Goal: Task Accomplishment & Management: Manage account settings

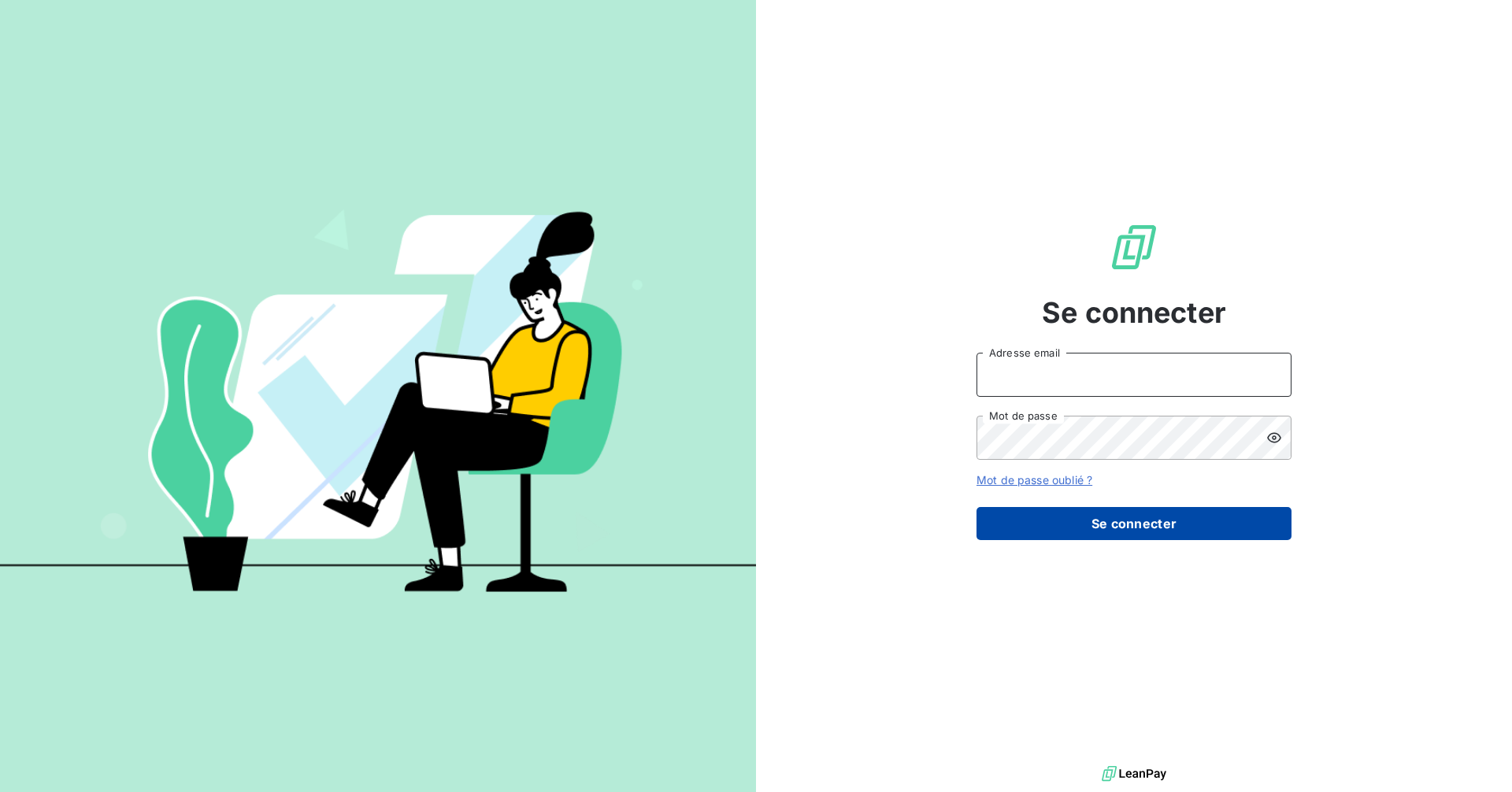
type input "[PERSON_NAME][EMAIL_ADDRESS][DOMAIN_NAME]"
click at [1153, 515] on button "Se connecter" at bounding box center [1134, 524] width 315 height 33
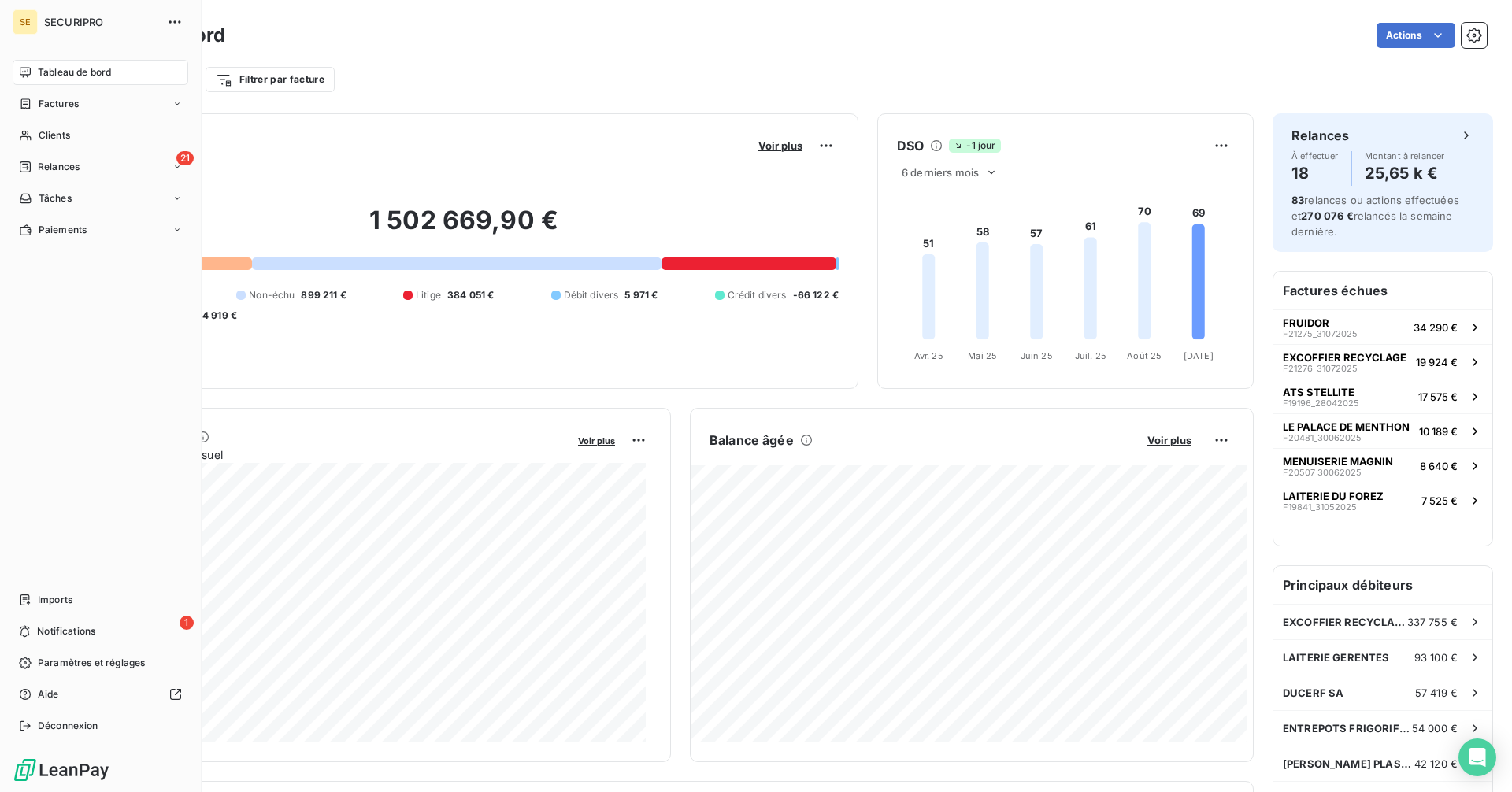
click at [40, 134] on span "Clients" at bounding box center [54, 136] width 31 height 14
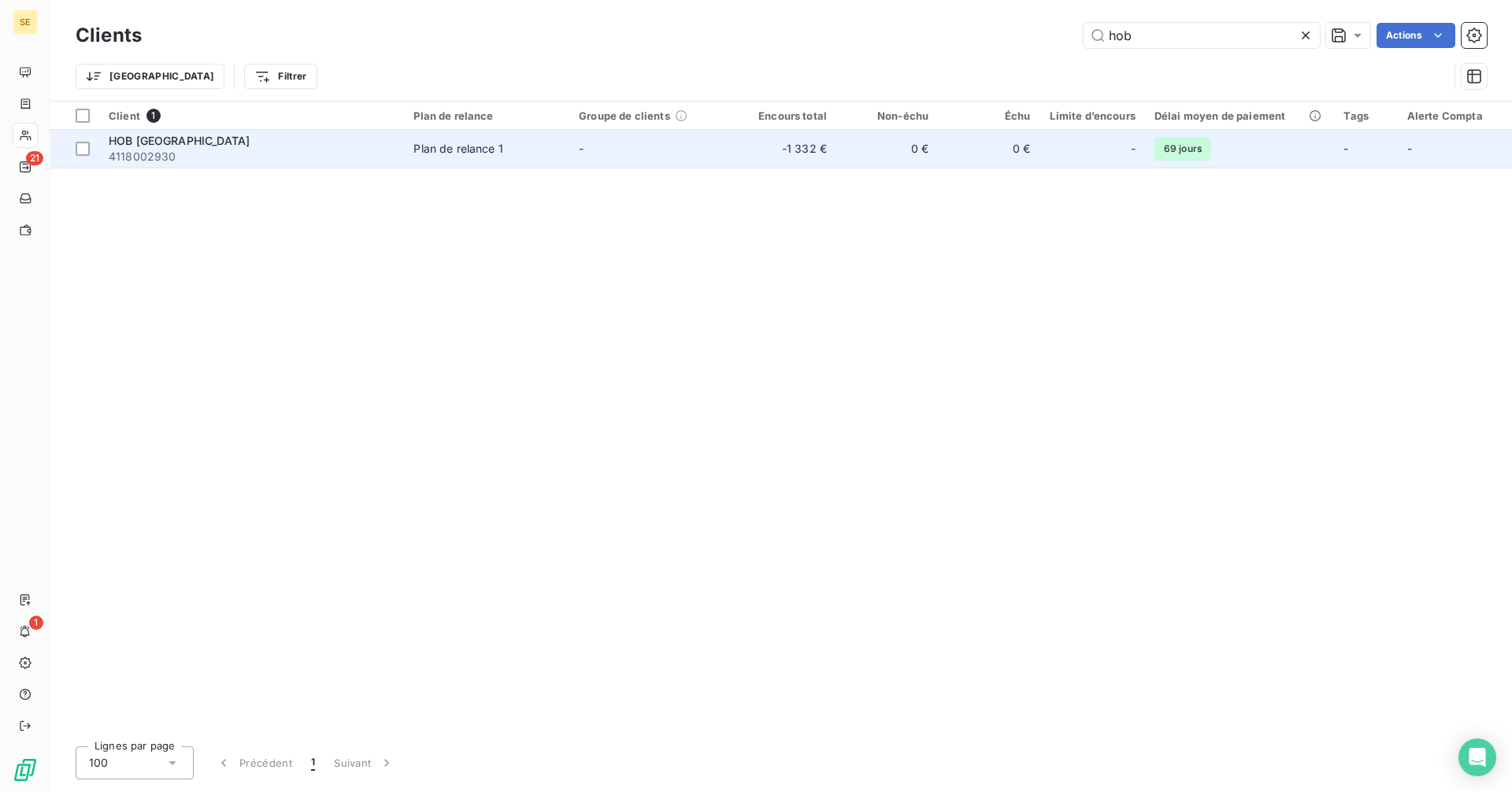
type input "hob"
click at [363, 156] on span "4118002930" at bounding box center [252, 157] width 286 height 16
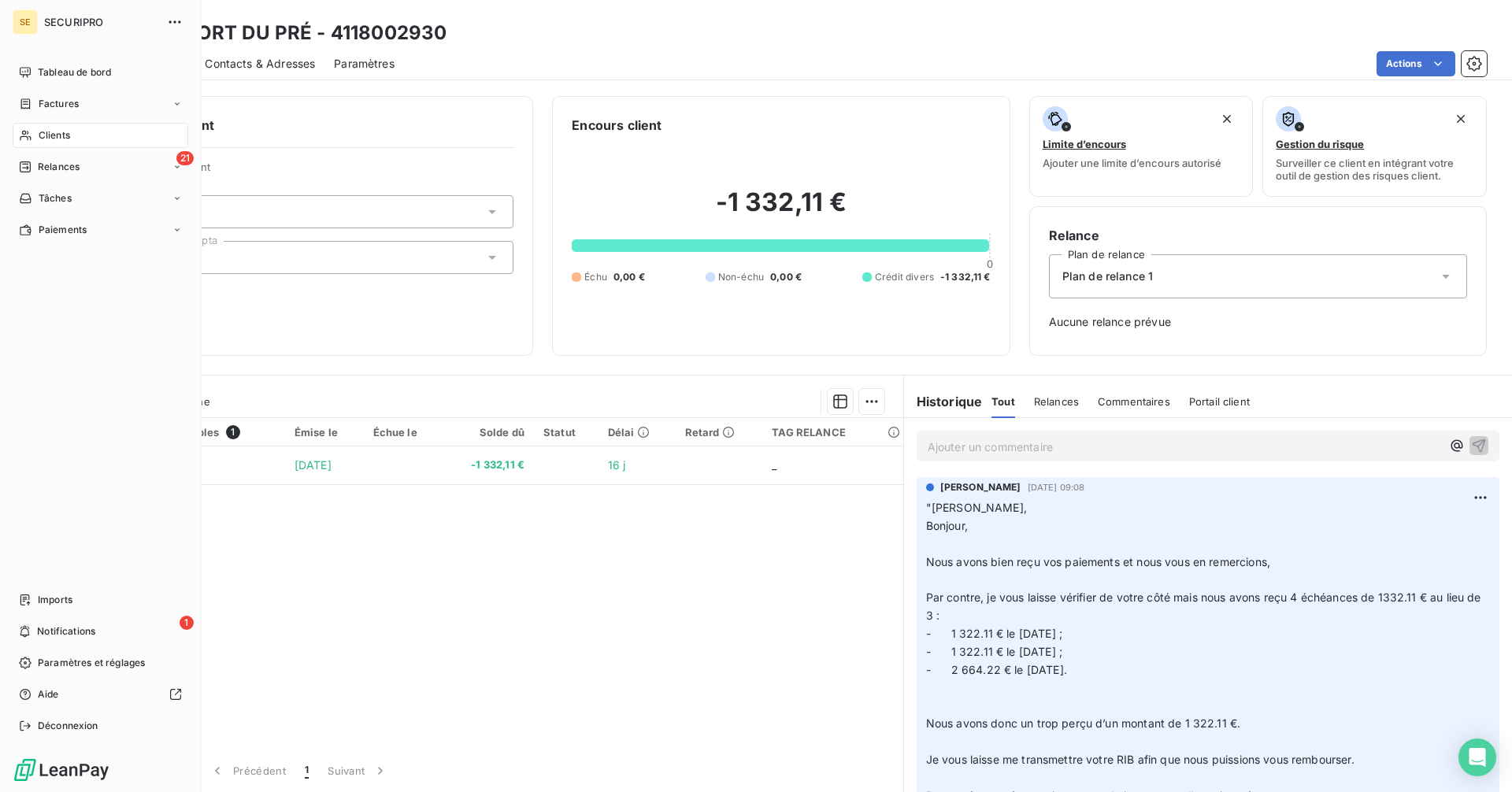
drag, startPoint x: 41, startPoint y: 76, endPoint x: 39, endPoint y: 85, distance: 9.2
click at [41, 76] on span "Tableau de bord" at bounding box center [75, 73] width 74 height 14
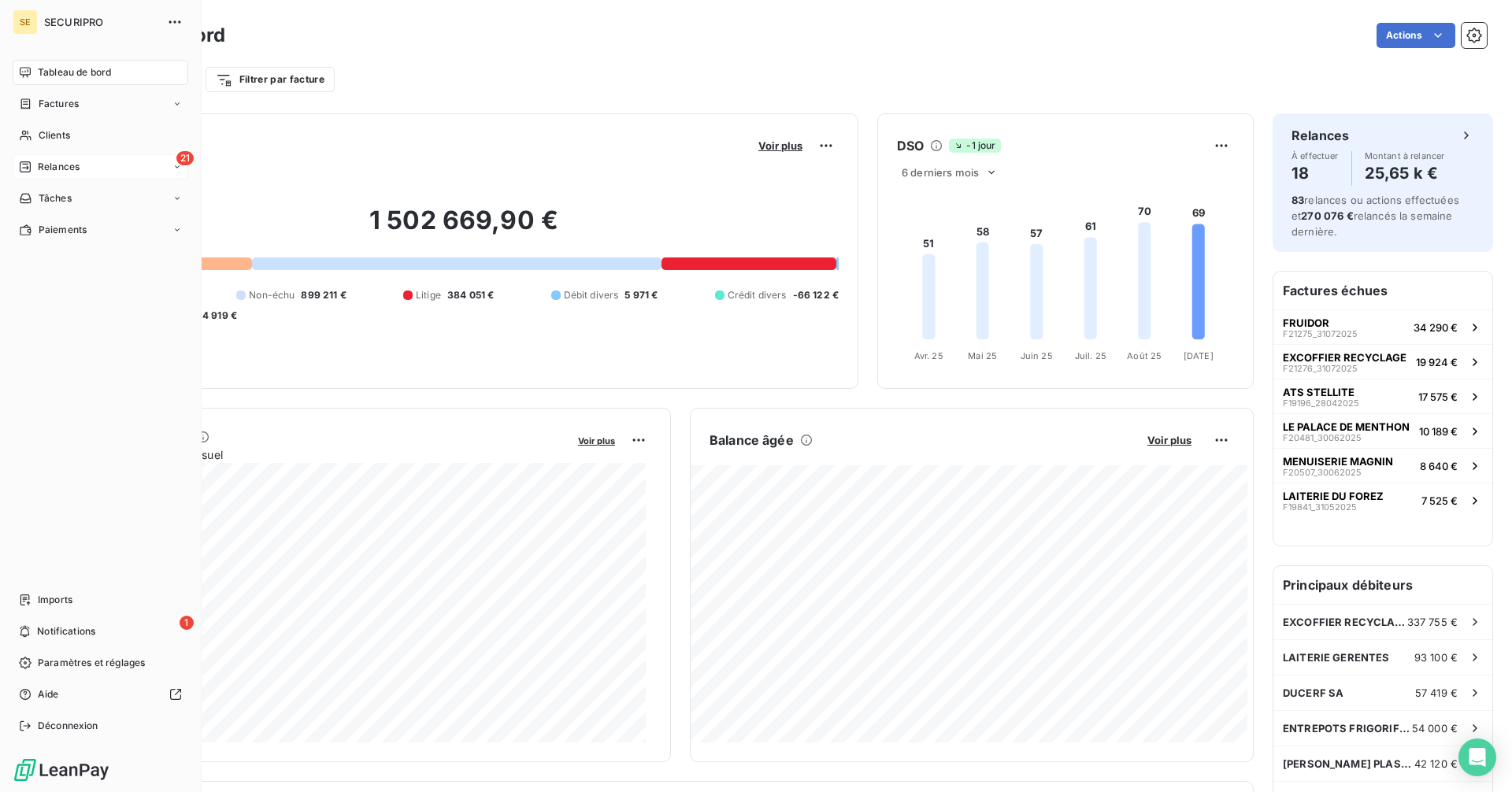
click at [31, 170] on div "Relances" at bounding box center [49, 167] width 61 height 14
click at [67, 161] on span "Relances" at bounding box center [58, 167] width 41 height 14
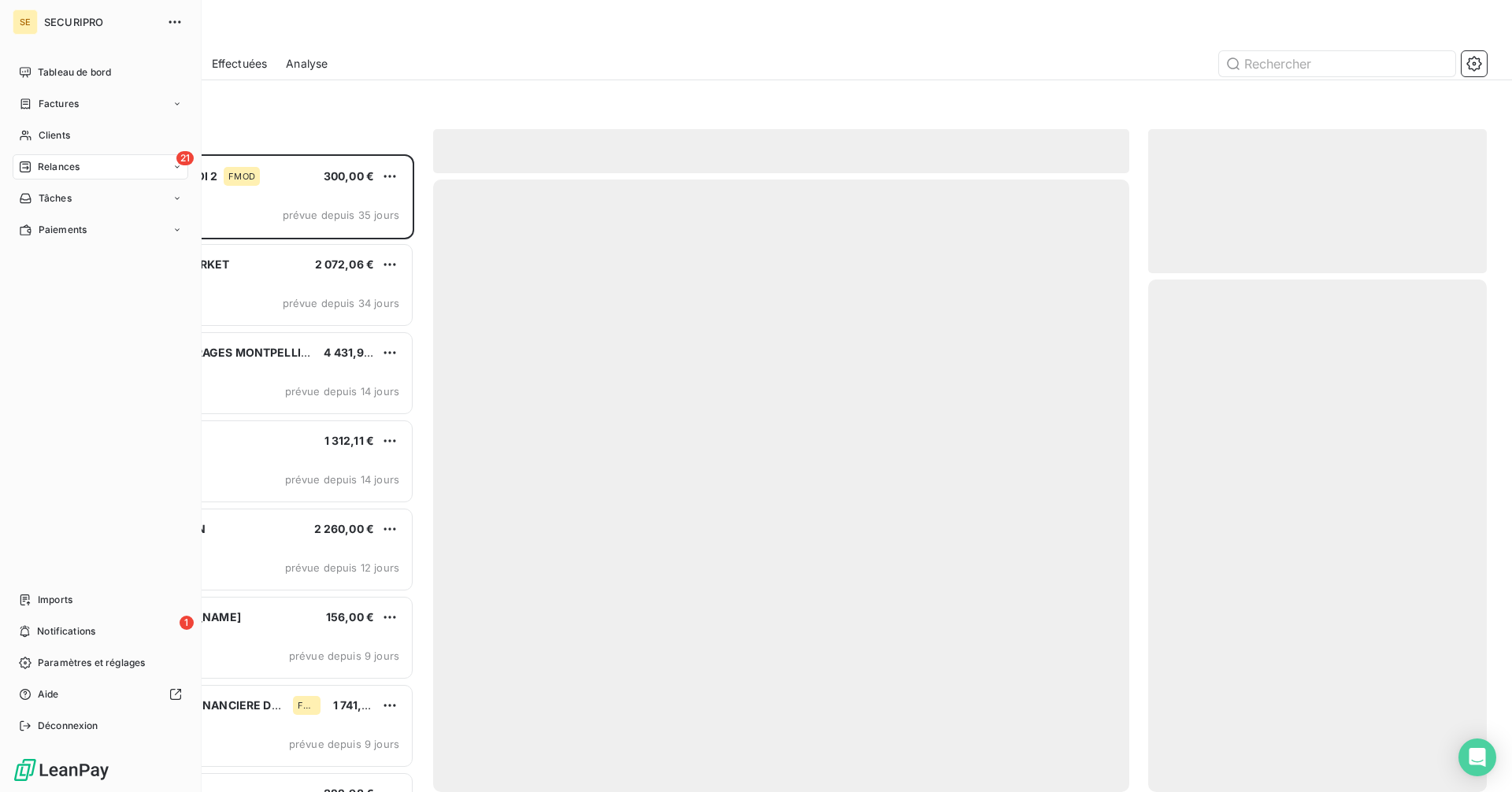
scroll to position [626, 327]
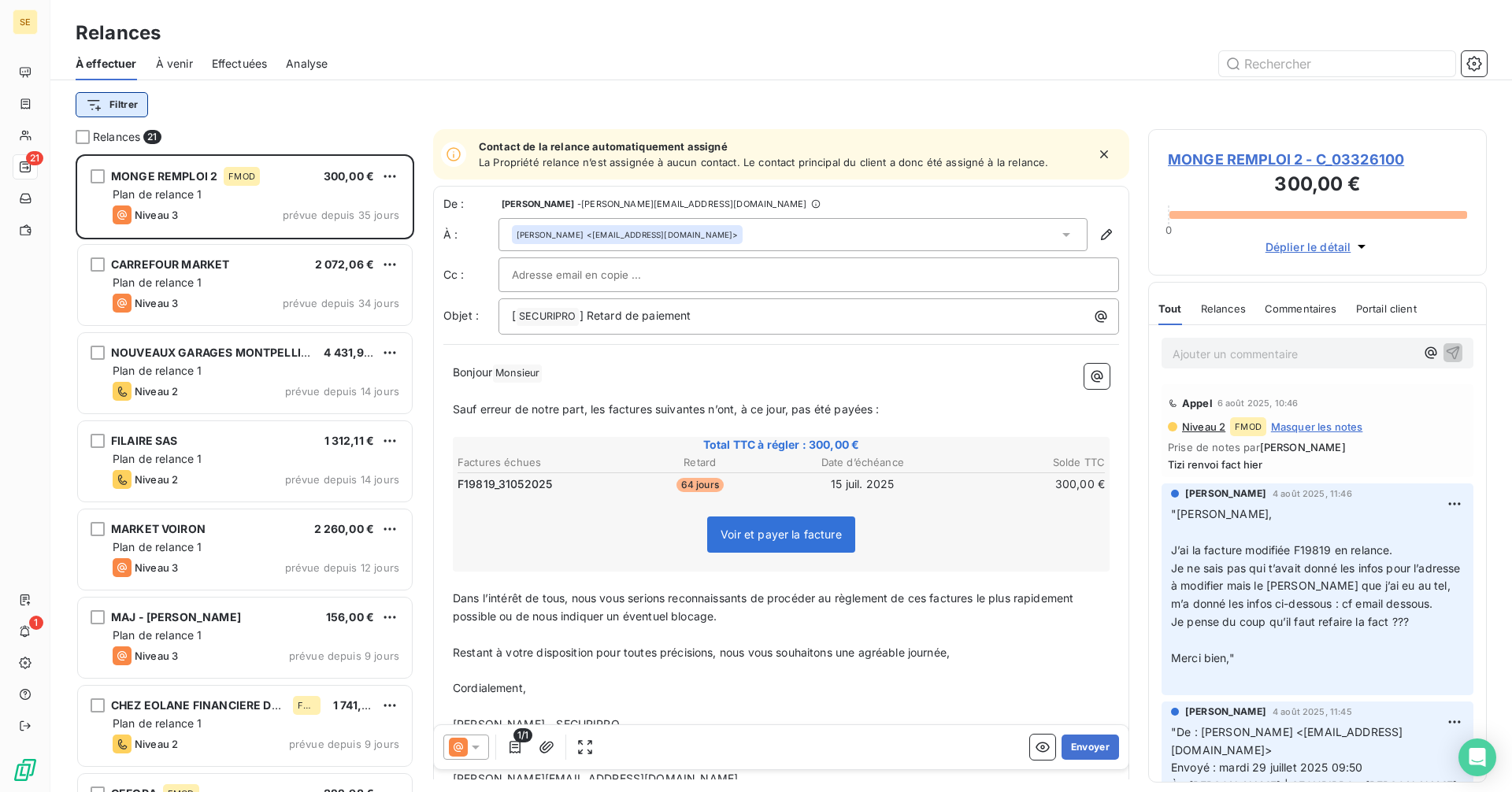
click at [118, 98] on html "SE 21 1 Relances À effectuer À venir Effectuées Analyse Filtrer Relances 21 MON…" at bounding box center [756, 396] width 1512 height 792
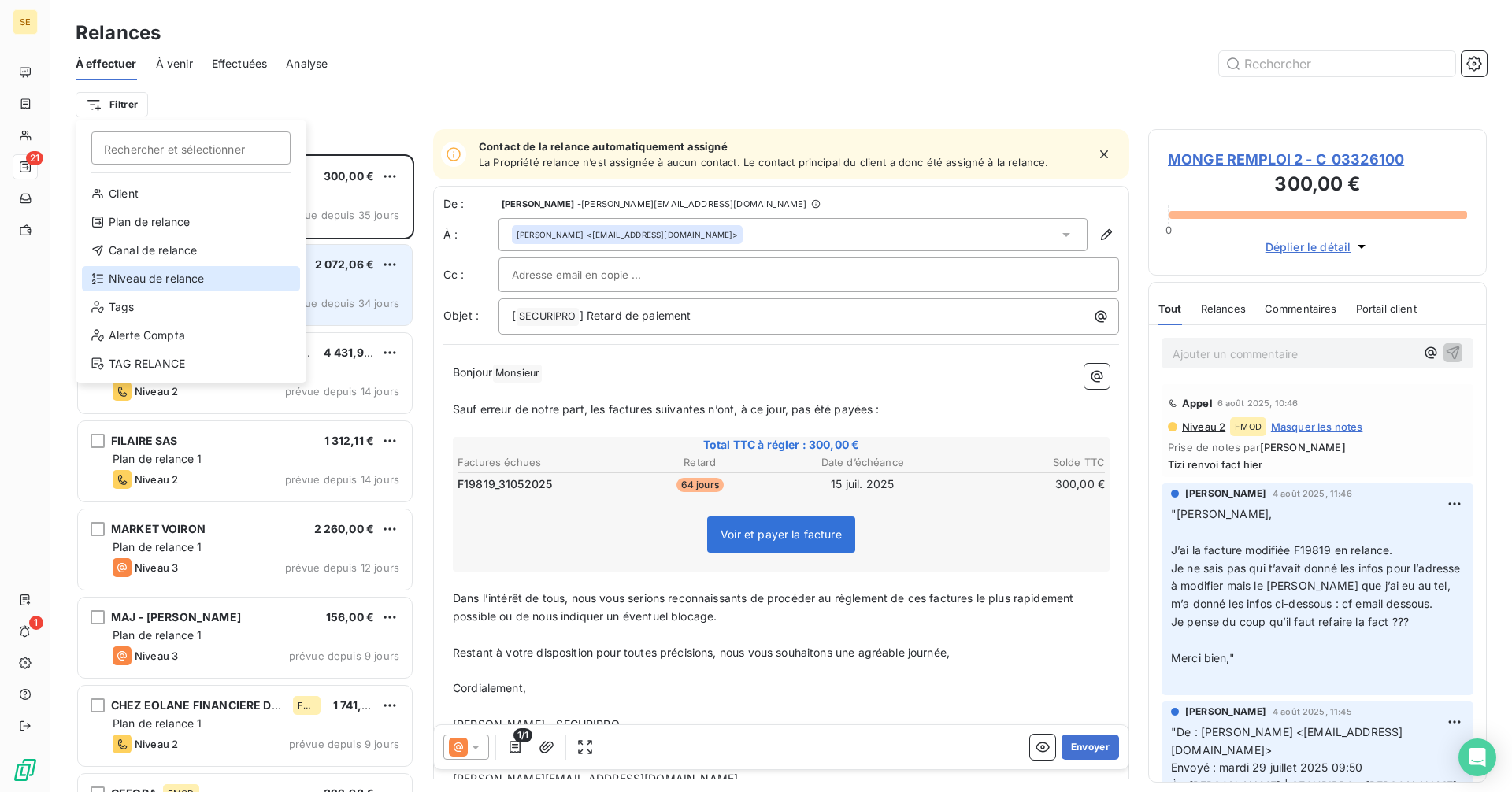
click at [141, 275] on div "Niveau de relance" at bounding box center [190, 278] width 218 height 25
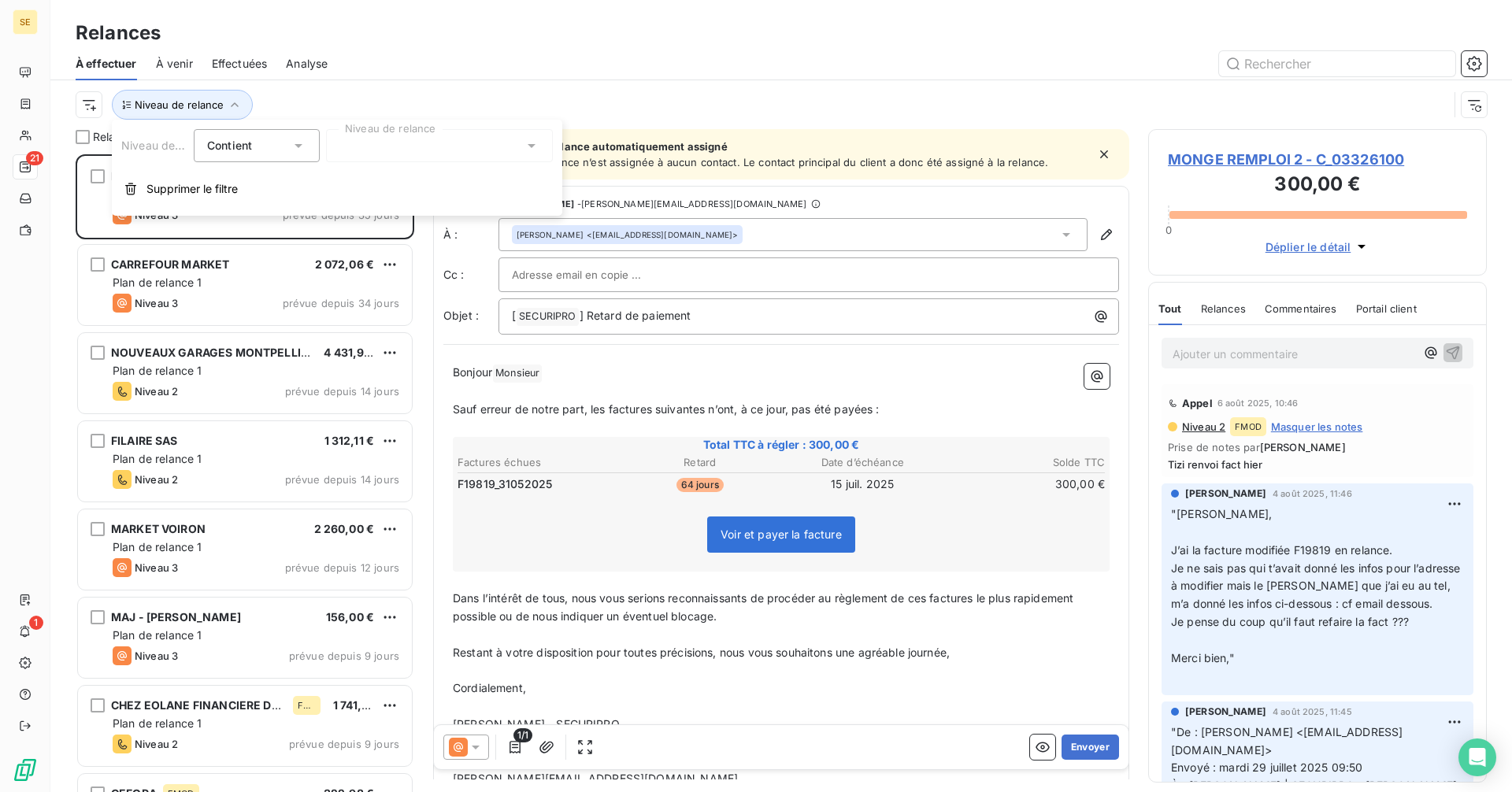
click at [366, 148] on div at bounding box center [439, 145] width 226 height 33
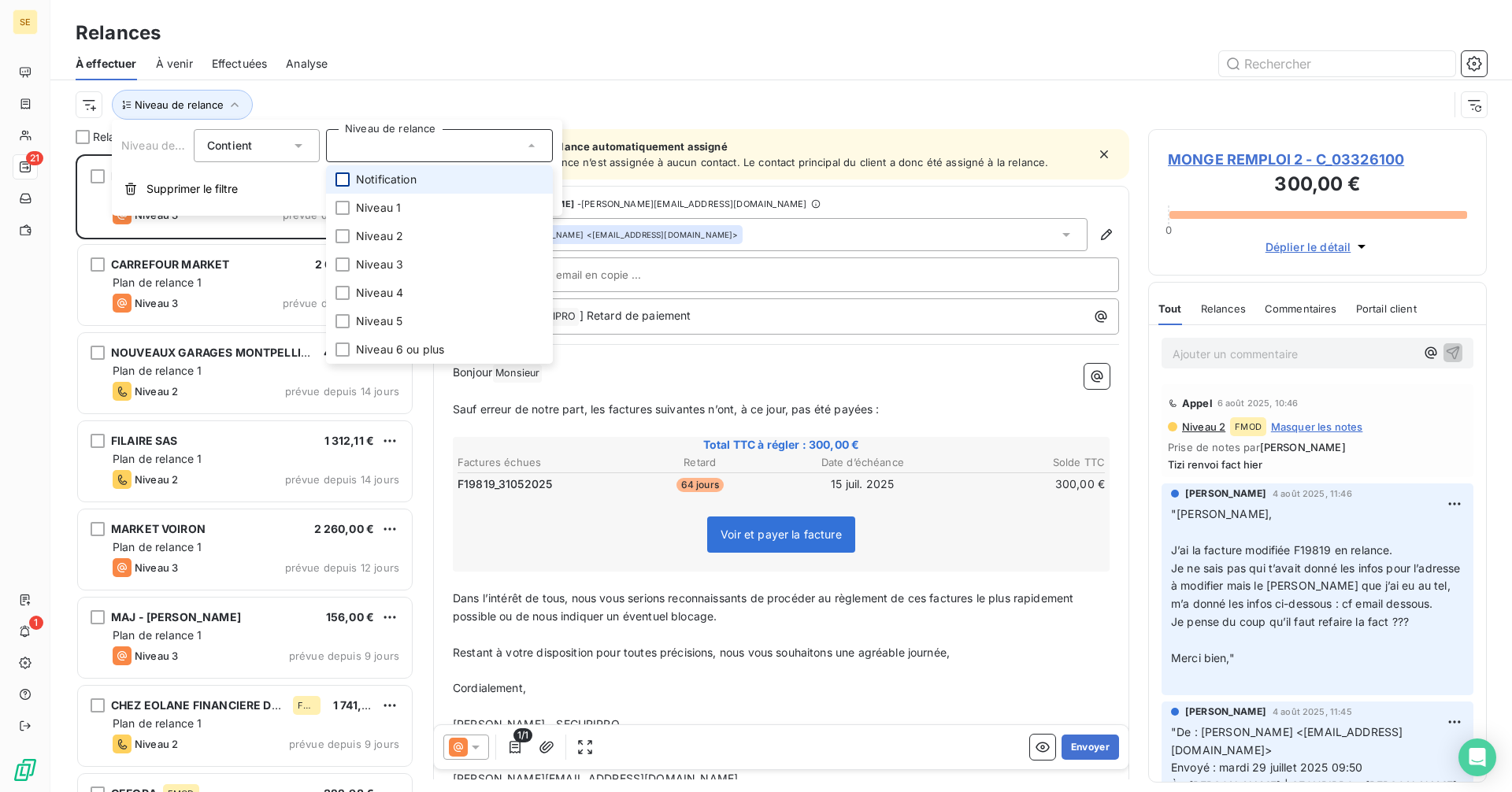
click at [341, 175] on div at bounding box center [342, 180] width 14 height 14
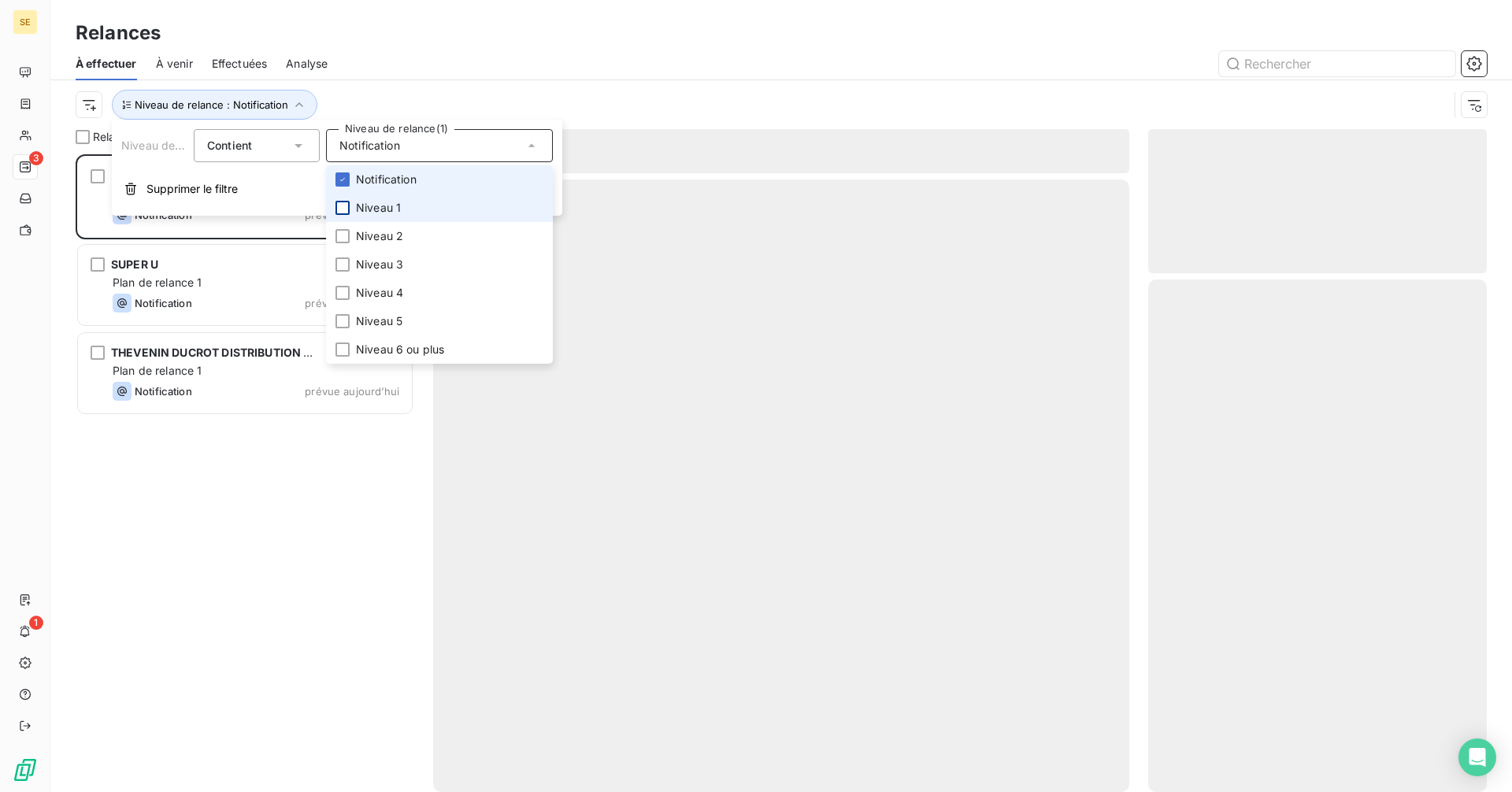
scroll to position [626, 327]
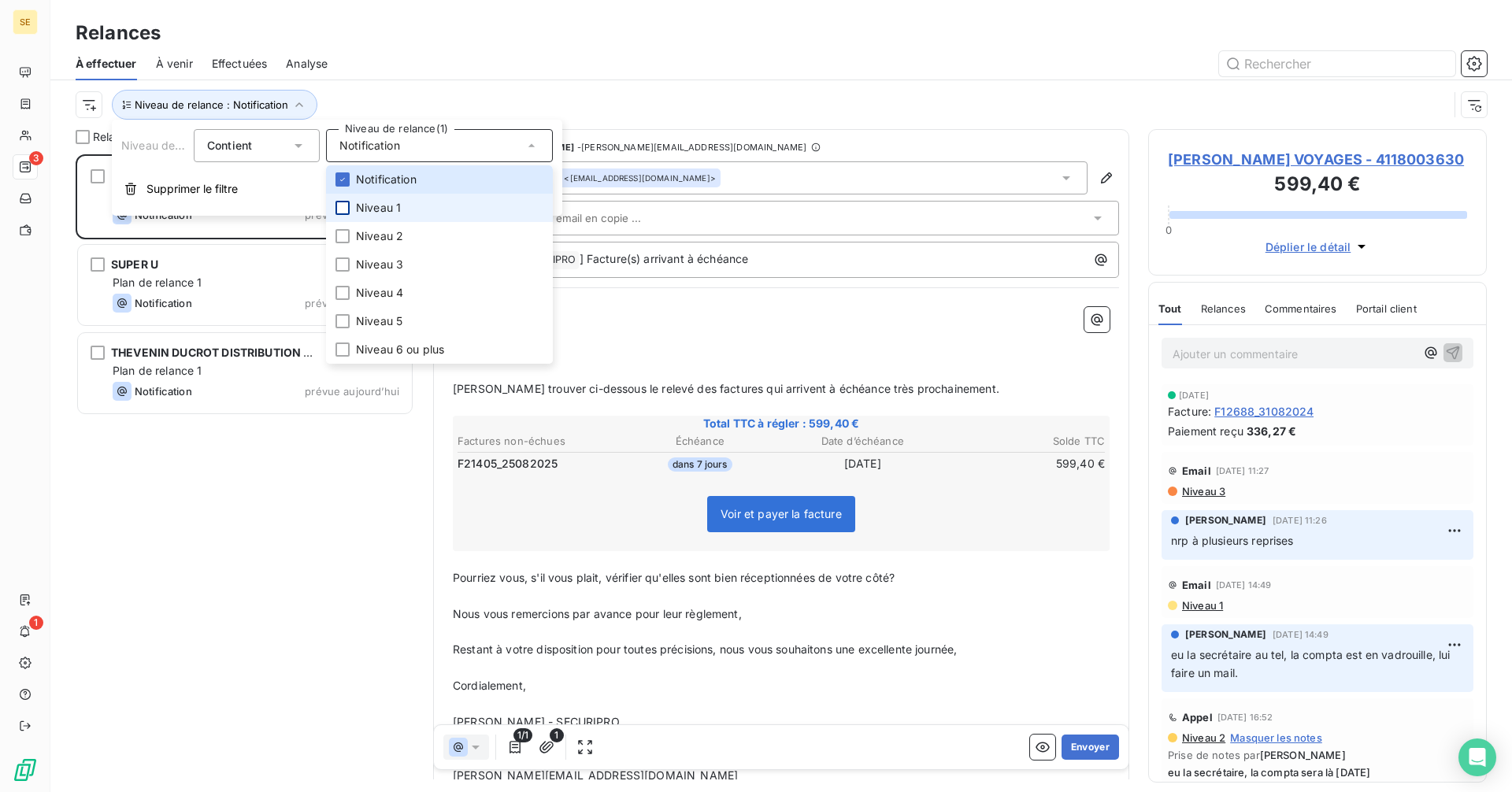
click at [344, 206] on div at bounding box center [342, 208] width 14 height 14
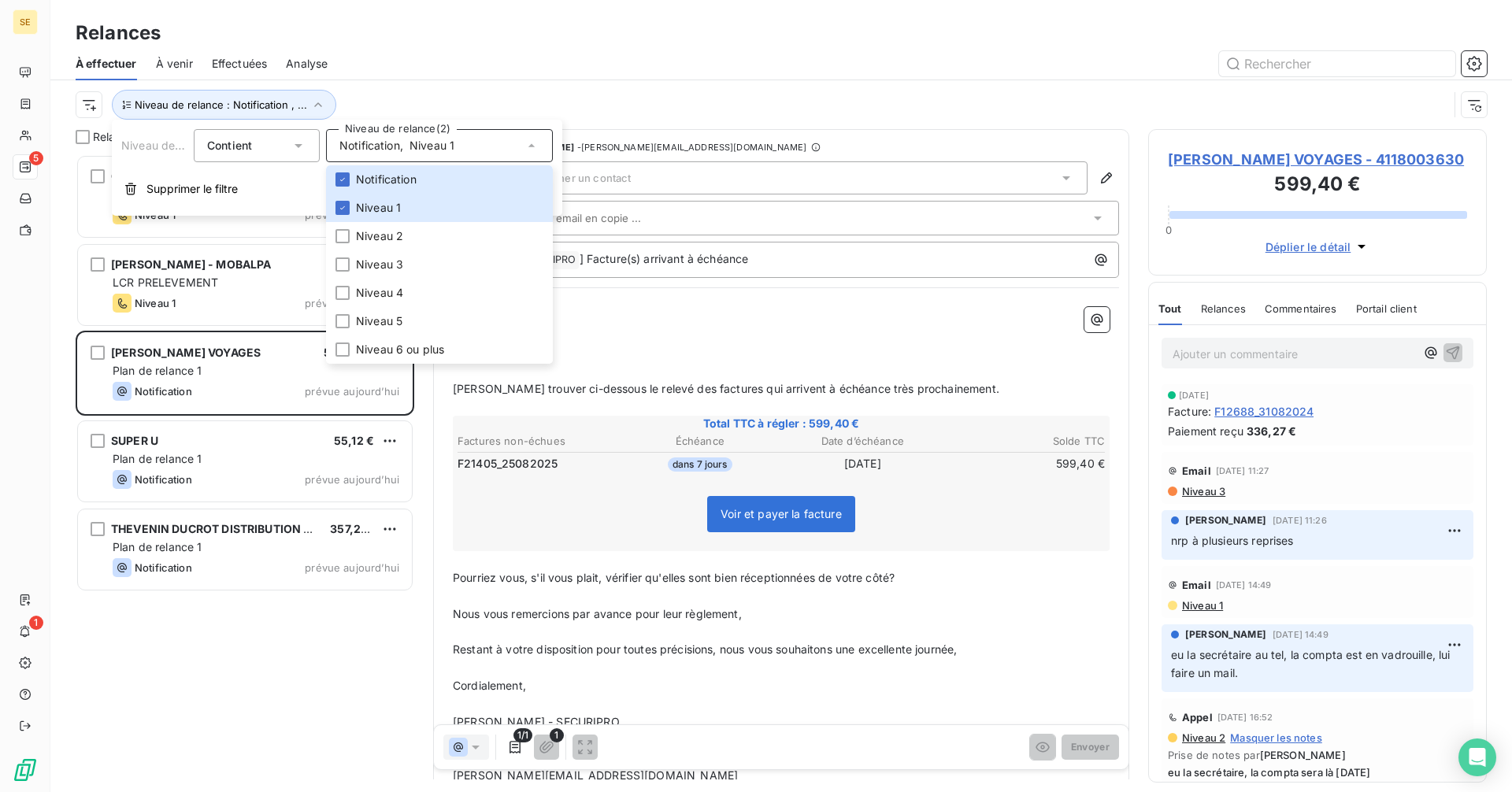
click at [287, 677] on div "CONVERT TP 302,21 € LCR PRELEVEMENT Niveau 1 prévue [DATE] PACORET SAVIGNEUX - …" at bounding box center [244, 473] width 339 height 638
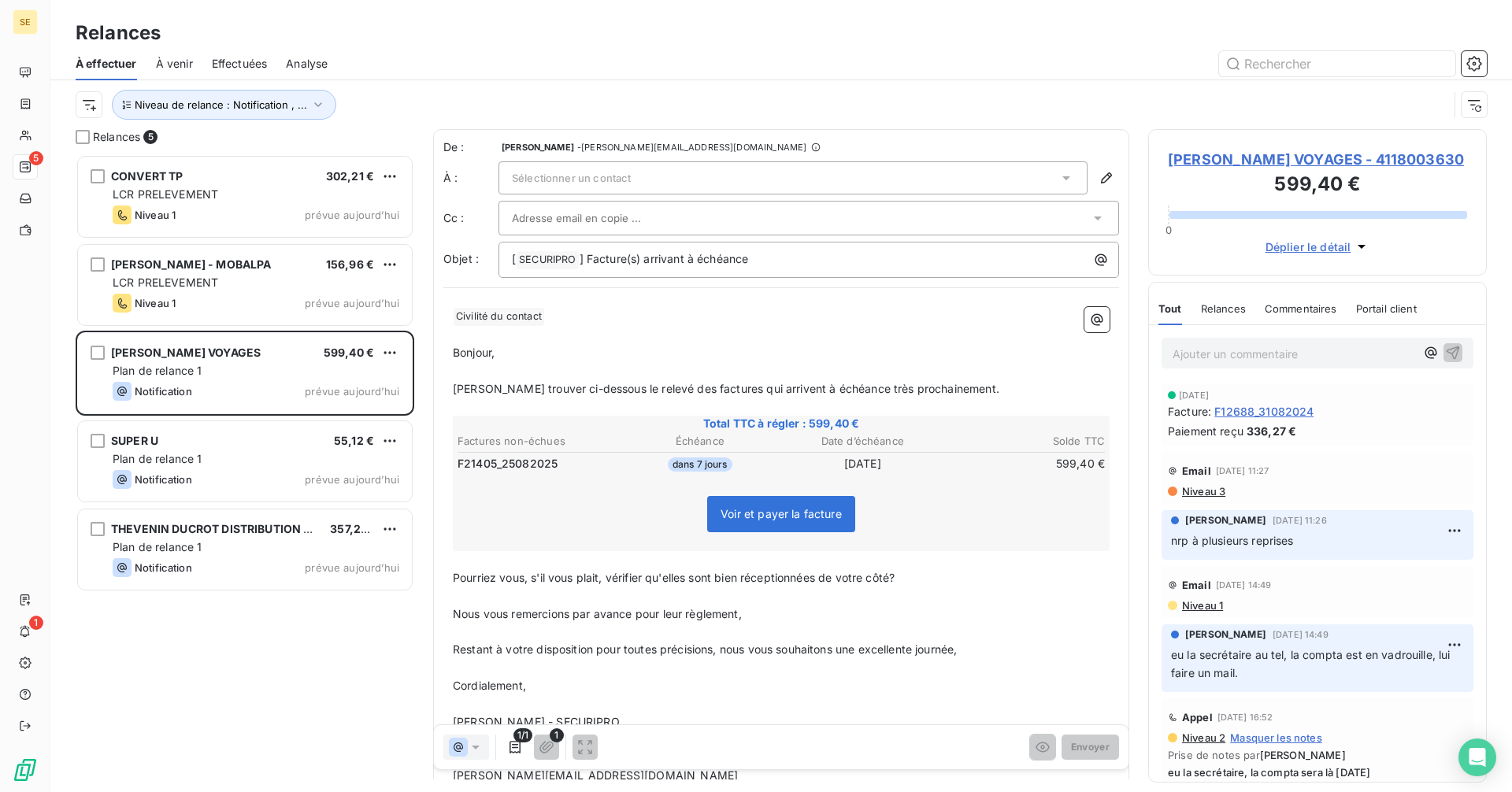
click at [591, 172] on span "Sélectionner un contact" at bounding box center [571, 178] width 119 height 13
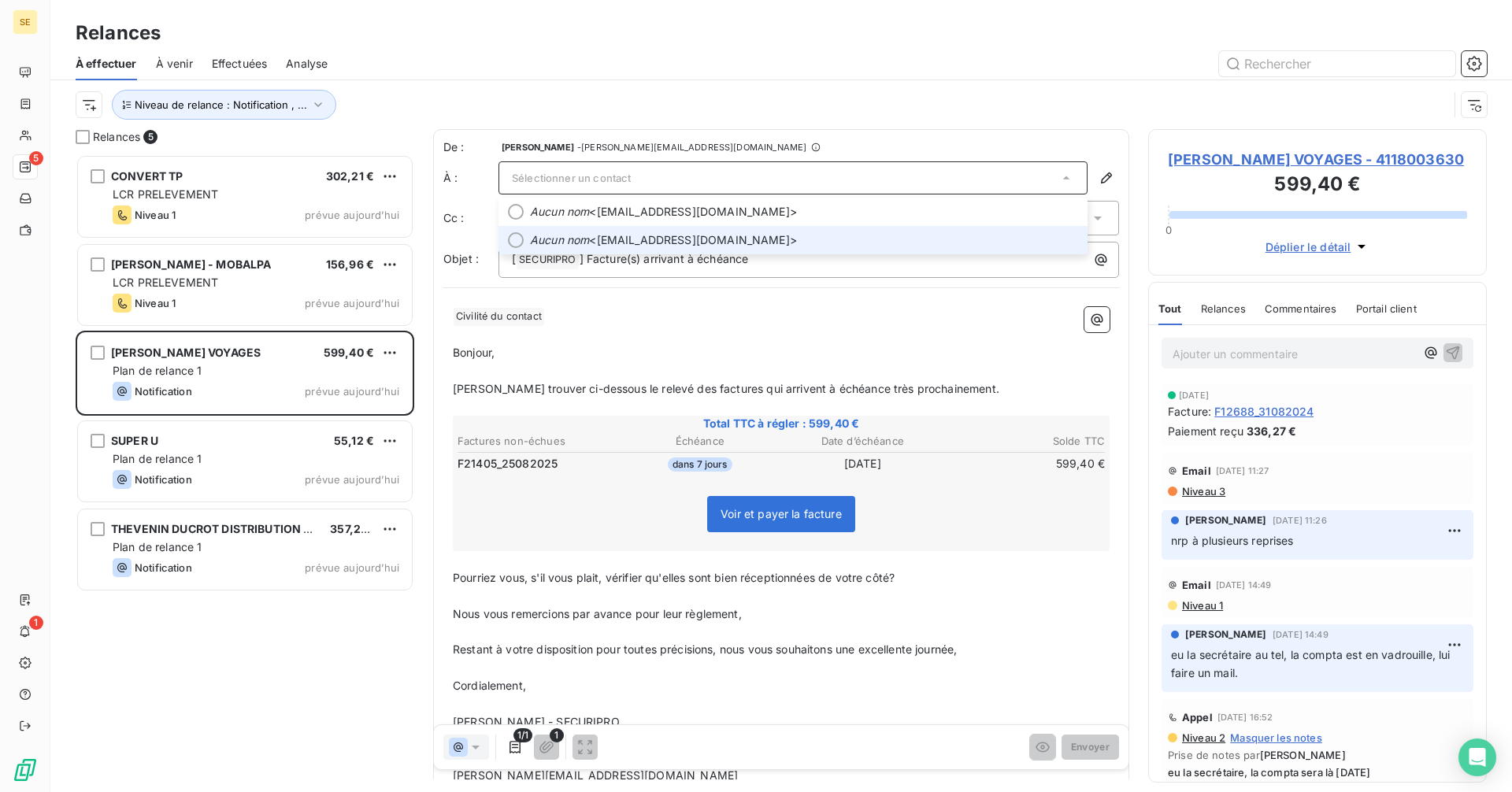
click at [652, 244] on span "Aucun nom <[EMAIL_ADDRESS][DOMAIN_NAME]>" at bounding box center [804, 241] width 548 height 16
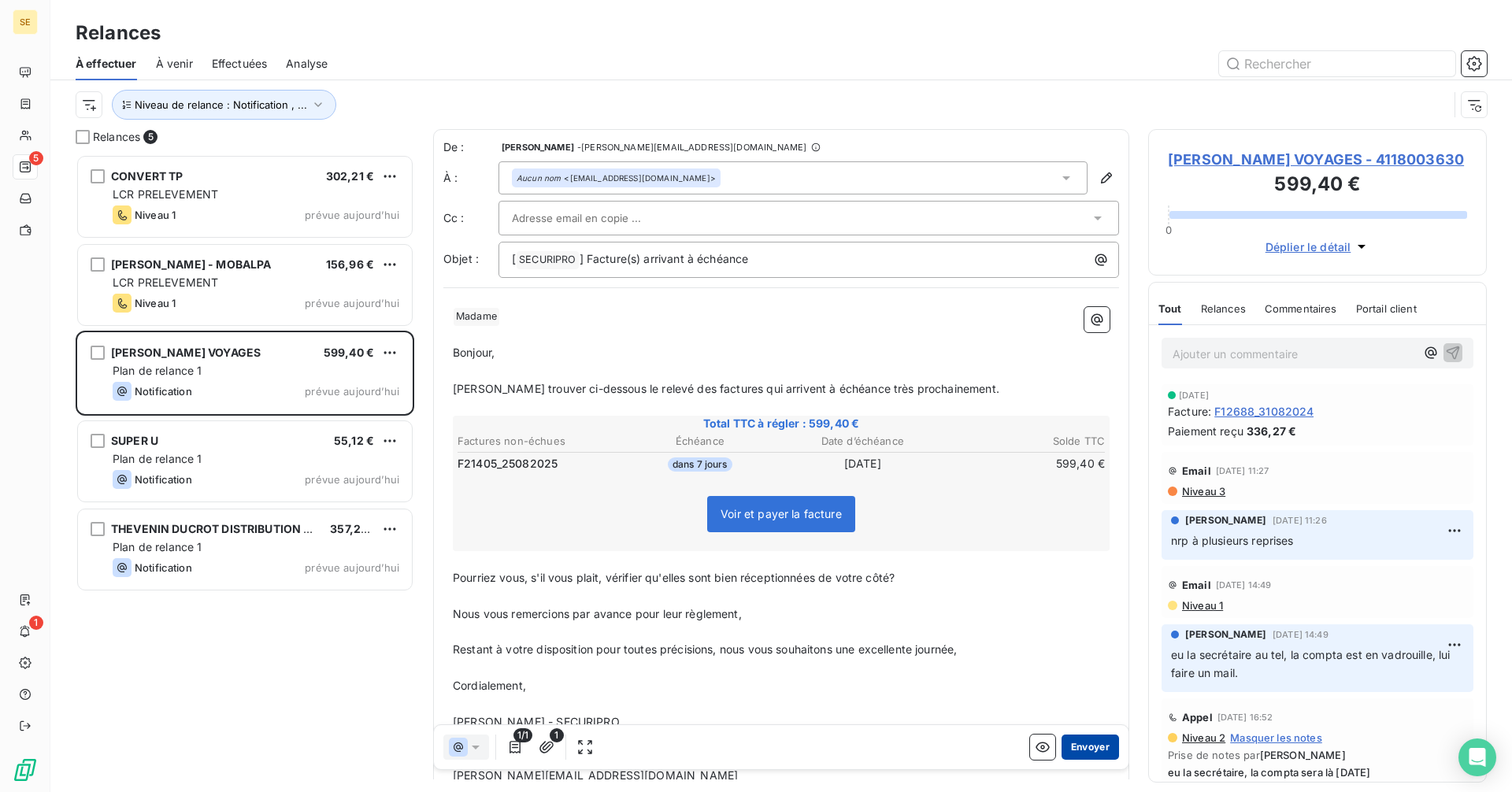
click at [1071, 741] on button "Envoyer" at bounding box center [1091, 747] width 57 height 25
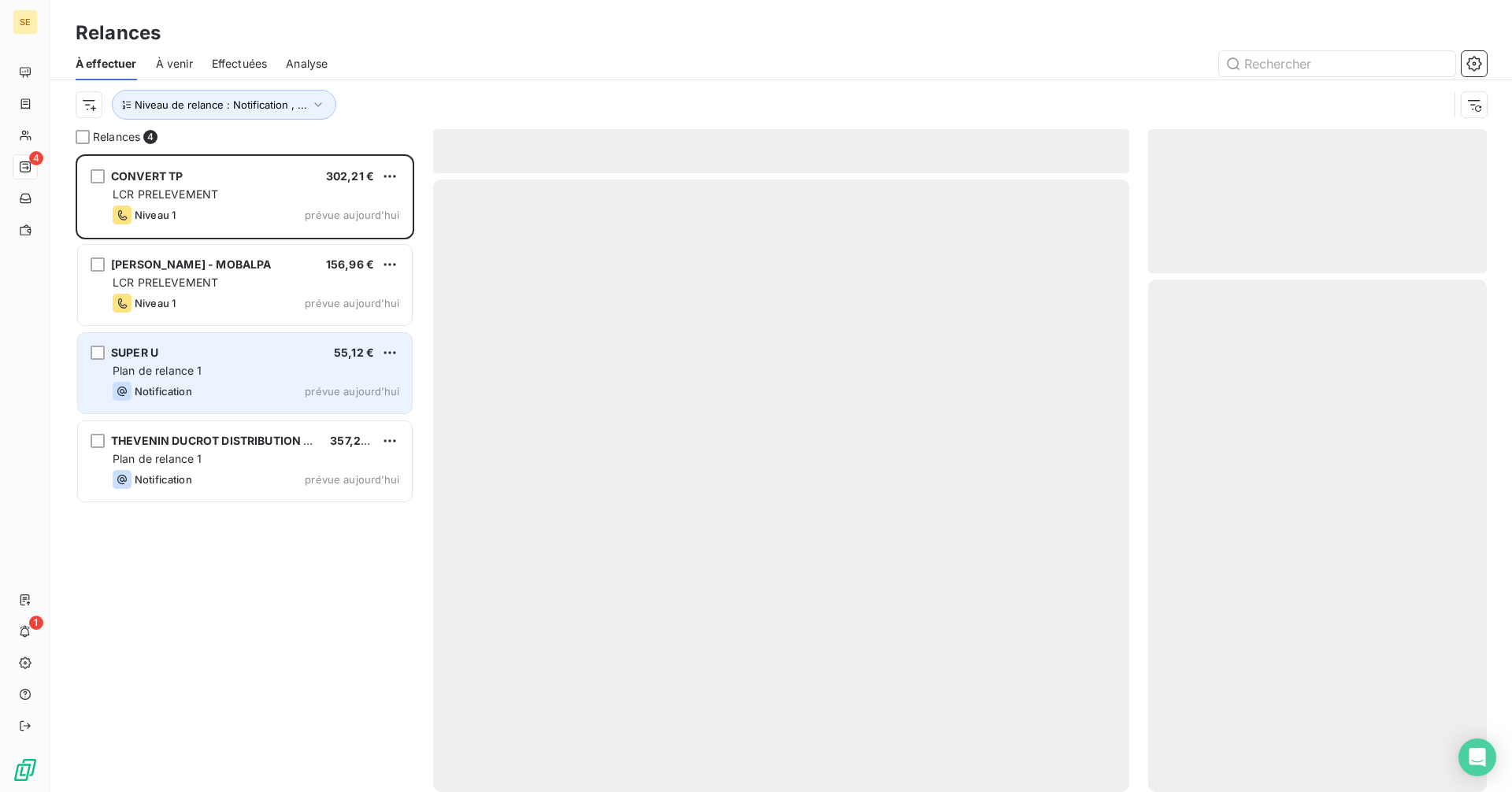
click at [234, 365] on div "Plan de relance 1" at bounding box center [255, 371] width 287 height 16
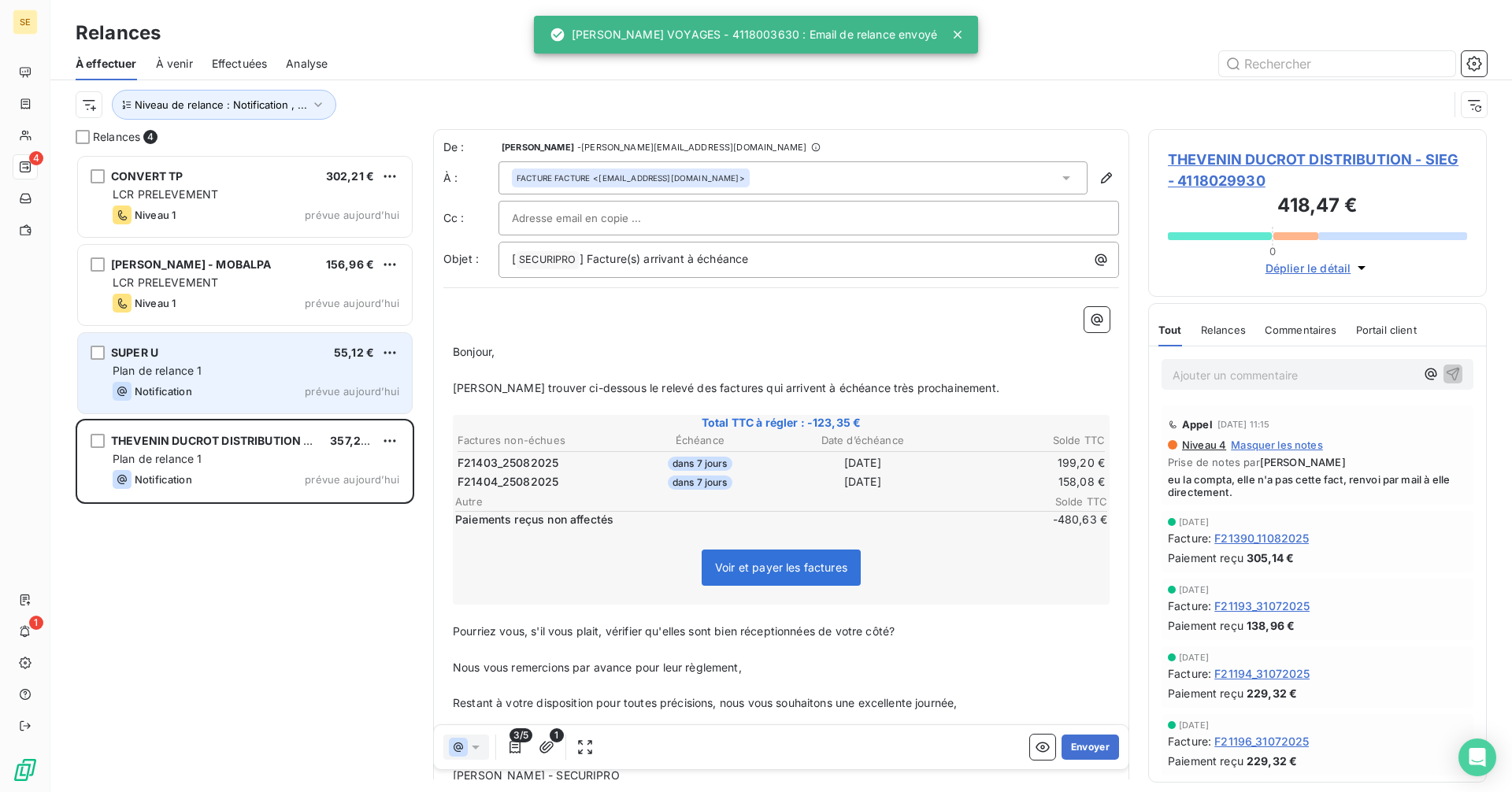
click at [269, 367] on div "Plan de relance 1" at bounding box center [255, 371] width 287 height 16
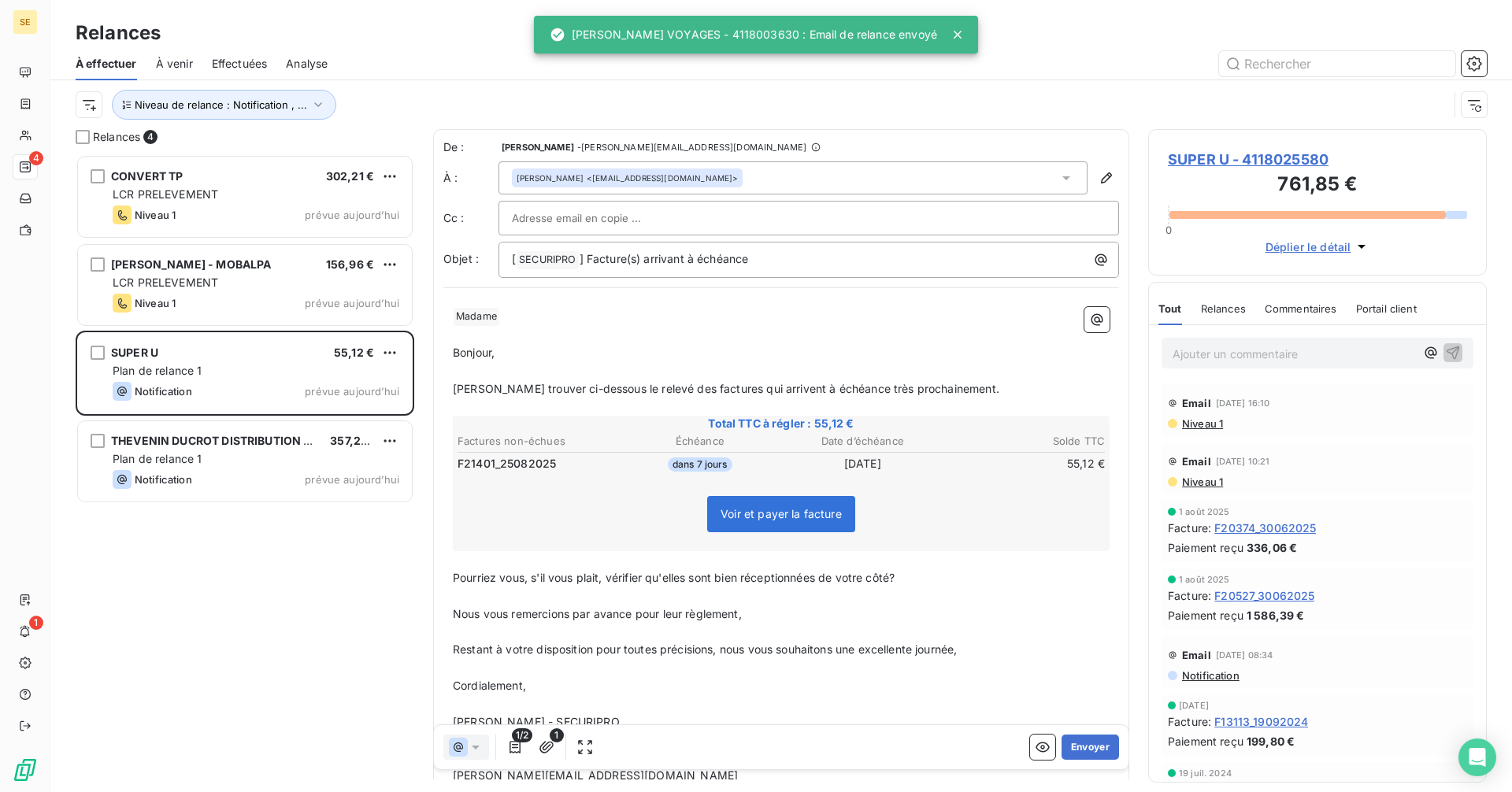
click at [827, 174] on div "[PERSON_NAME] <[EMAIL_ADDRESS][DOMAIN_NAME]>" at bounding box center [793, 178] width 589 height 33
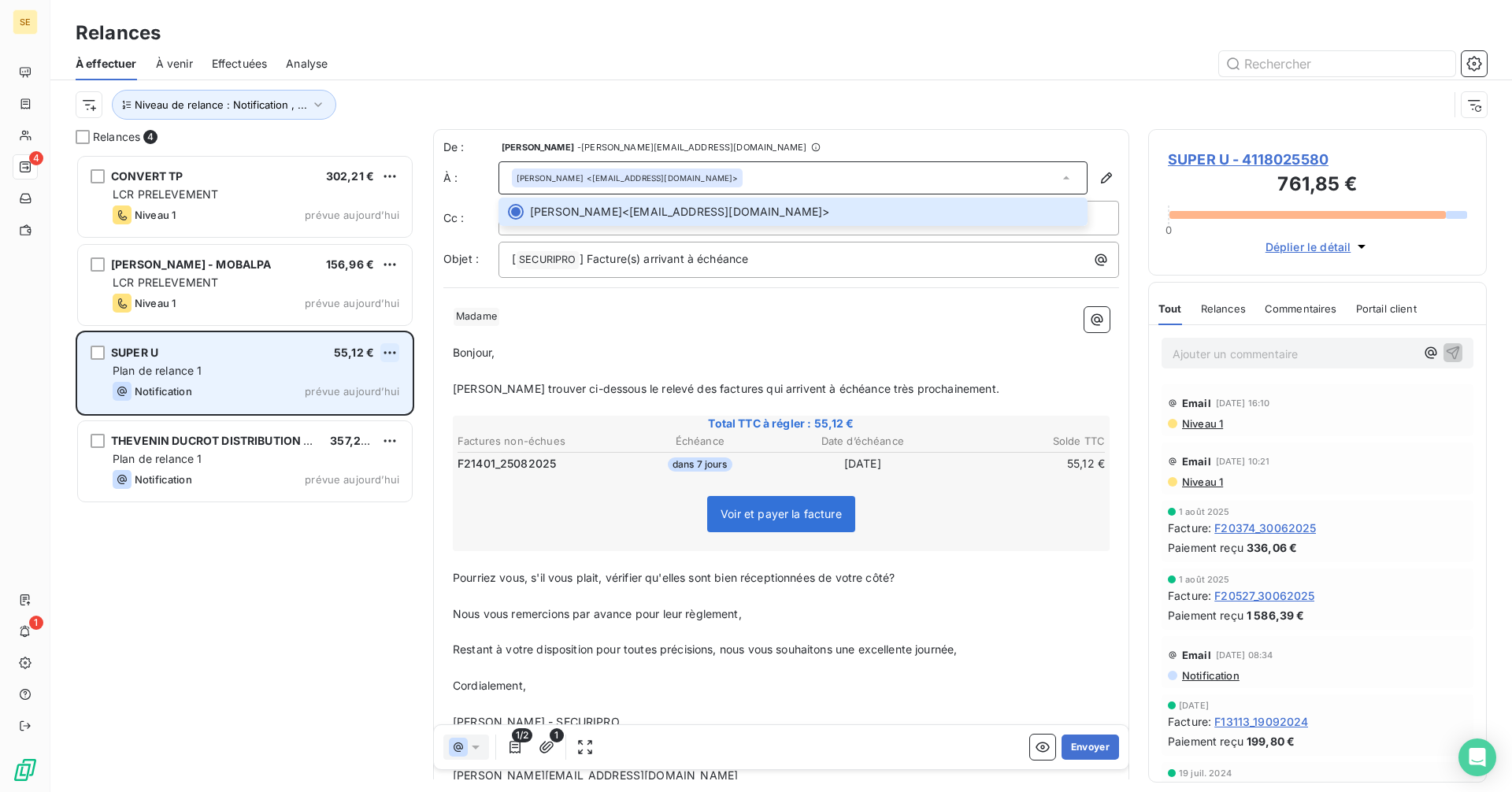
click at [387, 348] on html "SE 4 1 Relances À effectuer À venir Effectuées Analyse Niveau de relance : Noti…" at bounding box center [756, 396] width 1512 height 792
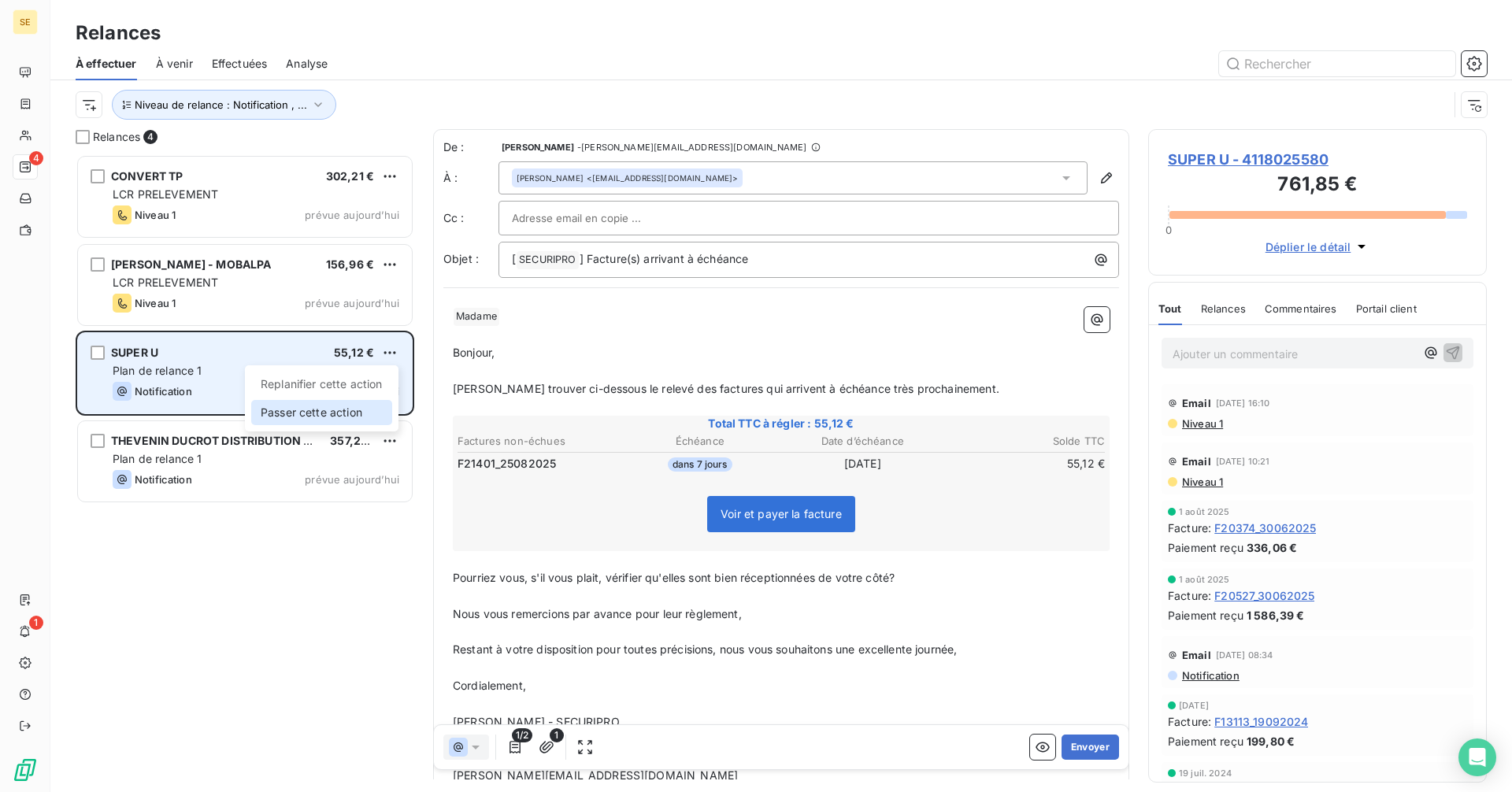
click at [346, 411] on div "Passer cette action" at bounding box center [322, 412] width 141 height 25
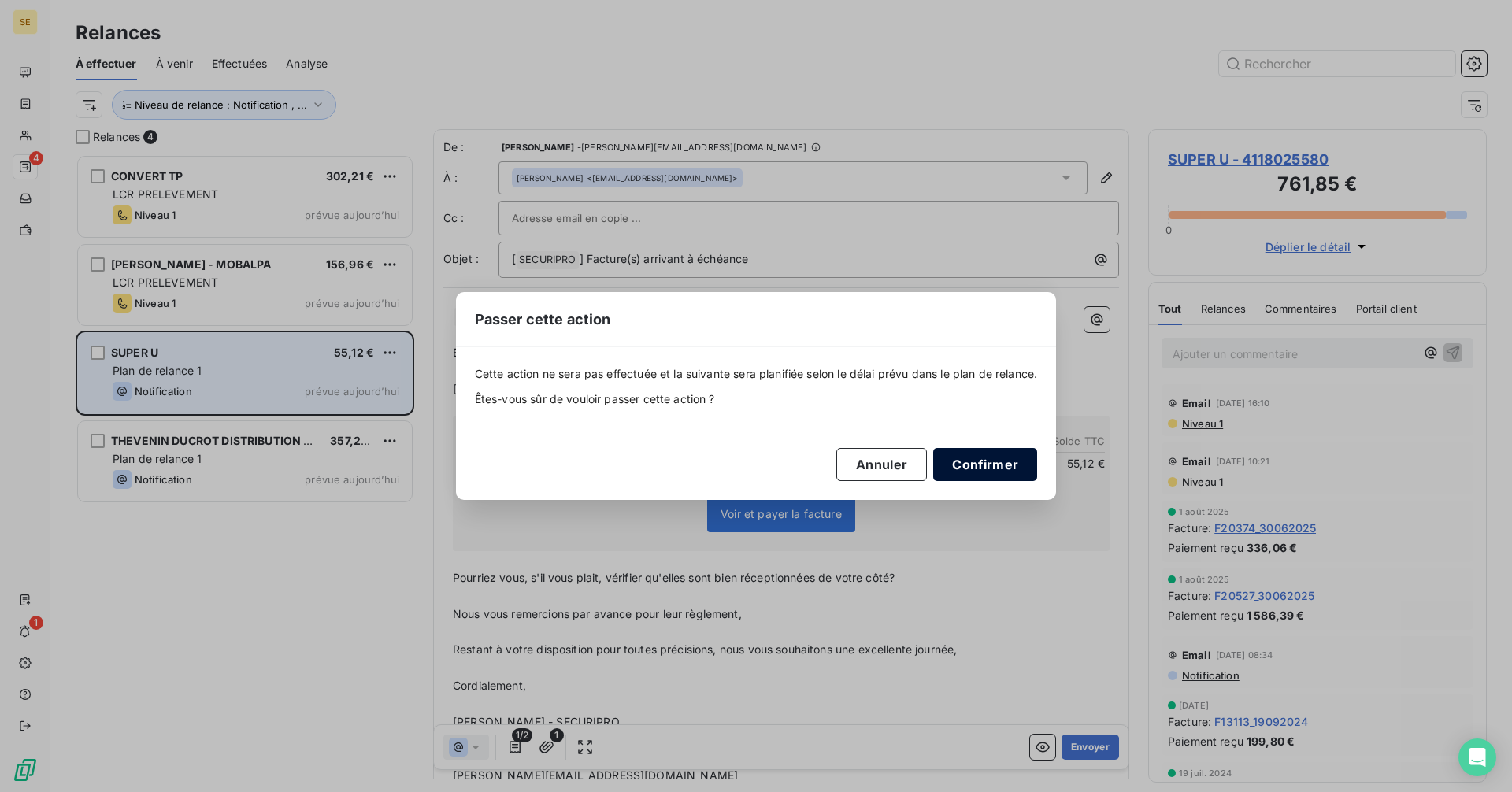
click at [1014, 473] on button "Confirmer" at bounding box center [986, 464] width 104 height 33
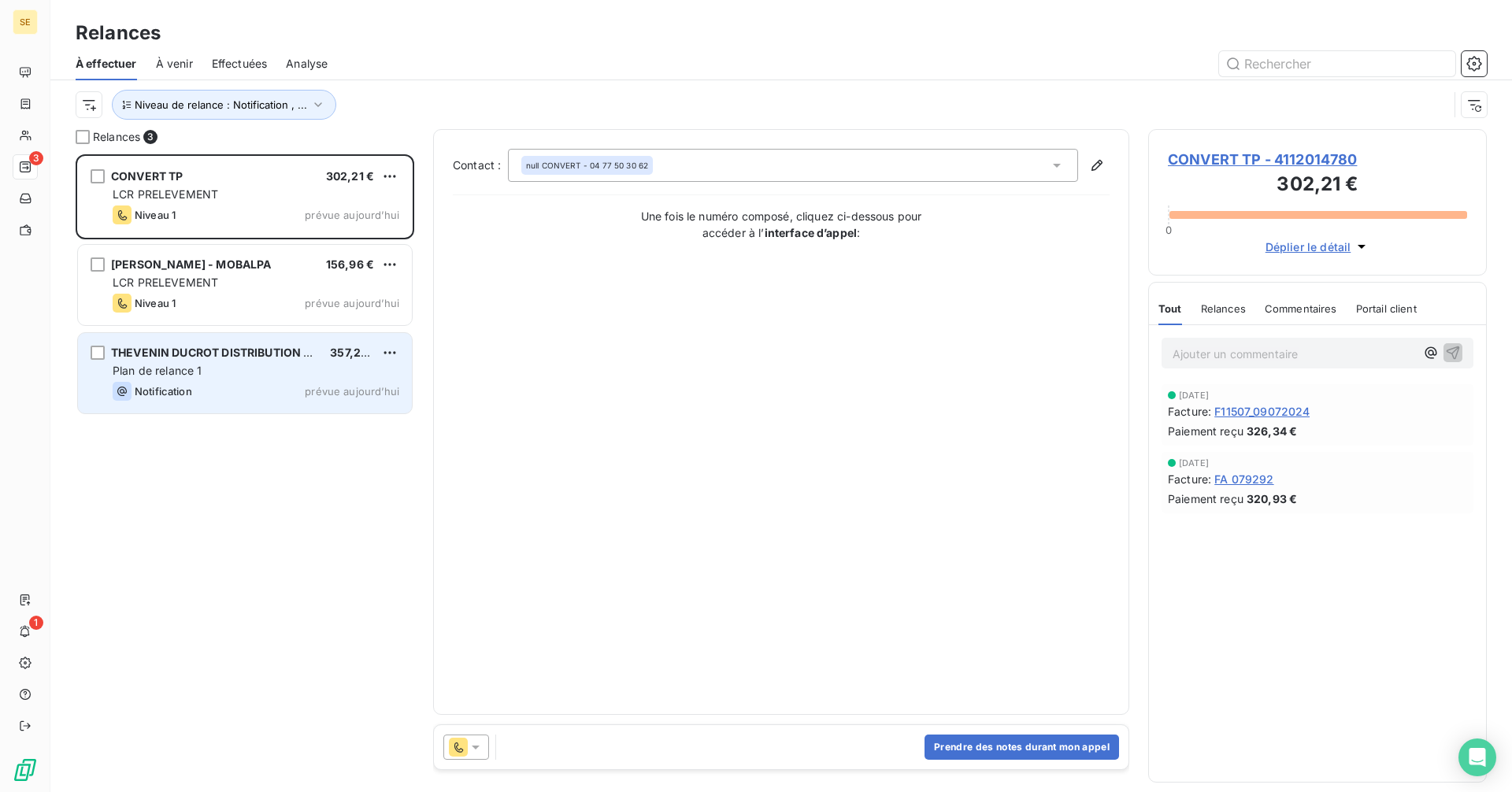
click at [188, 366] on span "Plan de relance 1" at bounding box center [157, 370] width 90 height 13
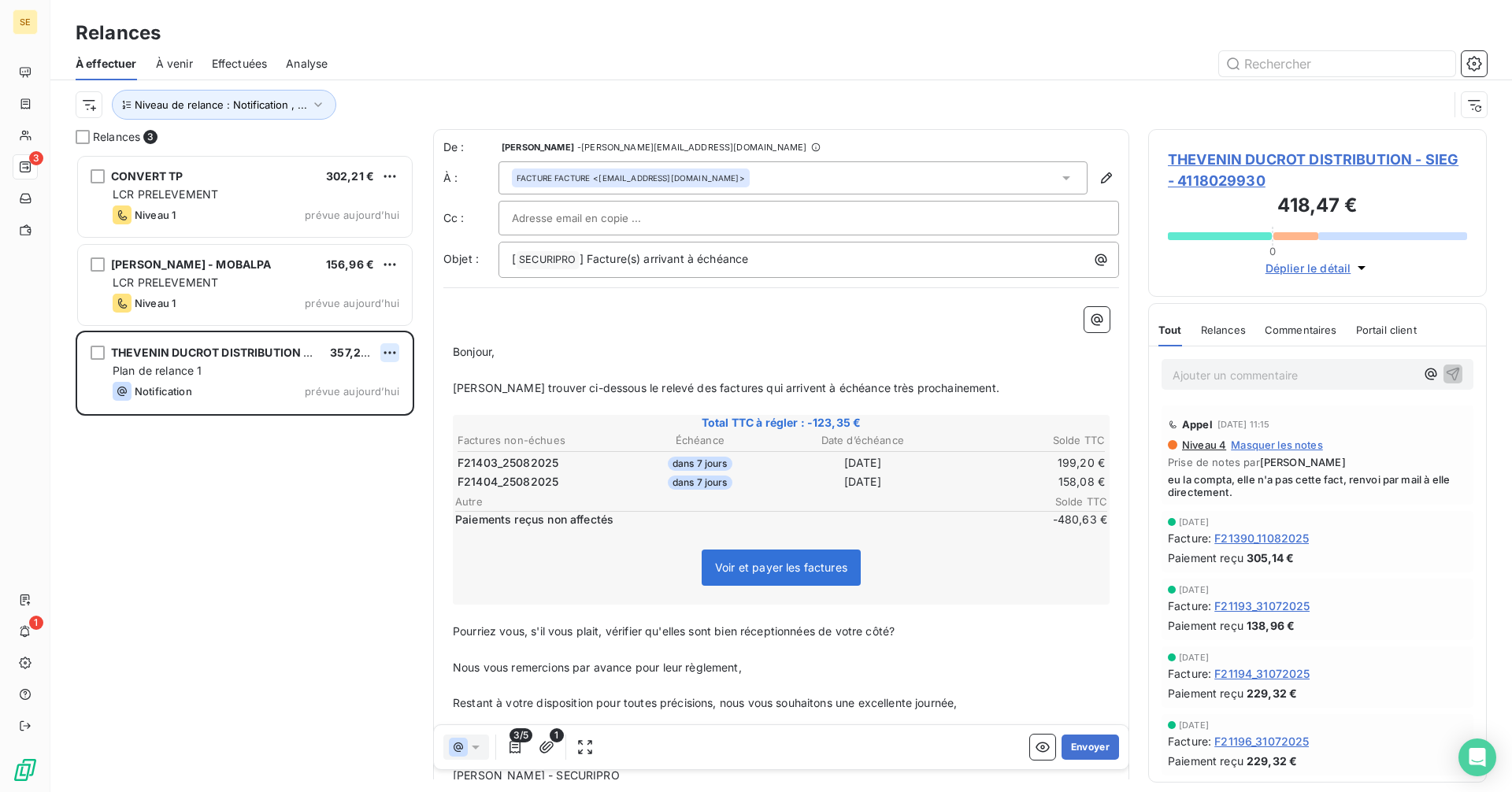
click at [386, 349] on html "SE 3 1 Relances À effectuer À venir Effectuées Analyse Niveau de relance : Noti…" at bounding box center [756, 396] width 1512 height 792
click at [296, 413] on div "Passer cette action" at bounding box center [322, 412] width 141 height 25
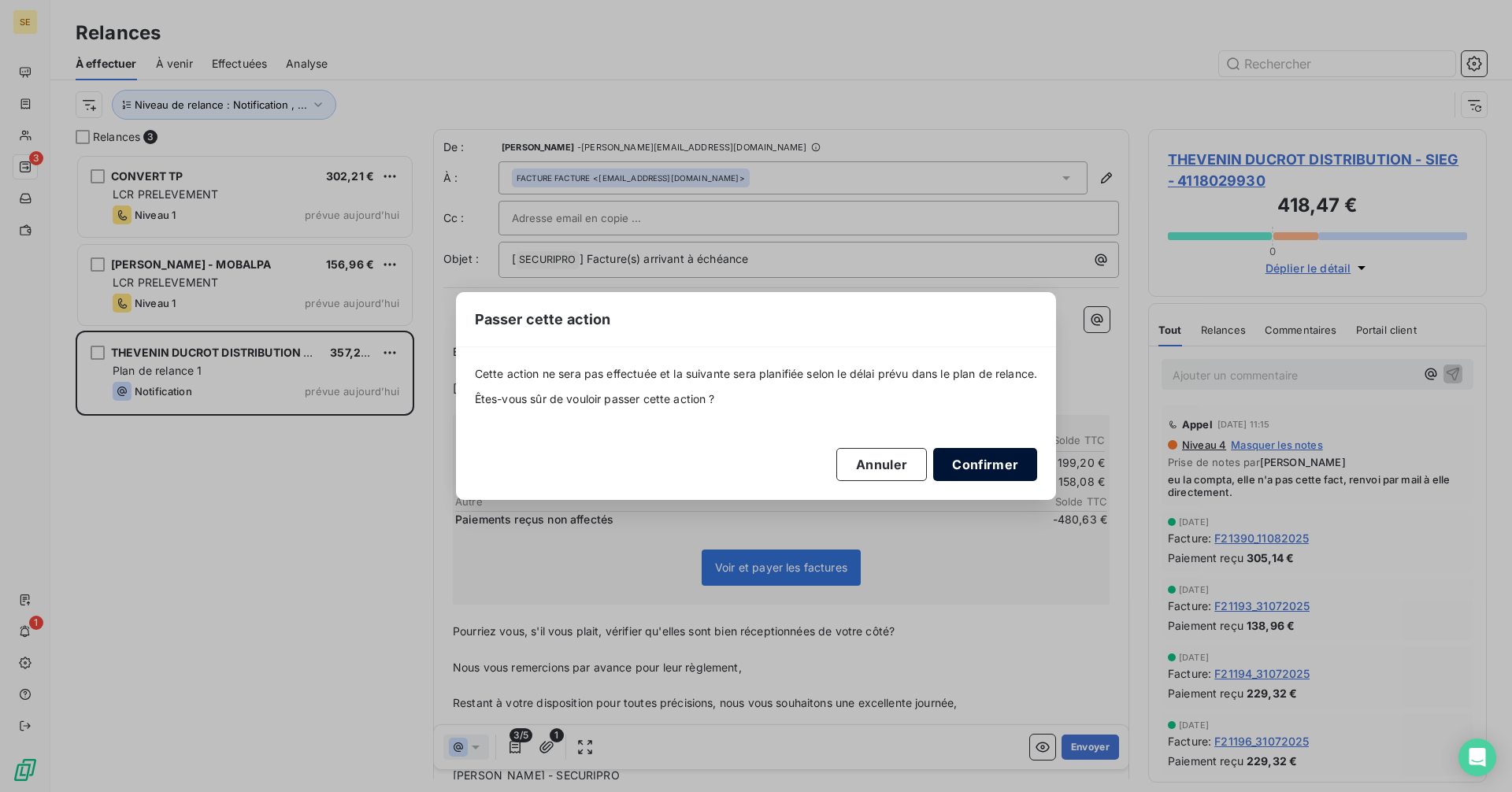
drag, startPoint x: 999, startPoint y: 465, endPoint x: 991, endPoint y: 462, distance: 8.5
click at [999, 464] on button "Confirmer" at bounding box center [986, 464] width 104 height 33
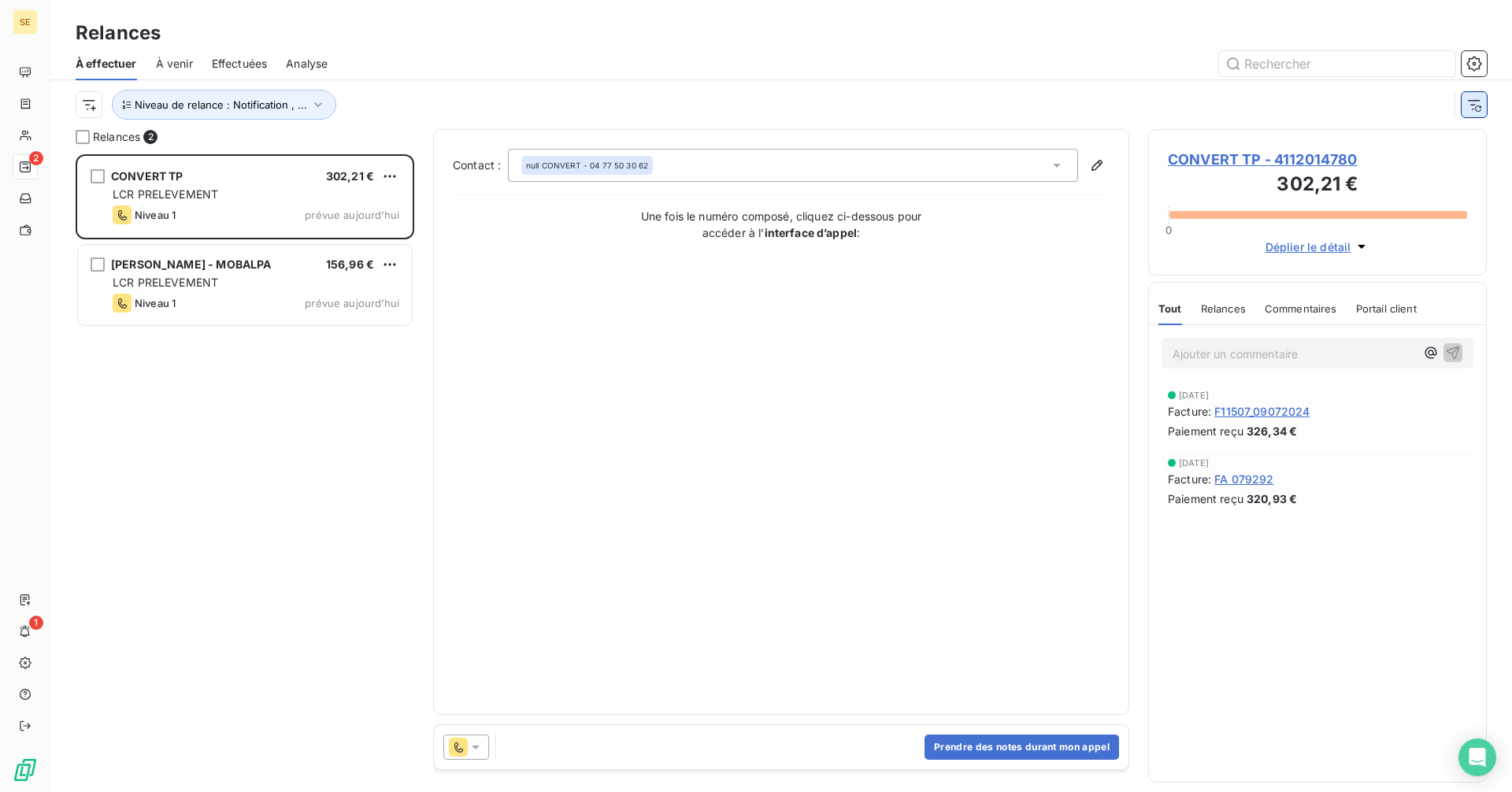
click at [1473, 101] on icon "button" at bounding box center [1474, 104] width 13 height 10
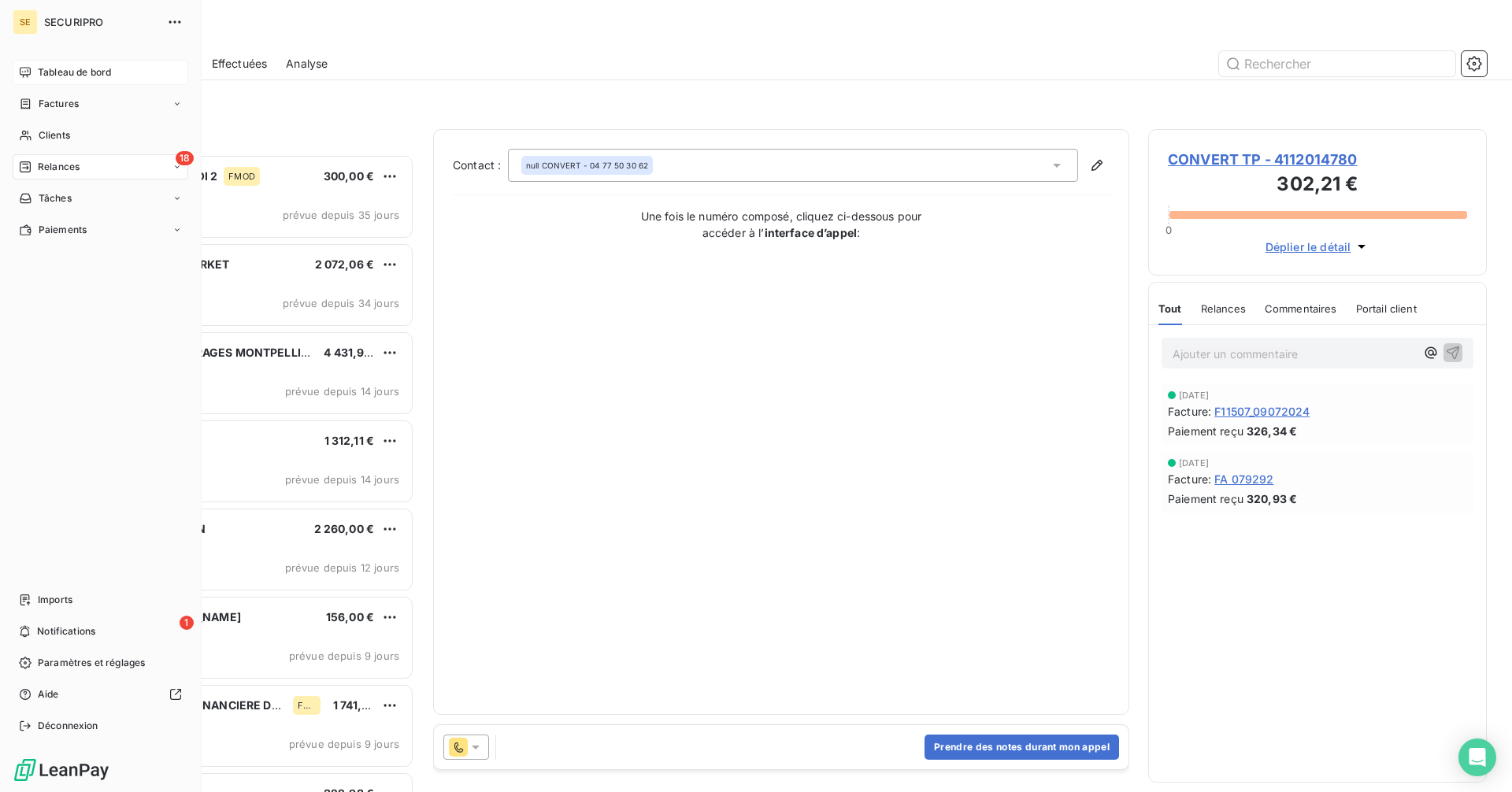
click at [36, 69] on div "Tableau de bord" at bounding box center [100, 73] width 175 height 25
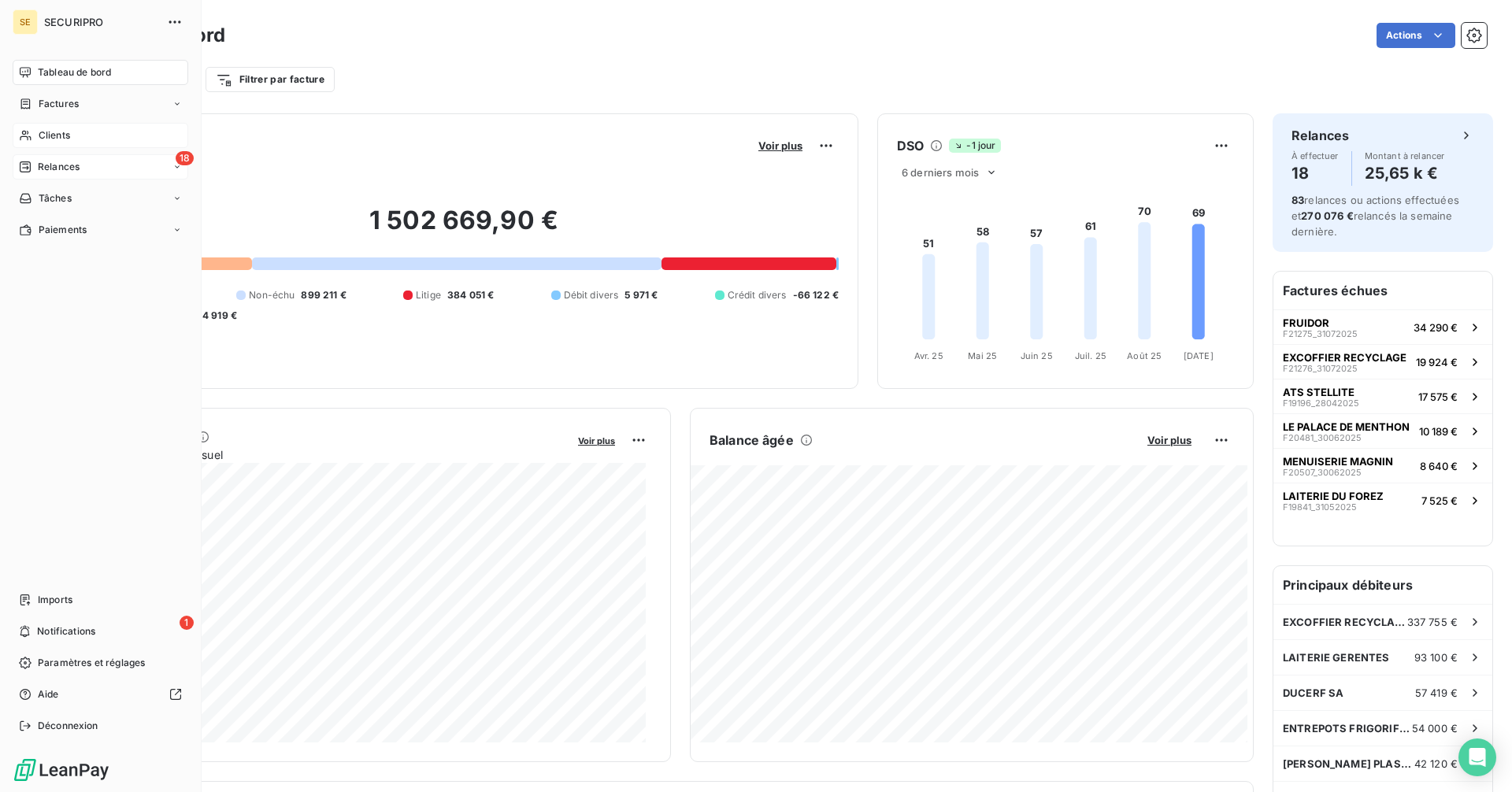
click at [53, 132] on span "Clients" at bounding box center [54, 136] width 31 height 14
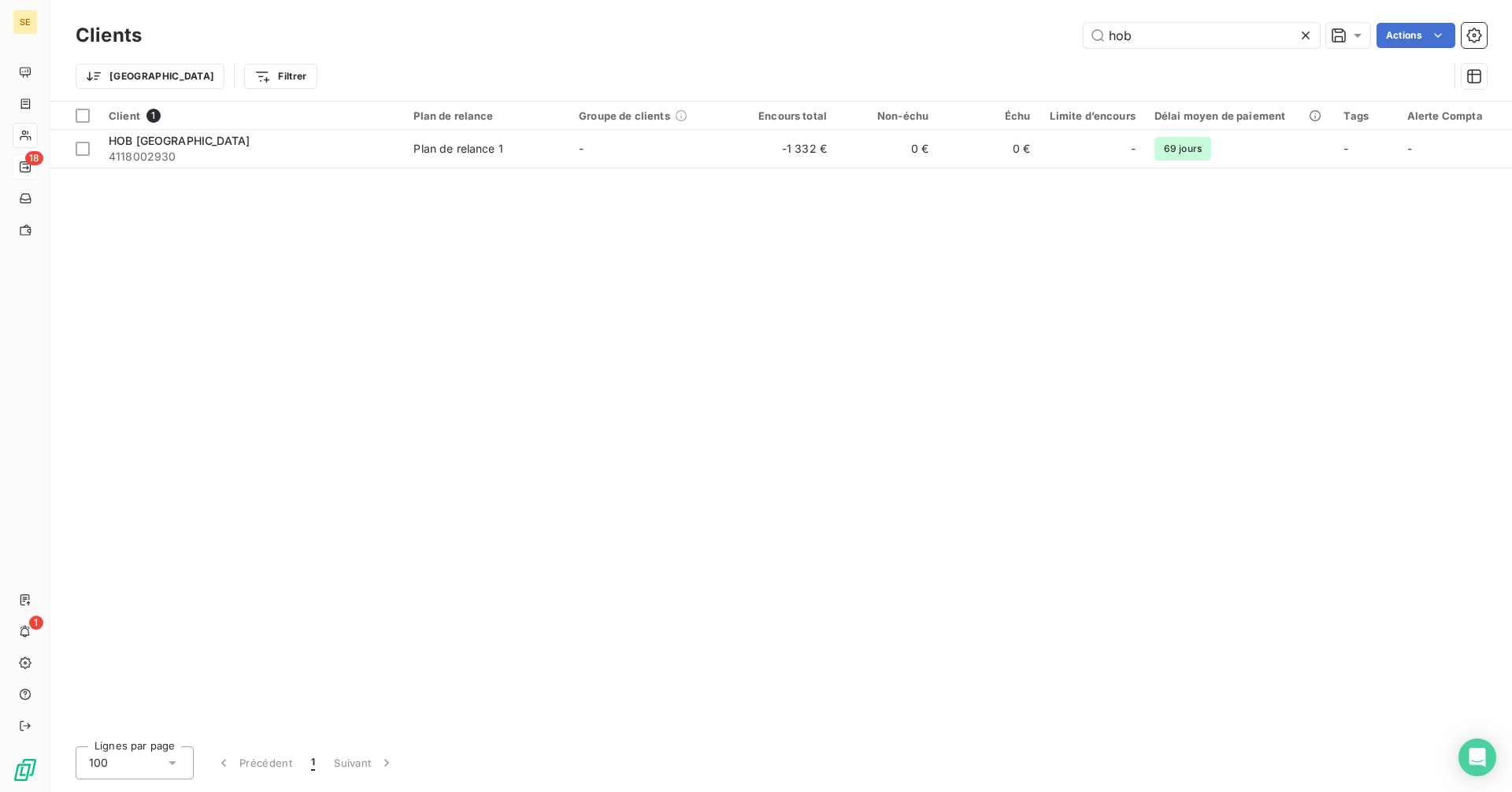
click at [1303, 33] on icon at bounding box center [1305, 35] width 8 height 8
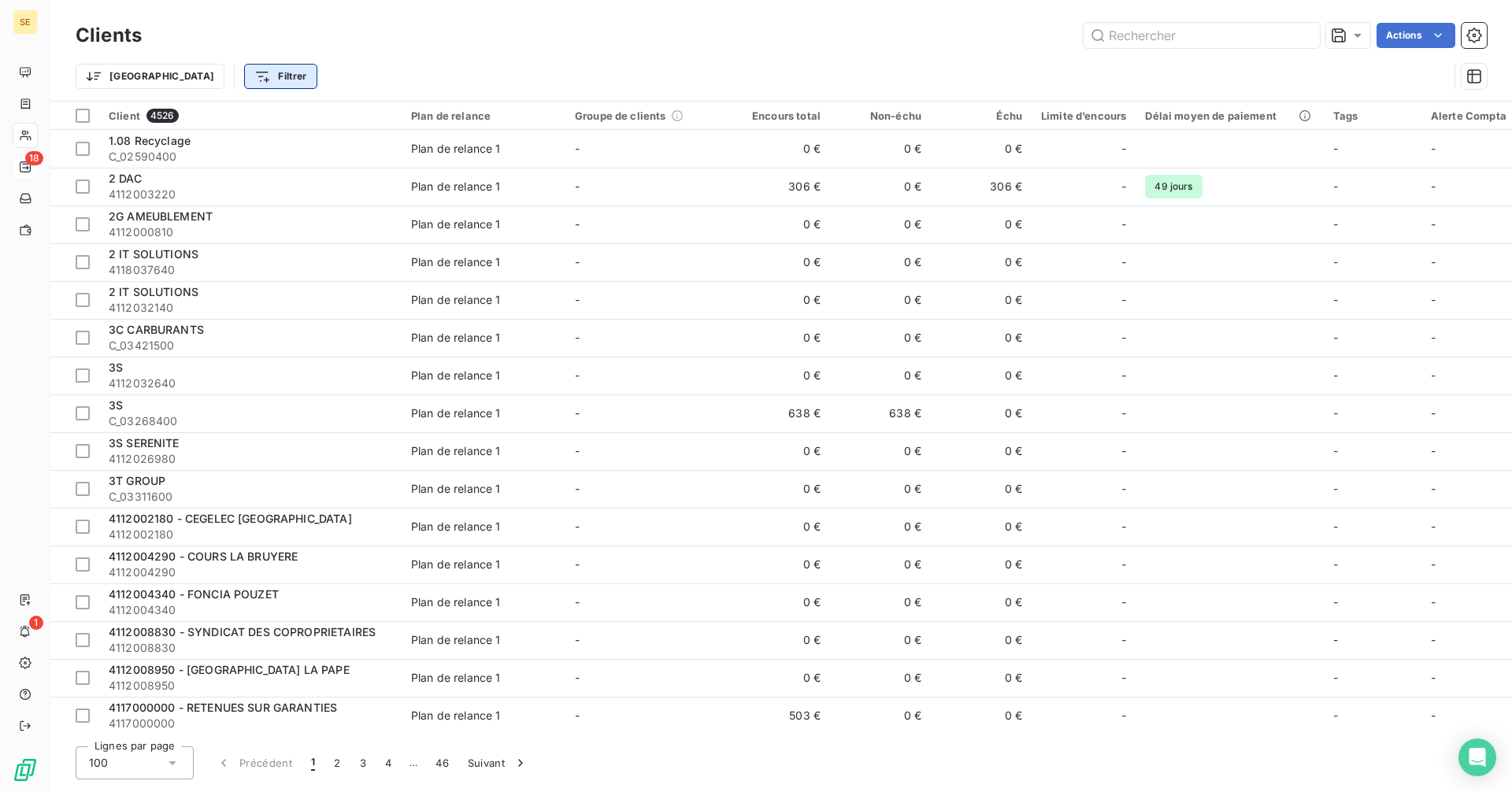
click at [199, 73] on html "SE 18 1 Clients Actions Trier Filtrer Client 4526 Plan de relance Groupe de cli…" at bounding box center [756, 396] width 1512 height 792
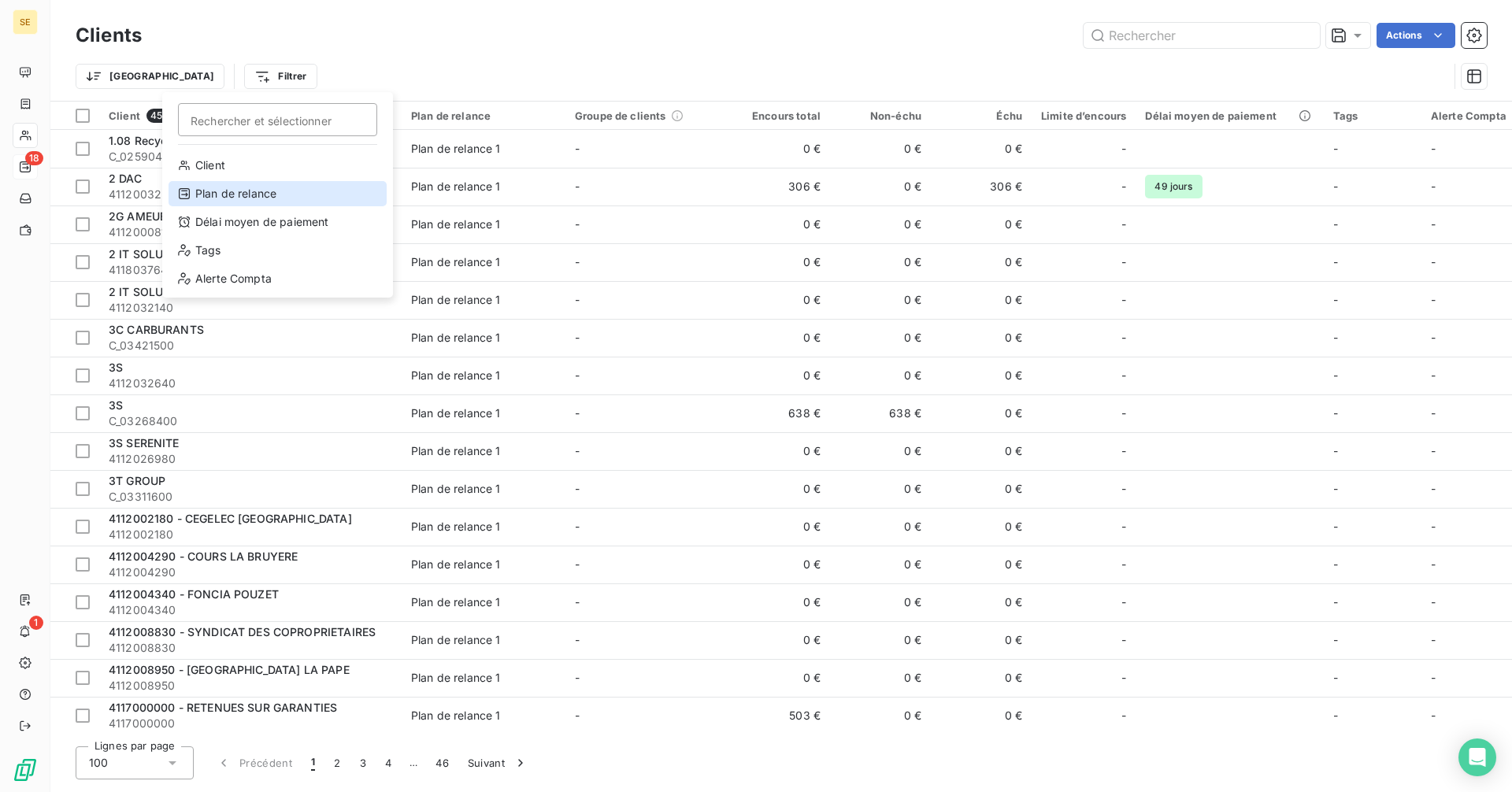
click at [253, 200] on div "Plan de relance" at bounding box center [278, 194] width 218 height 25
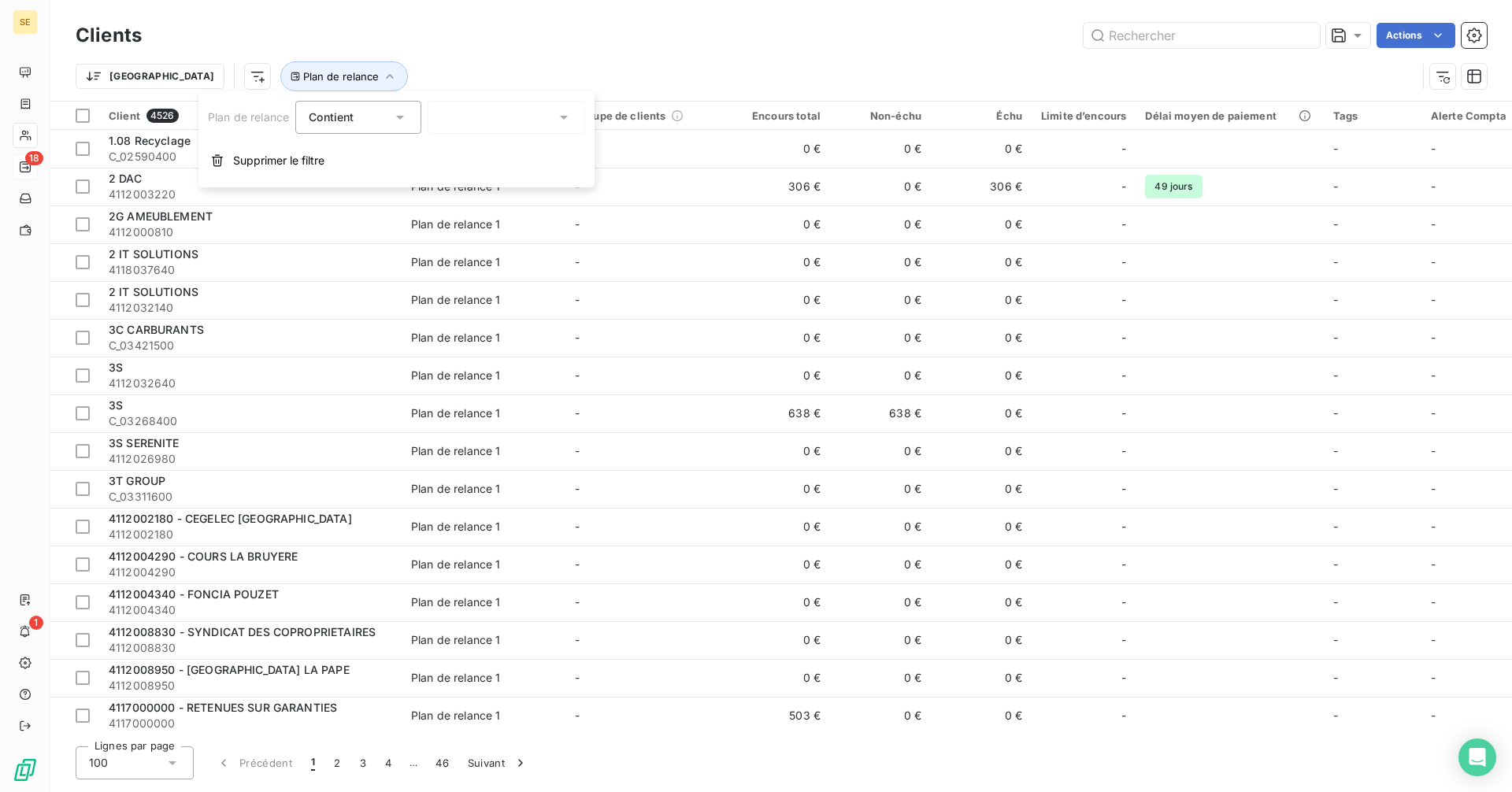
click at [469, 111] on div at bounding box center [506, 117] width 157 height 33
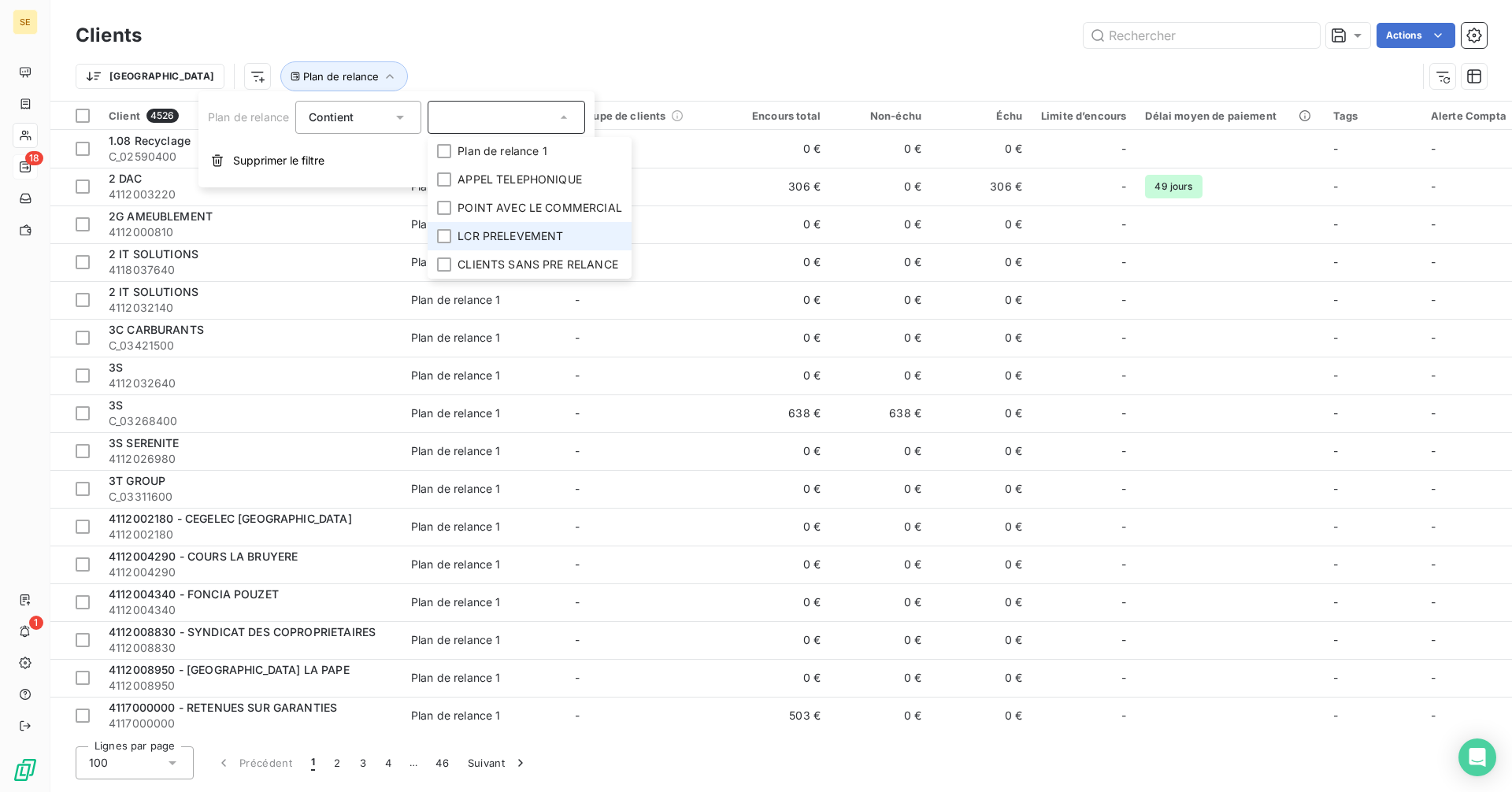
click at [460, 233] on span "LCR PRELEVEMENT" at bounding box center [509, 236] width 105 height 16
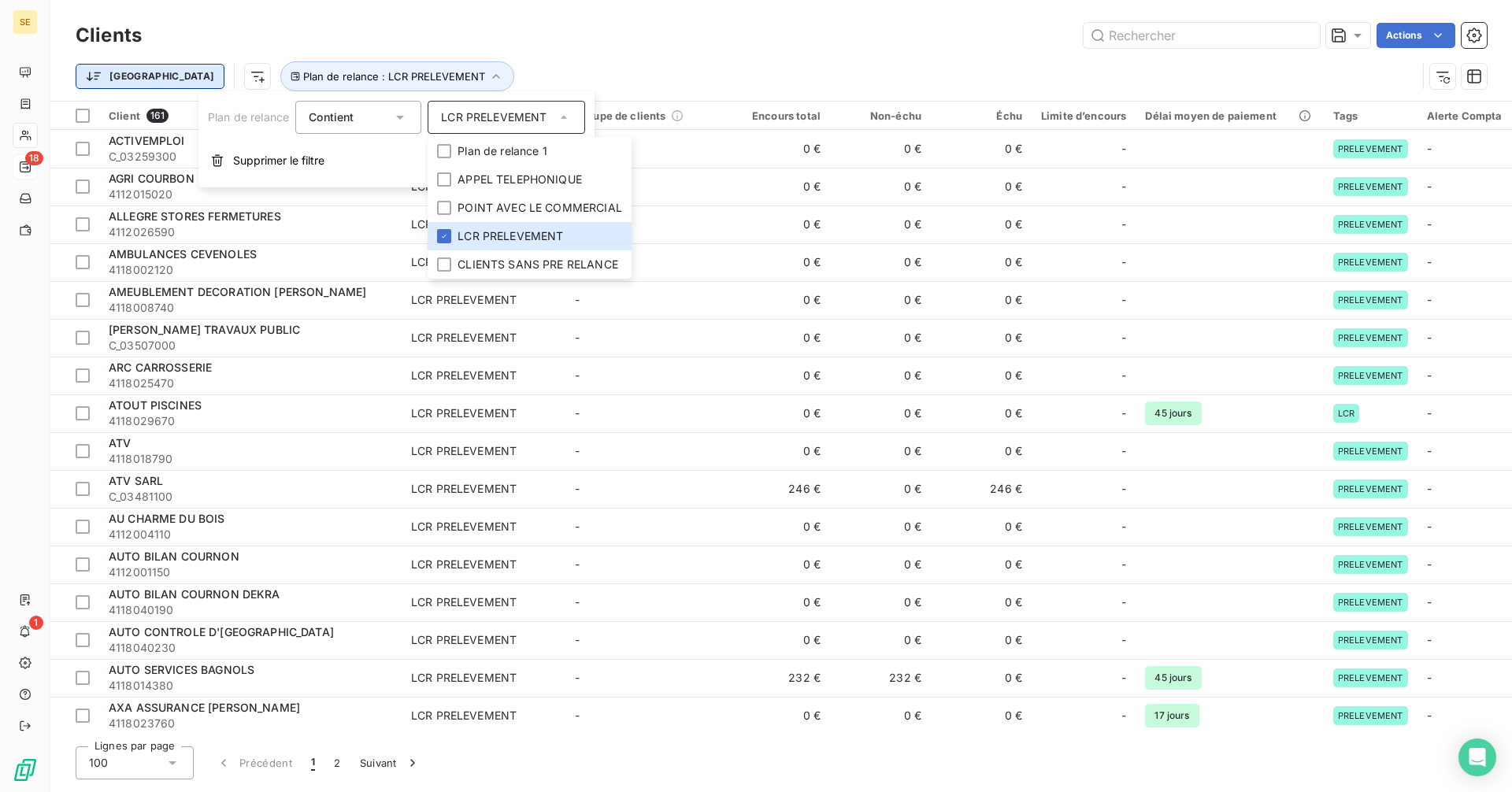
click at [119, 79] on html "SE 18 1 Clients Actions Trier Plan de relance : LCR PRELEVEMENT Client 161 Plan…" at bounding box center [756, 396] width 1512 height 792
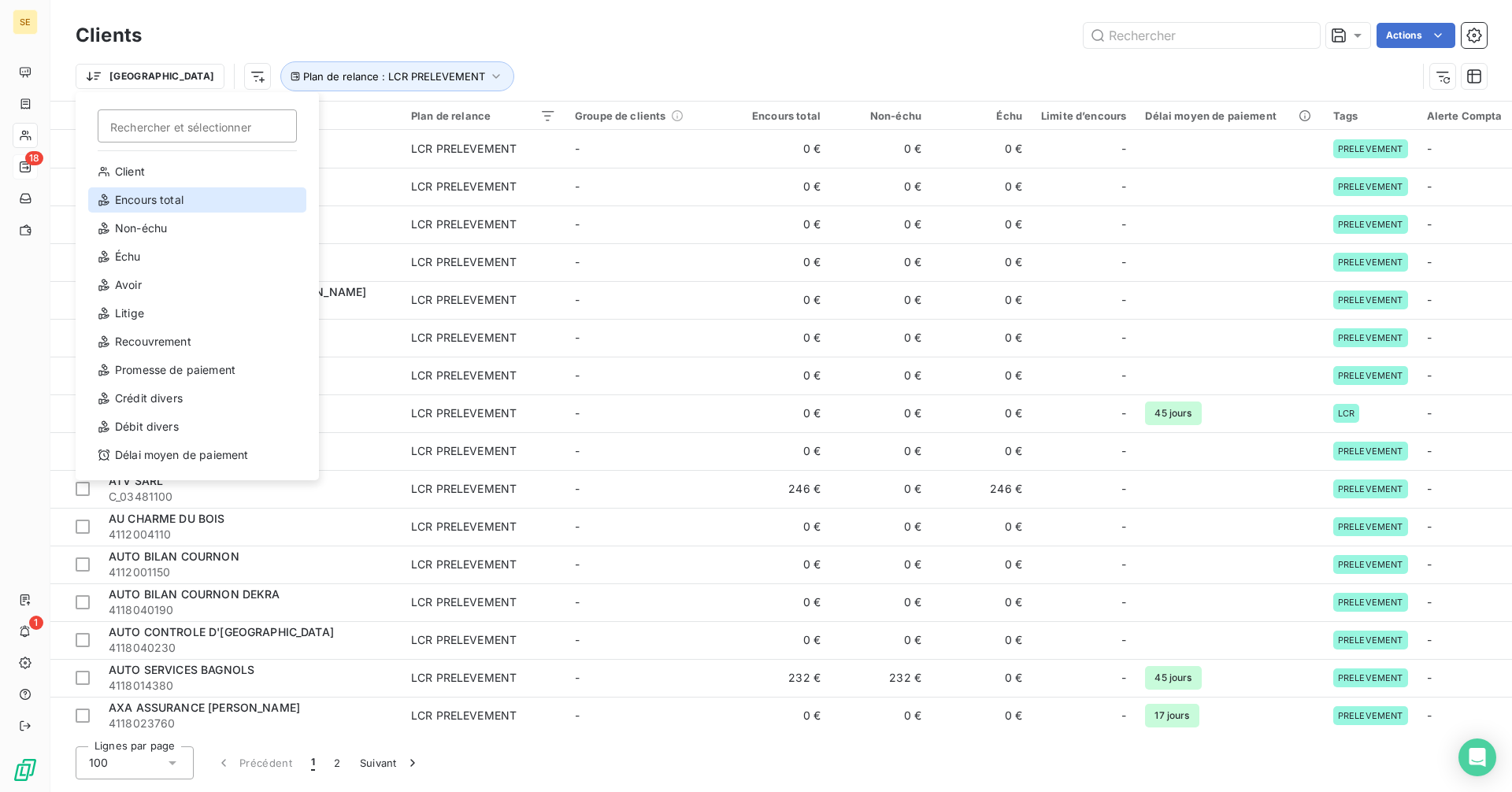
click at [143, 198] on div "Encours total" at bounding box center [197, 200] width 218 height 25
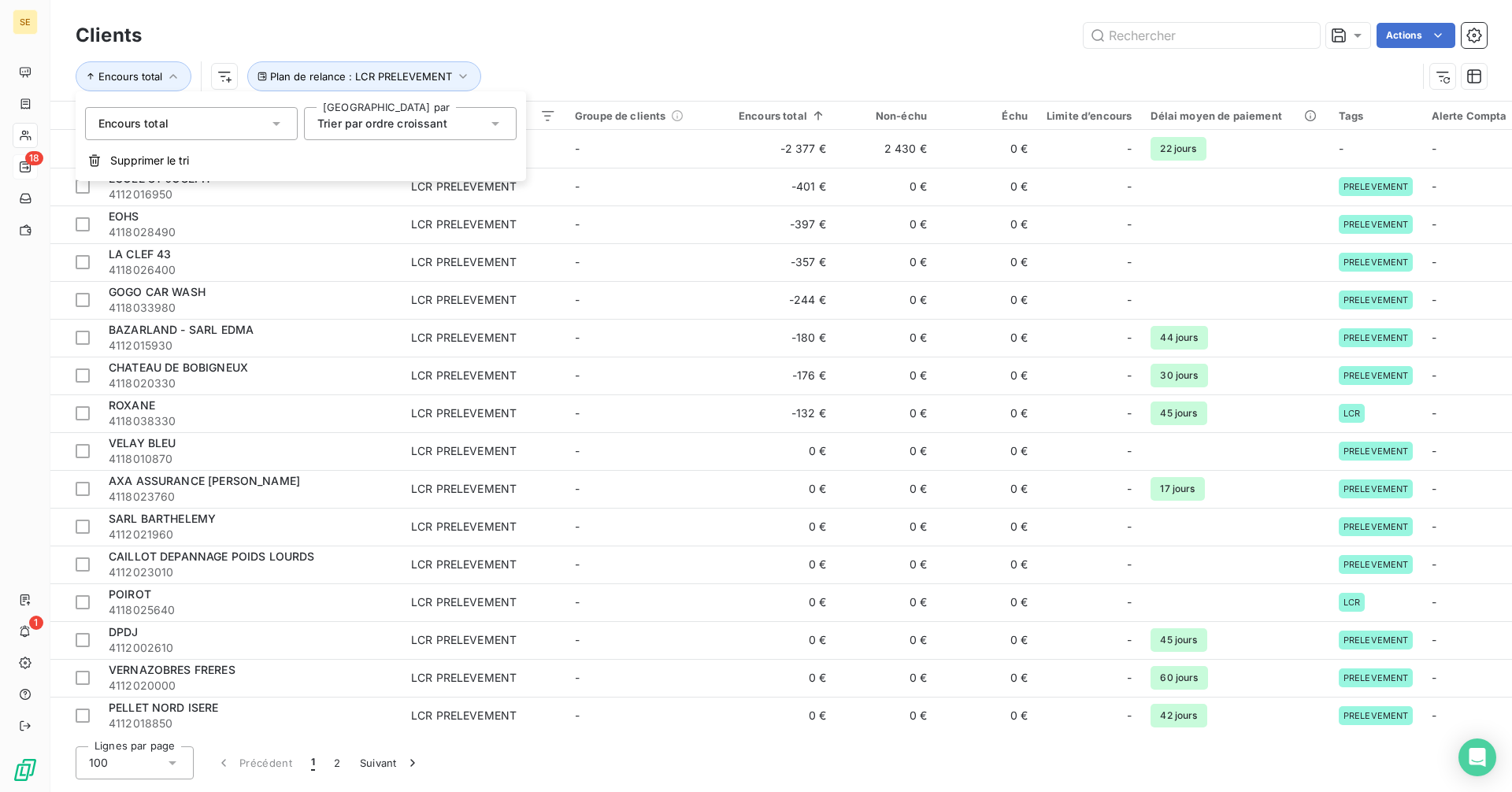
click at [393, 125] on span "Trier par ordre croissant" at bounding box center [382, 123] width 130 height 13
click at [399, 192] on span "Trier par ordre décroissant" at bounding box center [407, 189] width 144 height 13
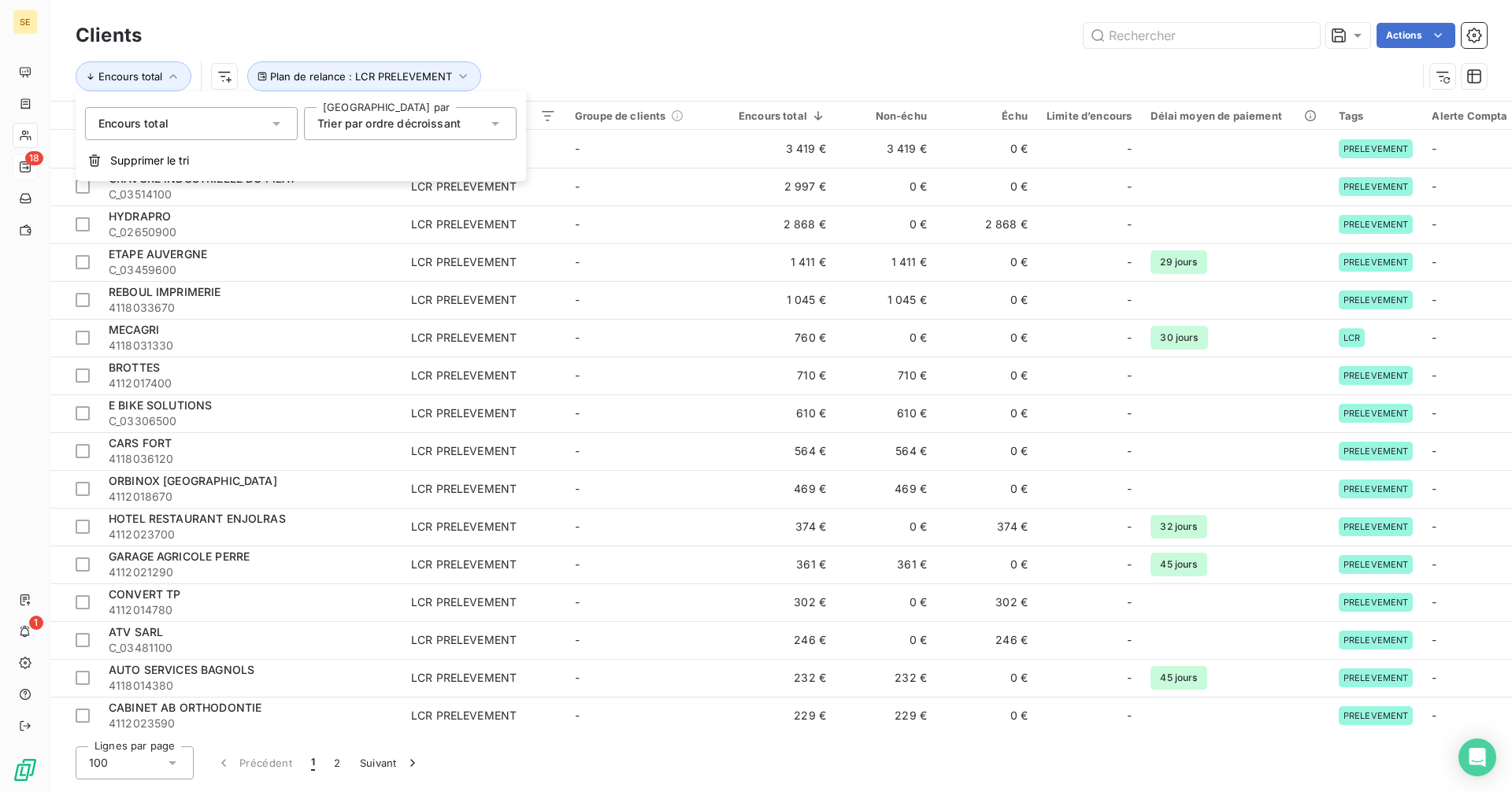
click at [749, 45] on div "Actions" at bounding box center [824, 35] width 1326 height 25
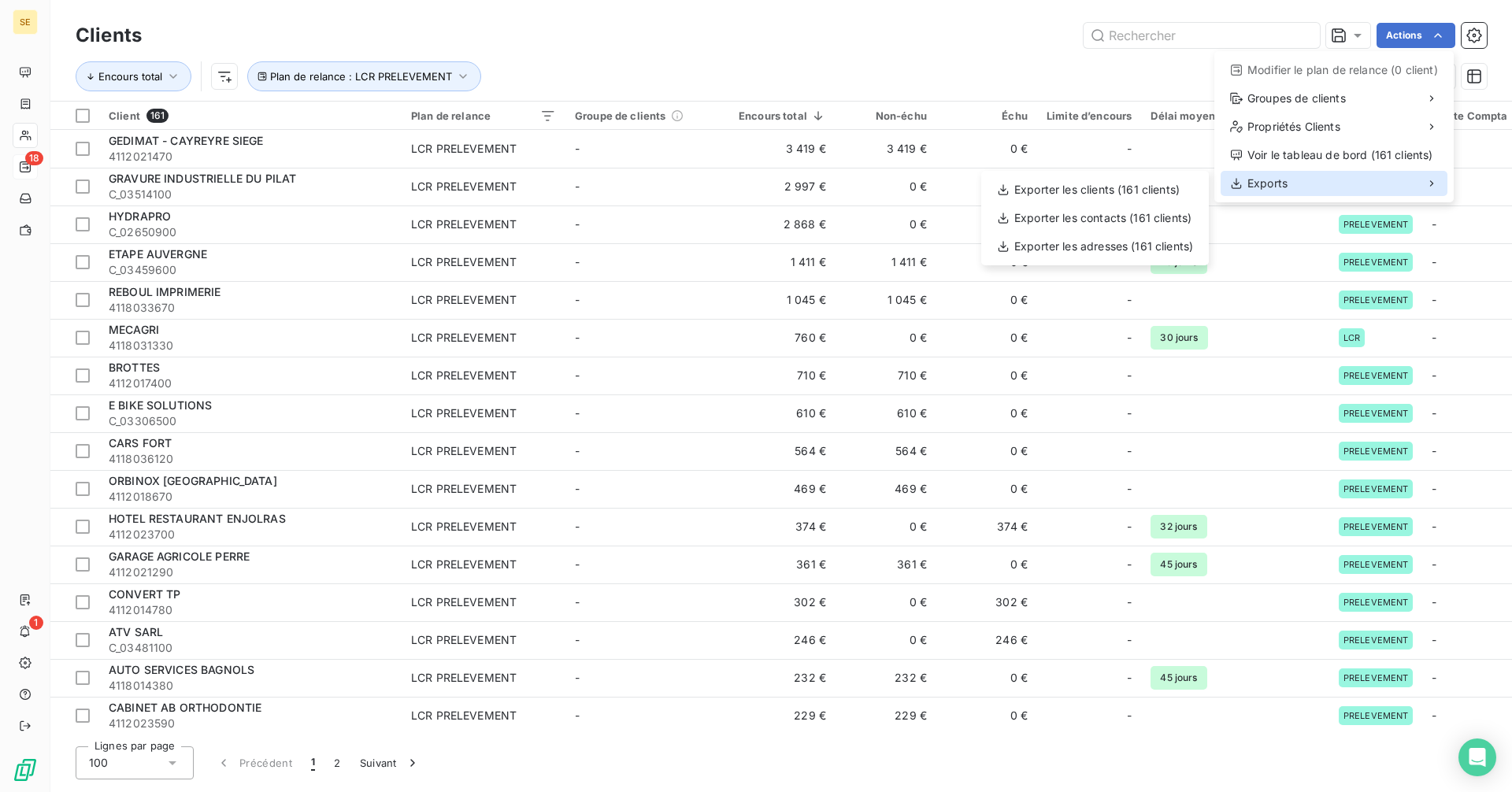
click at [1284, 182] on span "Exports" at bounding box center [1268, 183] width 40 height 16
click at [1138, 183] on div "Exporter les clients (161 clients)" at bounding box center [1094, 189] width 215 height 25
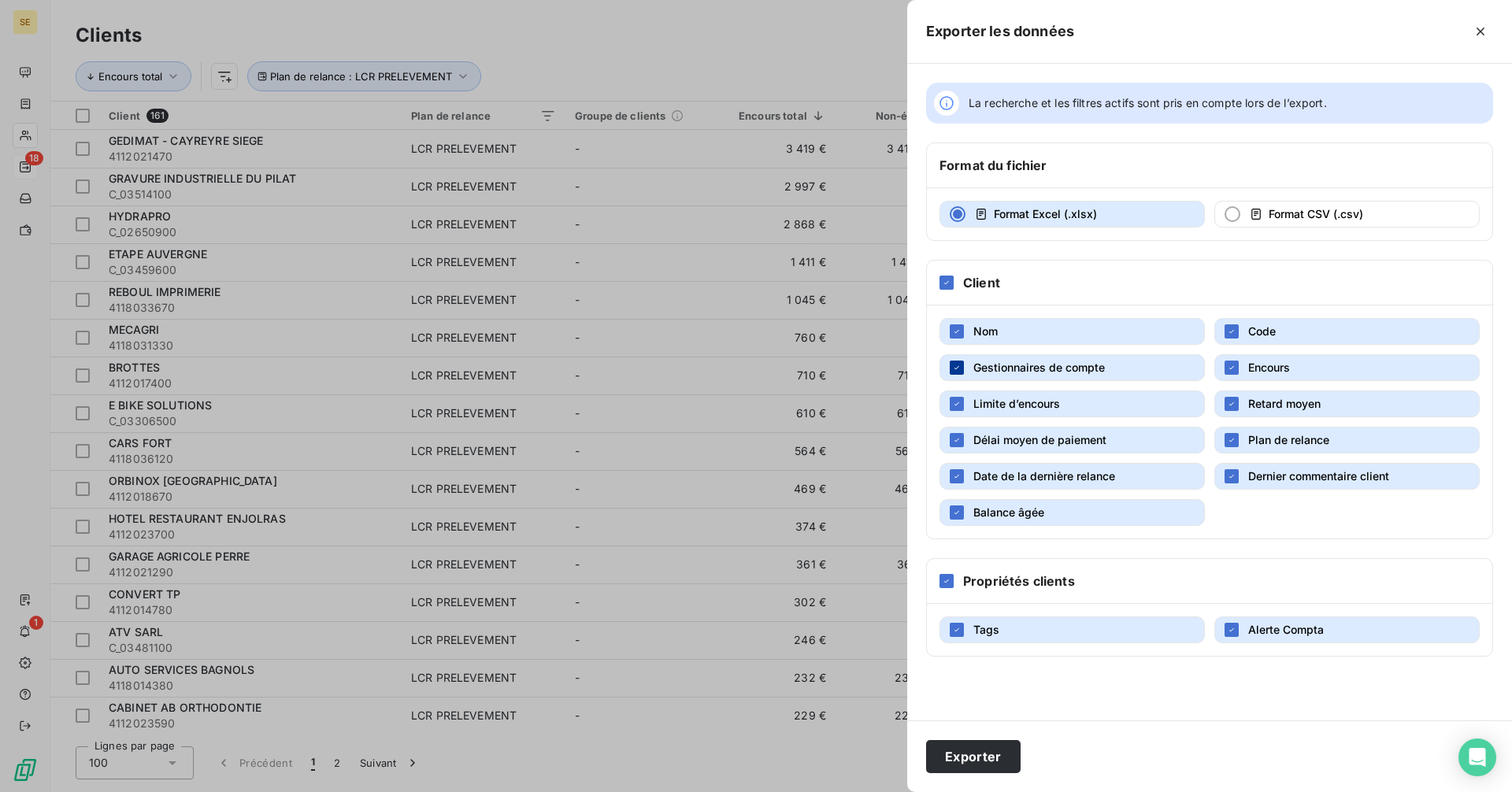
click at [960, 365] on icon "button" at bounding box center [957, 367] width 10 height 10
click at [952, 403] on icon "button" at bounding box center [957, 403] width 10 height 10
click at [951, 441] on div "button" at bounding box center [957, 440] width 14 height 14
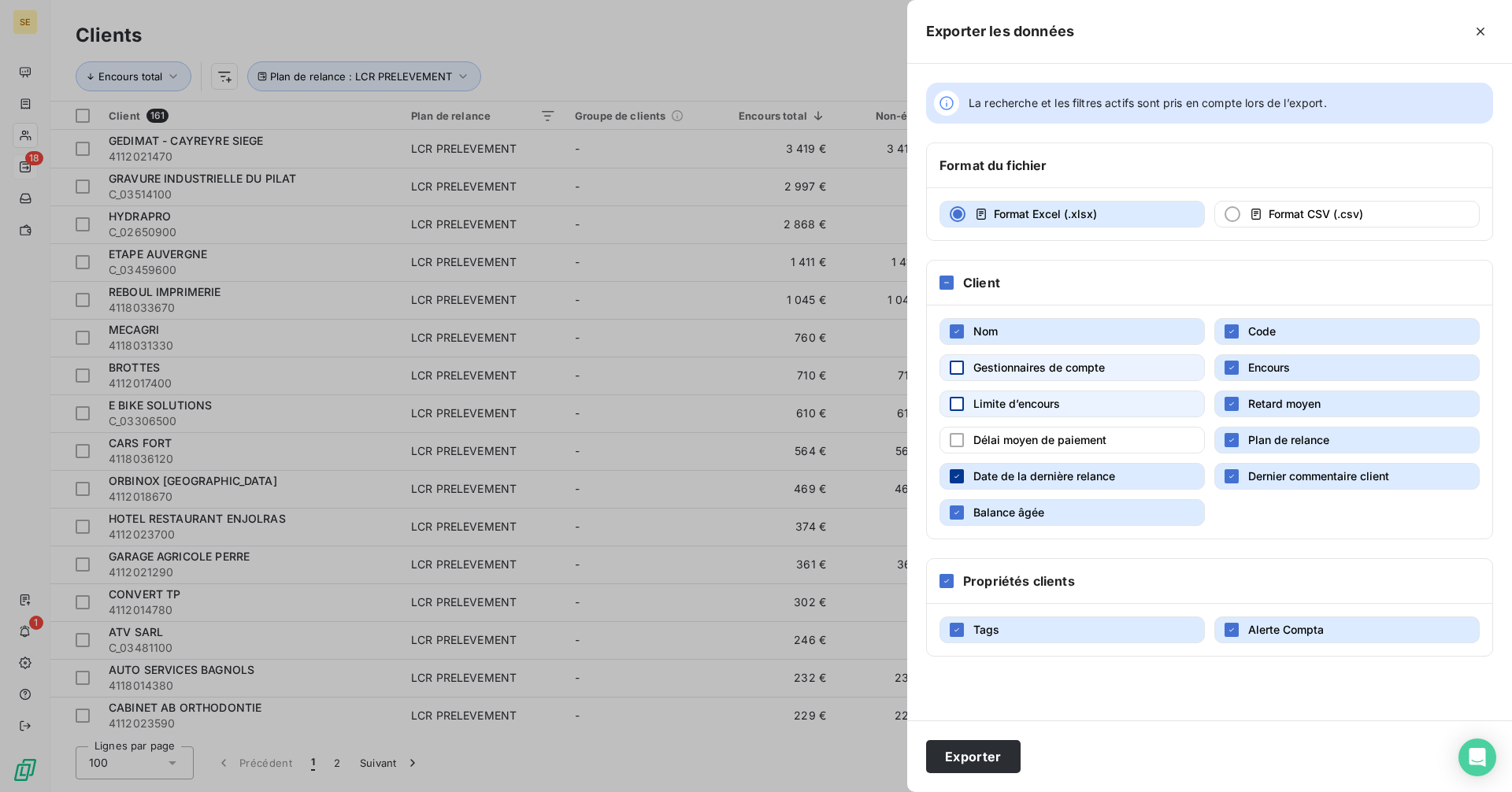
click at [950, 478] on div "button" at bounding box center [957, 476] width 14 height 14
drag, startPoint x: 951, startPoint y: 514, endPoint x: 975, endPoint y: 503, distance: 26.4
click at [950, 514] on div "button" at bounding box center [957, 513] width 14 height 14
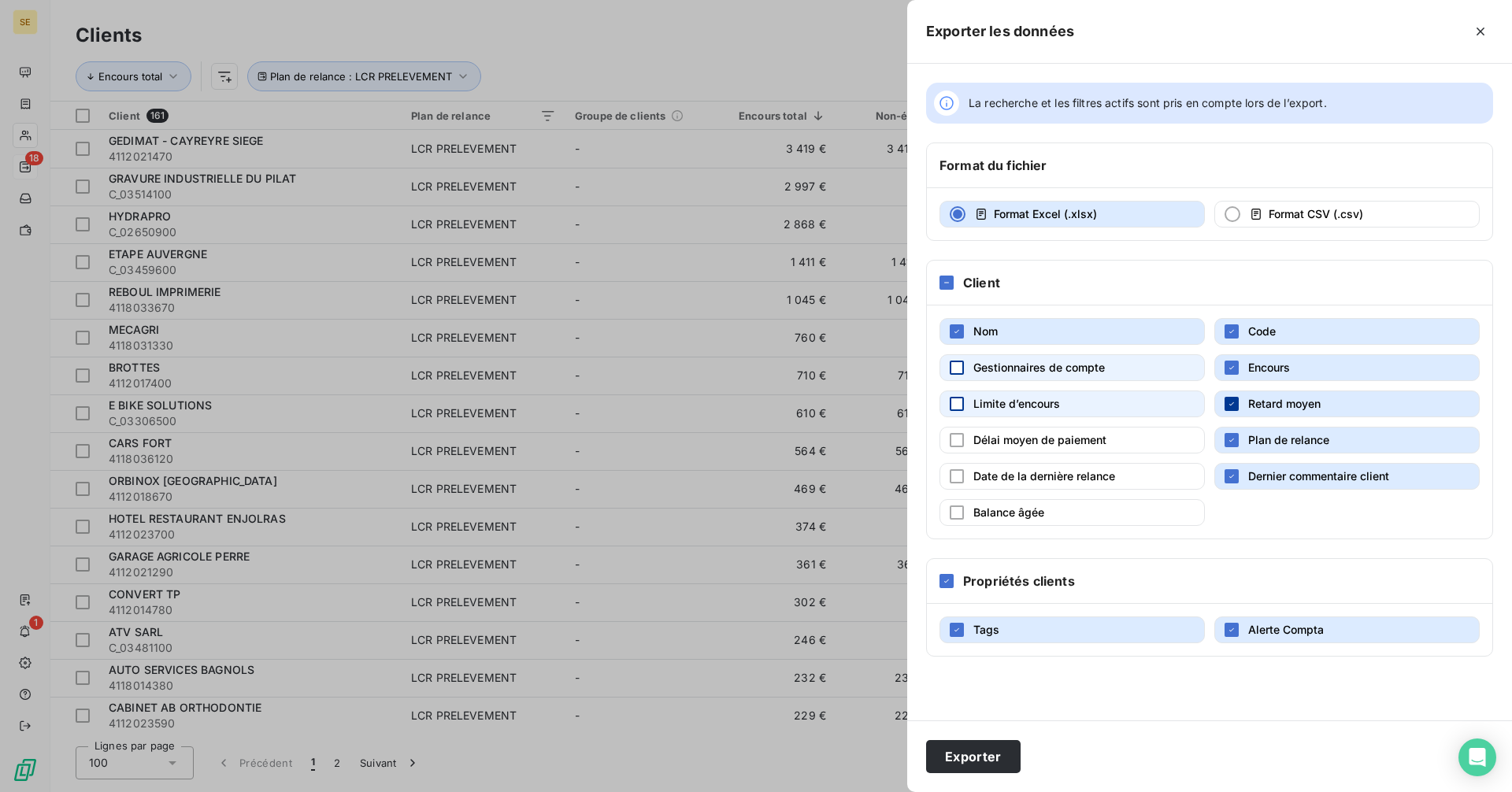
click at [1235, 406] on icon "button" at bounding box center [1232, 403] width 10 height 10
drag, startPoint x: 1228, startPoint y: 476, endPoint x: 1221, endPoint y: 481, distance: 8.6
click at [1229, 476] on icon "button" at bounding box center [1232, 476] width 10 height 10
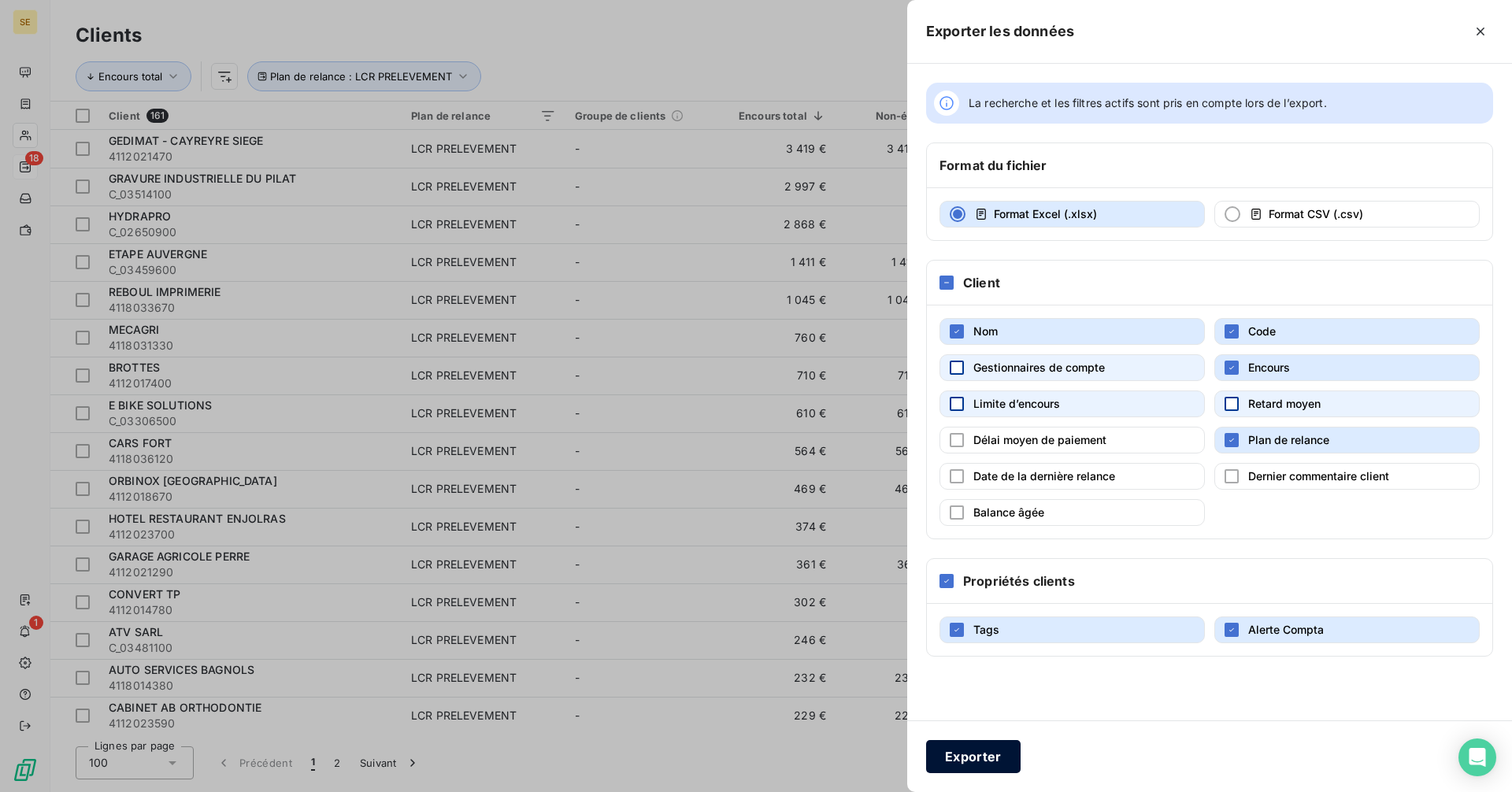
click at [957, 755] on button "Exporter" at bounding box center [973, 756] width 94 height 33
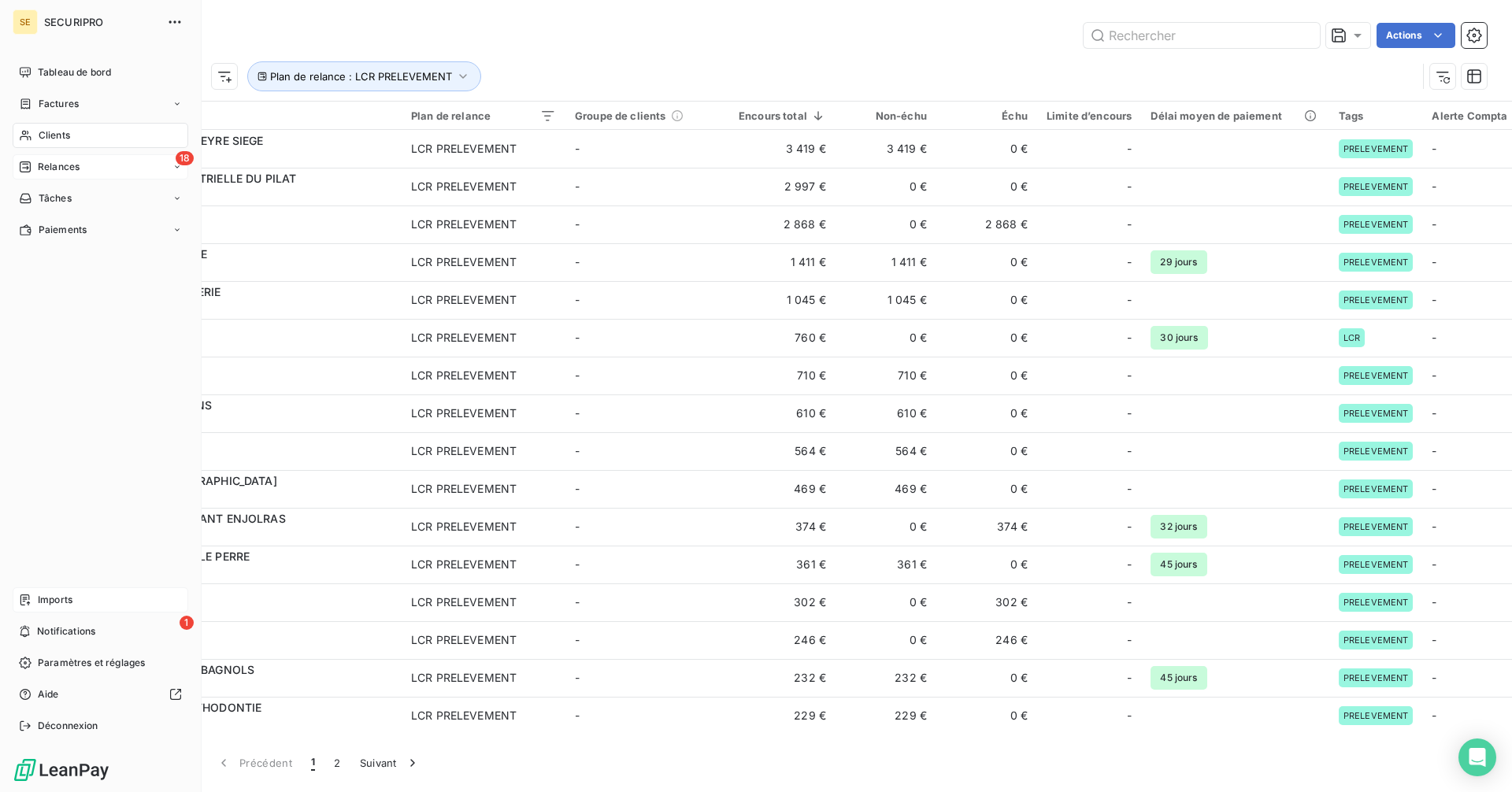
click at [39, 603] on span "Imports" at bounding box center [55, 600] width 35 height 14
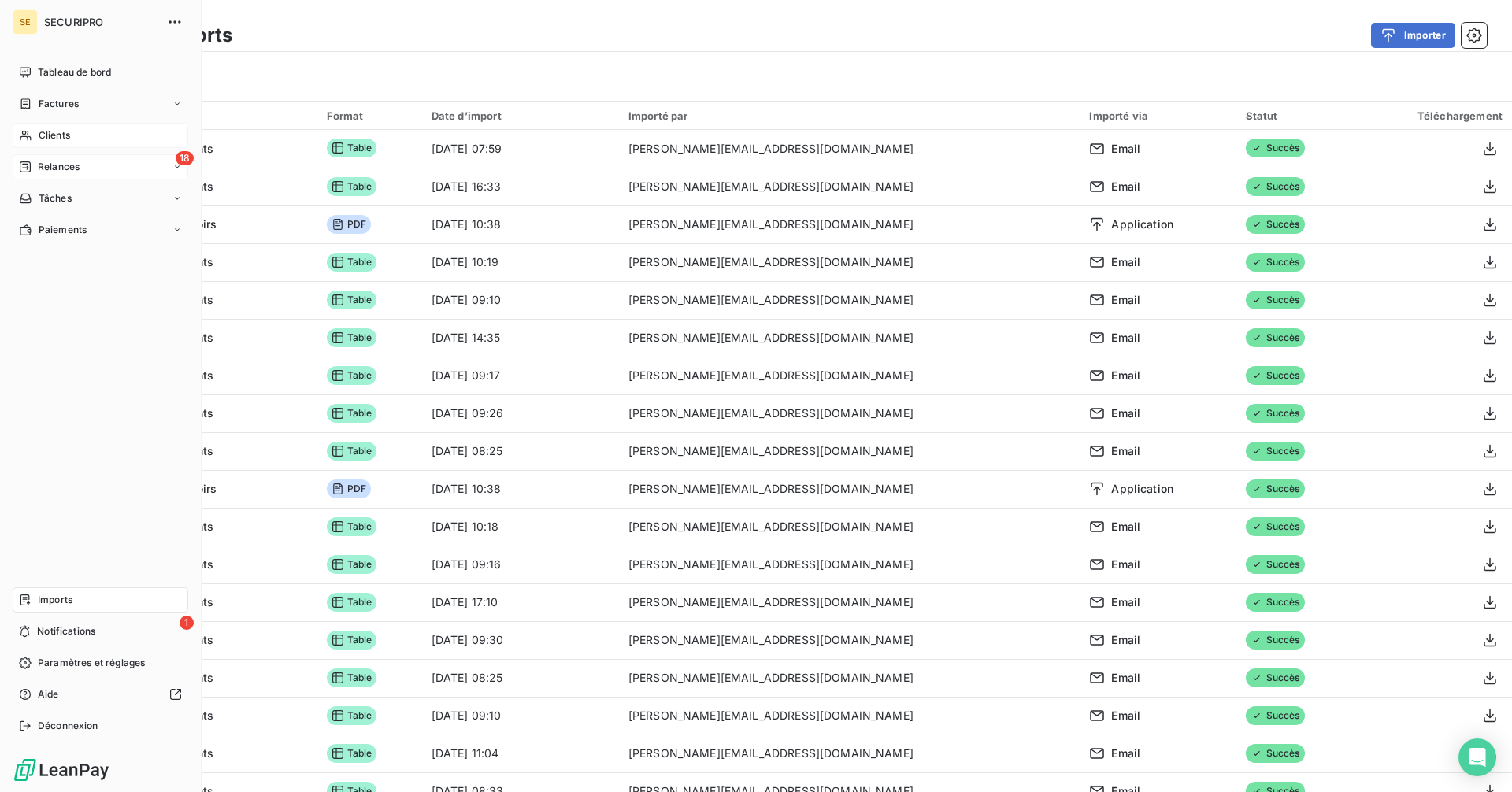
click at [74, 136] on div "Clients" at bounding box center [100, 136] width 175 height 25
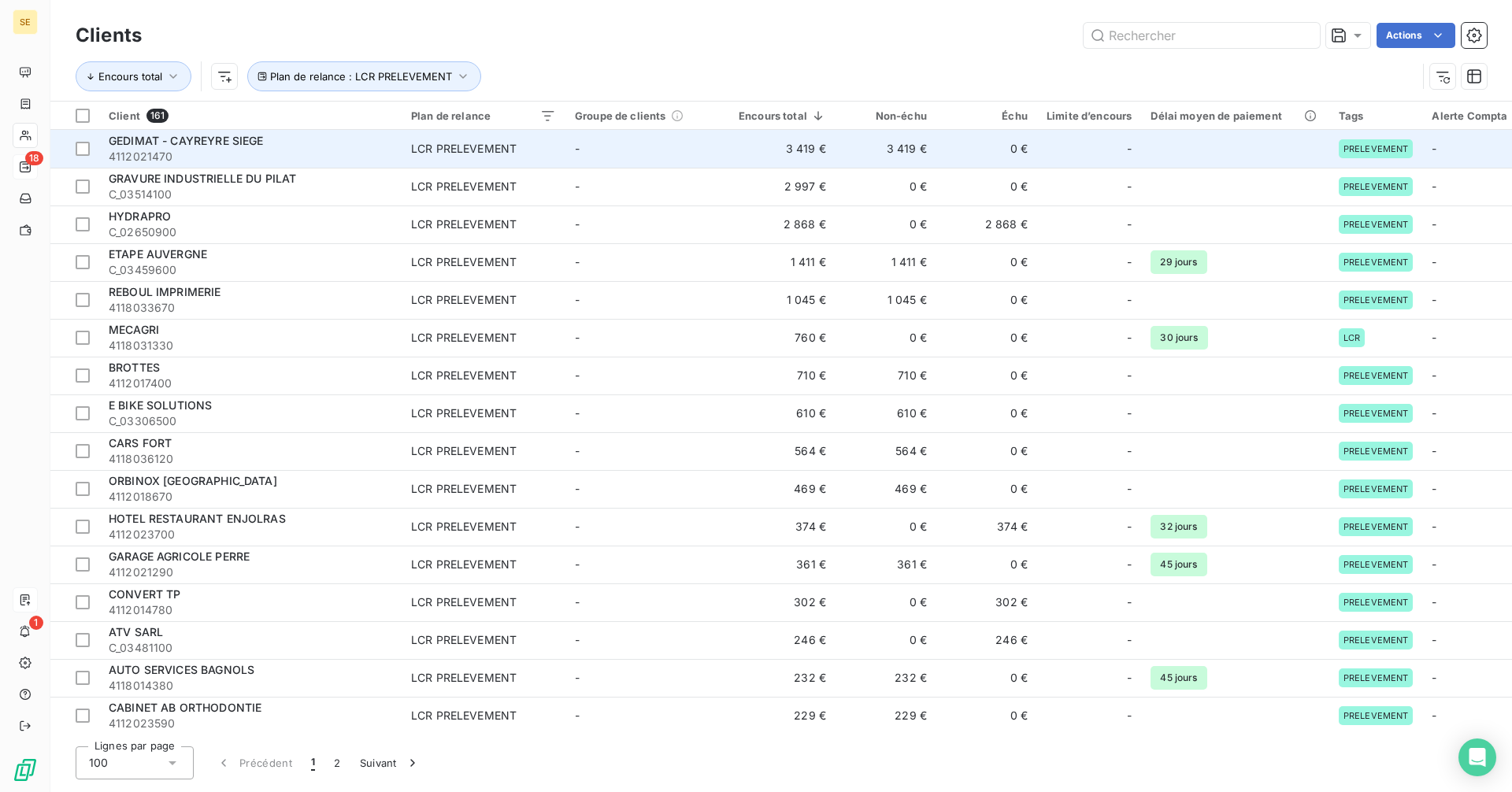
click at [783, 151] on td "3 419 €" at bounding box center [783, 149] width 106 height 38
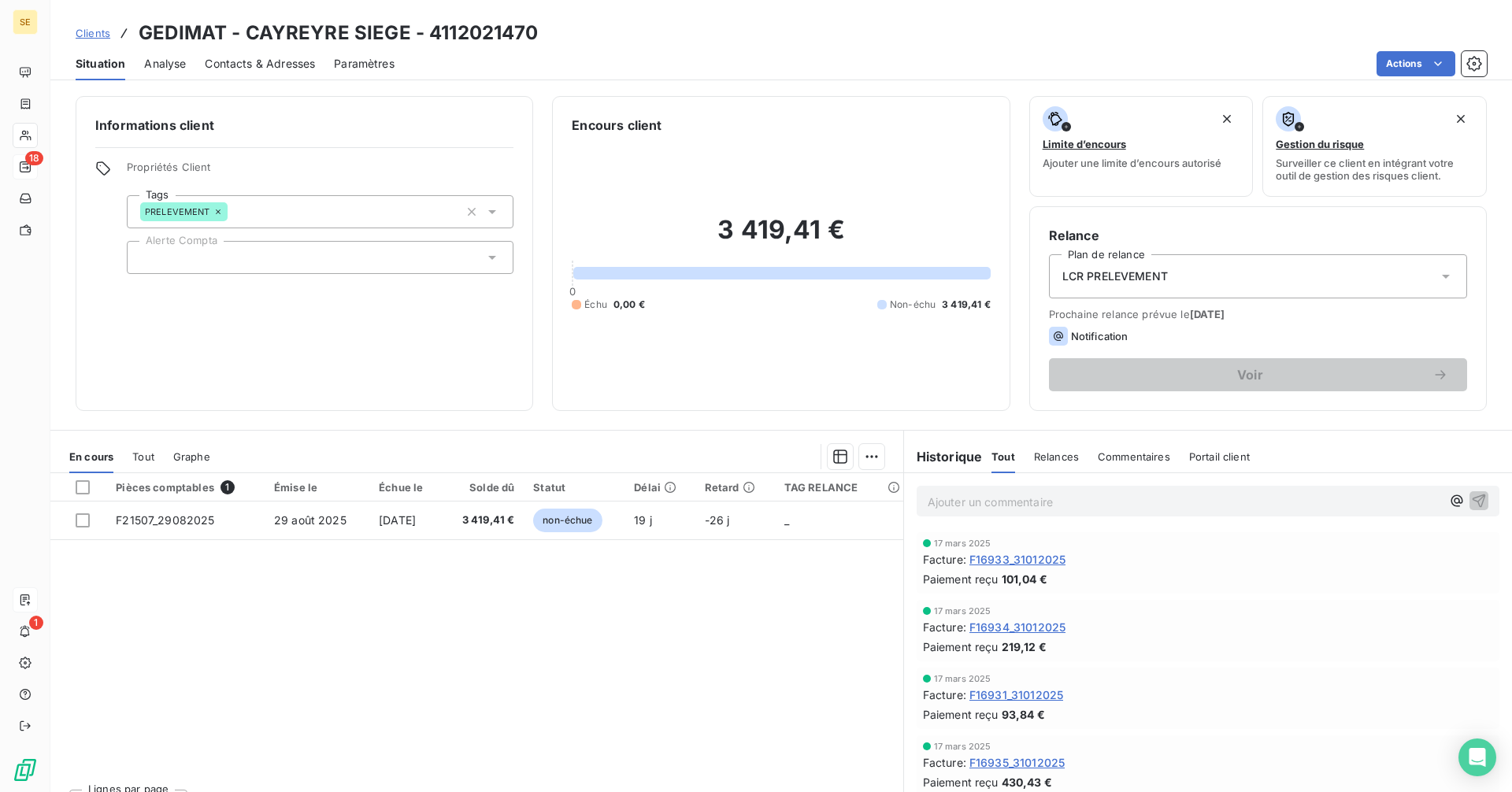
click at [340, 360] on div "Informations client Propriétés Client Tags PRELEVEMENT Alerte Compta" at bounding box center [304, 253] width 457 height 315
click at [217, 211] on icon at bounding box center [217, 211] width 4 height 4
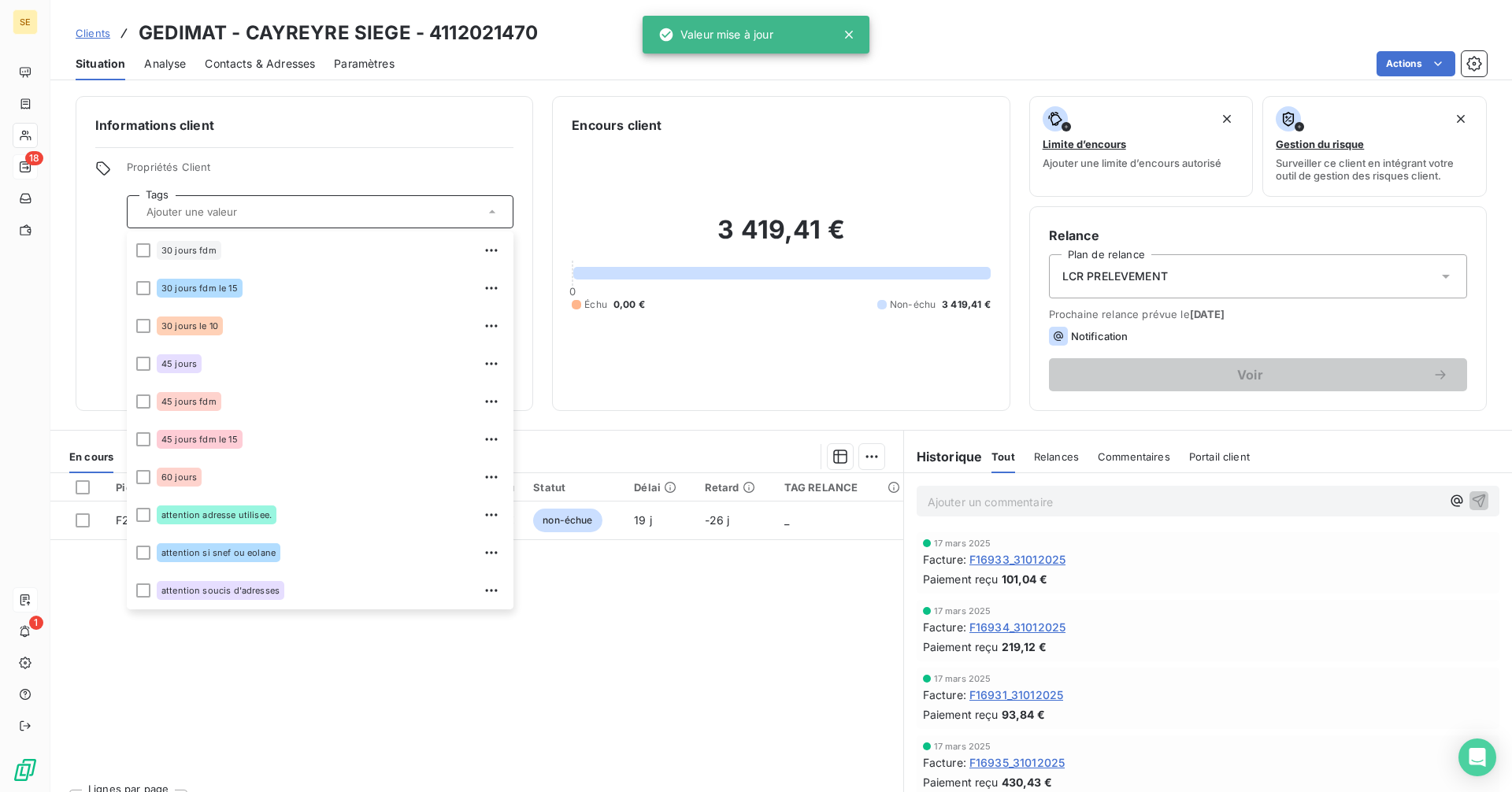
scroll to position [303, 0]
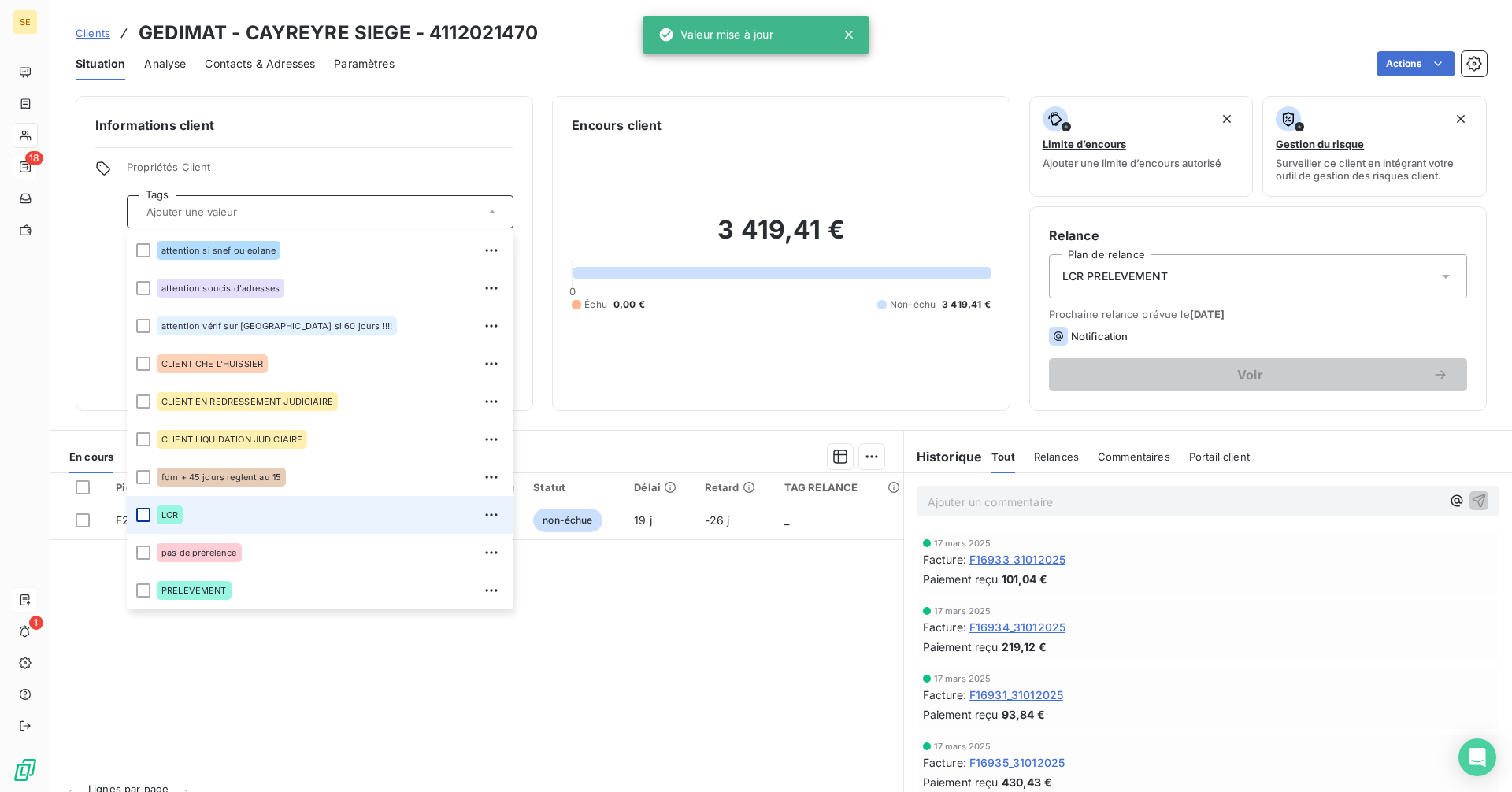
click at [148, 515] on div at bounding box center [144, 515] width 14 height 14
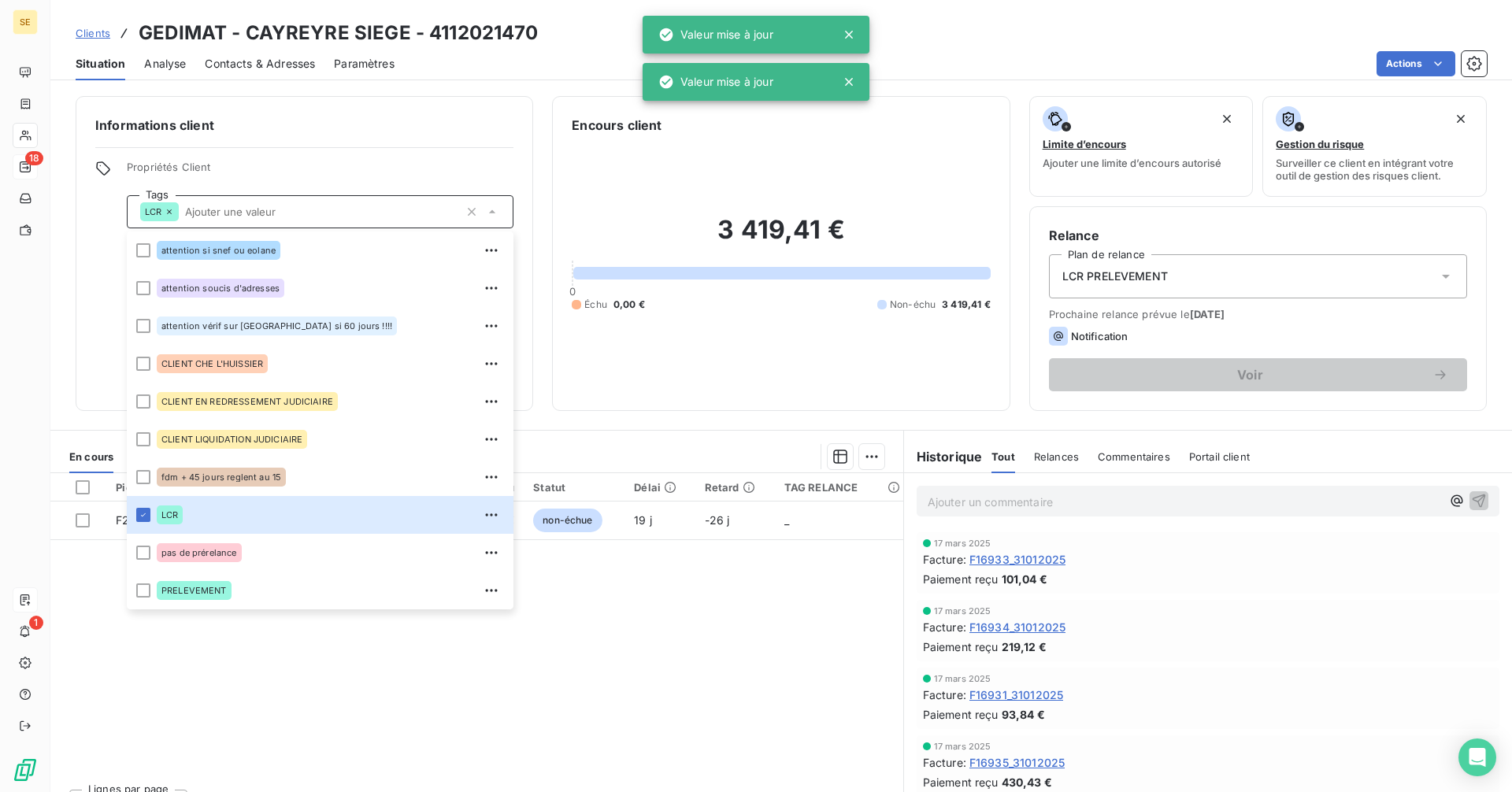
click at [473, 691] on div "Pièces comptables 1 Émise le Échue le Solde dû Statut Délai Retard TAG RELANCE …" at bounding box center [476, 625] width 853 height 304
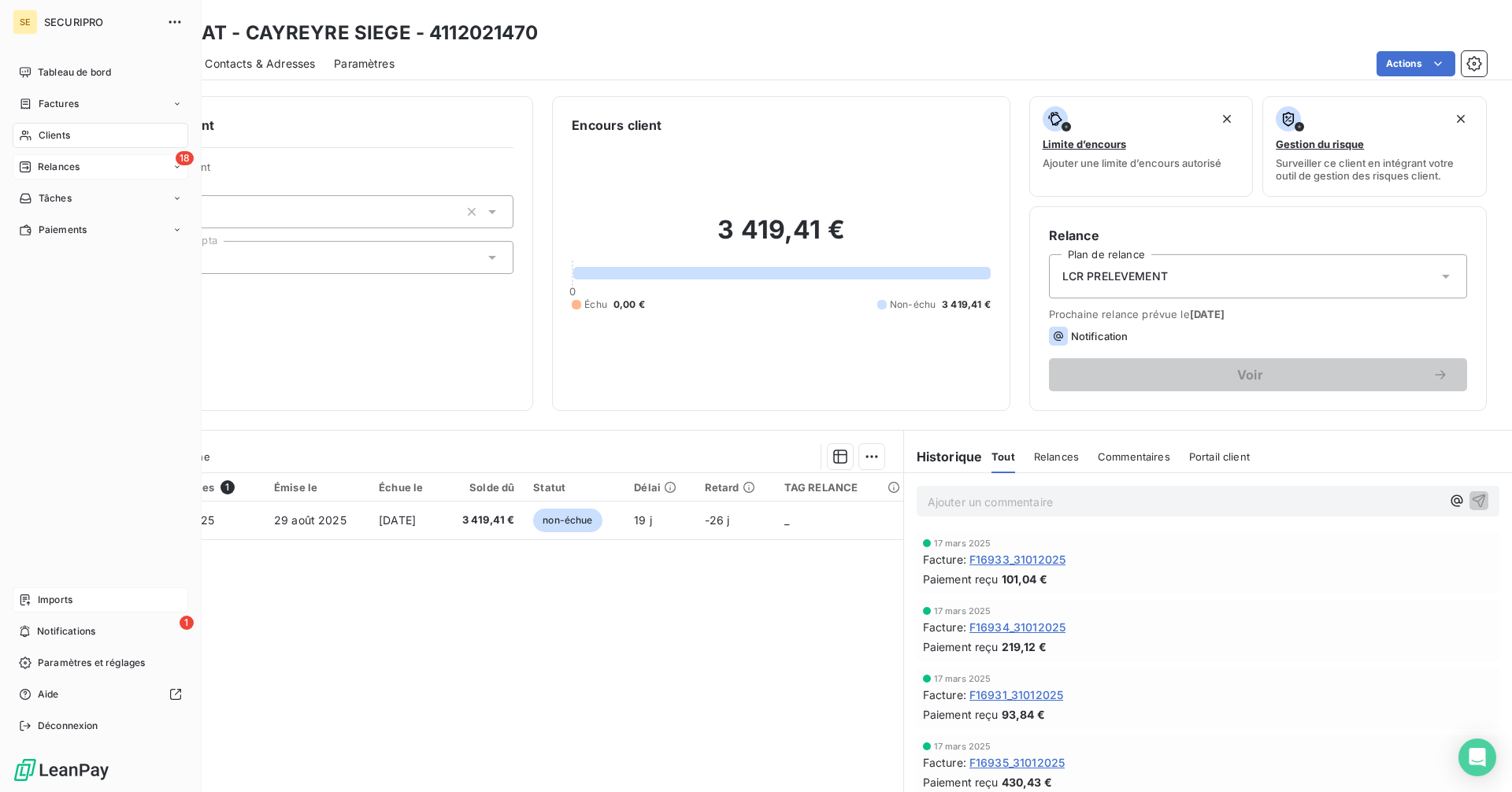
click at [61, 135] on span "Clients" at bounding box center [54, 136] width 31 height 14
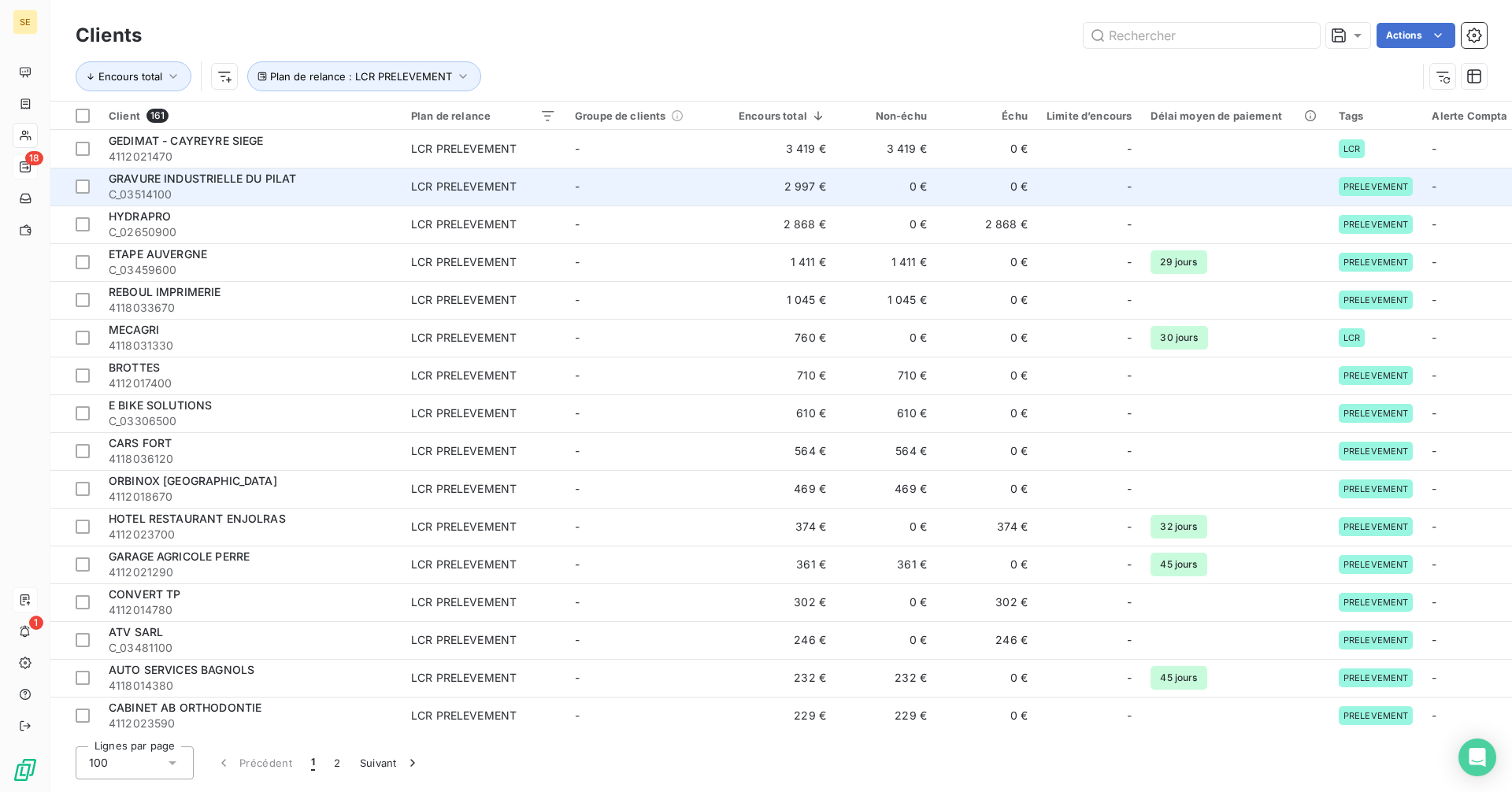
click at [853, 185] on td "0 €" at bounding box center [886, 187] width 101 height 38
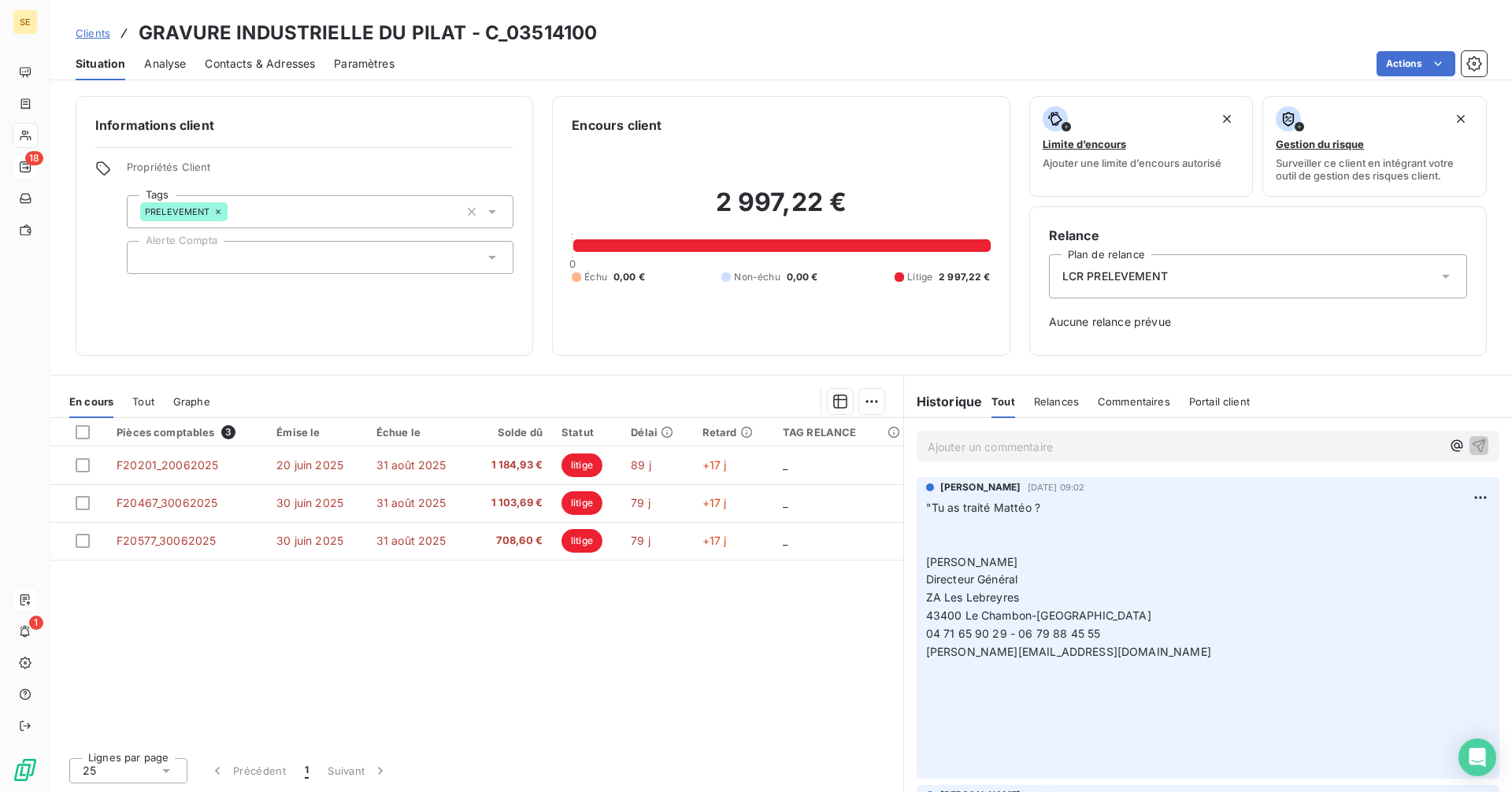
click at [89, 32] on span "Clients" at bounding box center [93, 33] width 35 height 13
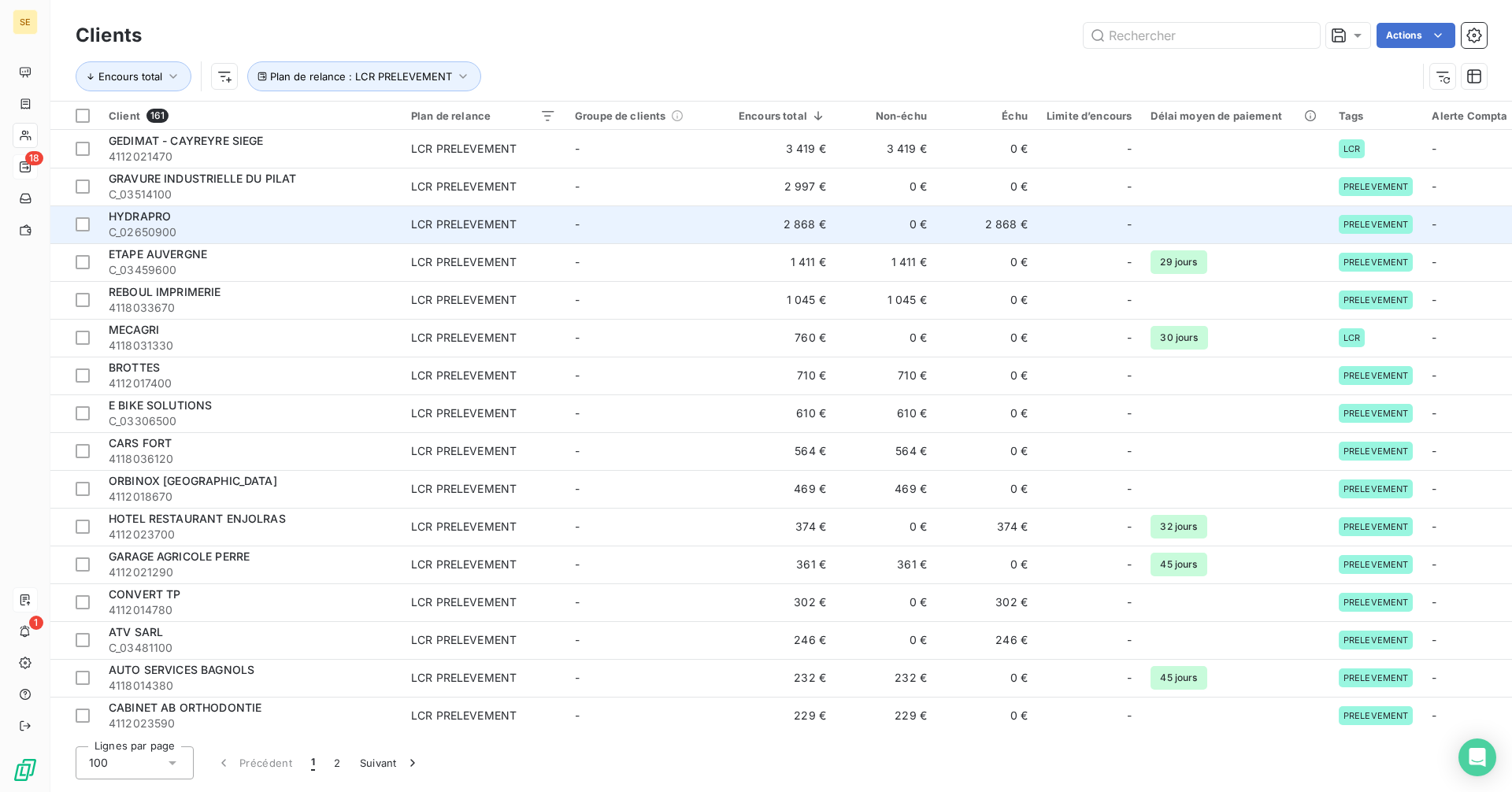
click at [205, 226] on span "C_02650900" at bounding box center [251, 233] width 284 height 16
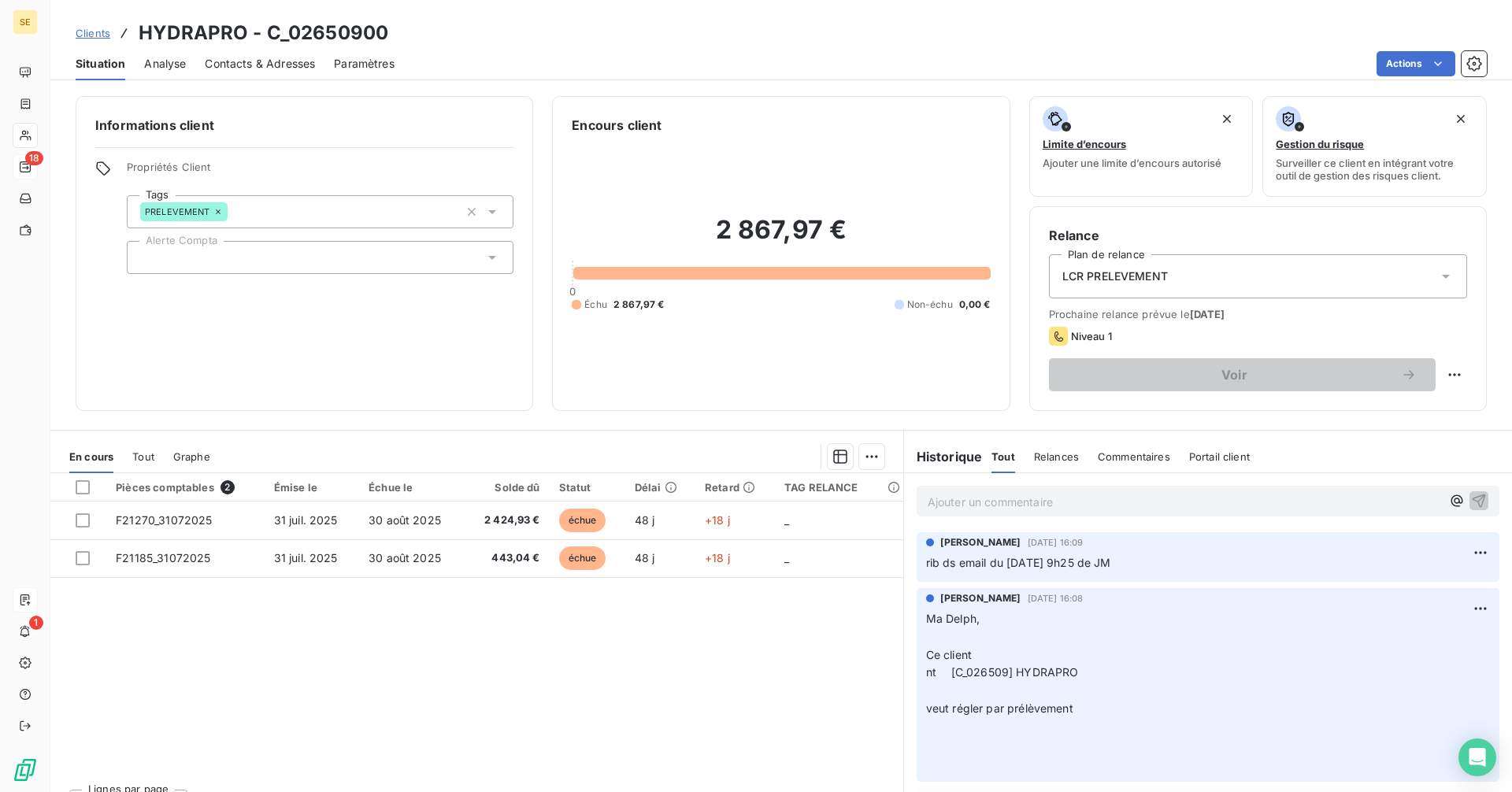
click at [91, 31] on span "Clients" at bounding box center [93, 33] width 35 height 13
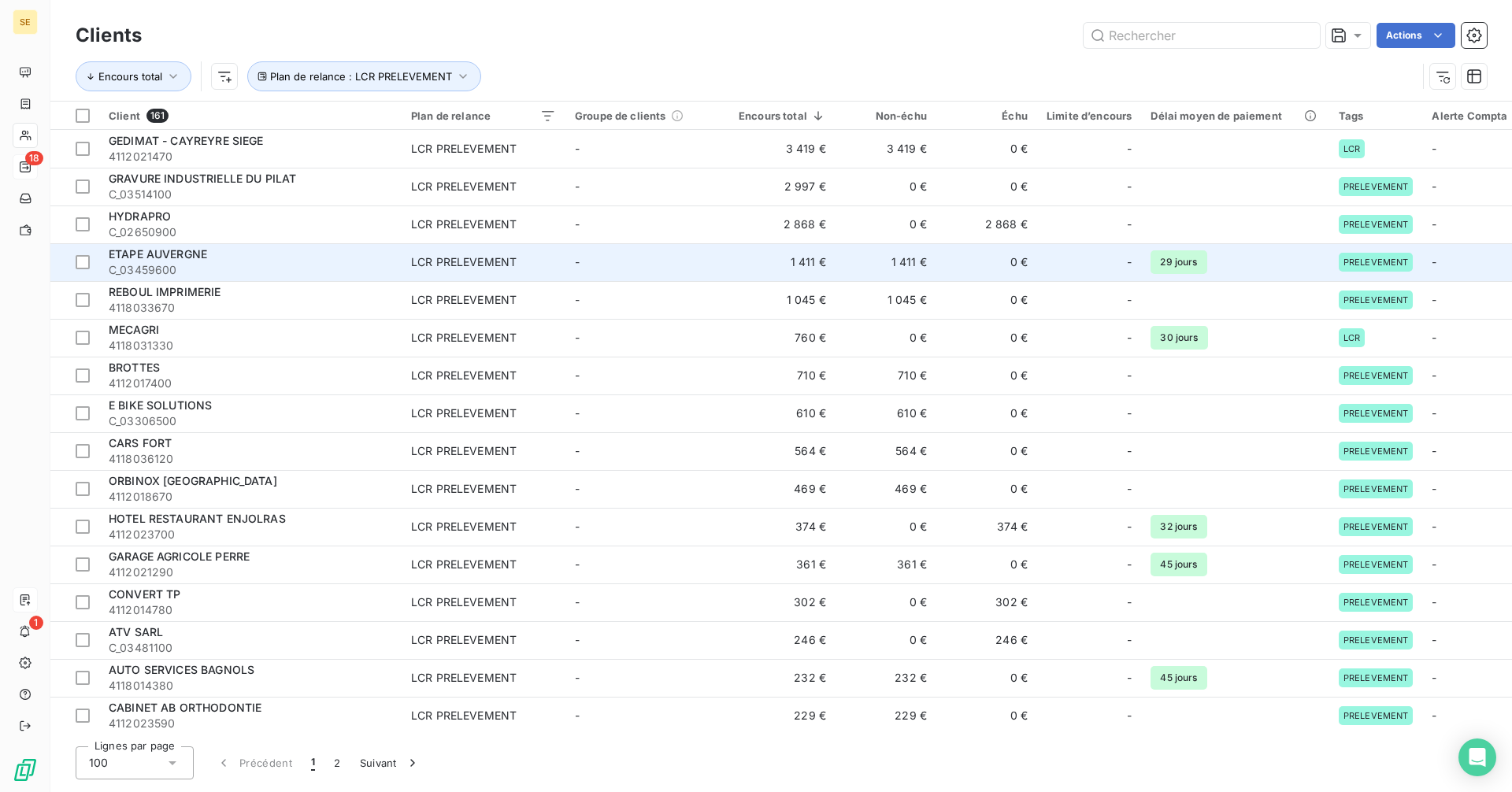
click at [933, 270] on td "1 411 €" at bounding box center [886, 262] width 101 height 38
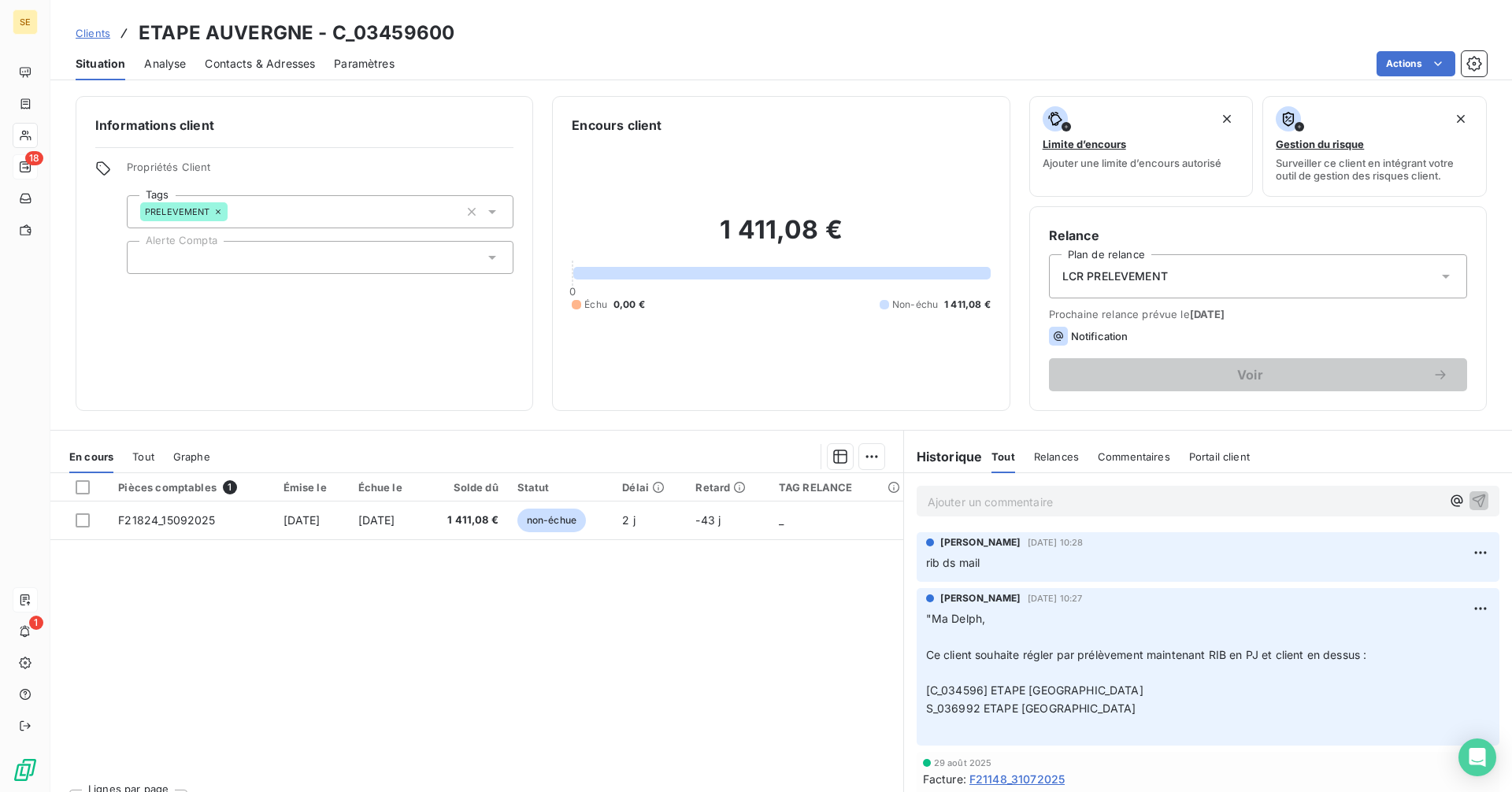
click at [95, 30] on span "Clients" at bounding box center [93, 33] width 35 height 13
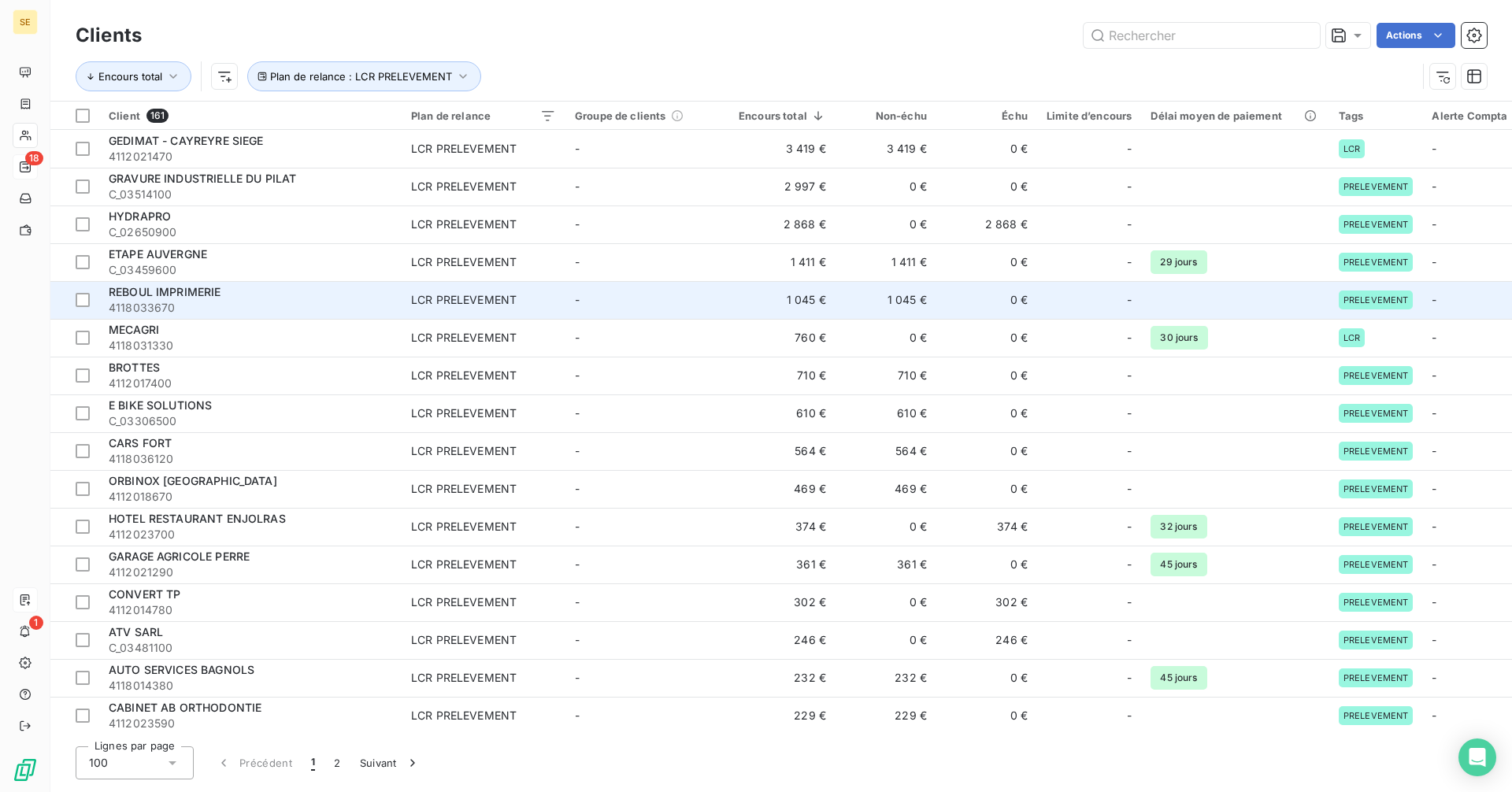
click at [195, 295] on span "REBOUL IMPRIMERIE" at bounding box center [164, 291] width 112 height 13
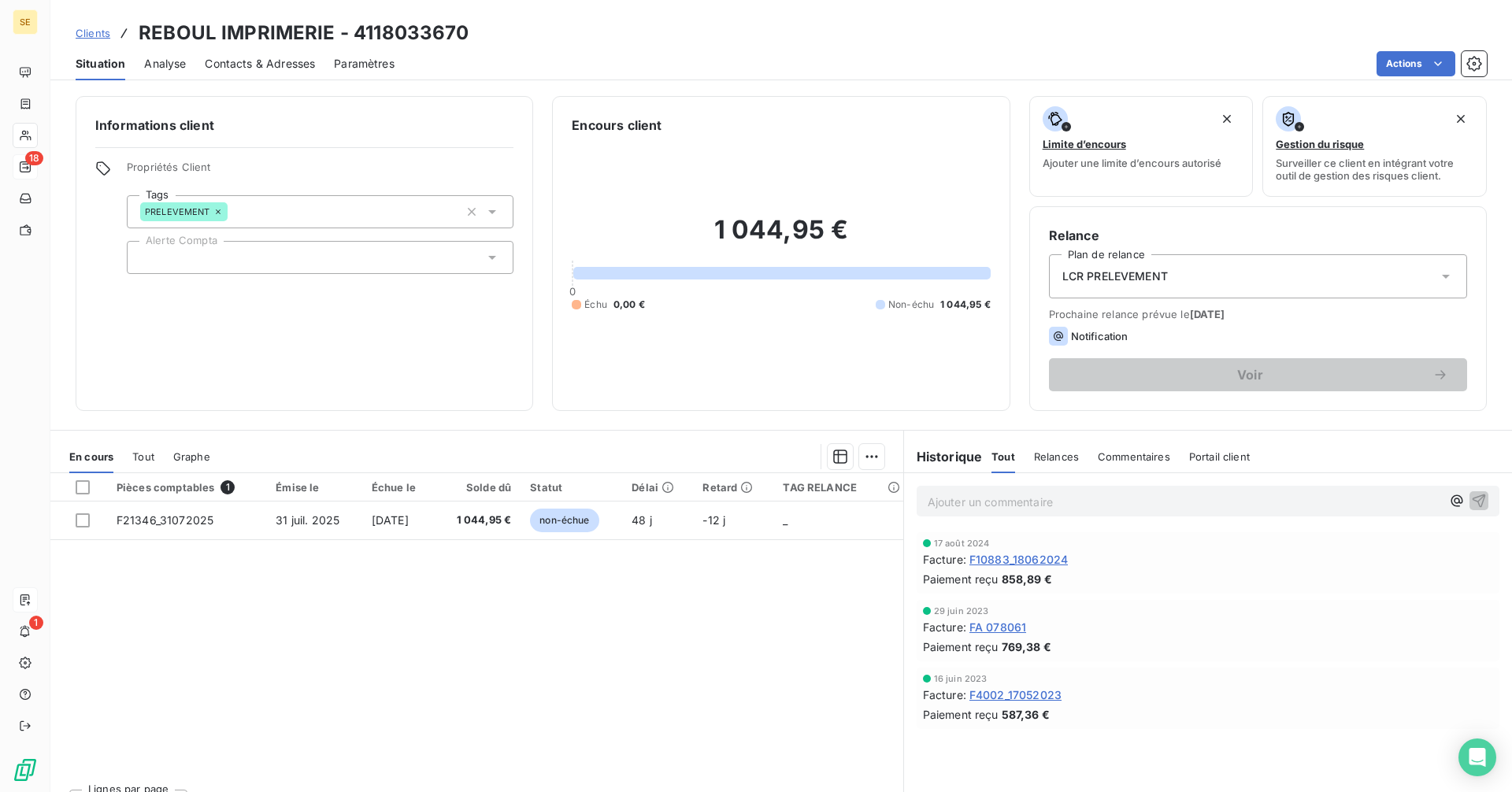
click at [94, 32] on span "Clients" at bounding box center [93, 33] width 35 height 13
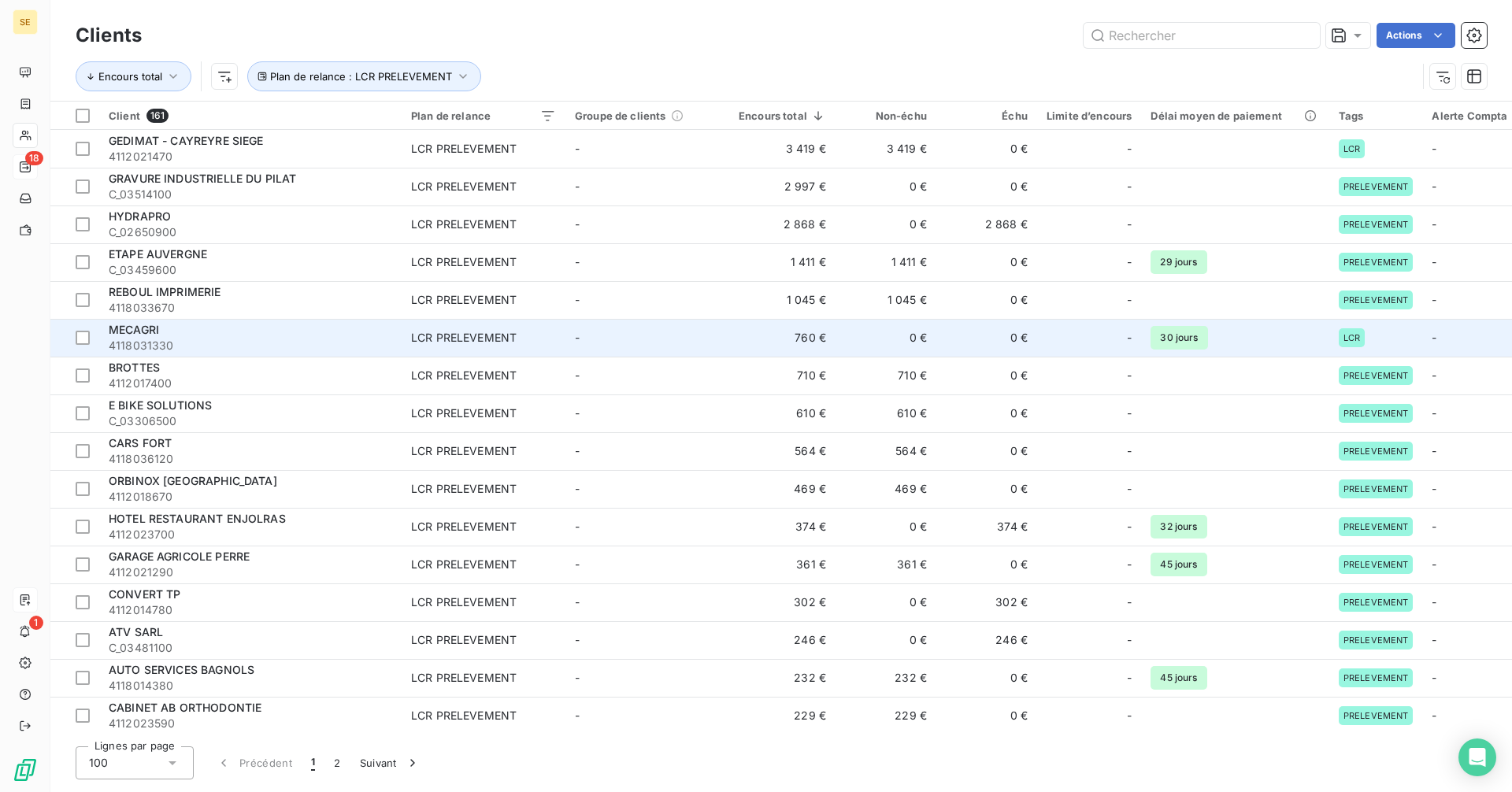
click at [374, 339] on span "4118031330" at bounding box center [251, 346] width 284 height 16
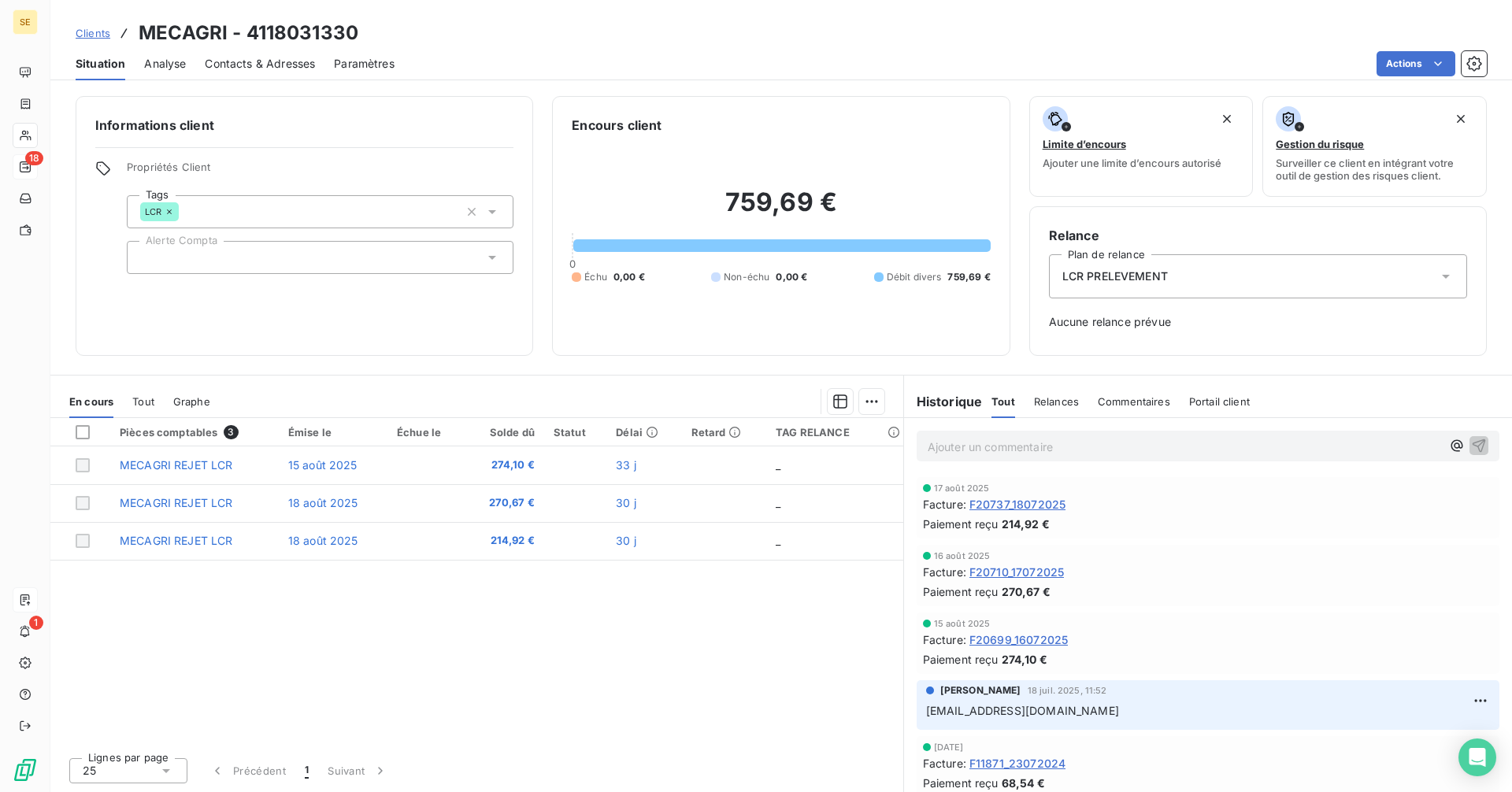
click at [105, 30] on span "Clients" at bounding box center [93, 33] width 35 height 13
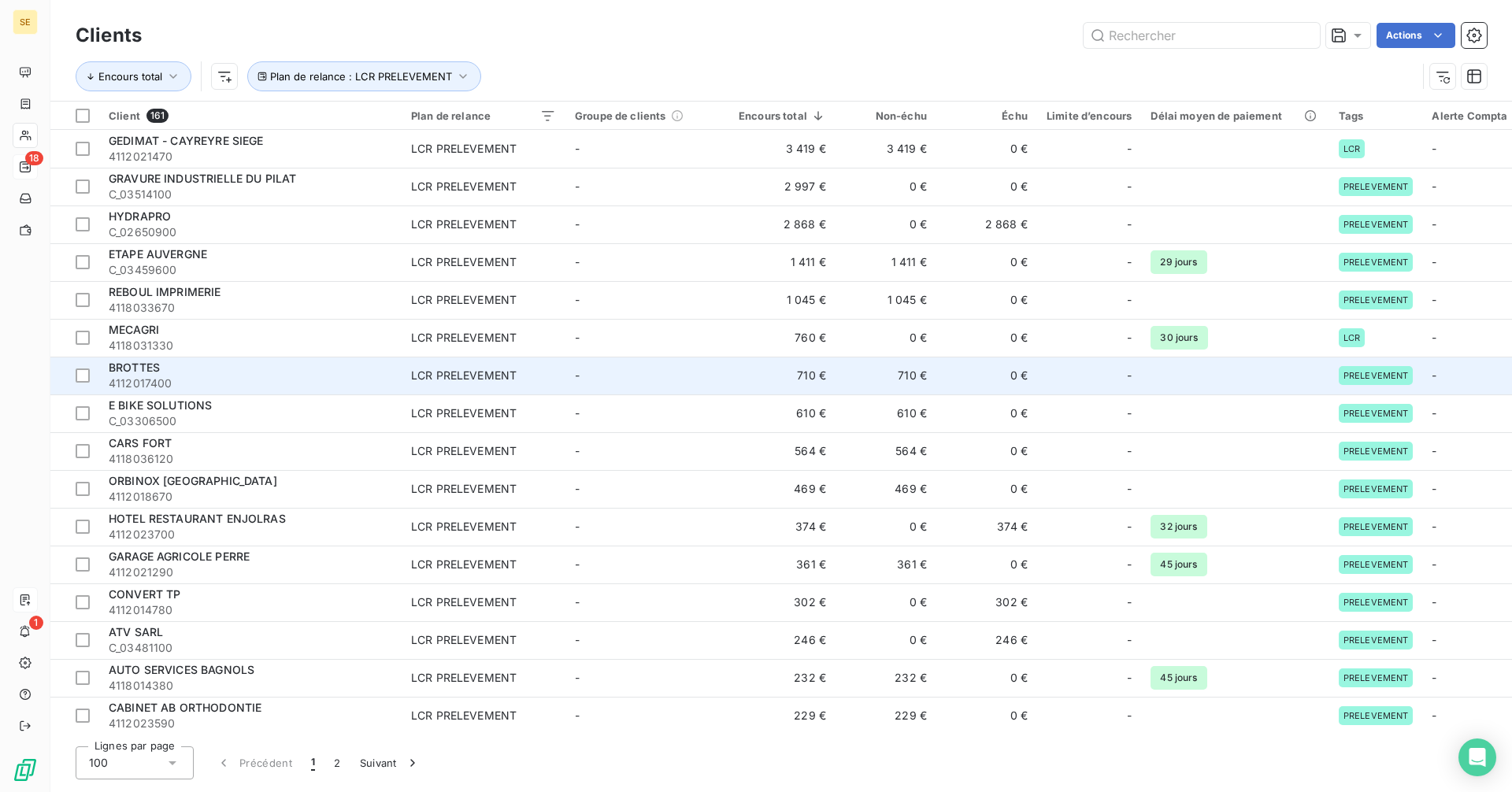
click at [175, 368] on div "BROTTES" at bounding box center [251, 368] width 284 height 16
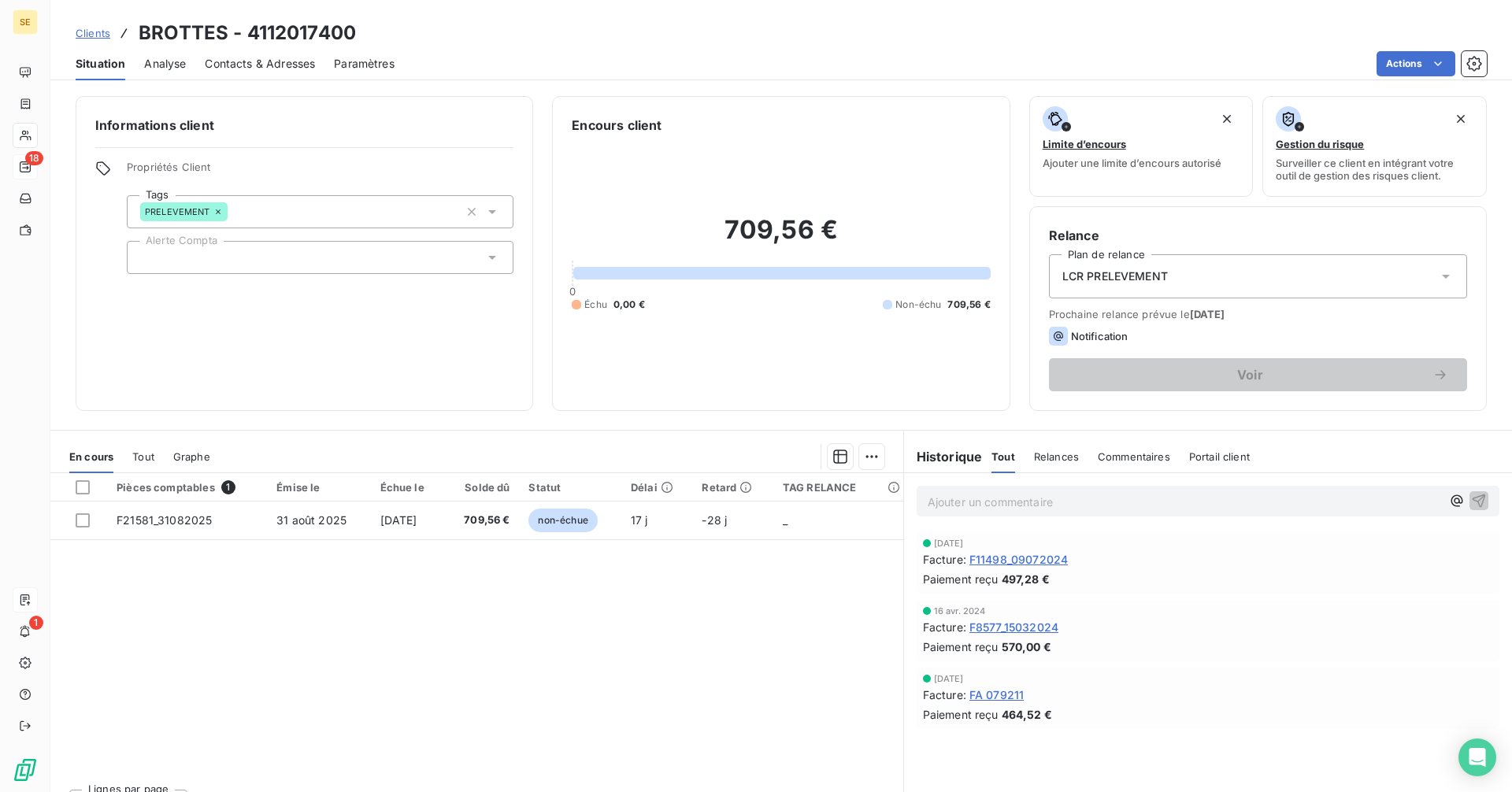
click at [93, 35] on span "Clients" at bounding box center [93, 33] width 35 height 13
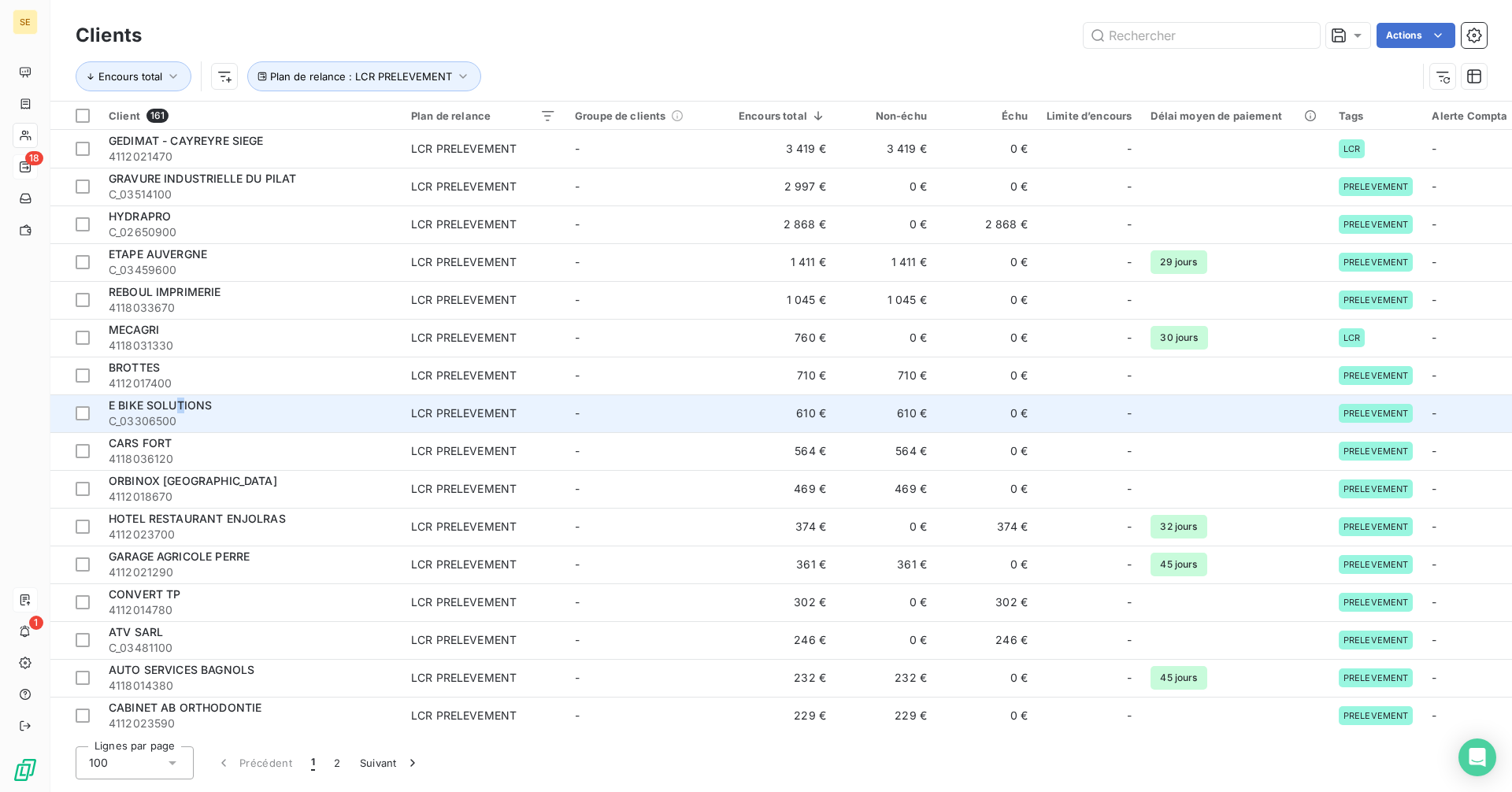
click at [181, 411] on span "E BIKE SOLUTIONS" at bounding box center [160, 405] width 103 height 13
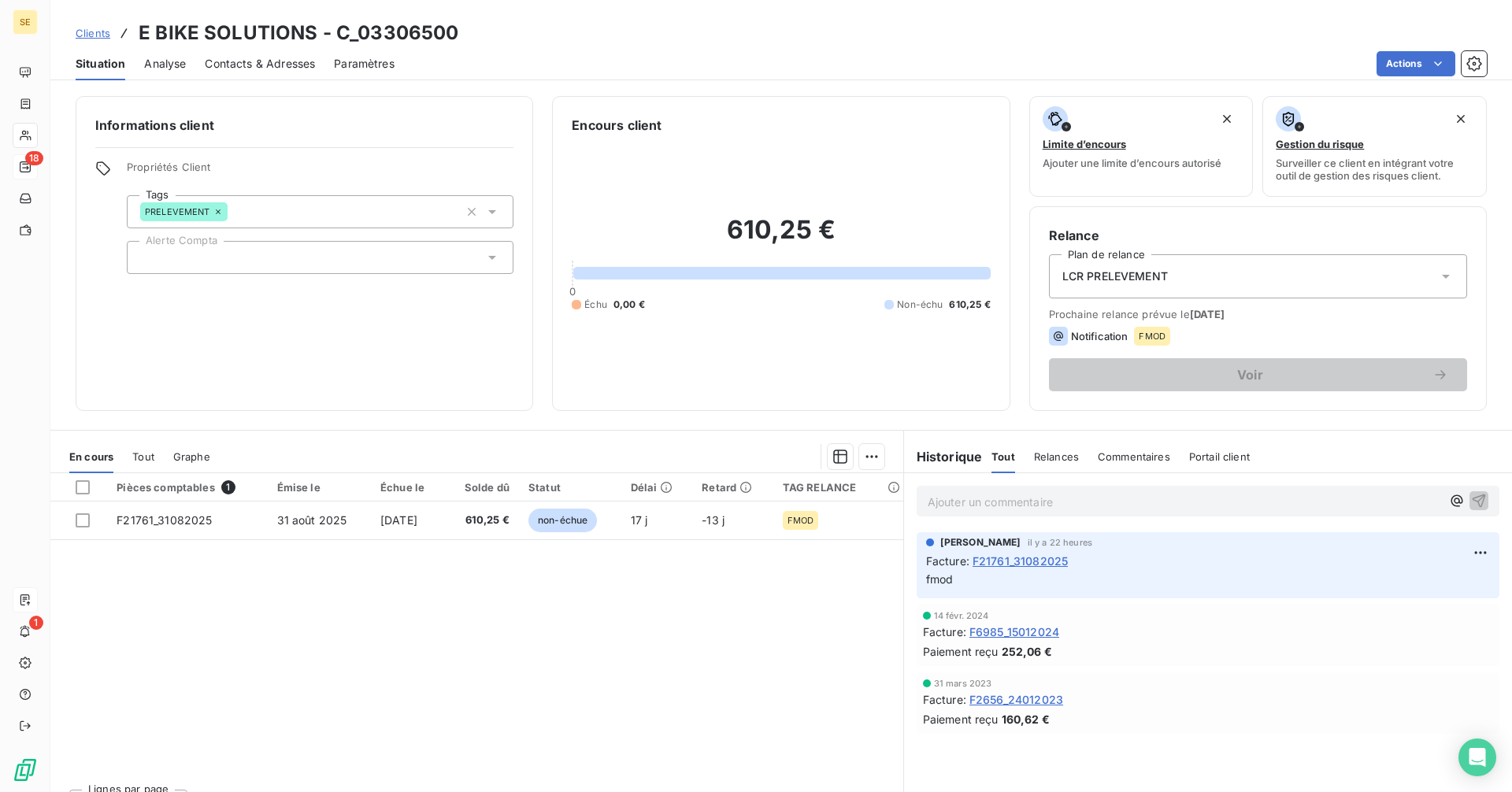
click at [99, 28] on span "Clients" at bounding box center [93, 33] width 35 height 13
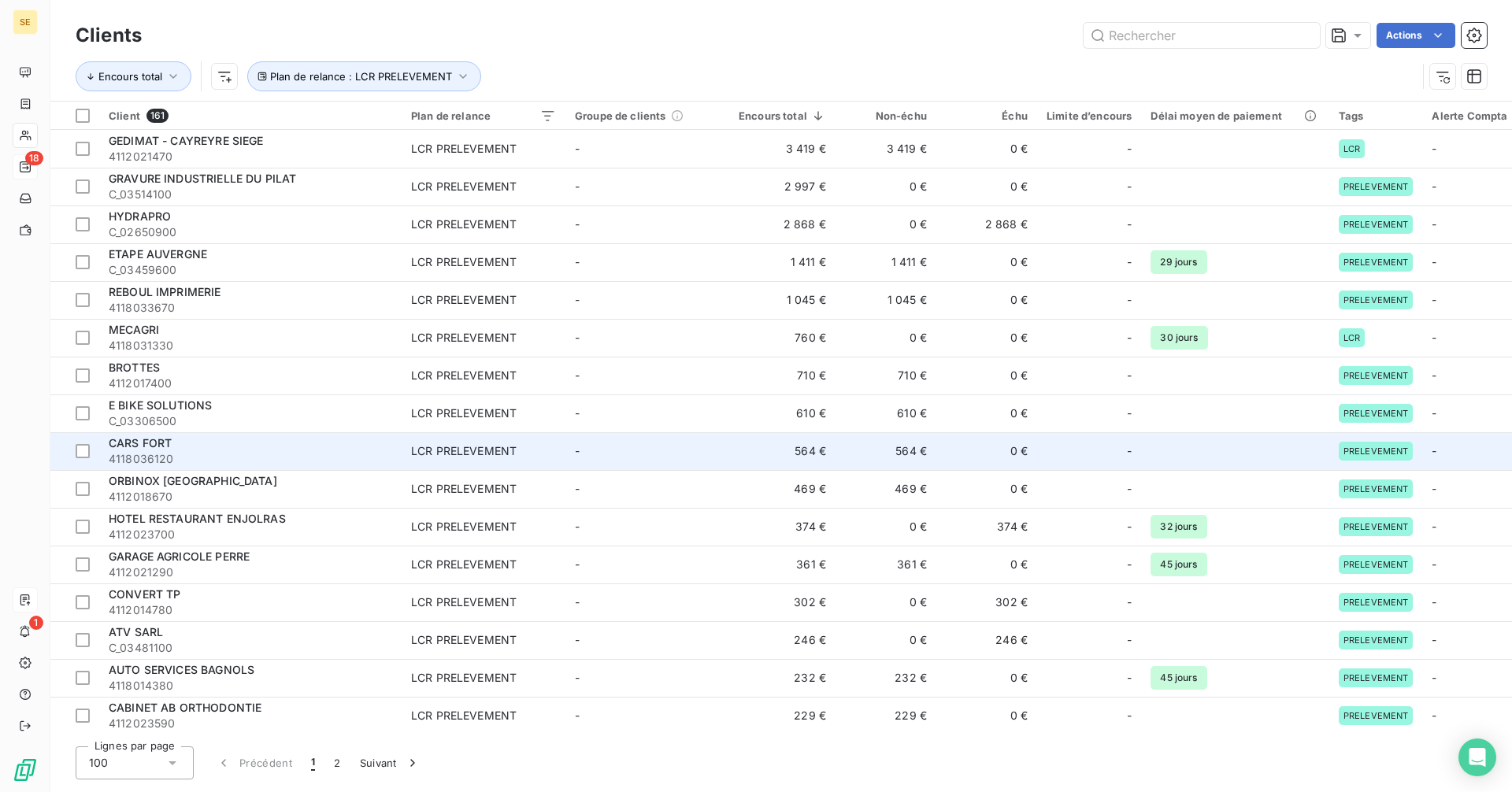
click at [175, 446] on div "CARS FORT" at bounding box center [251, 444] width 284 height 16
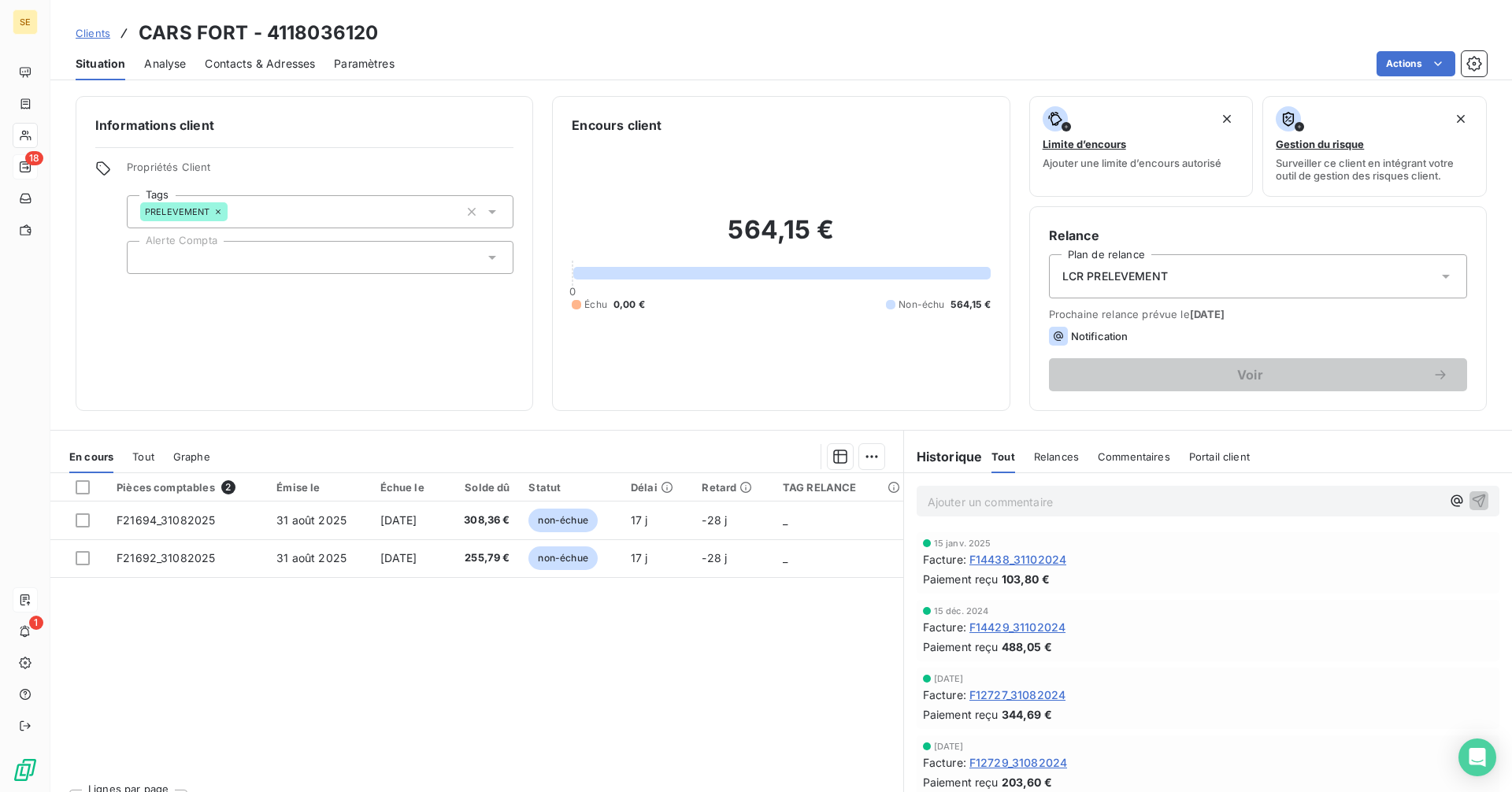
click at [79, 29] on span "Clients" at bounding box center [93, 33] width 35 height 13
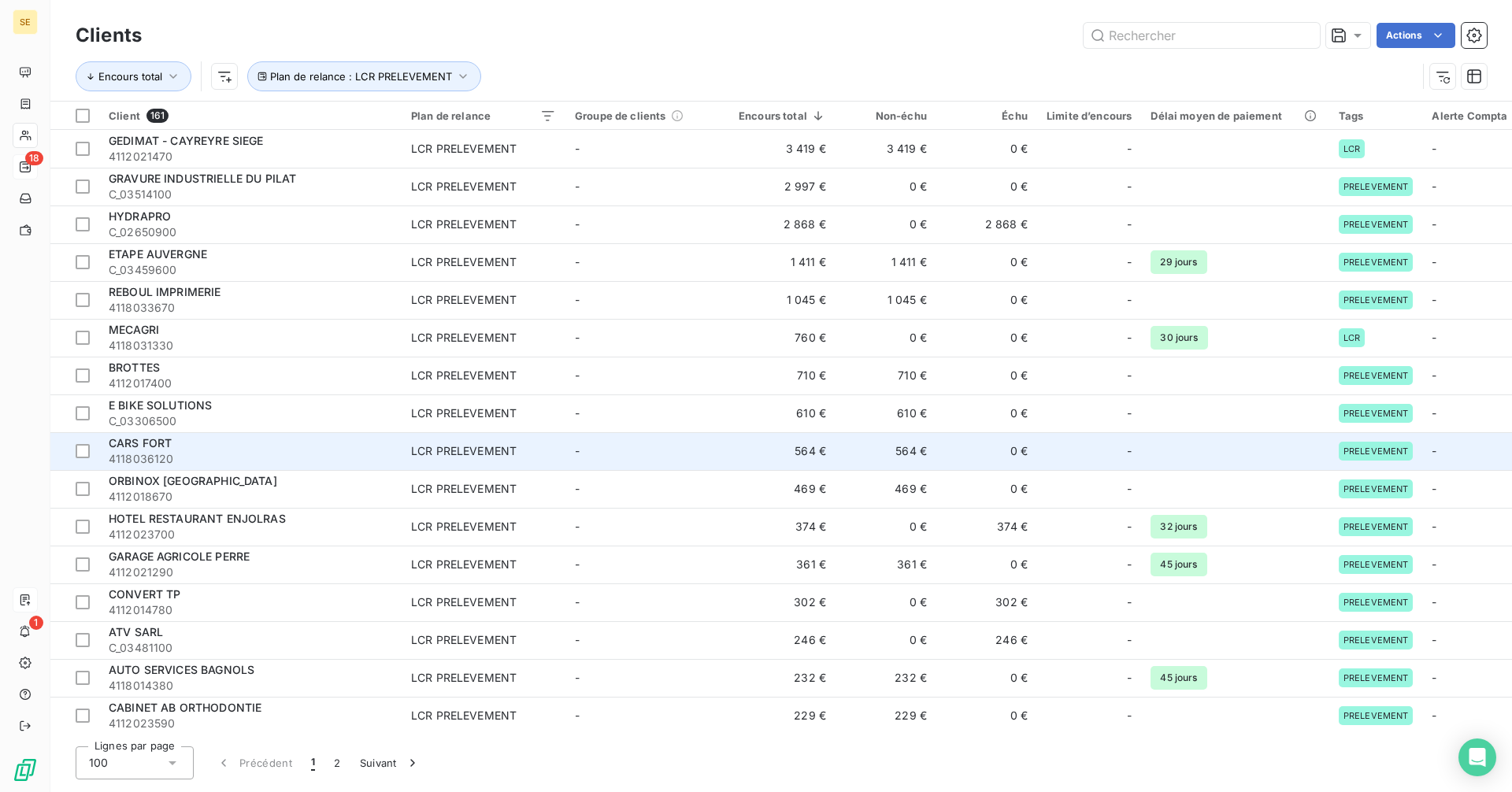
click at [492, 453] on div "LCR PRELEVEMENT" at bounding box center [464, 452] width 105 height 16
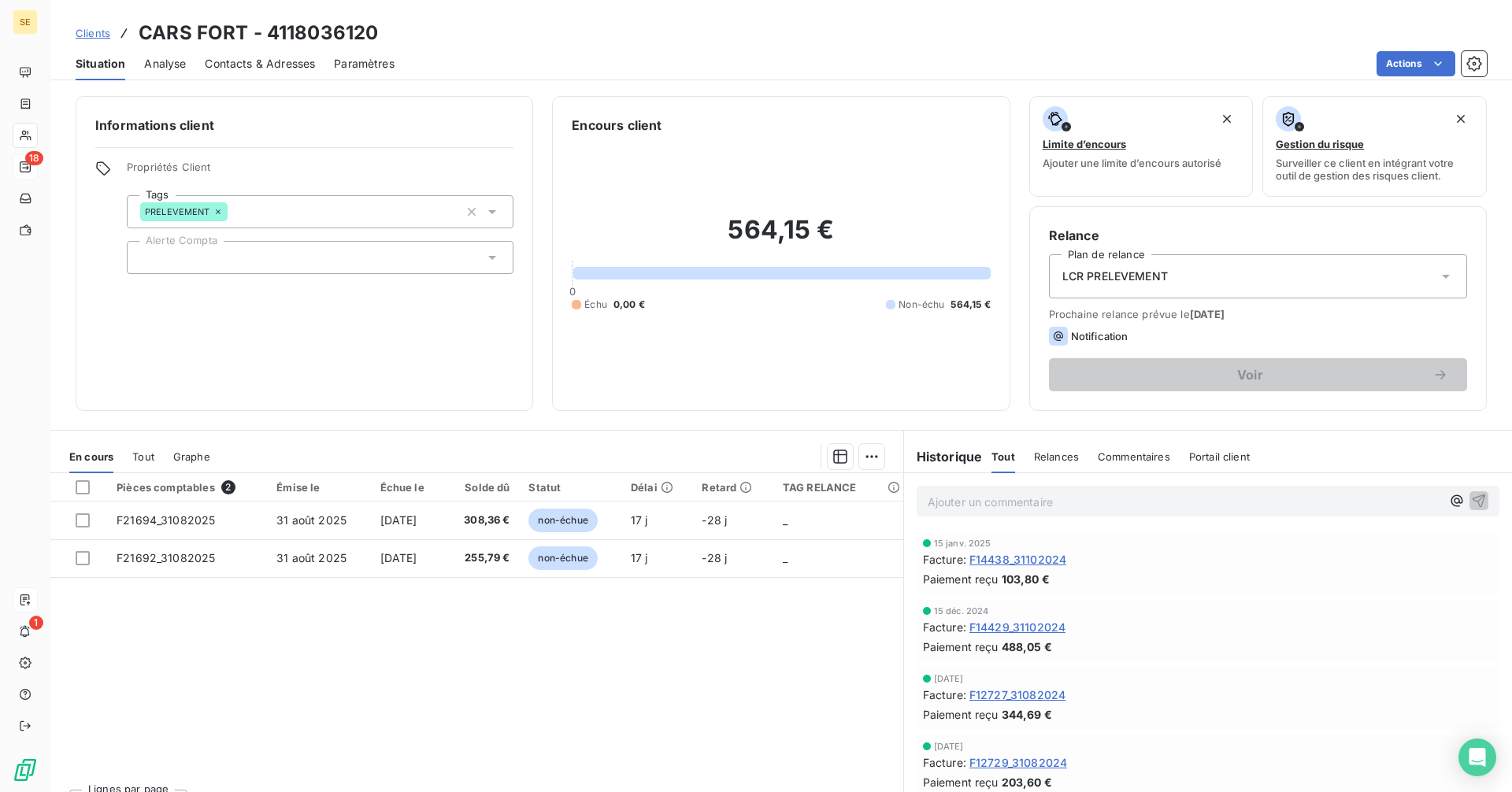
click at [216, 207] on icon at bounding box center [218, 212] width 10 height 10
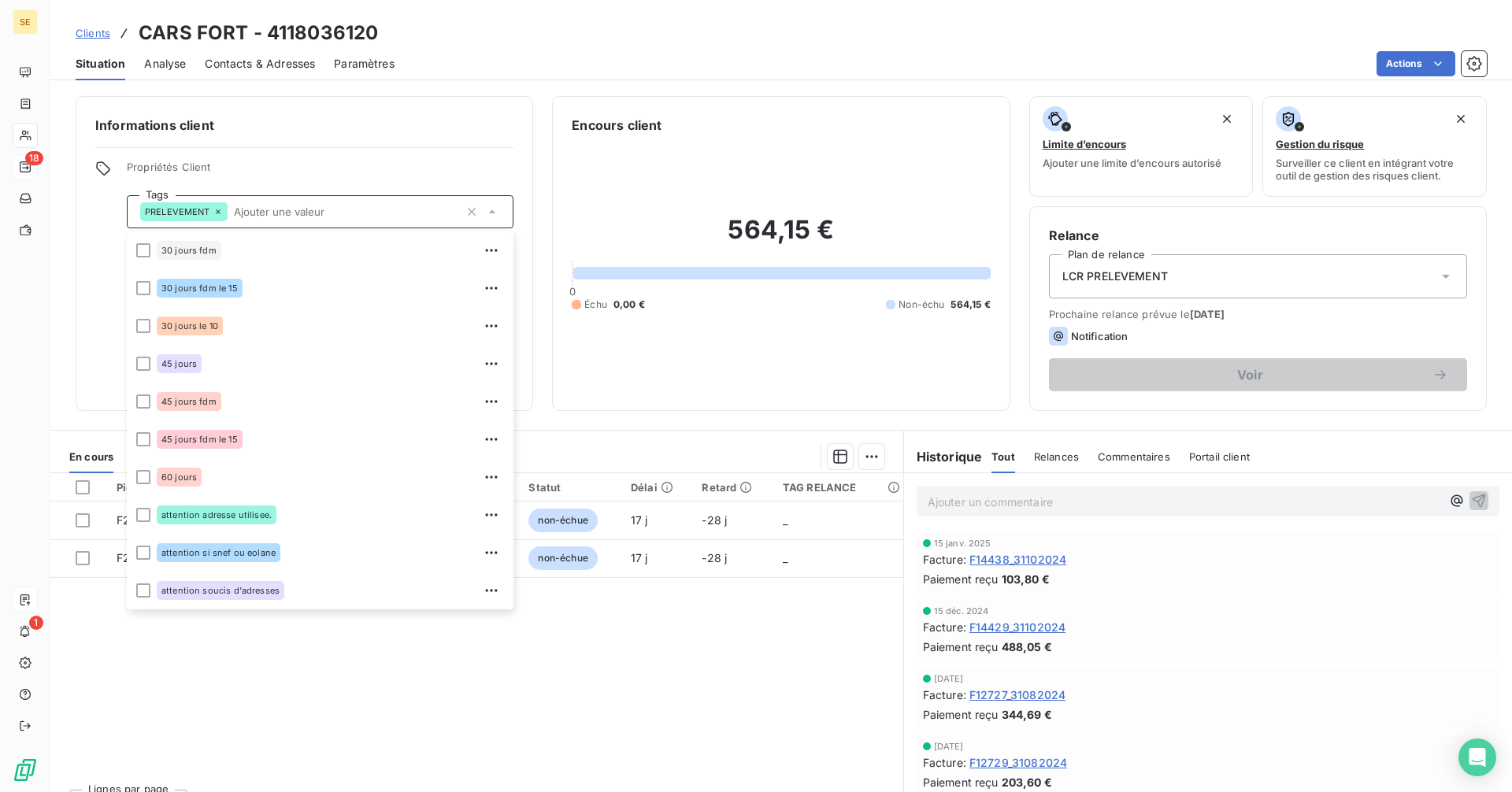
scroll to position [303, 0]
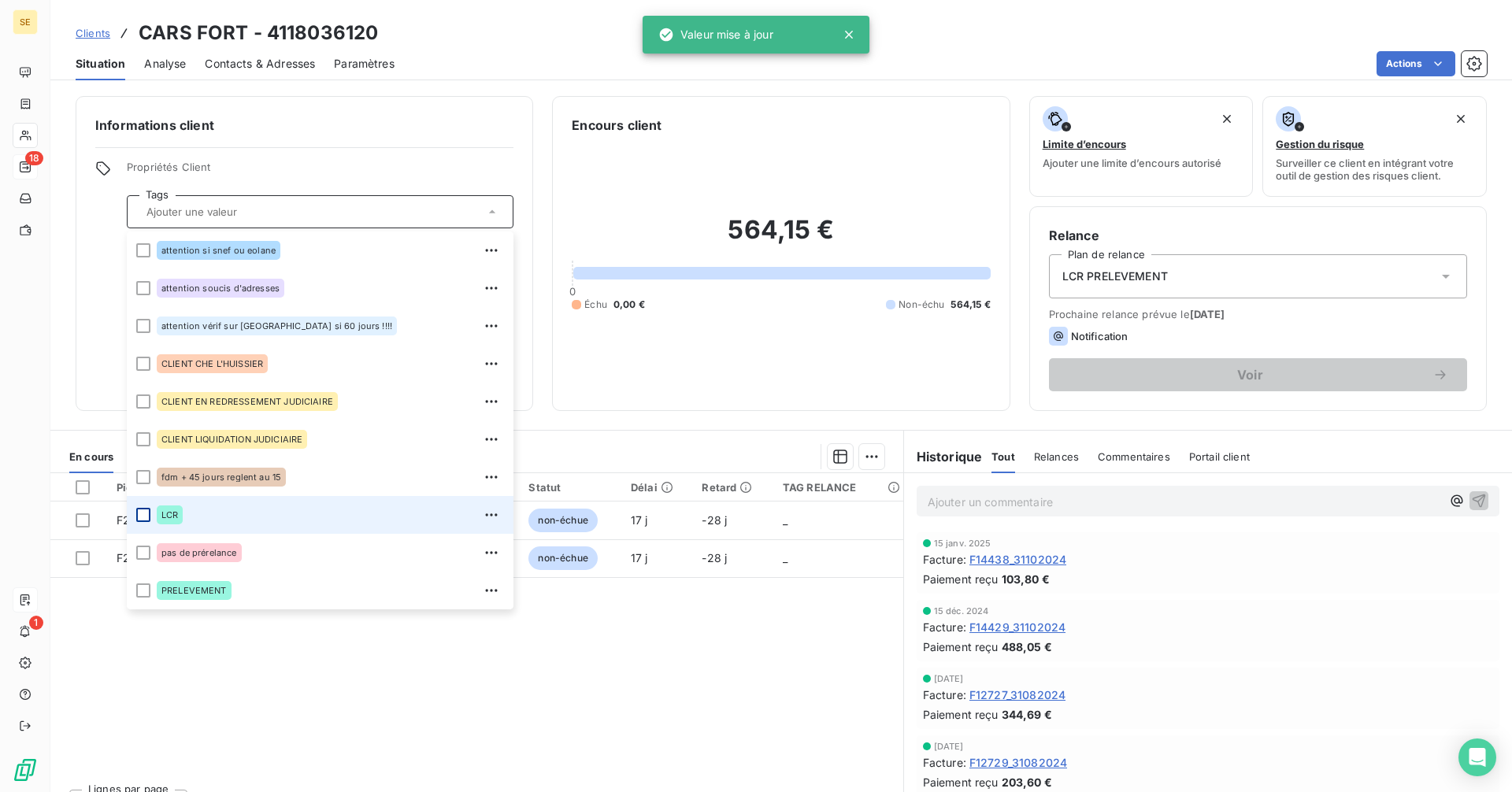
click at [145, 513] on div at bounding box center [144, 515] width 14 height 14
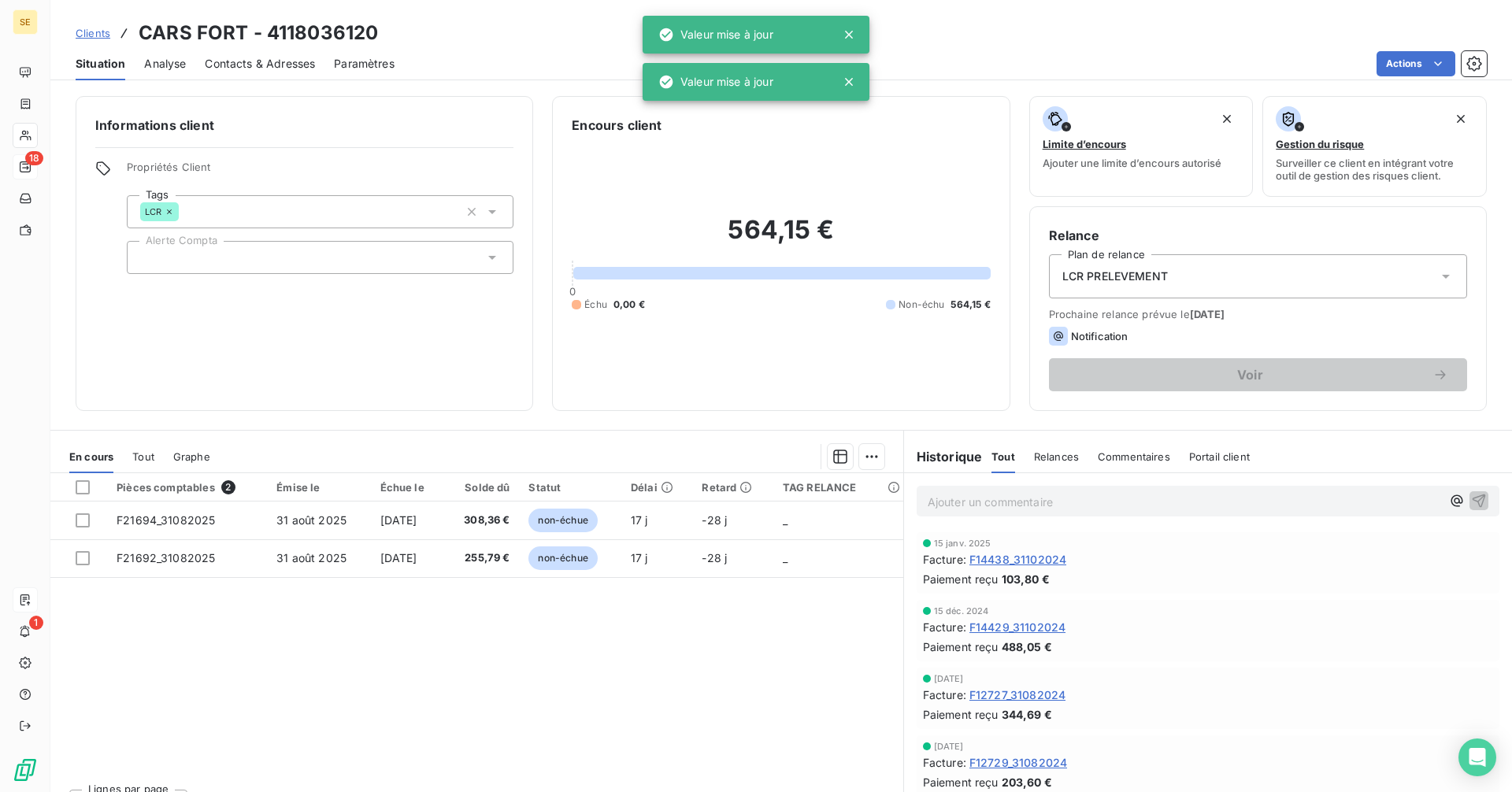
click at [405, 708] on div "Pièces comptables 2 Émise le Échue le Solde dû Statut Délai Retard TAG RELANCE …" at bounding box center [476, 625] width 853 height 304
click at [101, 31] on span "Clients" at bounding box center [93, 33] width 35 height 13
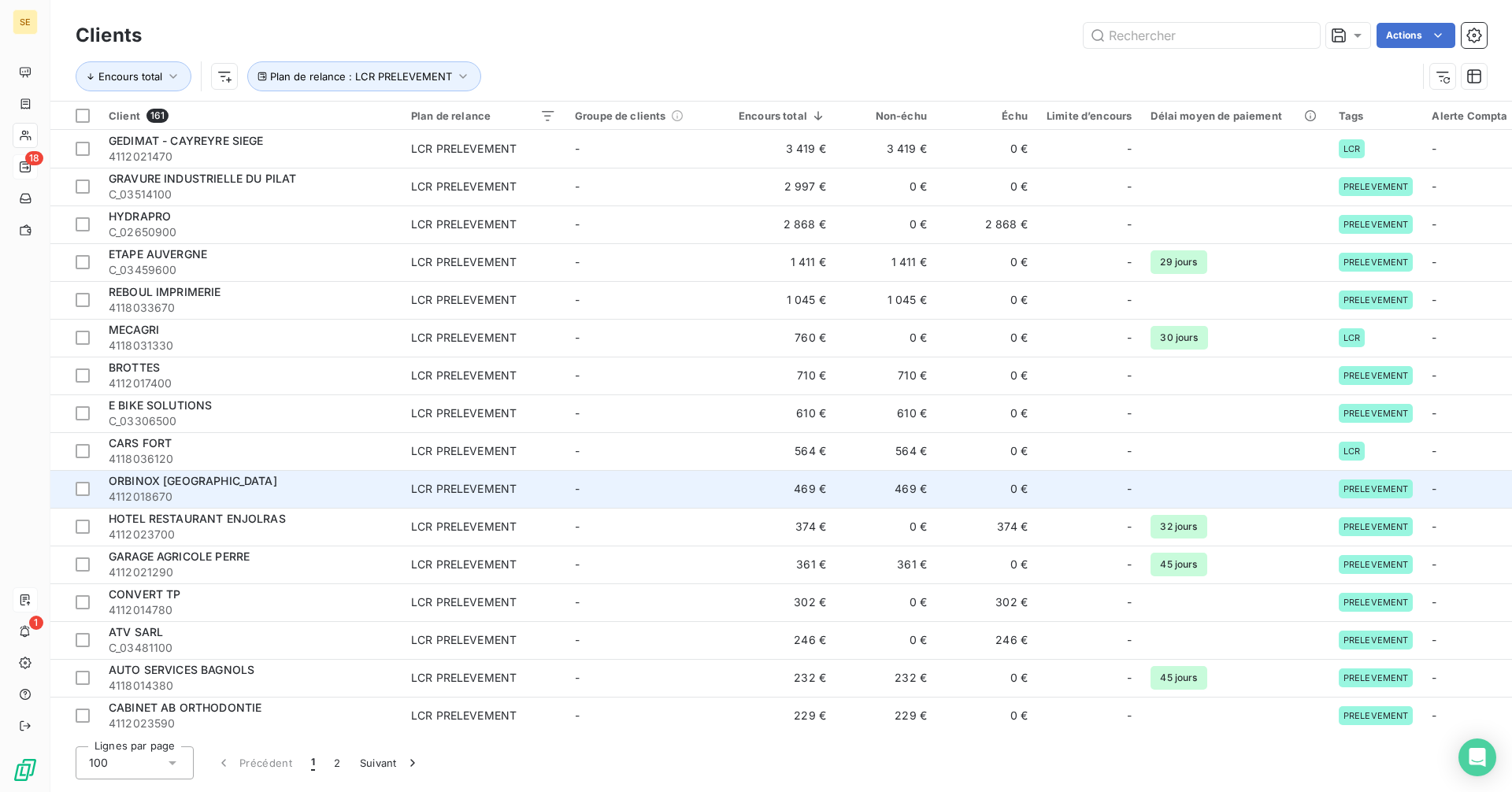
click at [188, 494] on span "4112018670" at bounding box center [251, 497] width 284 height 16
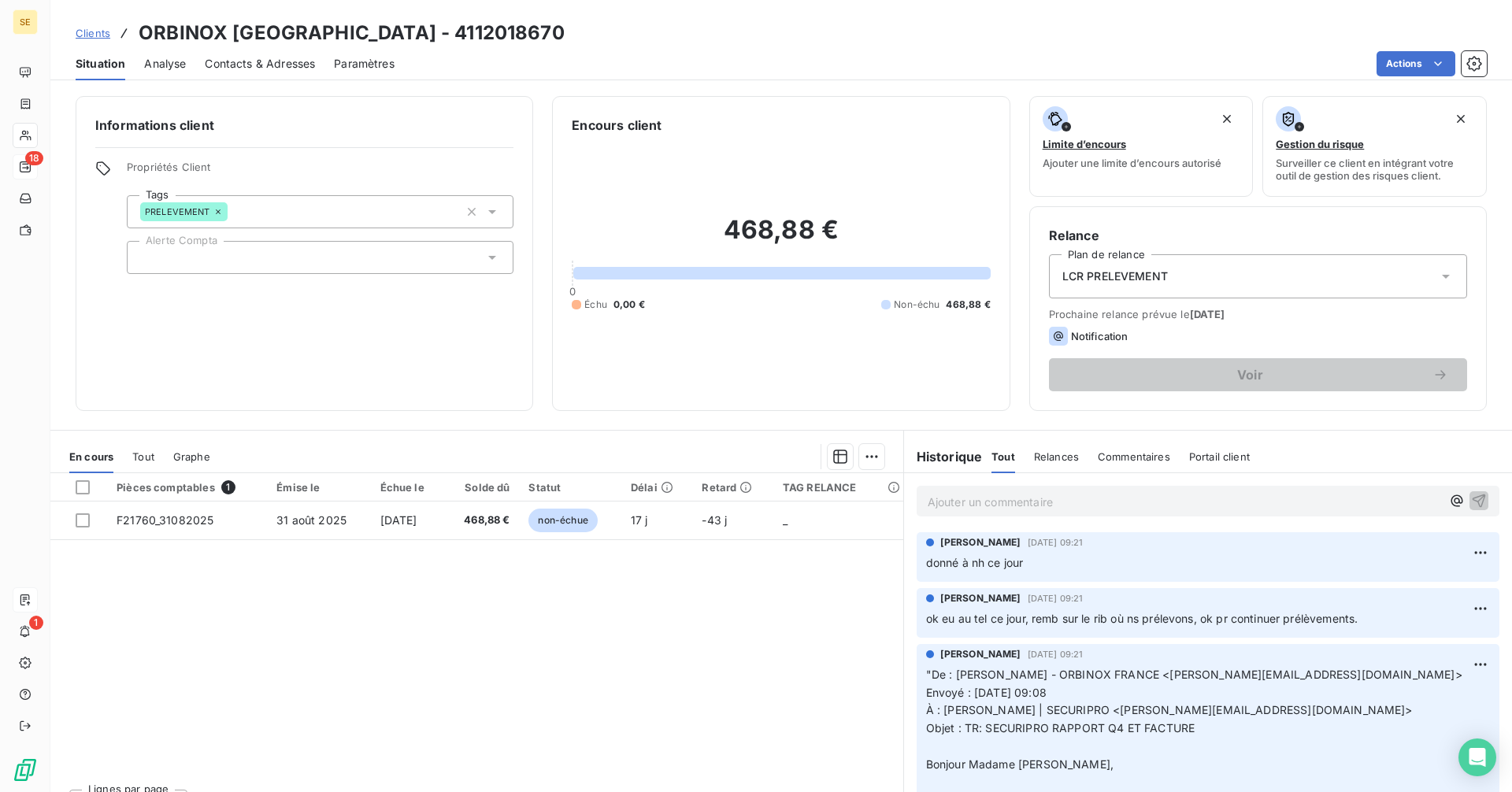
click at [93, 25] on link "Clients" at bounding box center [93, 33] width 35 height 16
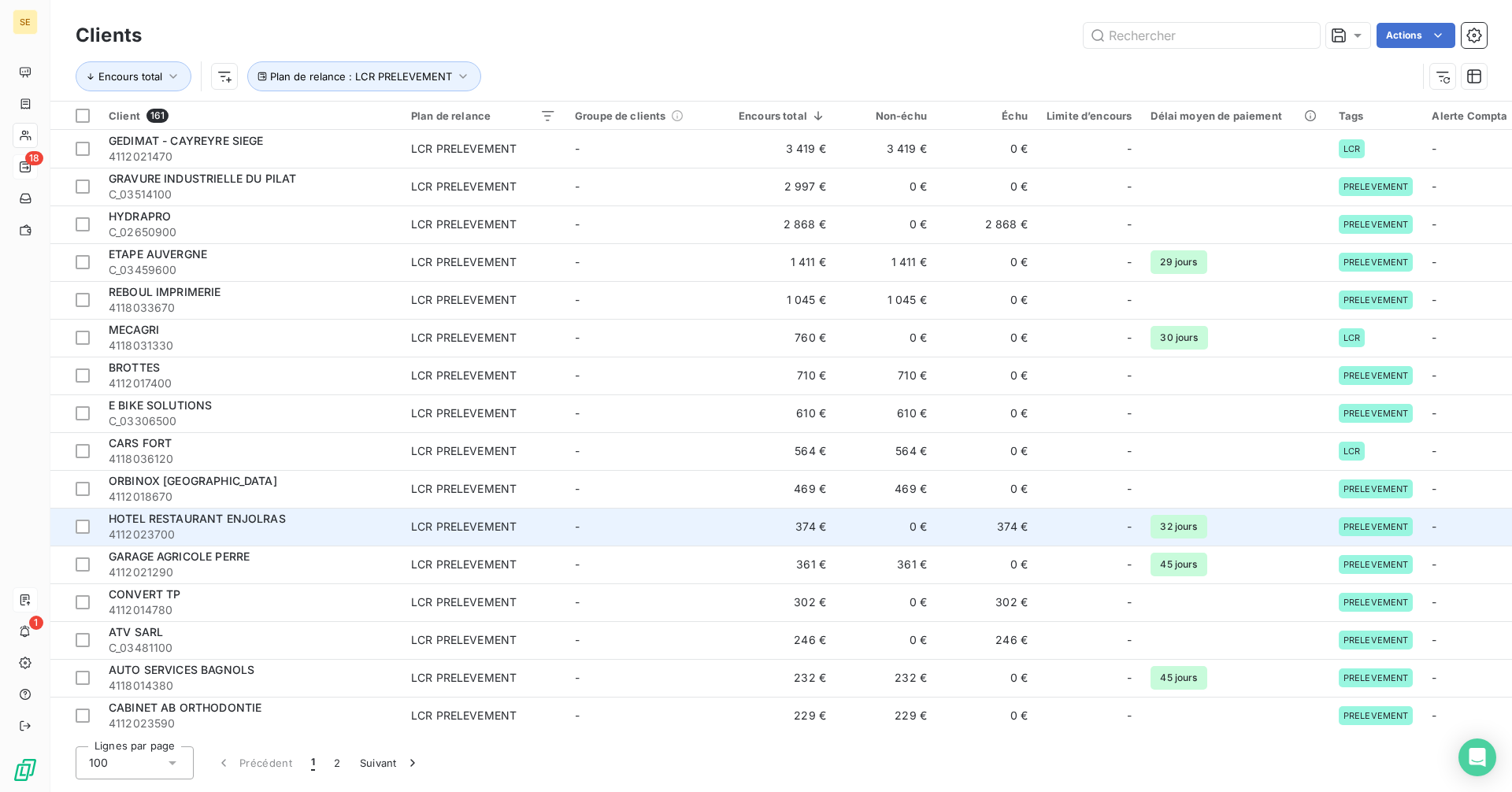
click at [862, 531] on td "0 €" at bounding box center [886, 526] width 101 height 38
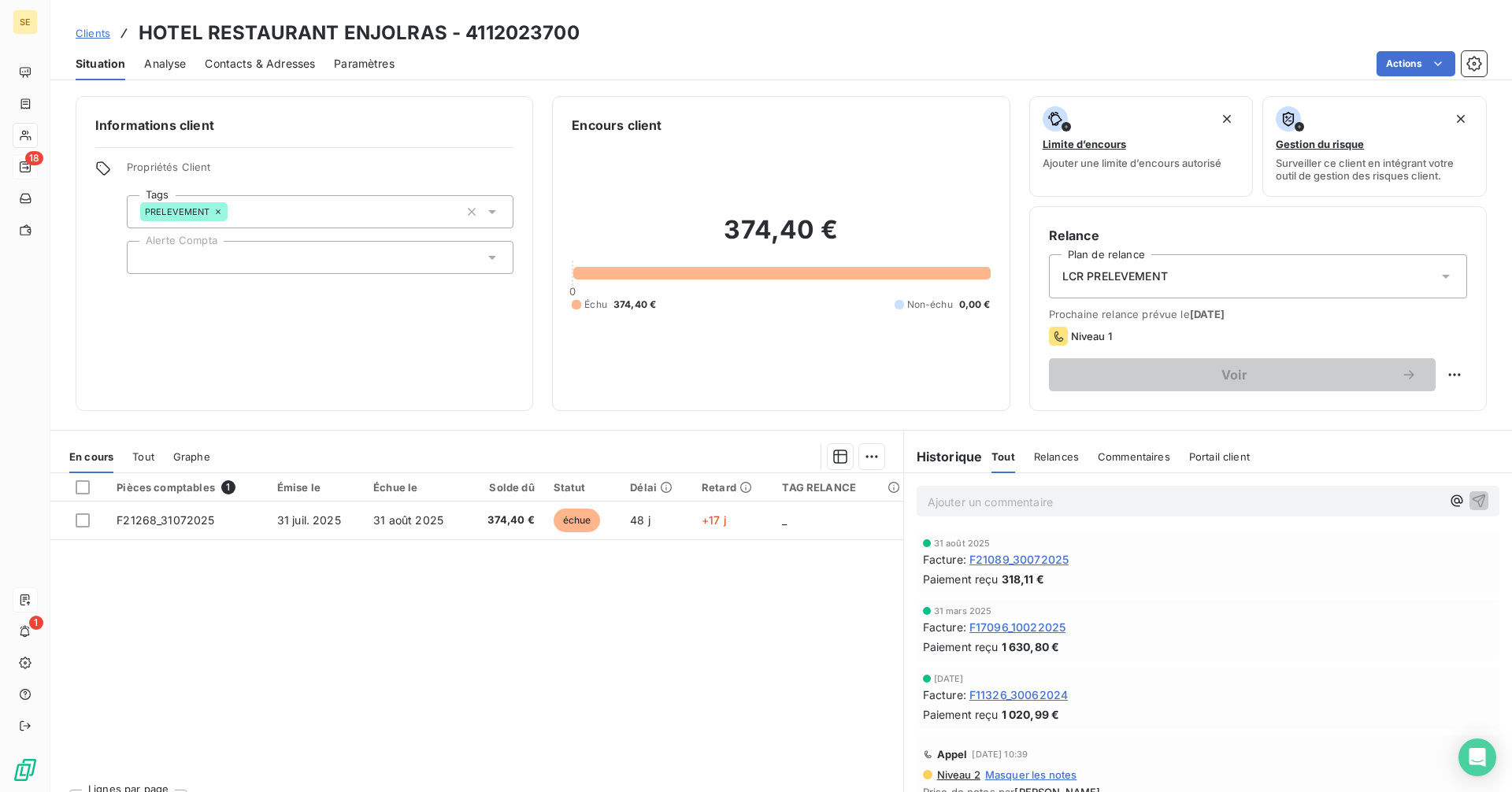
click at [103, 36] on span "Clients" at bounding box center [93, 33] width 35 height 13
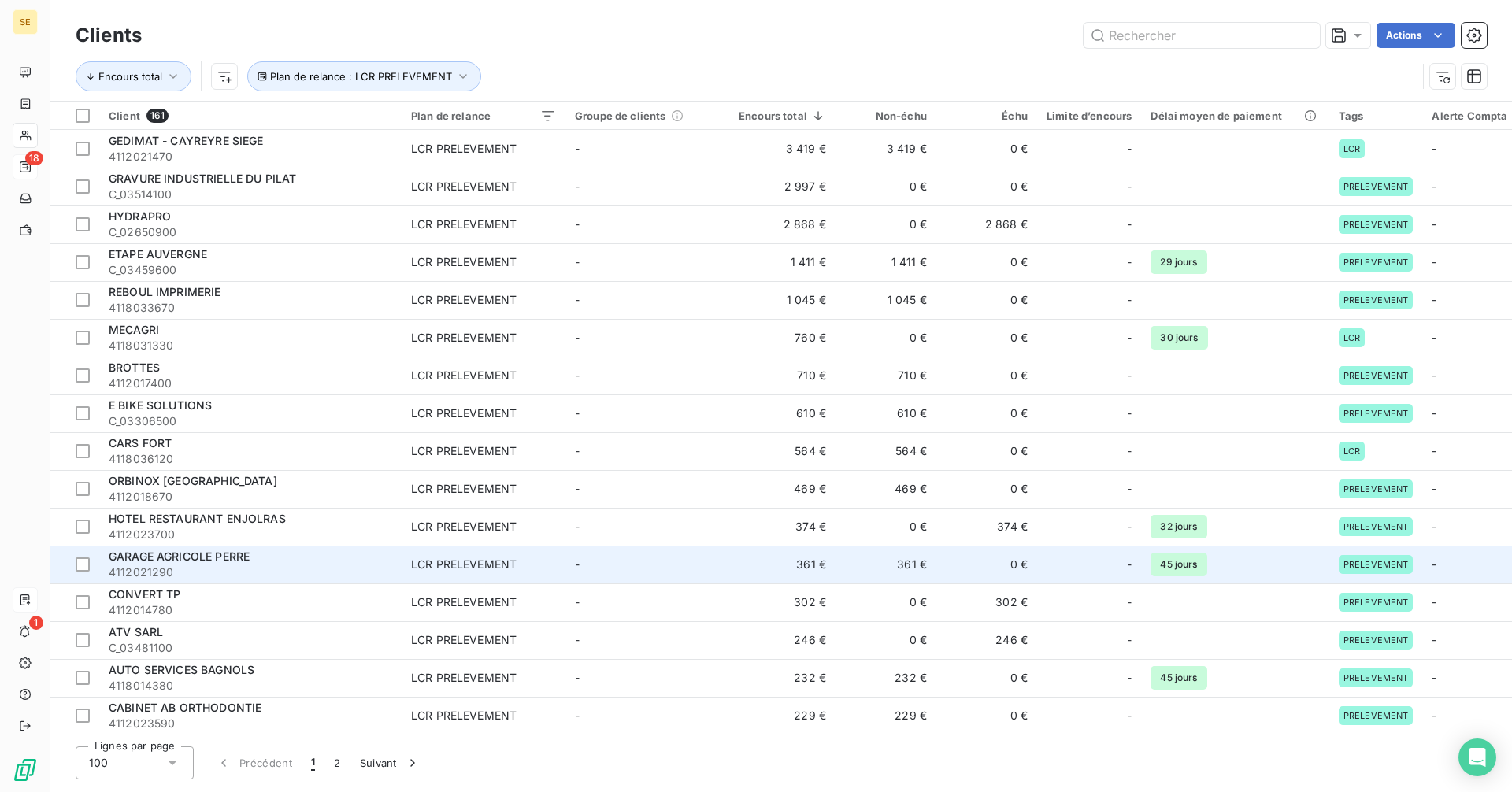
click at [254, 559] on div "GARAGE AGRICOLE PERRE" at bounding box center [251, 557] width 284 height 16
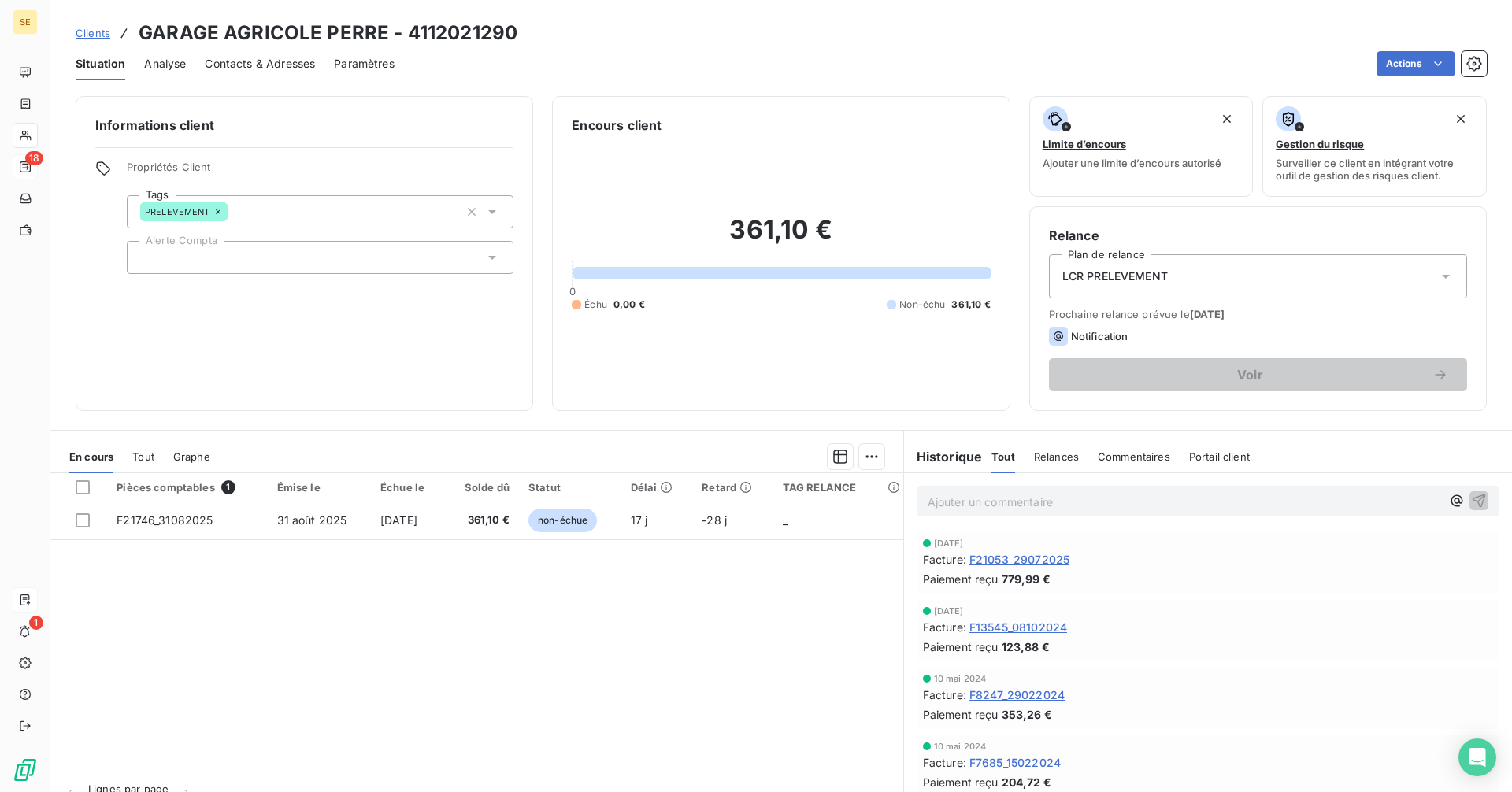
click at [103, 31] on span "Clients" at bounding box center [93, 33] width 35 height 13
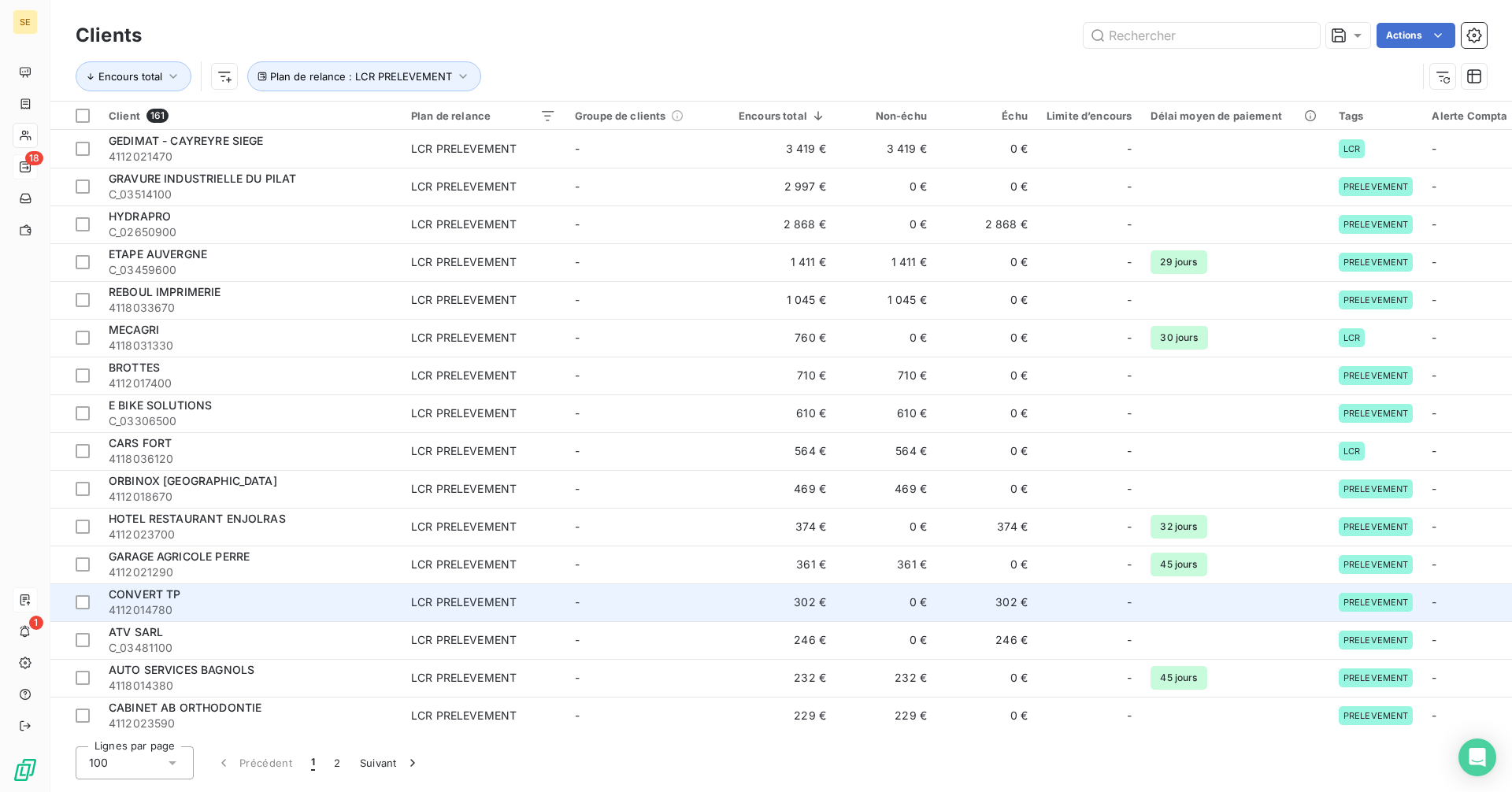
click at [209, 596] on div "CONVERT TP" at bounding box center [251, 594] width 284 height 16
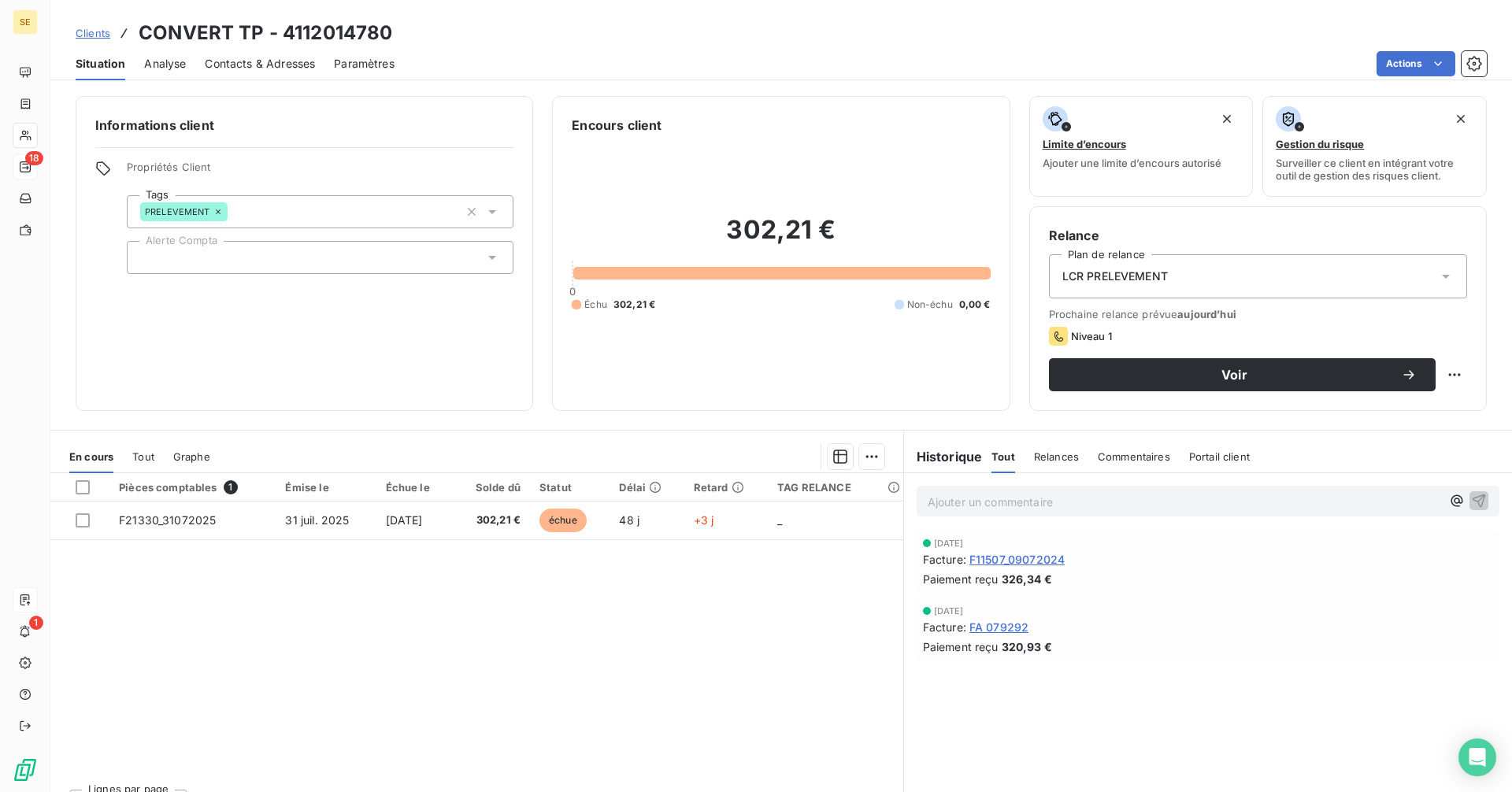
click at [95, 37] on span "Clients" at bounding box center [93, 33] width 35 height 13
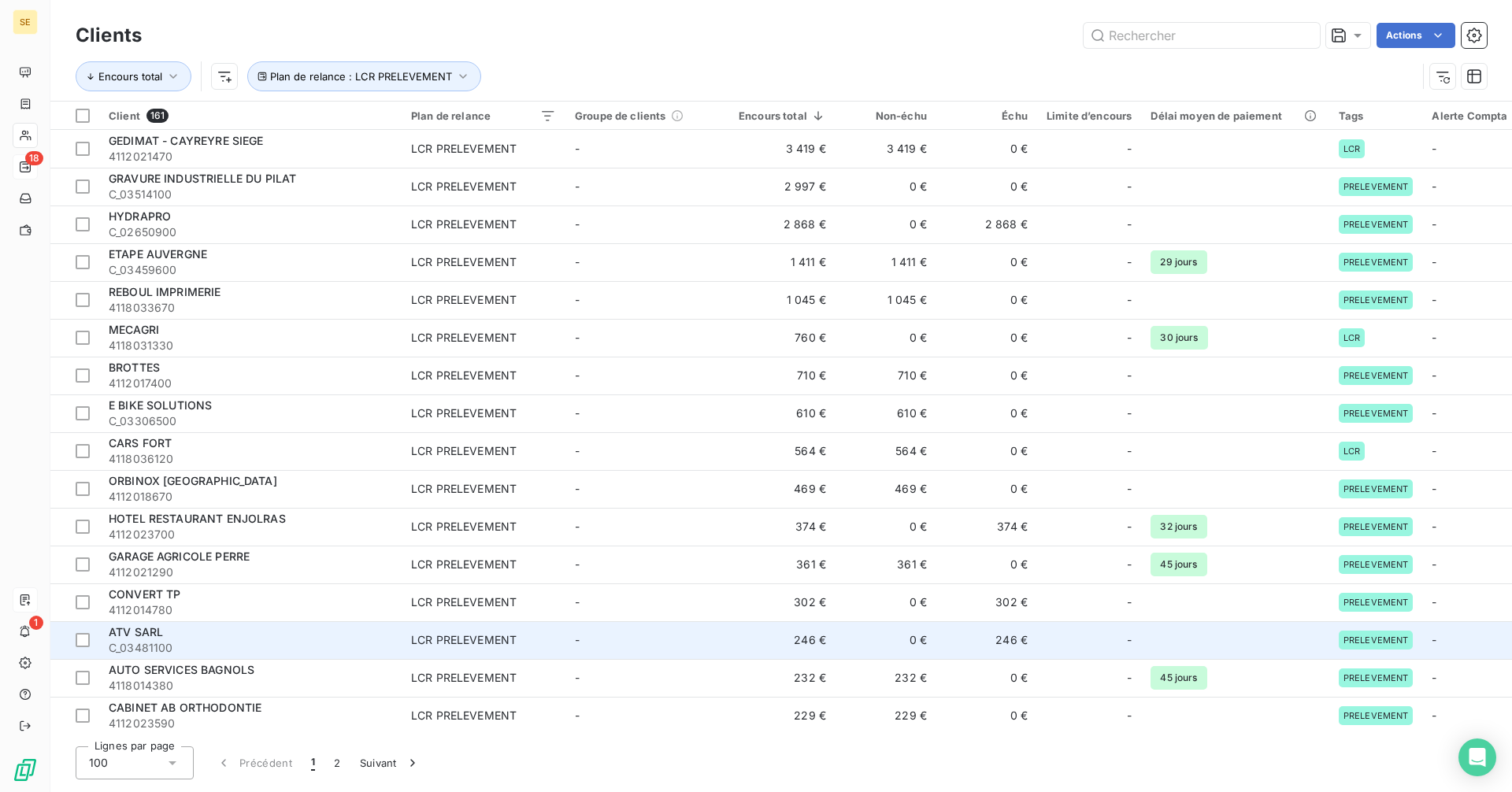
click at [211, 638] on div "ATV SARL" at bounding box center [251, 632] width 284 height 16
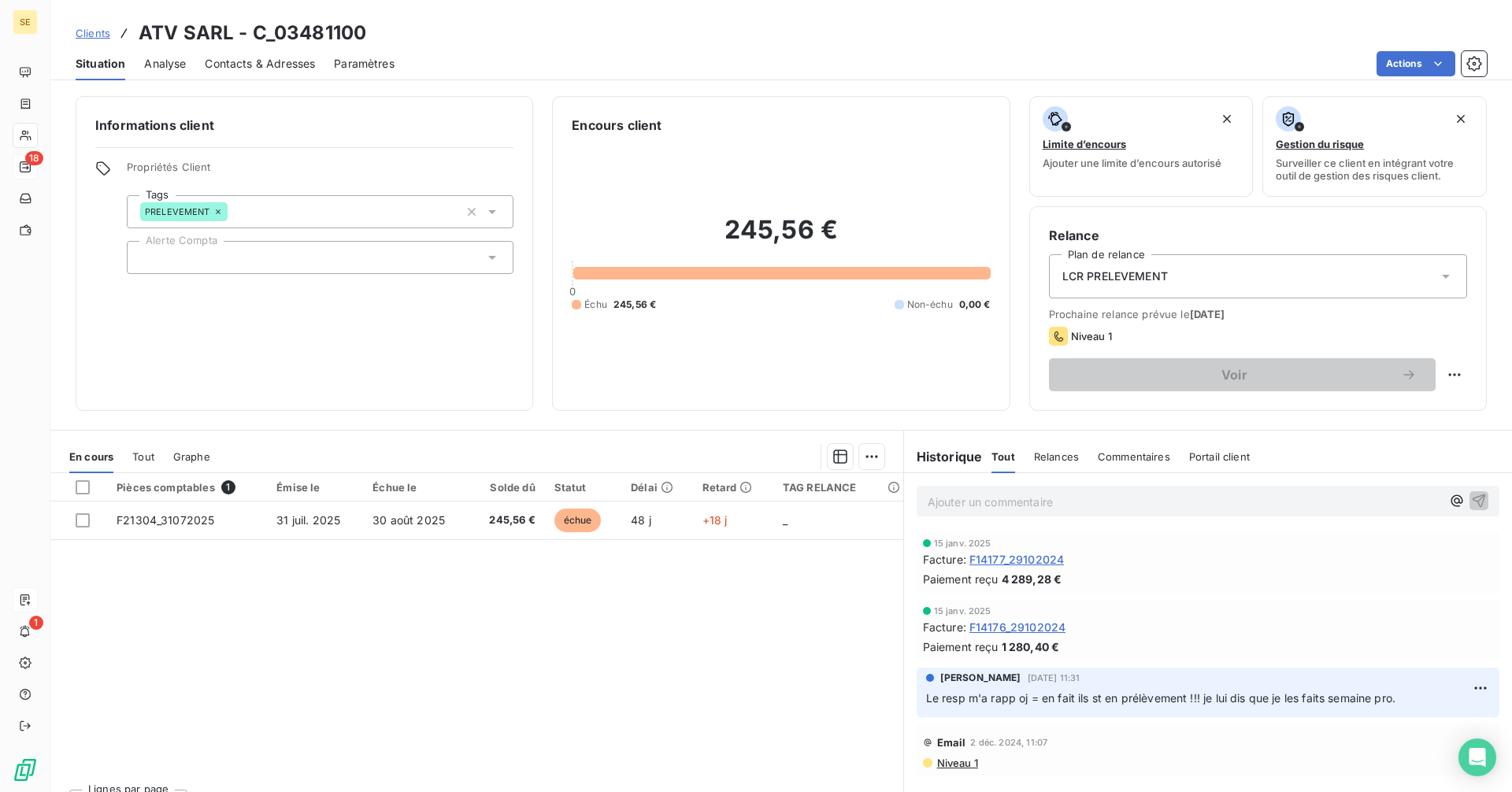
click at [91, 36] on span "Clients" at bounding box center [93, 33] width 35 height 13
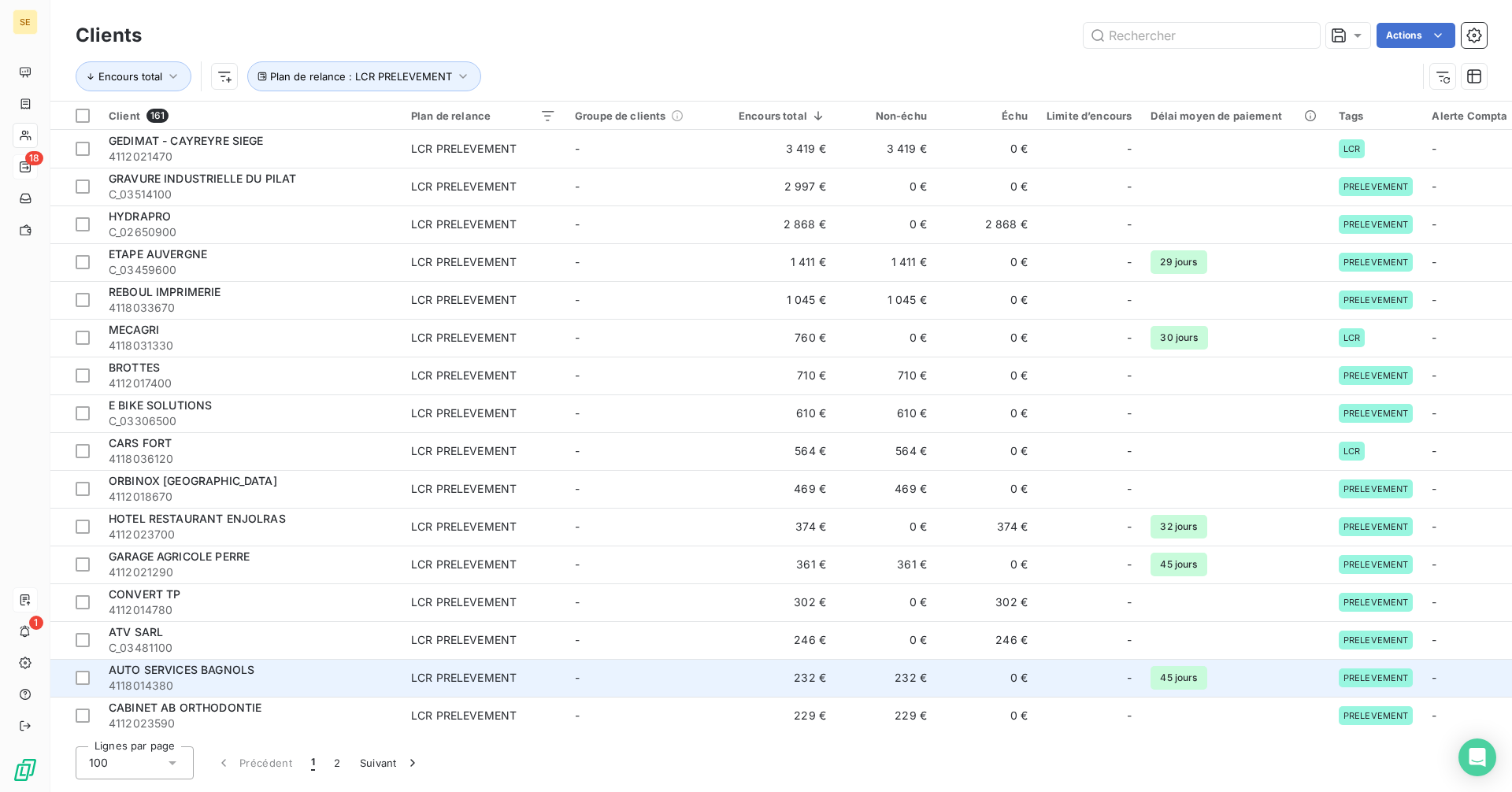
click at [289, 673] on div "AUTO SERVICES BAGNOLS" at bounding box center [251, 670] width 284 height 16
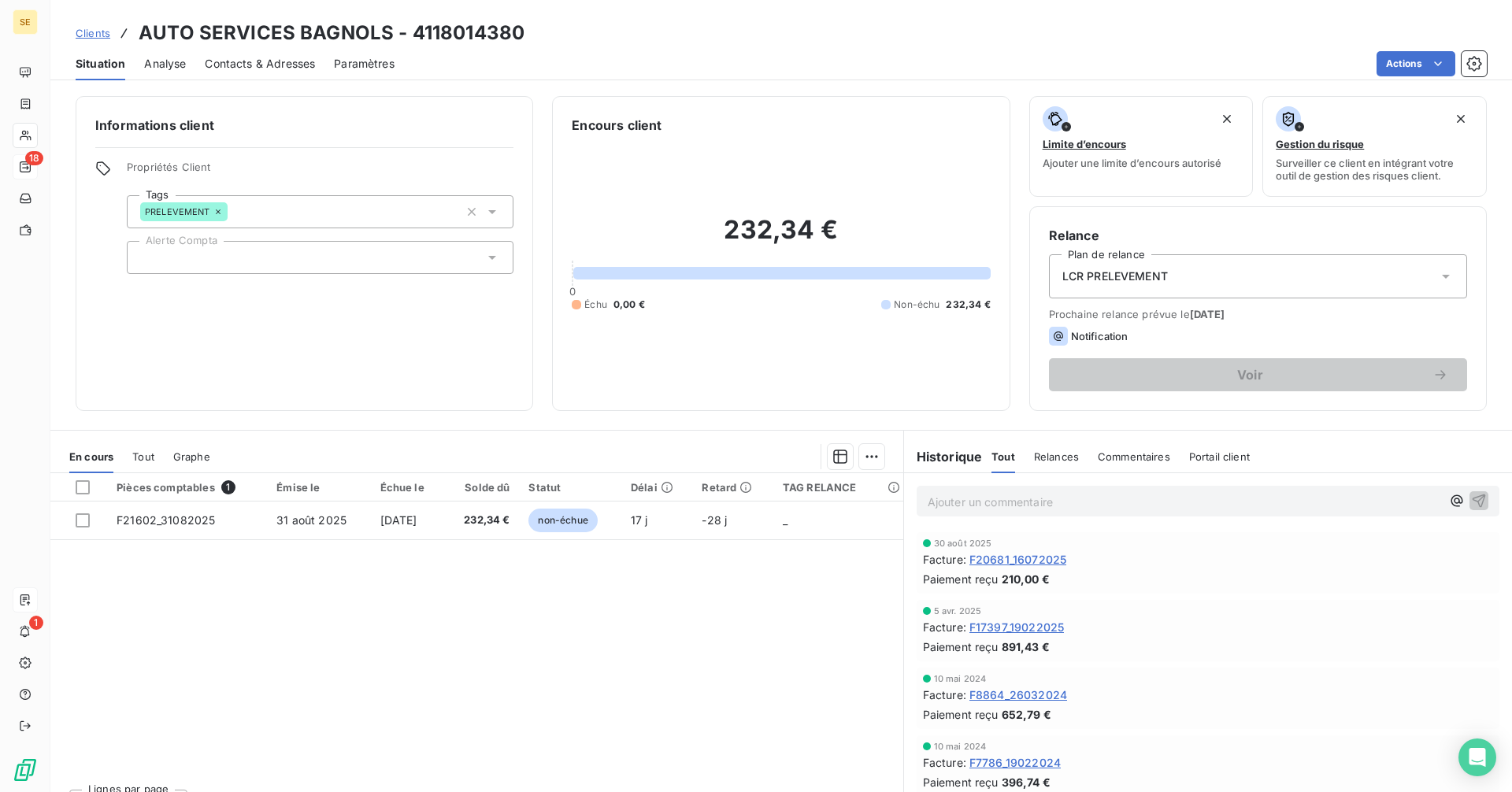
click at [92, 32] on span "Clients" at bounding box center [93, 33] width 35 height 13
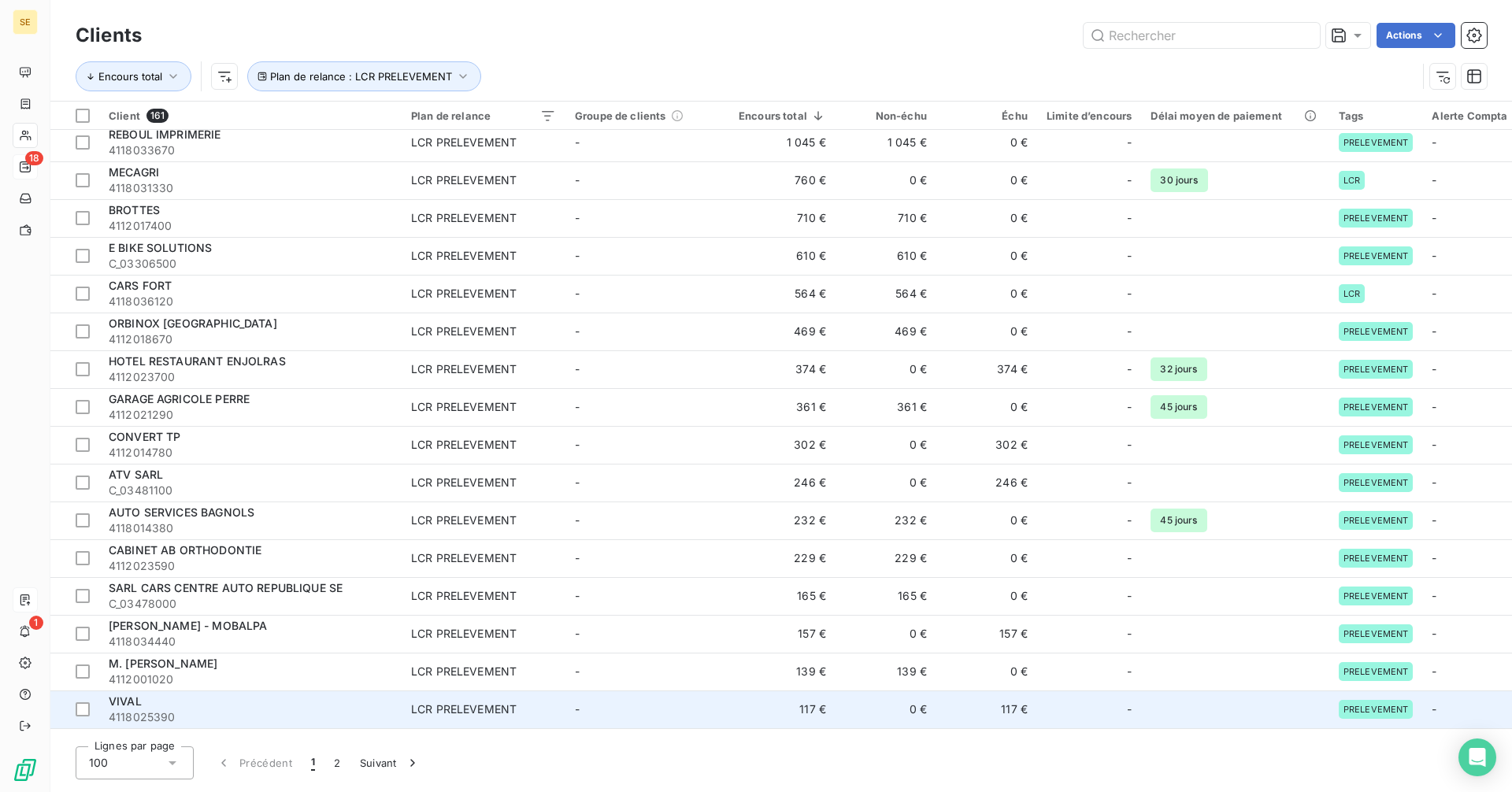
scroll to position [236, 0]
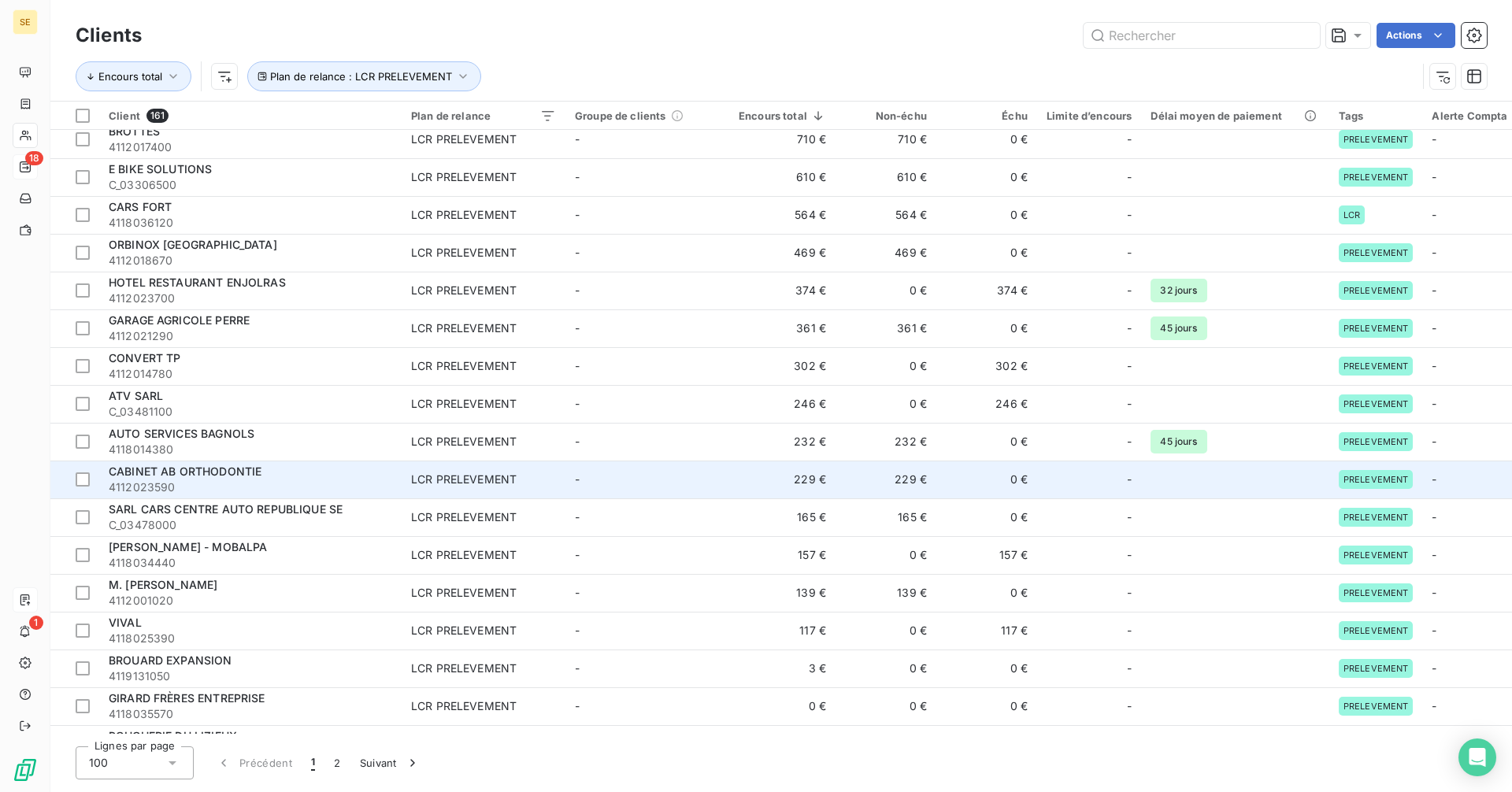
click at [277, 478] on div "CABINET AB ORTHODONTIE" at bounding box center [251, 471] width 284 height 16
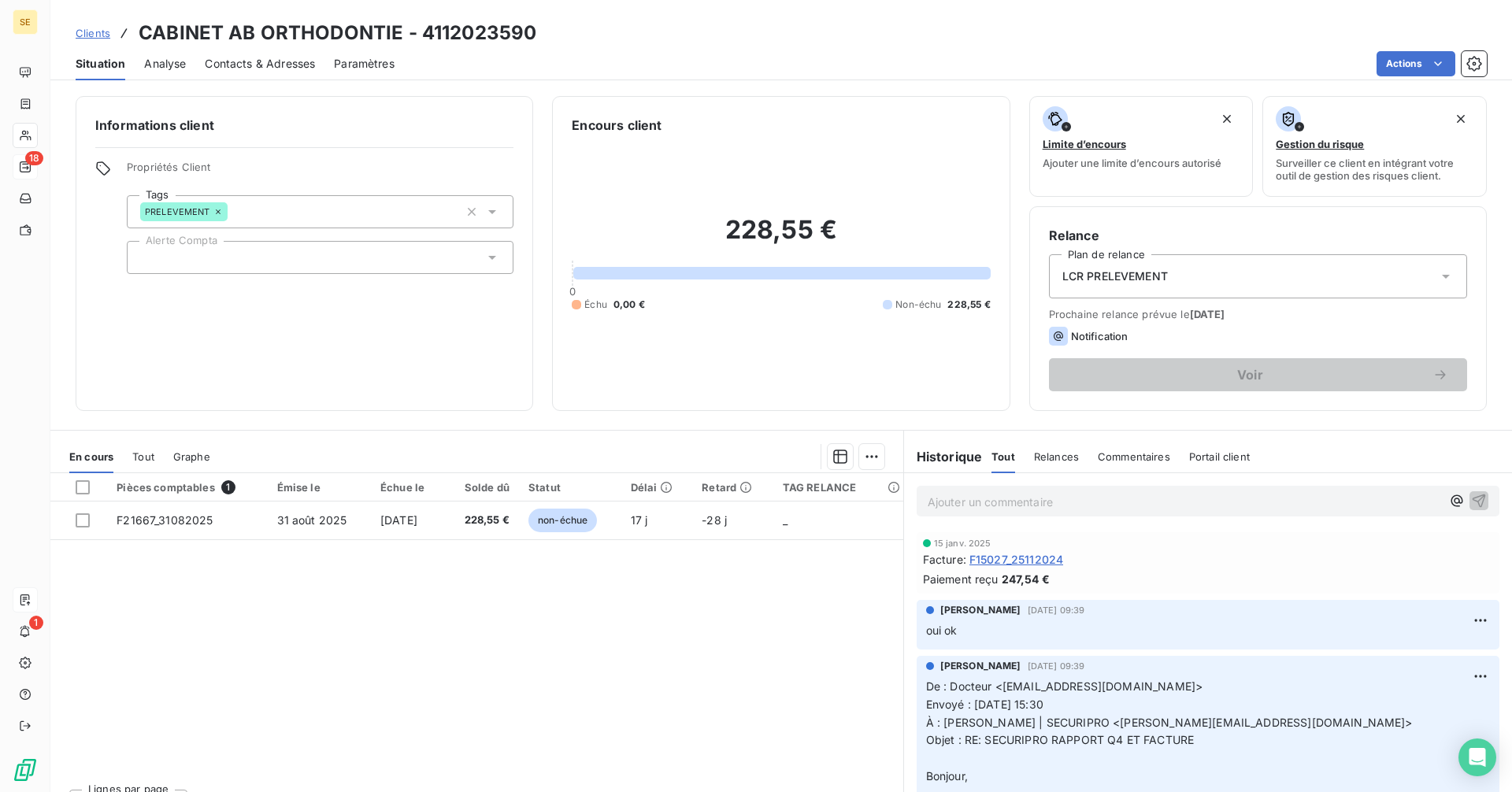
click at [98, 31] on span "Clients" at bounding box center [93, 33] width 35 height 13
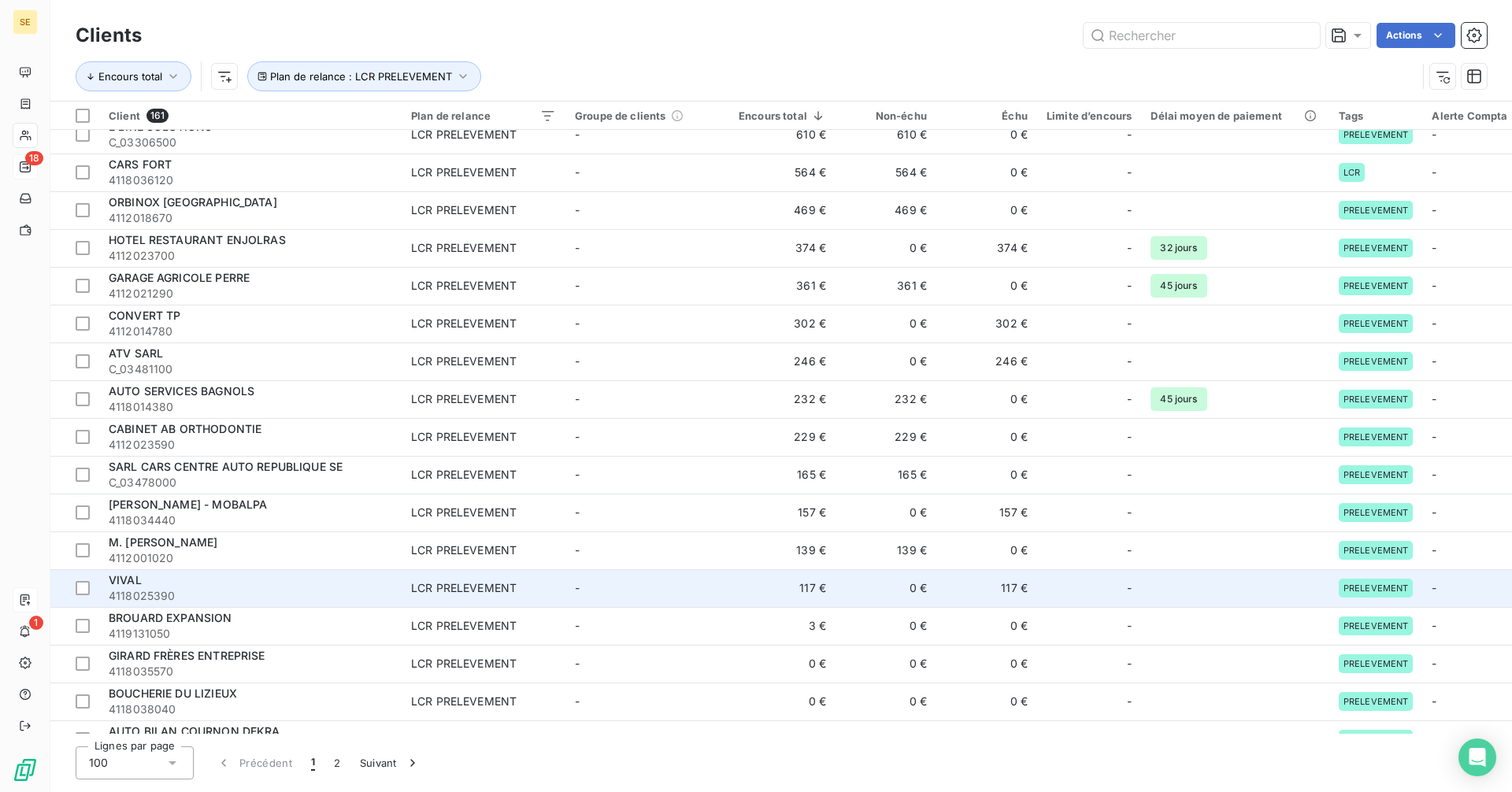
scroll to position [315, 0]
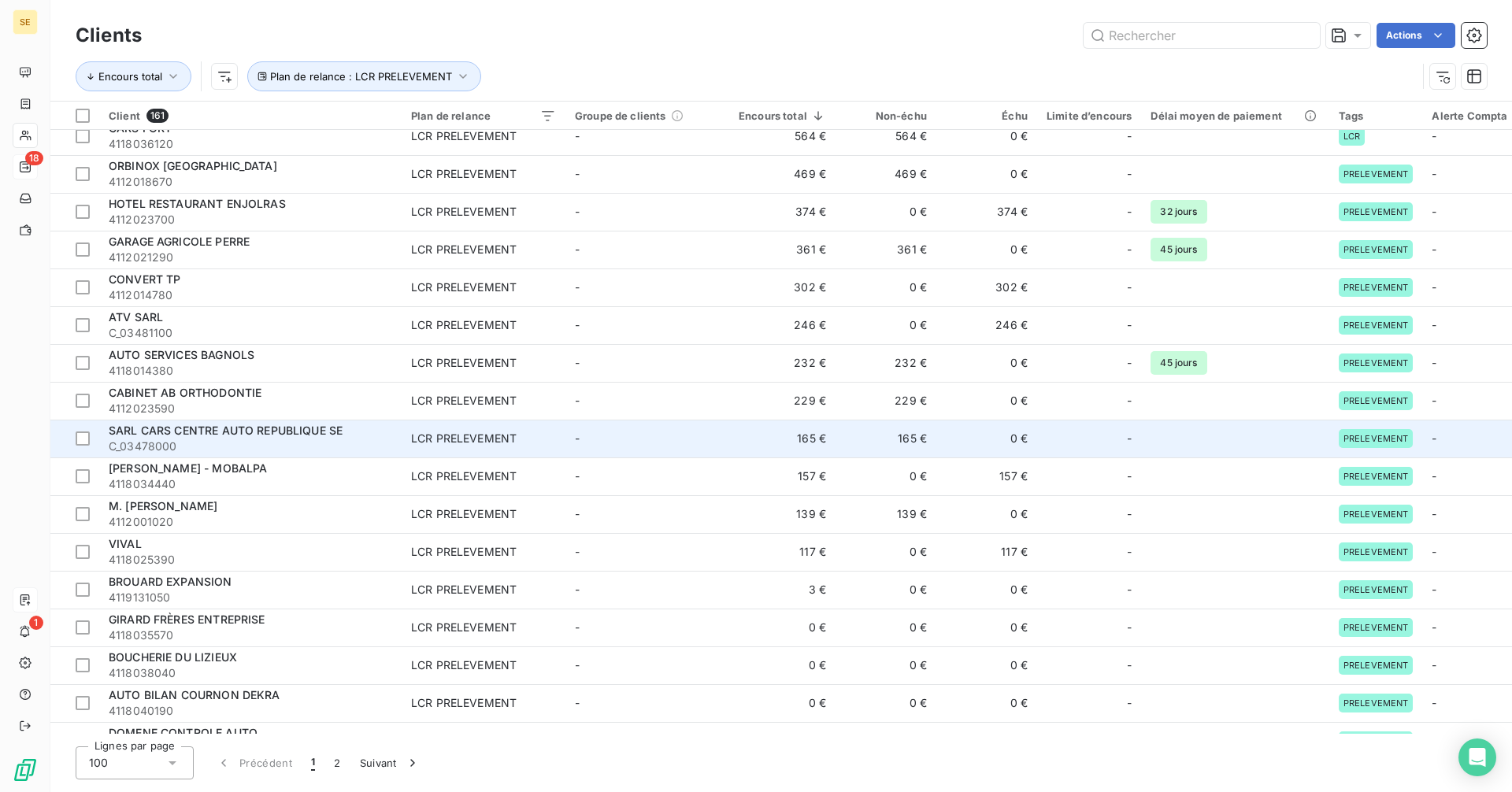
click at [333, 432] on span "SARL CARS CENTRE AUTO REPUBLIQUE SE" at bounding box center [225, 430] width 234 height 13
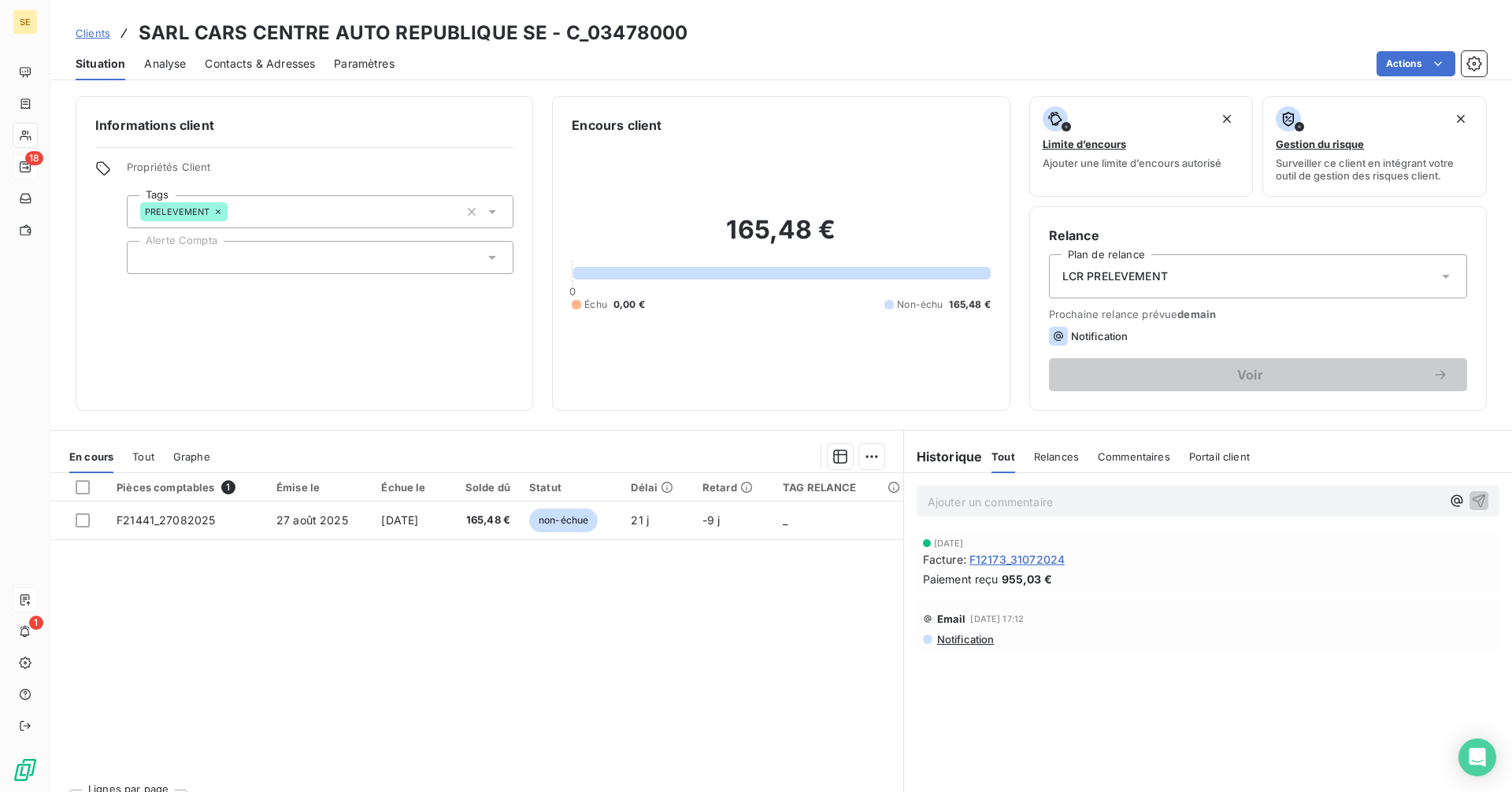
click at [95, 31] on span "Clients" at bounding box center [93, 33] width 35 height 13
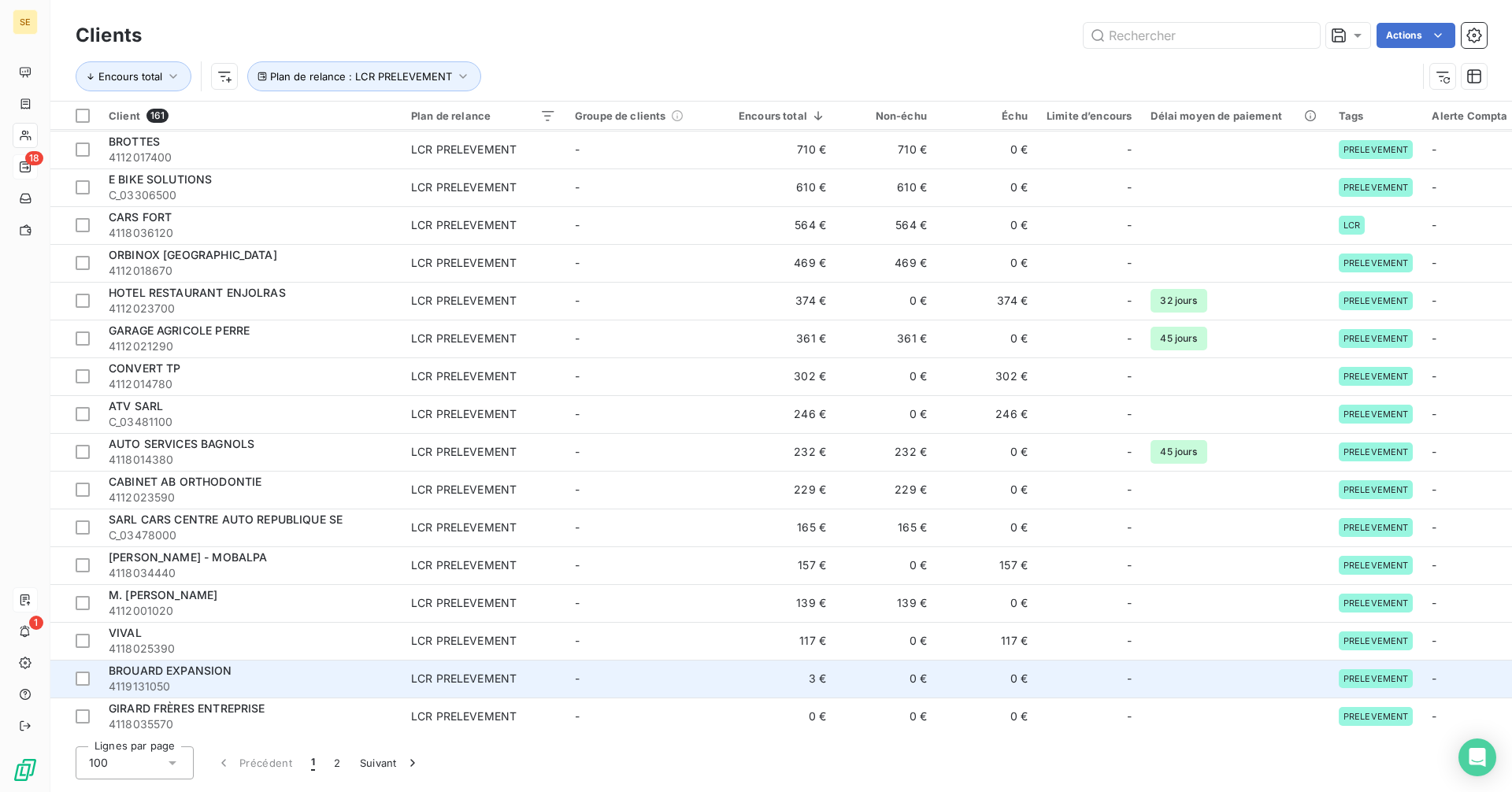
scroll to position [236, 0]
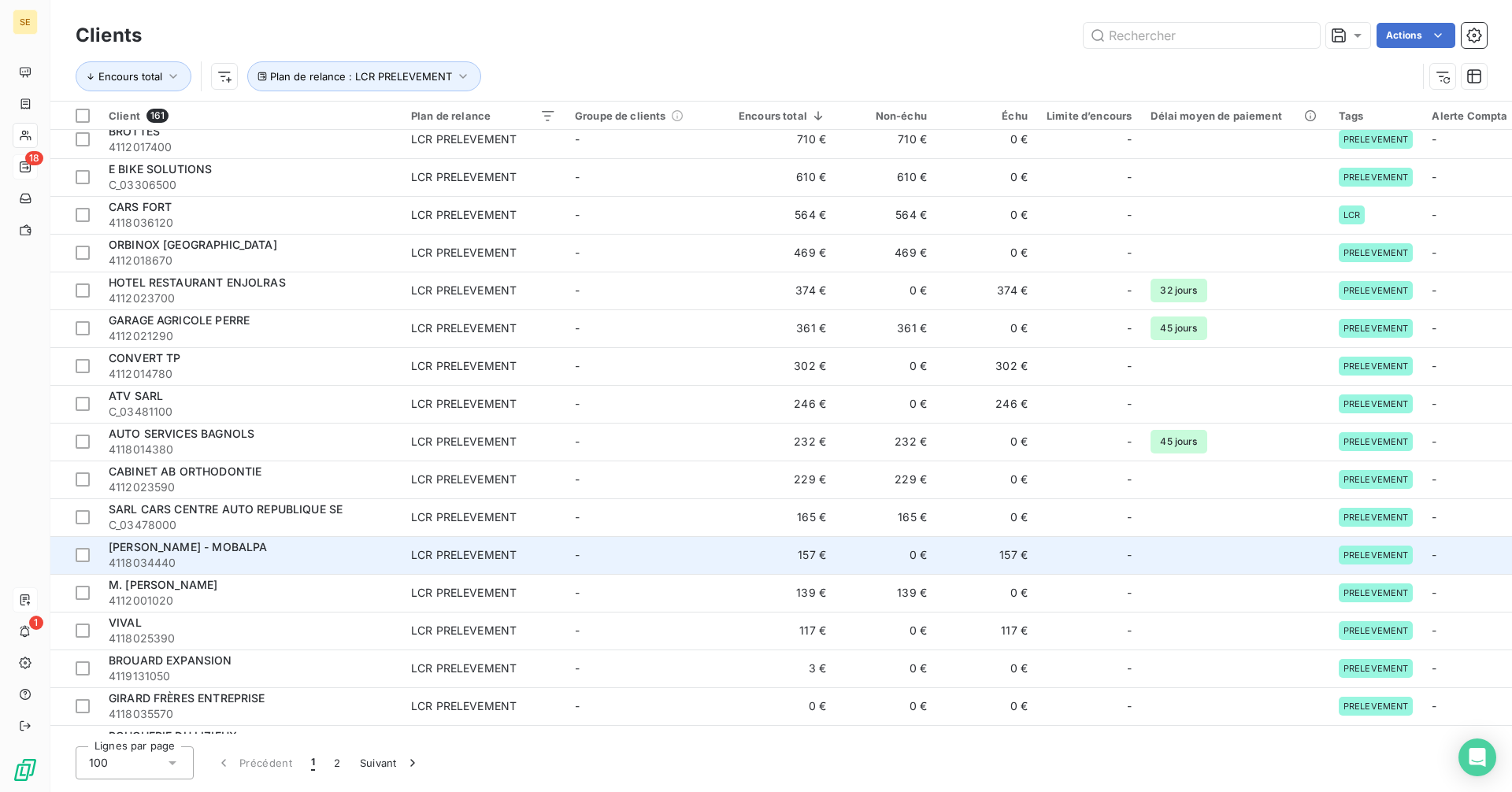
click at [267, 551] on span "[PERSON_NAME] - MOBALPA" at bounding box center [188, 546] width 158 height 13
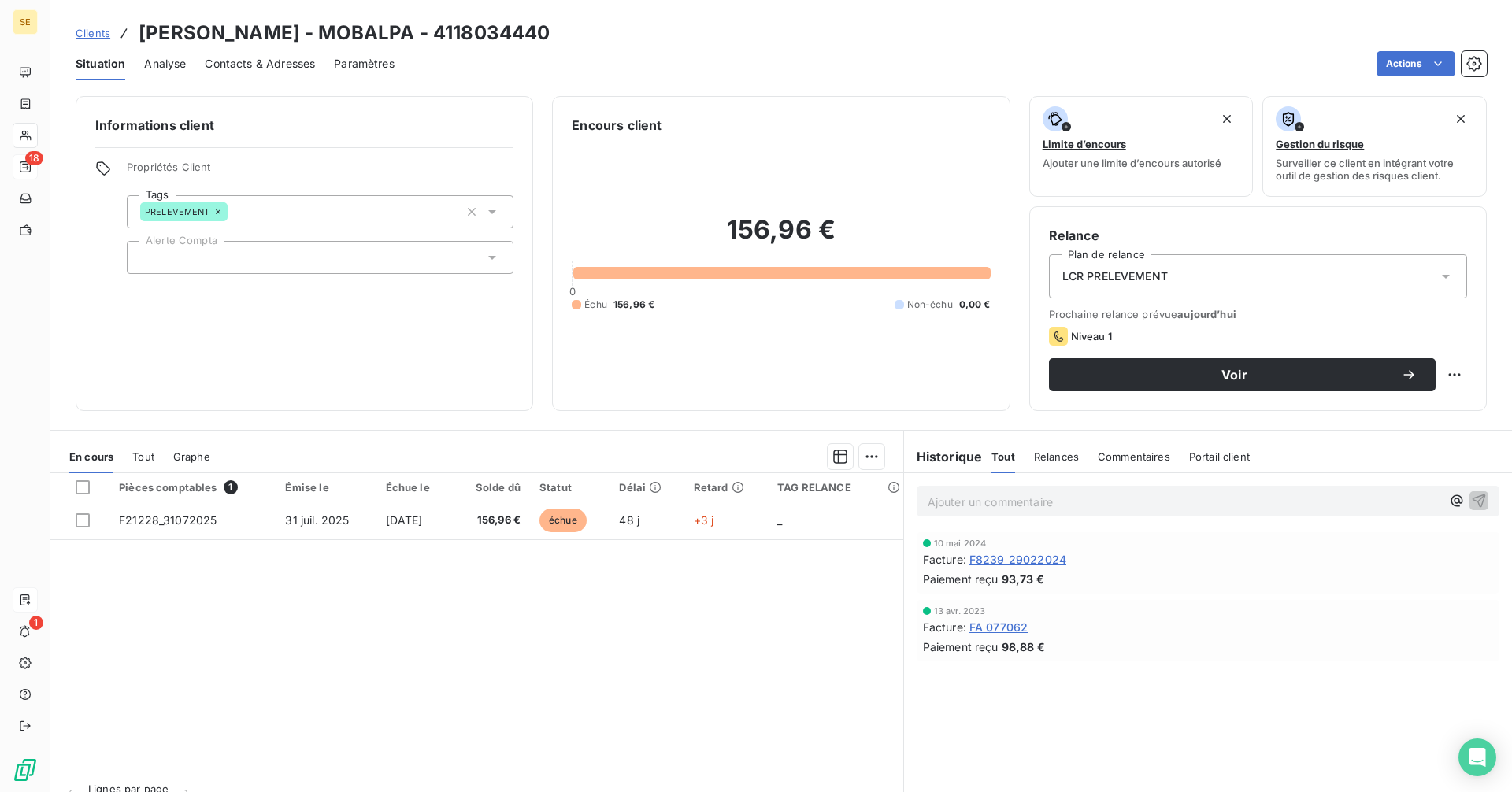
click at [99, 32] on span "Clients" at bounding box center [93, 33] width 35 height 13
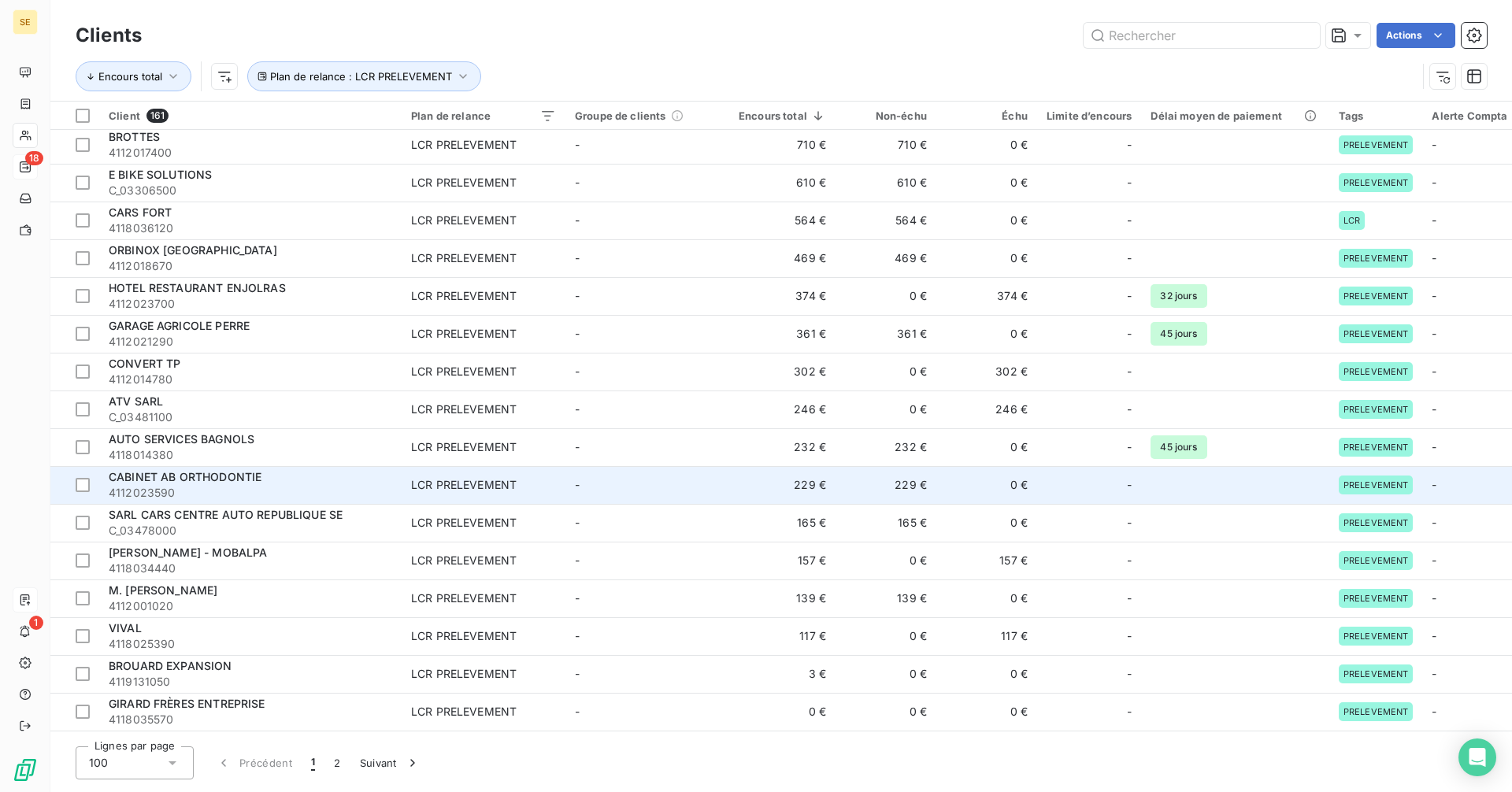
scroll to position [236, 0]
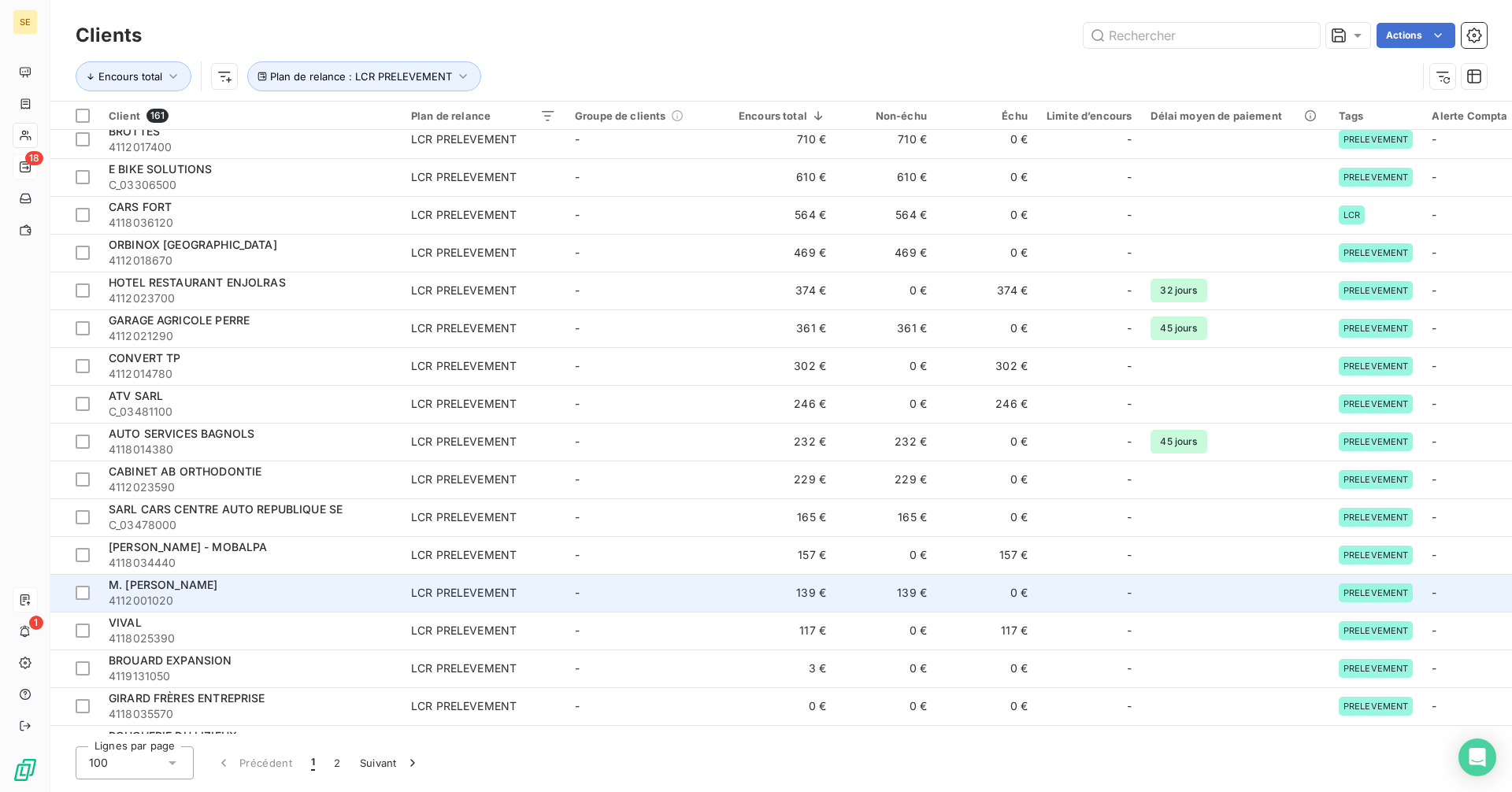
click at [490, 596] on div "LCR PRELEVEMENT" at bounding box center [464, 593] width 105 height 16
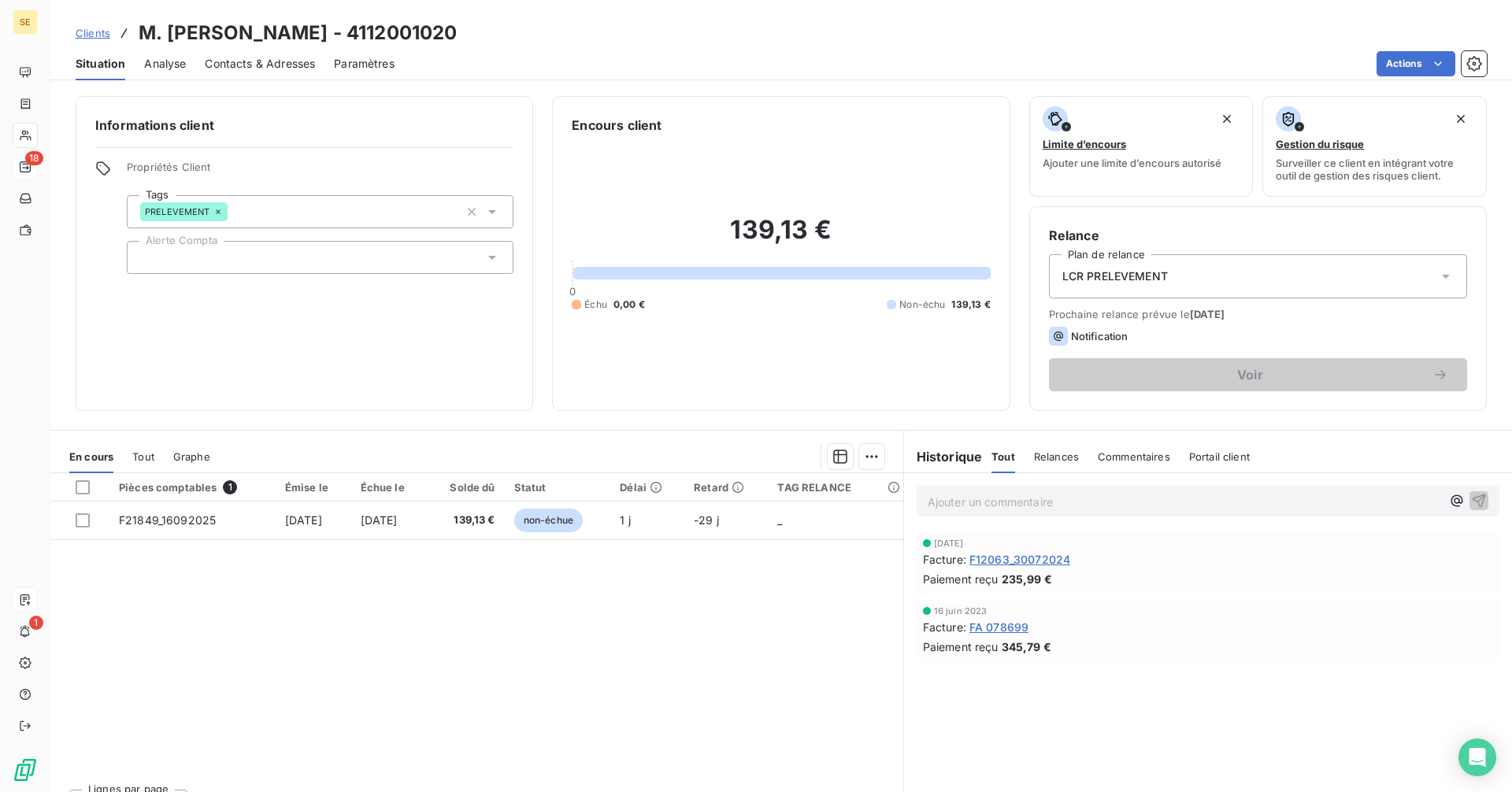
click at [89, 28] on span "Clients" at bounding box center [93, 33] width 35 height 13
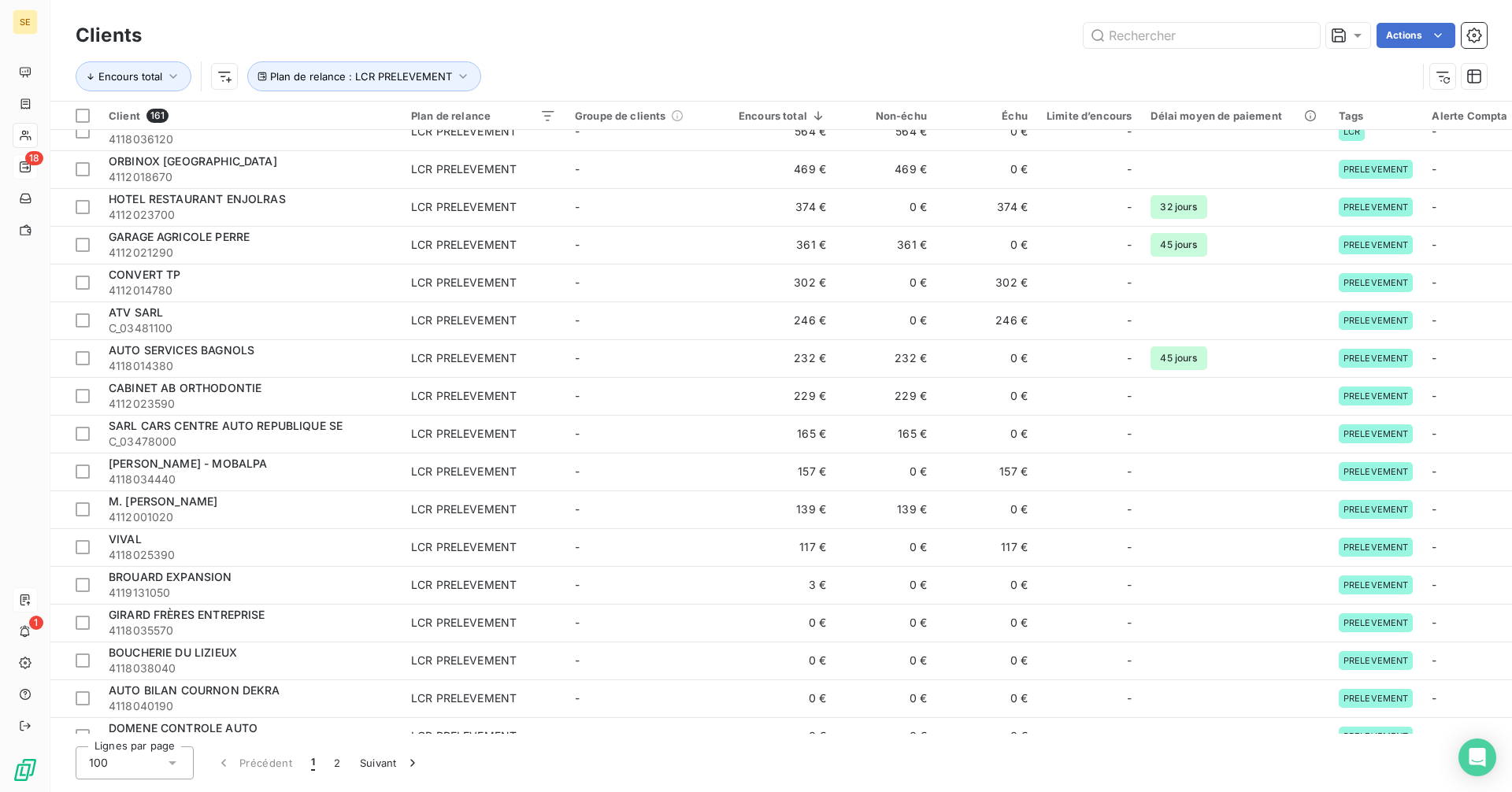
scroll to position [315, 0]
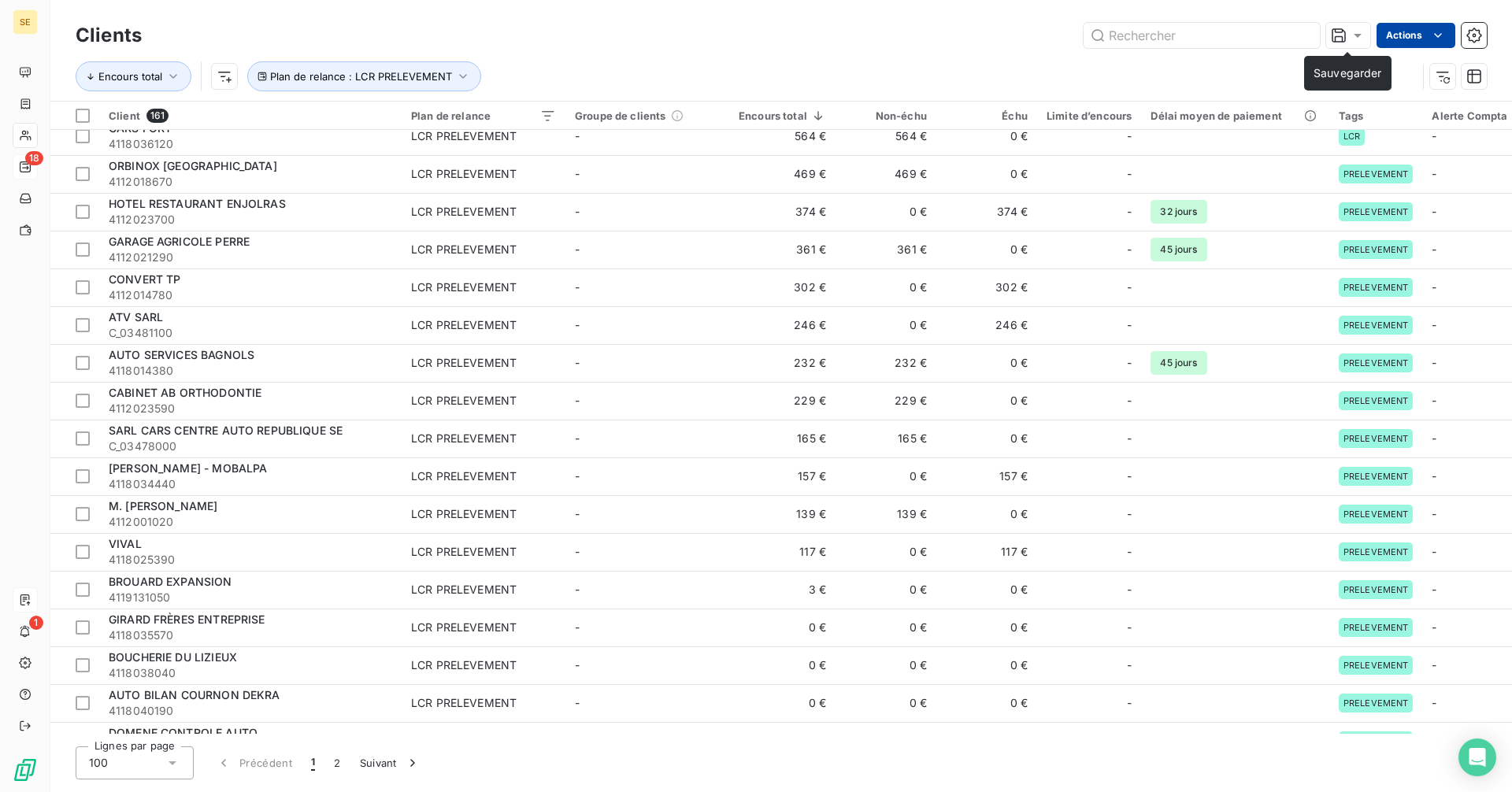
click at [1429, 40] on html "SE 18 1 Clients Actions Encours total Plan de relance : LCR PRELEVEMENT Client …" at bounding box center [756, 396] width 1512 height 792
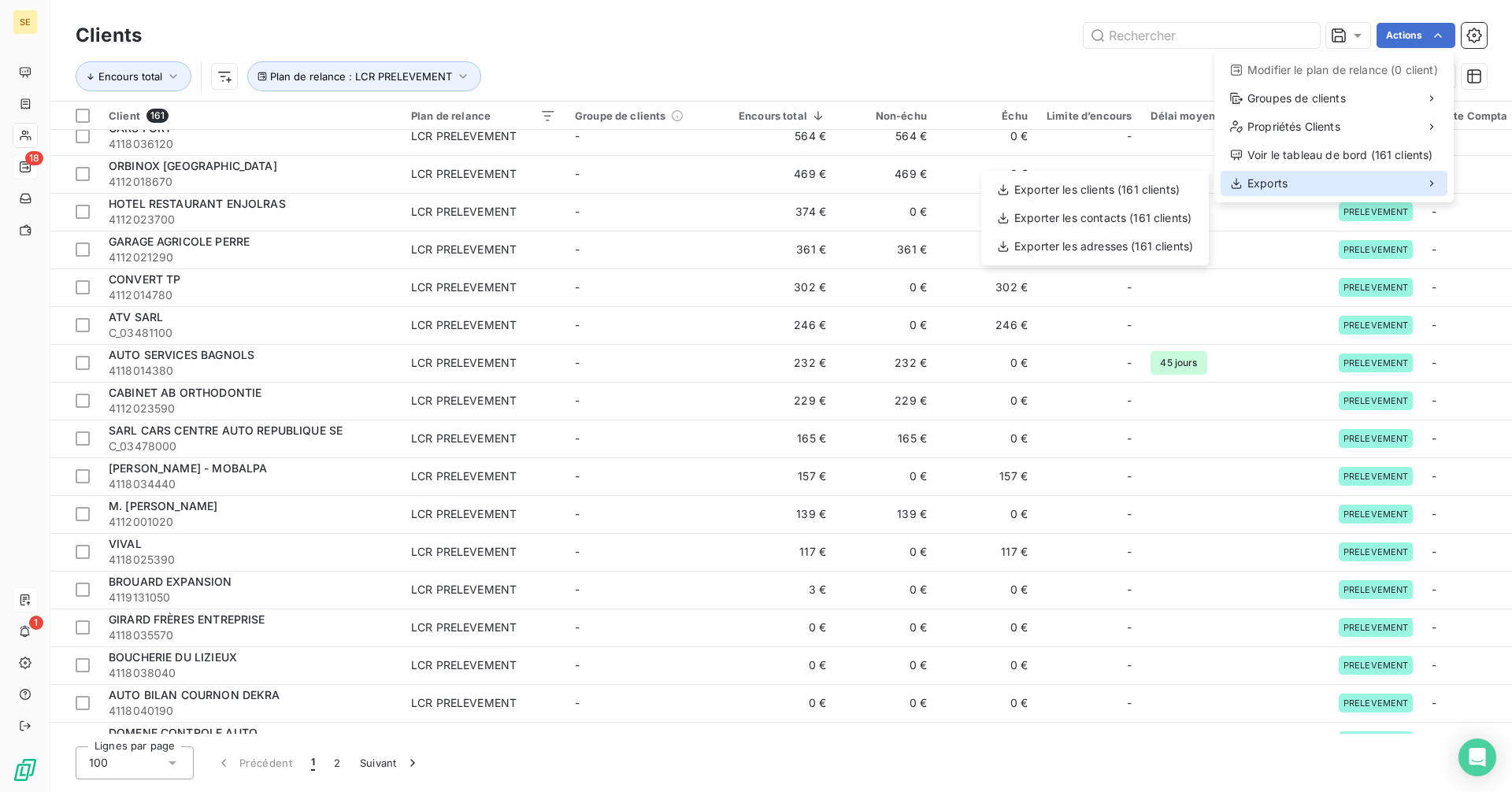
click at [1278, 187] on span "Exports" at bounding box center [1268, 183] width 40 height 16
click at [1108, 187] on div "Exporter les clients (161 clients)" at bounding box center [1094, 189] width 215 height 25
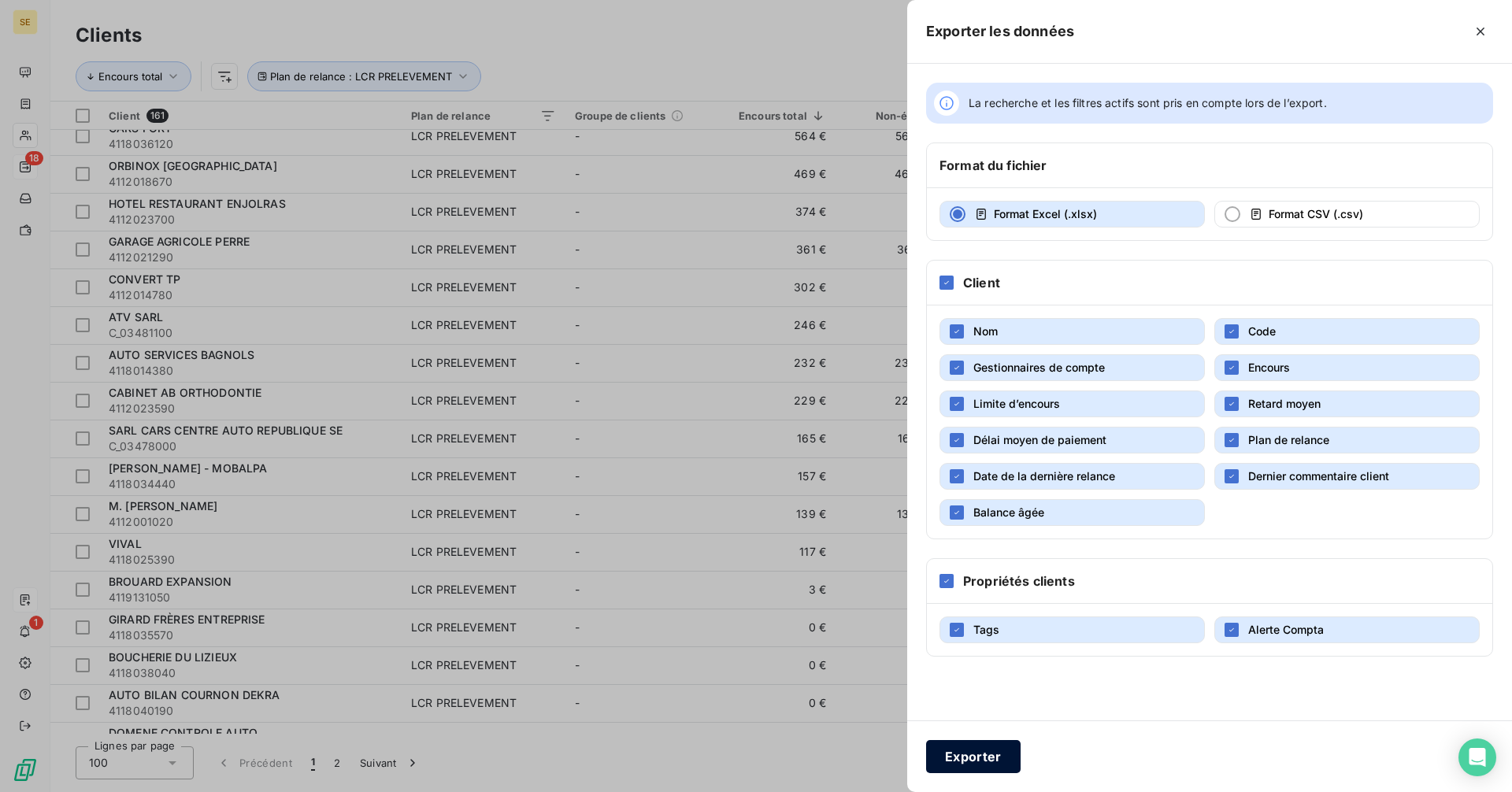
click at [968, 757] on button "Exporter" at bounding box center [973, 756] width 94 height 33
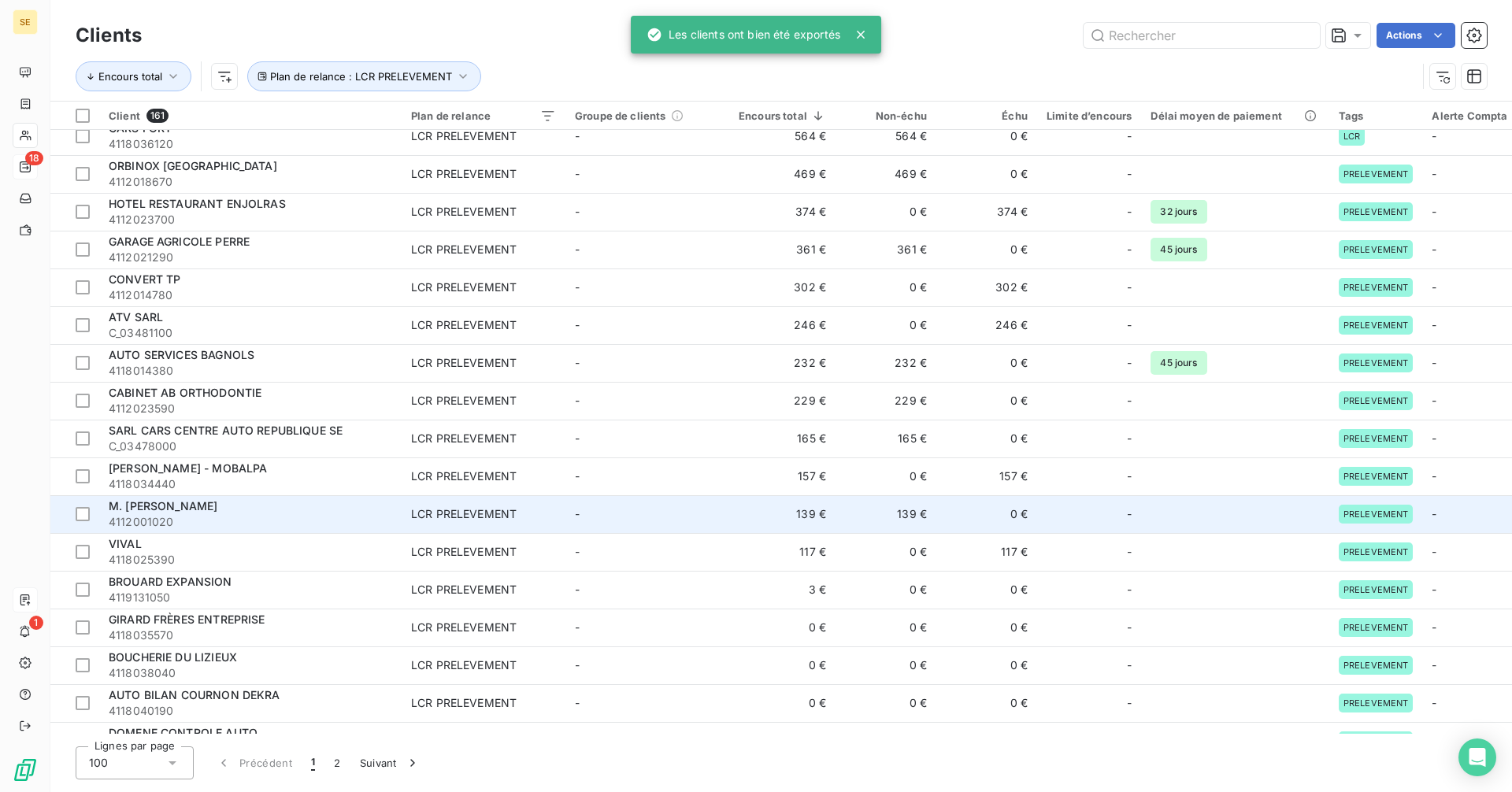
click at [287, 516] on span "4112001020" at bounding box center [251, 522] width 284 height 16
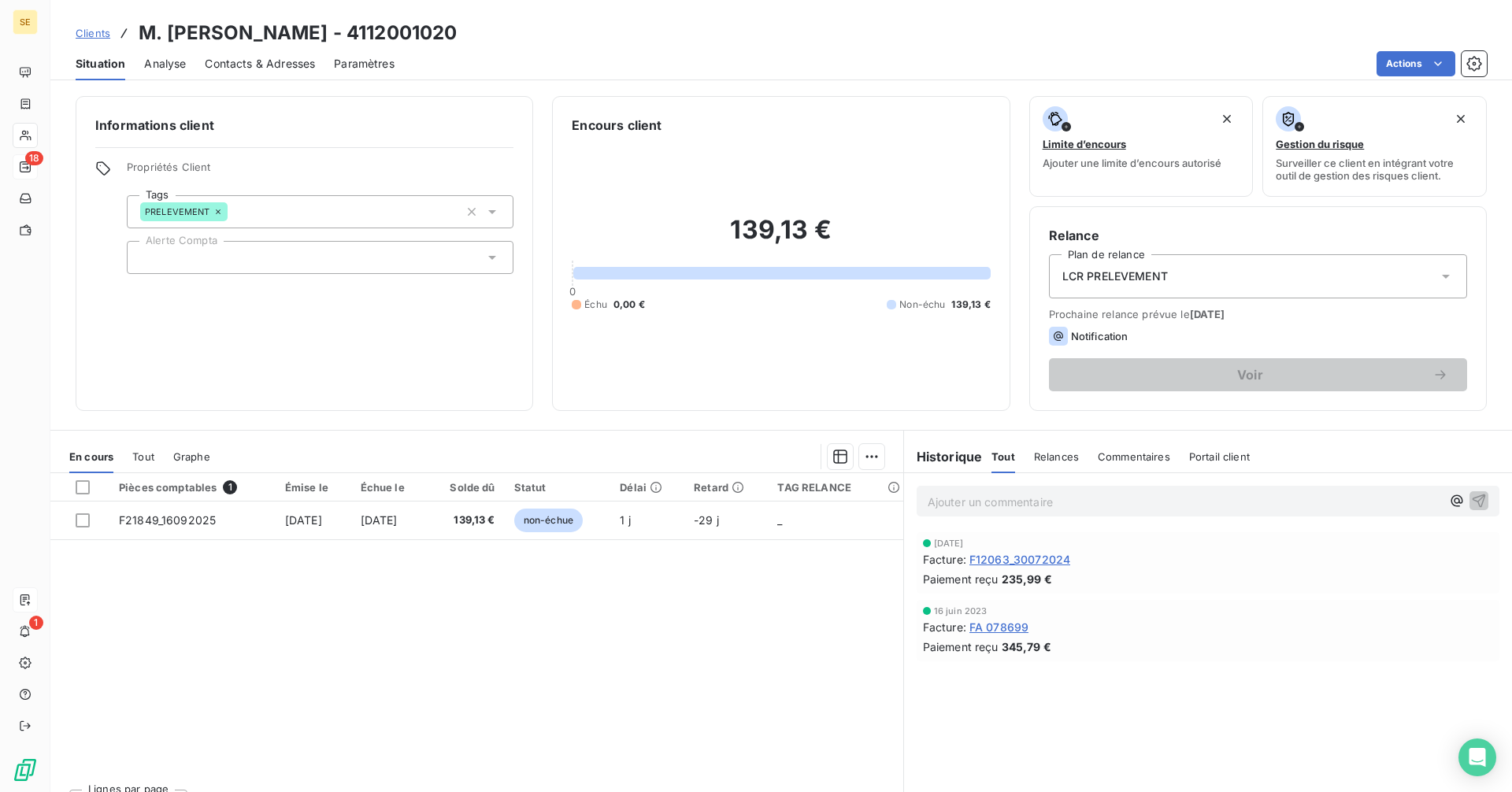
click at [98, 32] on span "Clients" at bounding box center [93, 33] width 35 height 13
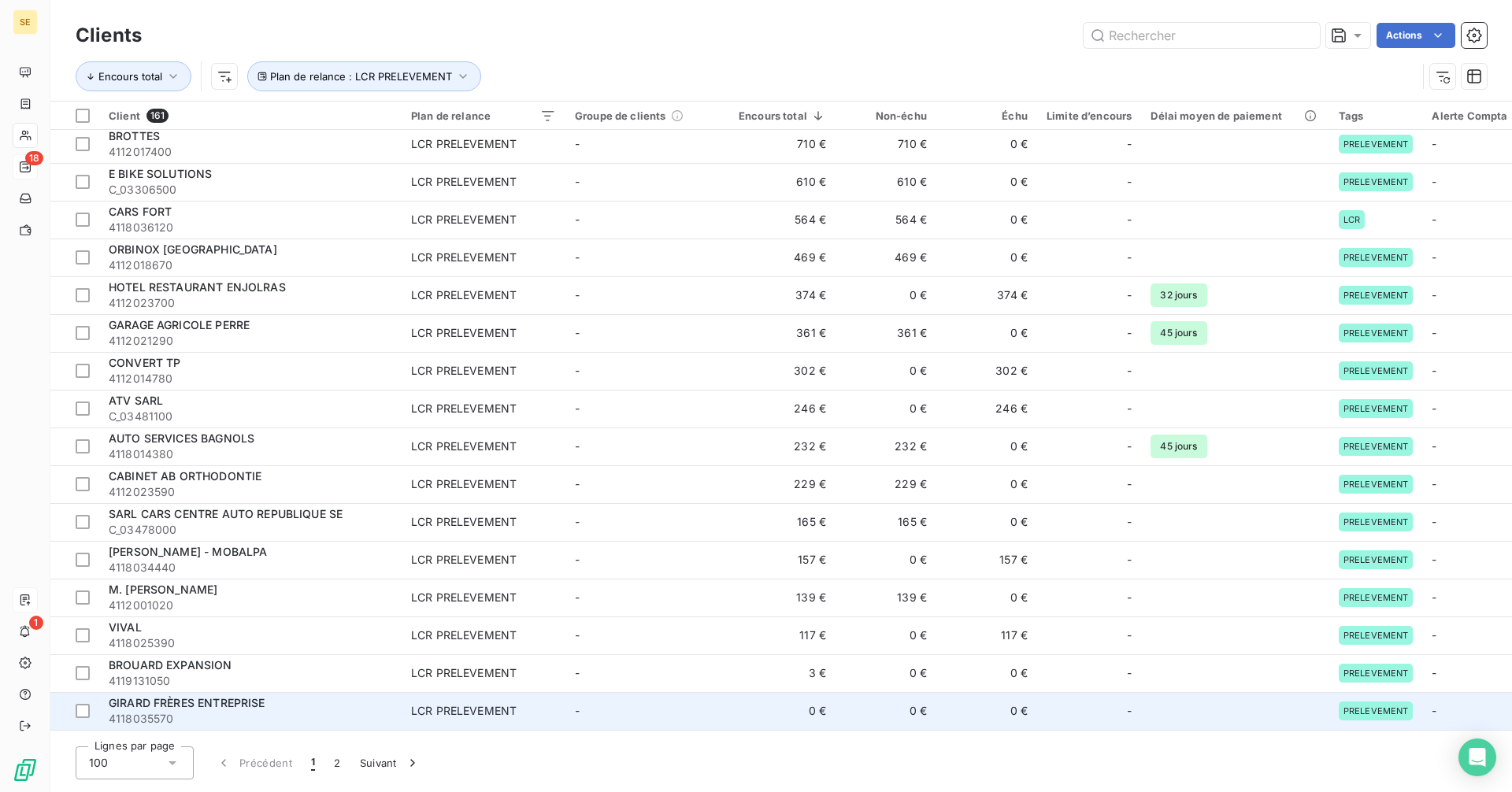
scroll to position [315, 0]
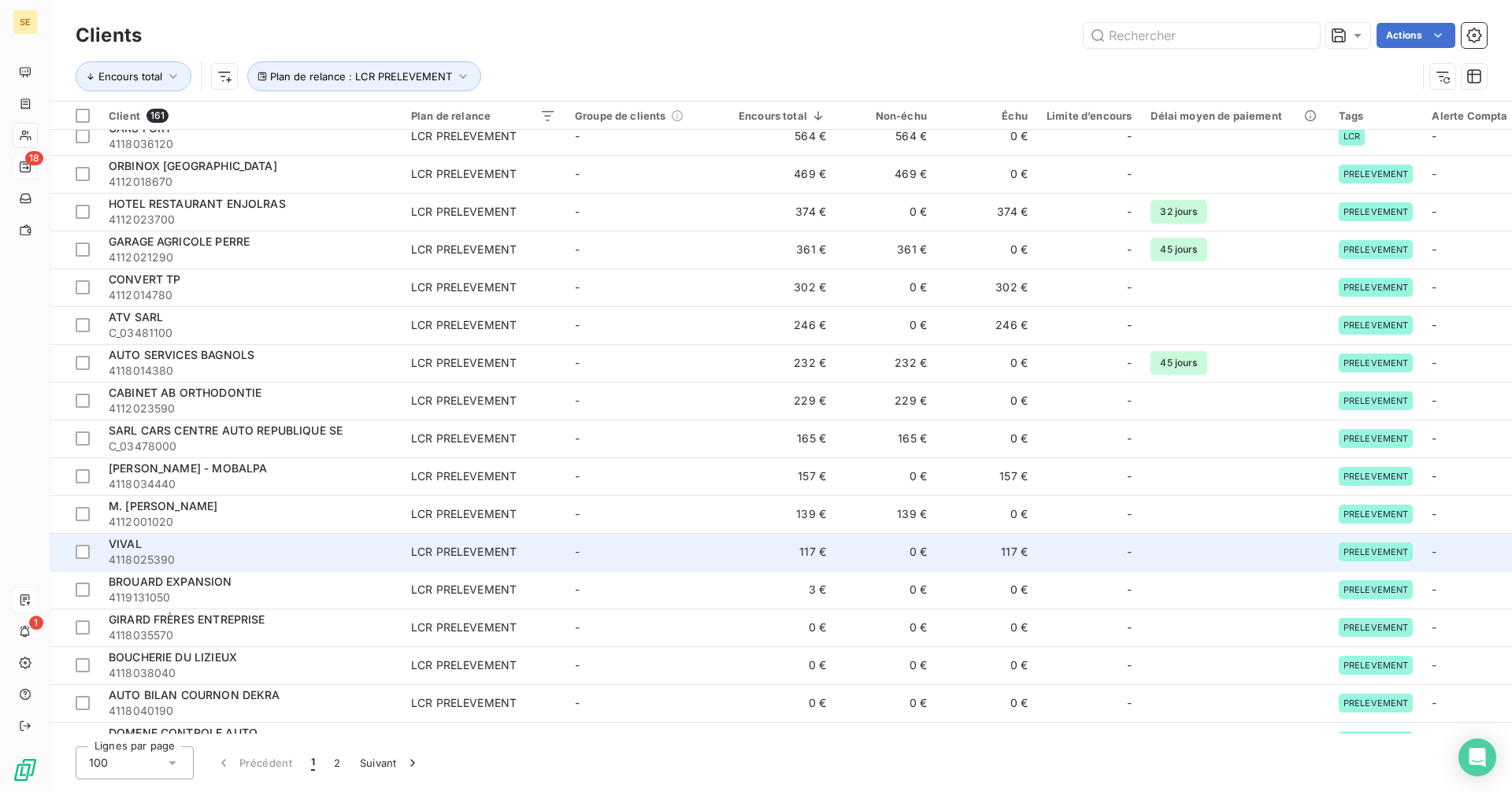
click at [234, 548] on div "VIVAL" at bounding box center [251, 544] width 284 height 16
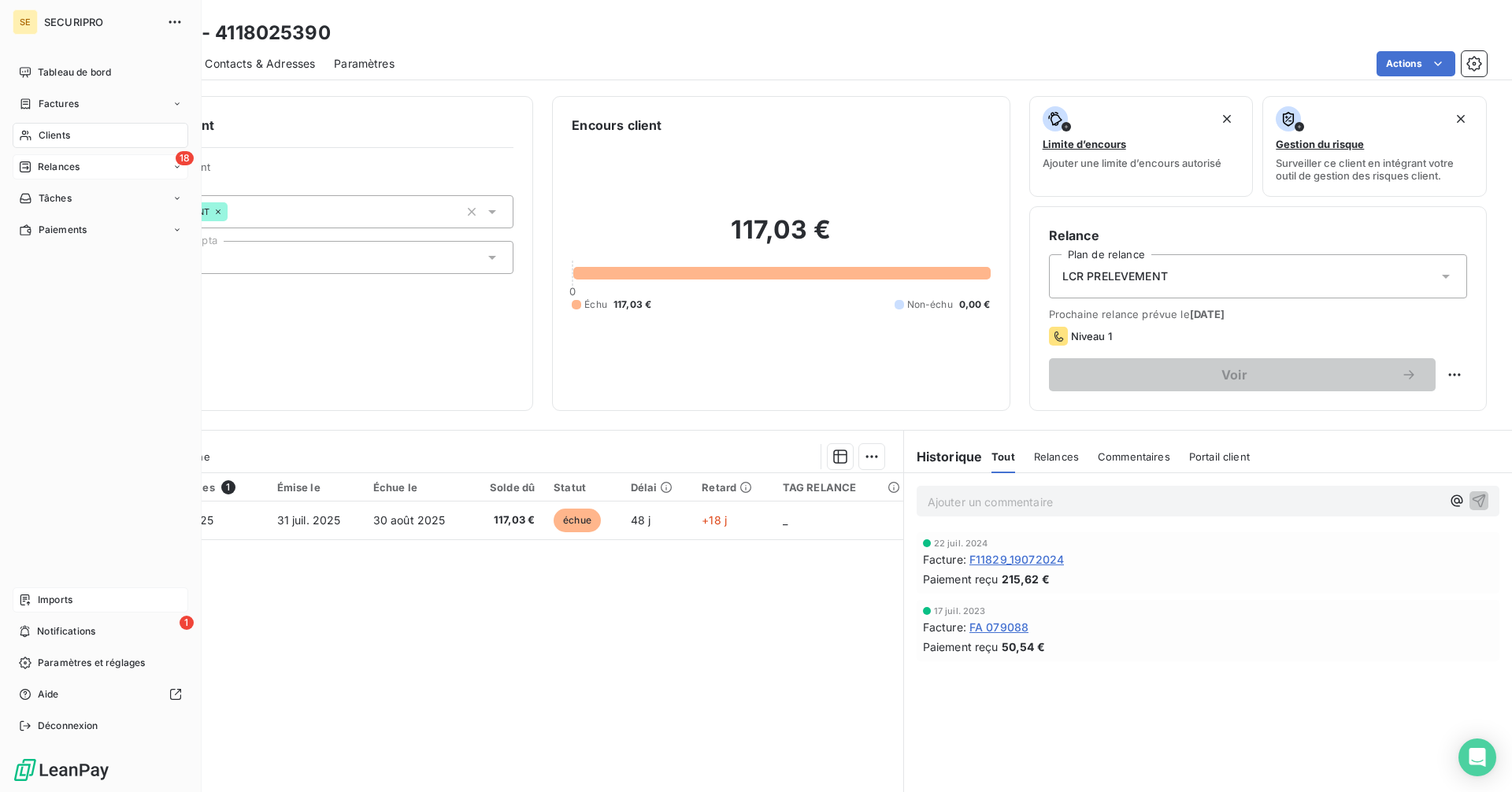
click at [85, 129] on div "Clients" at bounding box center [100, 136] width 175 height 25
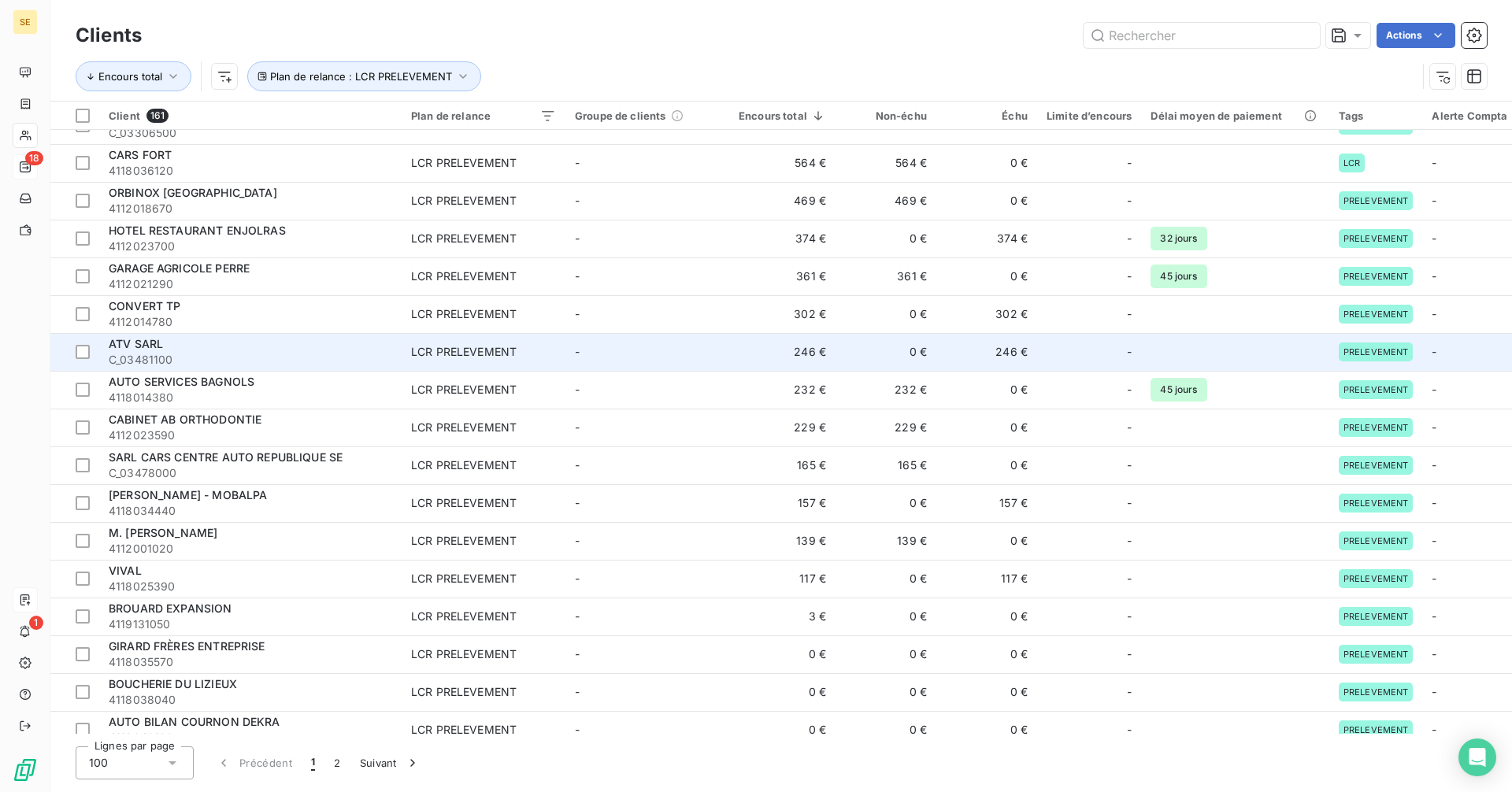
scroll to position [315, 0]
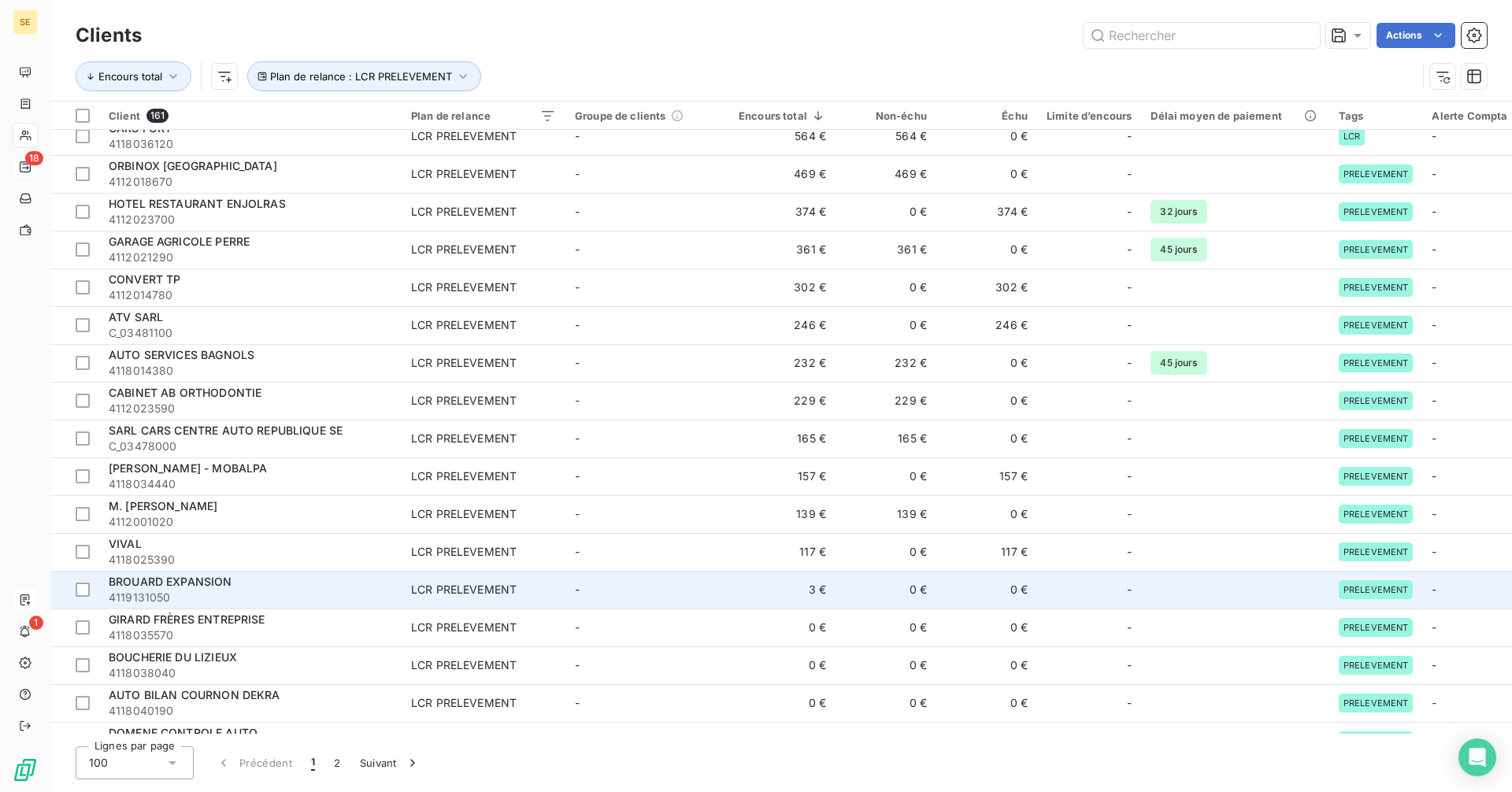
click at [207, 580] on span "BROUARD EXPANSION" at bounding box center [171, 581] width 124 height 13
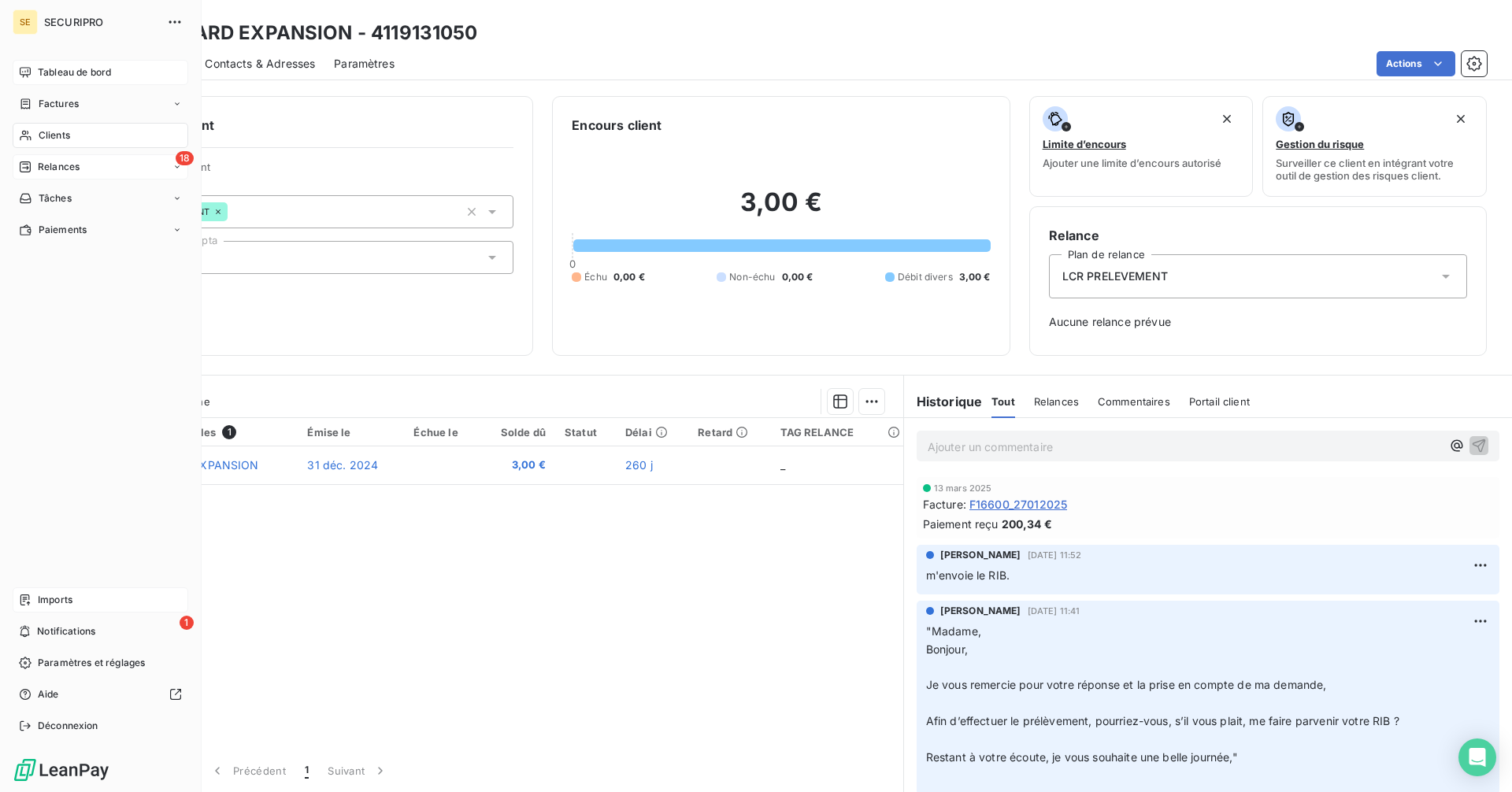
click at [30, 65] on div "Tableau de bord" at bounding box center [100, 73] width 175 height 25
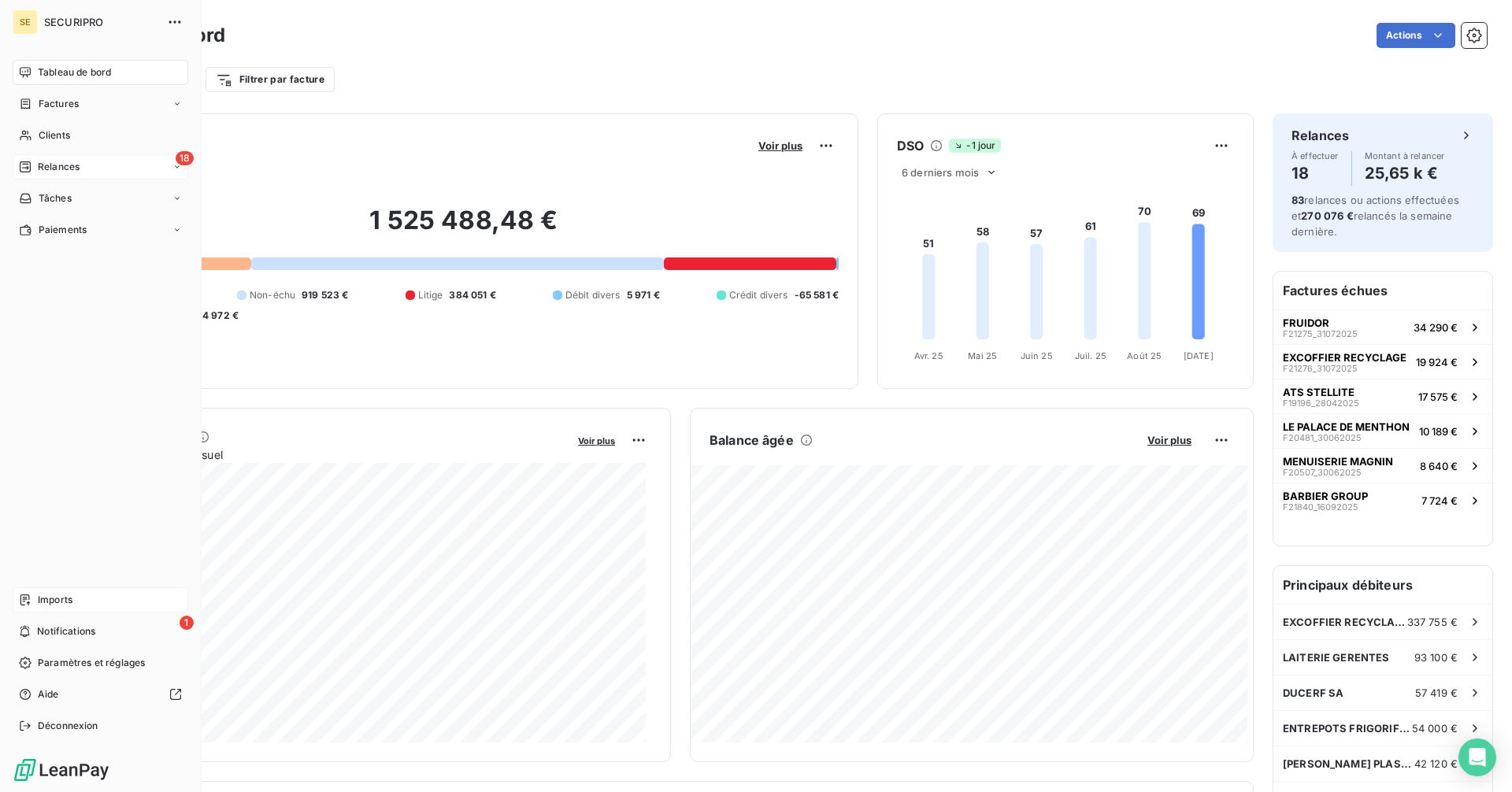
click at [48, 166] on span "Relances" at bounding box center [58, 167] width 41 height 14
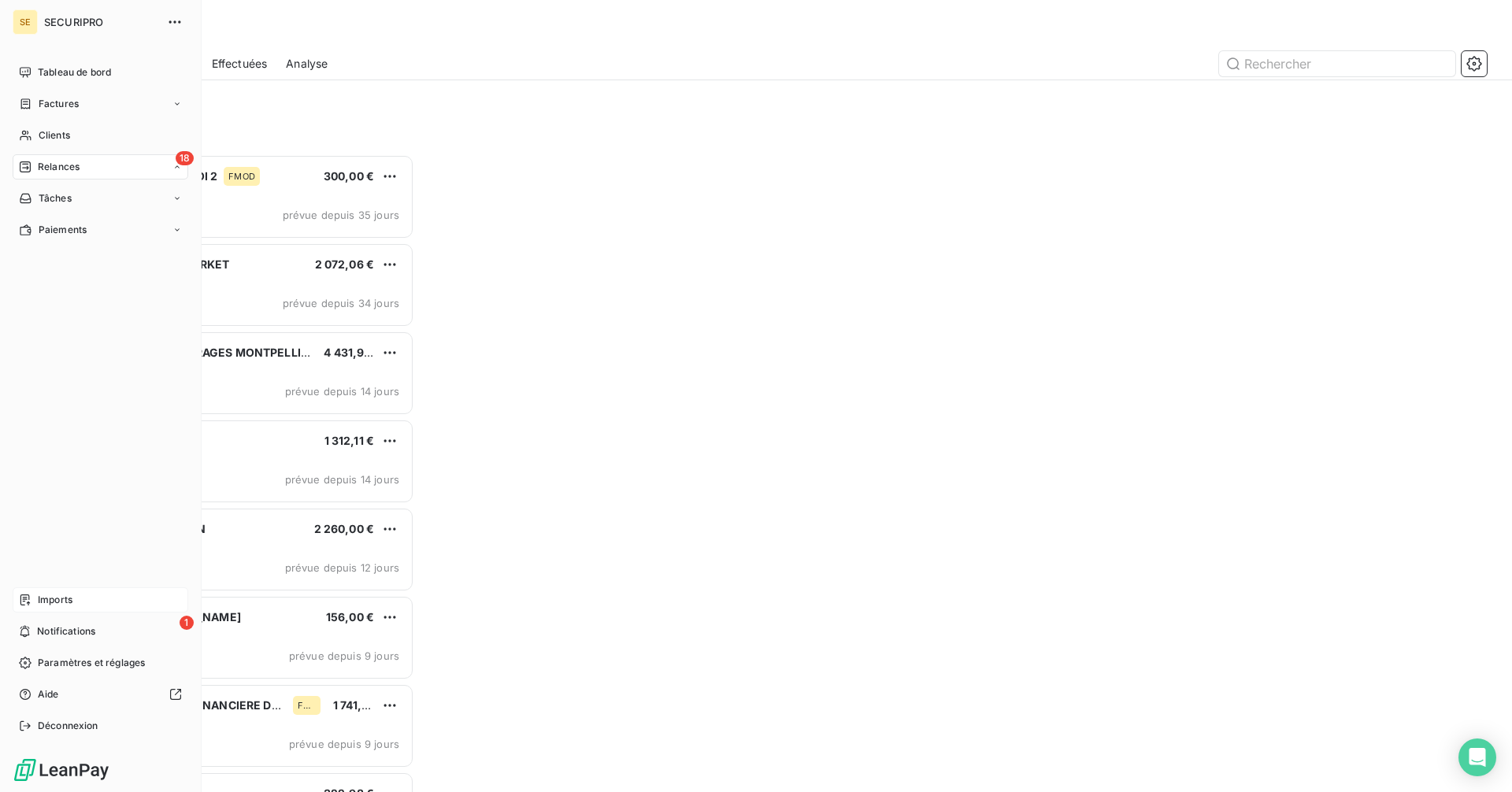
scroll to position [626, 327]
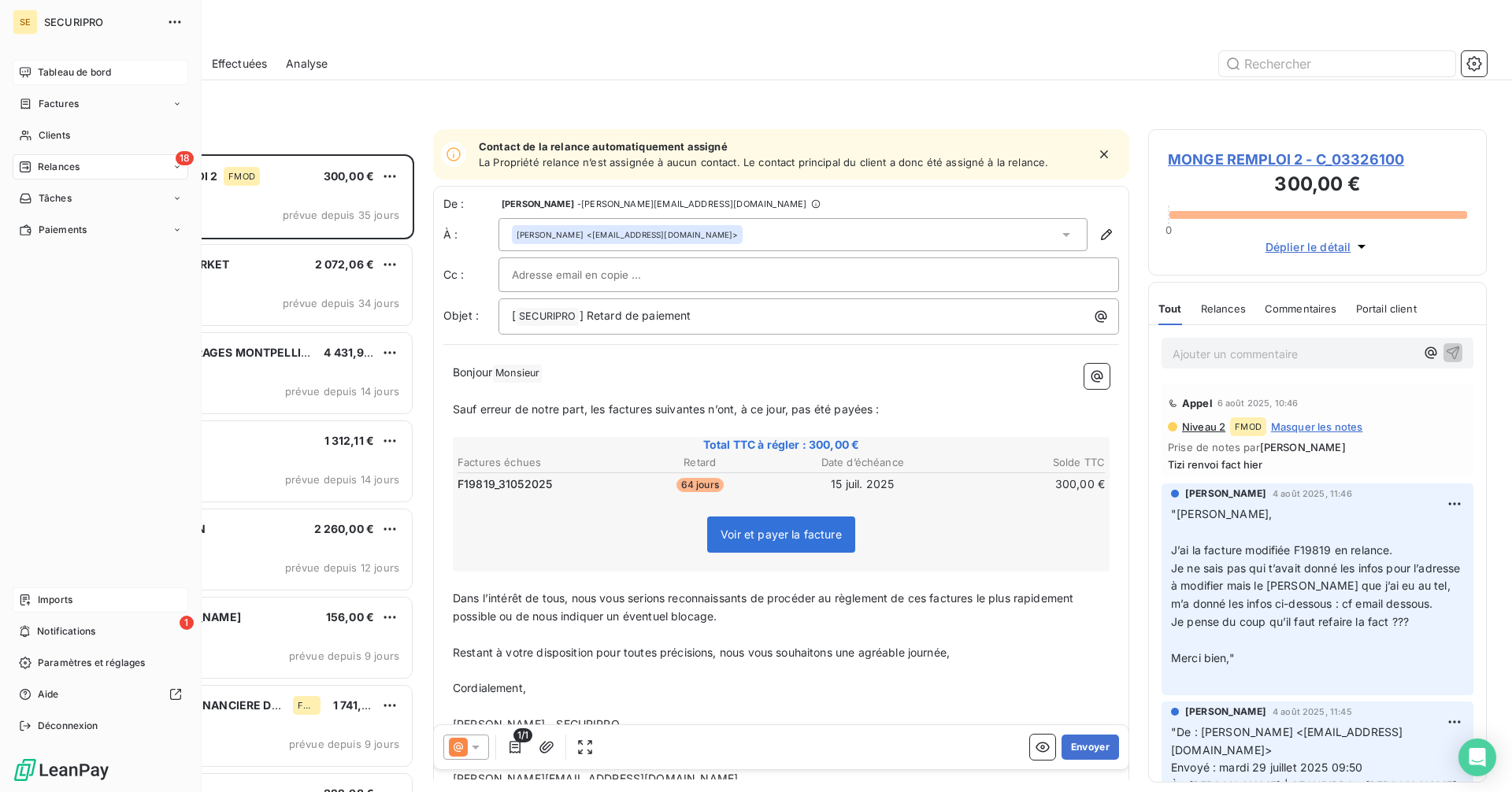
click at [39, 72] on span "Tableau de bord" at bounding box center [75, 73] width 74 height 14
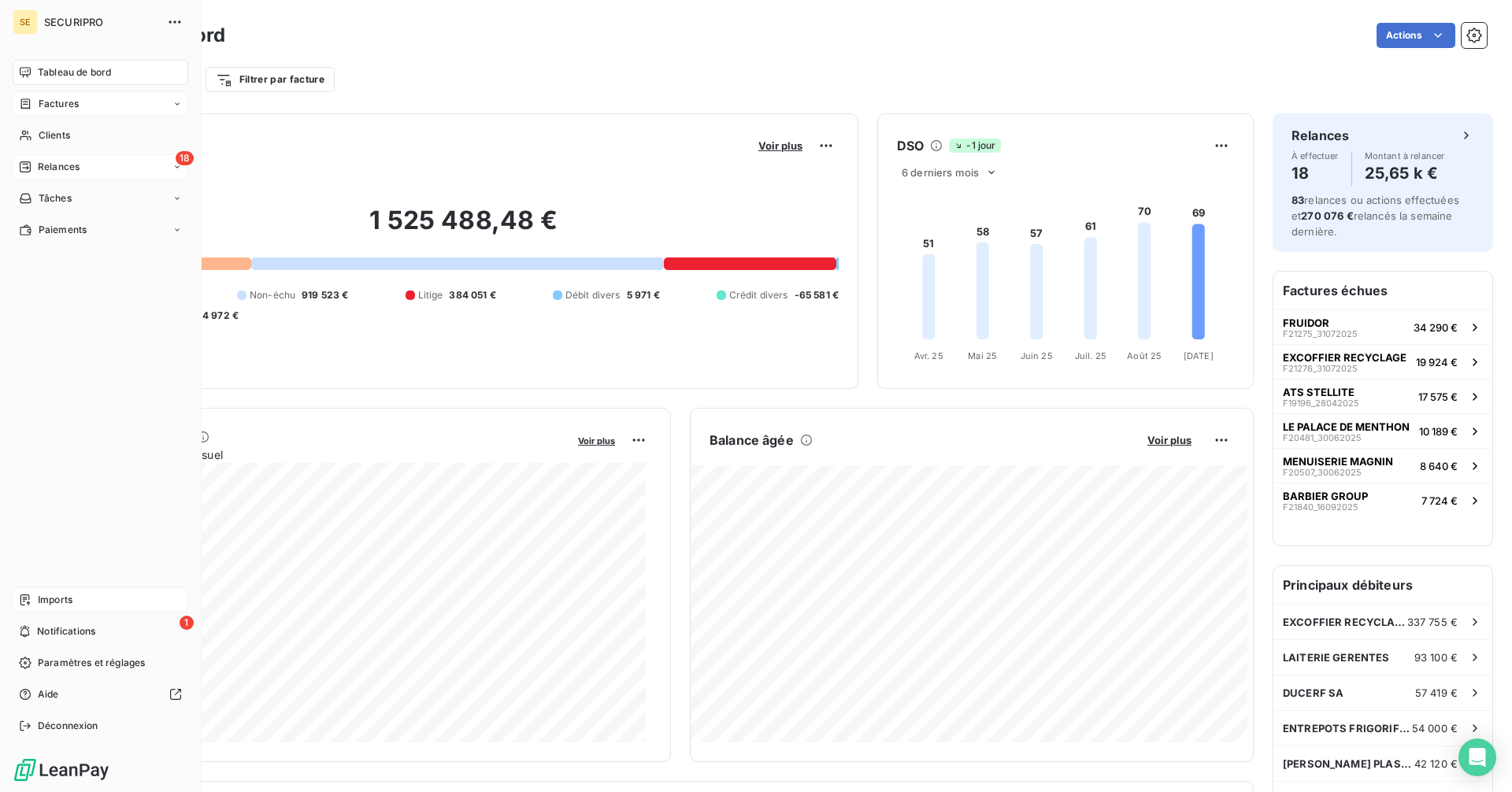
click at [41, 105] on span "Factures" at bounding box center [58, 104] width 40 height 14
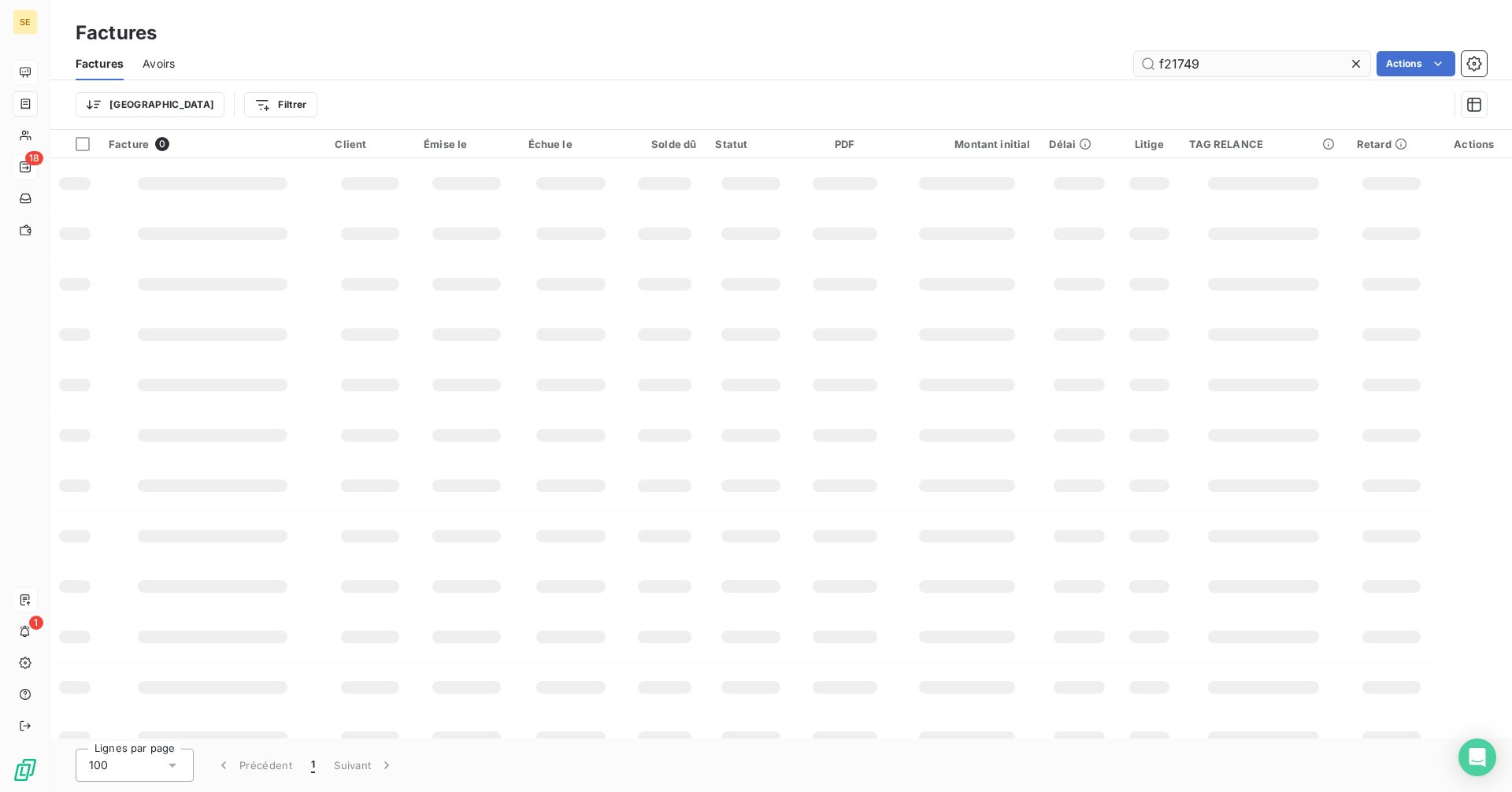
click at [1227, 66] on input "f21749" at bounding box center [1251, 64] width 236 height 25
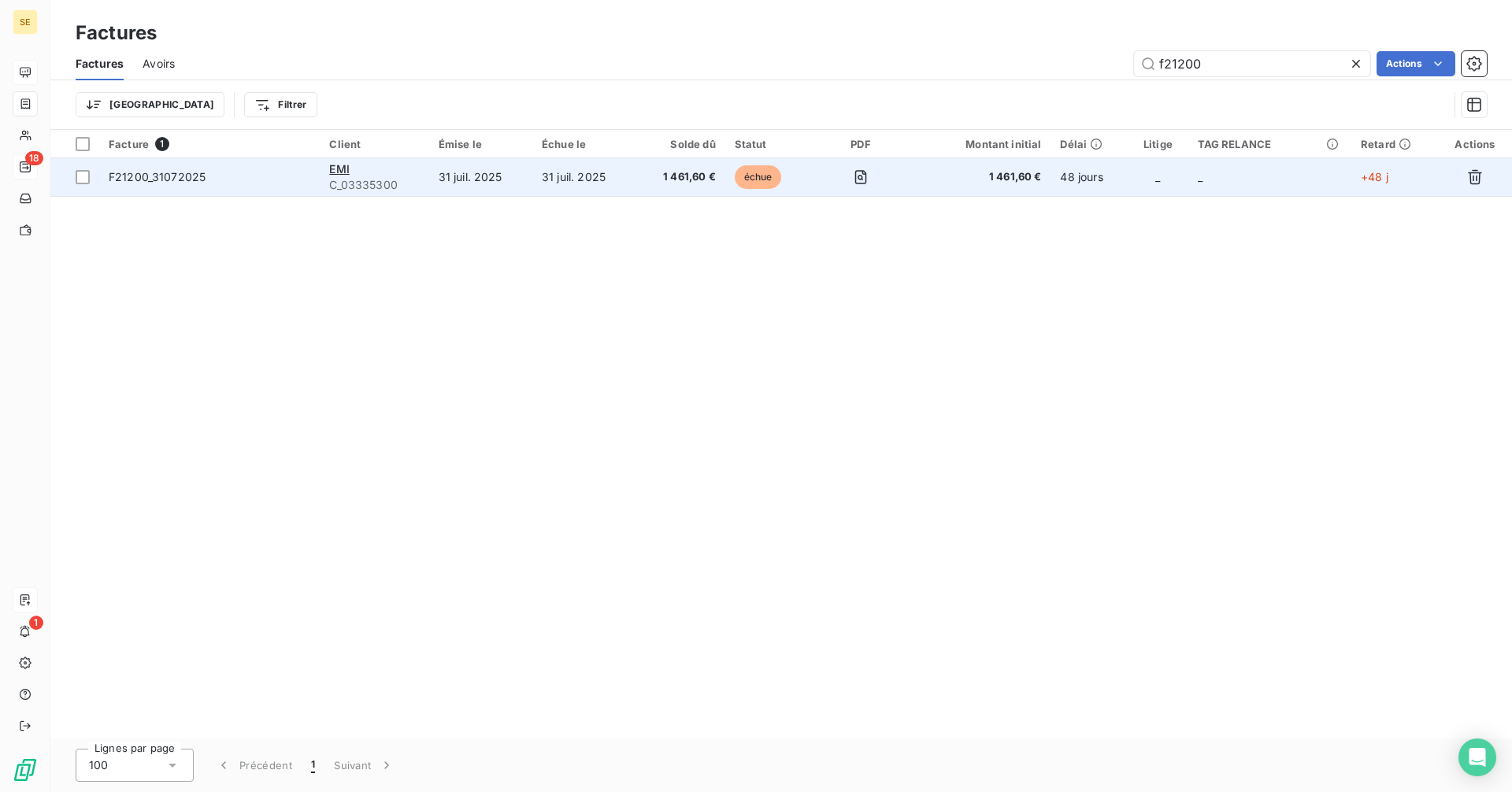
type input "f21200"
click at [713, 172] on span "1 461,60 €" at bounding box center [680, 177] width 70 height 16
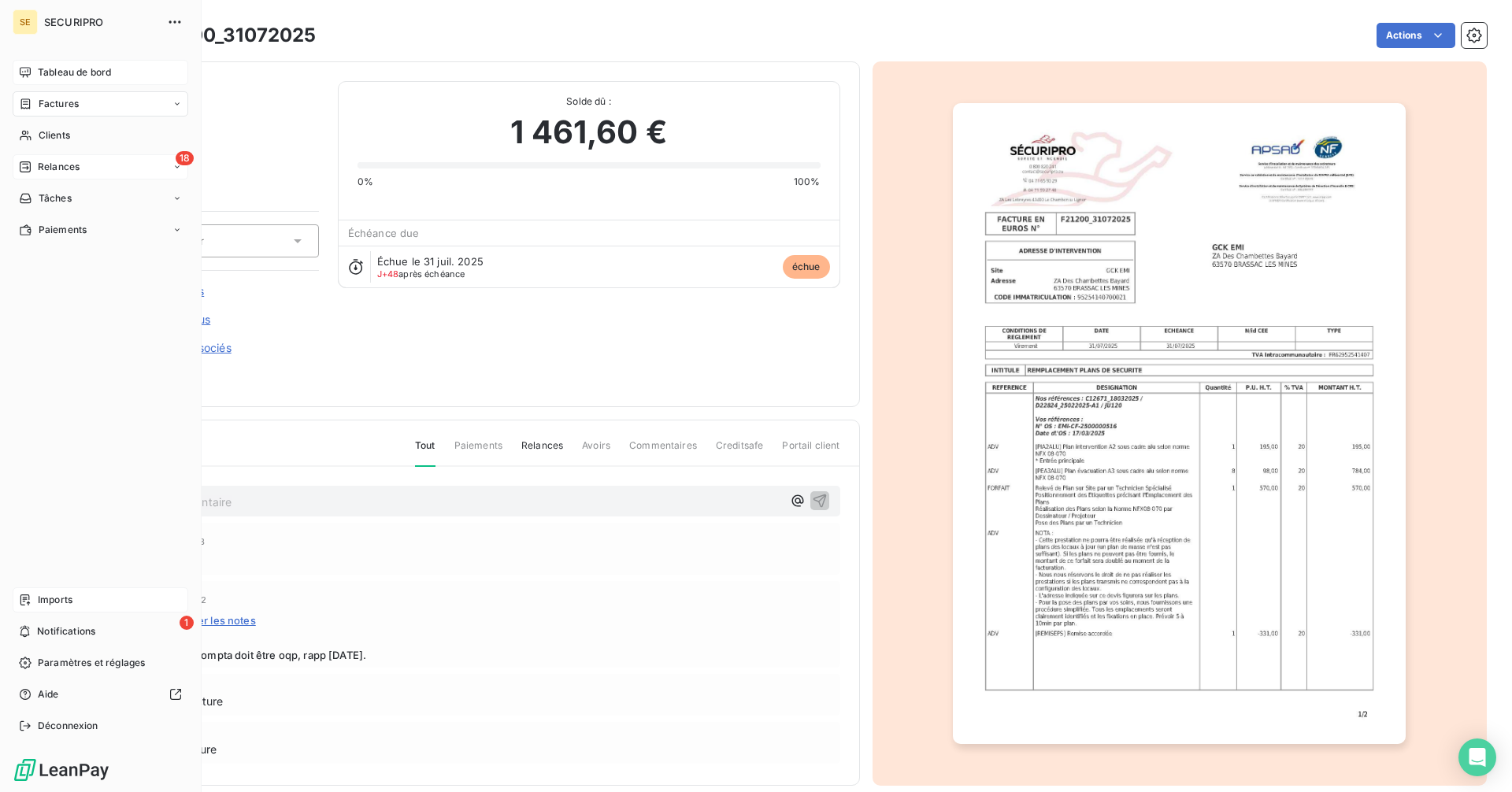
click at [42, 71] on span "Tableau de bord" at bounding box center [75, 73] width 74 height 14
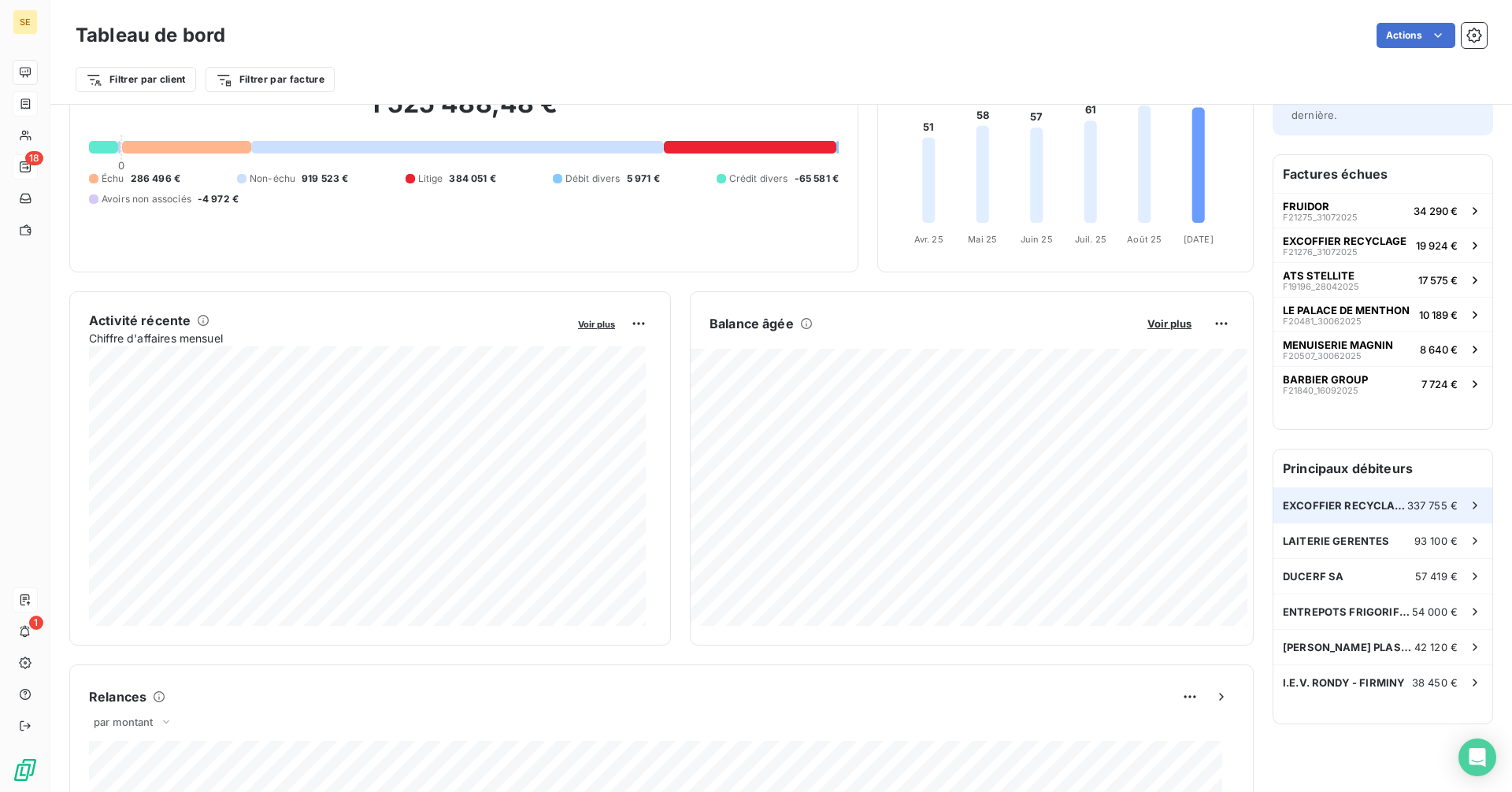
scroll to position [80, 0]
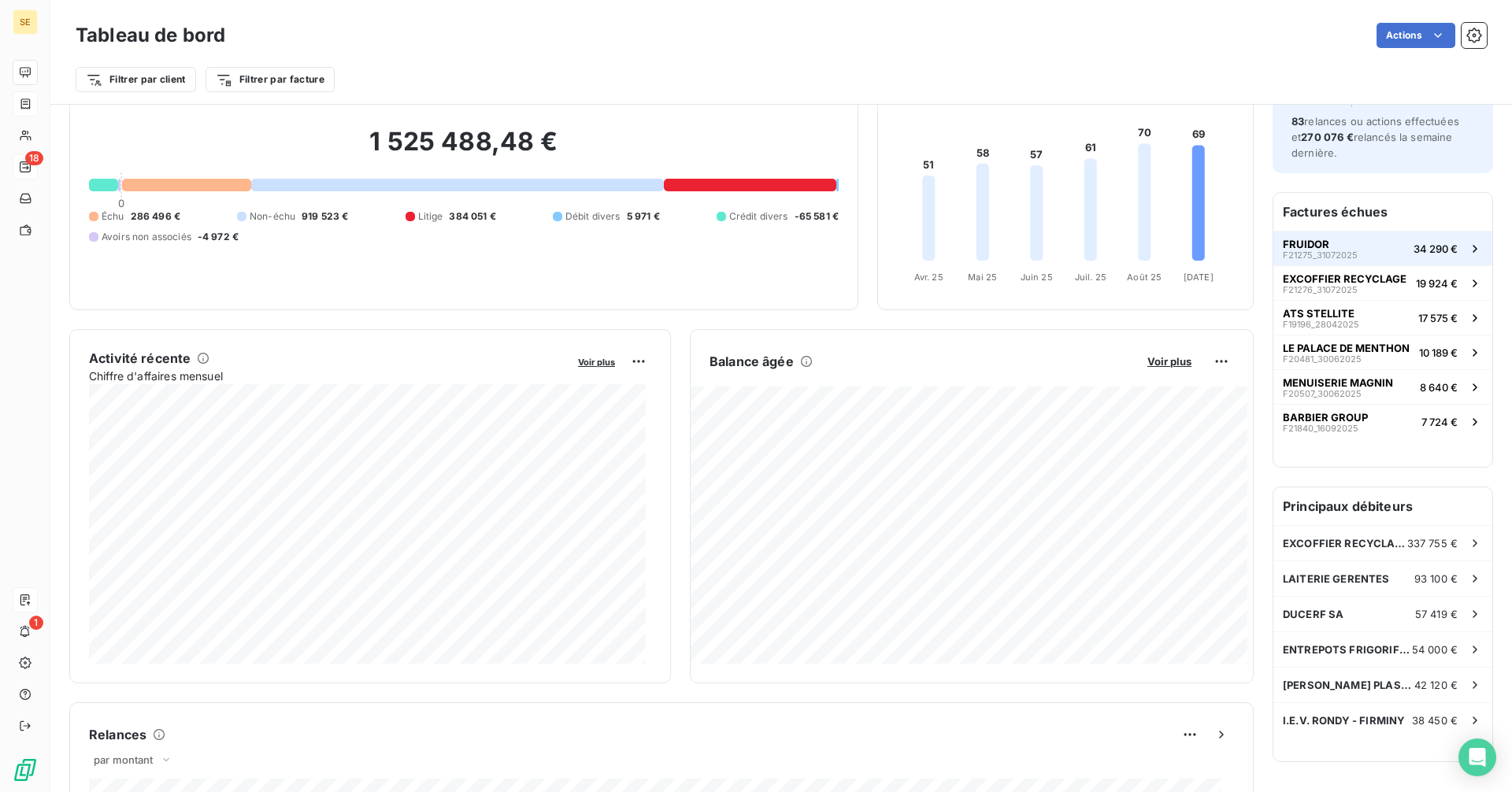
click at [1330, 253] on span "F21275_31072025" at bounding box center [1320, 255] width 75 height 10
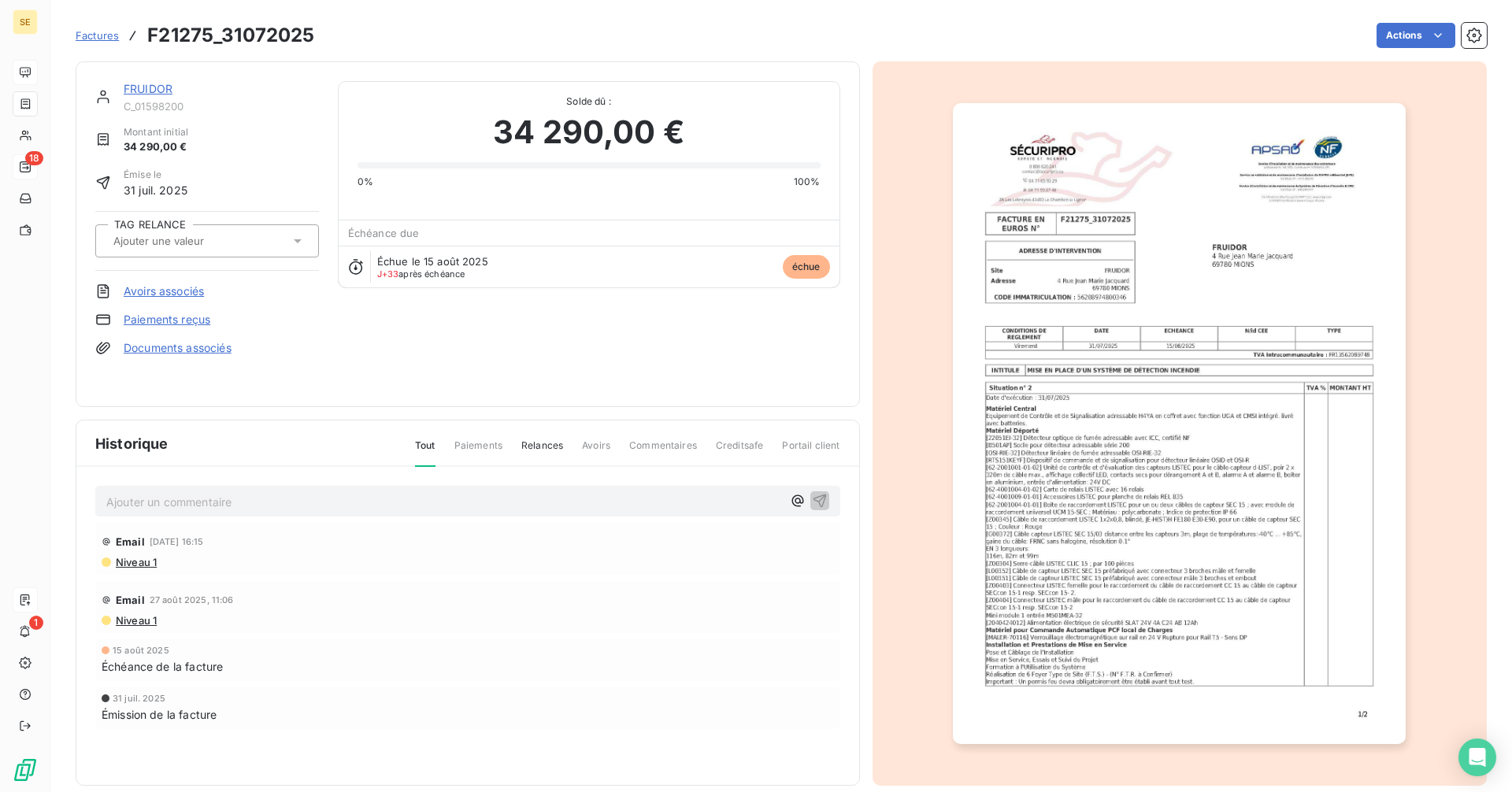
click at [148, 90] on link "FRUIDOR" at bounding box center [148, 88] width 49 height 13
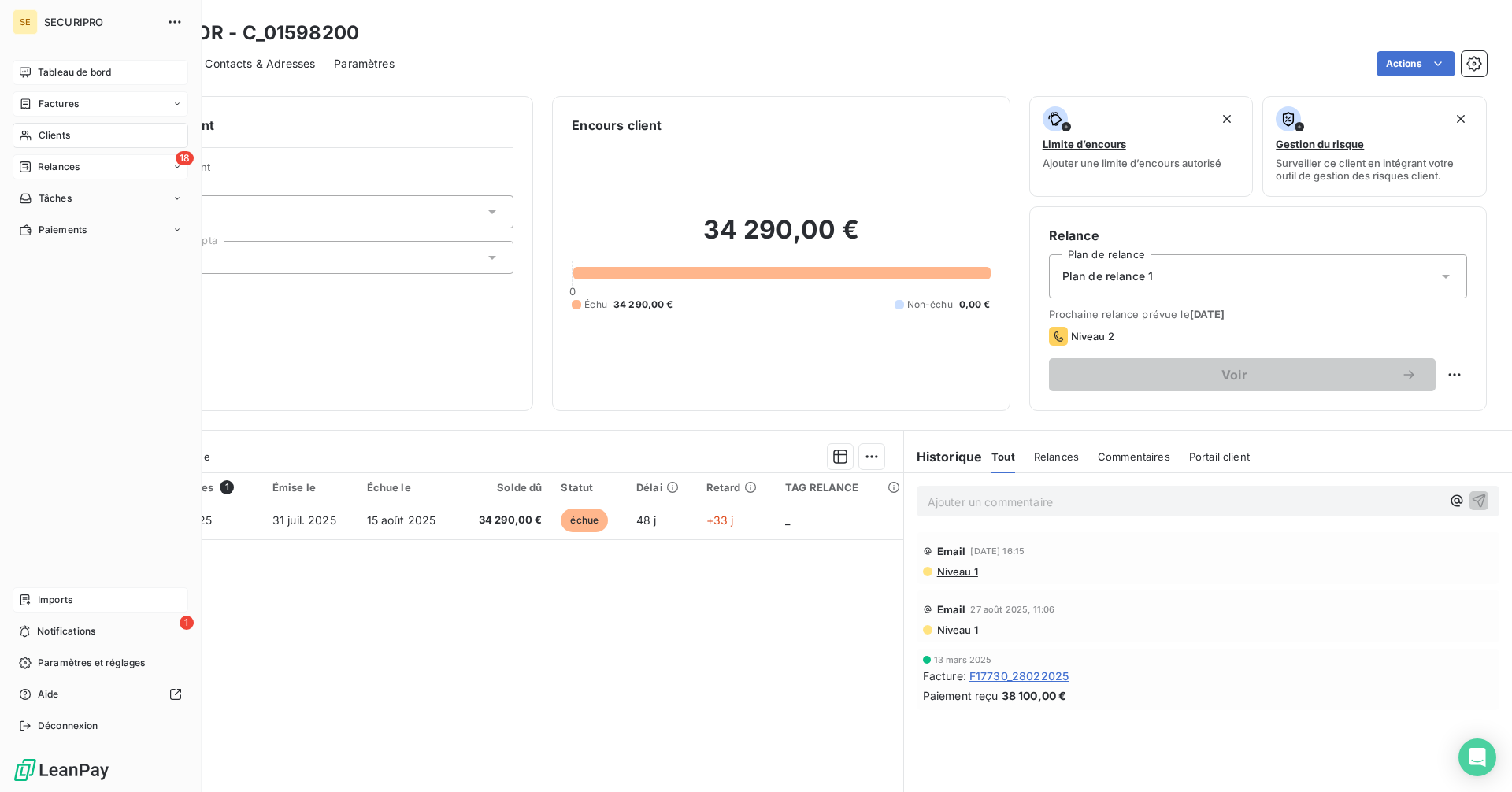
click at [27, 169] on icon at bounding box center [25, 167] width 11 height 11
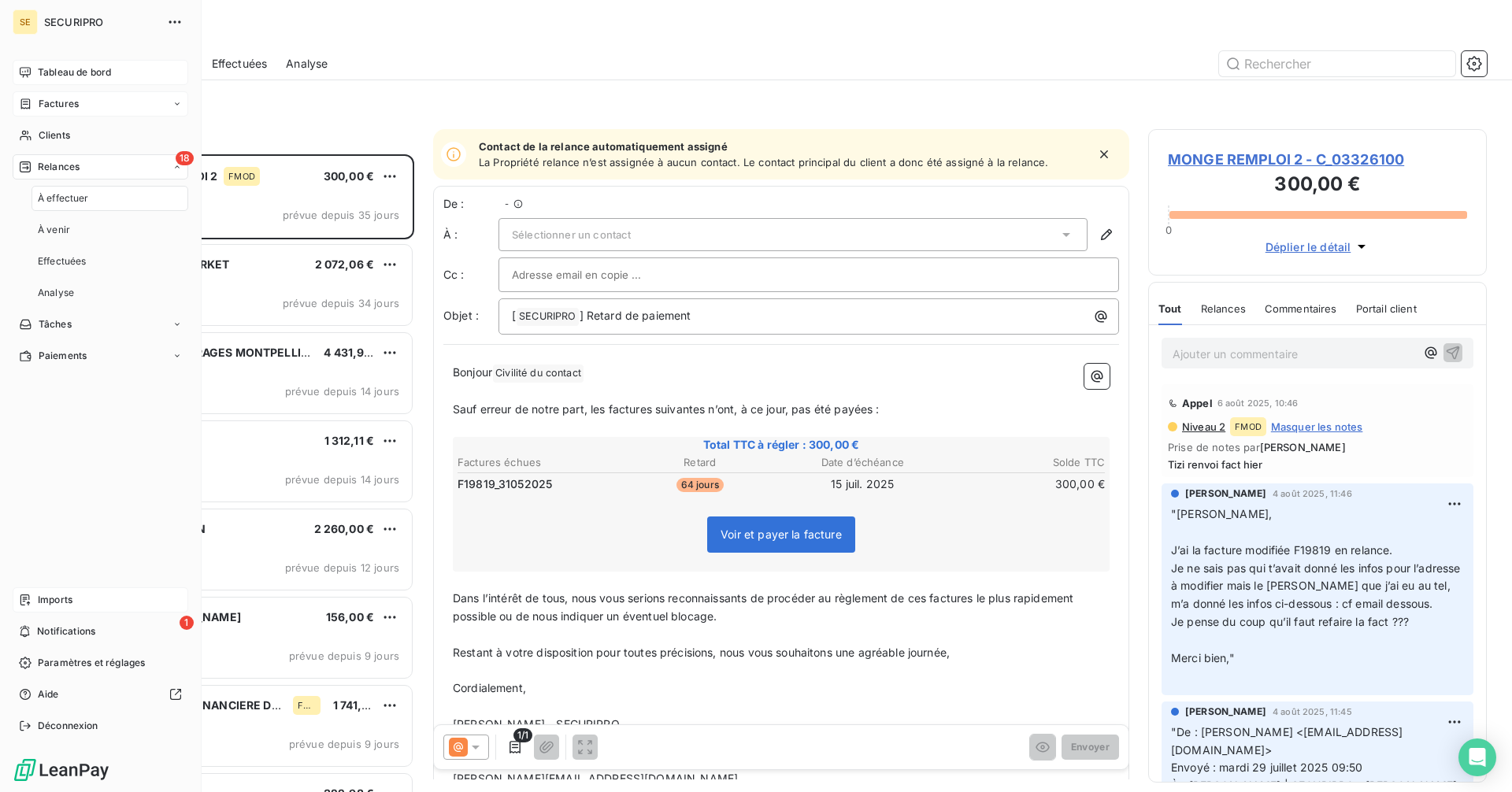
scroll to position [626, 327]
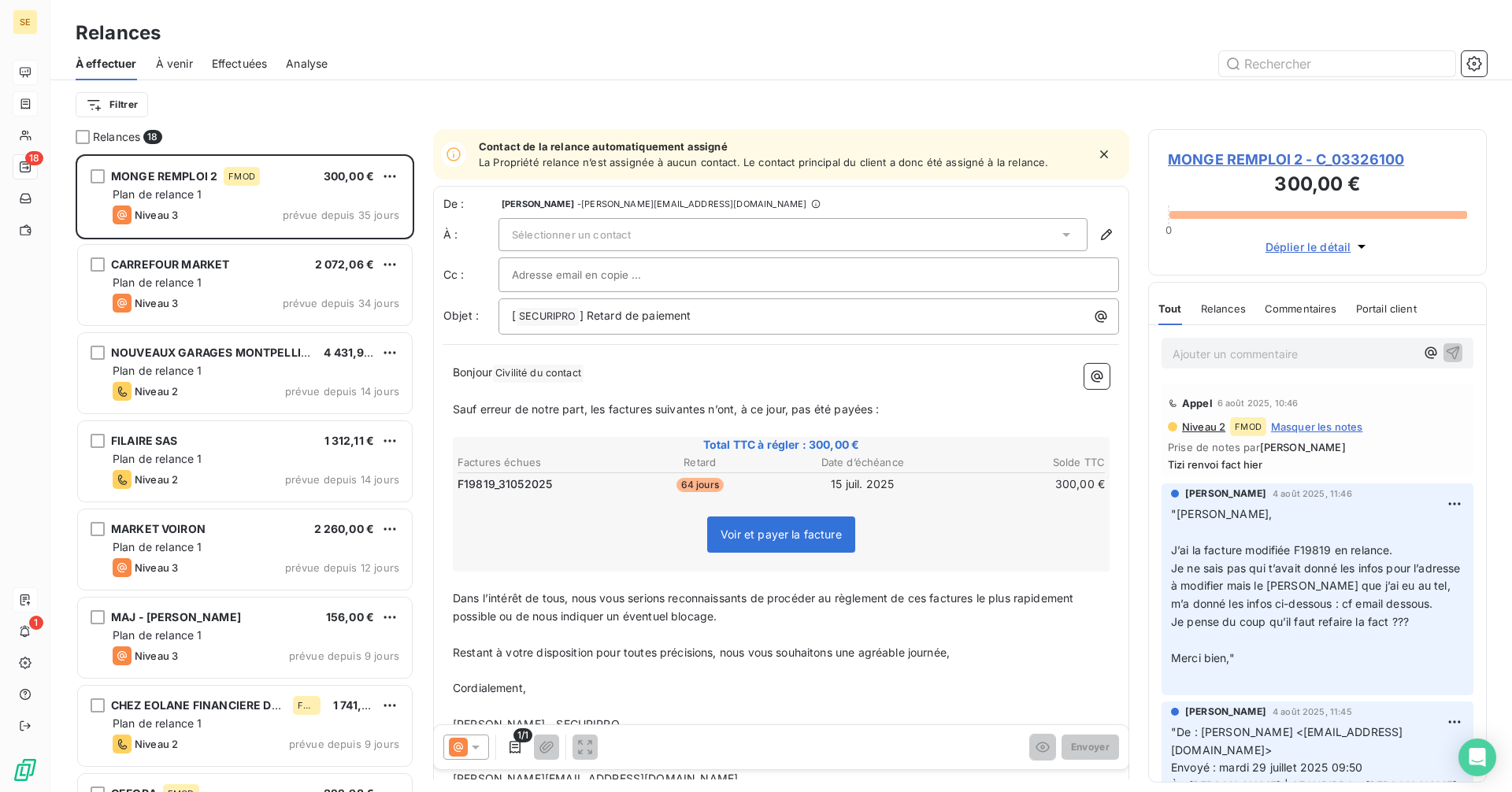
click at [164, 58] on span "À venir" at bounding box center [174, 64] width 37 height 16
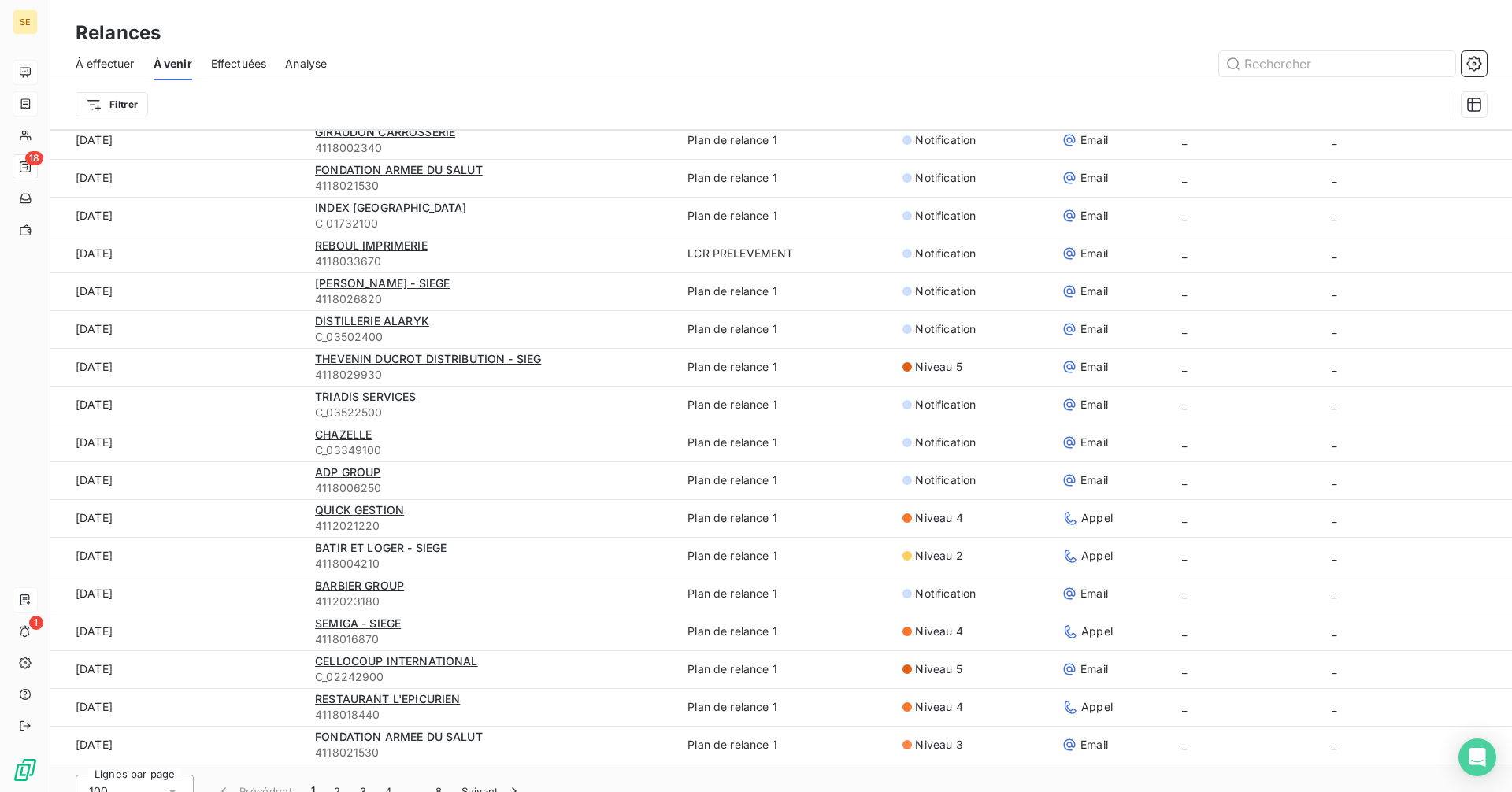
scroll to position [54, 0]
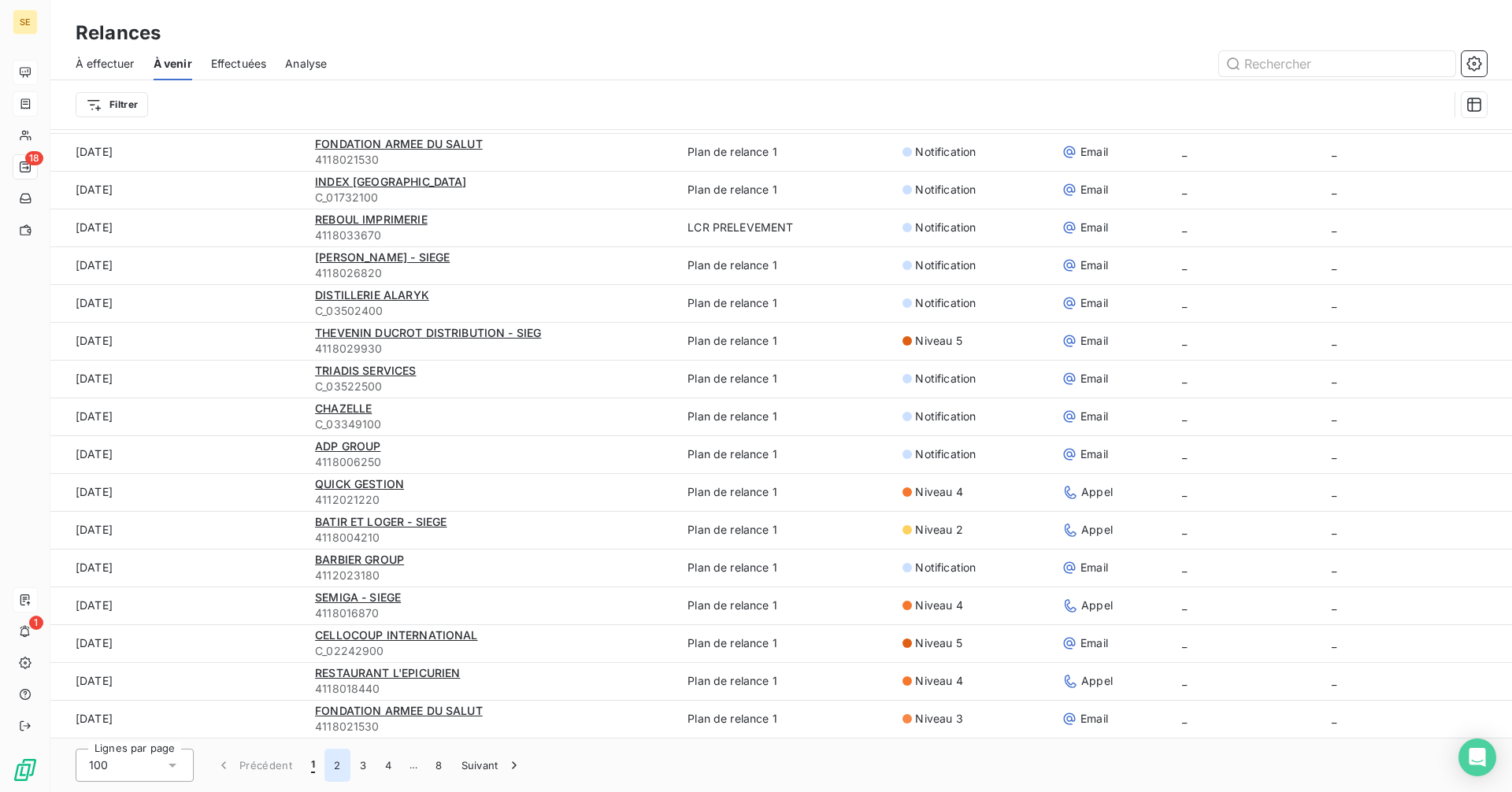
click at [336, 766] on button "2" at bounding box center [337, 765] width 25 height 33
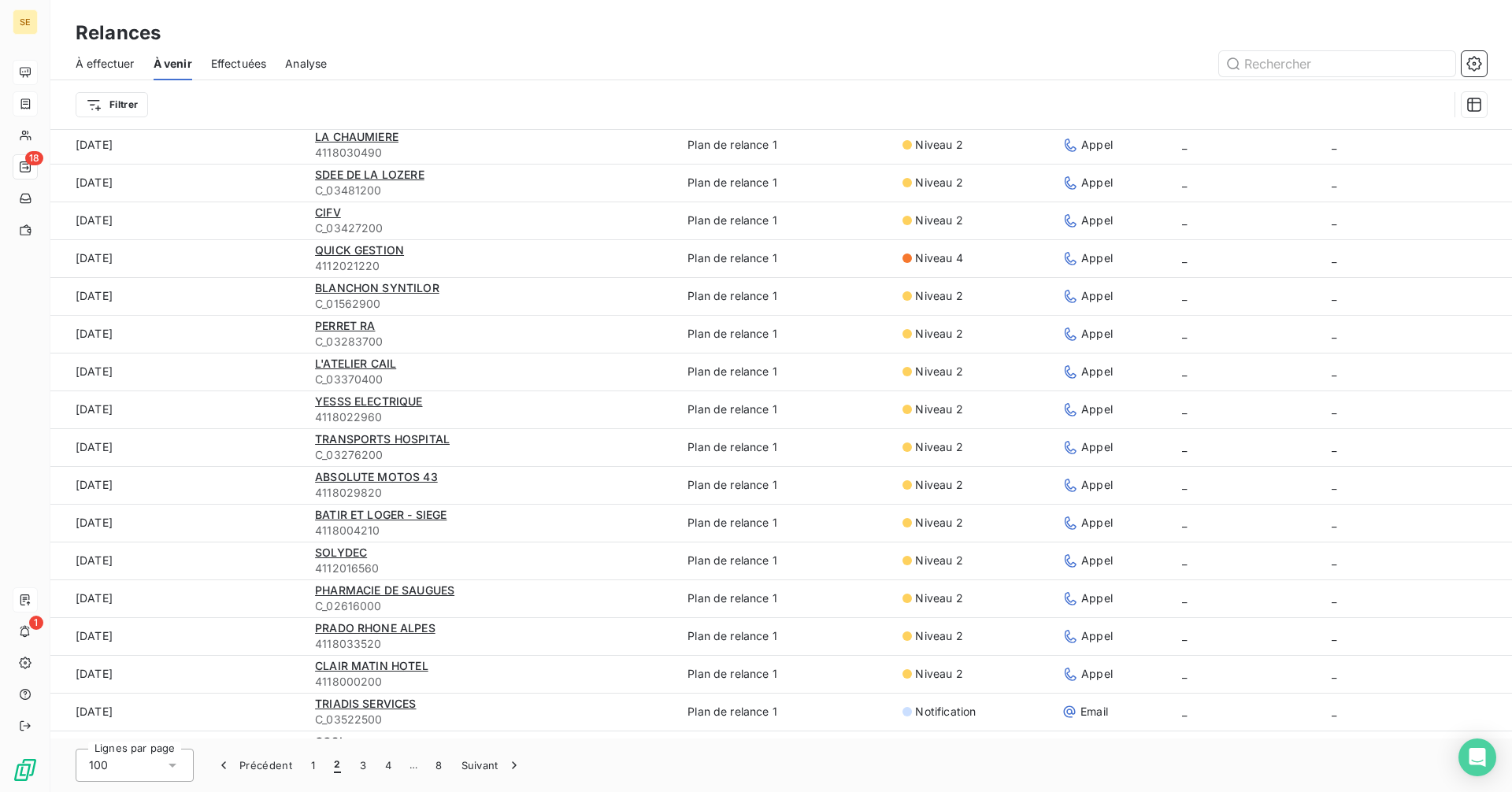
scroll to position [0, 0]
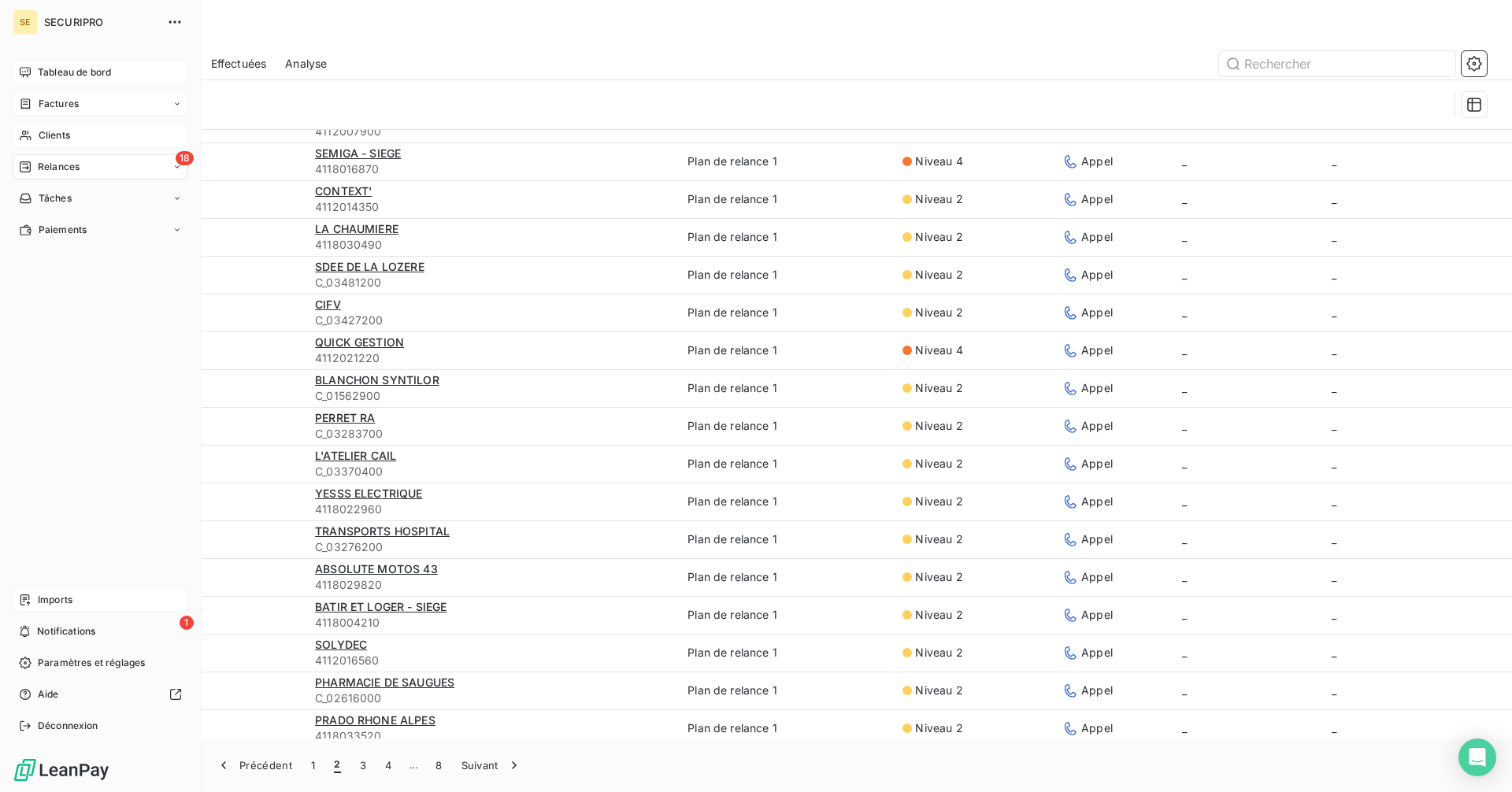
click at [40, 134] on span "Clients" at bounding box center [54, 136] width 31 height 14
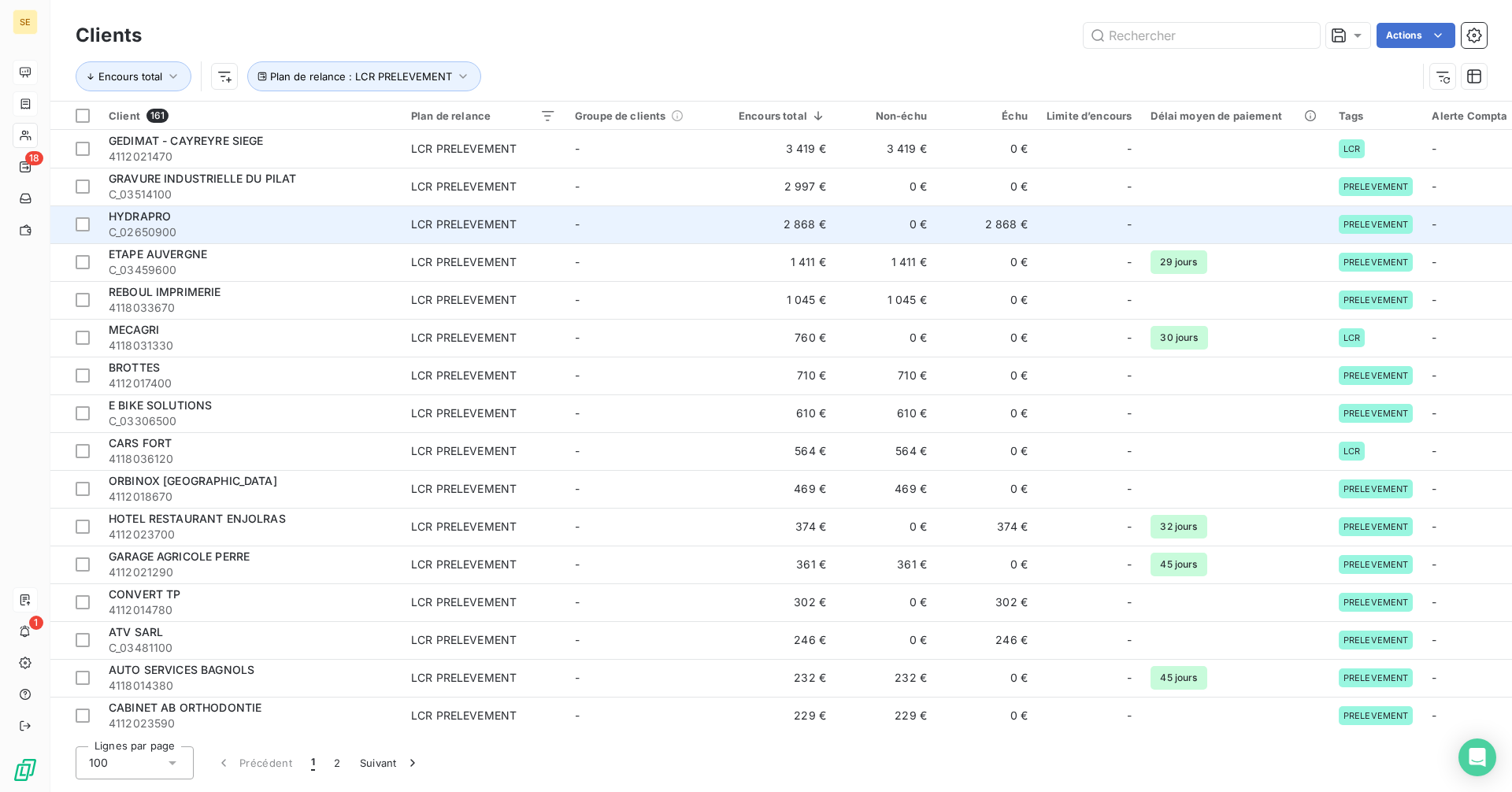
click at [162, 224] on span "C_02650900" at bounding box center [251, 233] width 284 height 16
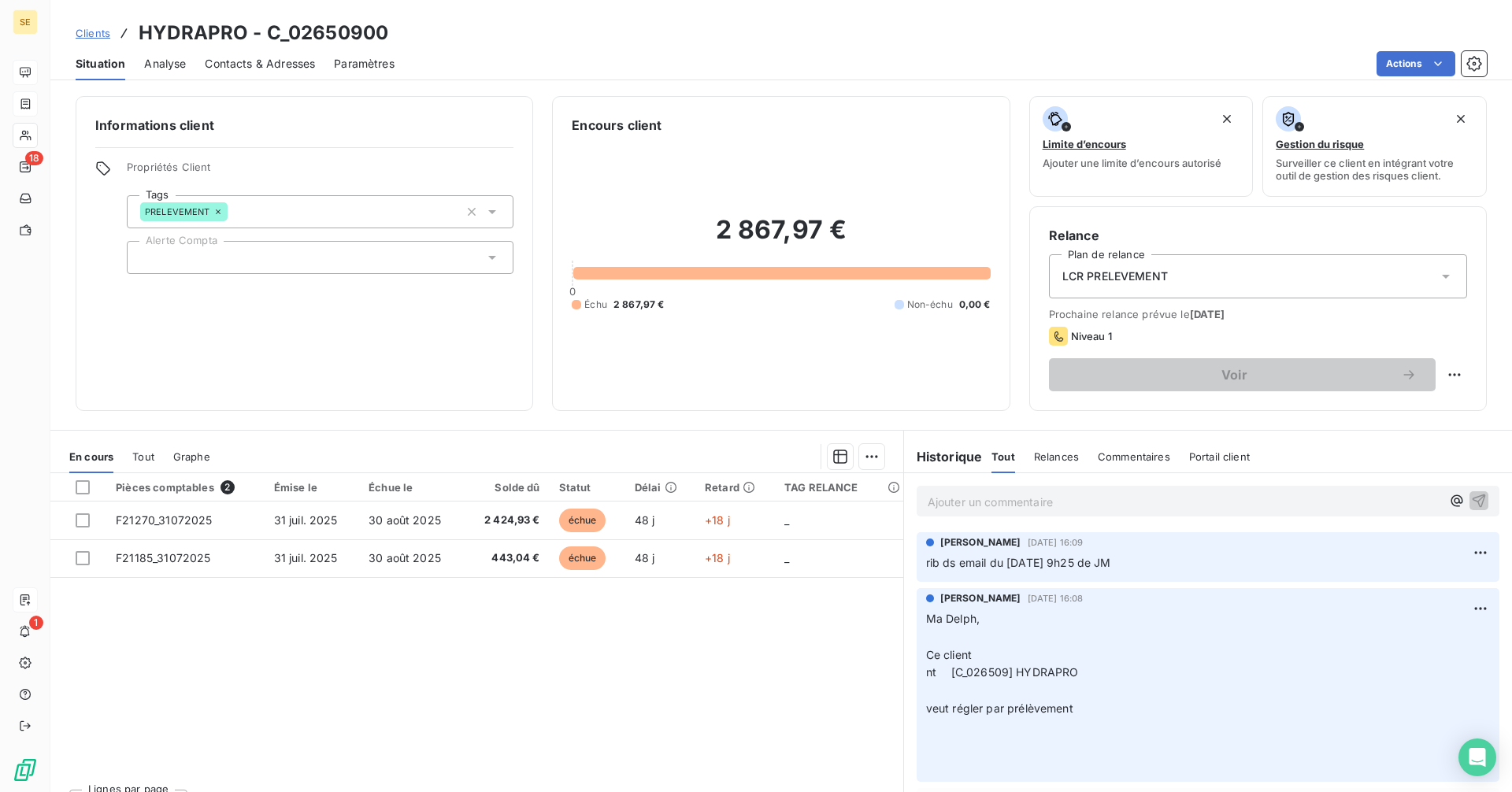
click at [89, 32] on span "Clients" at bounding box center [93, 33] width 35 height 13
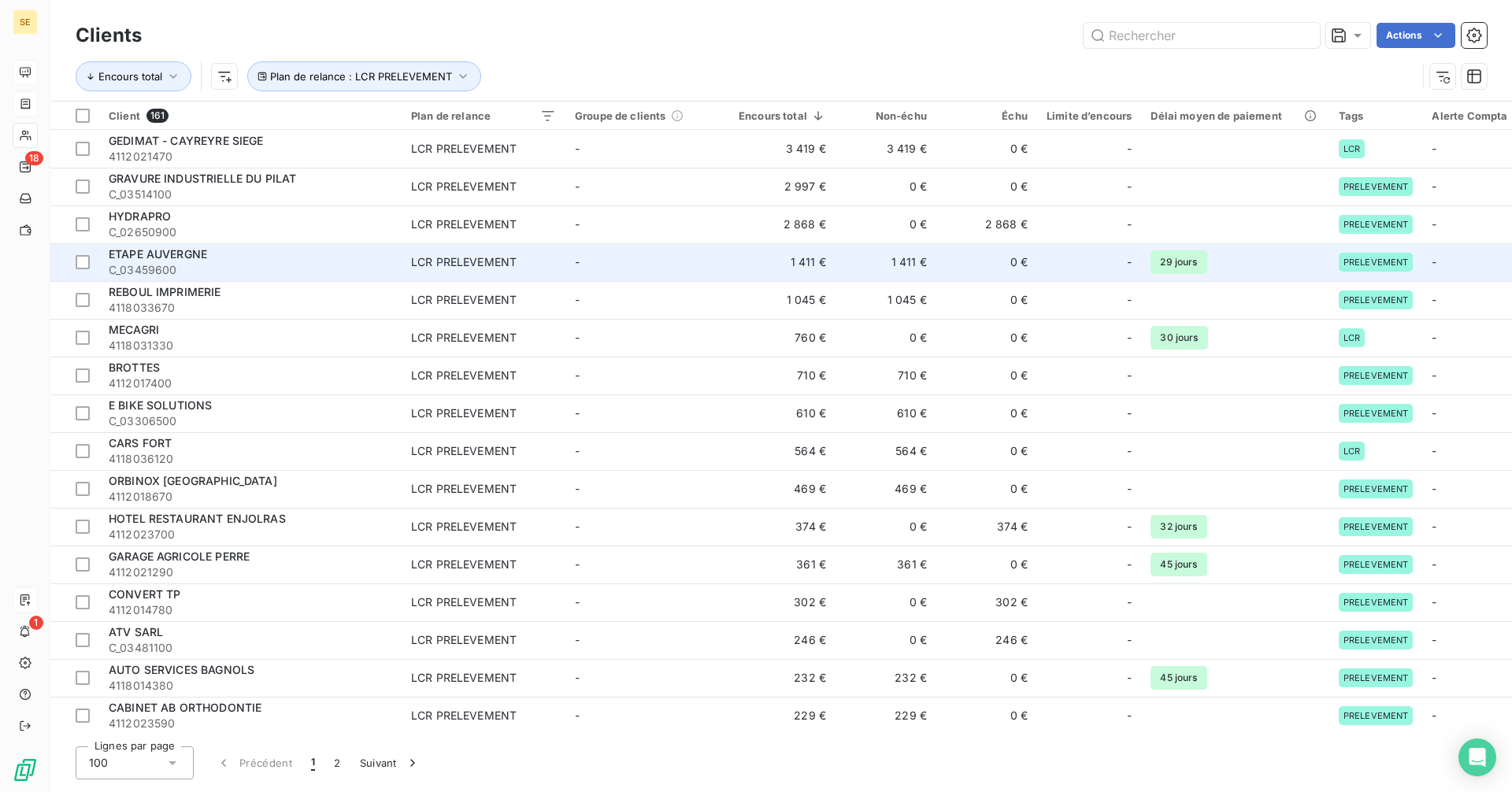
click at [144, 259] on span "ETAPE AUVERGNE" at bounding box center [158, 253] width 99 height 13
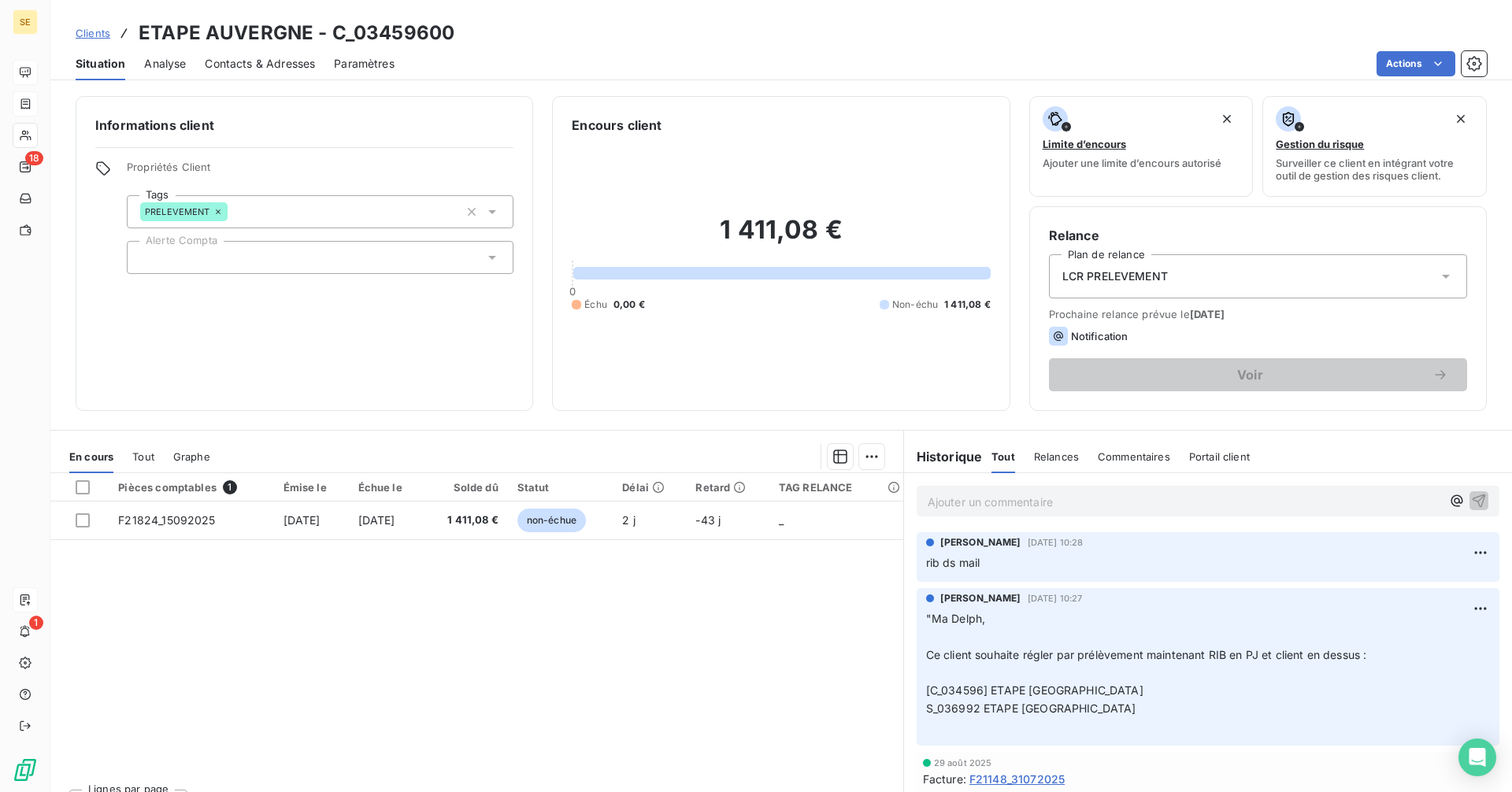
click at [93, 35] on span "Clients" at bounding box center [93, 33] width 35 height 13
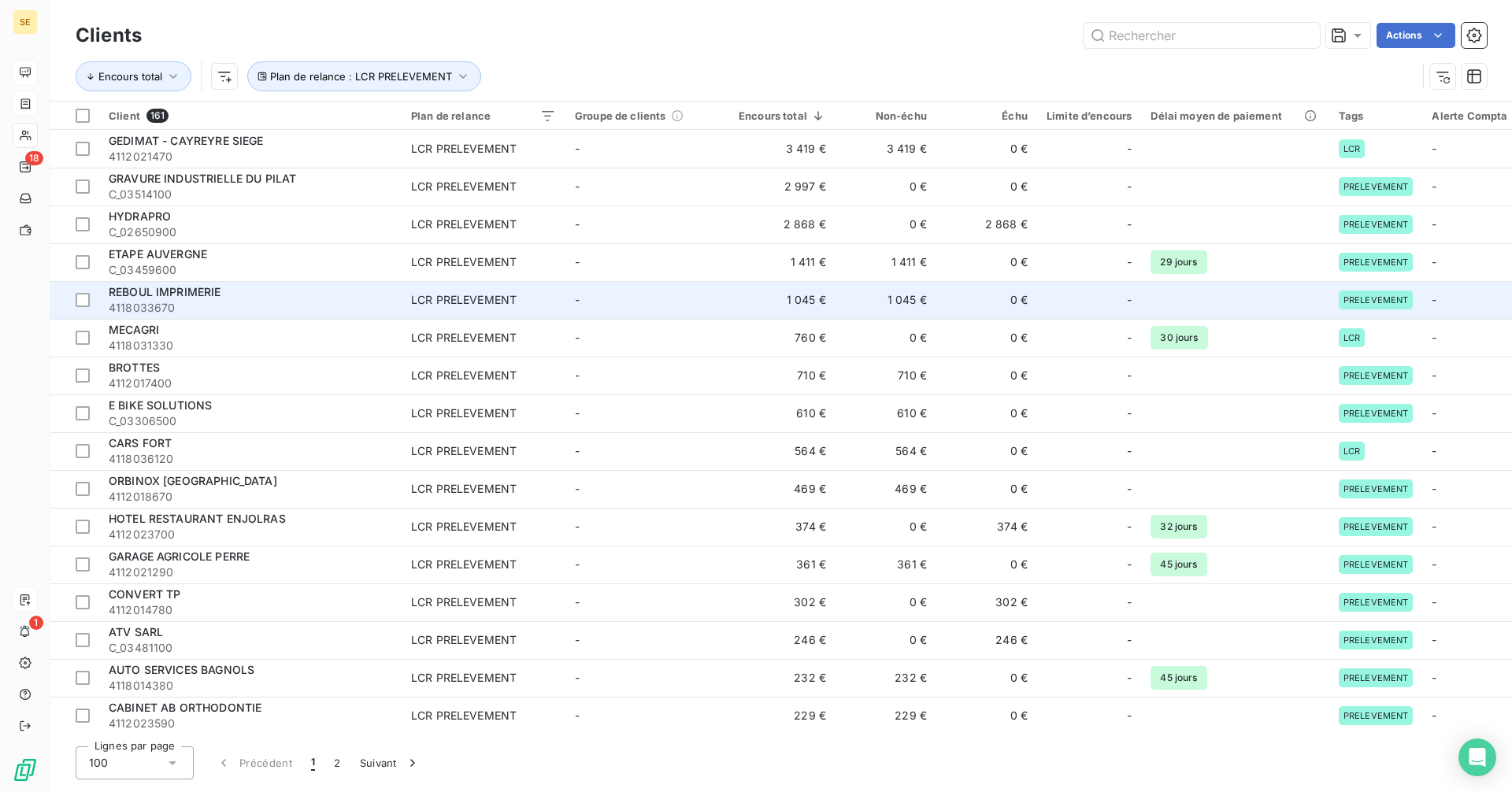
click at [188, 297] on span "REBOUL IMPRIMERIE" at bounding box center [164, 291] width 112 height 13
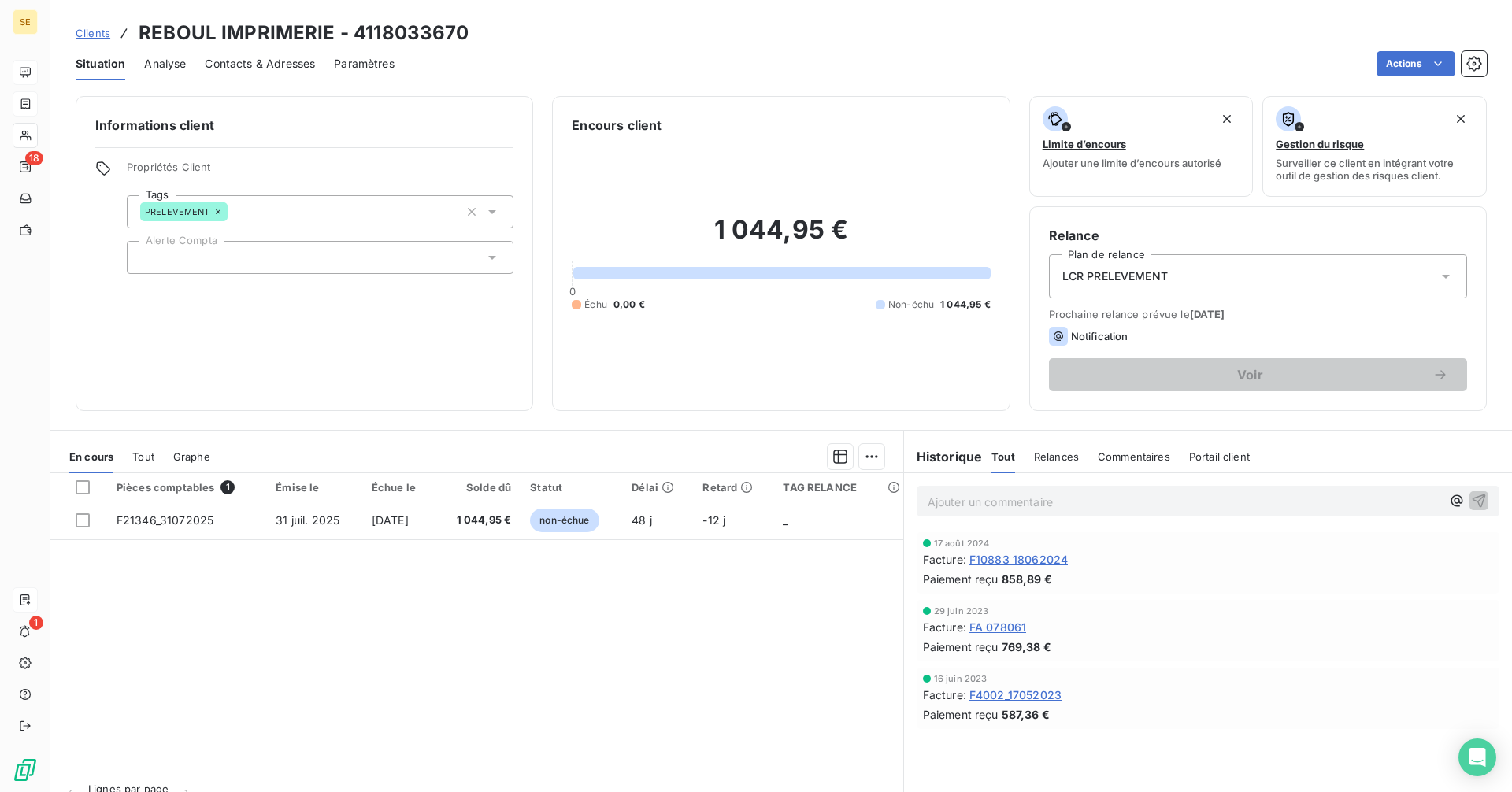
click at [94, 32] on span "Clients" at bounding box center [93, 33] width 35 height 13
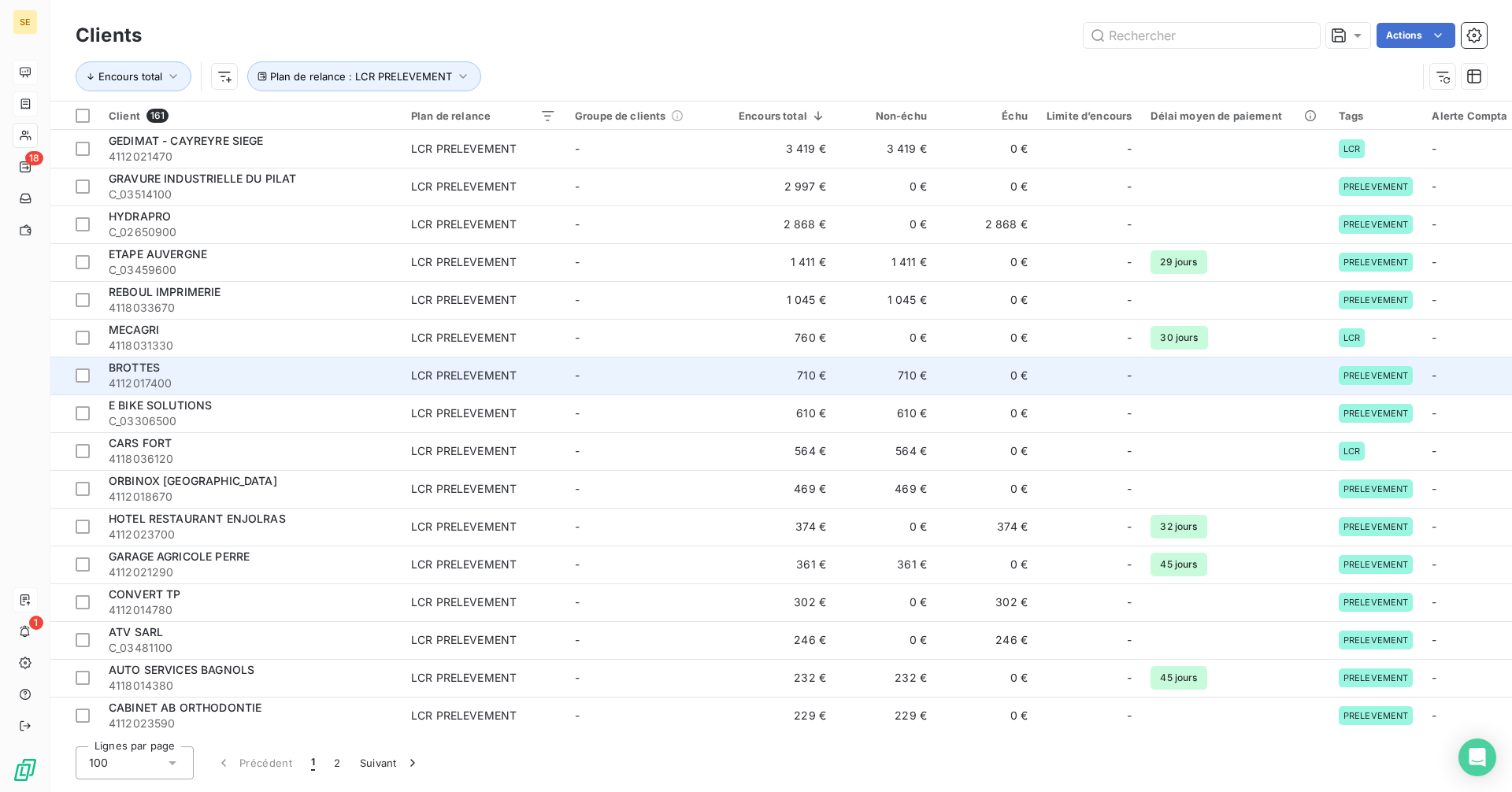
click at [202, 369] on div "BROTTES" at bounding box center [251, 368] width 284 height 16
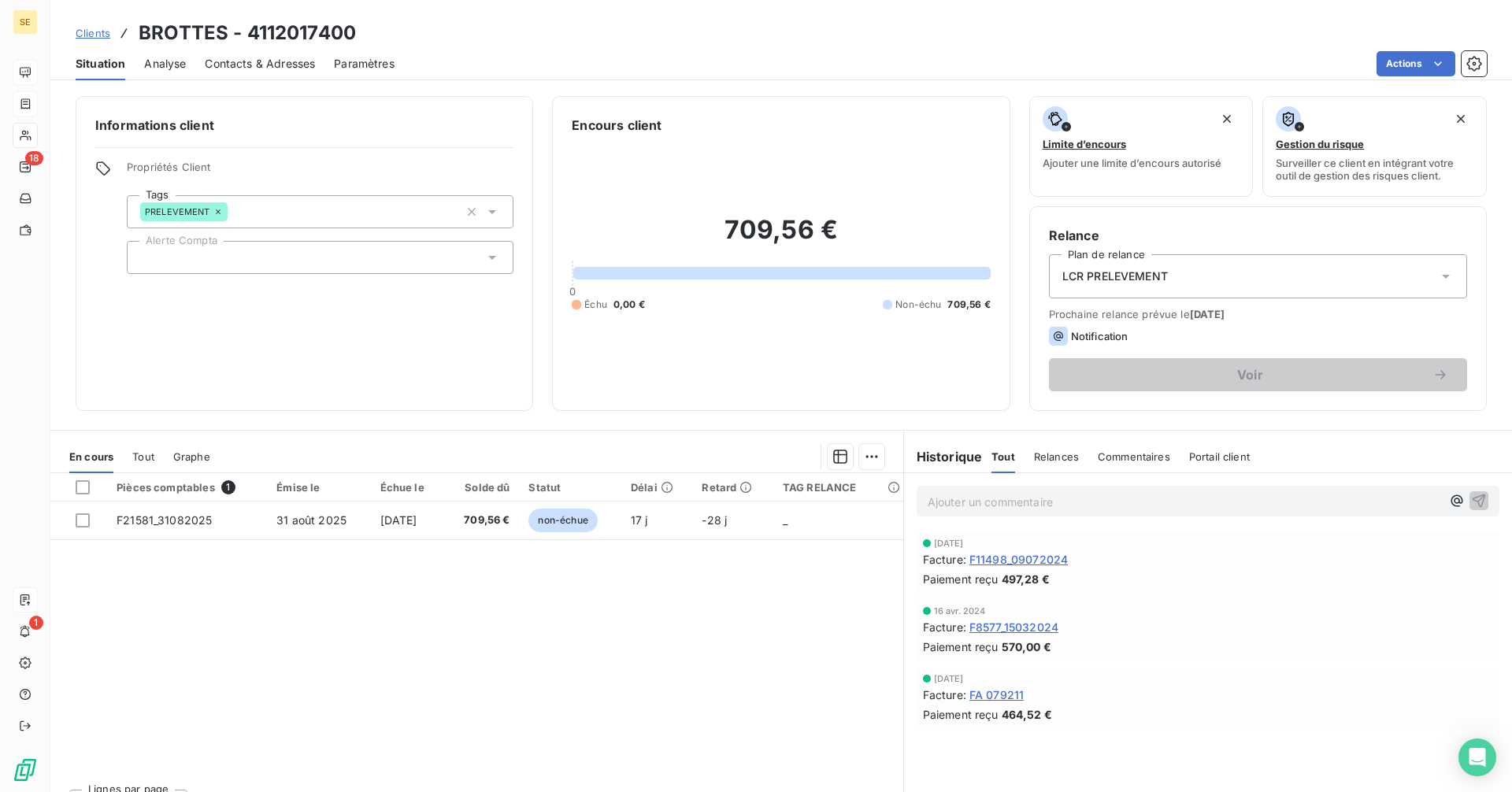
click at [96, 37] on span "Clients" at bounding box center [93, 33] width 35 height 13
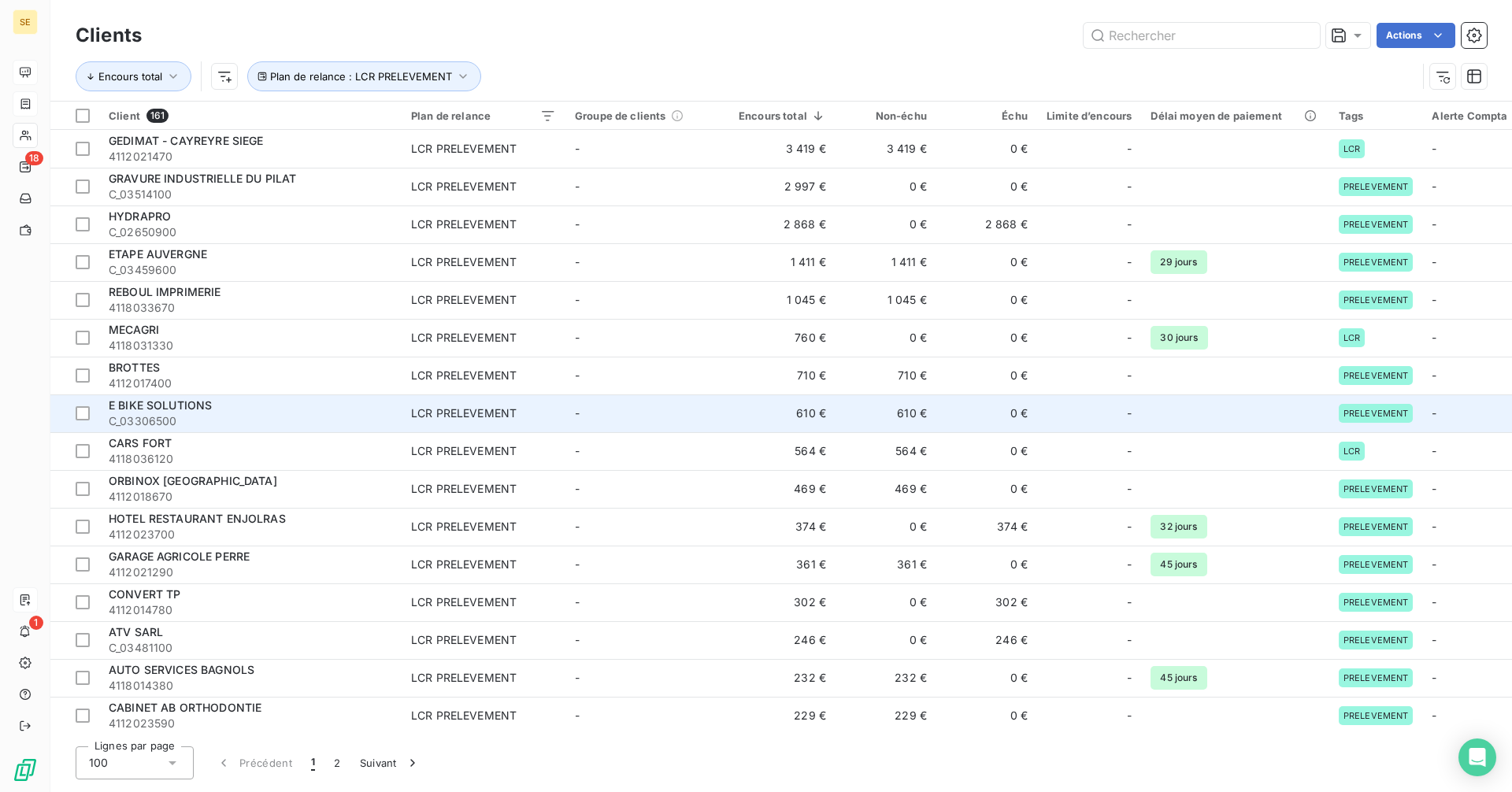
click at [191, 407] on span "E BIKE SOLUTIONS" at bounding box center [160, 405] width 103 height 13
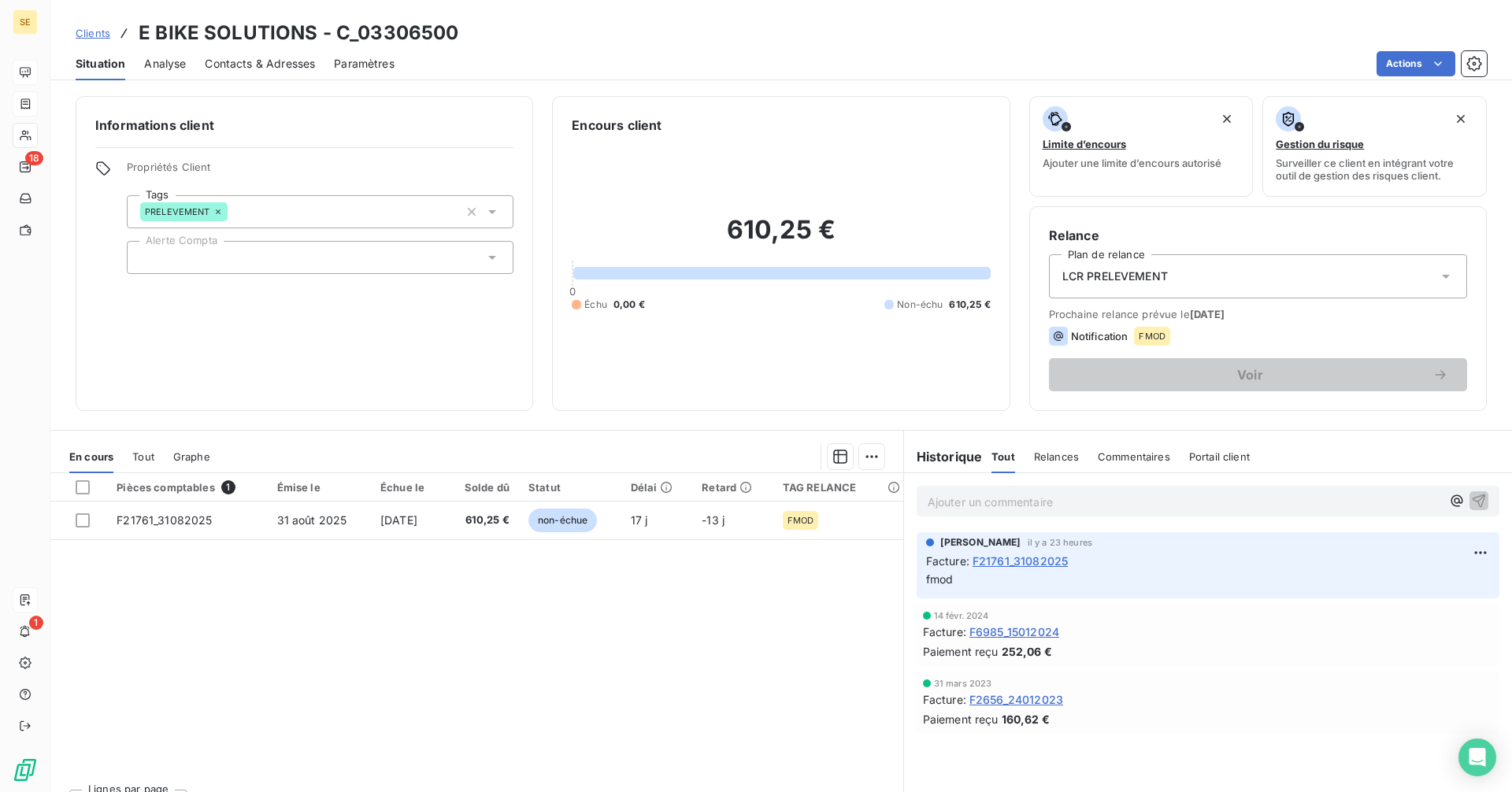
drag, startPoint x: 87, startPoint y: 35, endPoint x: 12, endPoint y: 57, distance: 78.2
click at [87, 35] on span "Clients" at bounding box center [93, 33] width 35 height 13
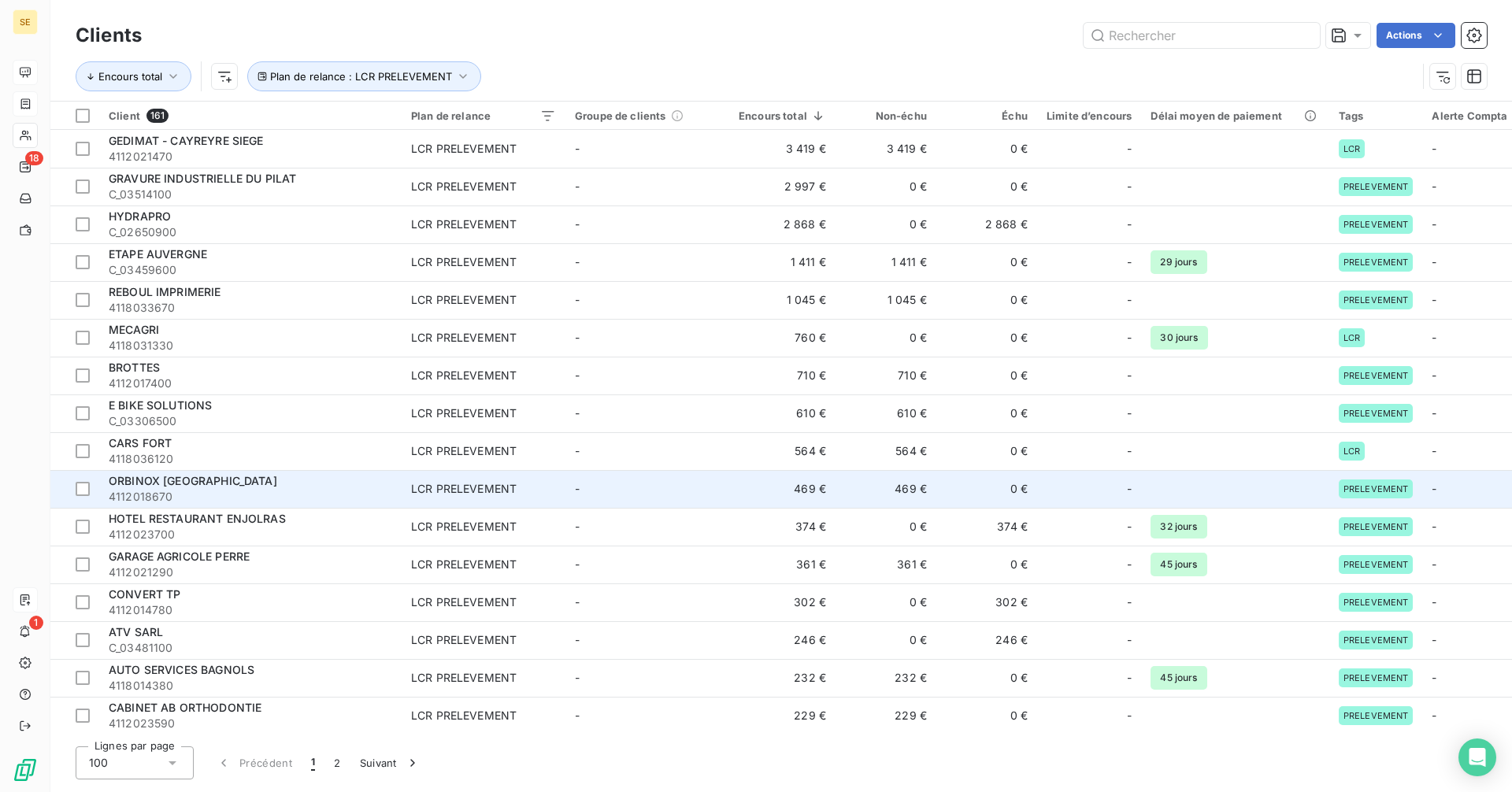
click at [220, 487] on div "ORBINOX [GEOGRAPHIC_DATA]" at bounding box center [251, 481] width 284 height 16
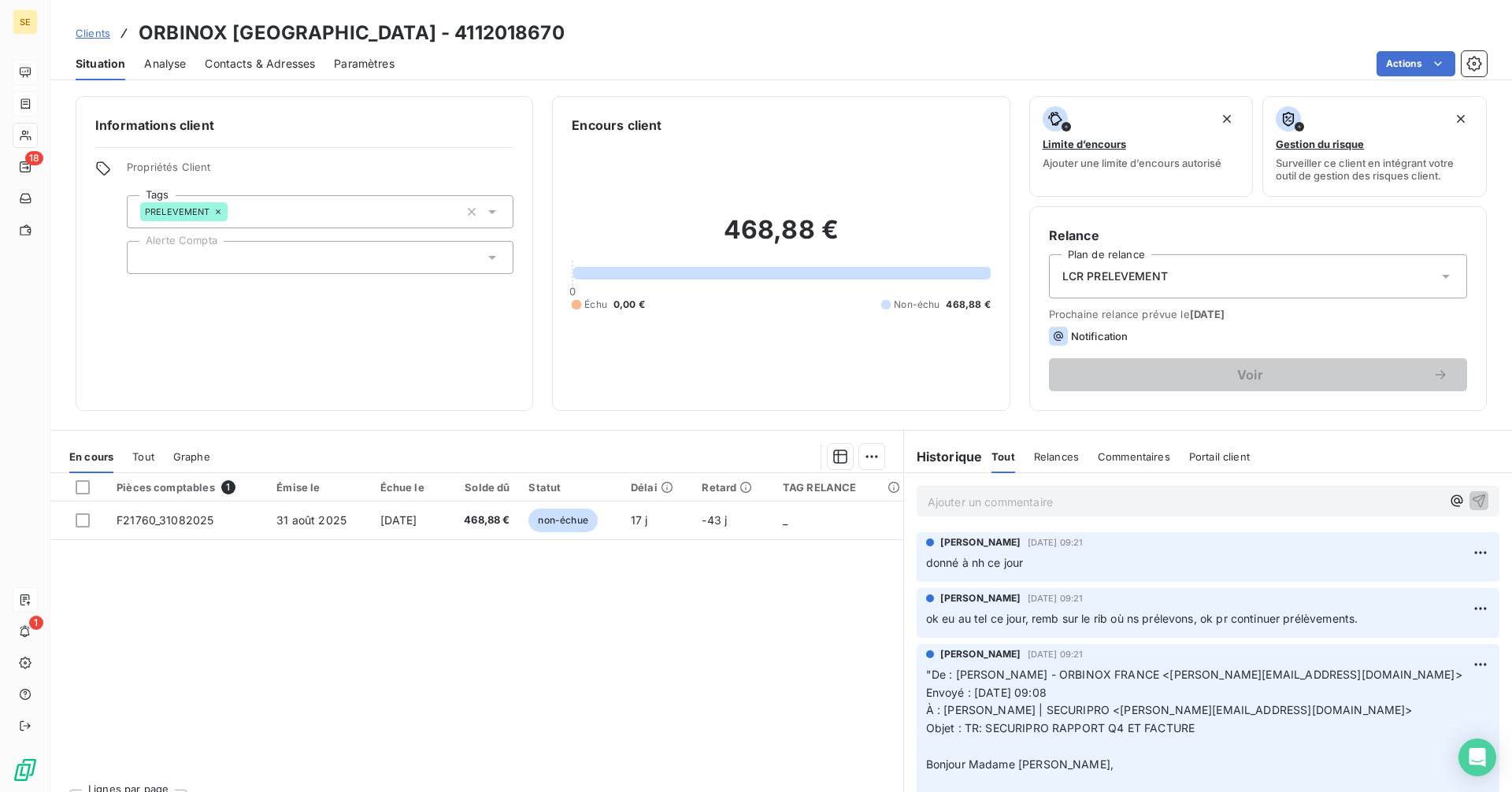
click at [97, 31] on span "Clients" at bounding box center [93, 33] width 35 height 13
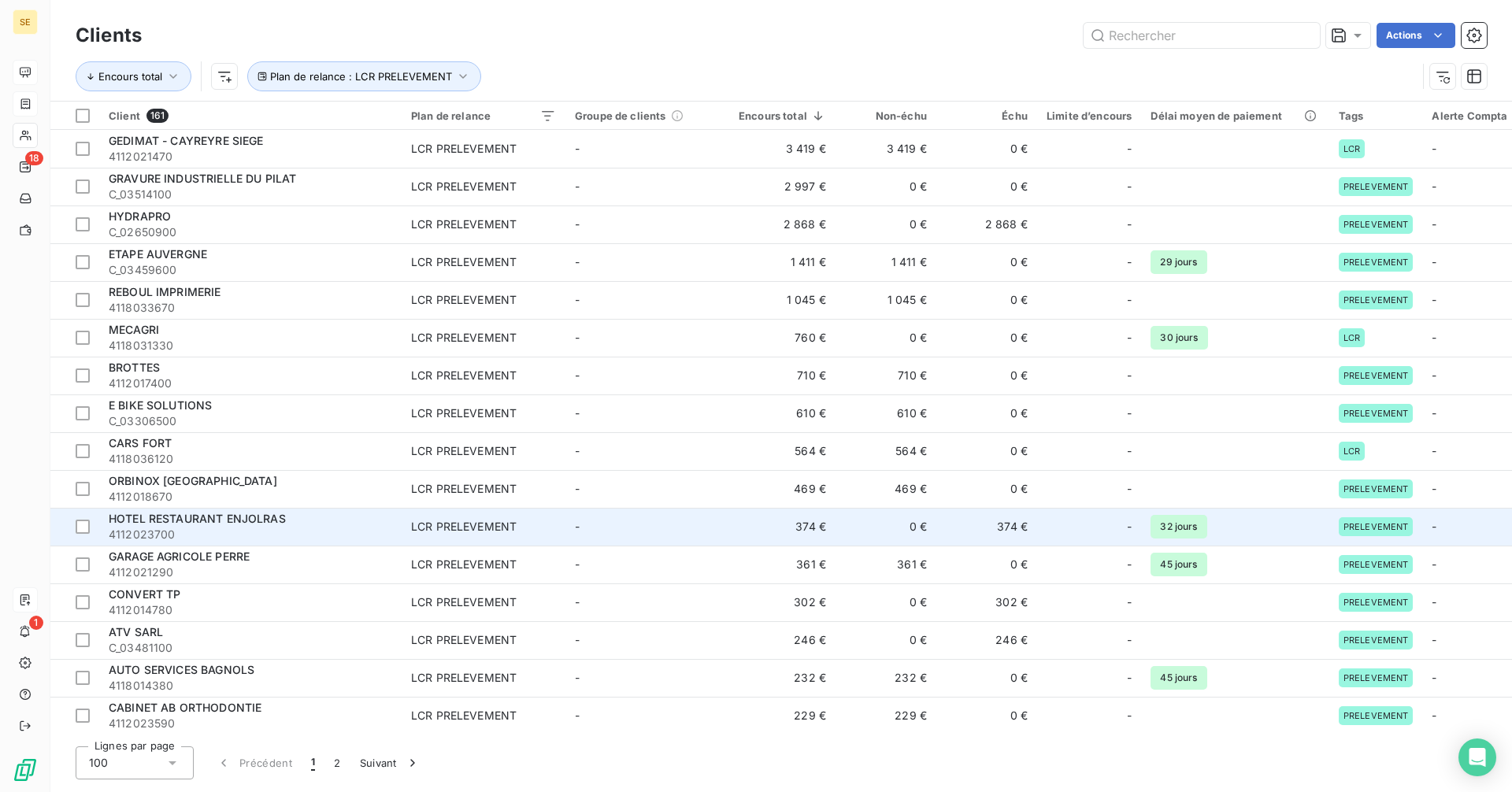
click at [233, 525] on div "HOTEL RESTAURANT ENJOLRAS" at bounding box center [251, 519] width 284 height 16
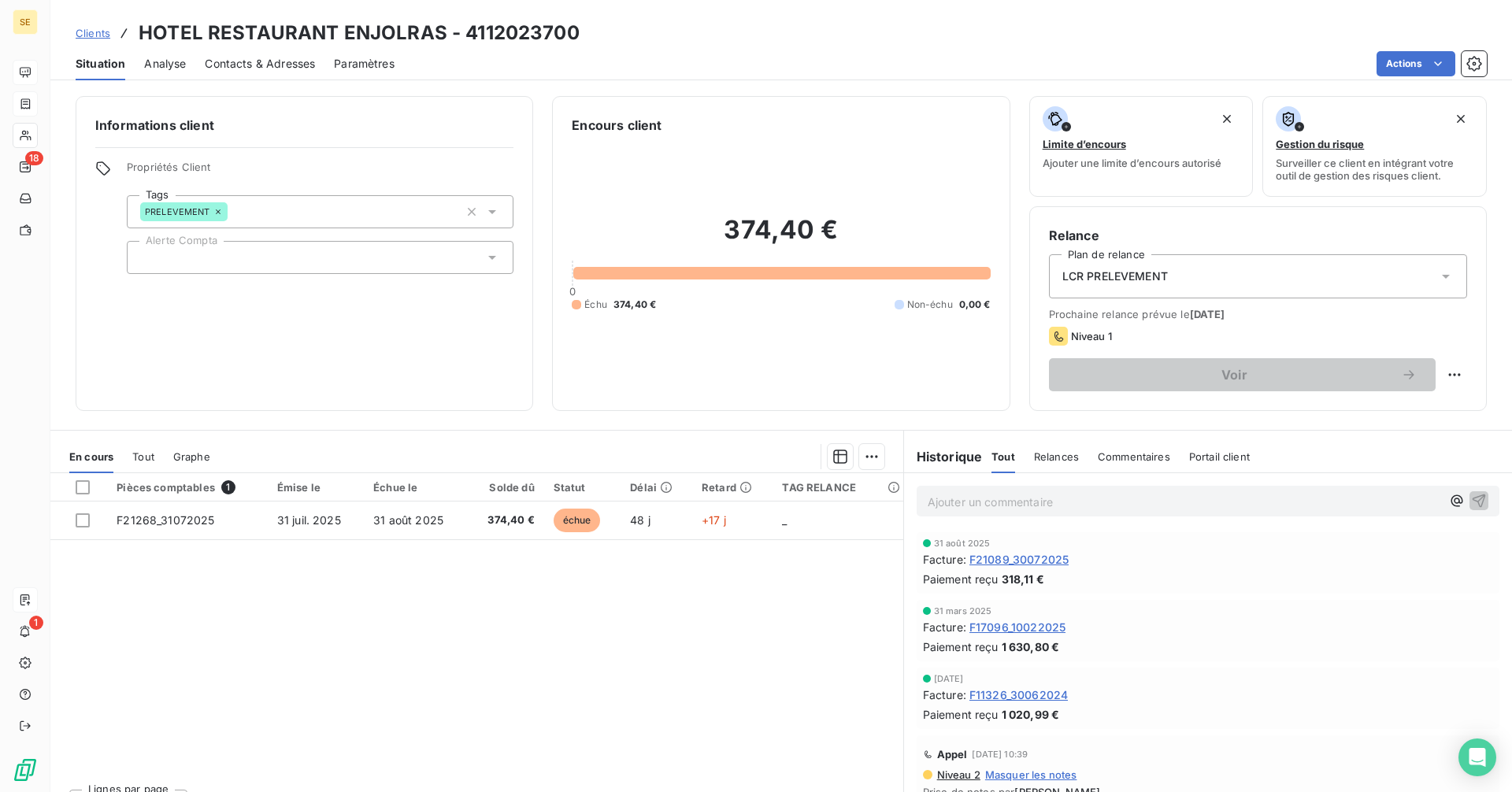
click at [93, 35] on span "Clients" at bounding box center [93, 33] width 35 height 13
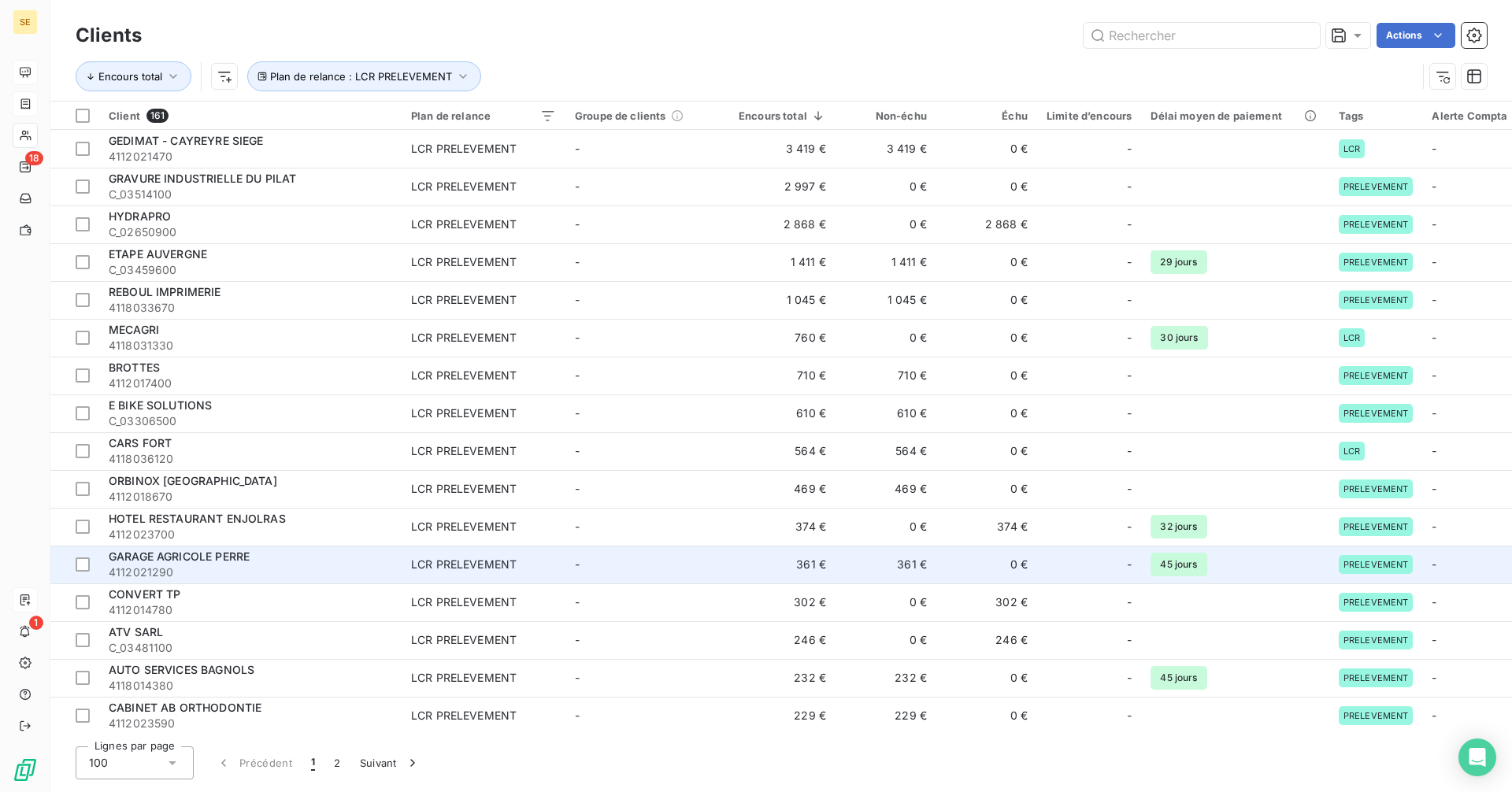
click at [217, 550] on span "GARAGE AGRICOLE PERRE" at bounding box center [179, 556] width 141 height 13
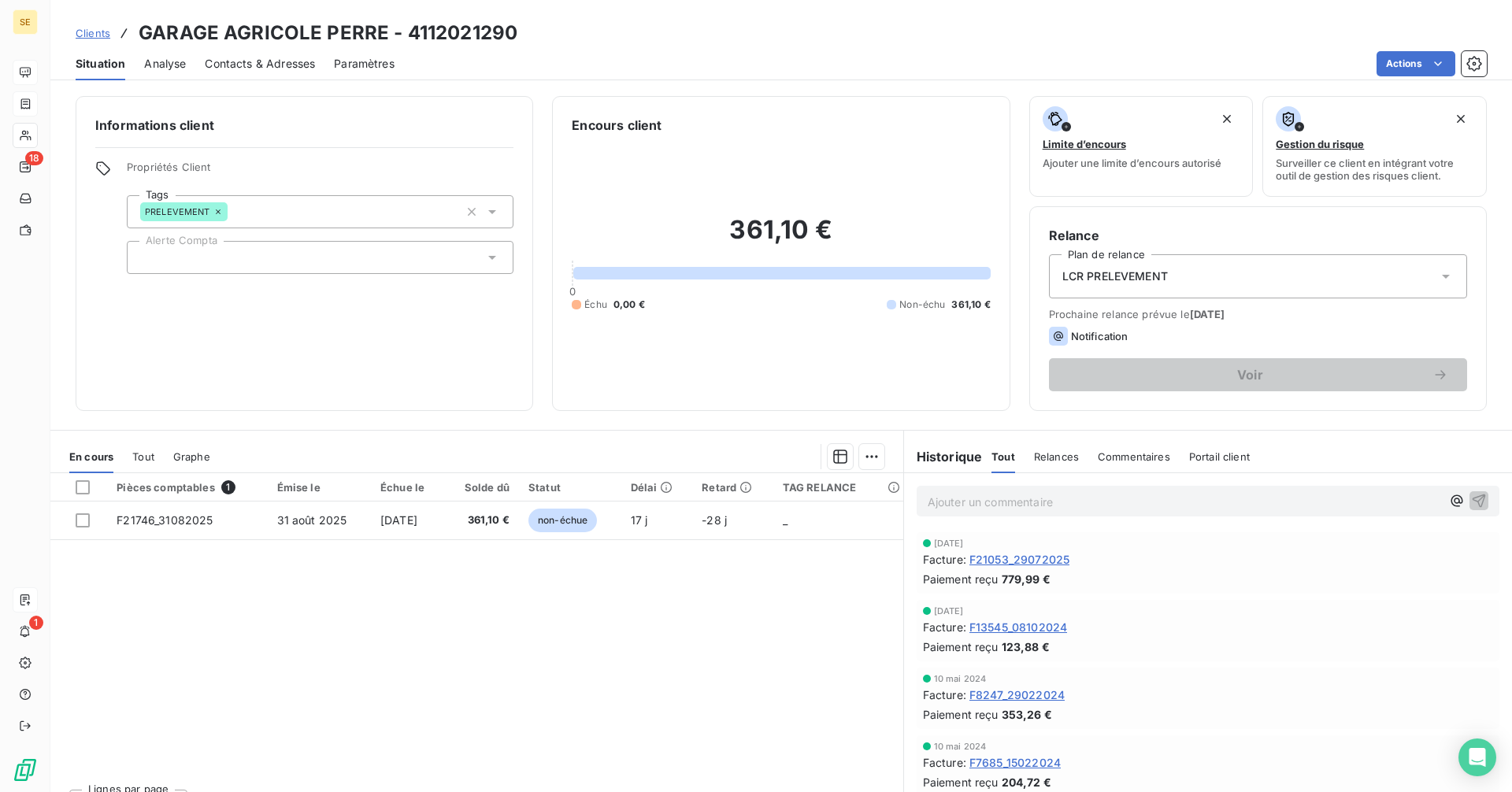
click at [97, 33] on span "Clients" at bounding box center [93, 33] width 35 height 13
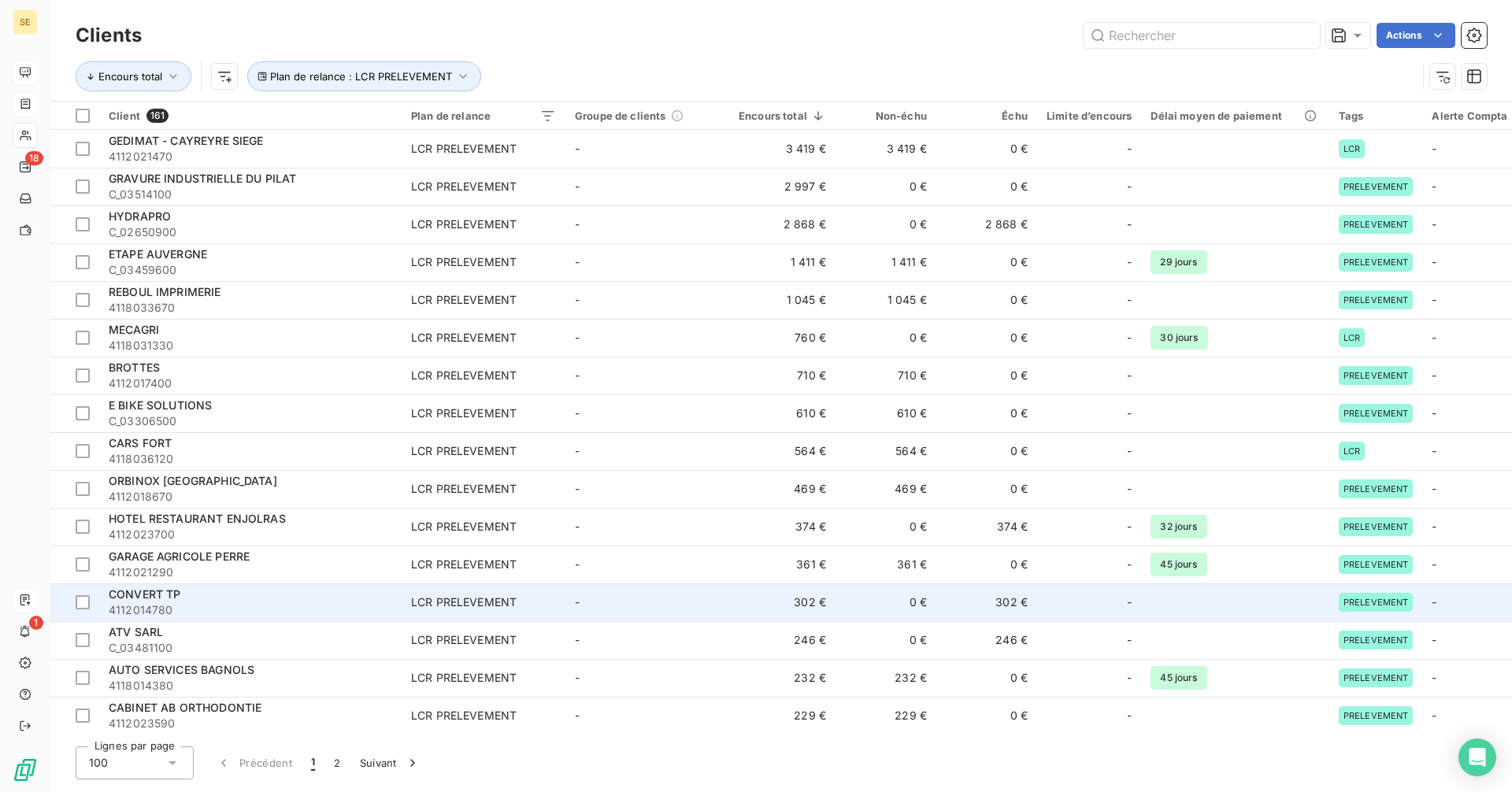
click at [183, 594] on div "CONVERT TP" at bounding box center [251, 594] width 284 height 16
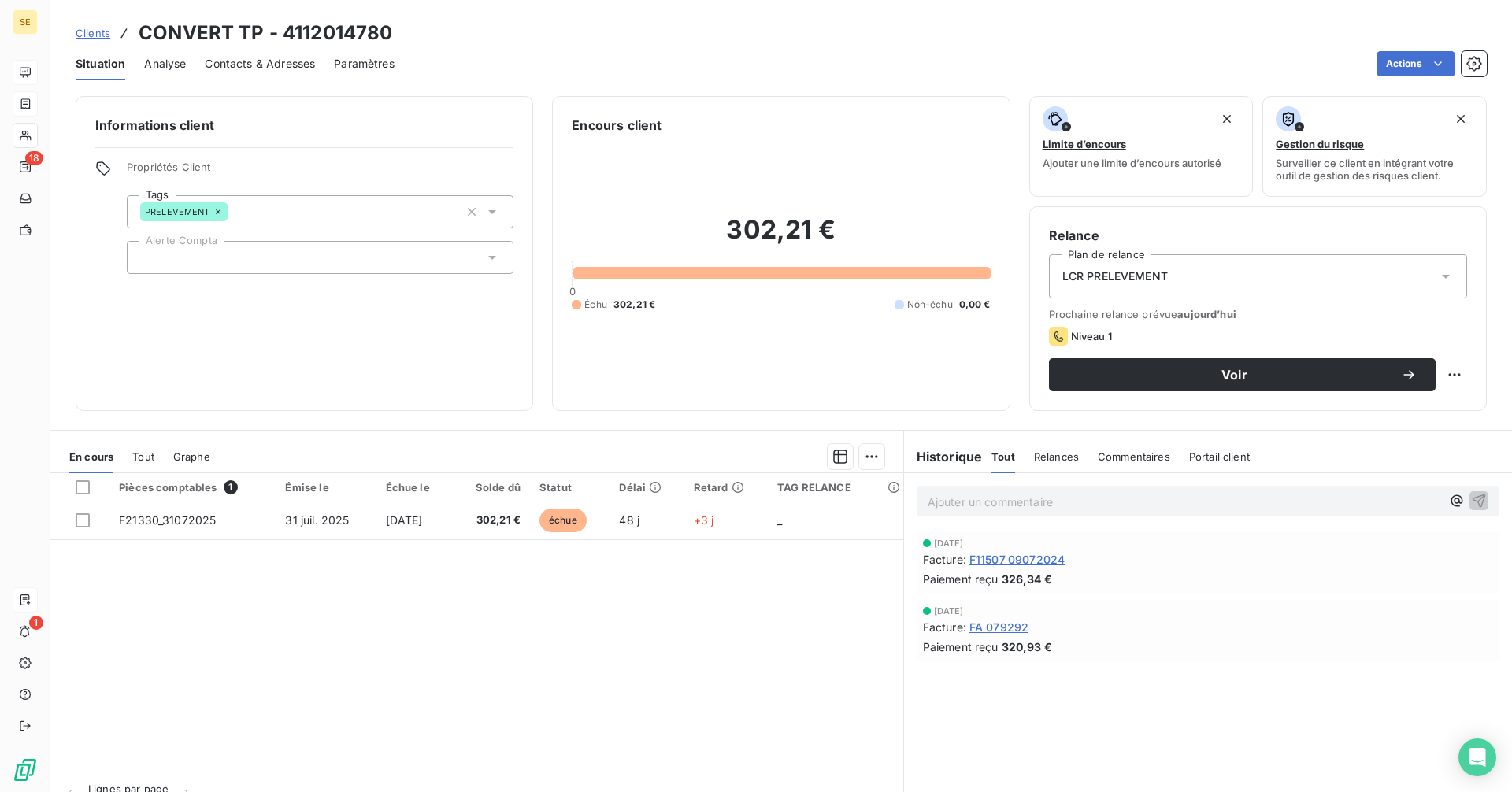
click at [93, 25] on link "Clients" at bounding box center [93, 33] width 35 height 16
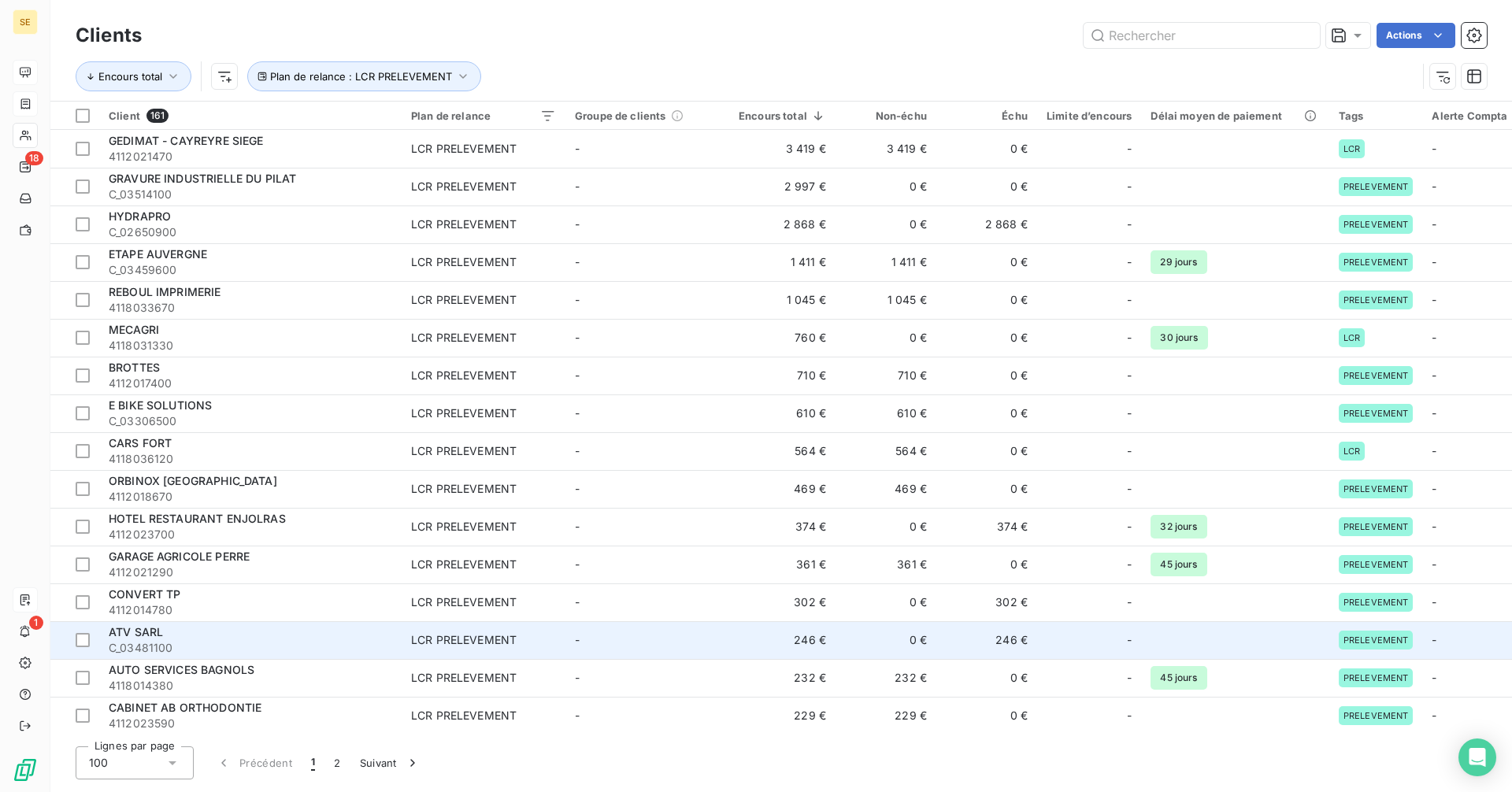
click at [175, 633] on div "ATV SARL" at bounding box center [251, 632] width 284 height 16
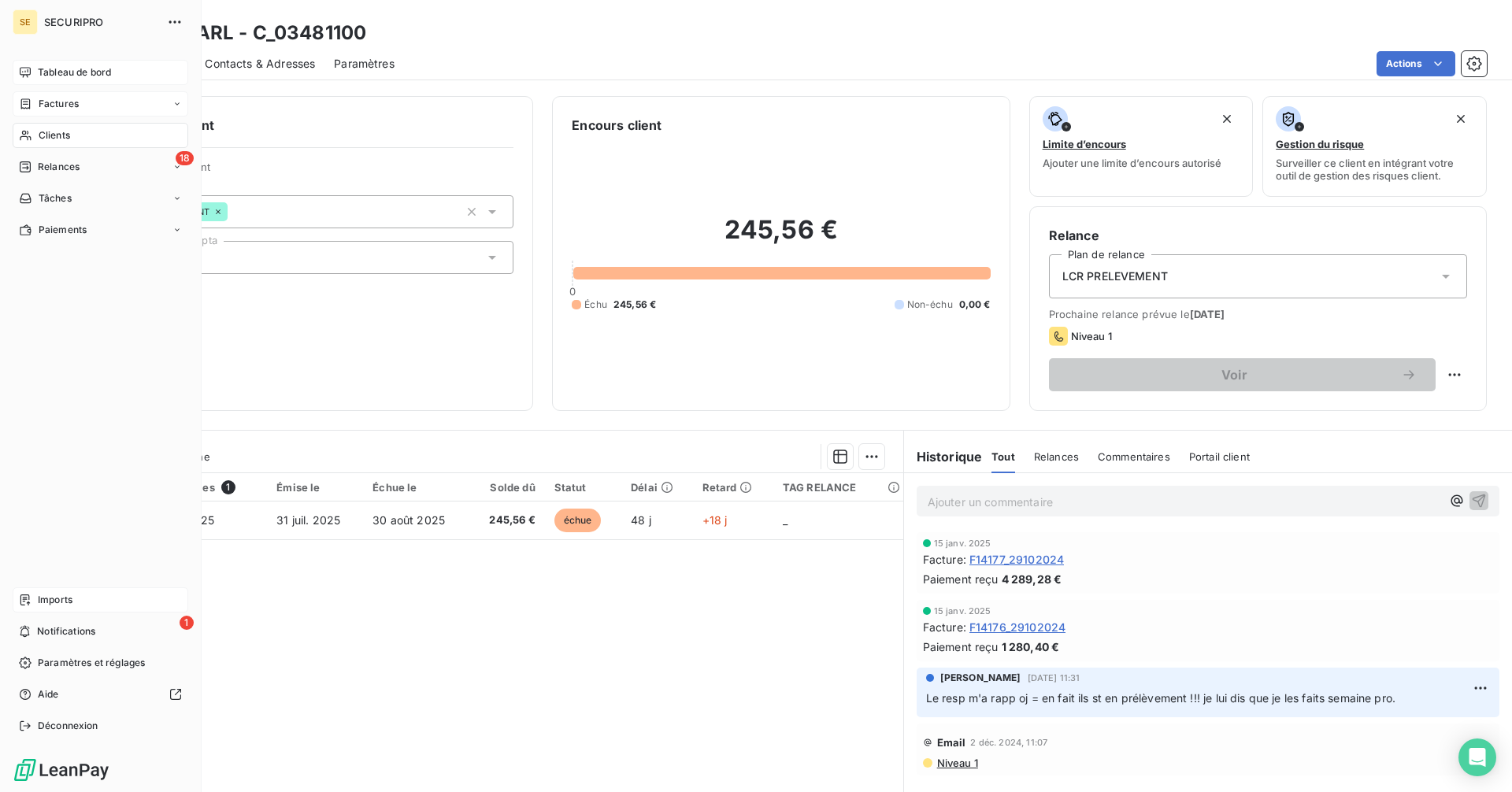
click at [57, 110] on span "Factures" at bounding box center [58, 104] width 40 height 14
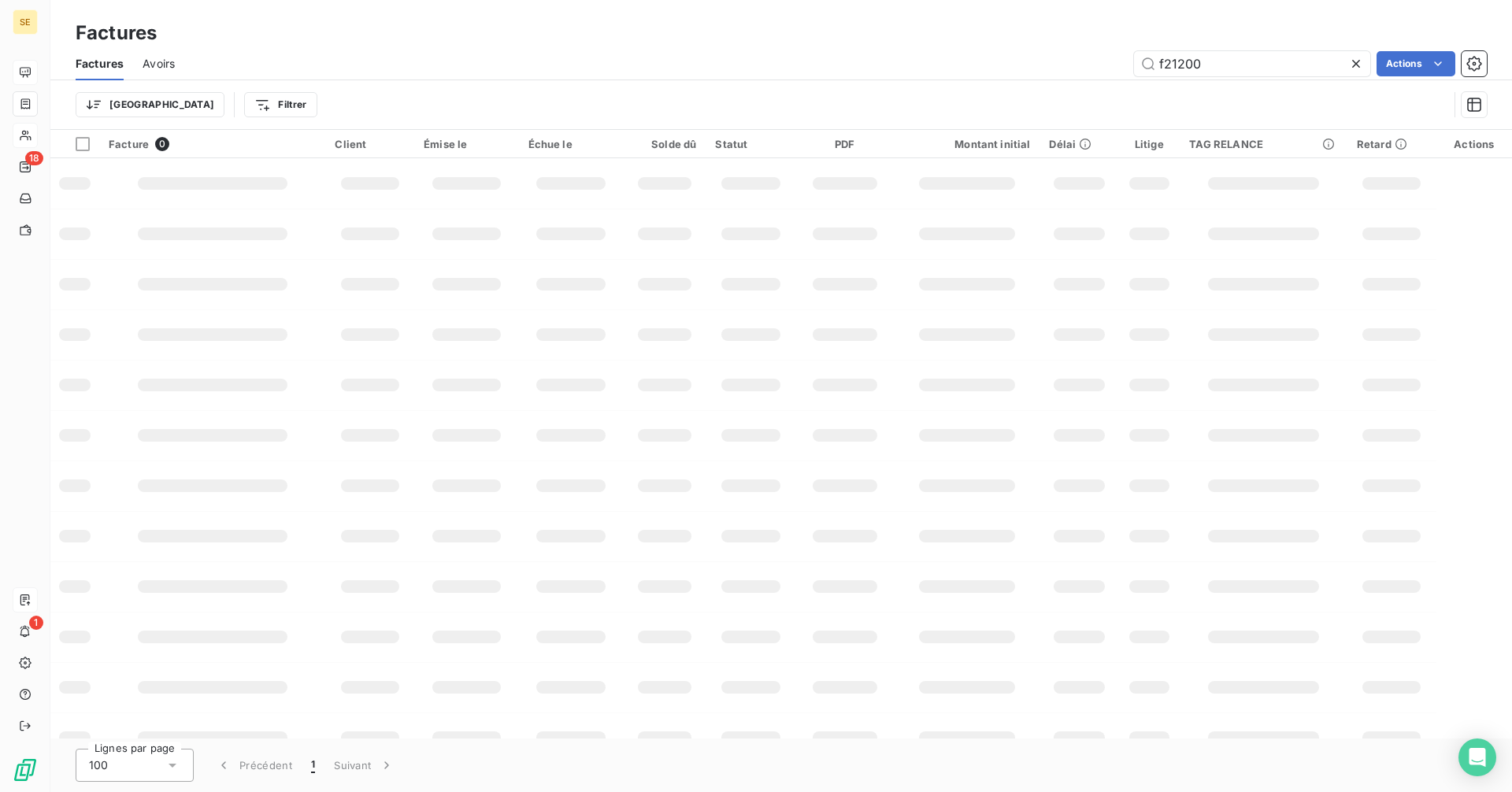
drag, startPoint x: 1216, startPoint y: 57, endPoint x: 1094, endPoint y: 65, distance: 122.3
click at [1094, 65] on div "f21200 Actions" at bounding box center [840, 64] width 1293 height 25
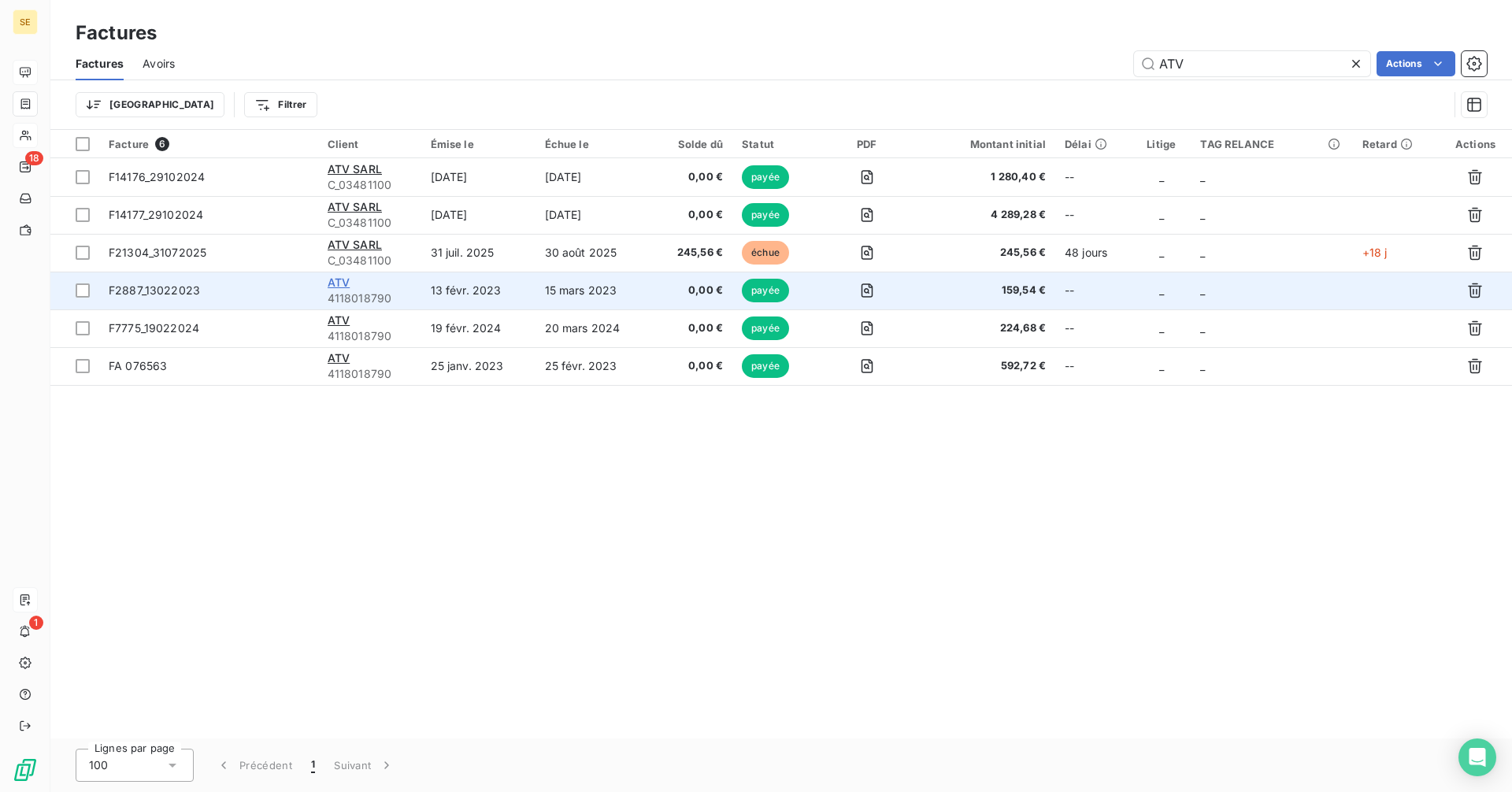
type input "ATV"
click at [332, 278] on span "ATV" at bounding box center [339, 282] width 22 height 13
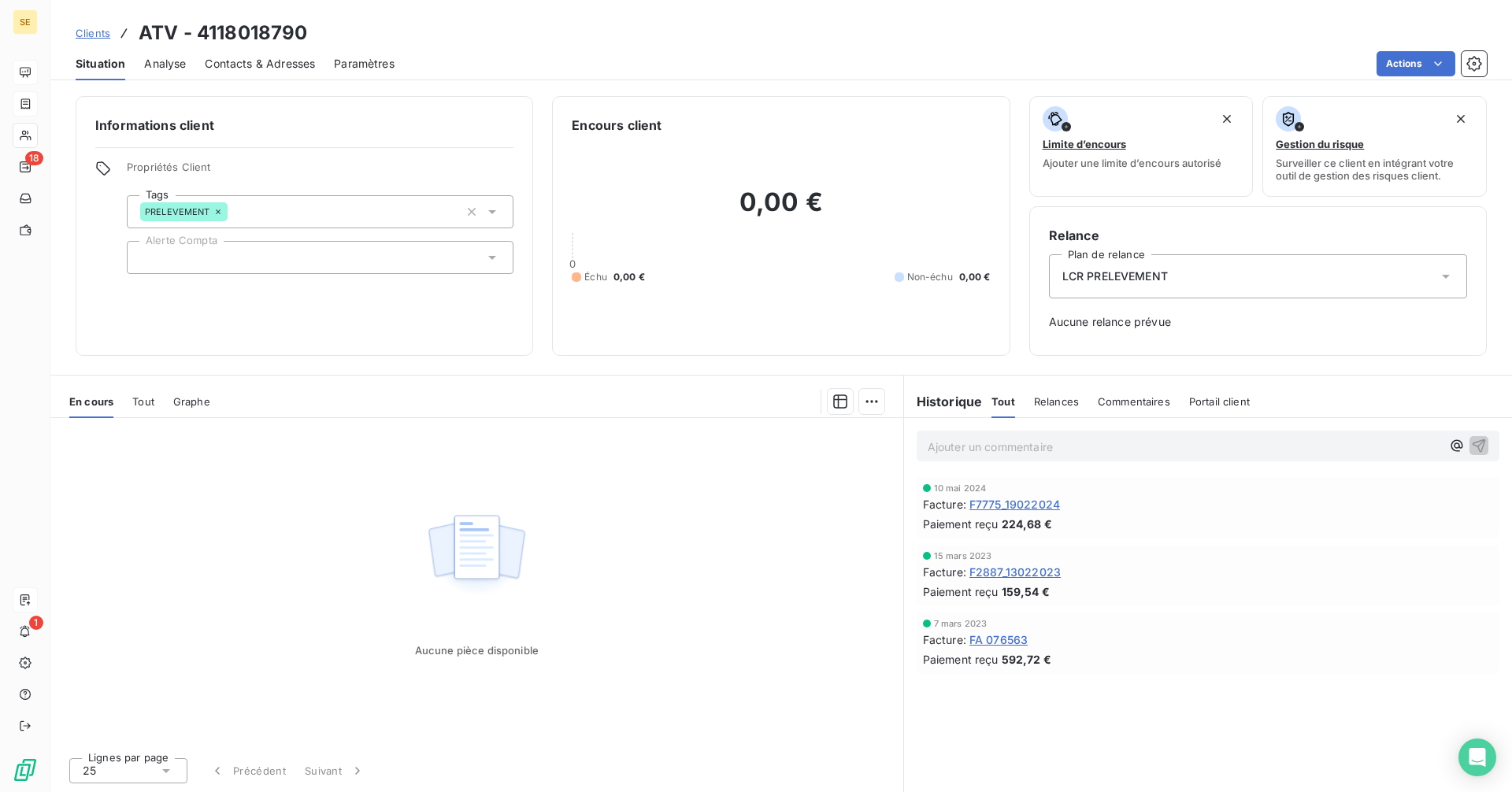
click at [1008, 506] on span "F7775_19022024" at bounding box center [1014, 504] width 91 height 16
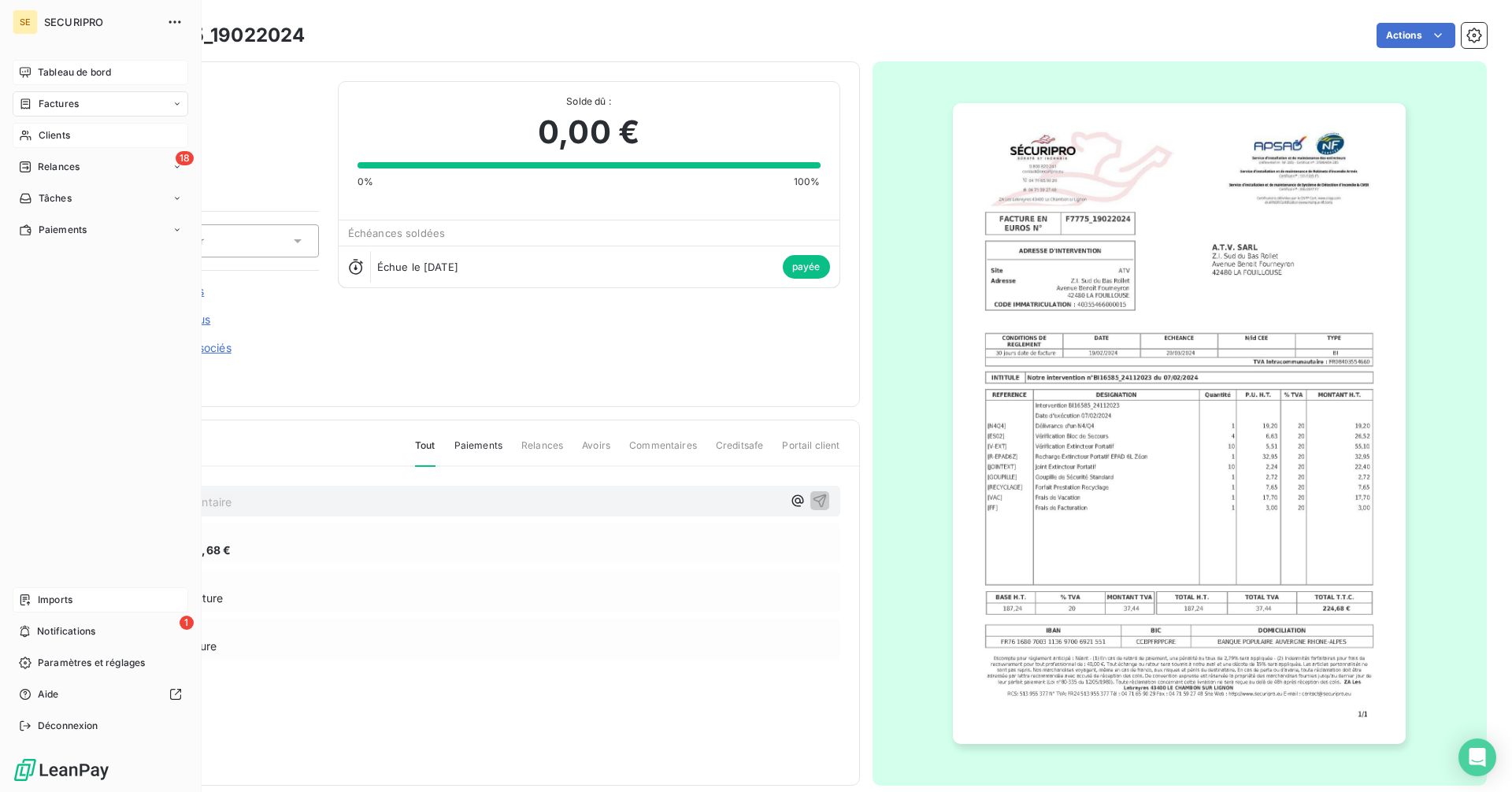
click at [54, 105] on span "Factures" at bounding box center [58, 104] width 40 height 14
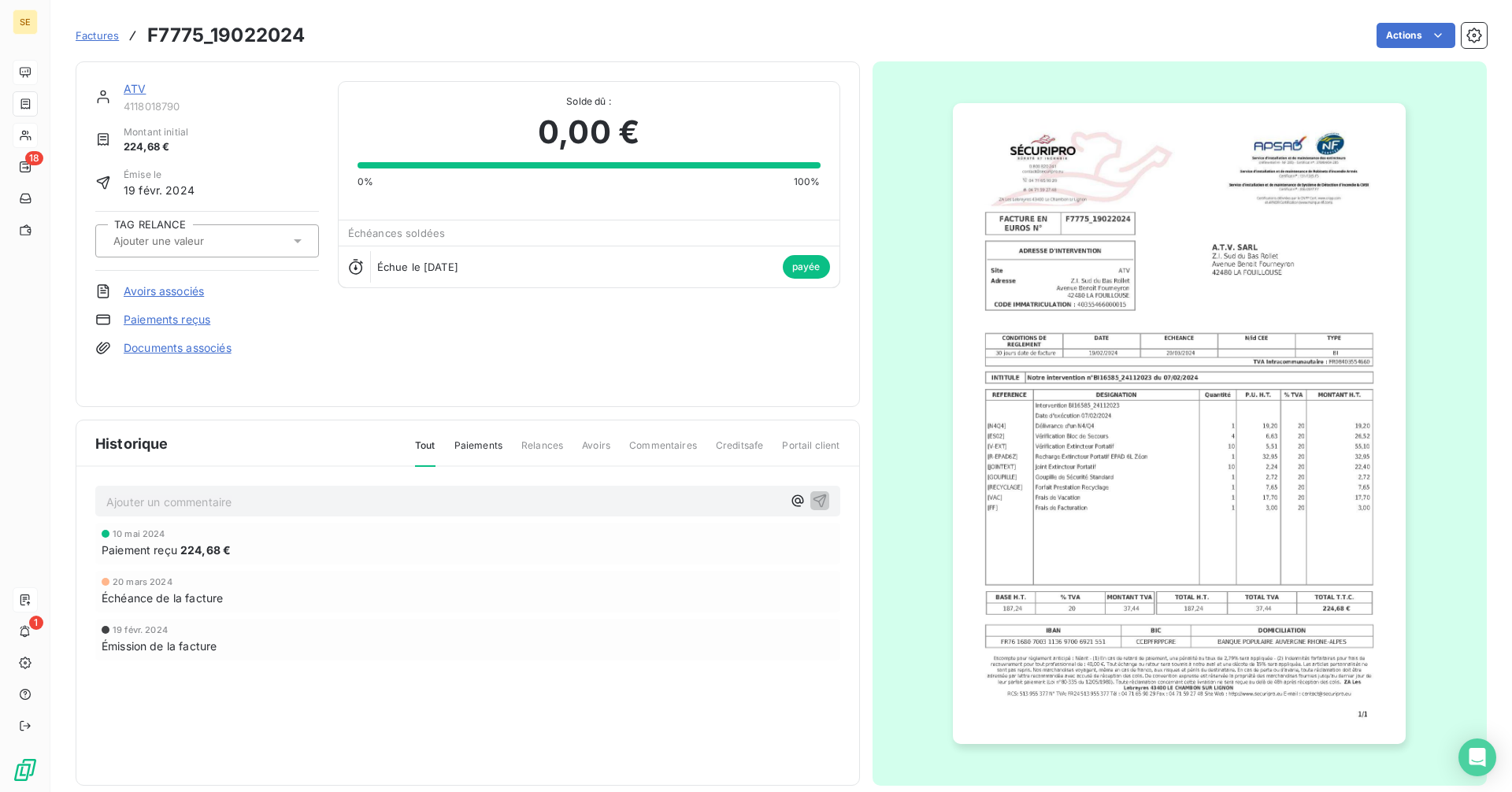
click at [85, 33] on span "Factures" at bounding box center [97, 35] width 43 height 13
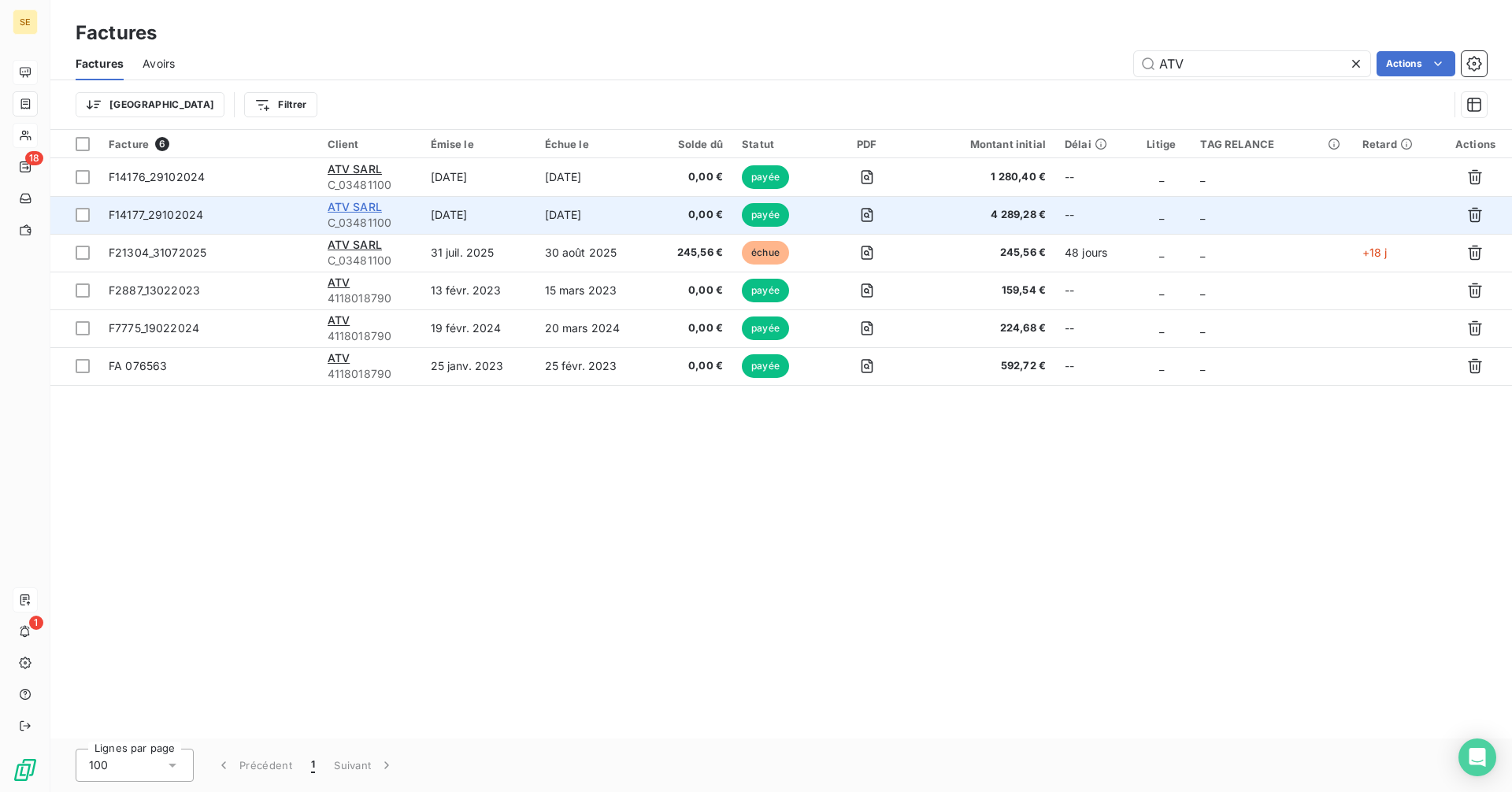
click at [352, 201] on span "ATV SARL" at bounding box center [355, 207] width 54 height 13
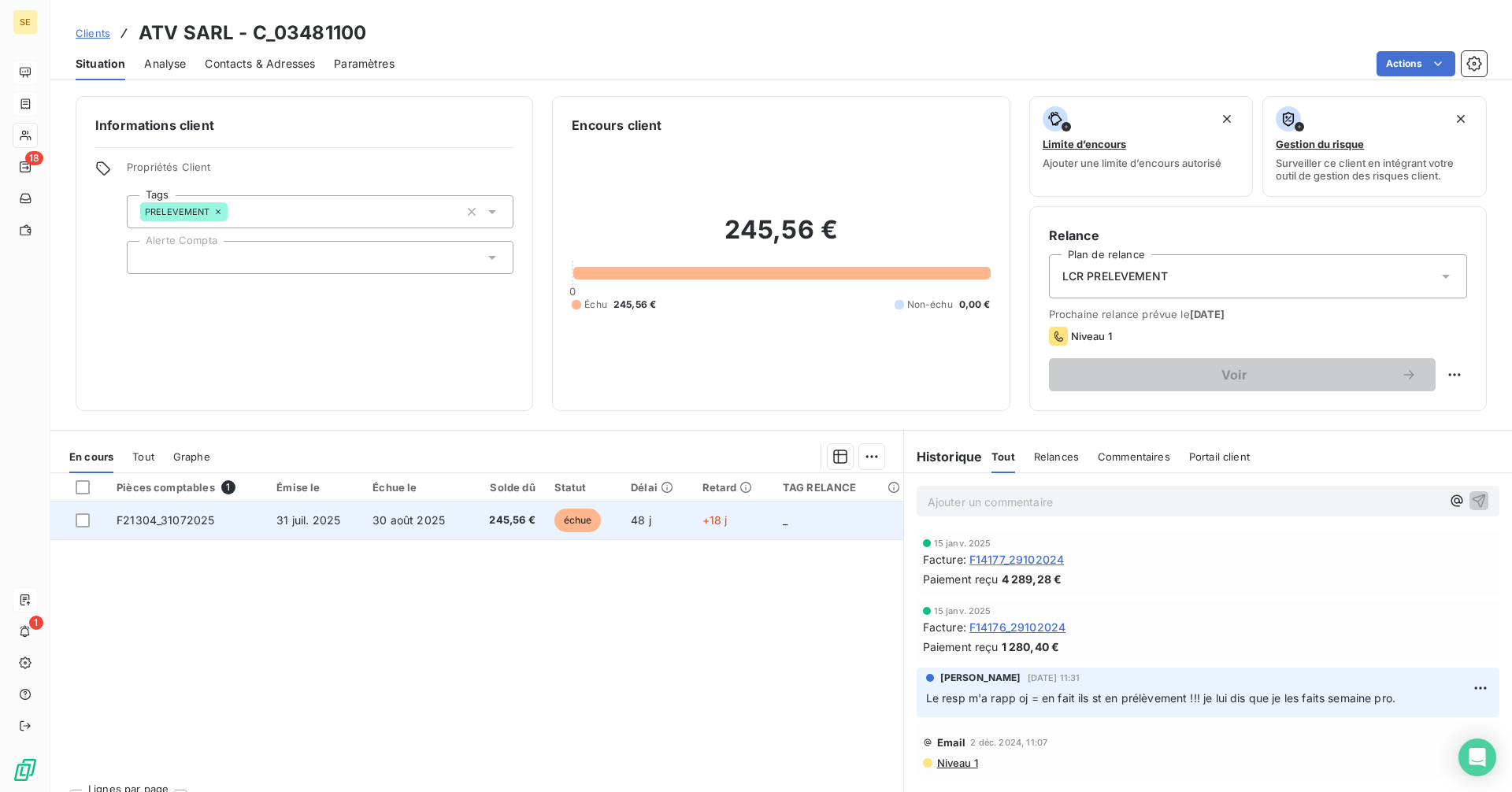
click at [464, 523] on td "30 août 2025" at bounding box center [416, 520] width 106 height 38
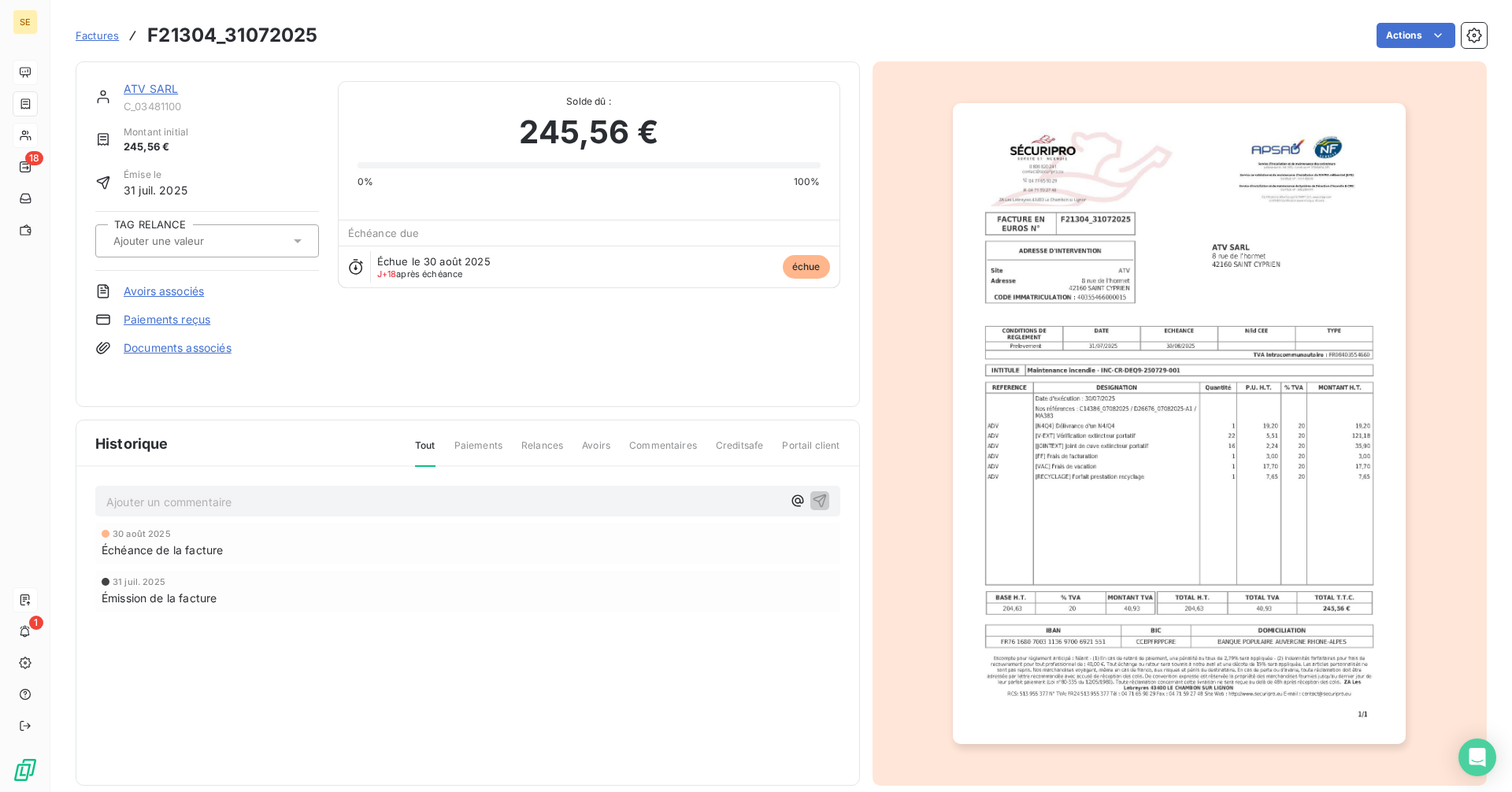
click at [135, 90] on link "ATV SARL" at bounding box center [151, 88] width 54 height 13
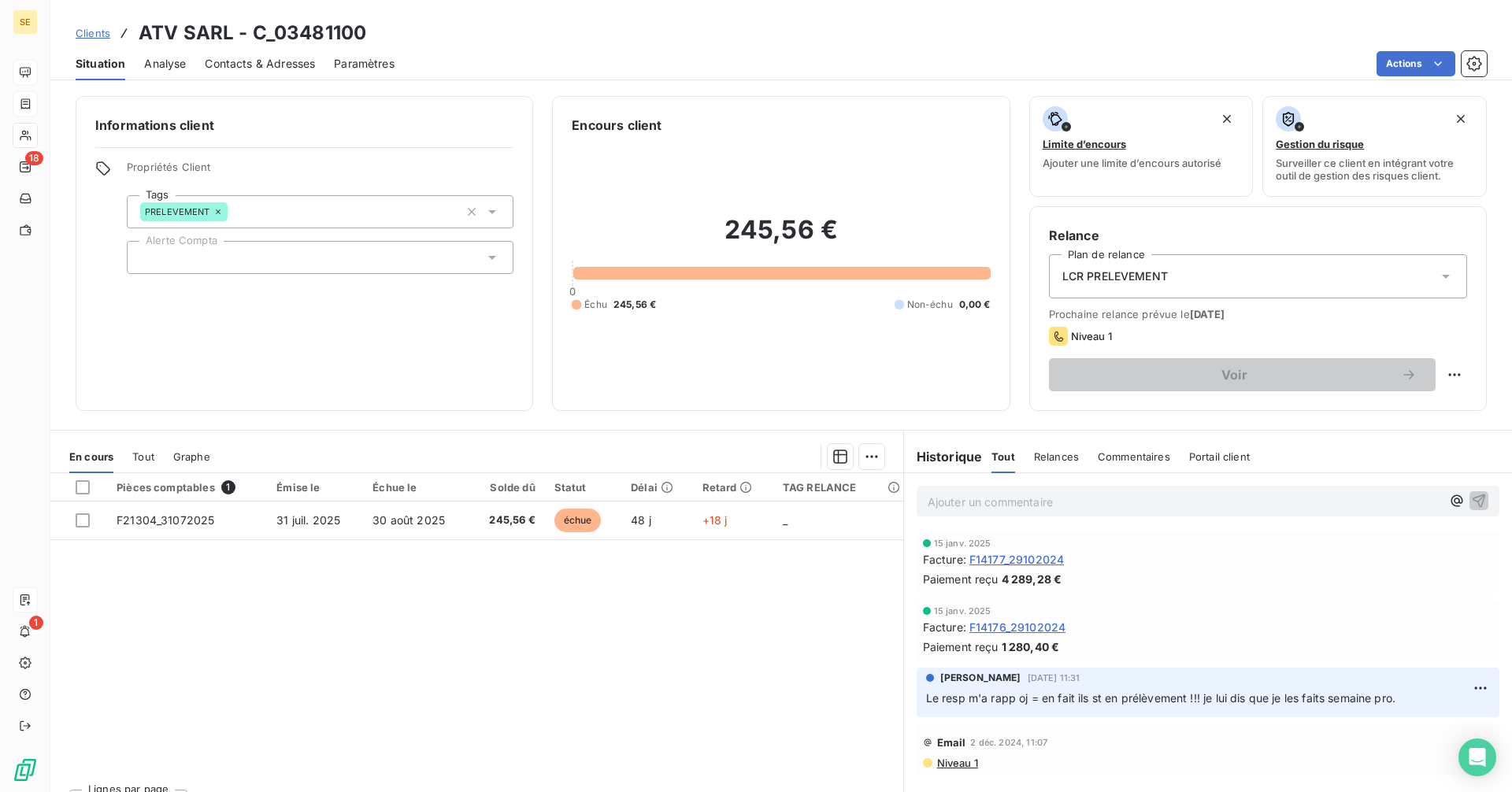
click at [100, 34] on span "Clients" at bounding box center [93, 33] width 35 height 13
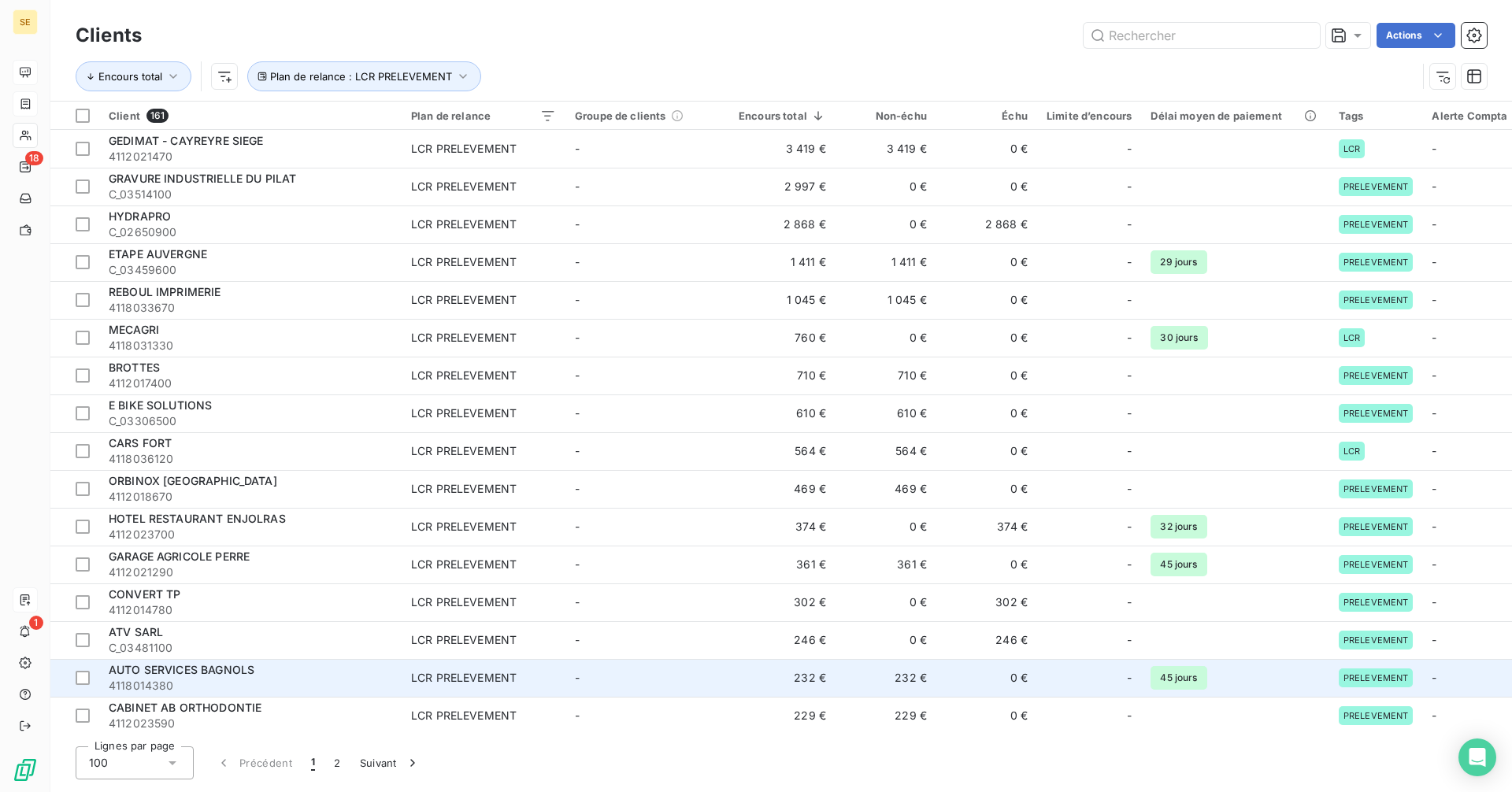
click at [252, 669] on span "AUTO SERVICES BAGNOLS" at bounding box center [181, 669] width 146 height 13
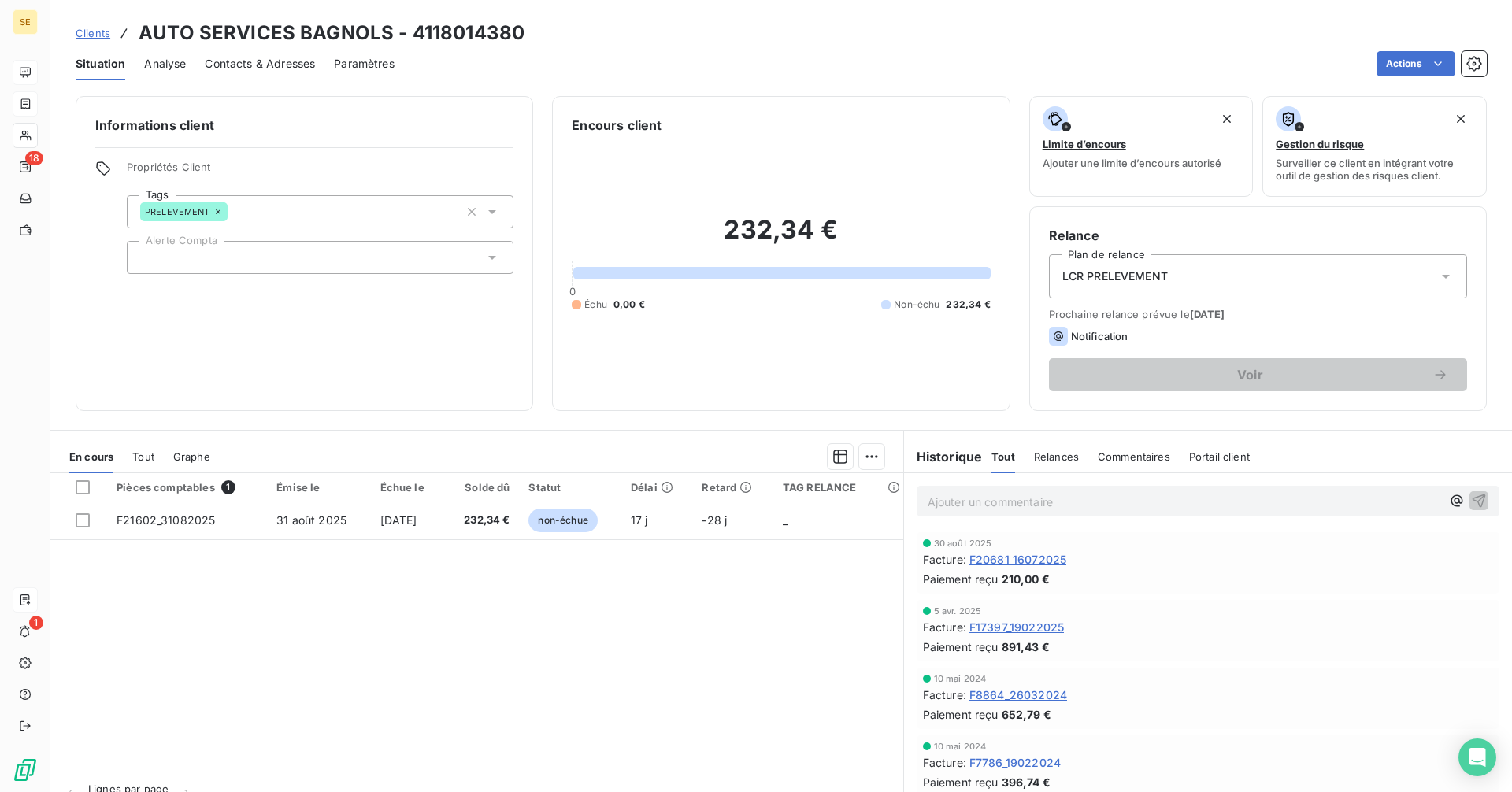
click at [104, 31] on span "Clients" at bounding box center [93, 33] width 35 height 13
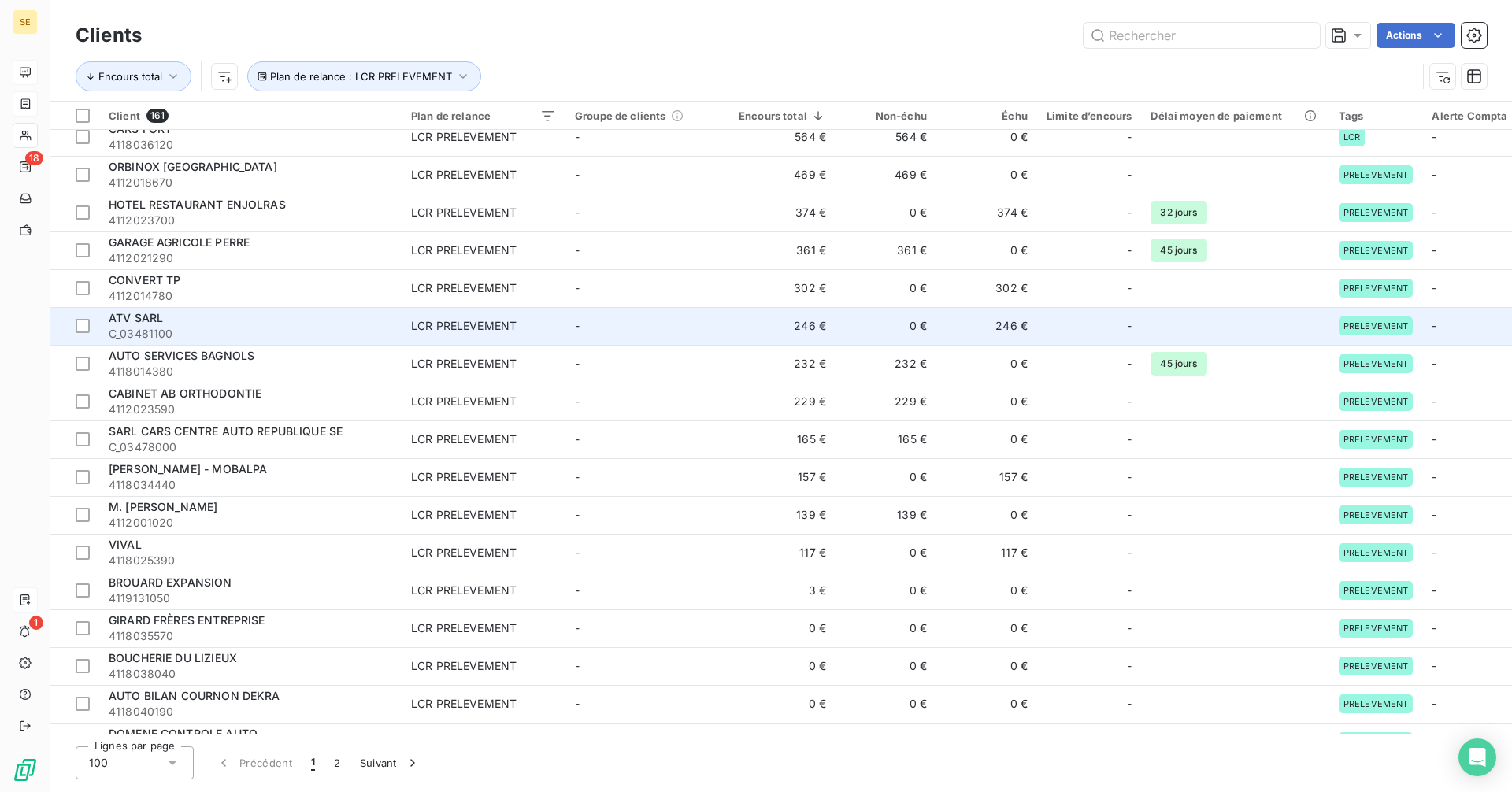
scroll to position [315, 0]
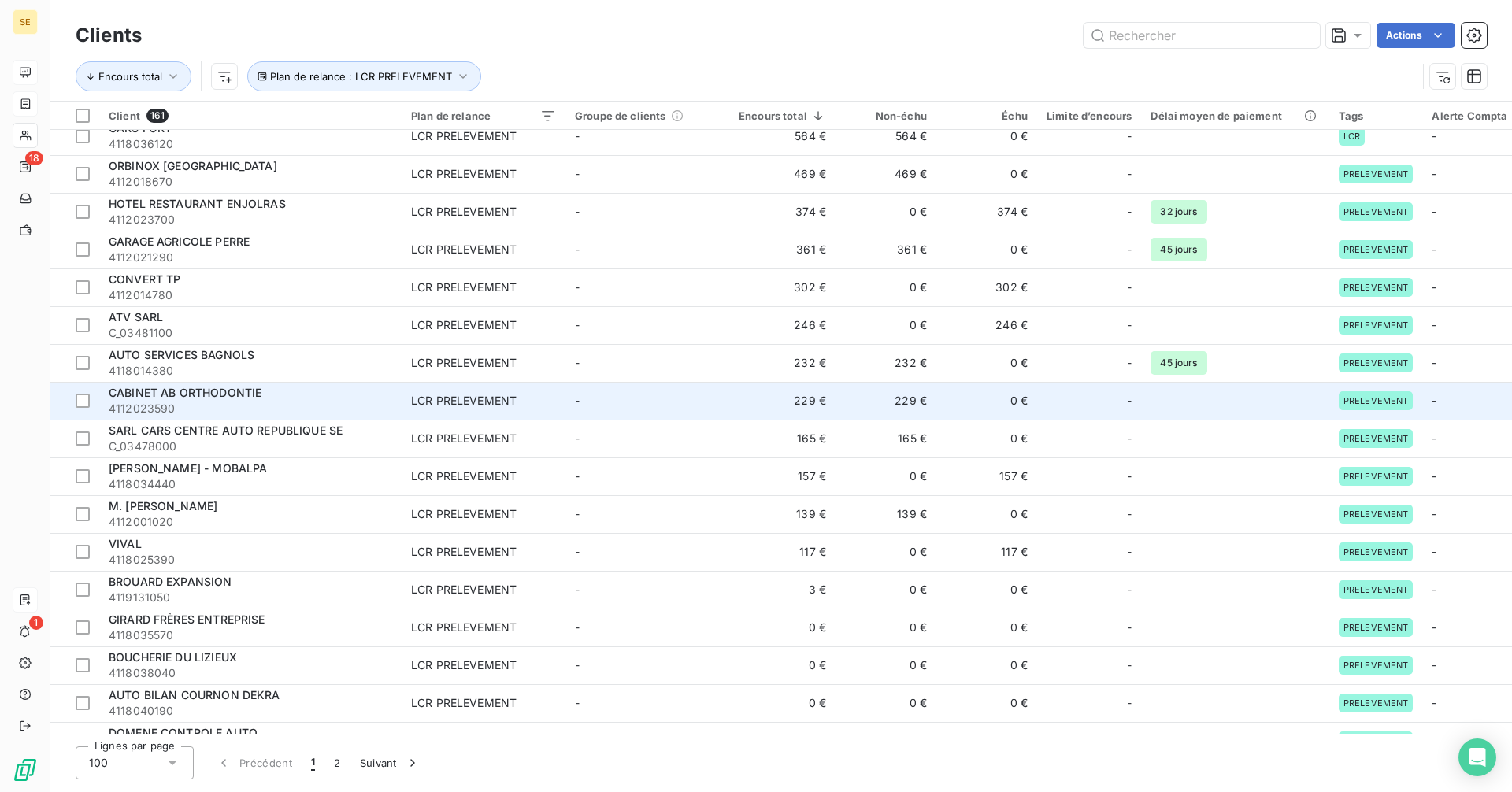
click at [190, 408] on span "4112023590" at bounding box center [251, 409] width 284 height 16
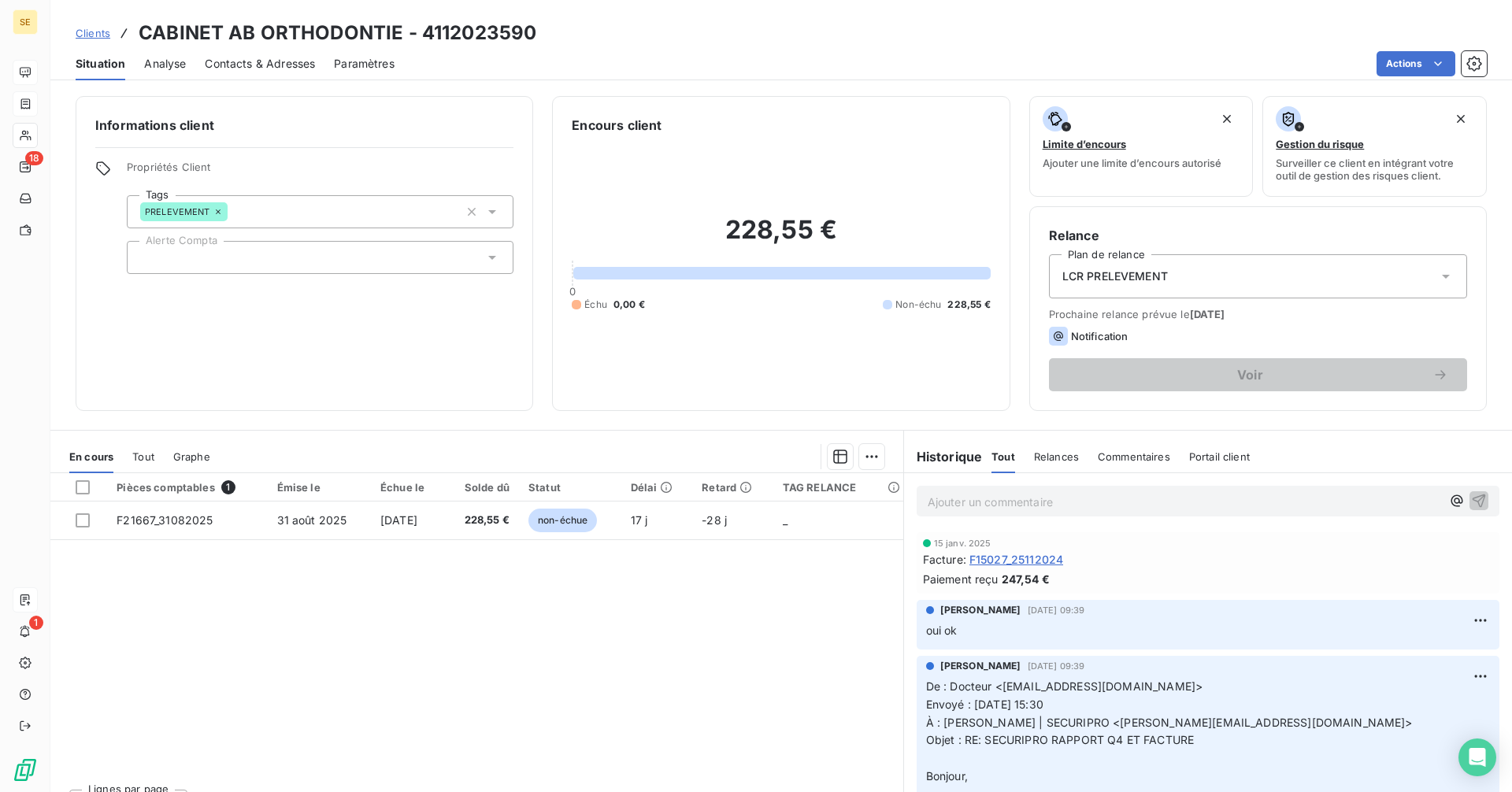
click at [96, 35] on span "Clients" at bounding box center [93, 33] width 35 height 13
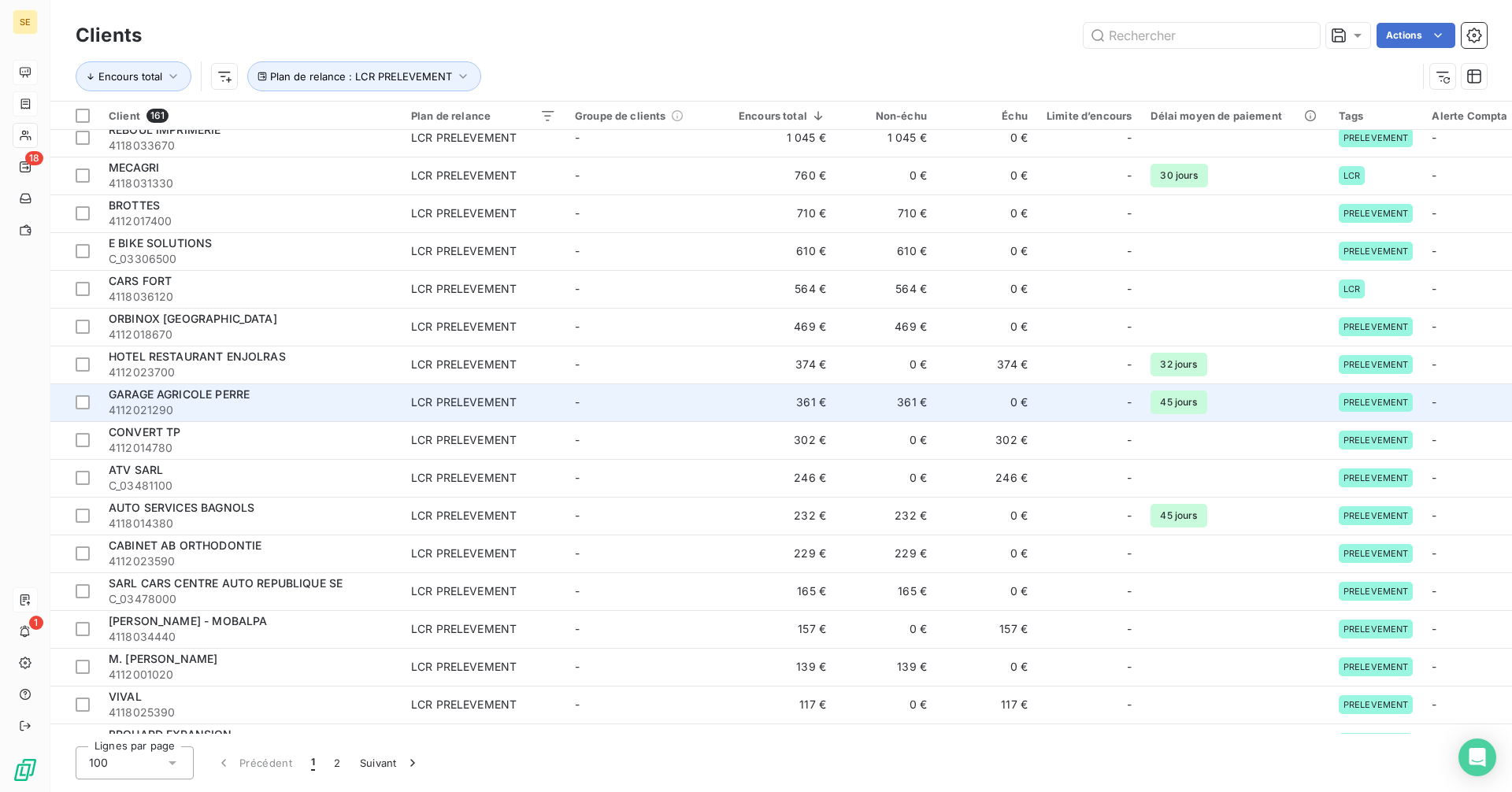
scroll to position [236, 0]
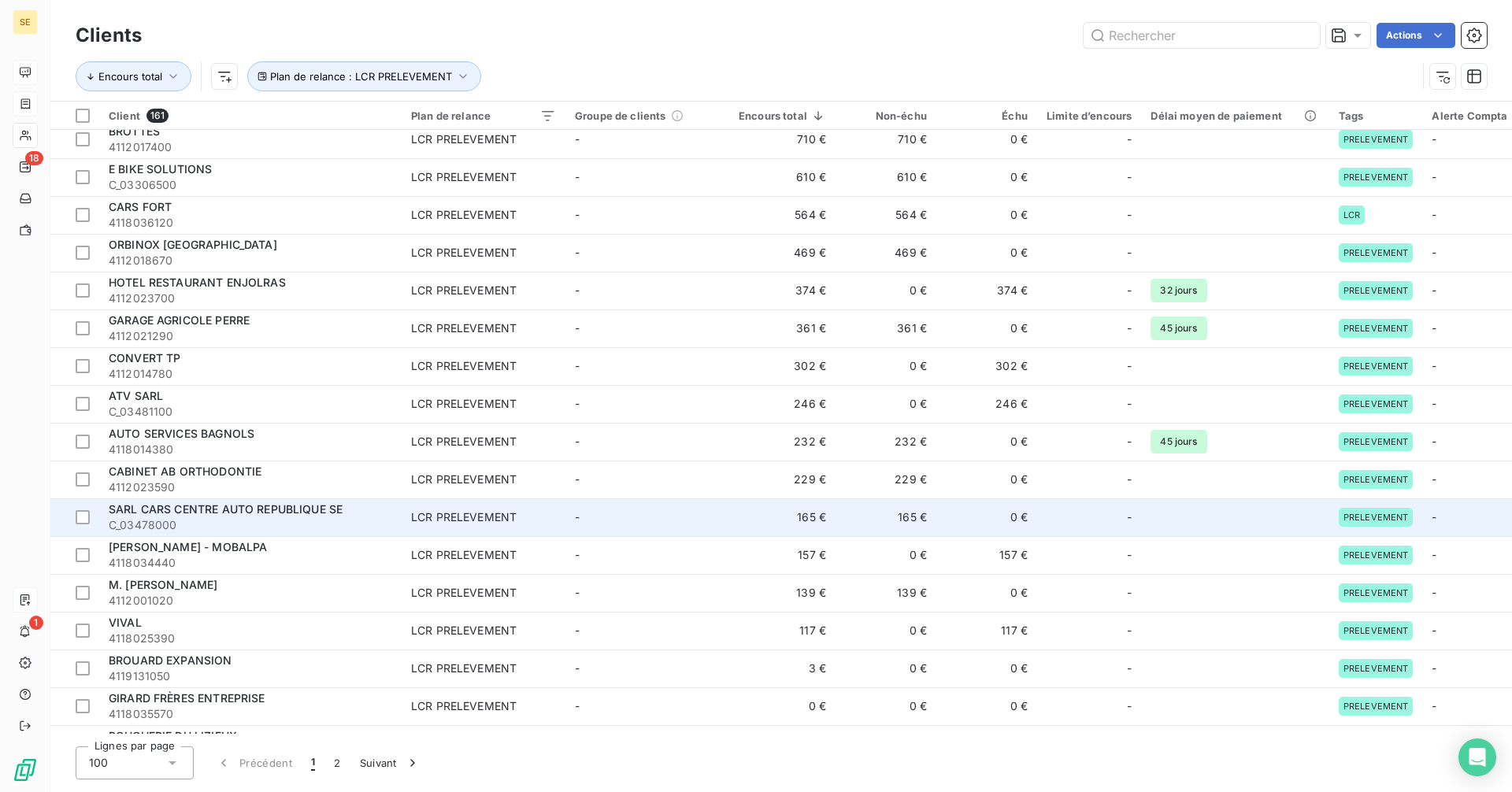
click at [245, 507] on span "SARL CARS CENTRE AUTO REPUBLIQUE SE" at bounding box center [225, 508] width 234 height 13
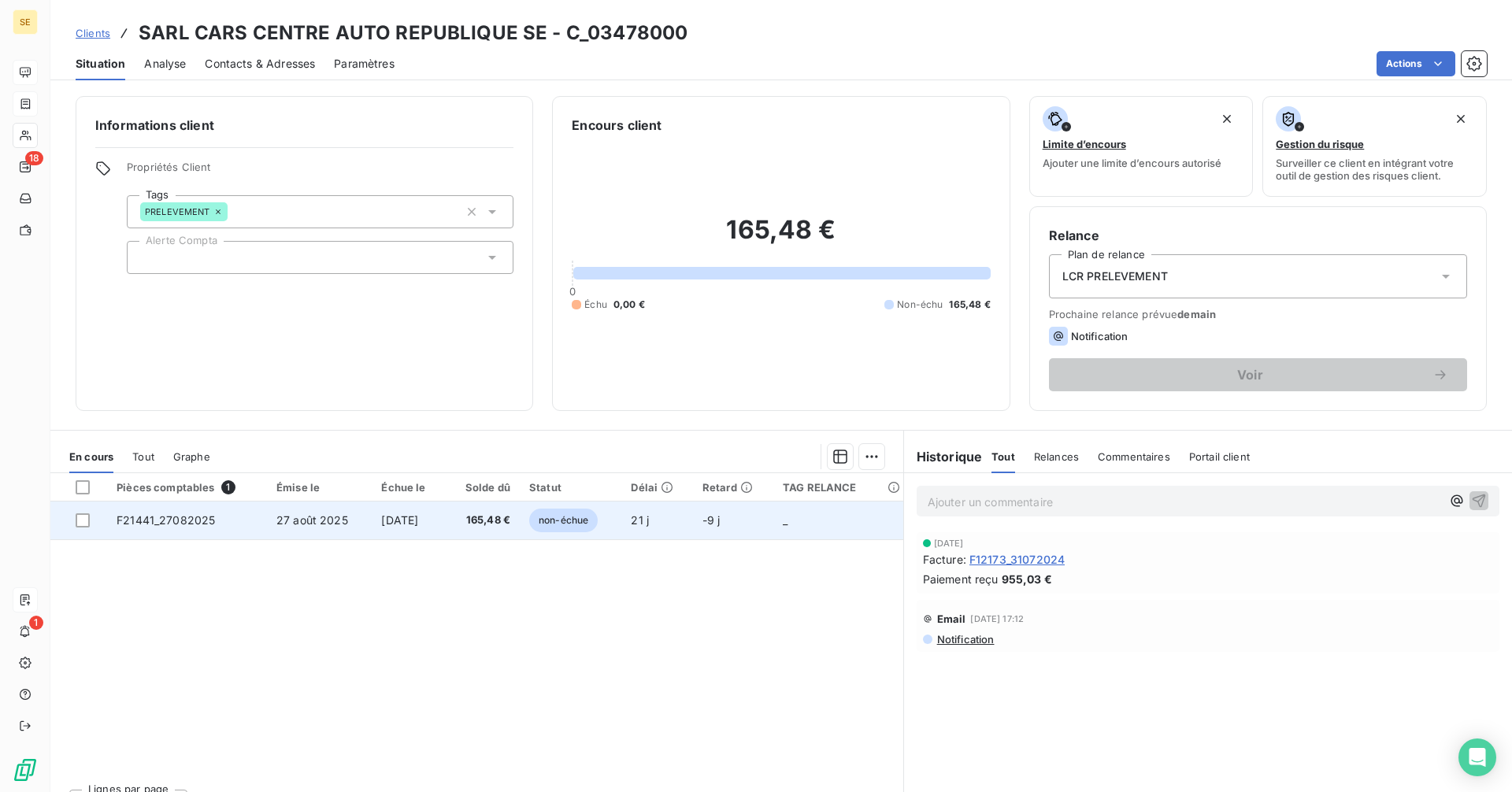
click at [277, 525] on span "27 août 2025" at bounding box center [313, 520] width 72 height 13
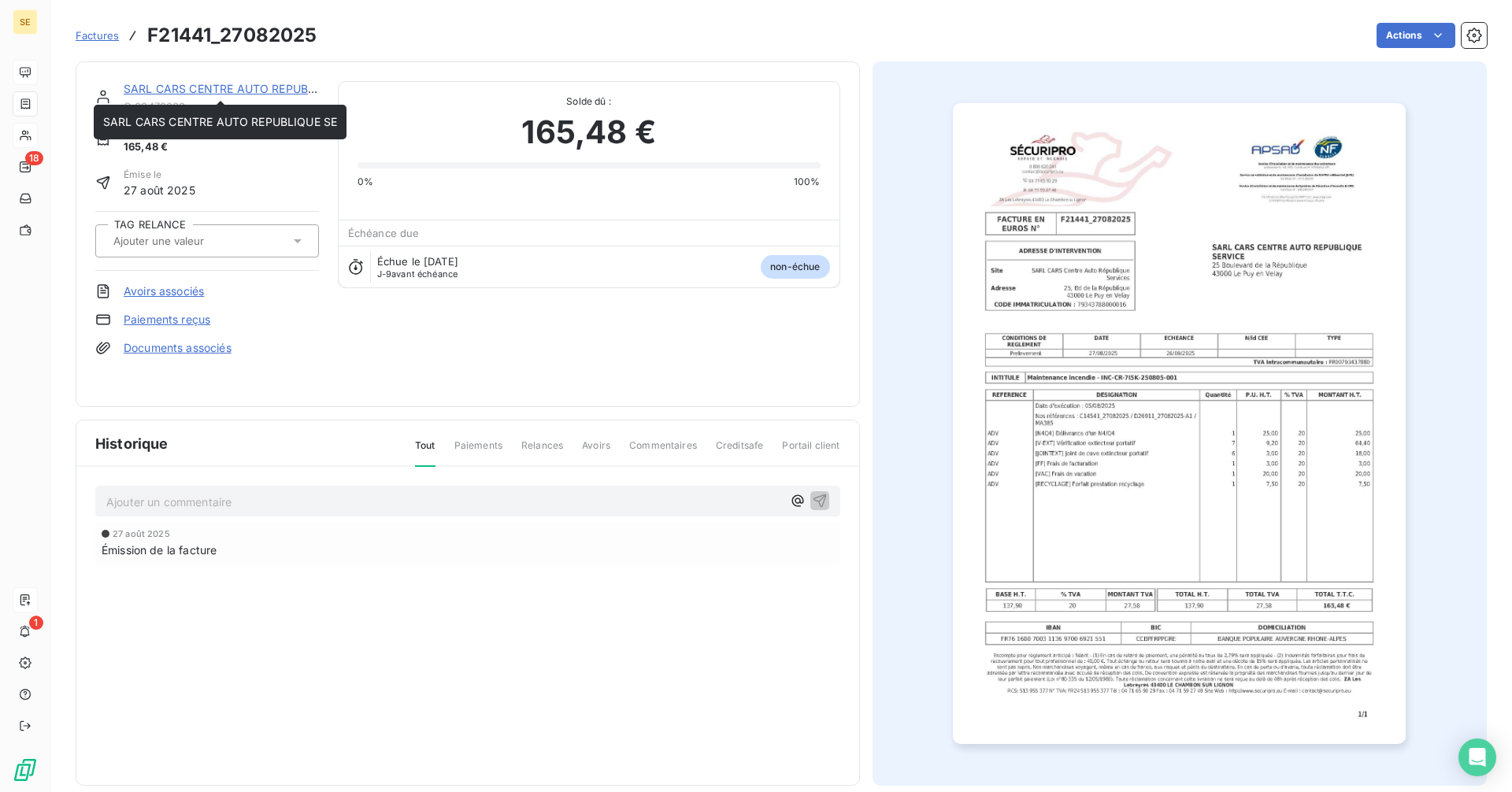
click at [205, 85] on link "SARL CARS CENTRE AUTO REPUBLIQUE SE" at bounding box center [241, 88] width 234 height 13
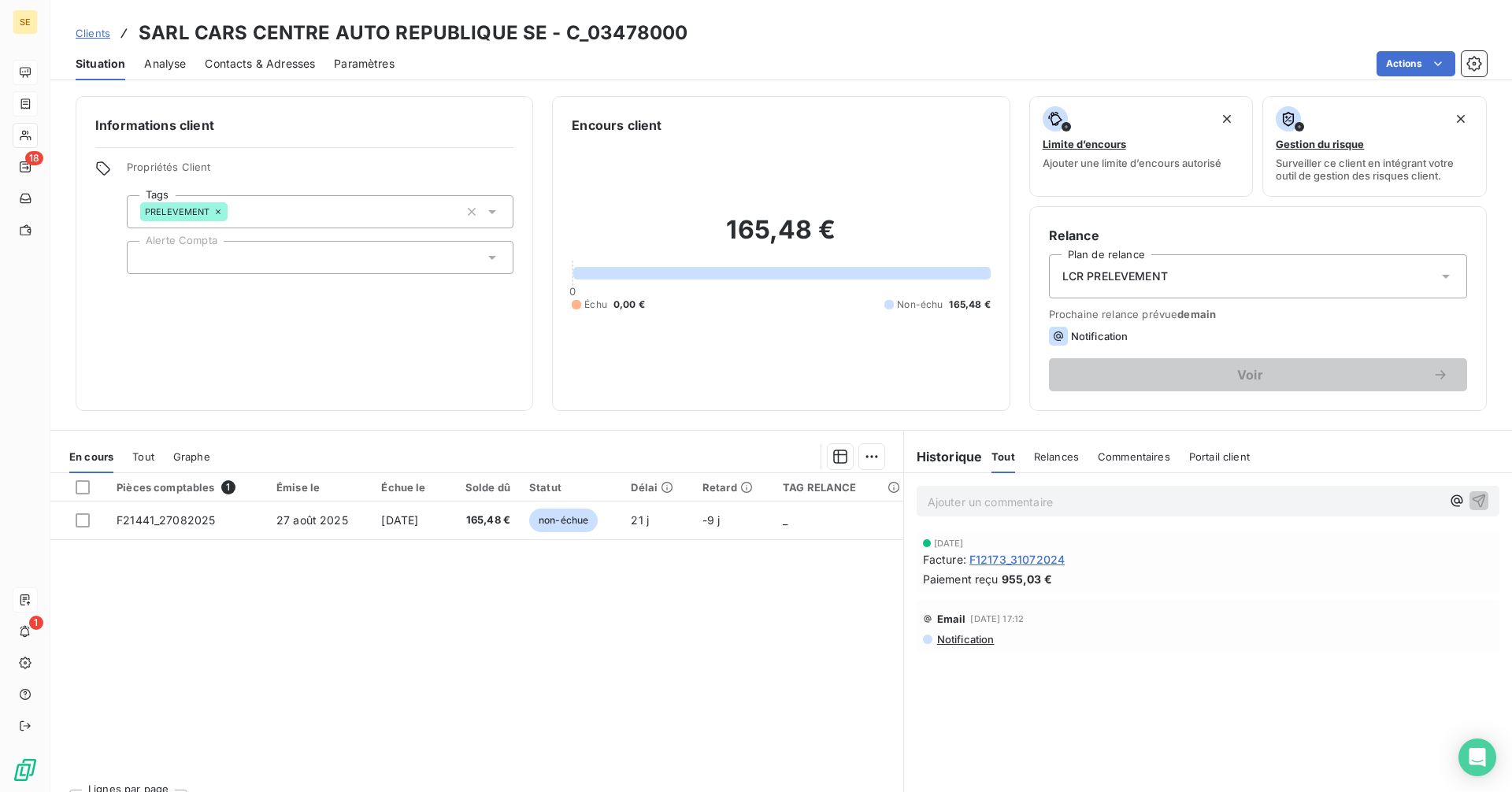
click at [99, 32] on span "Clients" at bounding box center [93, 33] width 35 height 13
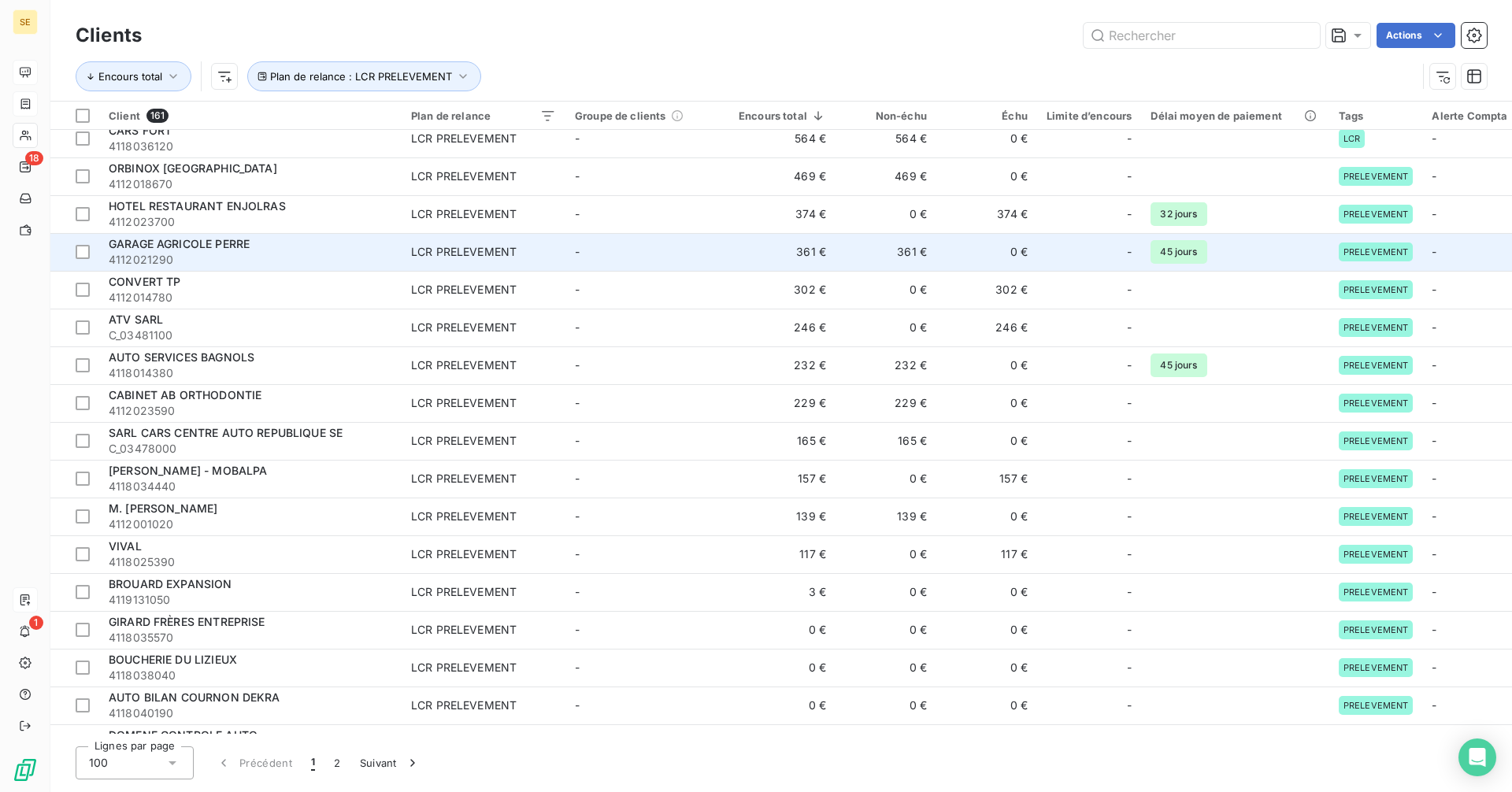
scroll to position [315, 0]
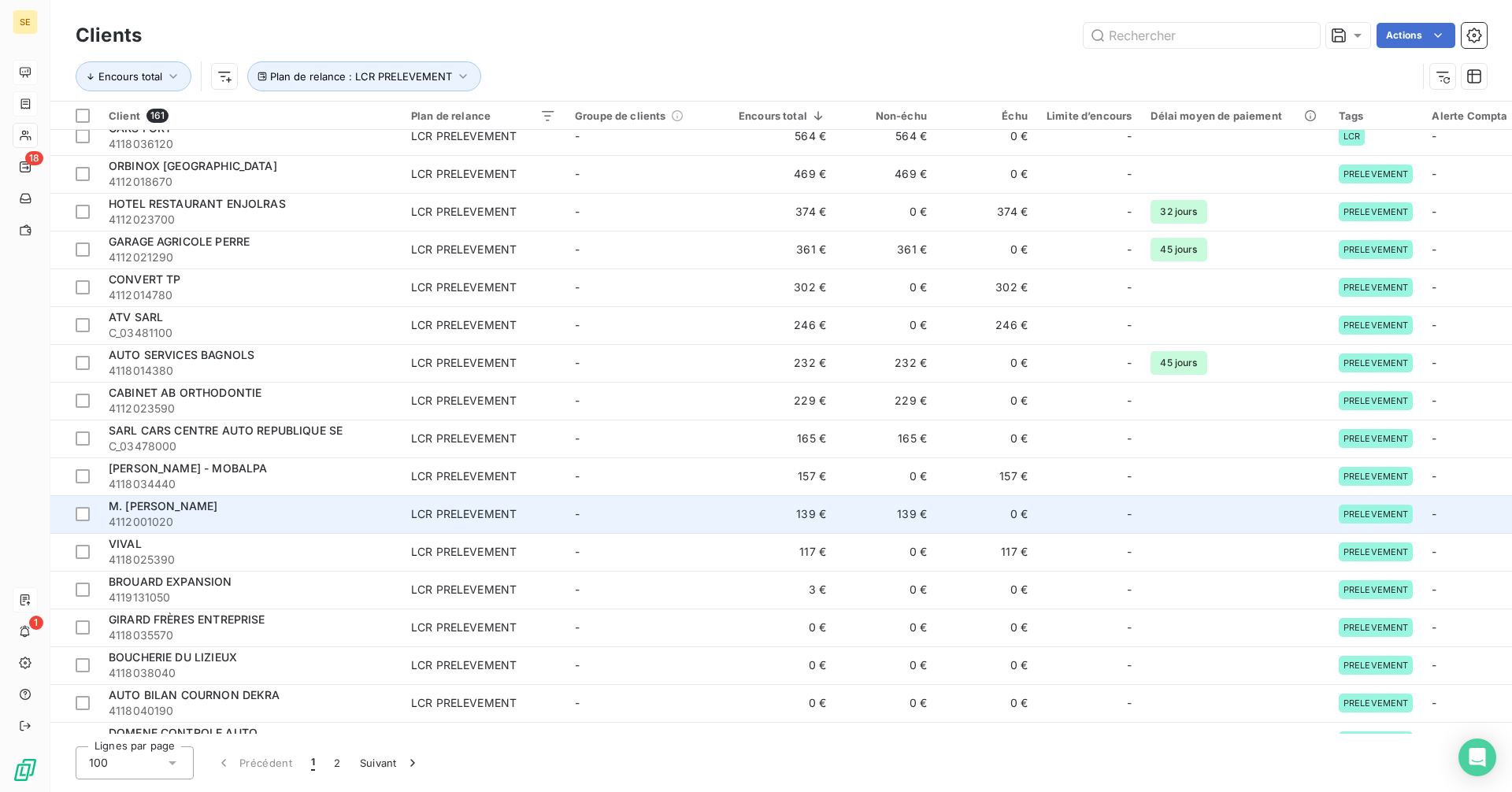
click at [239, 511] on div "M. [PERSON_NAME]" at bounding box center [251, 506] width 284 height 16
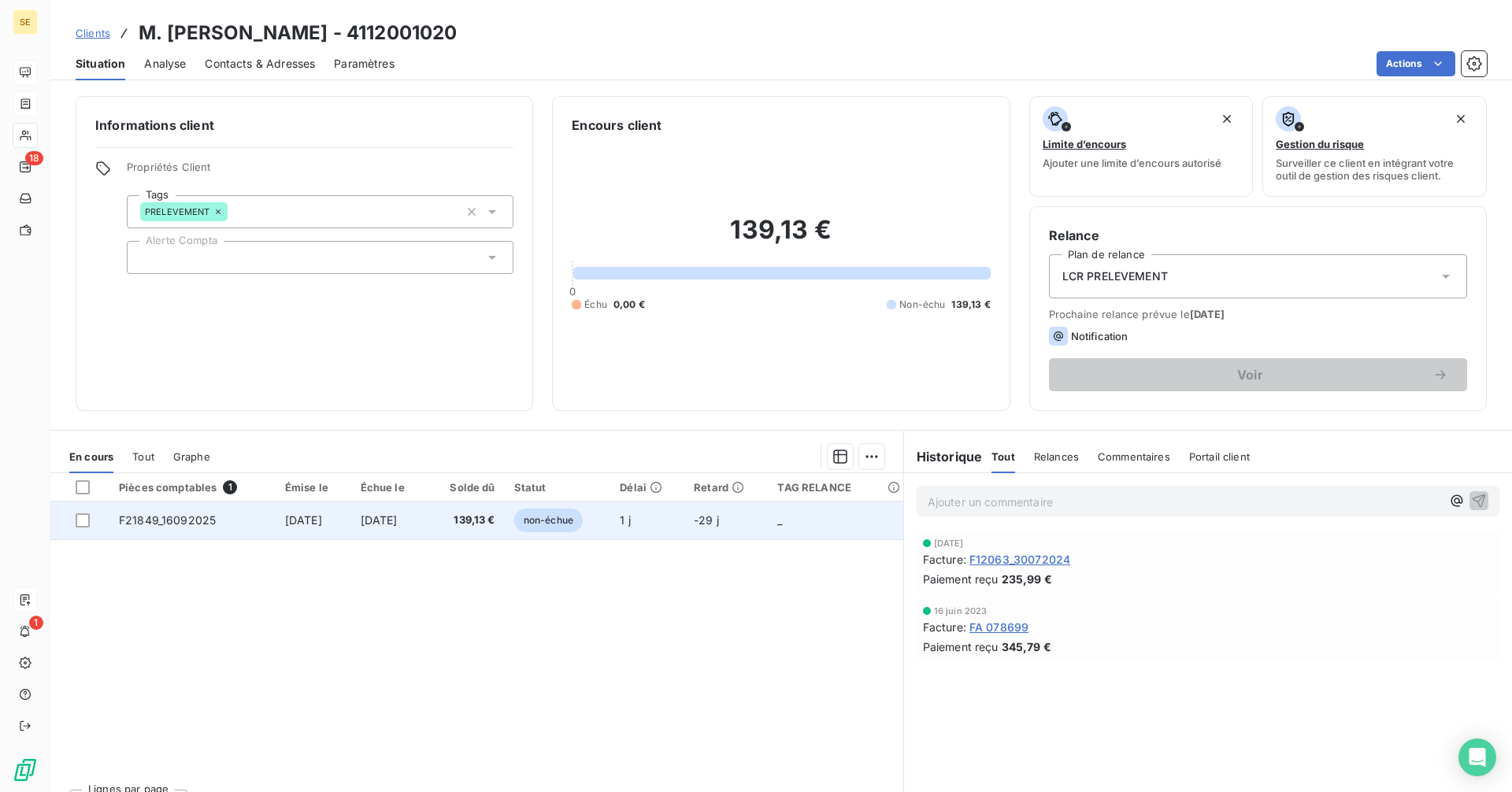
click at [285, 525] on span "[DATE]" at bounding box center [303, 520] width 37 height 13
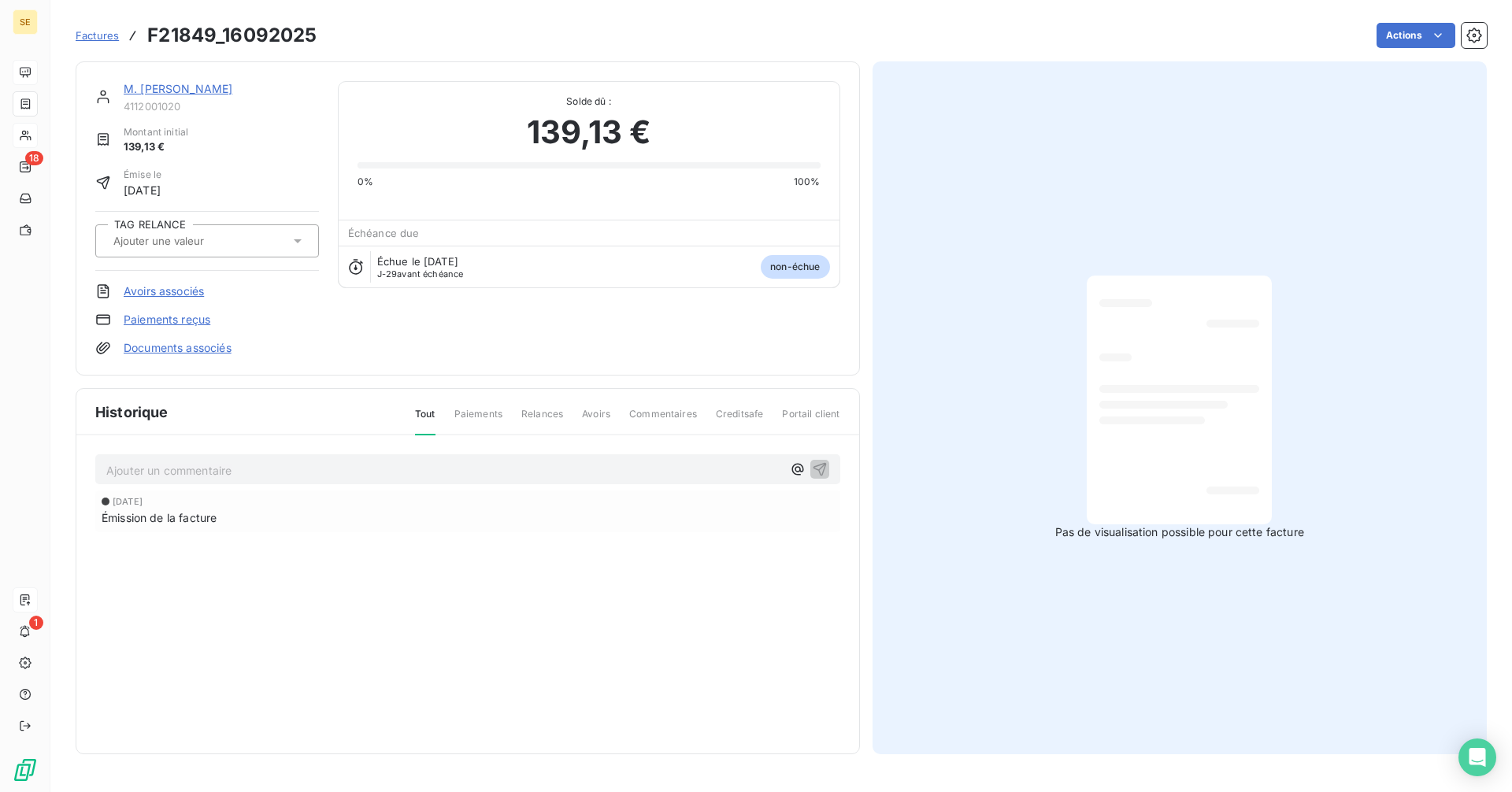
click at [165, 84] on link "M. [PERSON_NAME]" at bounding box center [178, 88] width 109 height 13
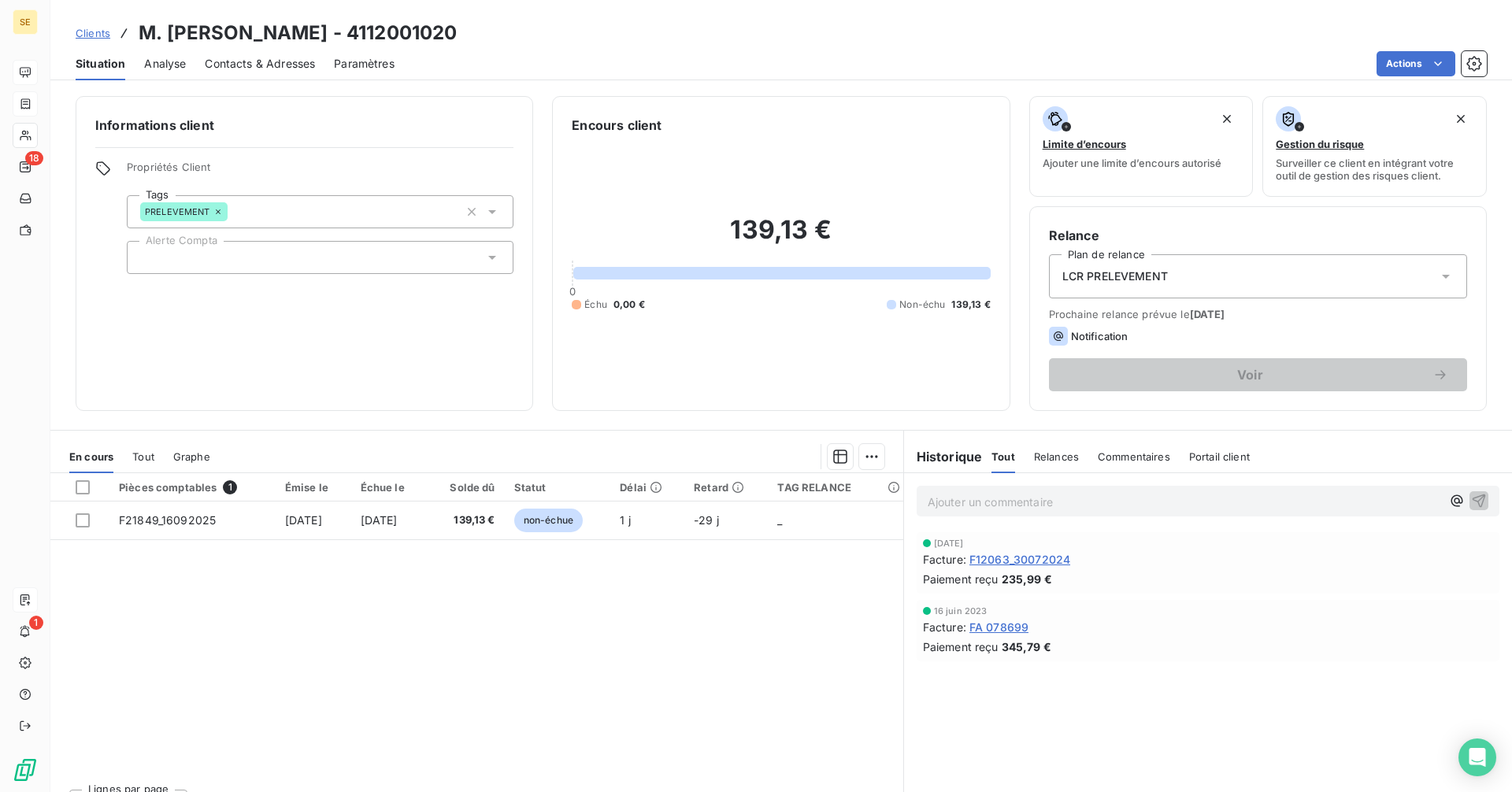
click at [1028, 560] on span "F12063_30072024" at bounding box center [1020, 559] width 101 height 16
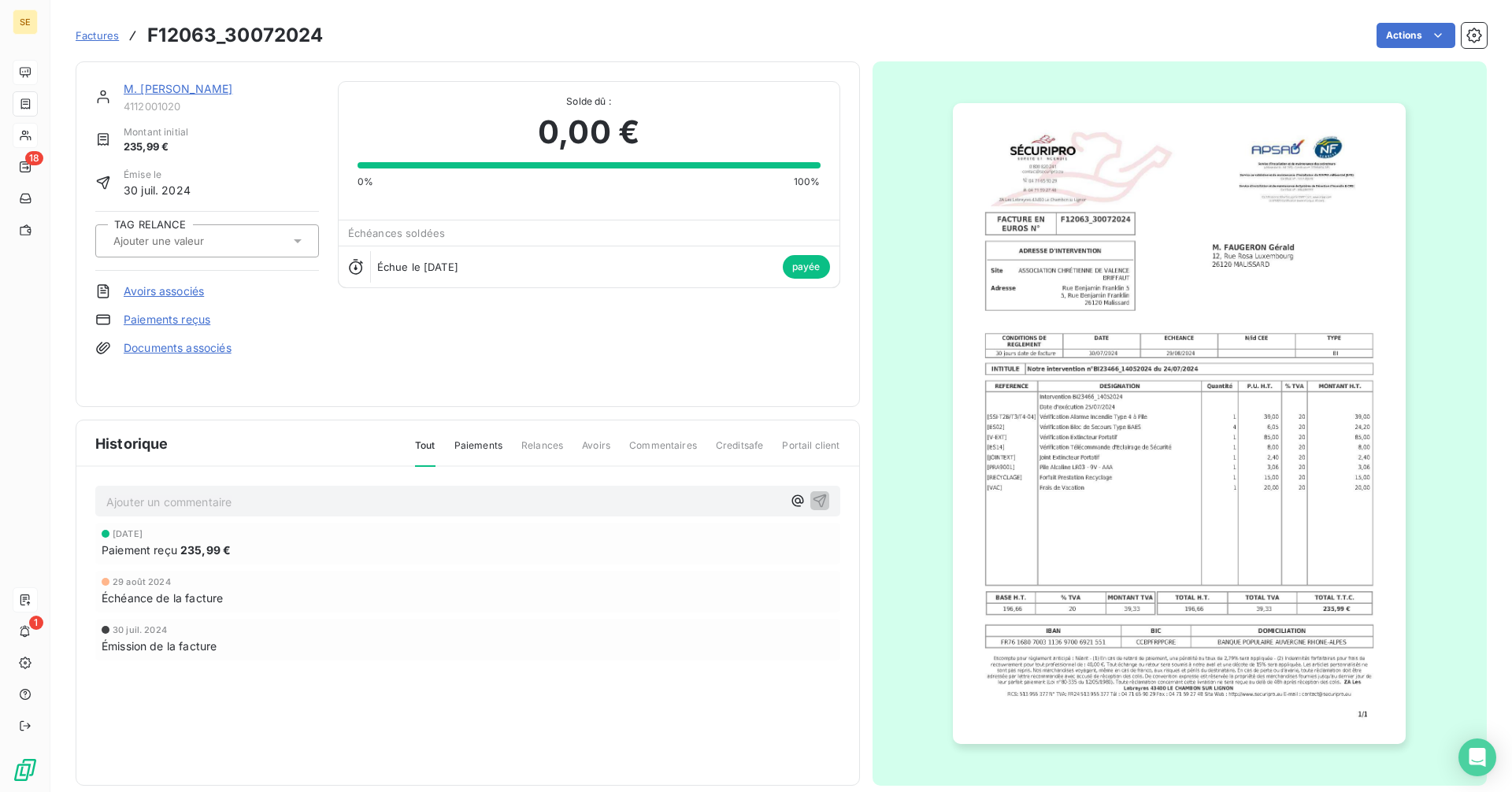
click at [163, 86] on link "M. [PERSON_NAME]" at bounding box center [178, 88] width 109 height 13
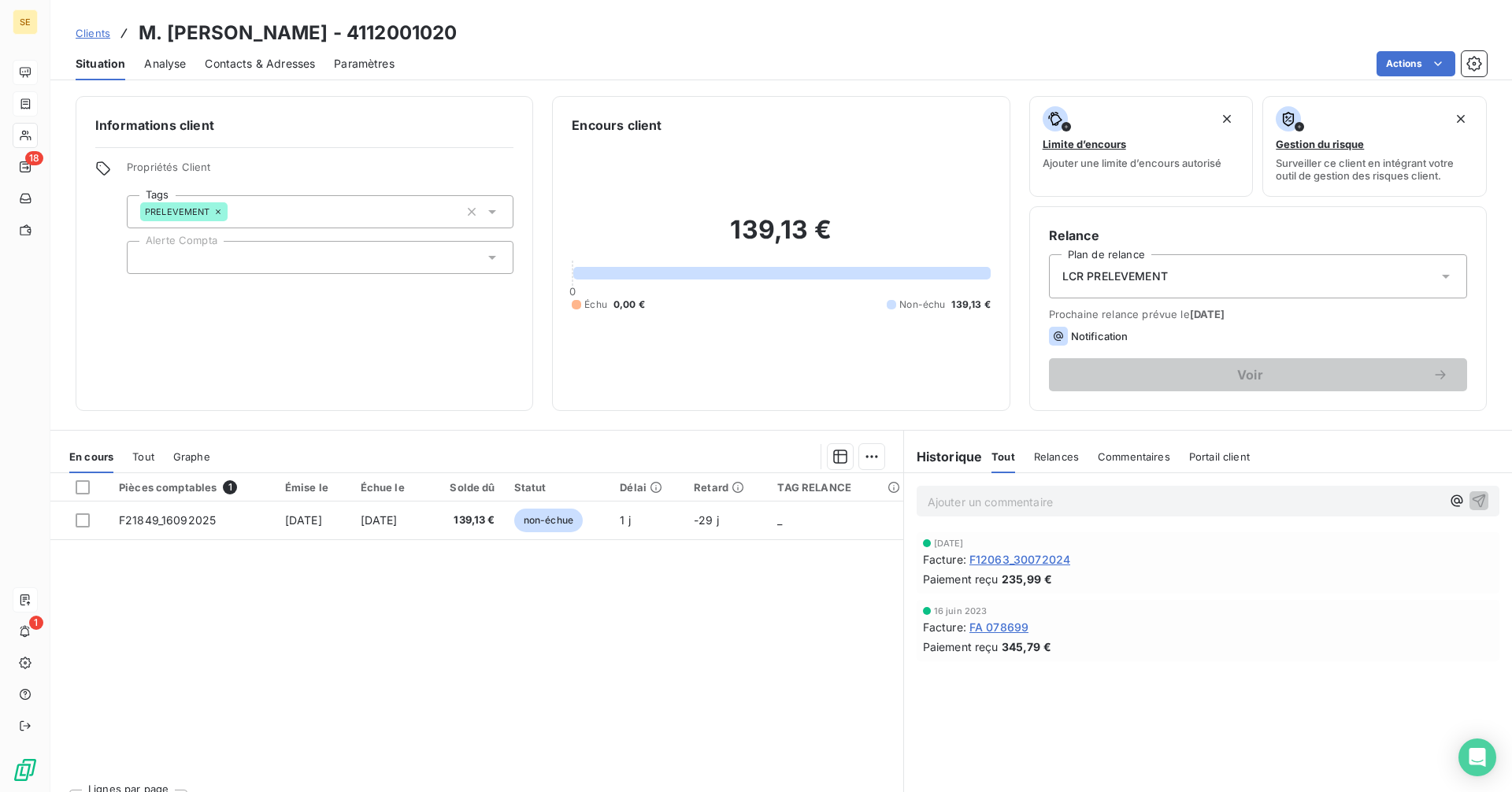
click at [101, 31] on span "Clients" at bounding box center [93, 33] width 35 height 13
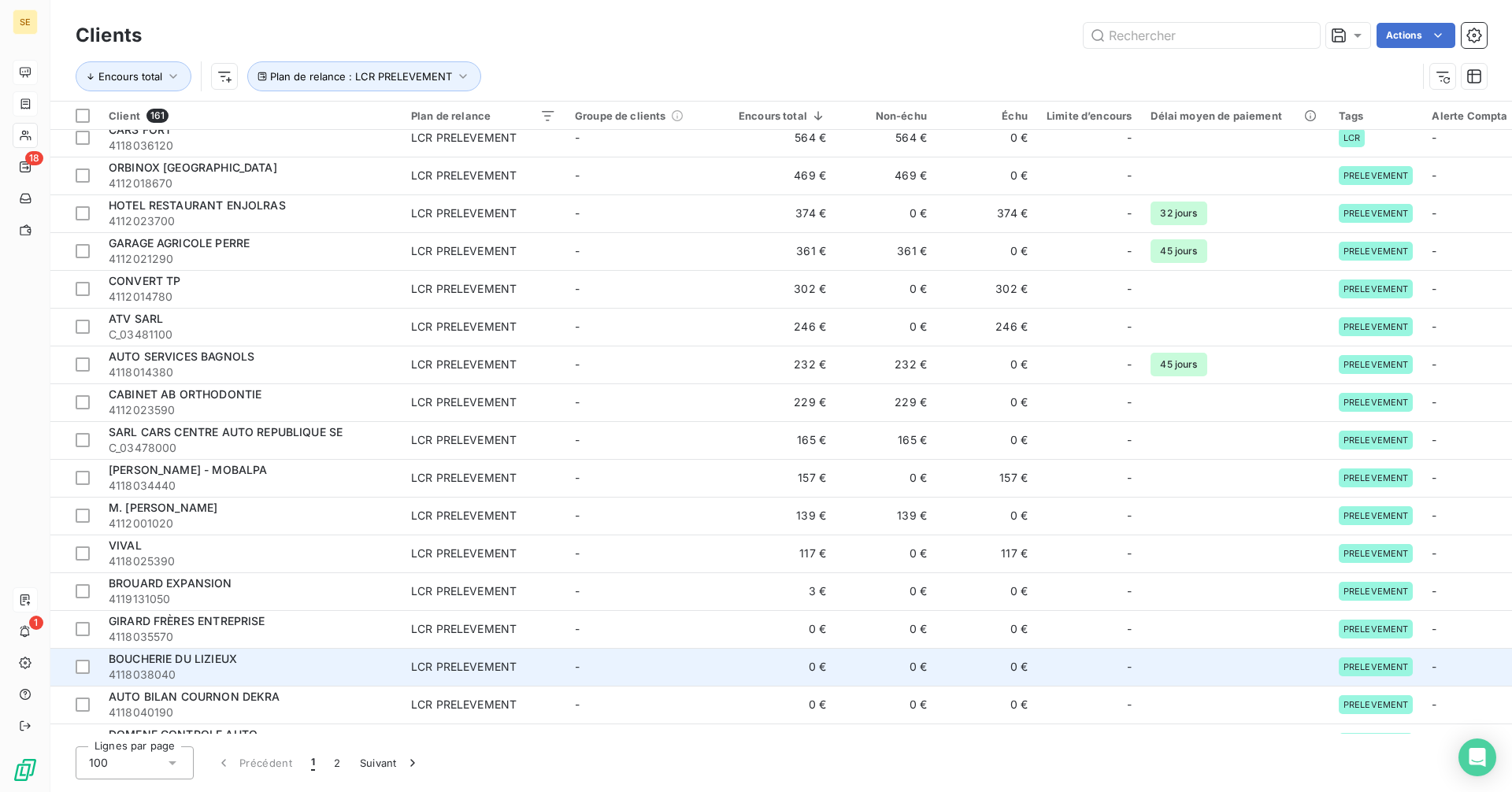
scroll to position [315, 0]
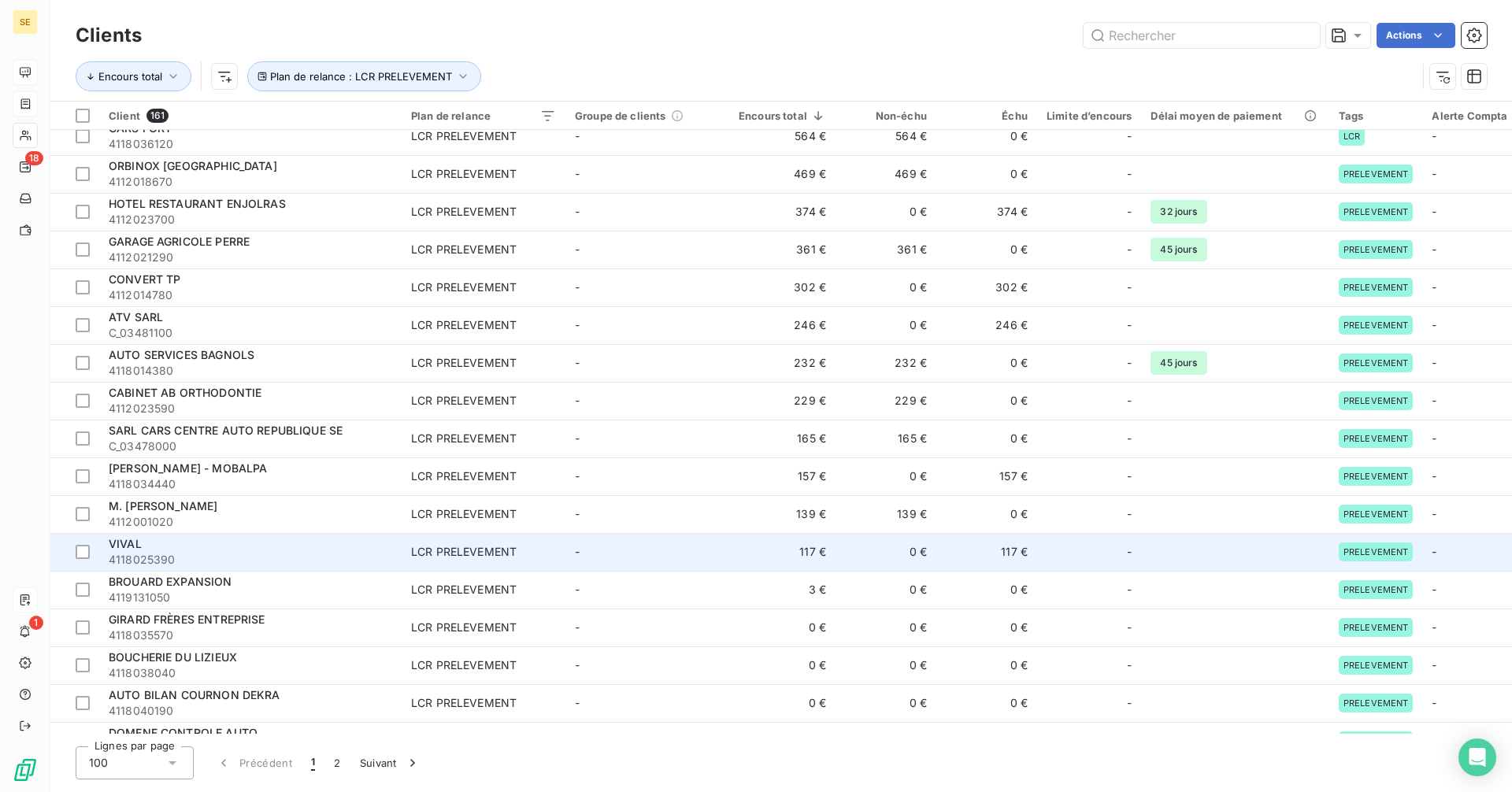
click at [169, 549] on div "VIVAL" at bounding box center [251, 544] width 284 height 16
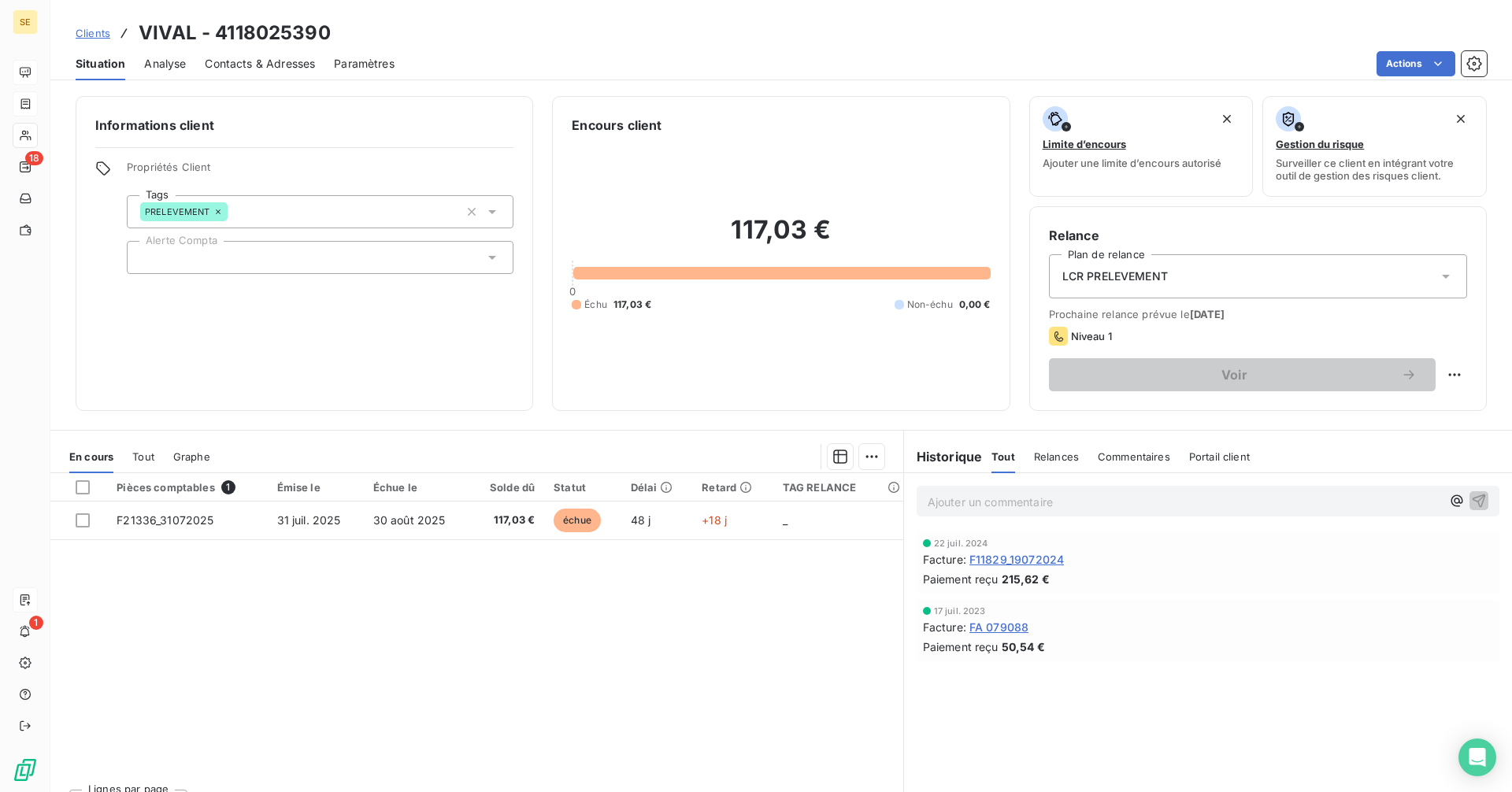
click at [1000, 559] on span "F11829_19072024" at bounding box center [1016, 559] width 94 height 16
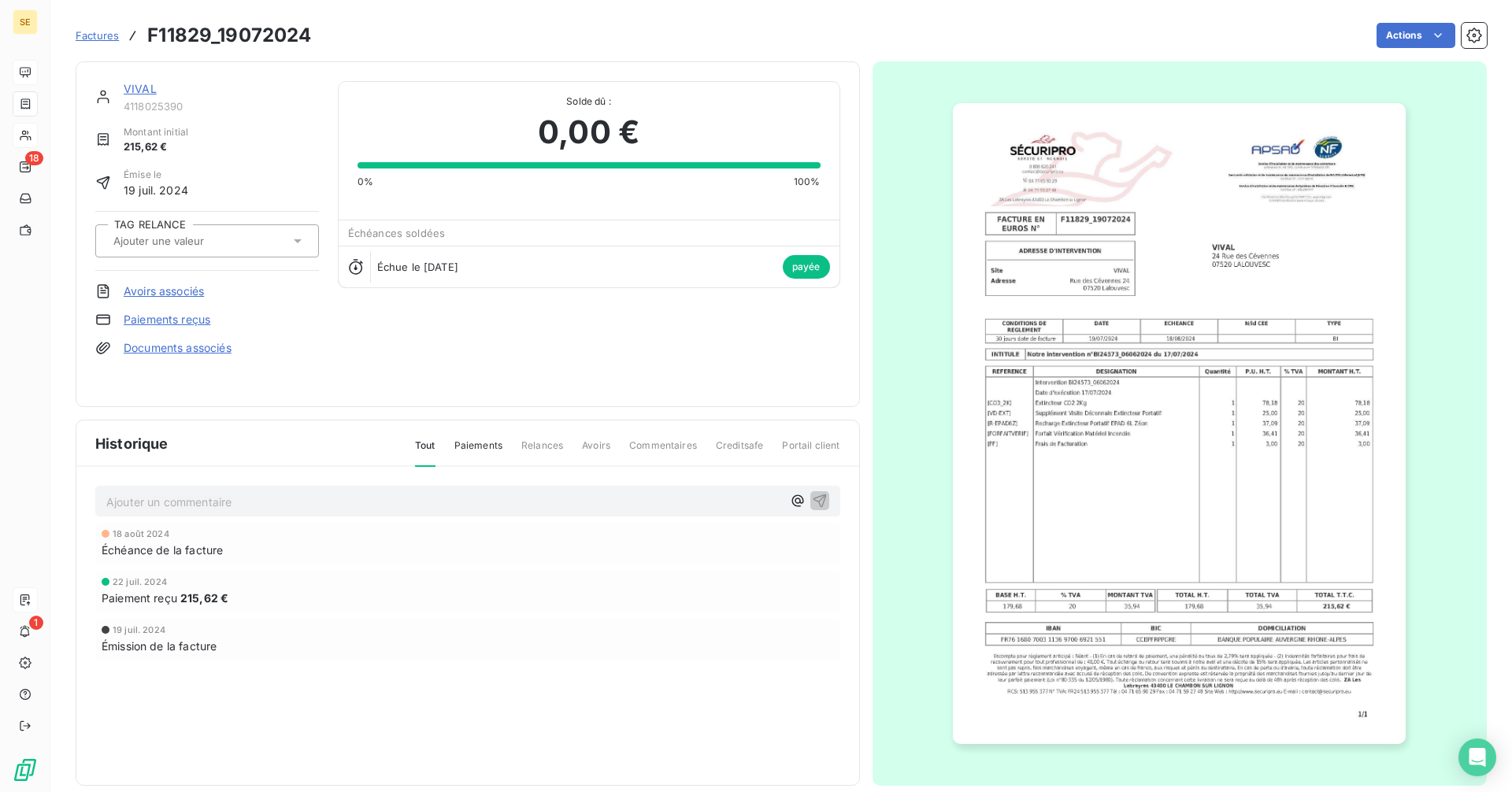
click at [137, 90] on link "VIVAL" at bounding box center [140, 88] width 33 height 13
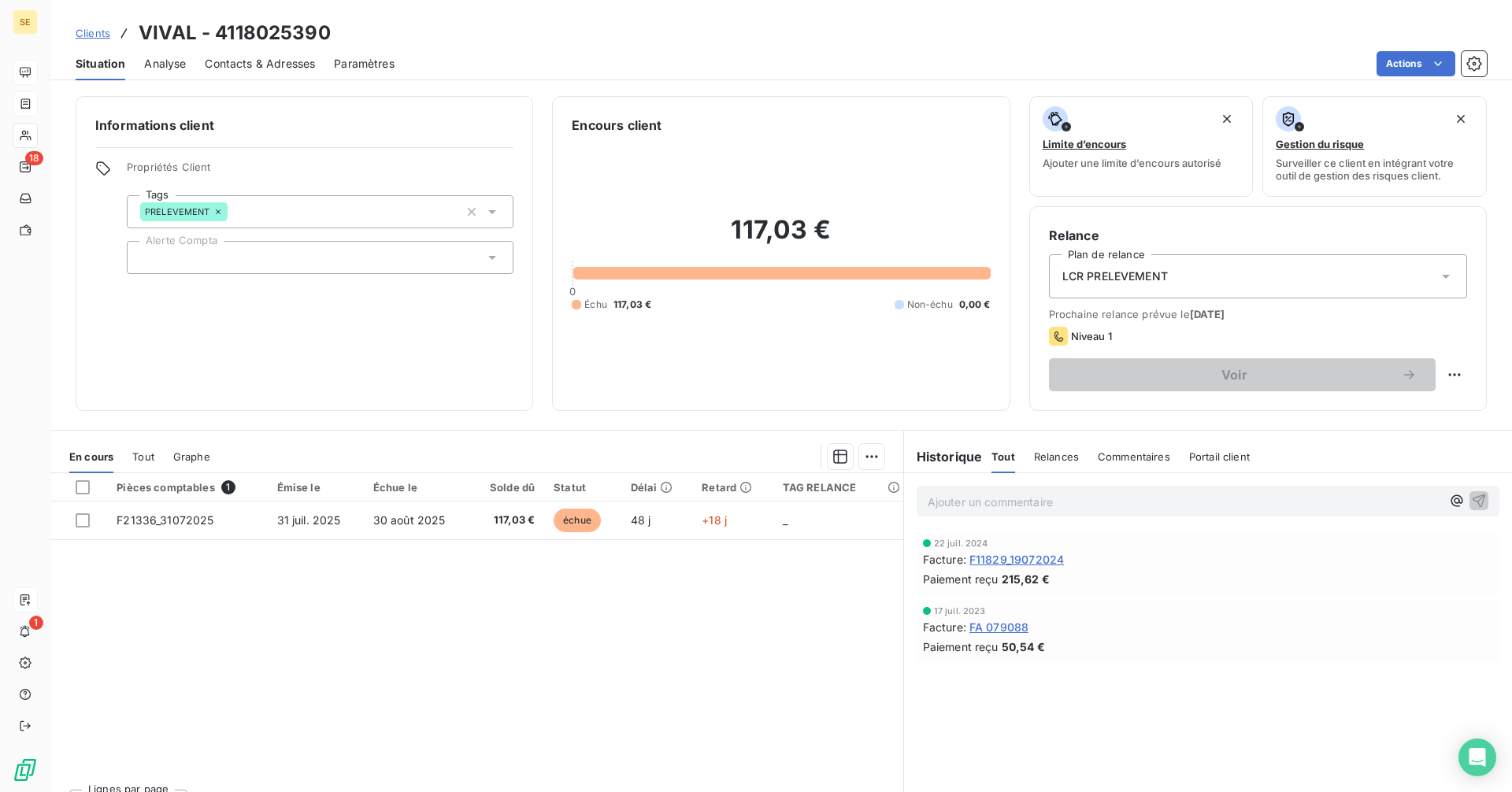
click at [93, 31] on span "Clients" at bounding box center [93, 33] width 35 height 13
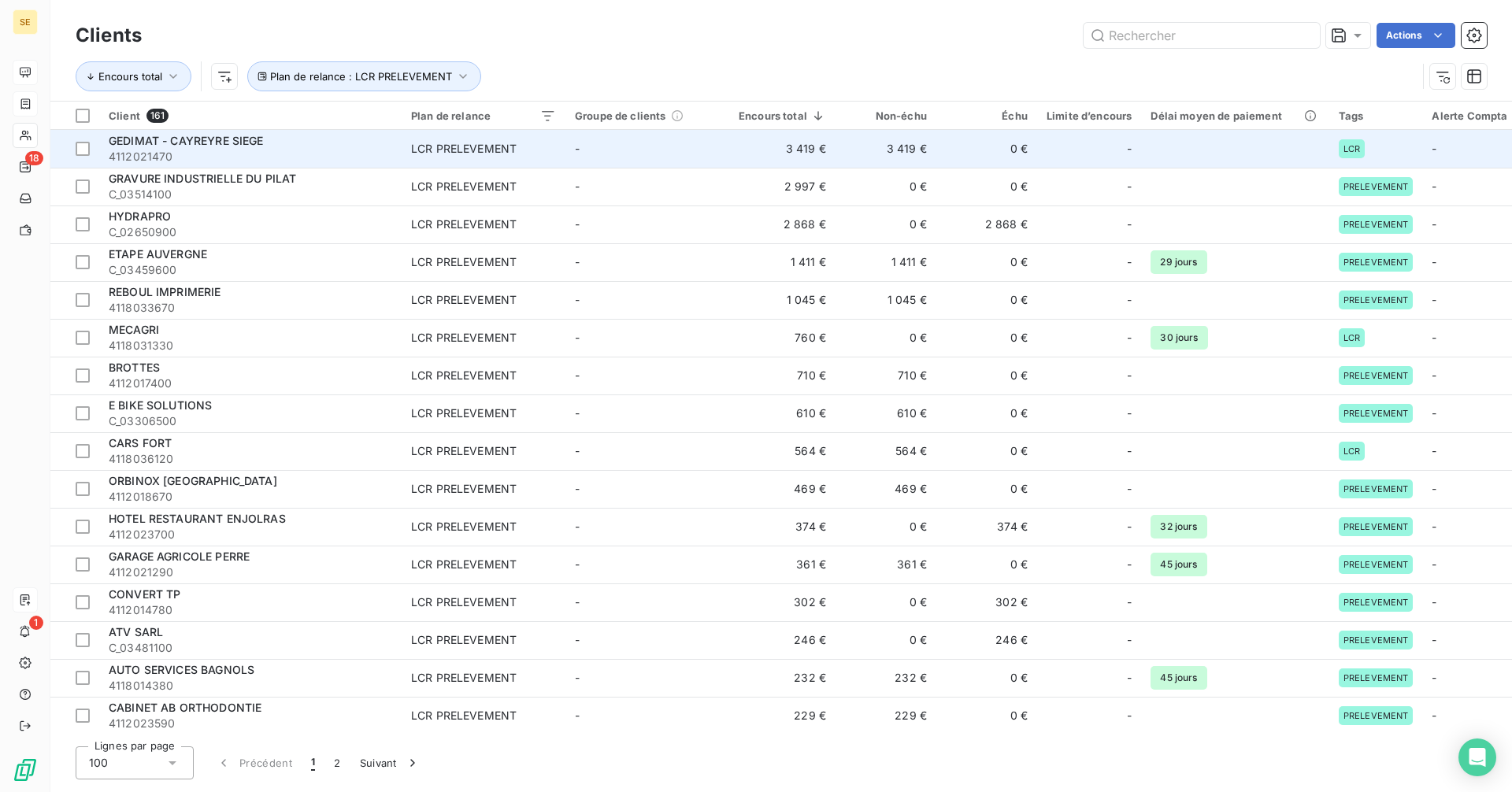
click at [176, 149] on span "4112021470" at bounding box center [251, 157] width 284 height 16
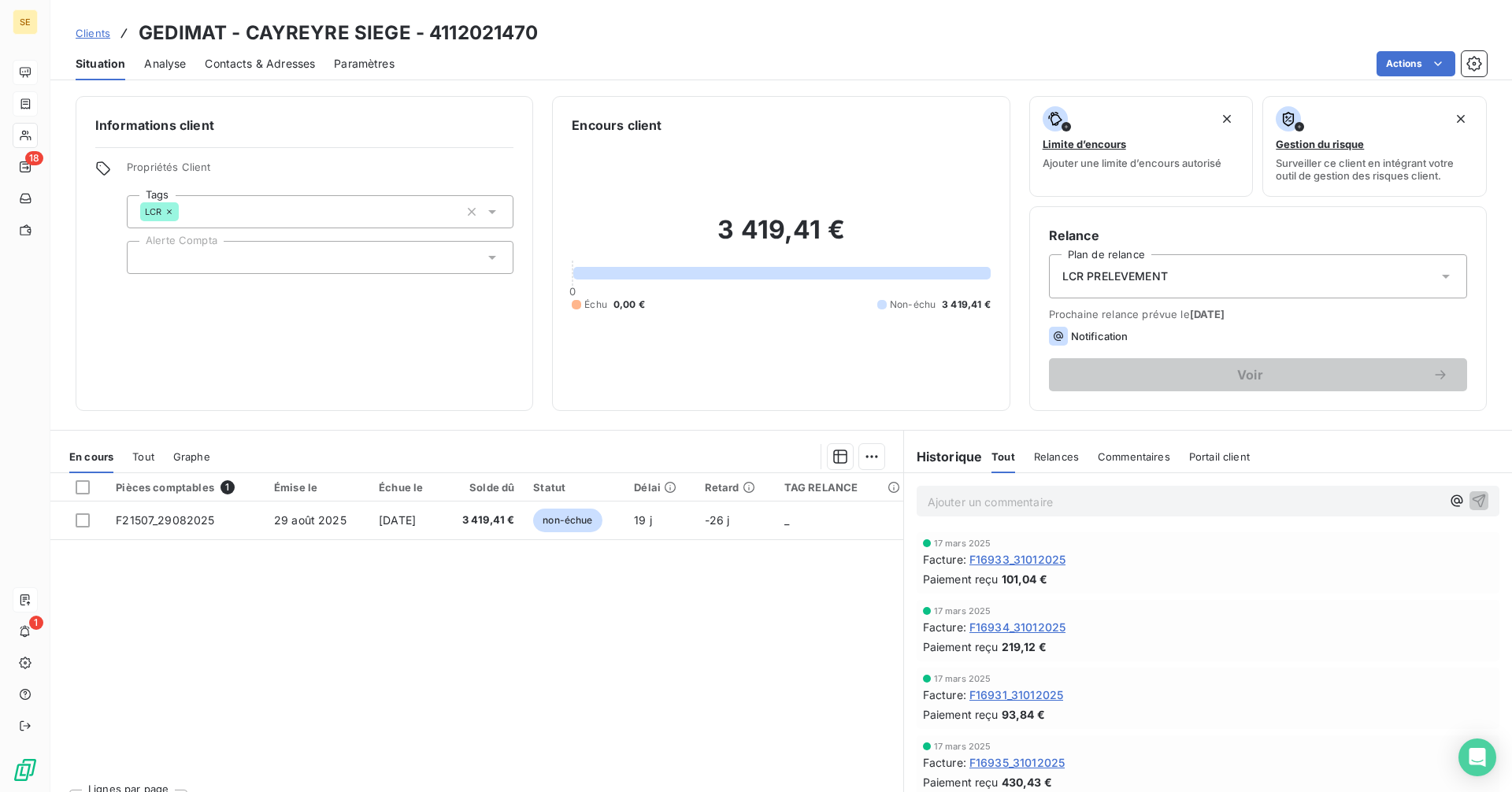
click at [86, 27] on span "Clients" at bounding box center [93, 33] width 35 height 13
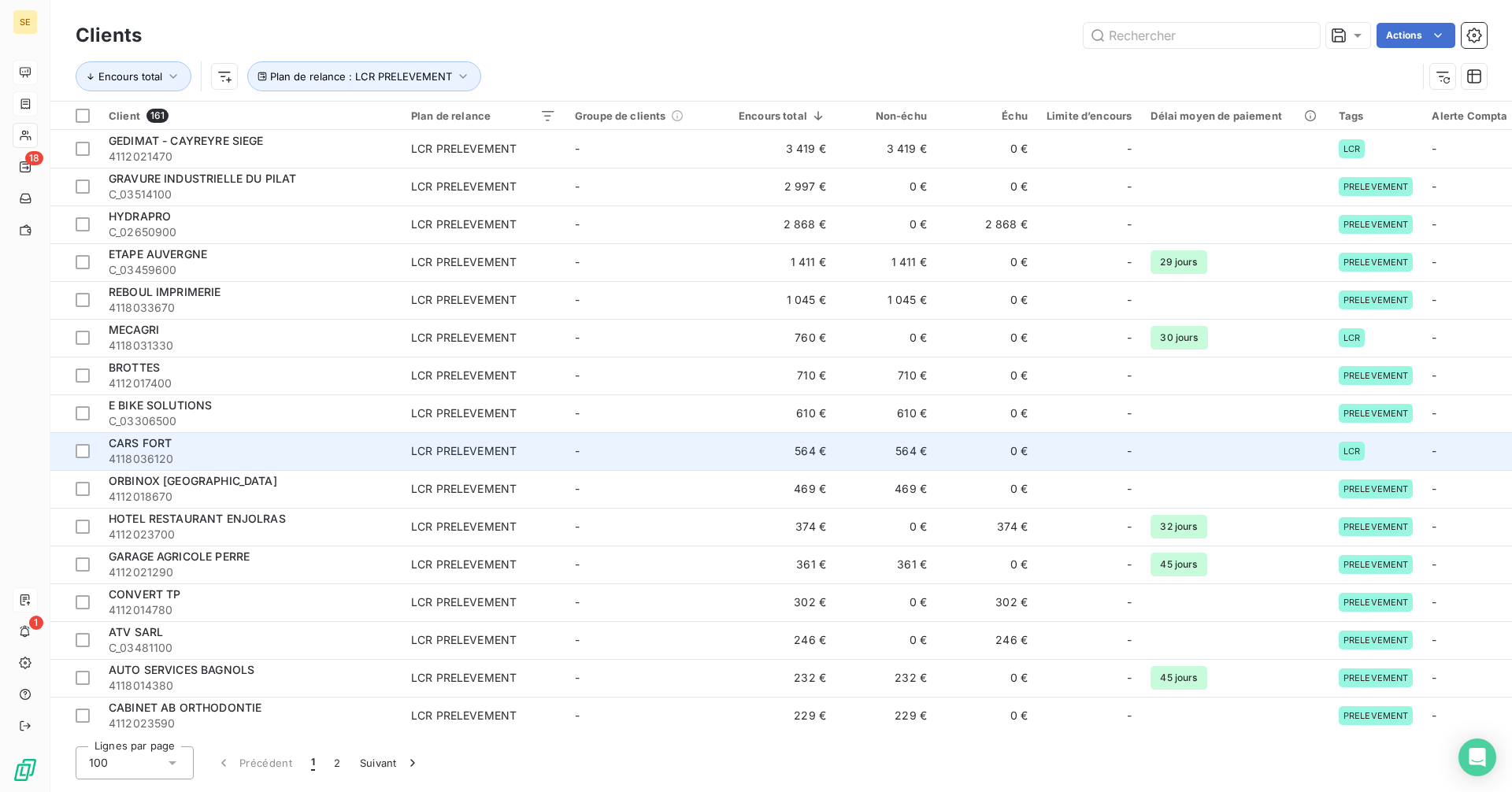
click at [180, 448] on div "CARS FORT" at bounding box center [251, 444] width 284 height 16
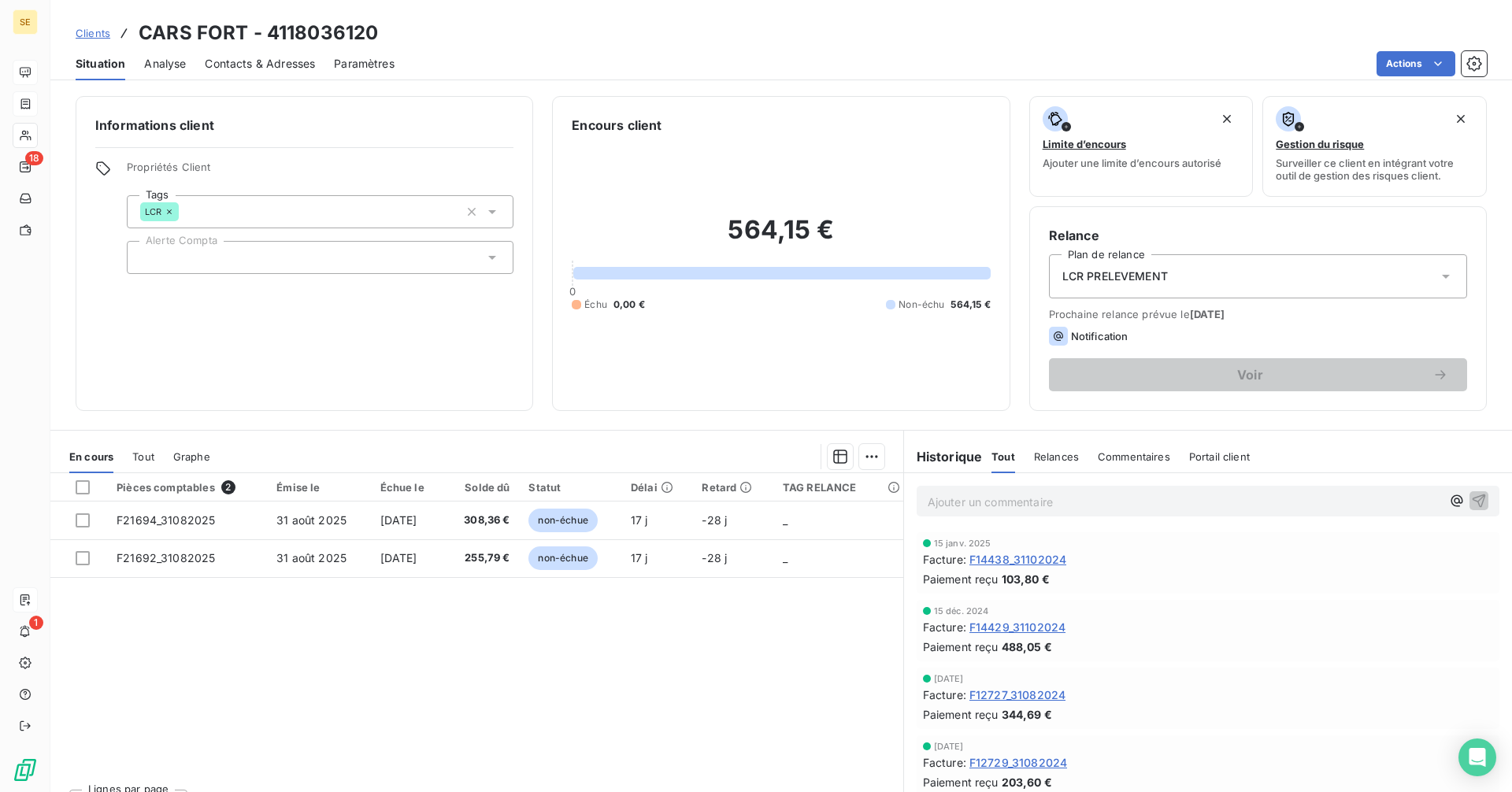
click at [99, 28] on span "Clients" at bounding box center [93, 33] width 35 height 13
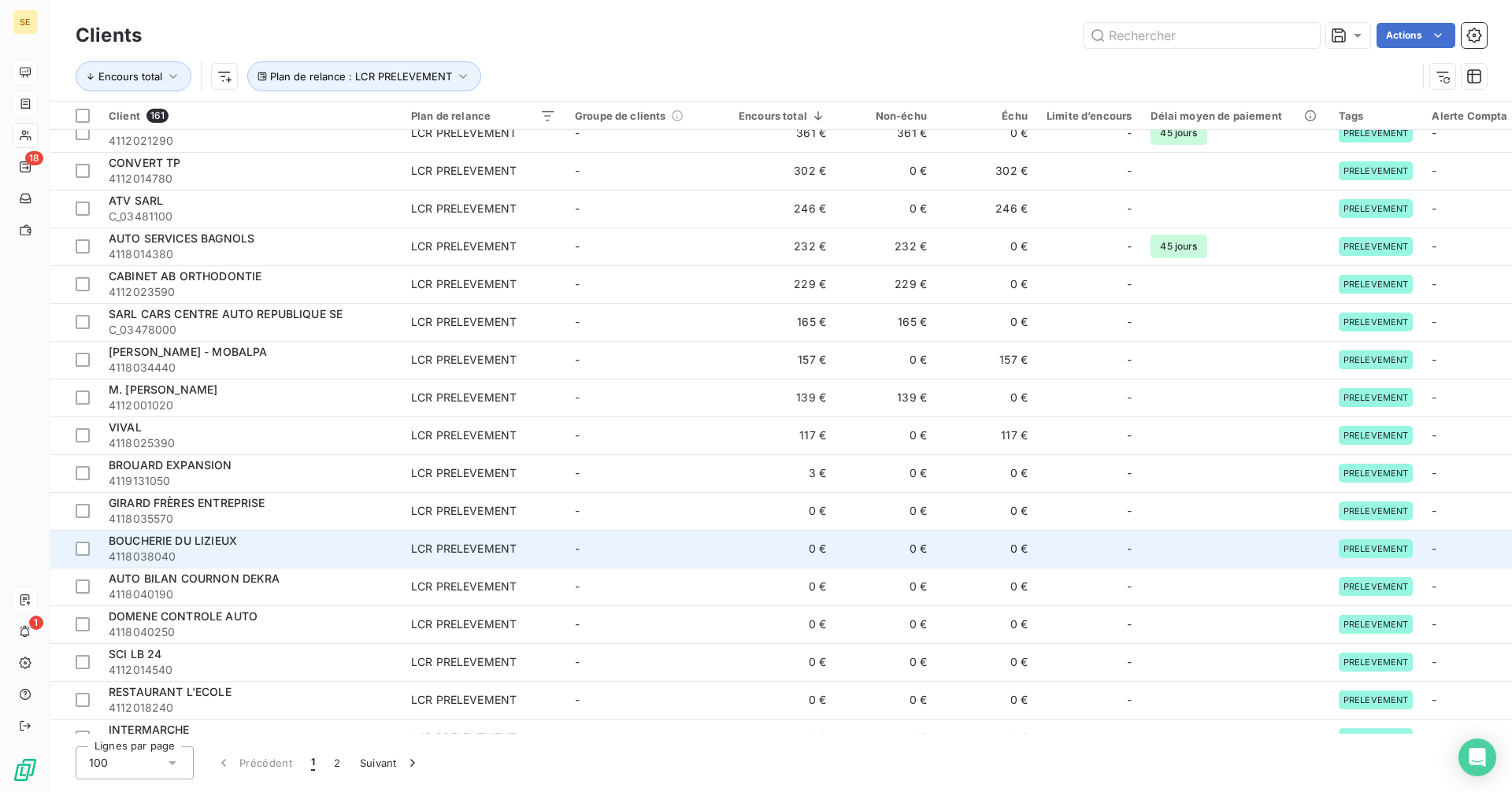
scroll to position [393, 0]
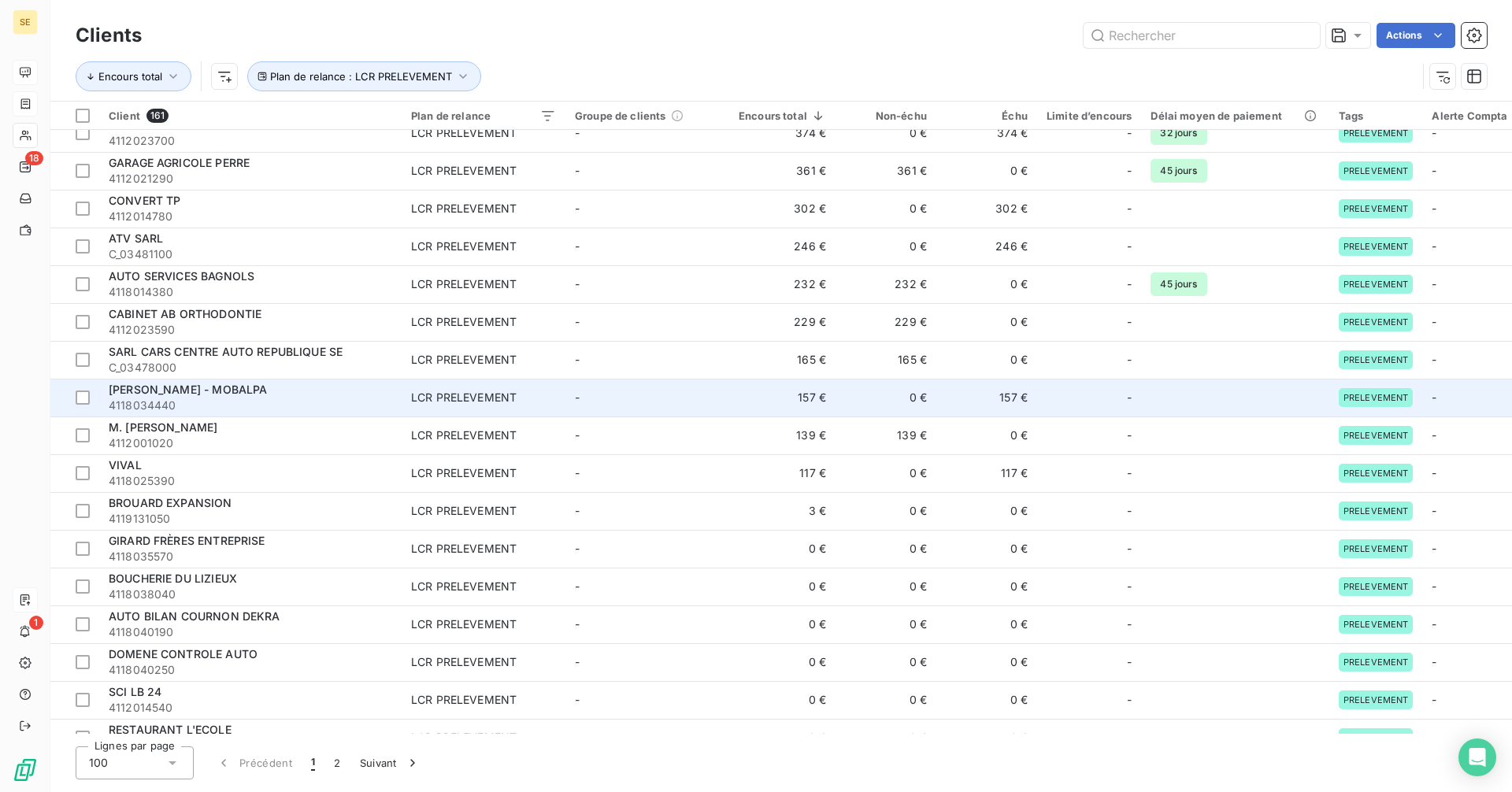
click at [214, 399] on span "4118034440" at bounding box center [251, 406] width 284 height 16
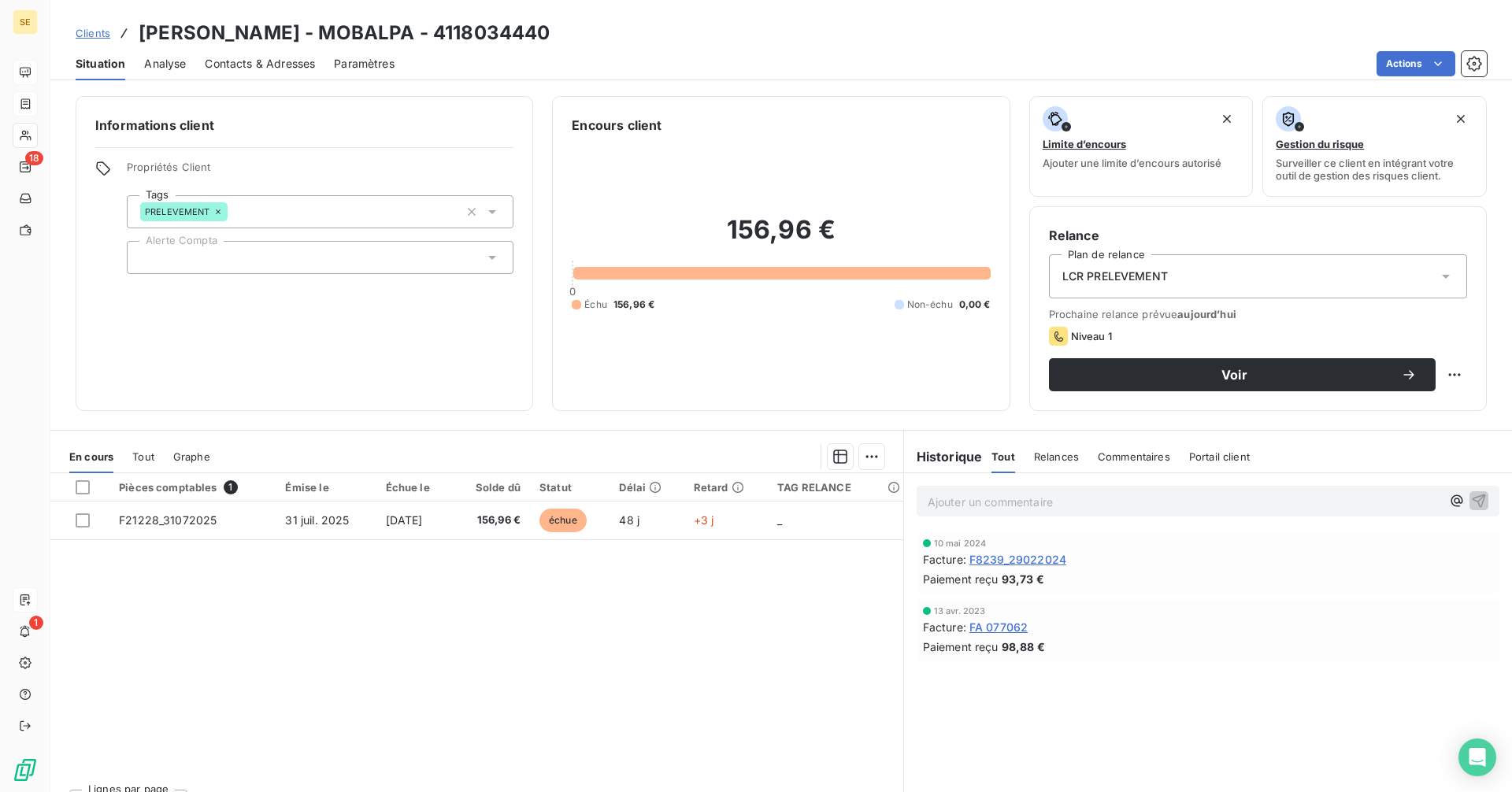
drag, startPoint x: 93, startPoint y: 35, endPoint x: 175, endPoint y: 39, distance: 82.1
click at [93, 35] on span "Clients" at bounding box center [93, 33] width 35 height 13
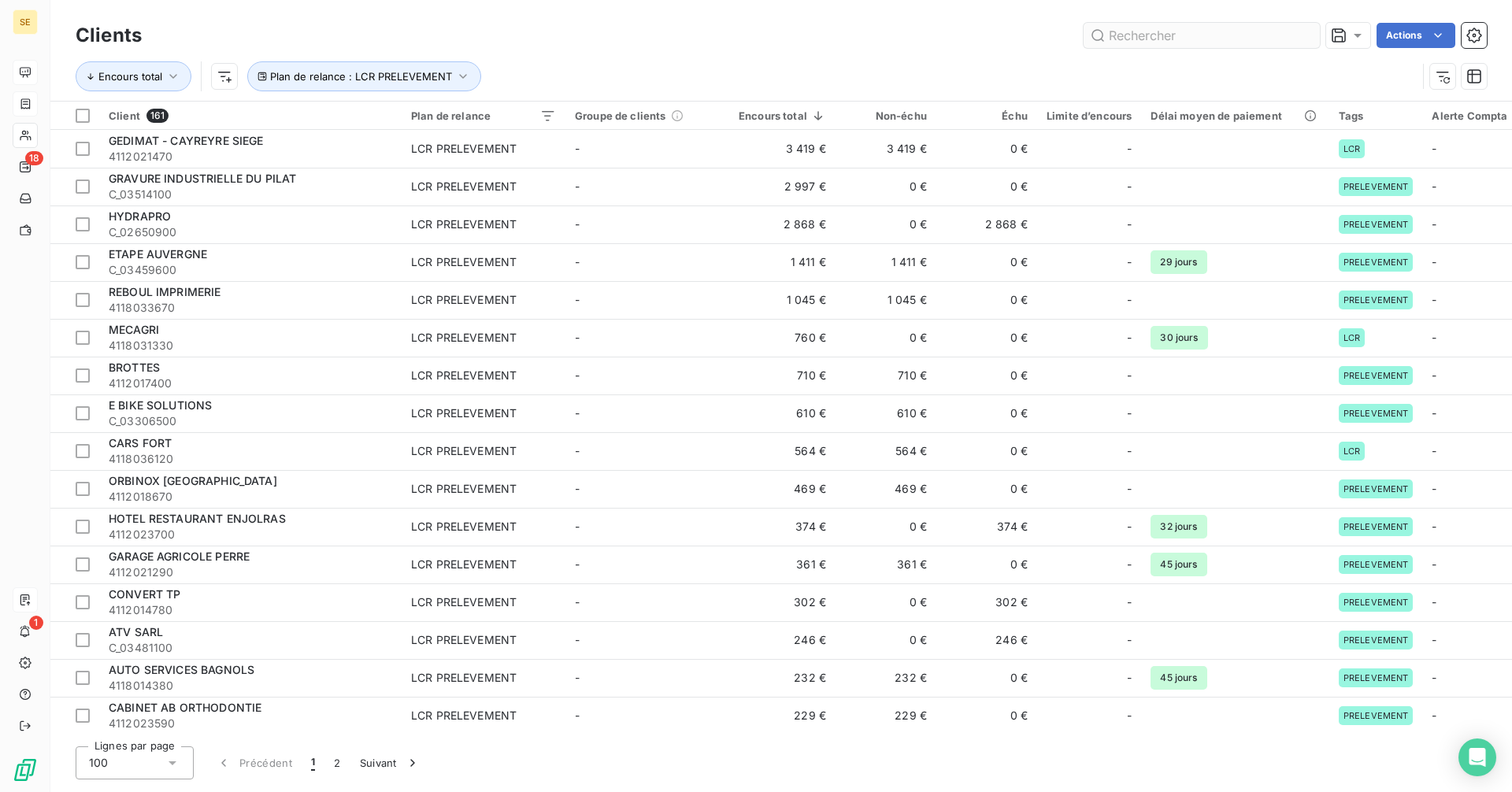
click at [1157, 34] on input "text" at bounding box center [1201, 35] width 236 height 25
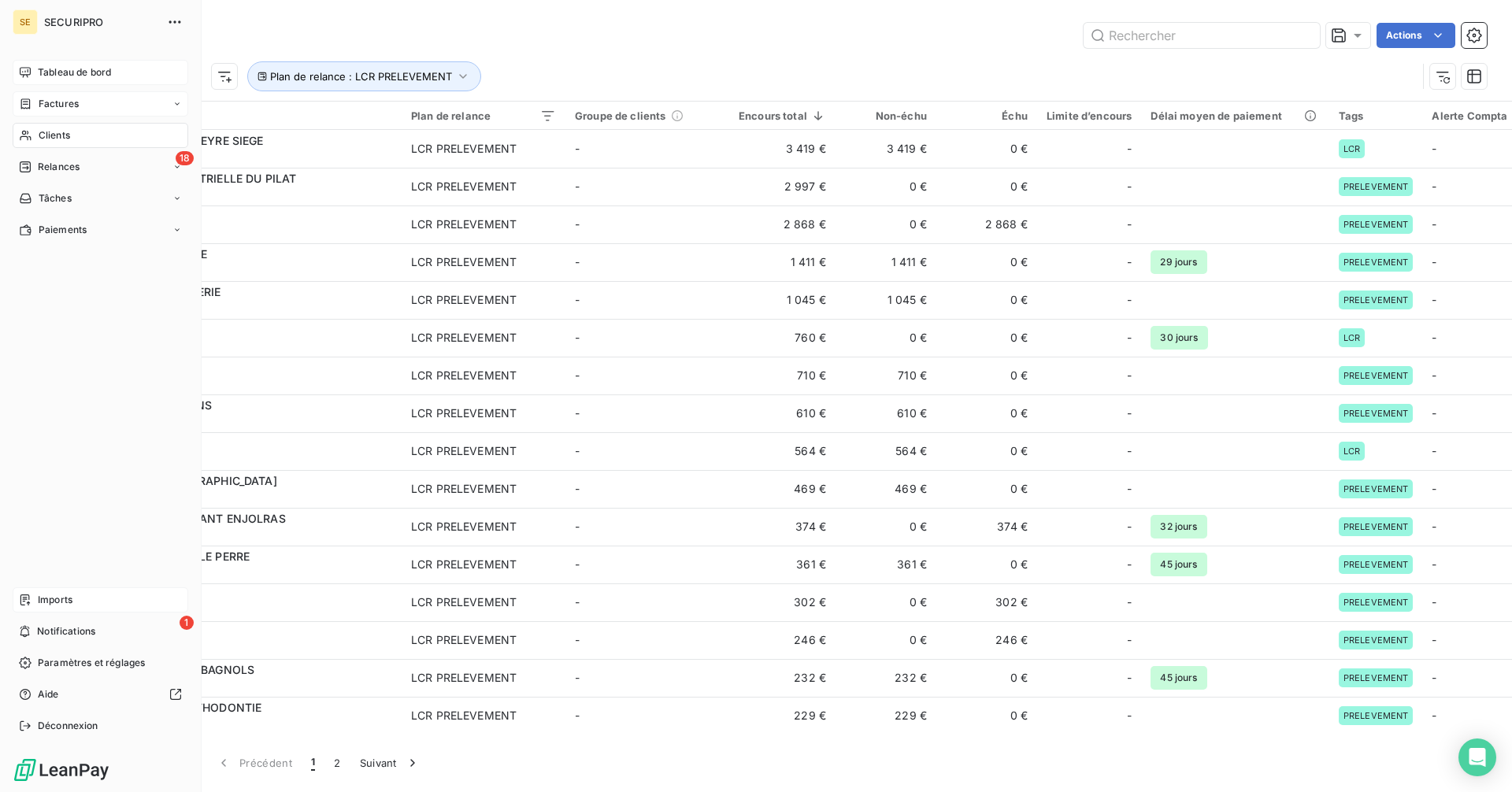
click at [27, 103] on icon at bounding box center [25, 104] width 13 height 13
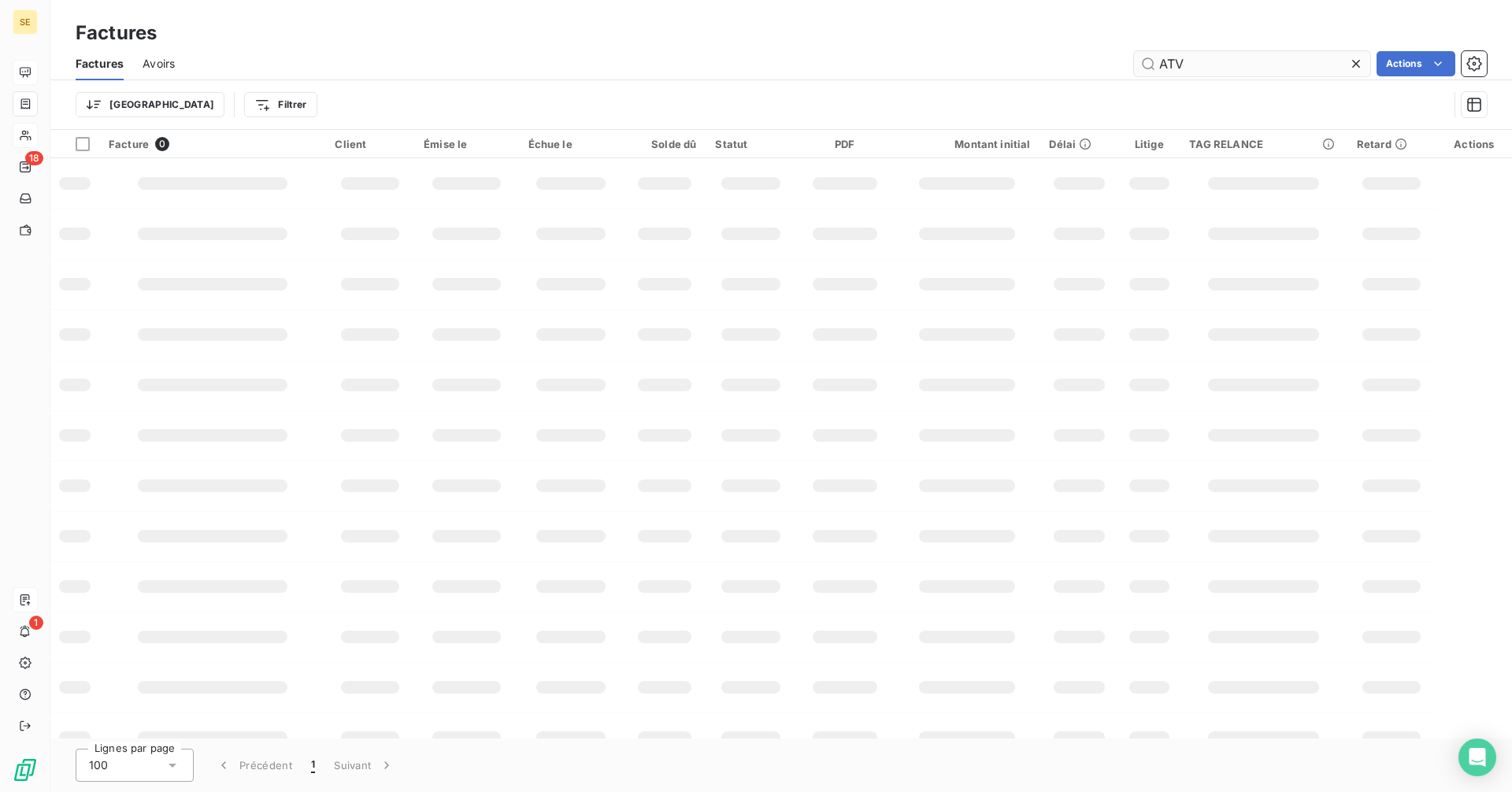
drag, startPoint x: 1192, startPoint y: 67, endPoint x: 1151, endPoint y: 63, distance: 41.2
click at [1151, 63] on input "ATV" at bounding box center [1251, 64] width 236 height 25
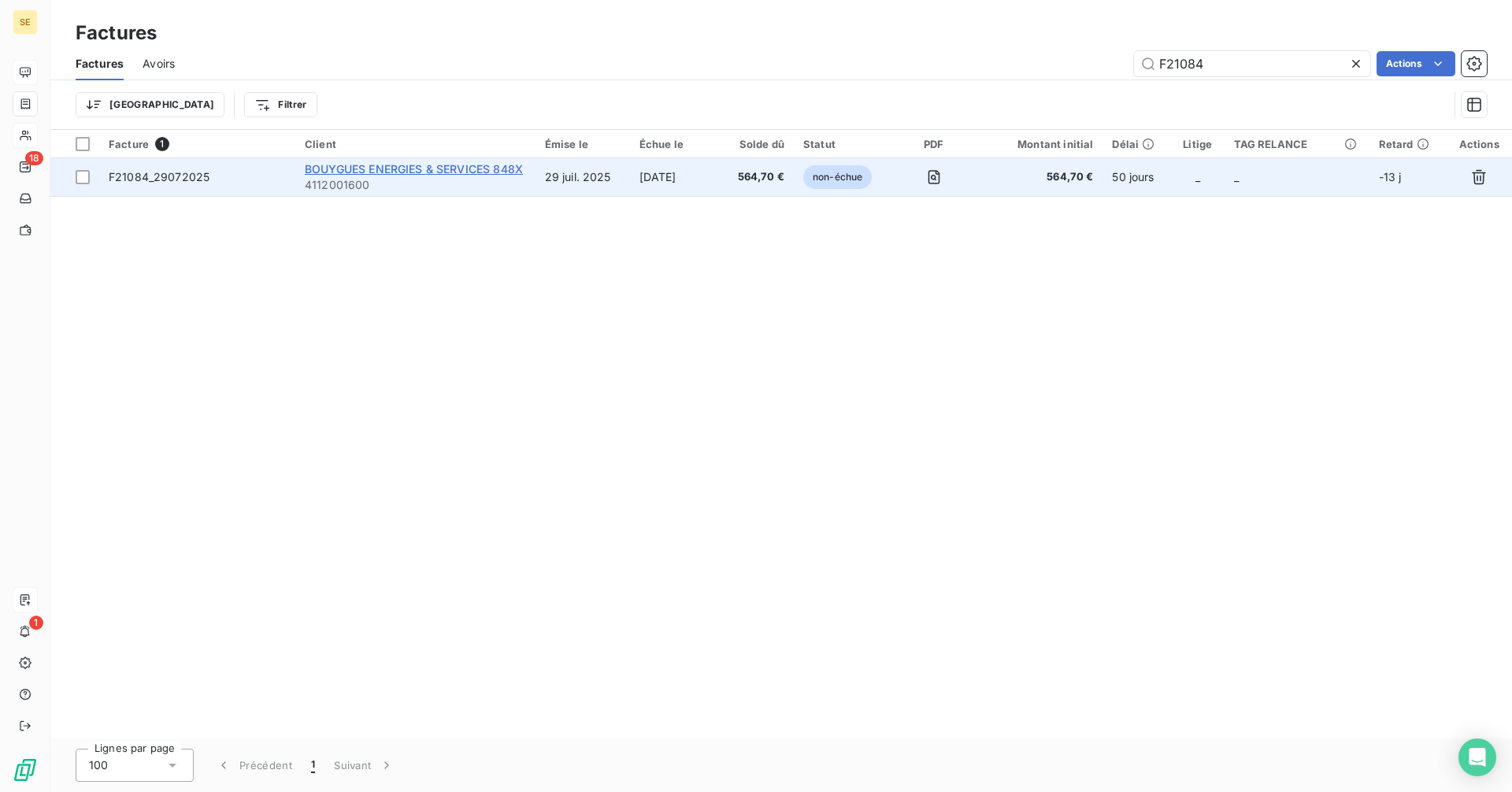
type input "F21084"
click at [402, 175] on span "BOUYGUES ENERGIES & SERVICES 848X" at bounding box center [413, 169] width 218 height 13
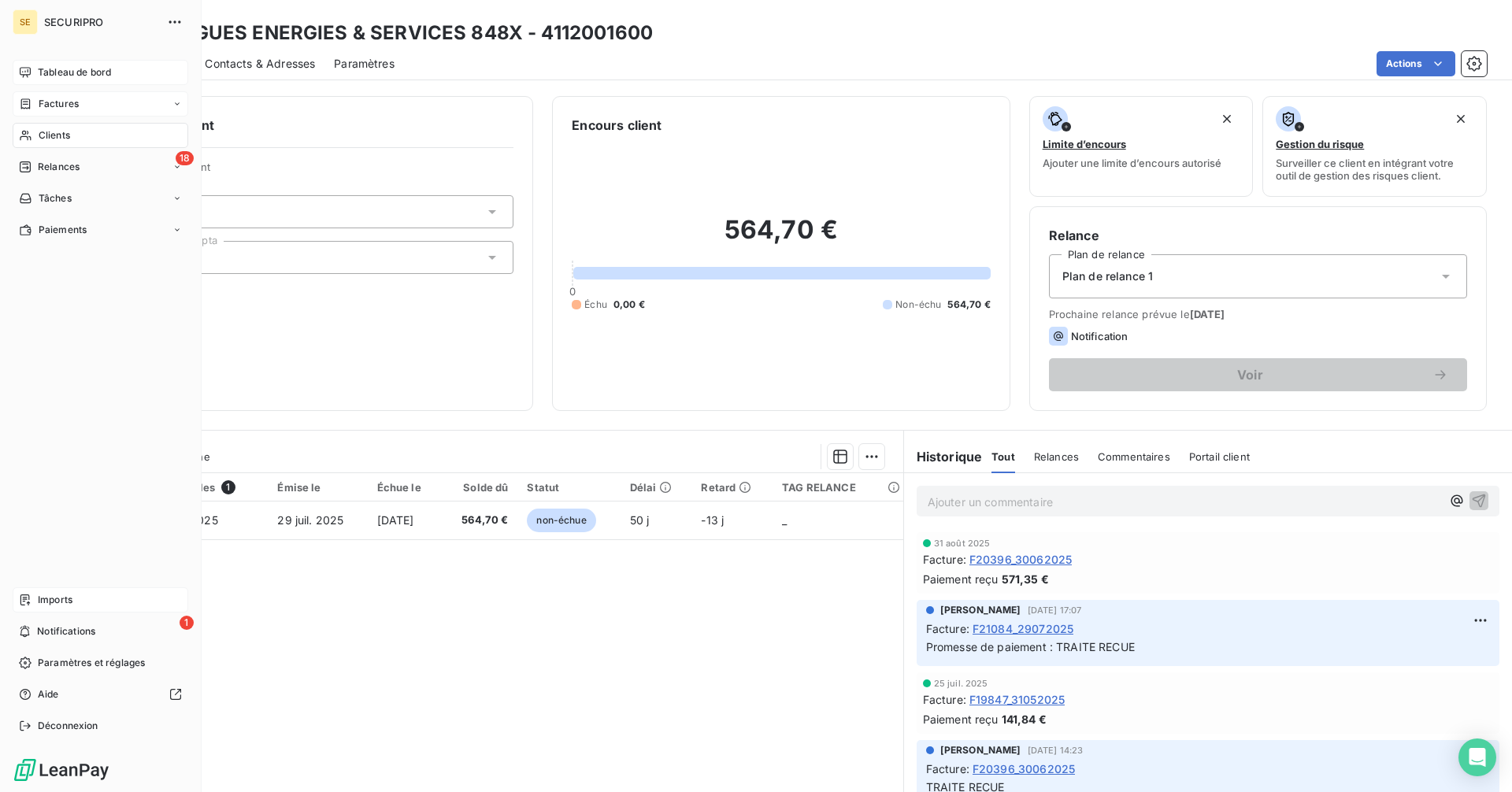
click at [40, 105] on span "Factures" at bounding box center [58, 104] width 40 height 14
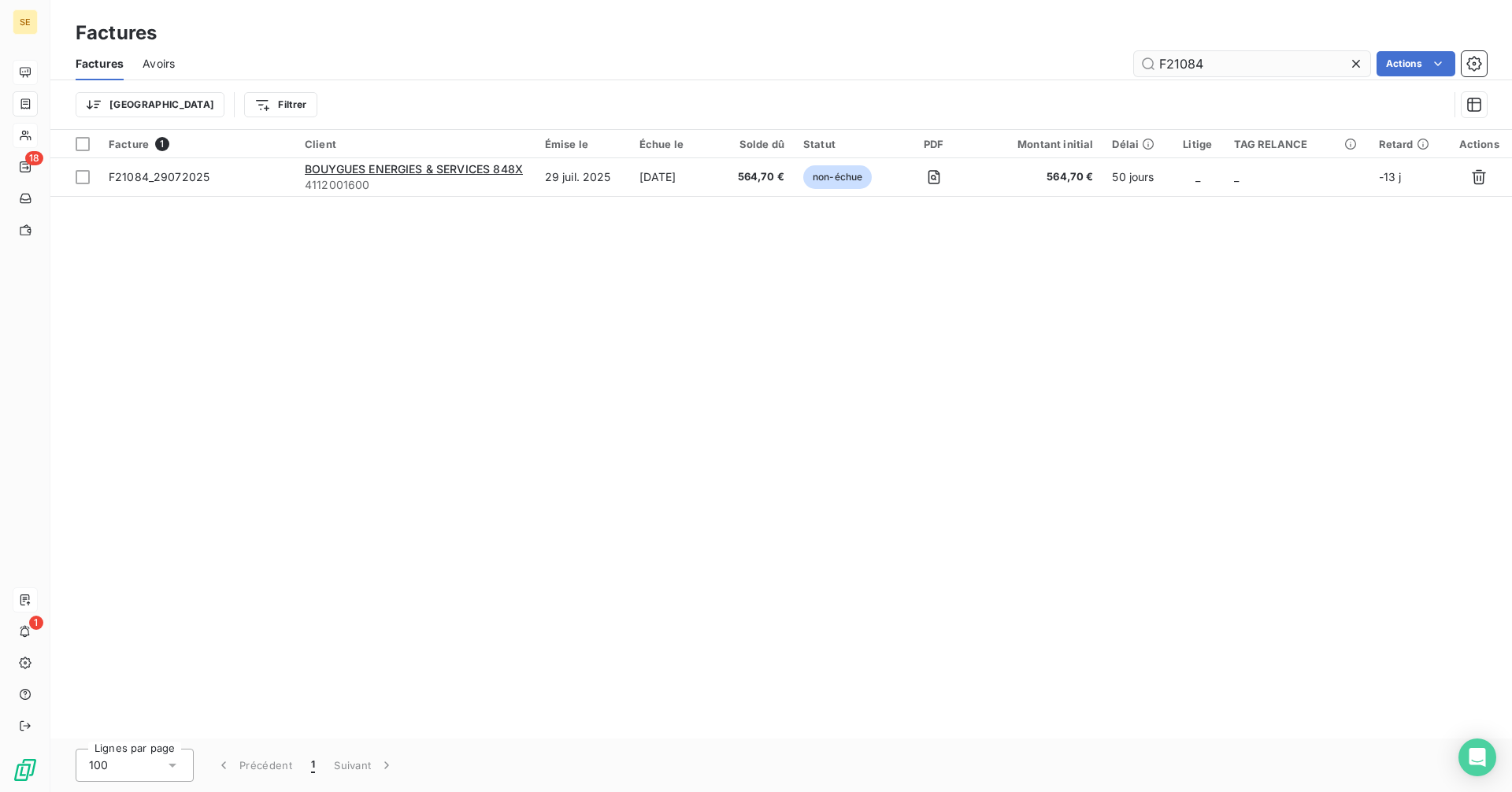
click at [1228, 57] on input "F21084" at bounding box center [1251, 64] width 236 height 25
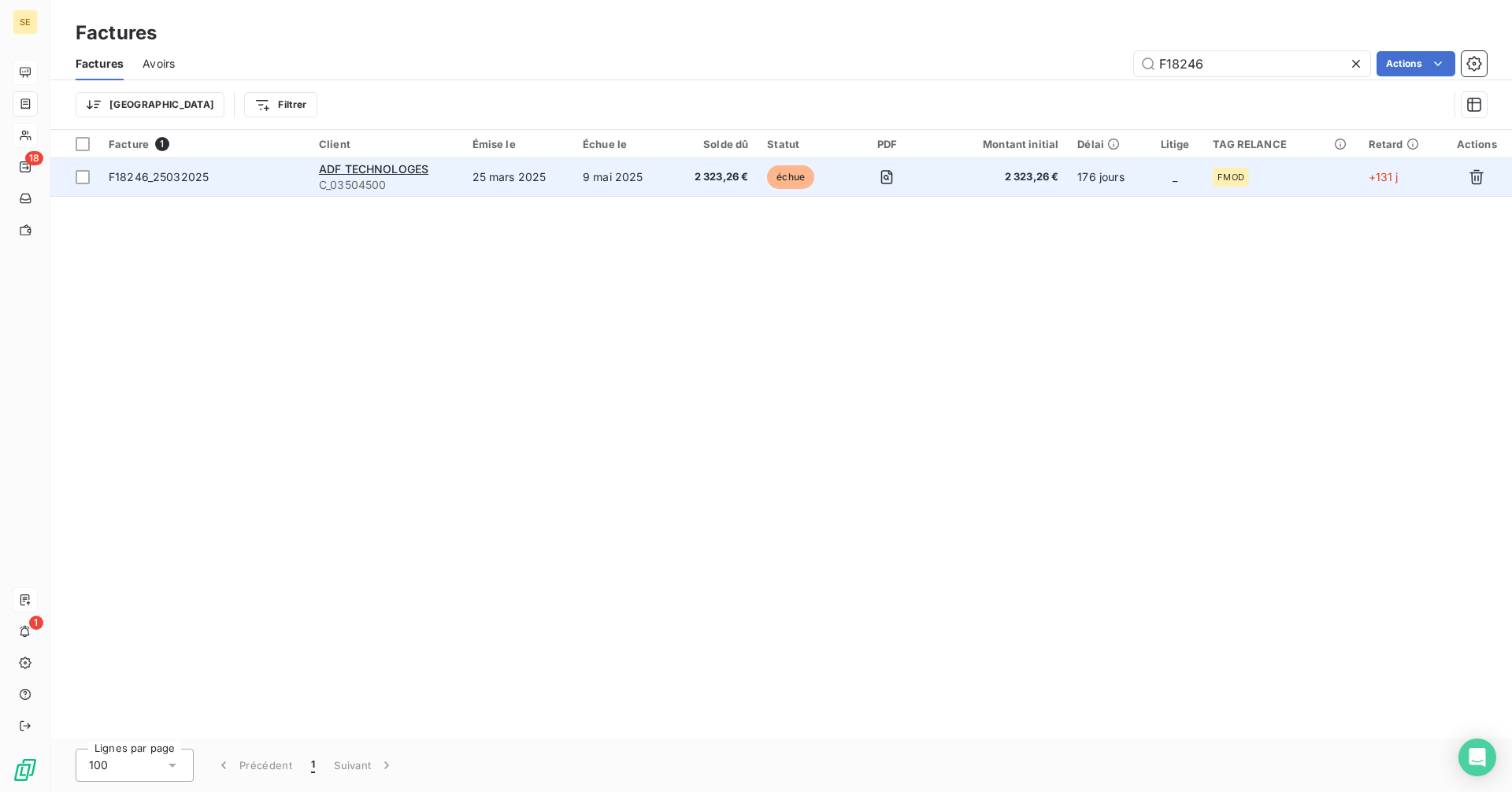
type input "F18246"
click at [570, 180] on td "25 mars 2025" at bounding box center [517, 177] width 111 height 38
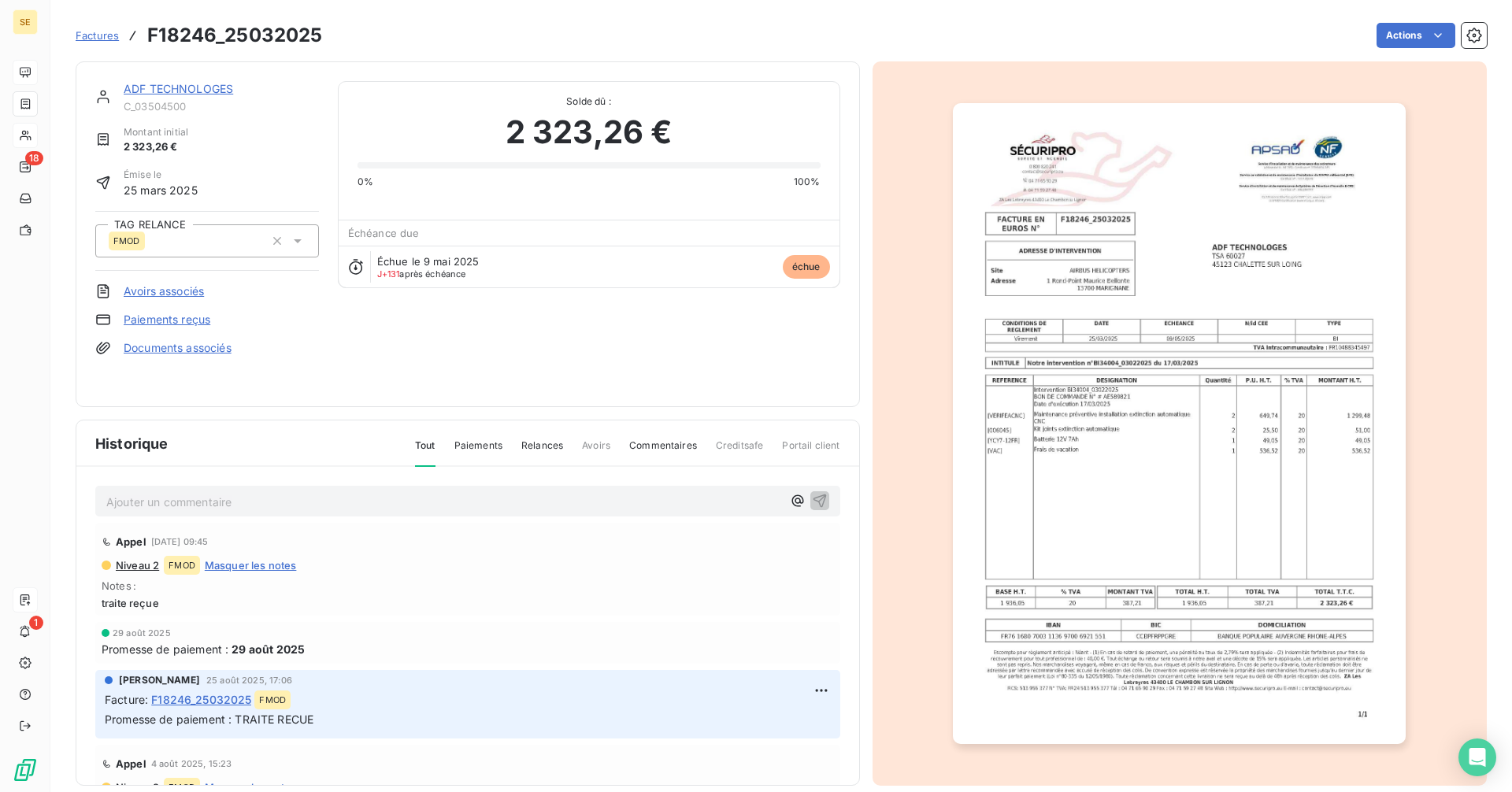
click at [169, 88] on link "ADF TECHNOLOGES" at bounding box center [179, 88] width 110 height 13
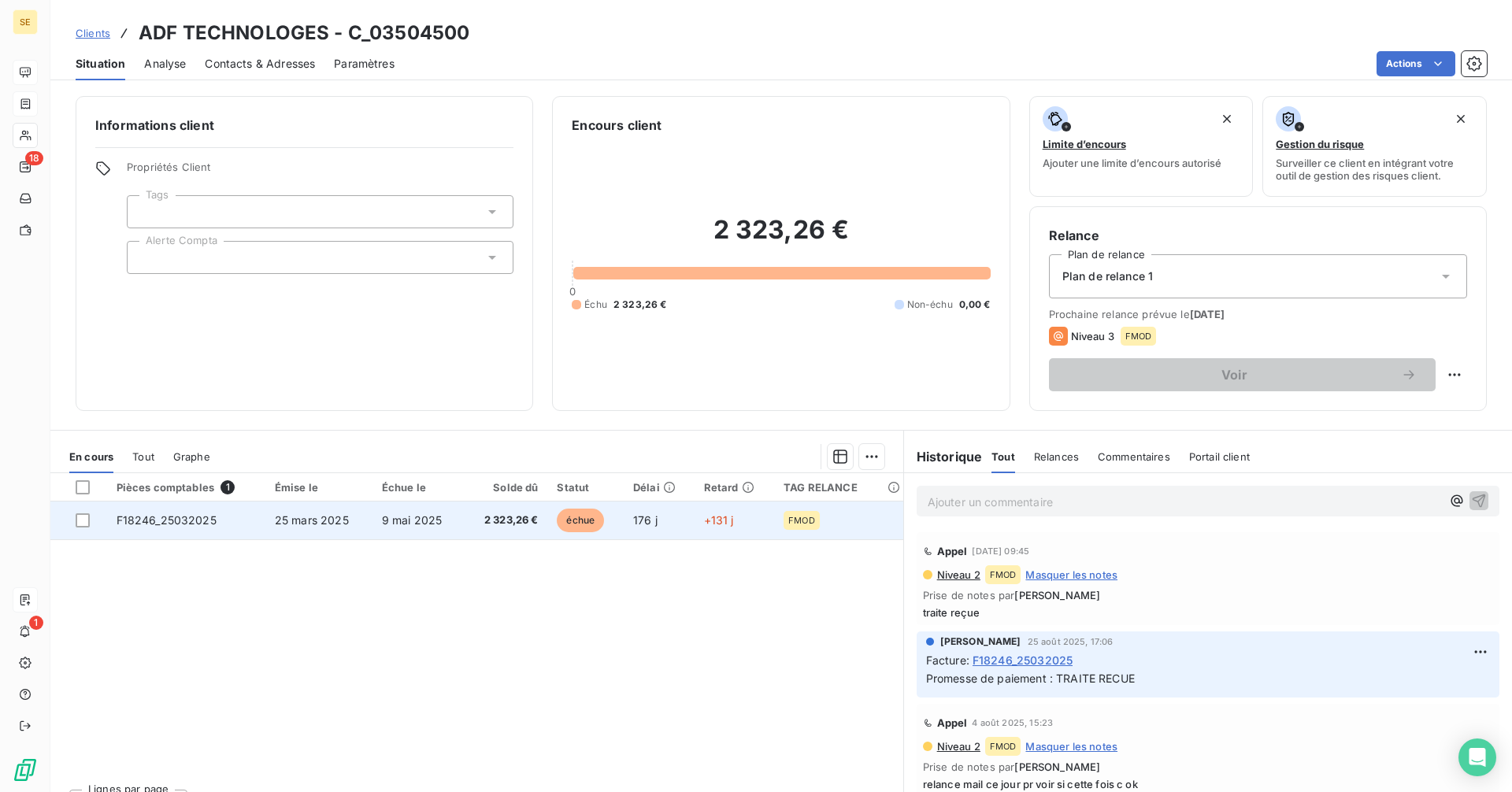
click at [533, 535] on td "2 323,26 €" at bounding box center [506, 520] width 84 height 38
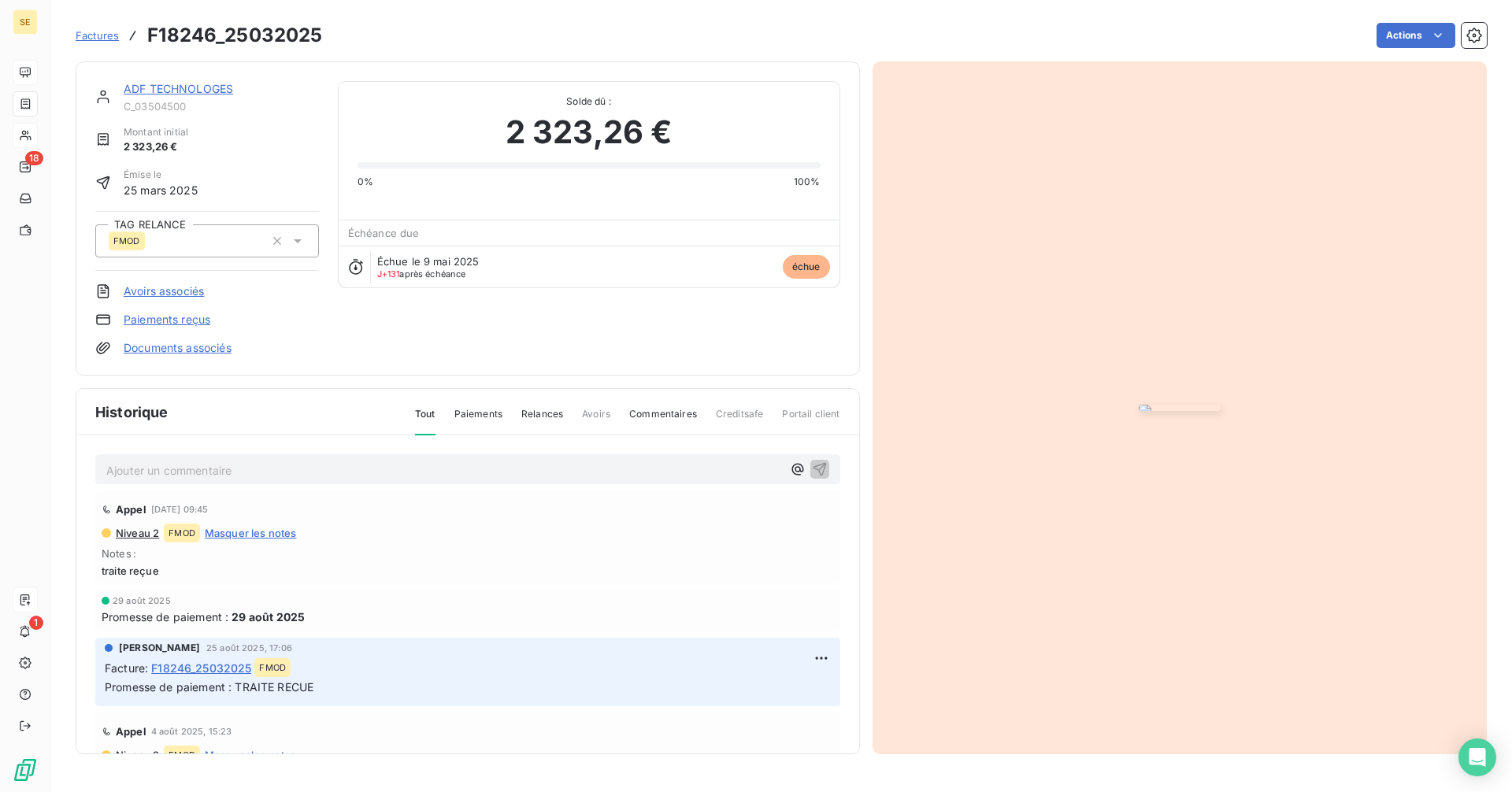
click at [199, 91] on link "ADF TECHNOLOGES" at bounding box center [179, 88] width 110 height 13
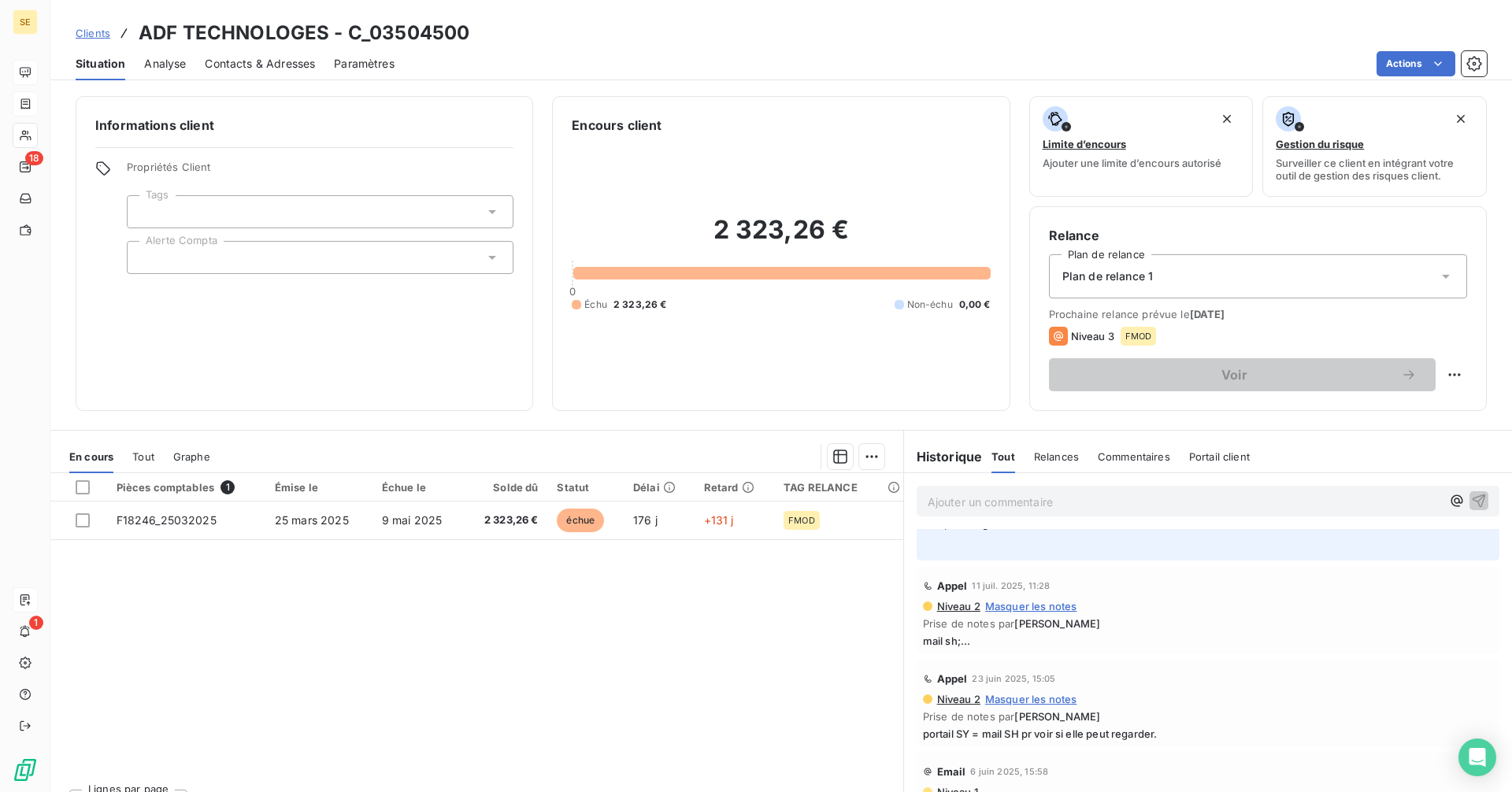
scroll to position [629, 0]
click at [281, 60] on span "Contacts & Adresses" at bounding box center [260, 64] width 111 height 16
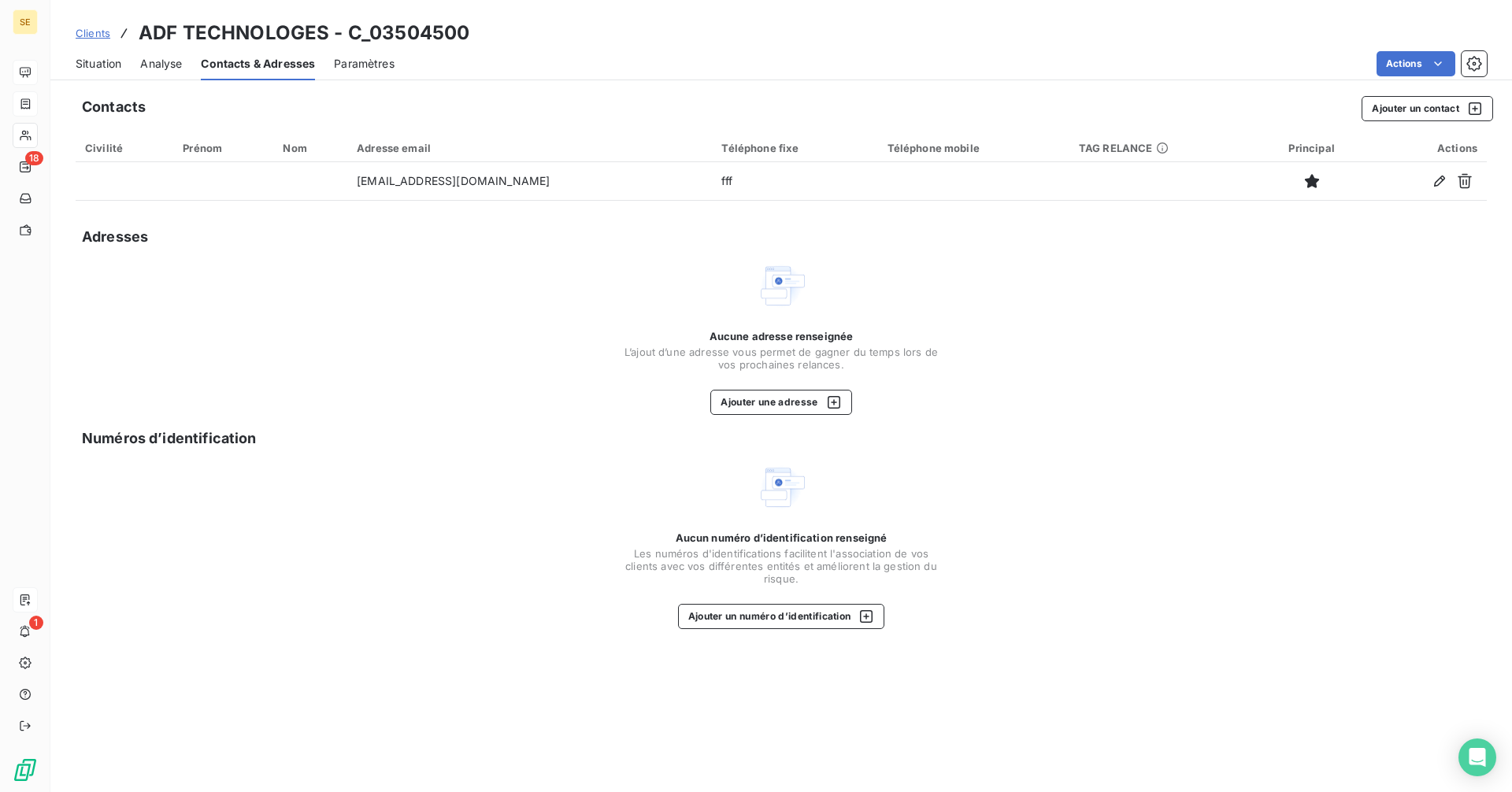
click at [109, 63] on span "Situation" at bounding box center [98, 64] width 46 height 16
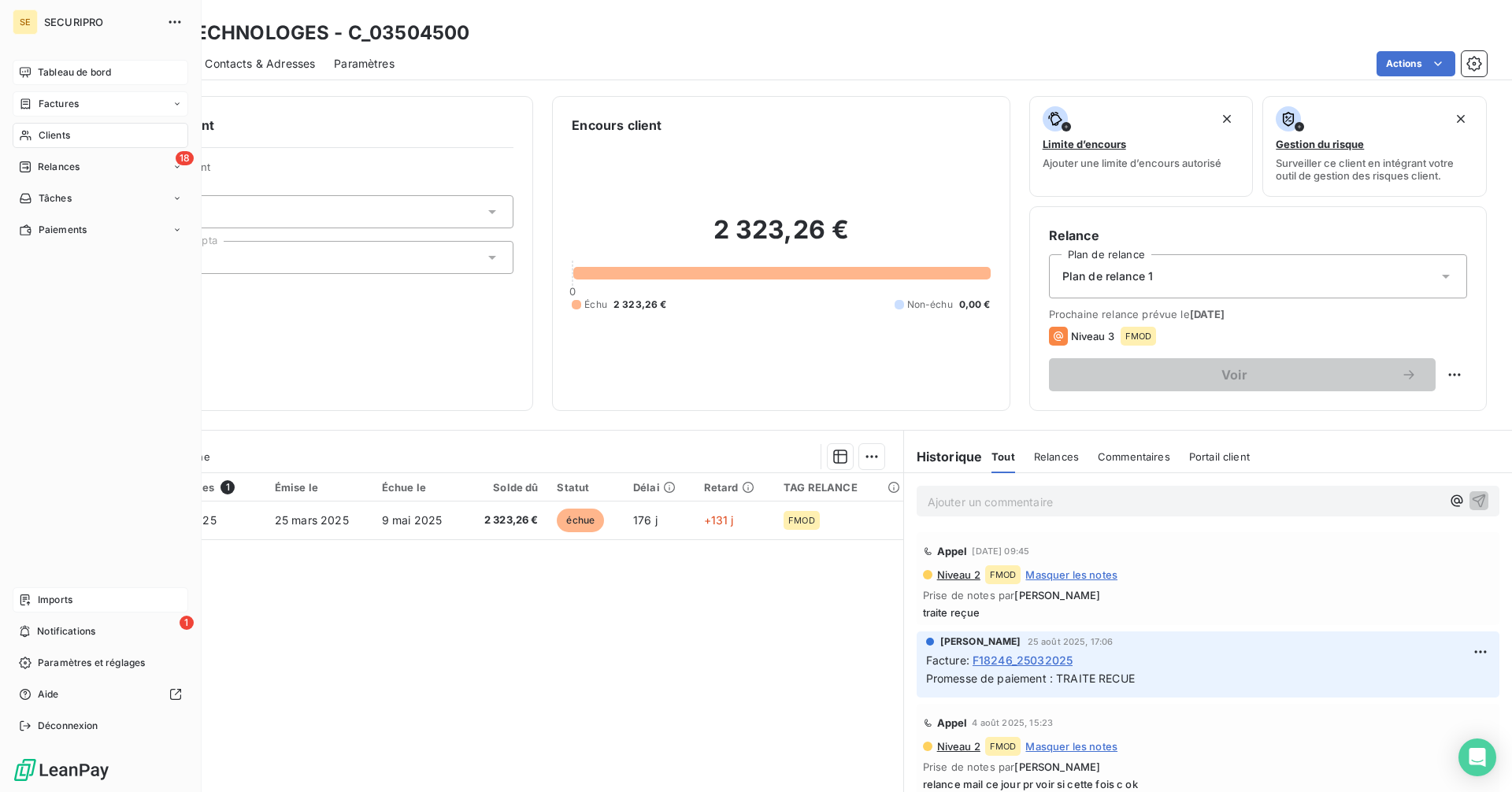
drag, startPoint x: 28, startPoint y: 101, endPoint x: 128, endPoint y: 101, distance: 100.0
click at [28, 101] on icon at bounding box center [26, 103] width 10 height 10
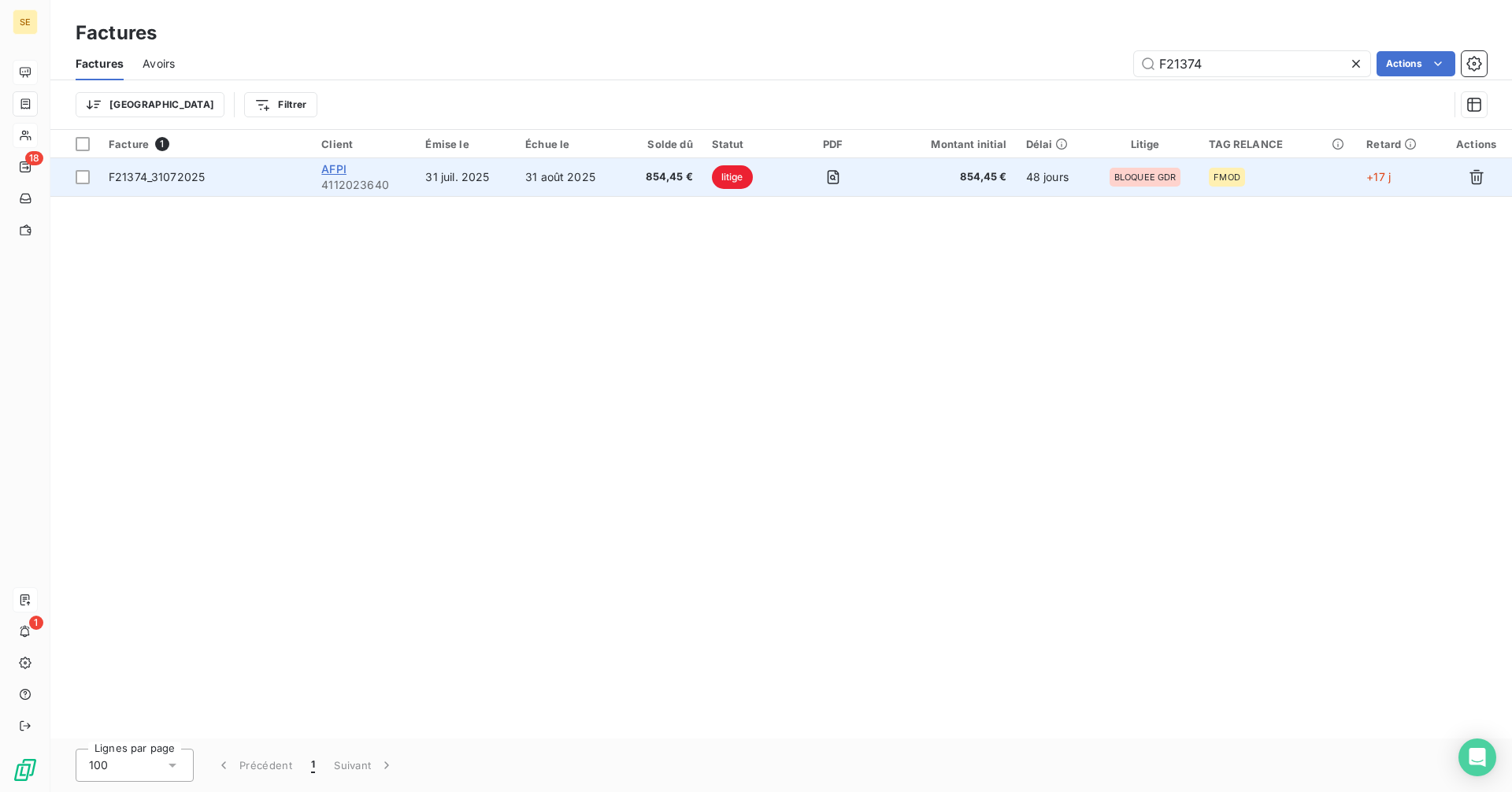
type input "F21374"
click at [333, 169] on span "AFPI" at bounding box center [334, 169] width 25 height 13
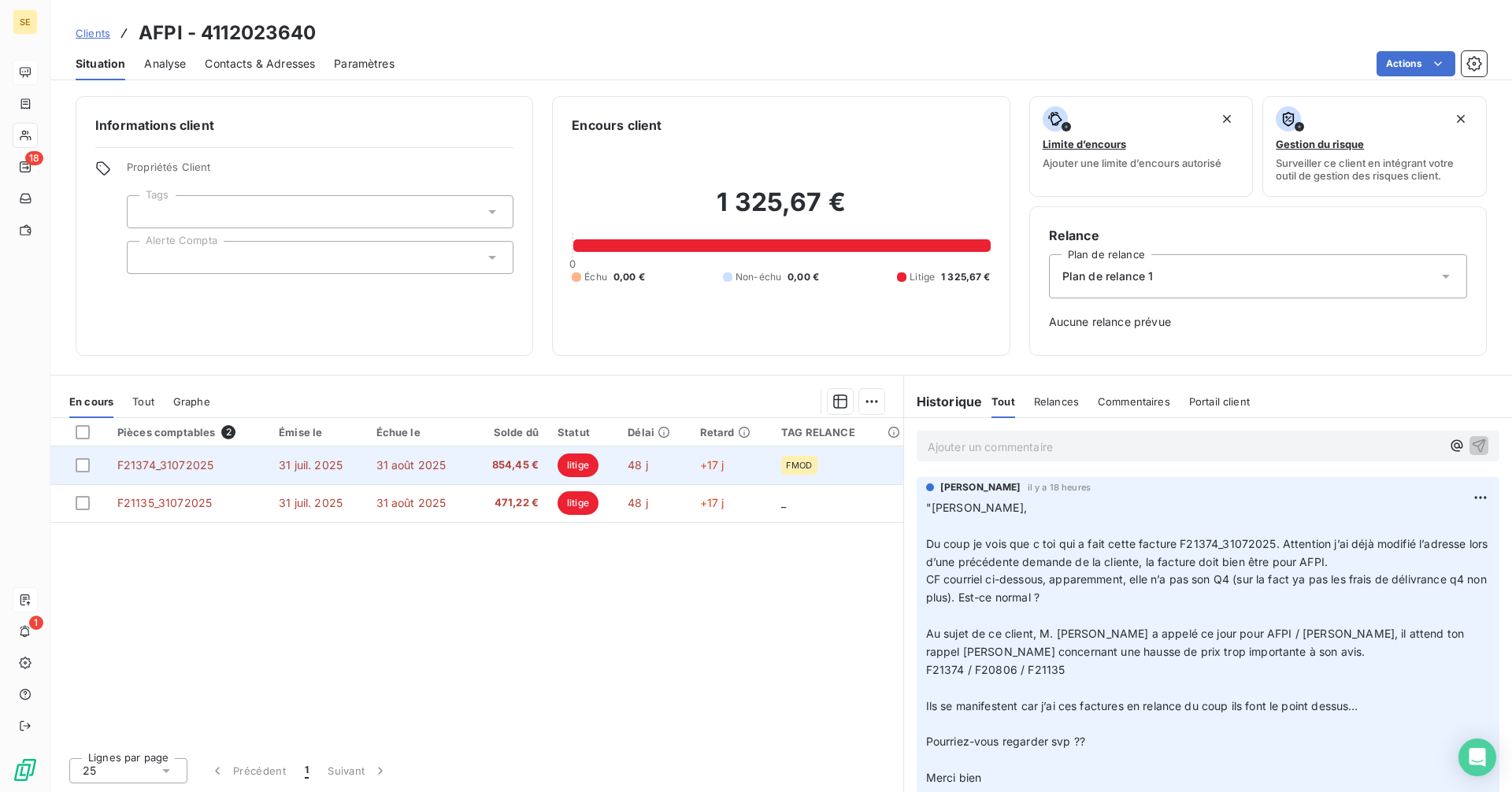
click at [380, 474] on td "31 août 2025" at bounding box center [420, 465] width 105 height 38
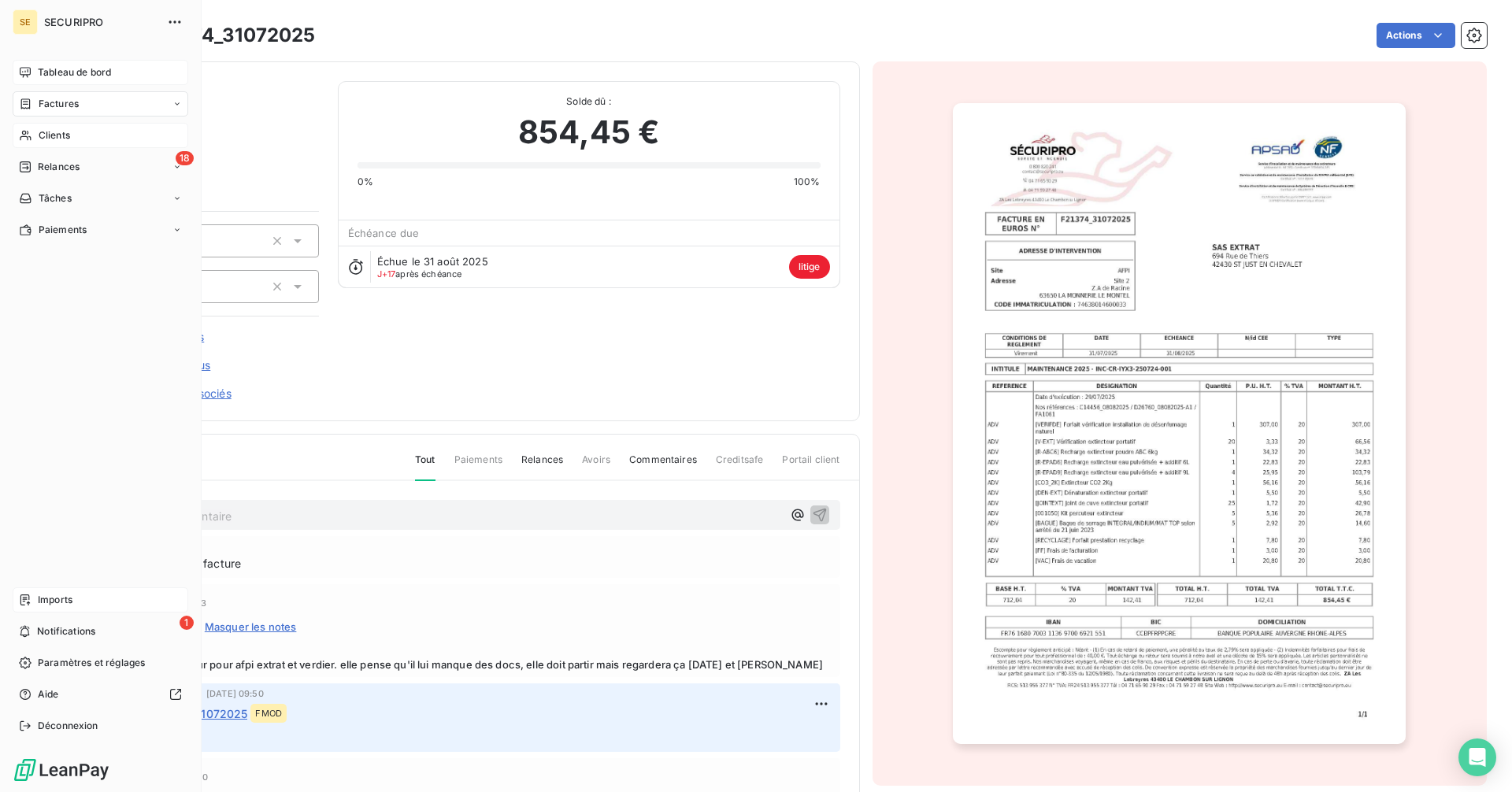
click at [42, 72] on span "Tableau de bord" at bounding box center [75, 73] width 74 height 14
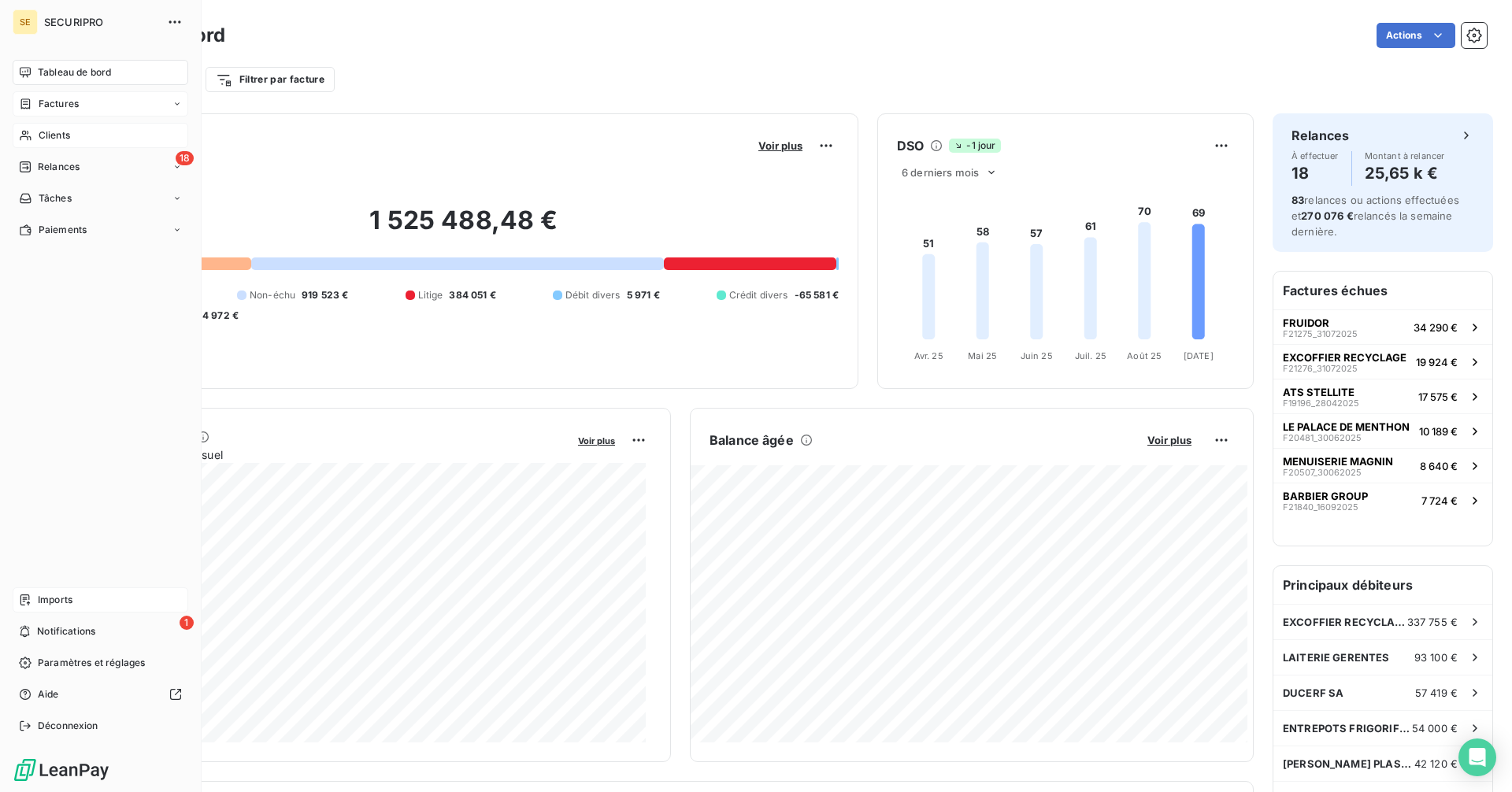
click at [31, 103] on icon at bounding box center [25, 104] width 13 height 13
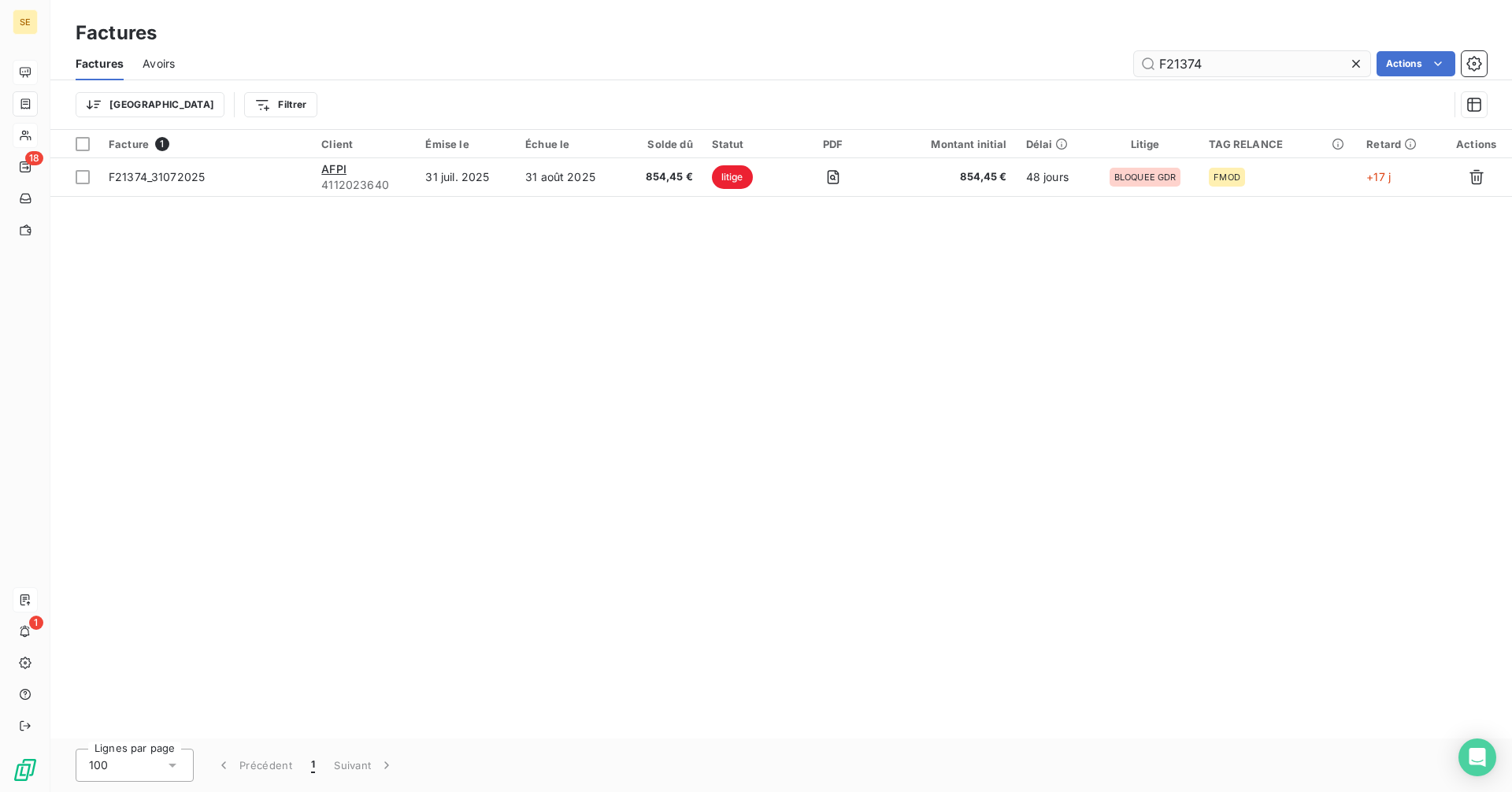
click at [1228, 65] on input "F21374" at bounding box center [1251, 64] width 236 height 25
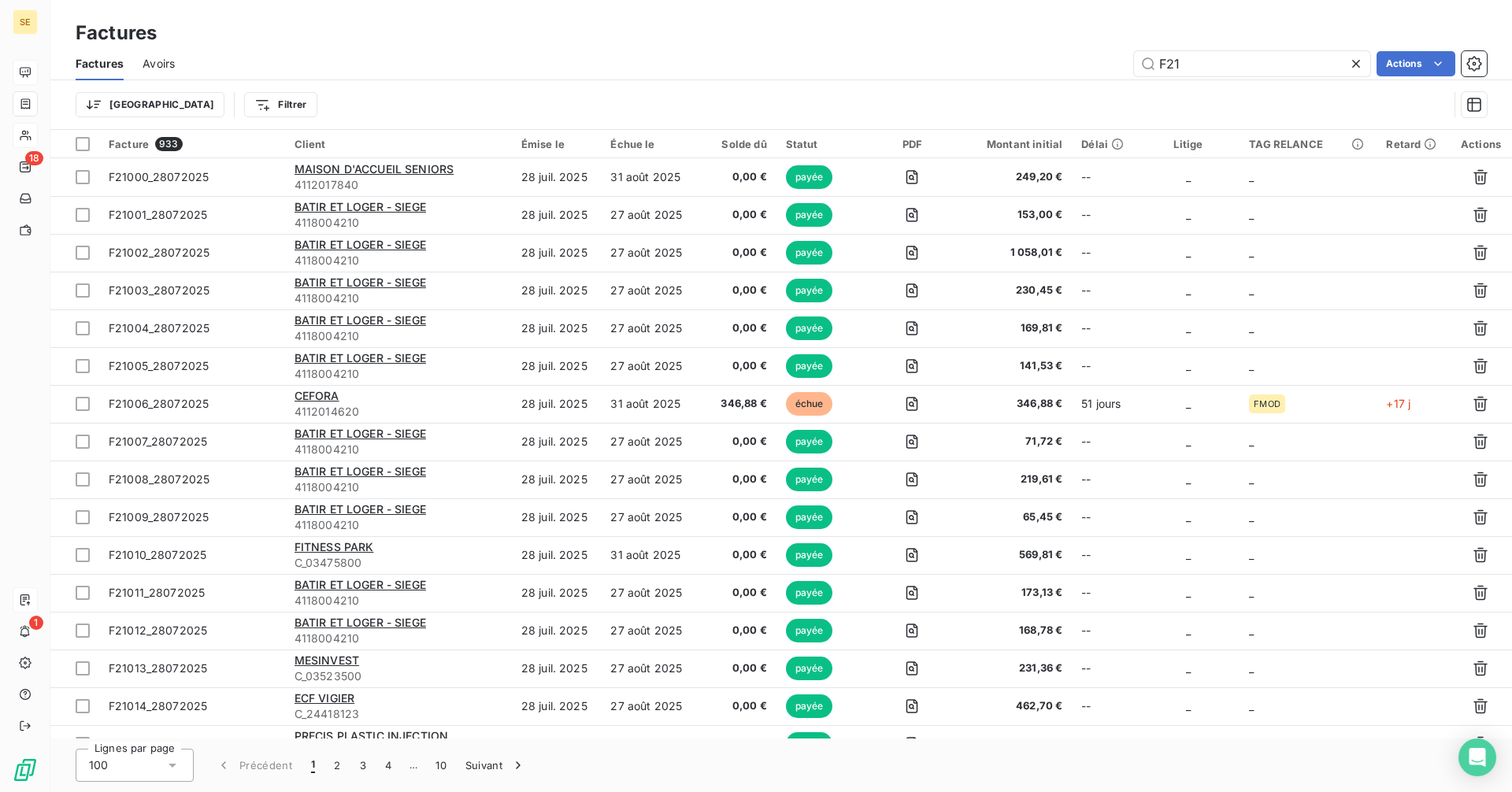
type input "F21"
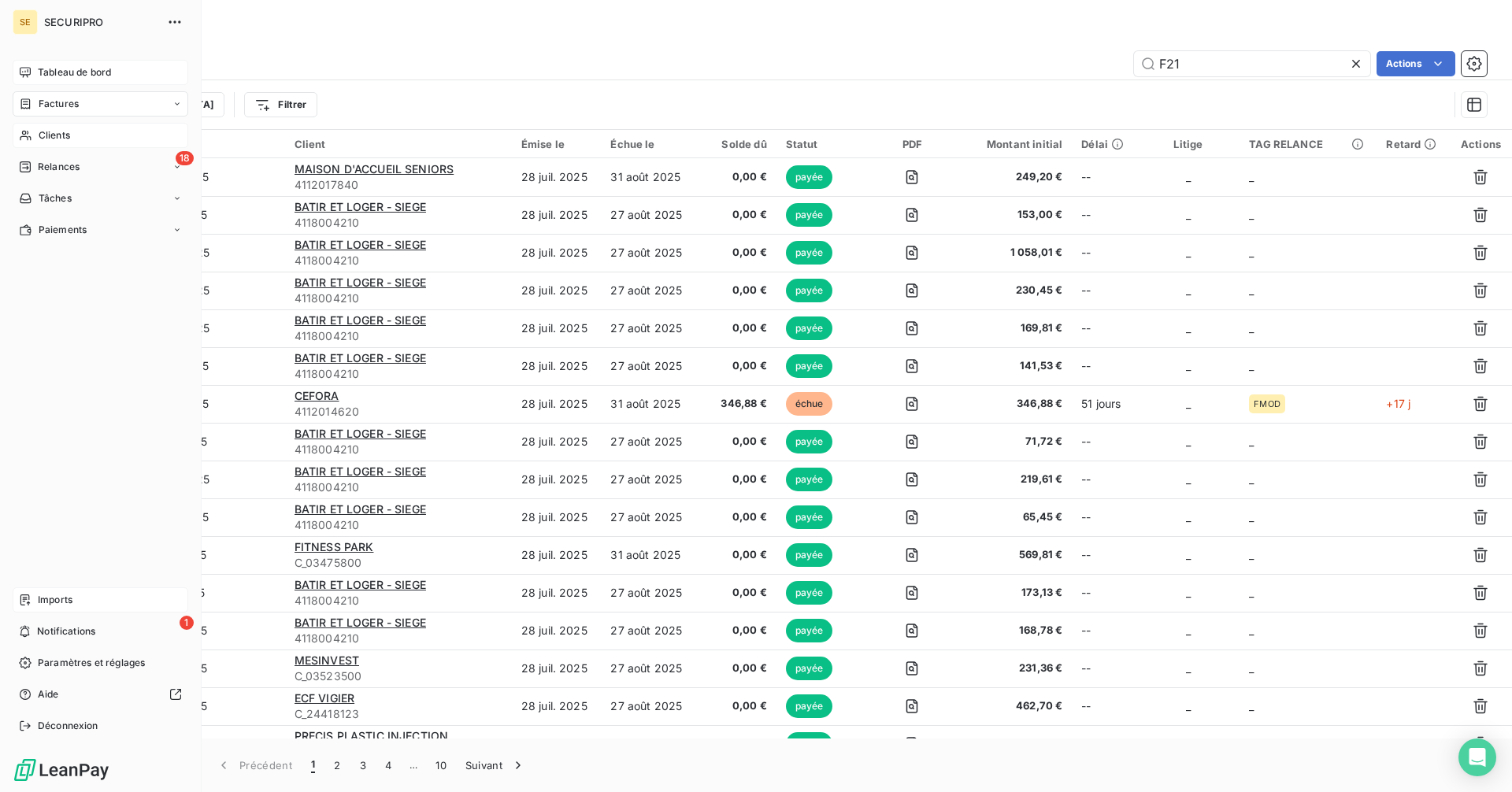
click at [25, 596] on icon at bounding box center [25, 600] width 13 height 13
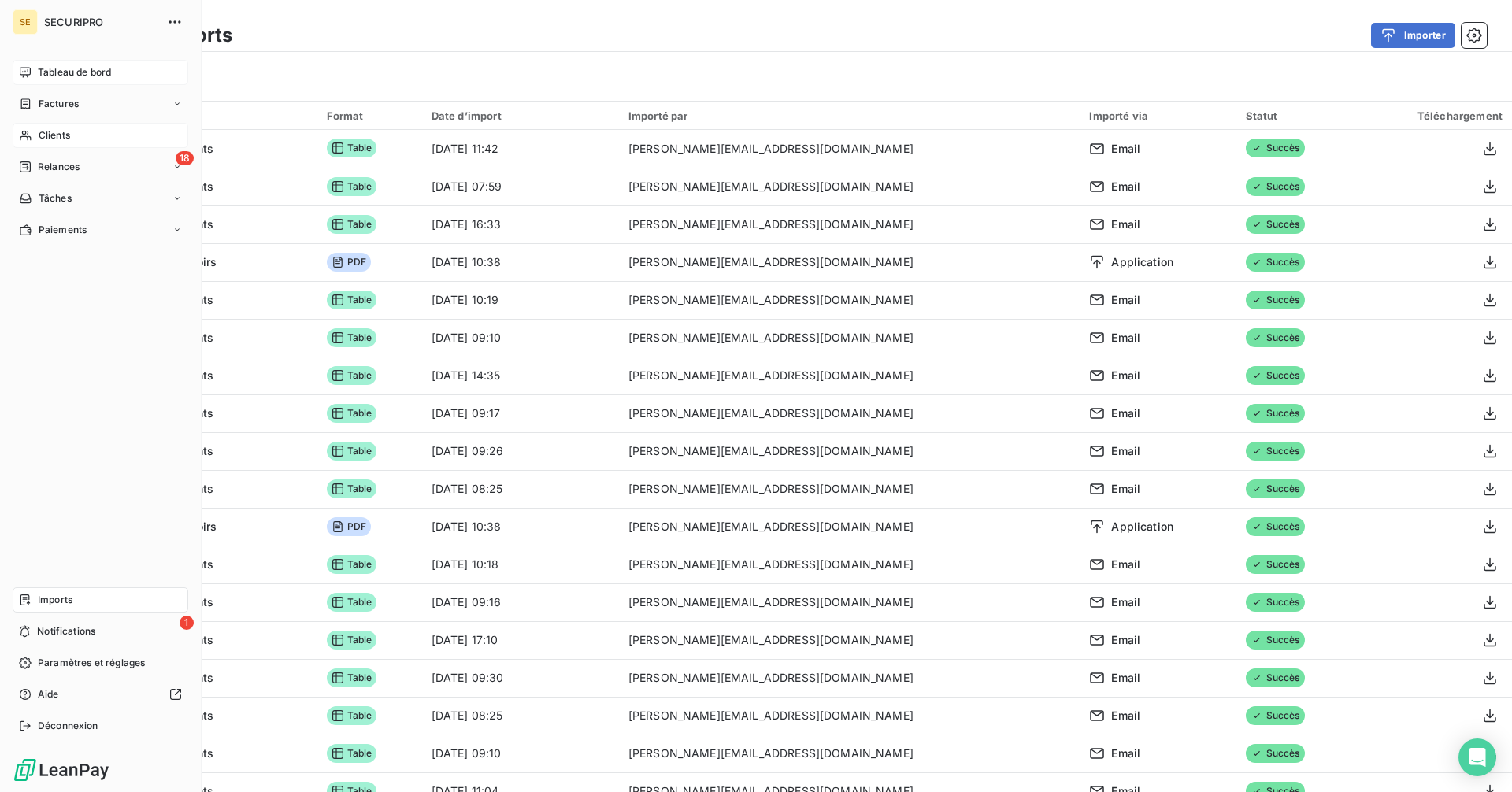
click at [22, 67] on icon at bounding box center [25, 72] width 11 height 10
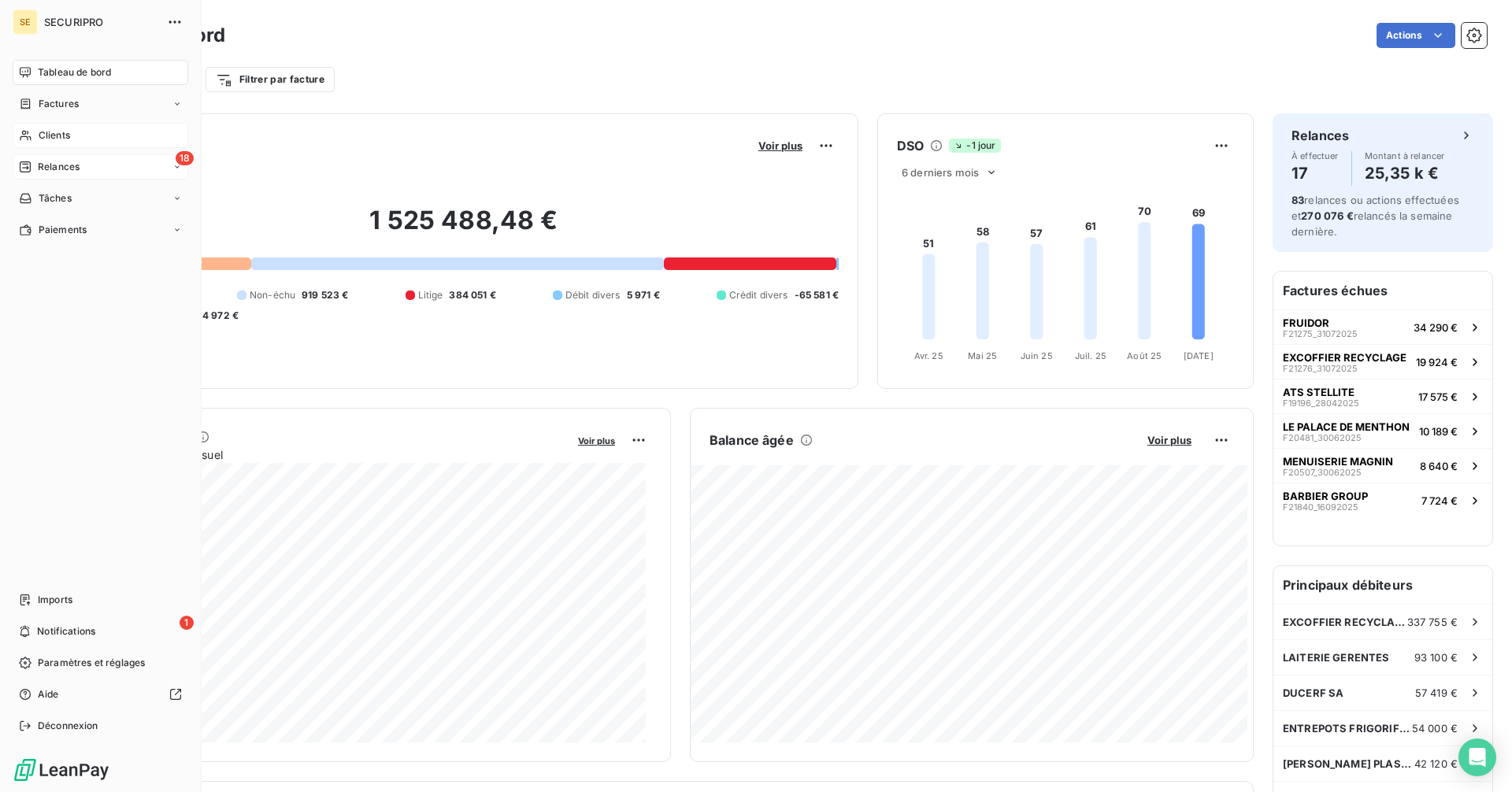
click at [27, 159] on div "18 Relances" at bounding box center [100, 167] width 175 height 25
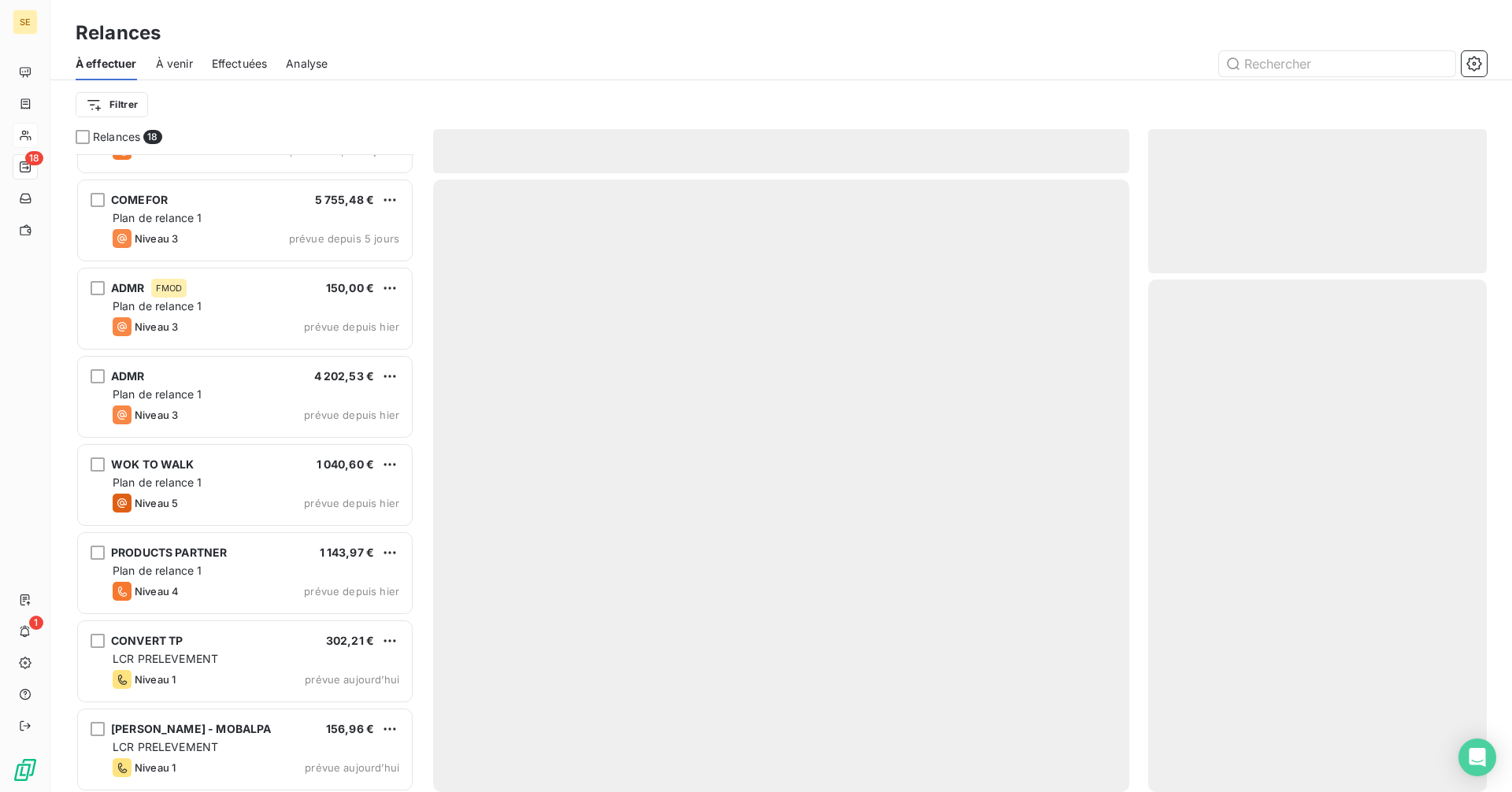
scroll to position [950, 0]
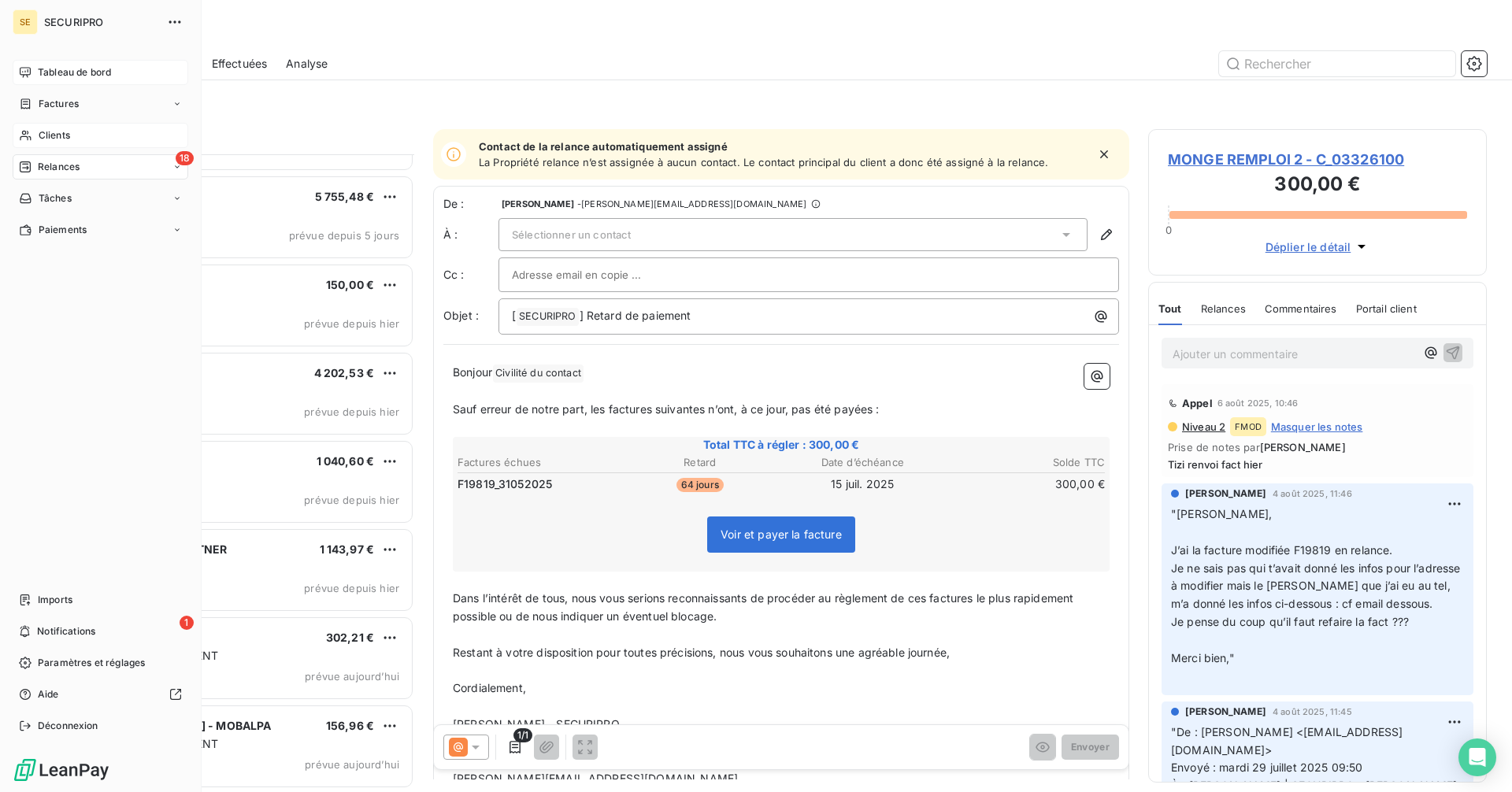
click at [41, 70] on span "Tableau de bord" at bounding box center [75, 73] width 74 height 14
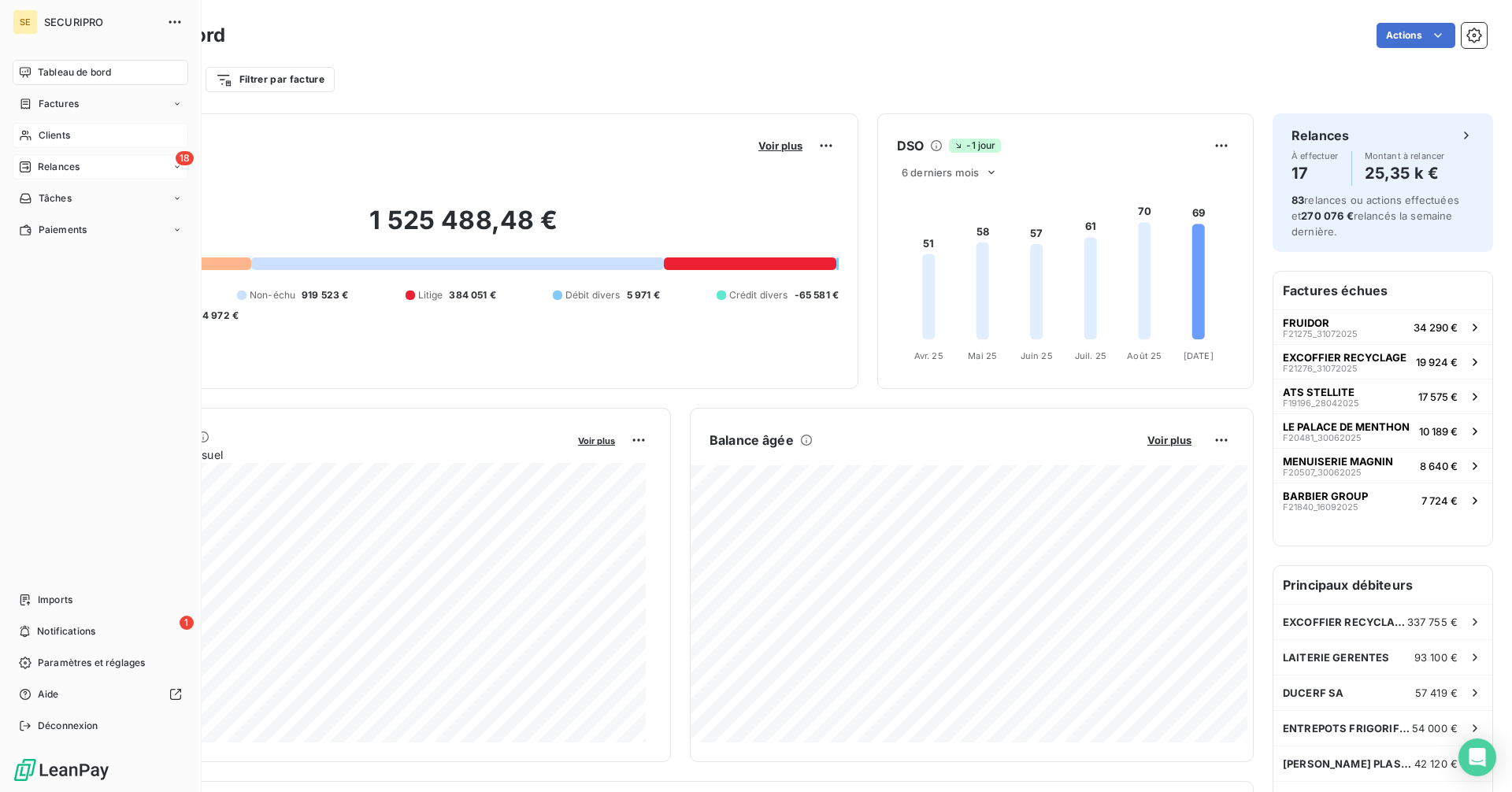
click at [67, 163] on span "Relances" at bounding box center [58, 167] width 41 height 14
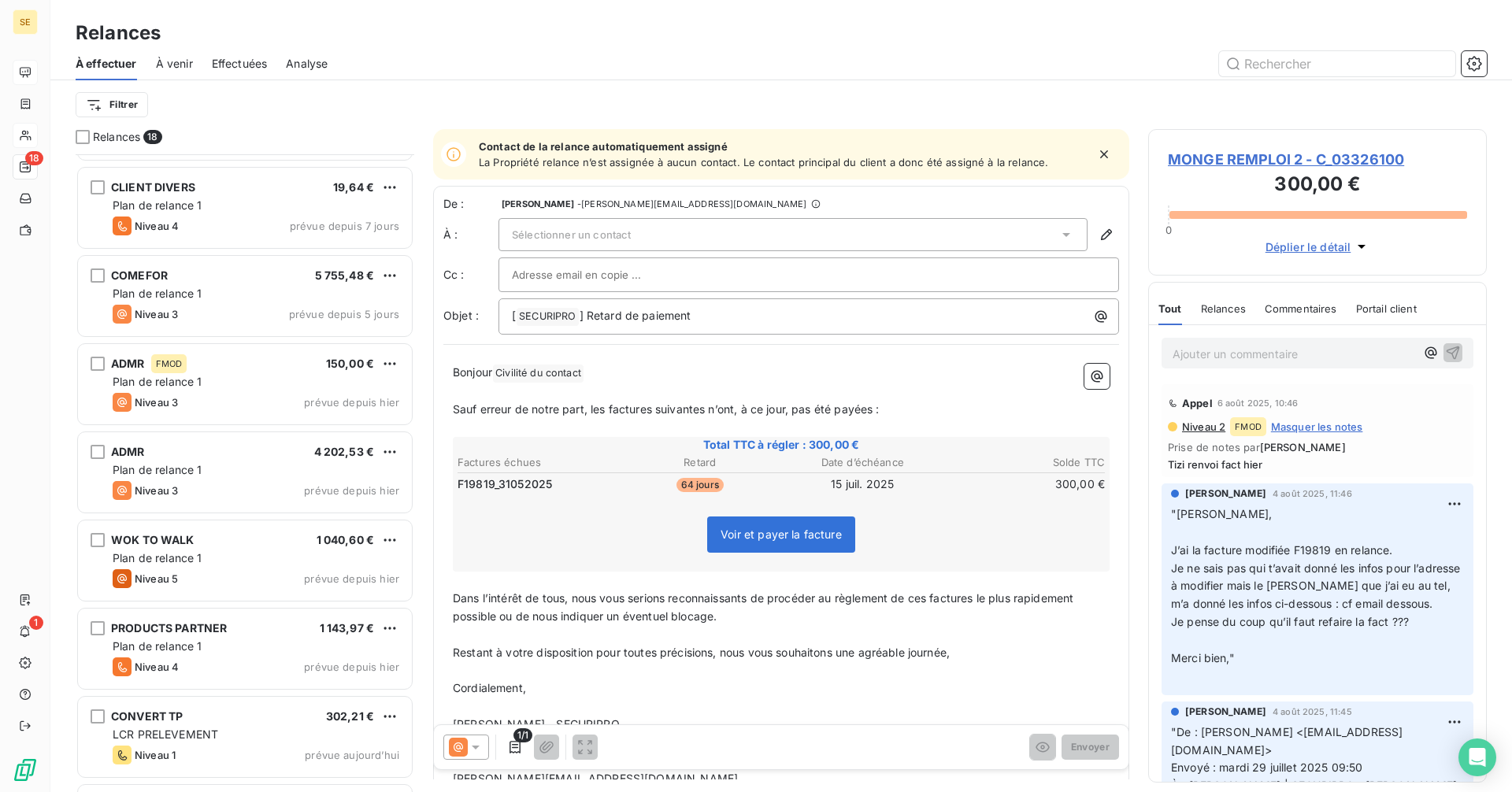
scroll to position [950, 0]
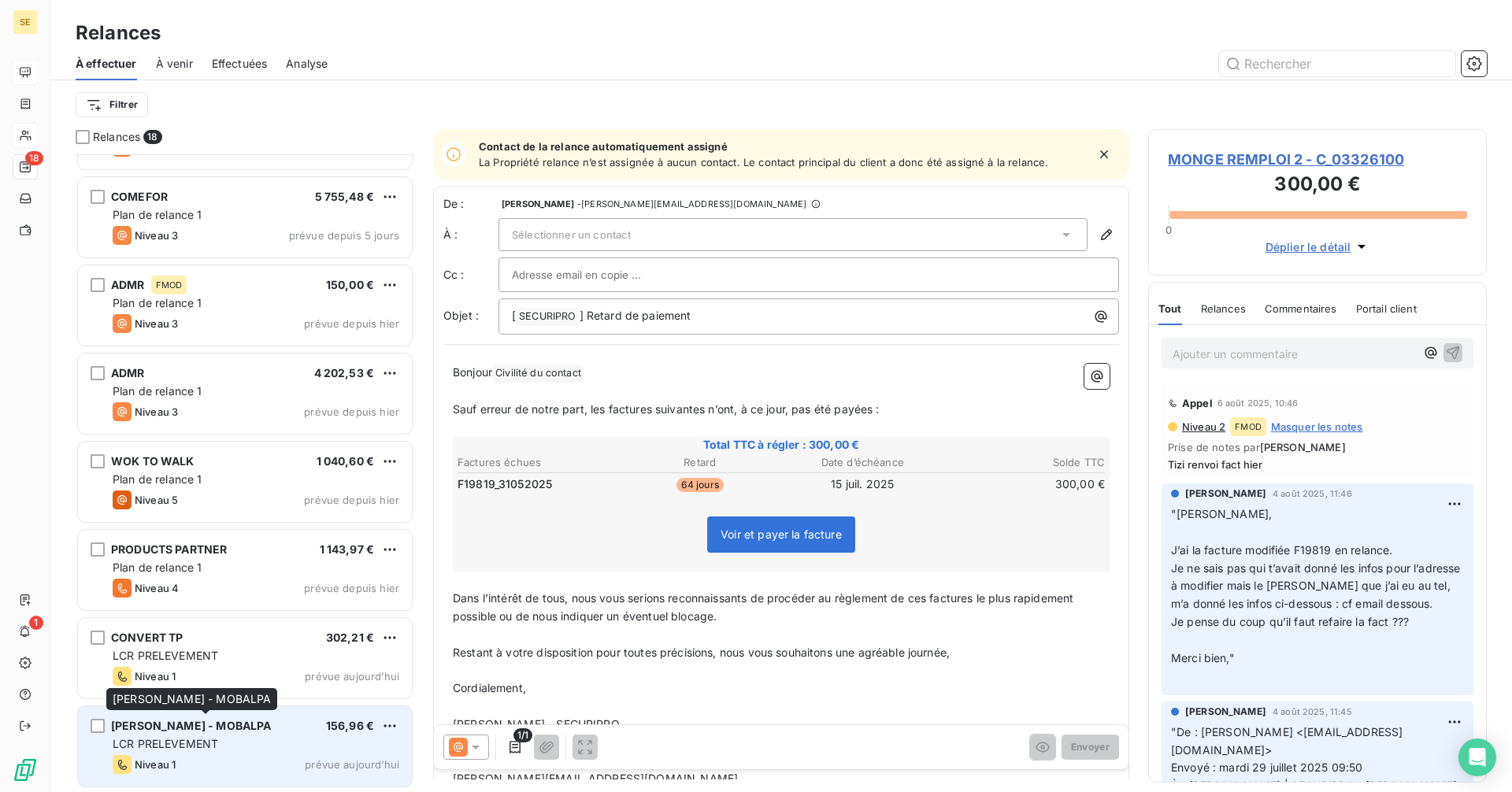
click at [172, 725] on span "[PERSON_NAME] - MOBALPA" at bounding box center [191, 725] width 160 height 13
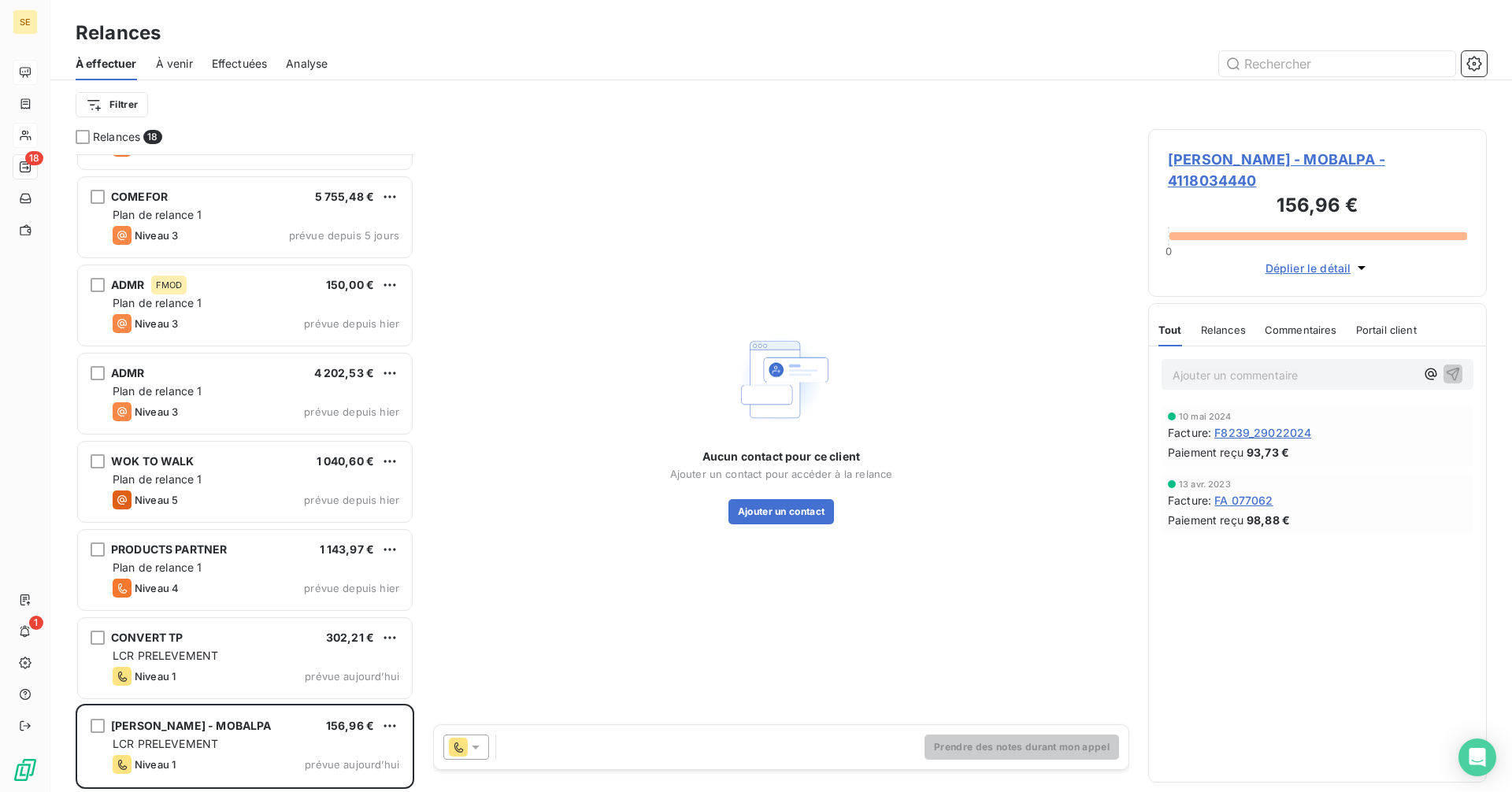
click at [1225, 157] on span "[PERSON_NAME] - MOBALPA - 4118034440" at bounding box center [1317, 170] width 299 height 42
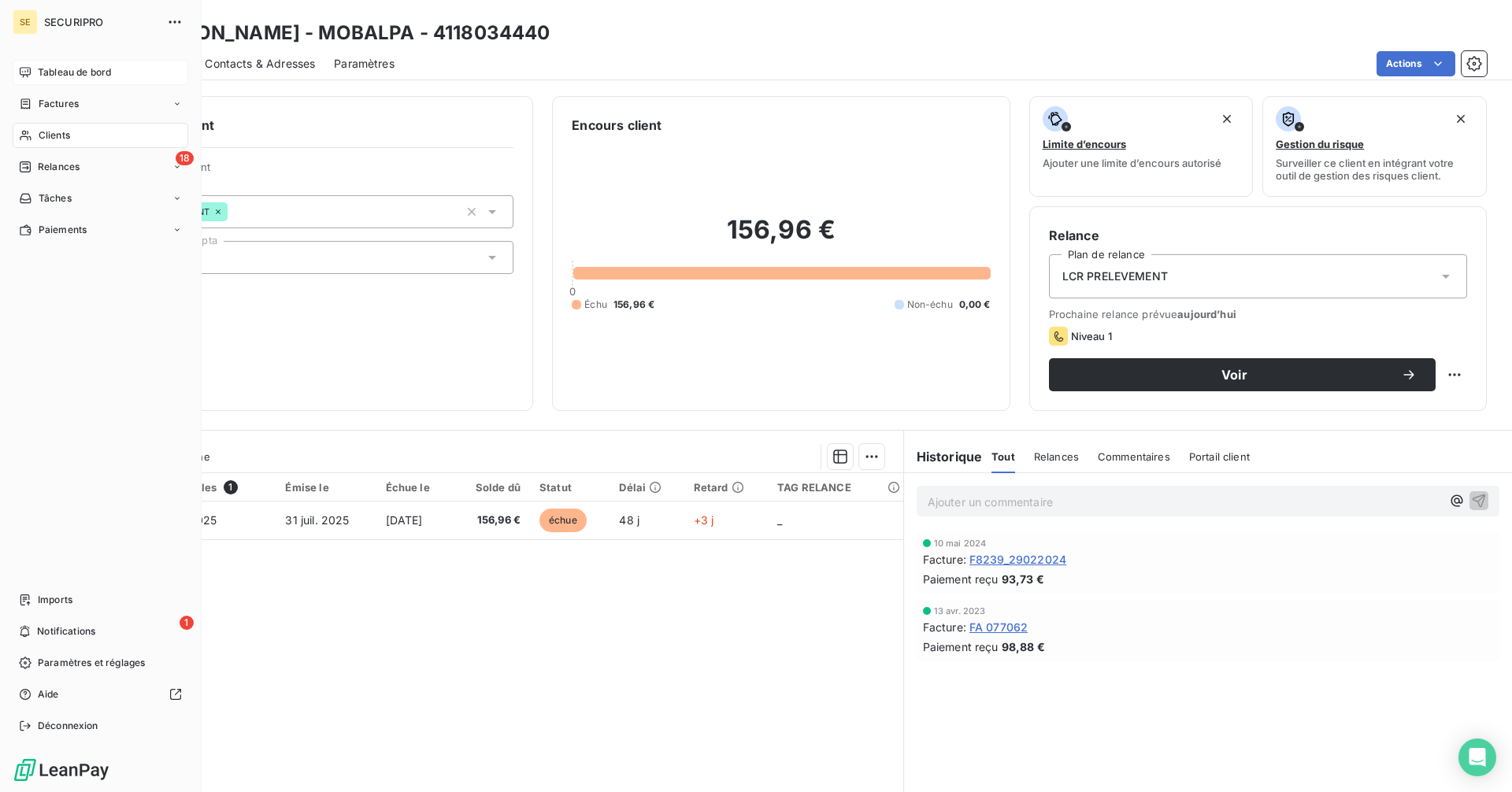
click at [41, 75] on span "Tableau de bord" at bounding box center [75, 73] width 74 height 14
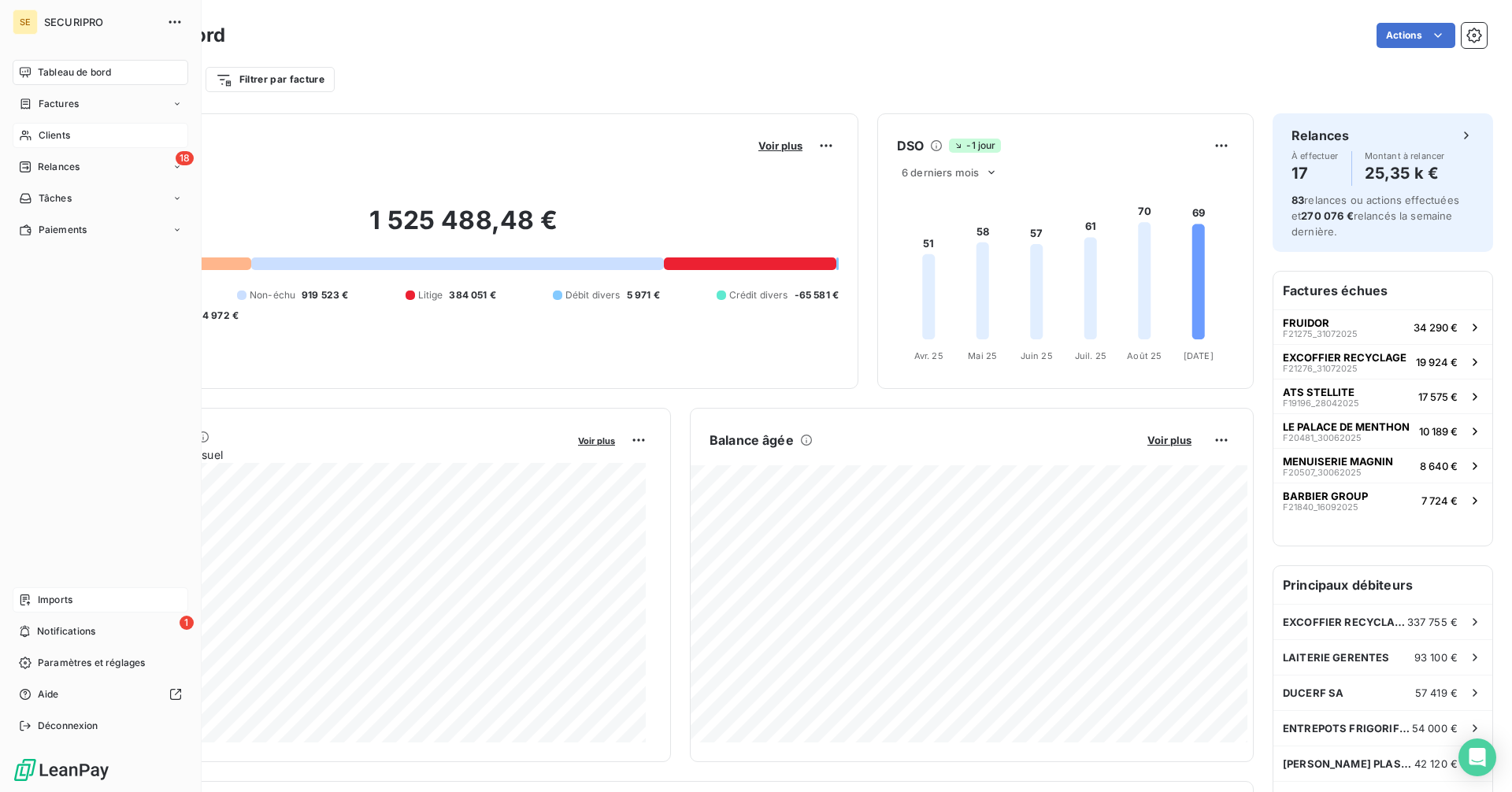
click at [69, 606] on span "Imports" at bounding box center [55, 600] width 35 height 14
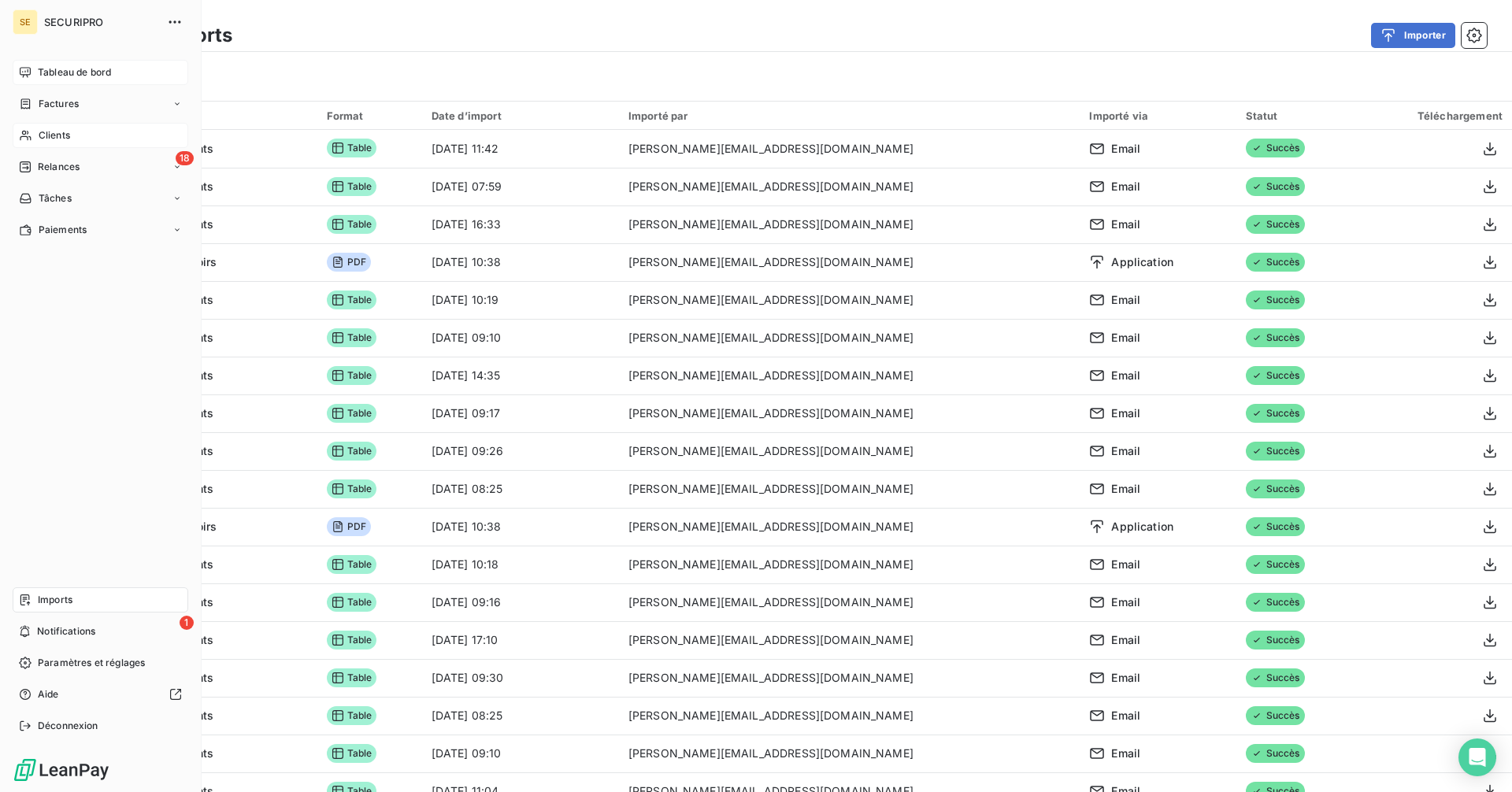
click at [58, 73] on span "Tableau de bord" at bounding box center [75, 73] width 74 height 14
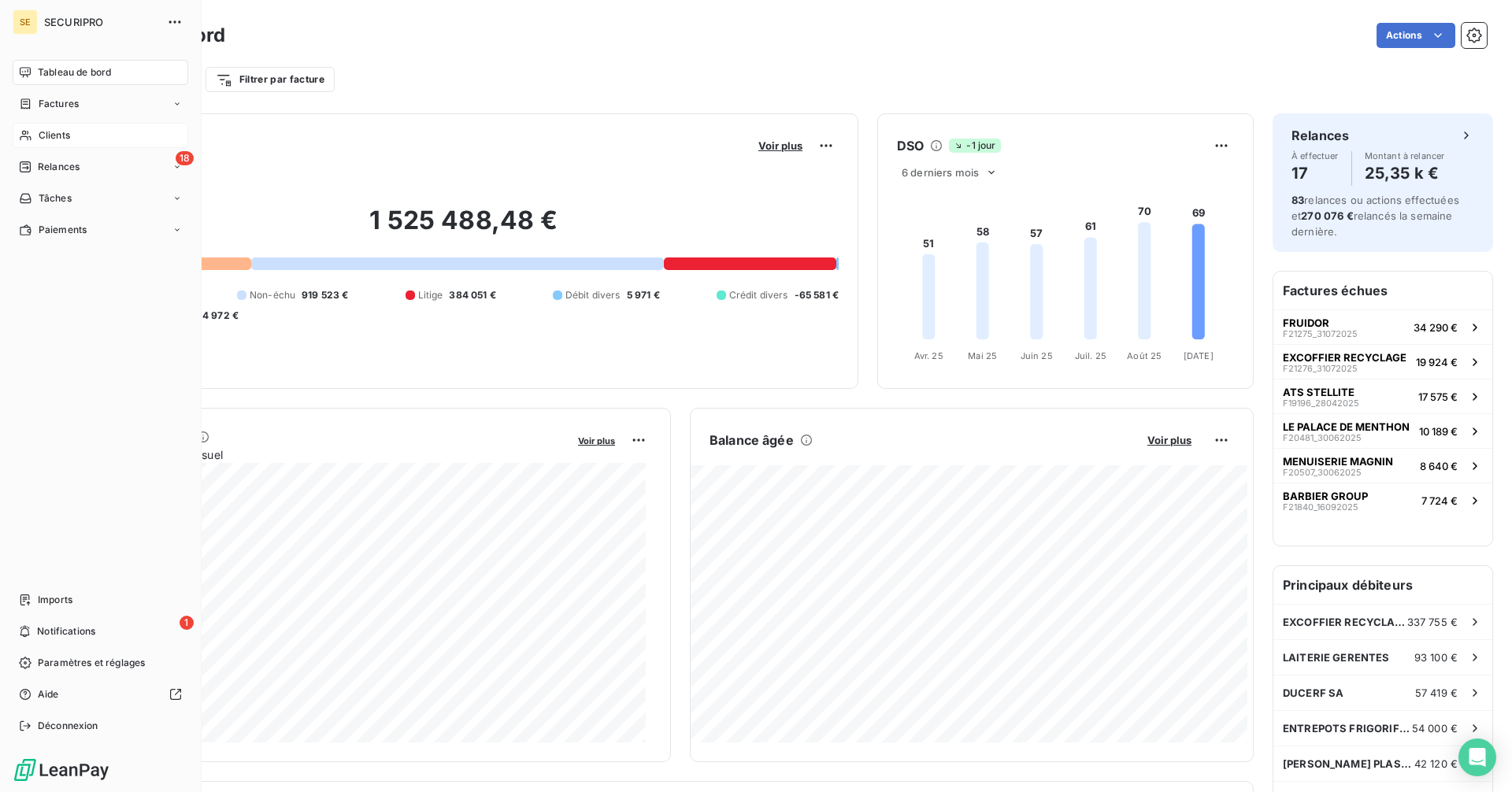
click at [35, 133] on div "Clients" at bounding box center [100, 136] width 175 height 25
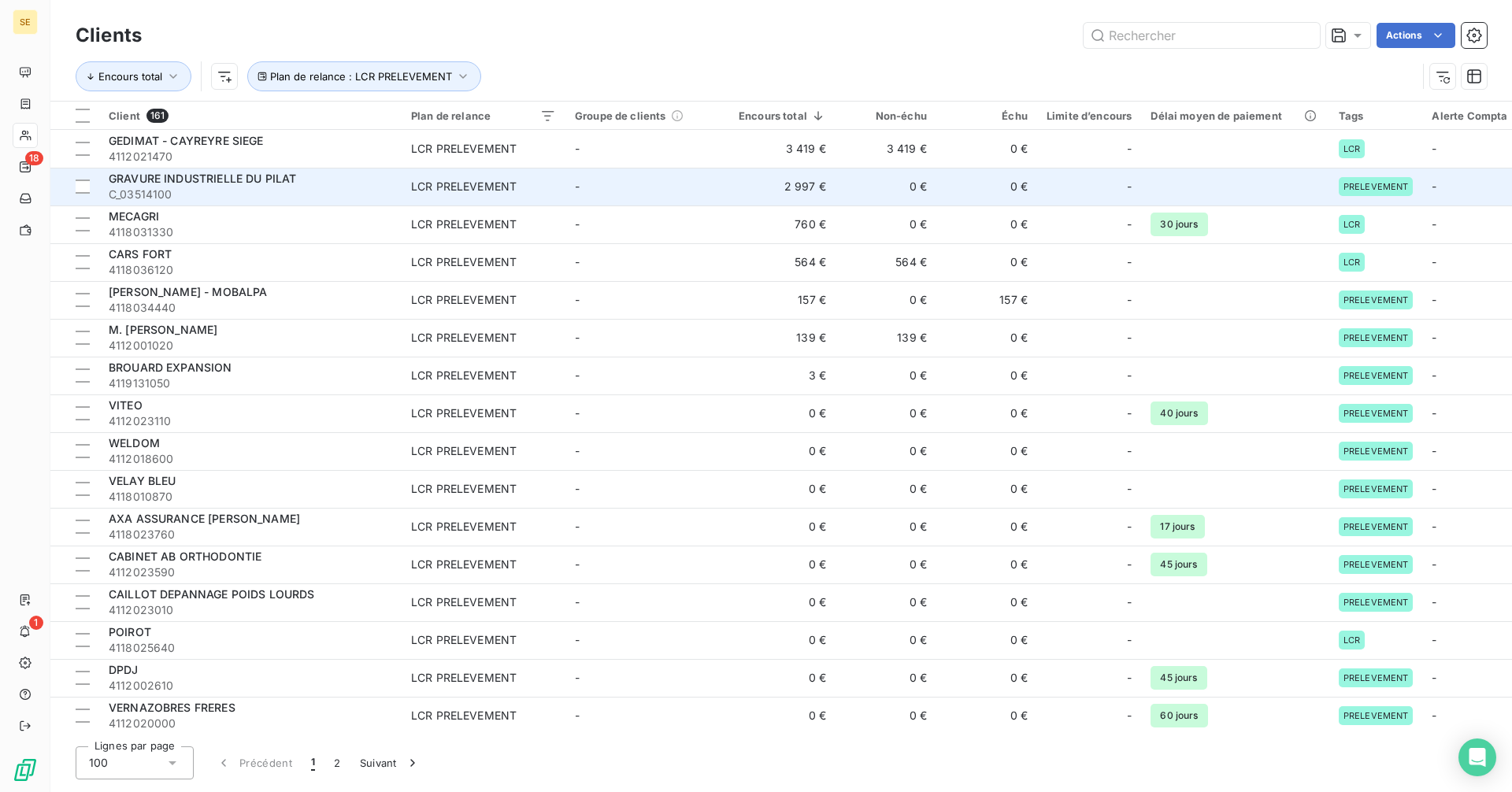
click at [811, 193] on td "2 997 €" at bounding box center [783, 187] width 106 height 38
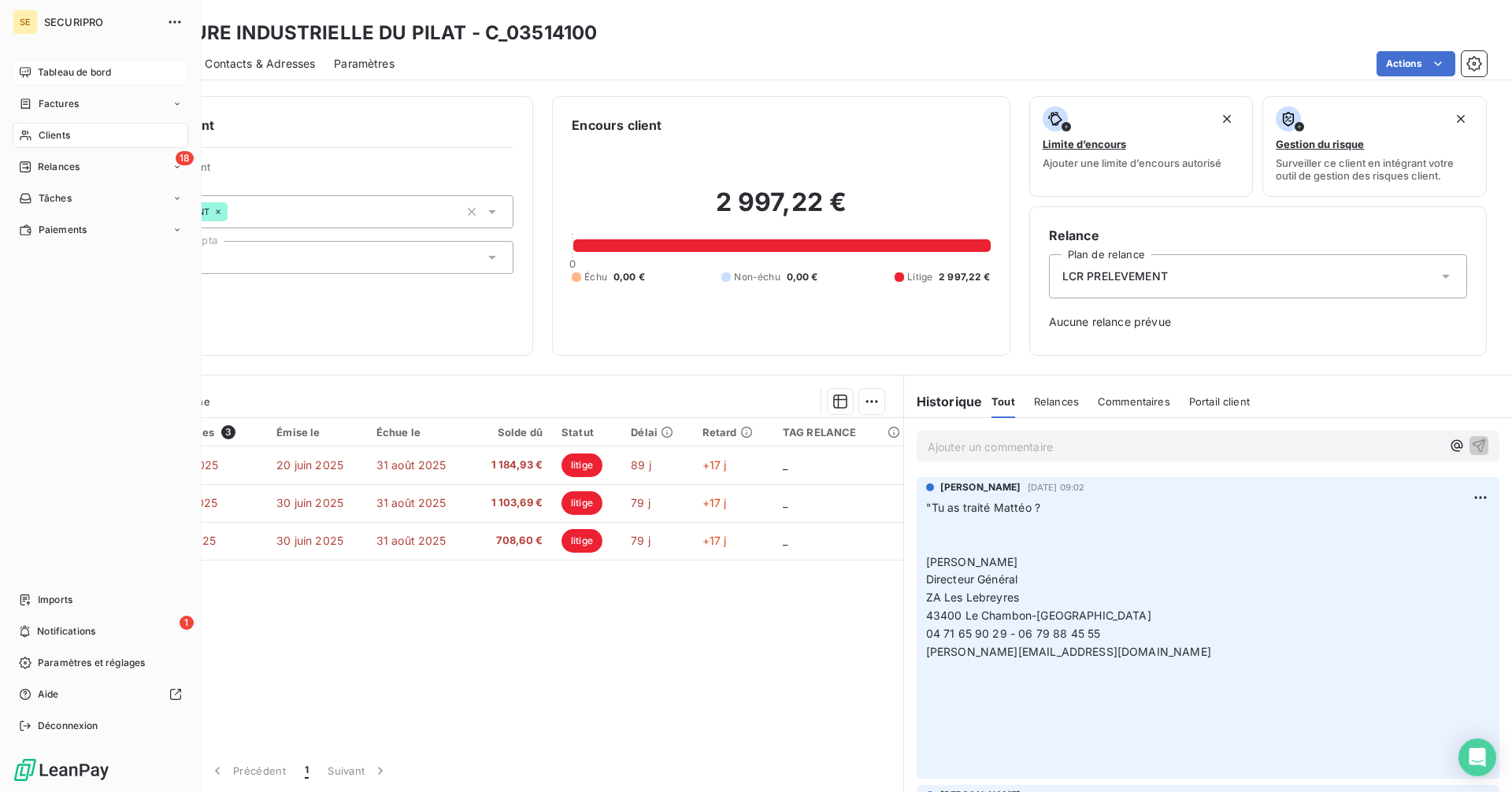
click at [29, 66] on div "Tableau de bord" at bounding box center [100, 73] width 175 height 25
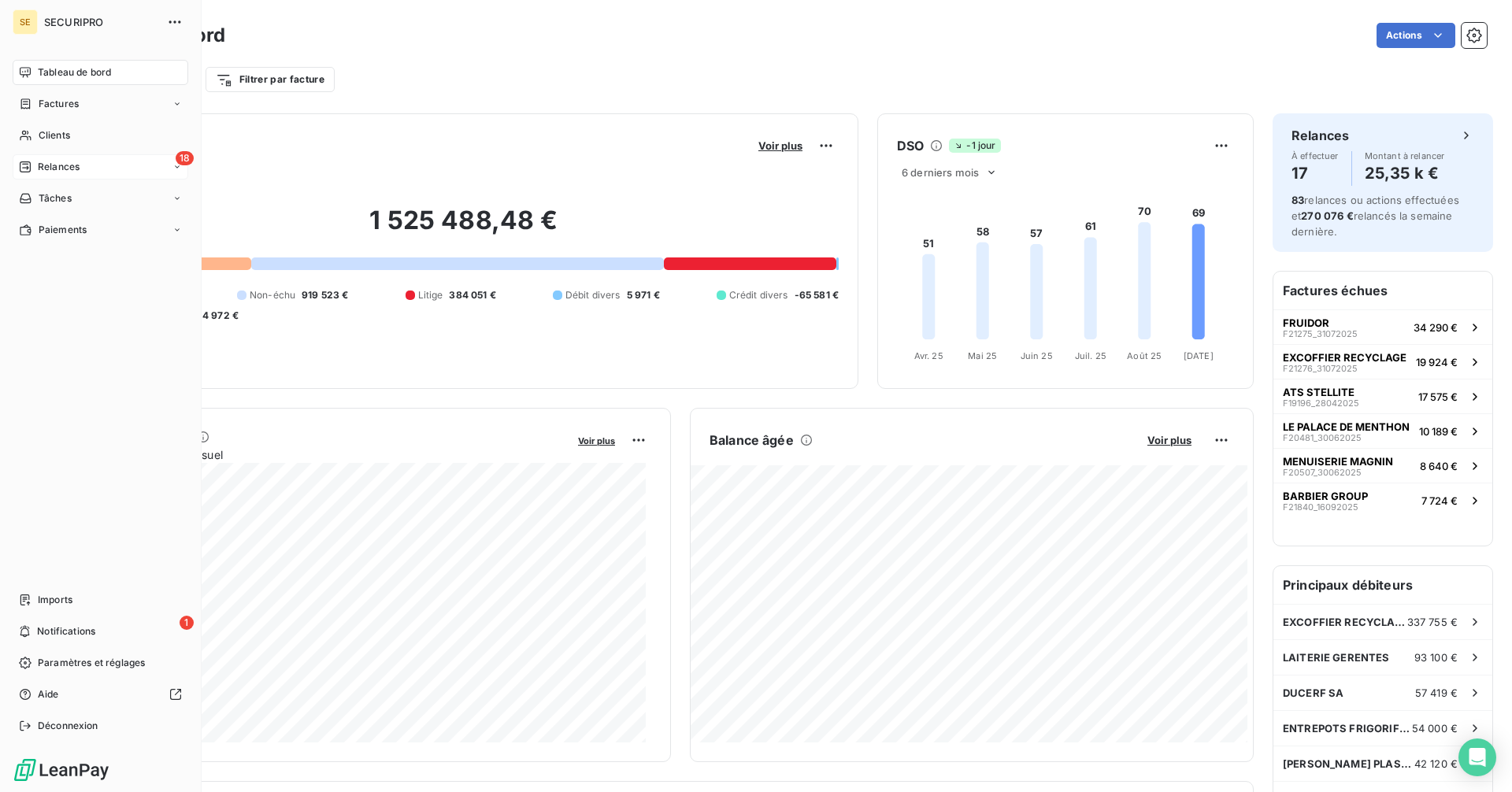
click at [32, 166] on div "Relances" at bounding box center [49, 167] width 61 height 14
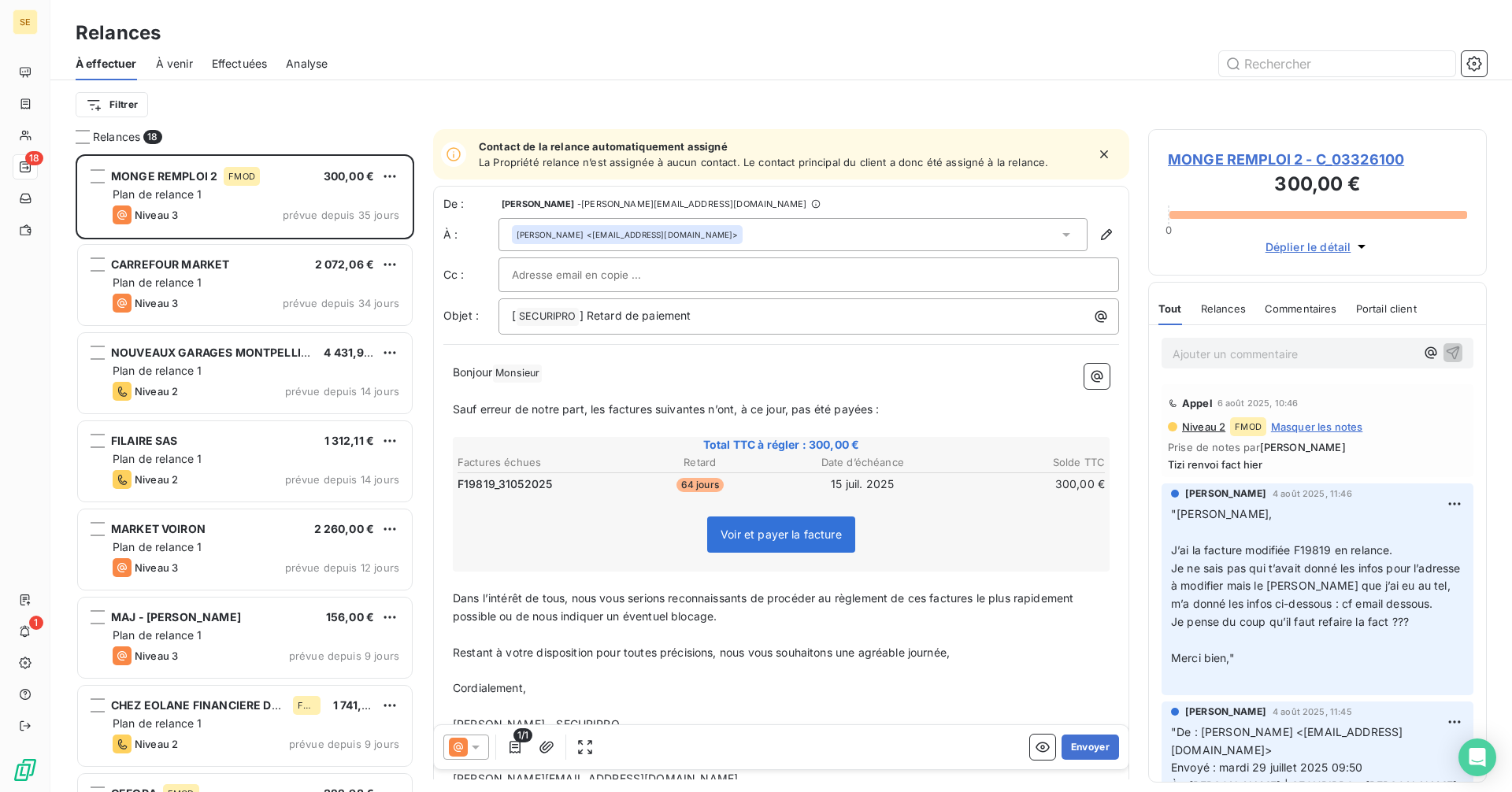
scroll to position [626, 327]
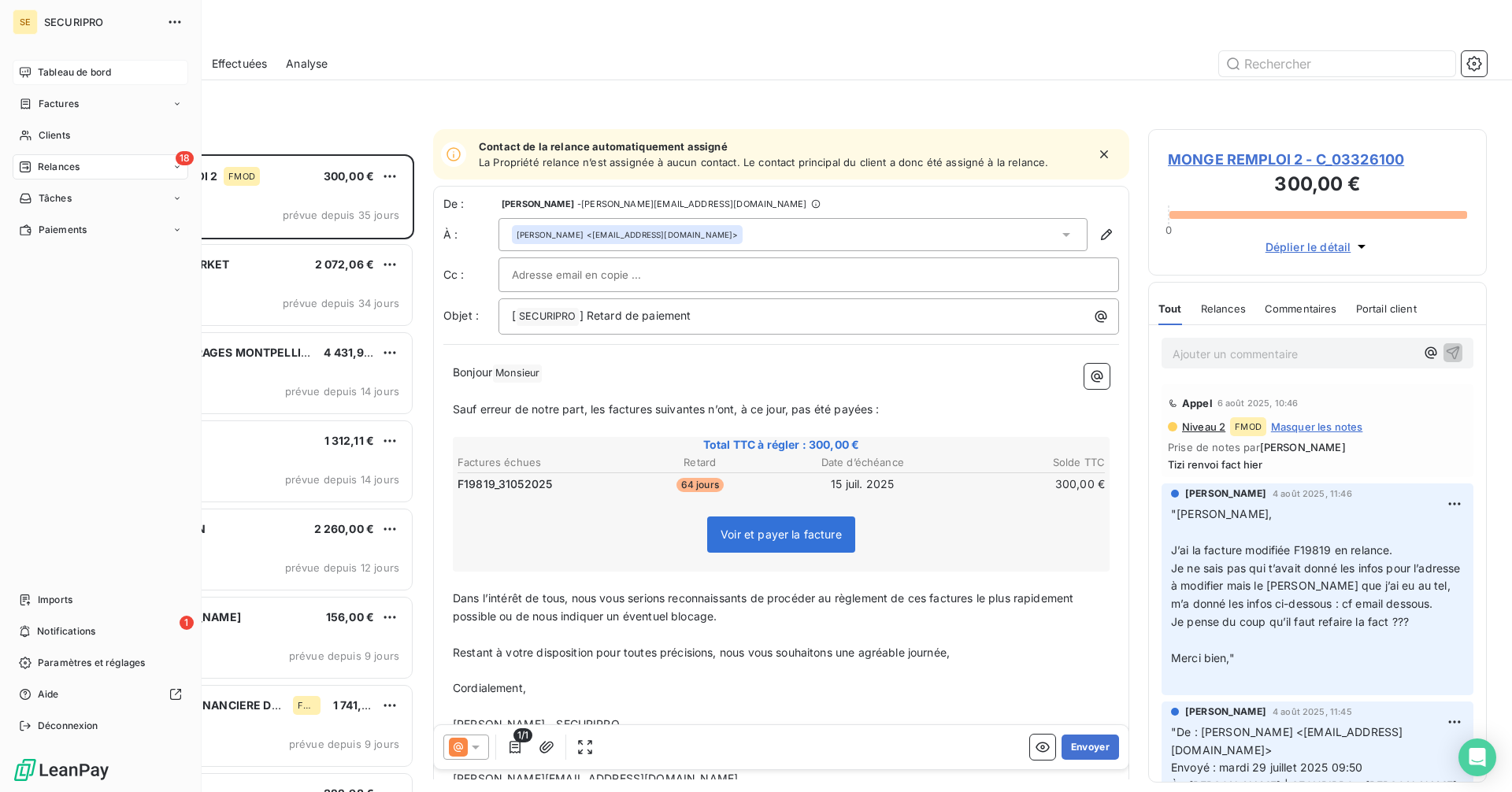
click at [29, 73] on icon at bounding box center [25, 73] width 13 height 13
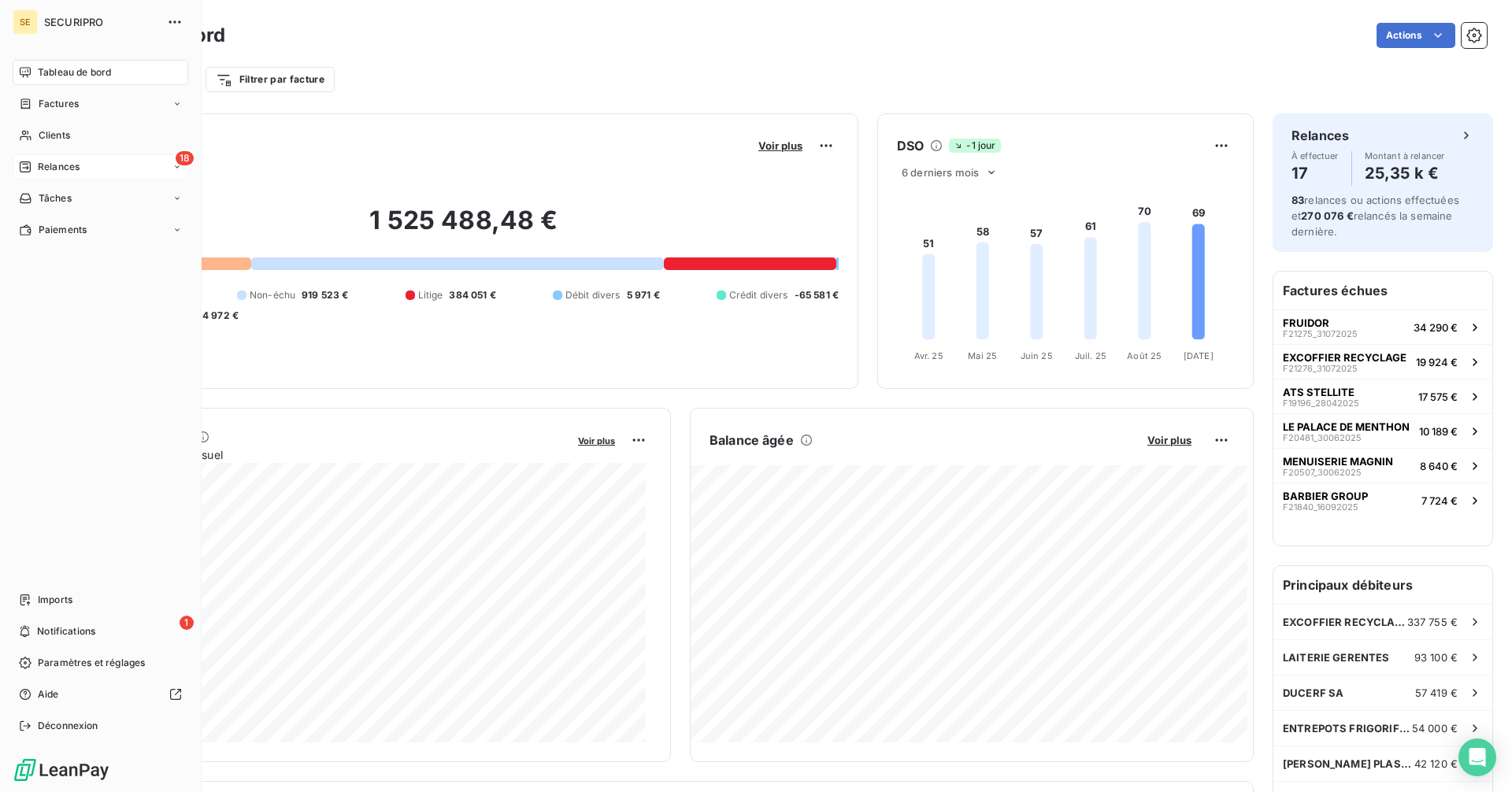
click at [51, 170] on span "Relances" at bounding box center [58, 167] width 41 height 14
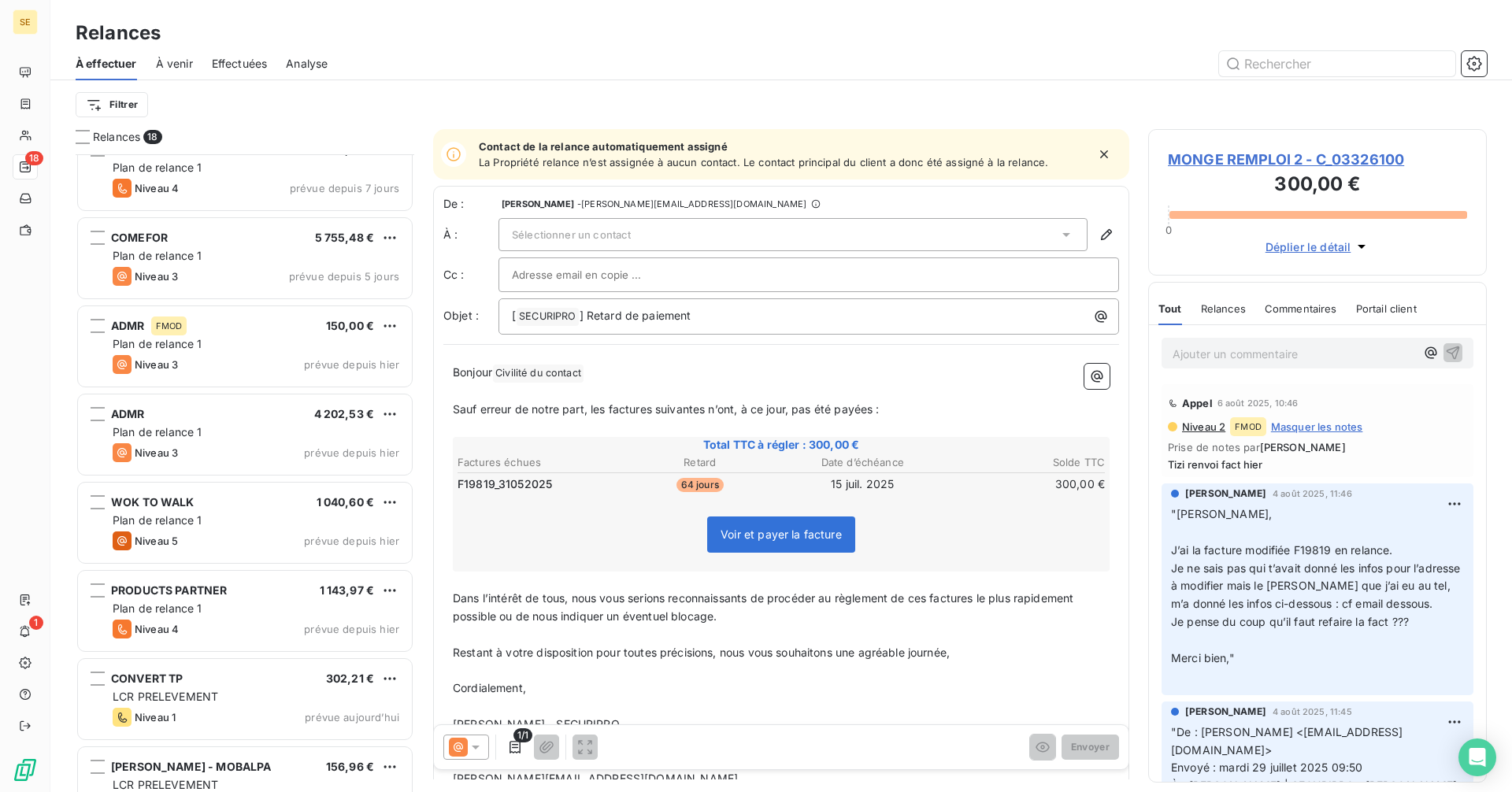
scroll to position [950, 0]
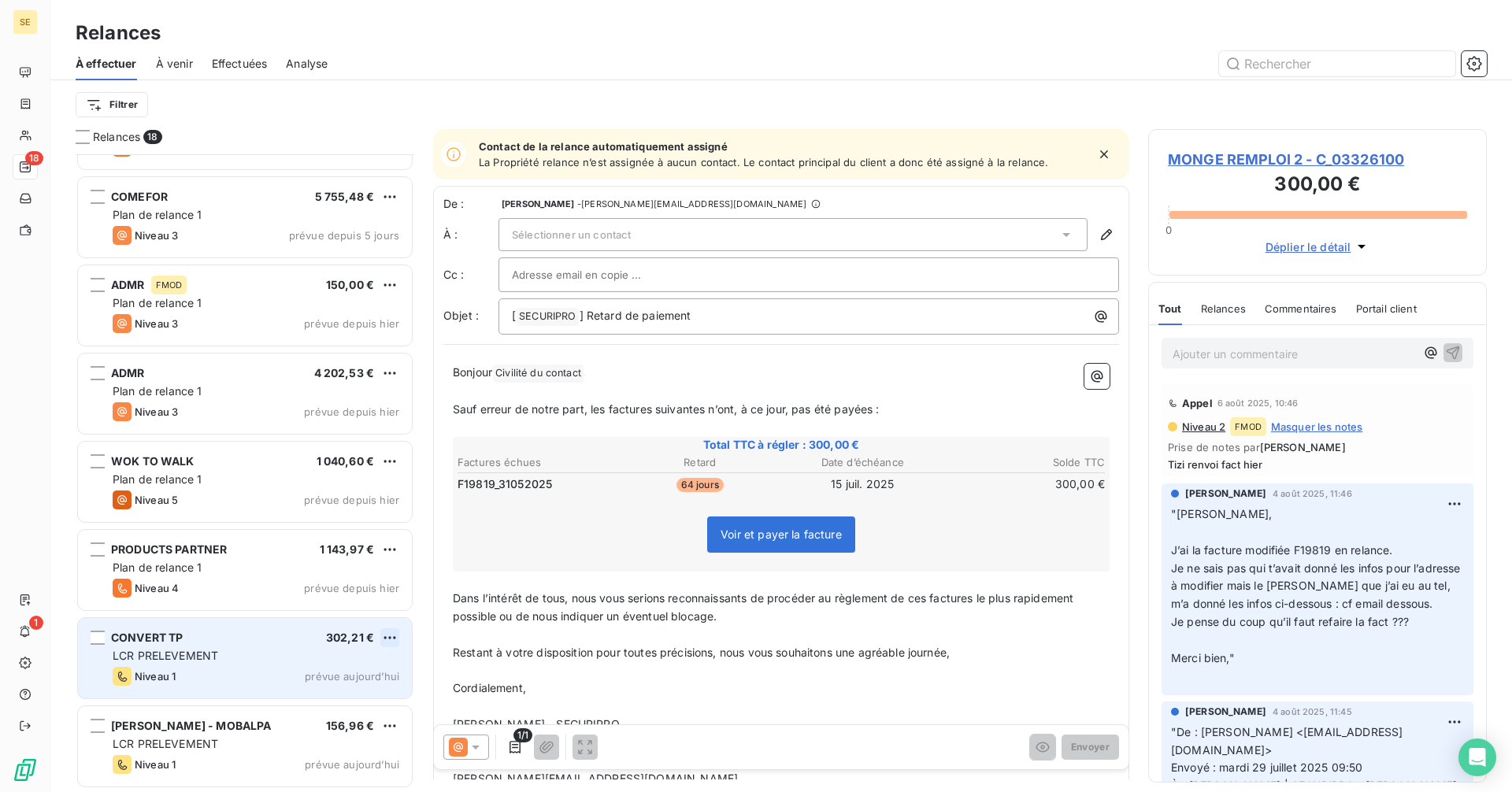
click at [387, 638] on html "SE 18 1 Relances À effectuer À venir Effectuées Analyse Filtrer Relances 18 FIL…" at bounding box center [756, 396] width 1512 height 792
click at [358, 661] on div "Replanifier cette action" at bounding box center [322, 669] width 141 height 25
select select "8"
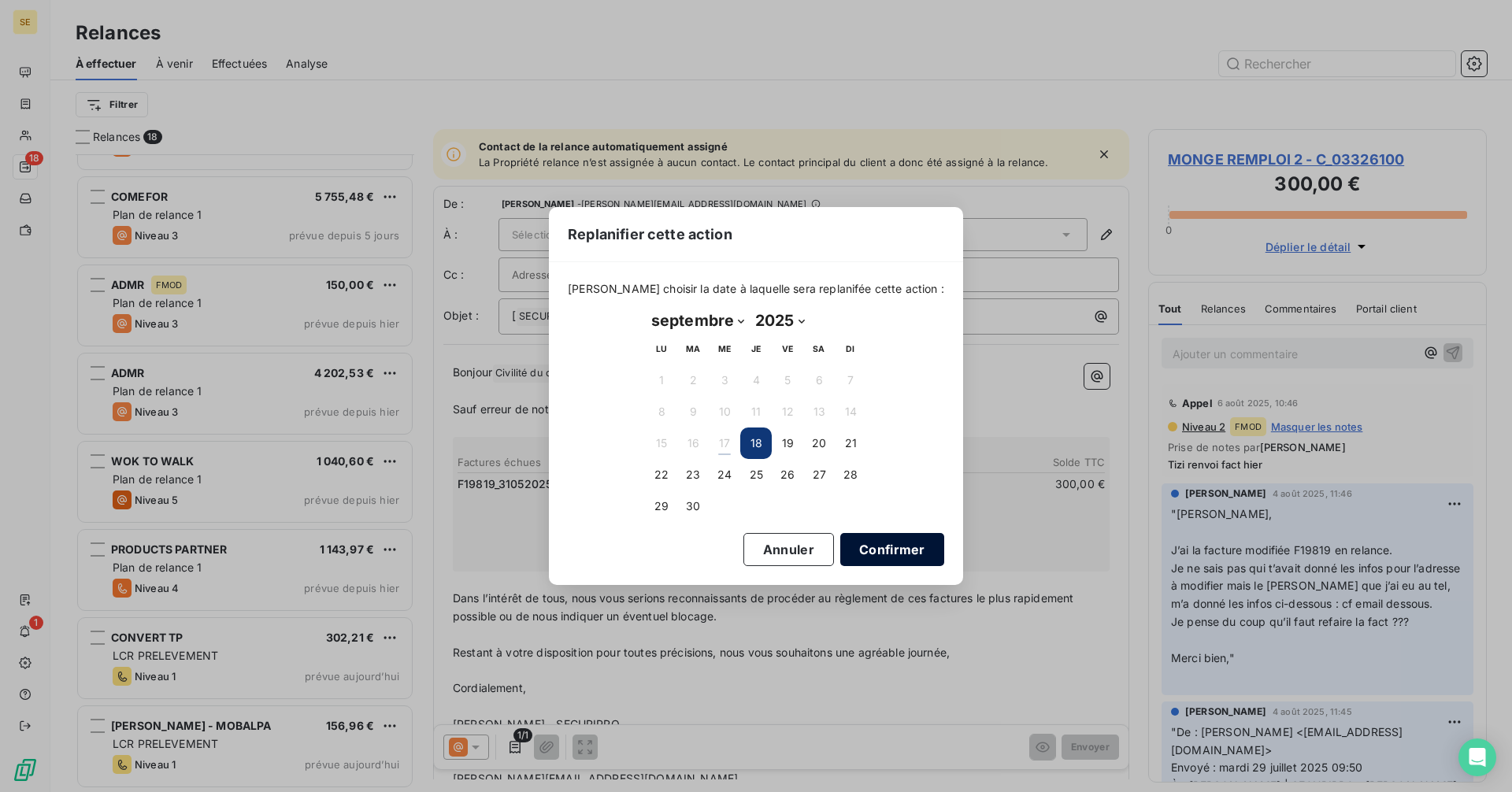
click at [862, 548] on button "Confirmer" at bounding box center [892, 549] width 104 height 33
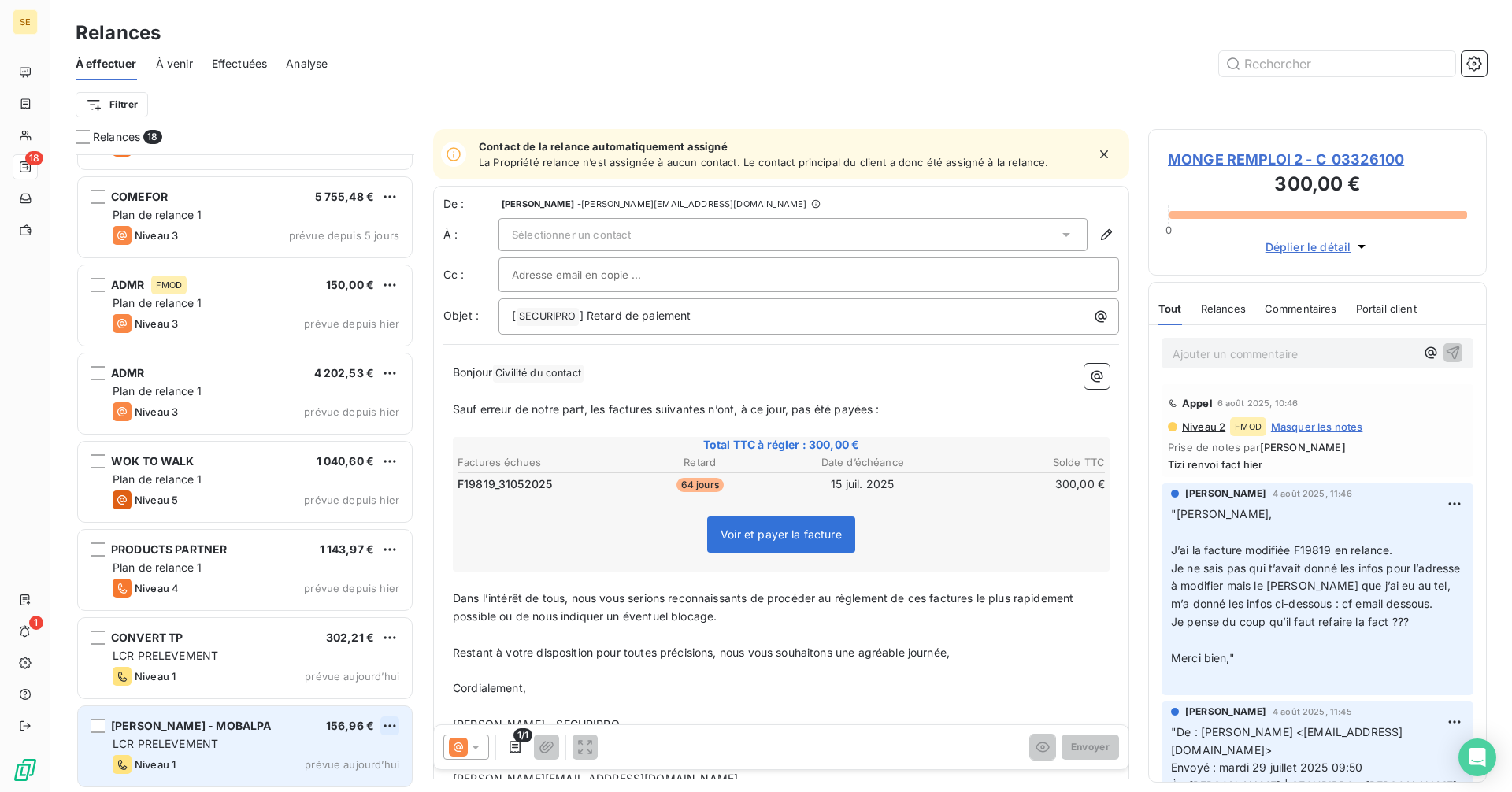
click at [394, 723] on html "SE 18 1 Relances À effectuer À venir Effectuées Analyse Filtrer Relances 18 FIL…" at bounding box center [756, 396] width 1512 height 792
click at [348, 675] on div "Replanifier cette action" at bounding box center [322, 666] width 141 height 25
select select "8"
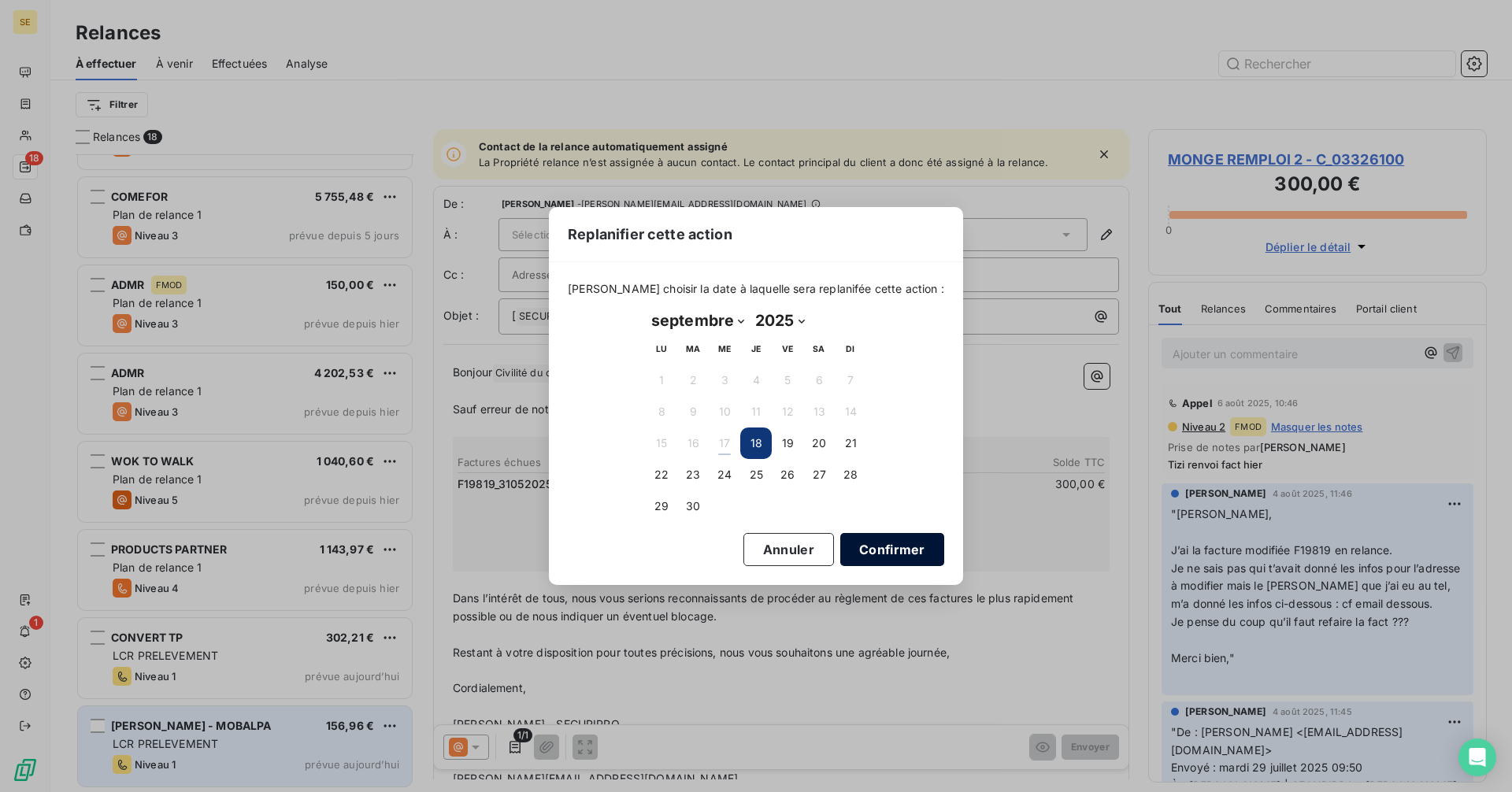
click at [871, 543] on button "Confirmer" at bounding box center [892, 549] width 104 height 33
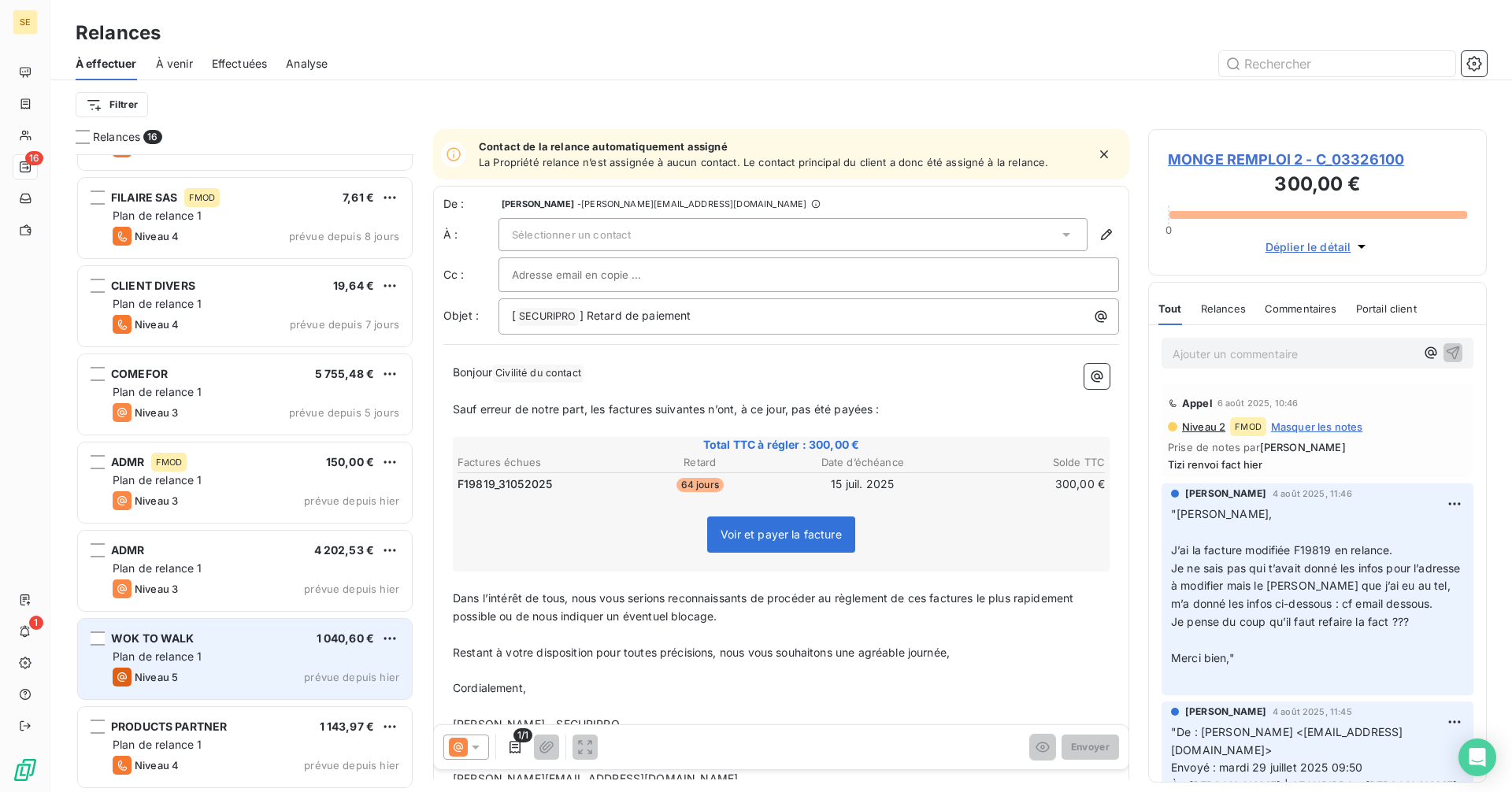
scroll to position [774, 0]
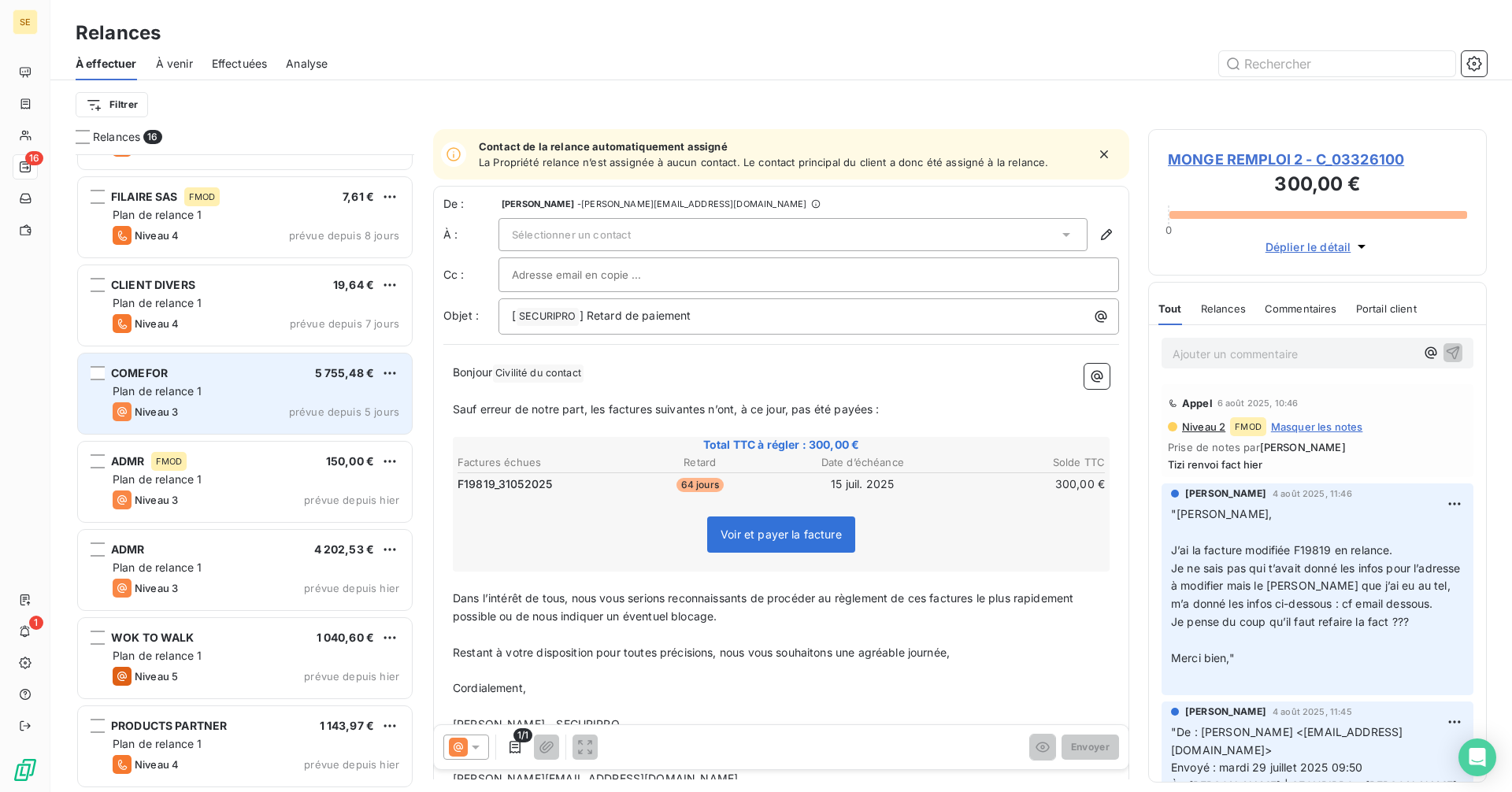
click at [271, 395] on div "Plan de relance 1" at bounding box center [255, 392] width 287 height 16
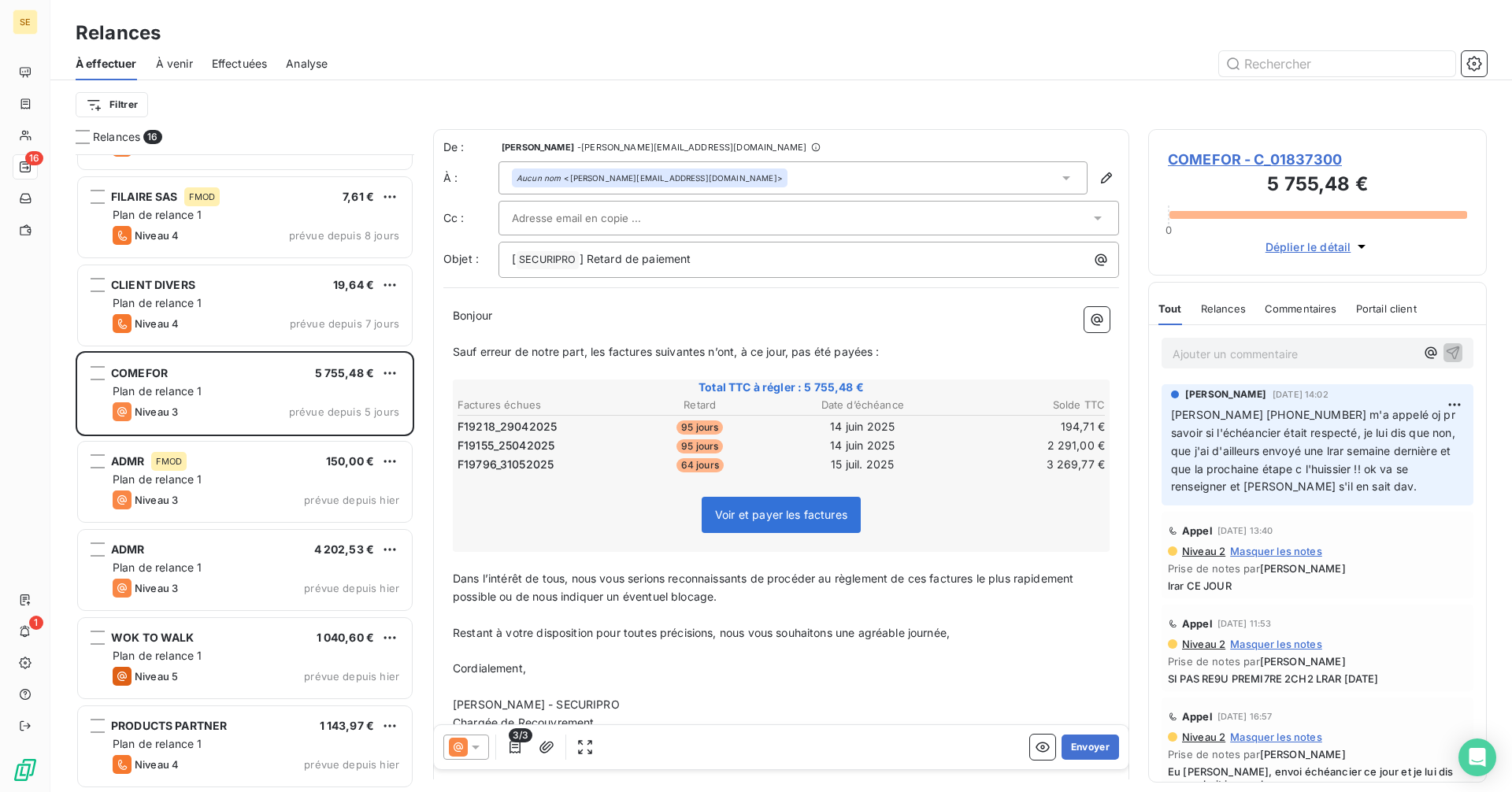
click at [473, 748] on icon at bounding box center [476, 747] width 16 height 16
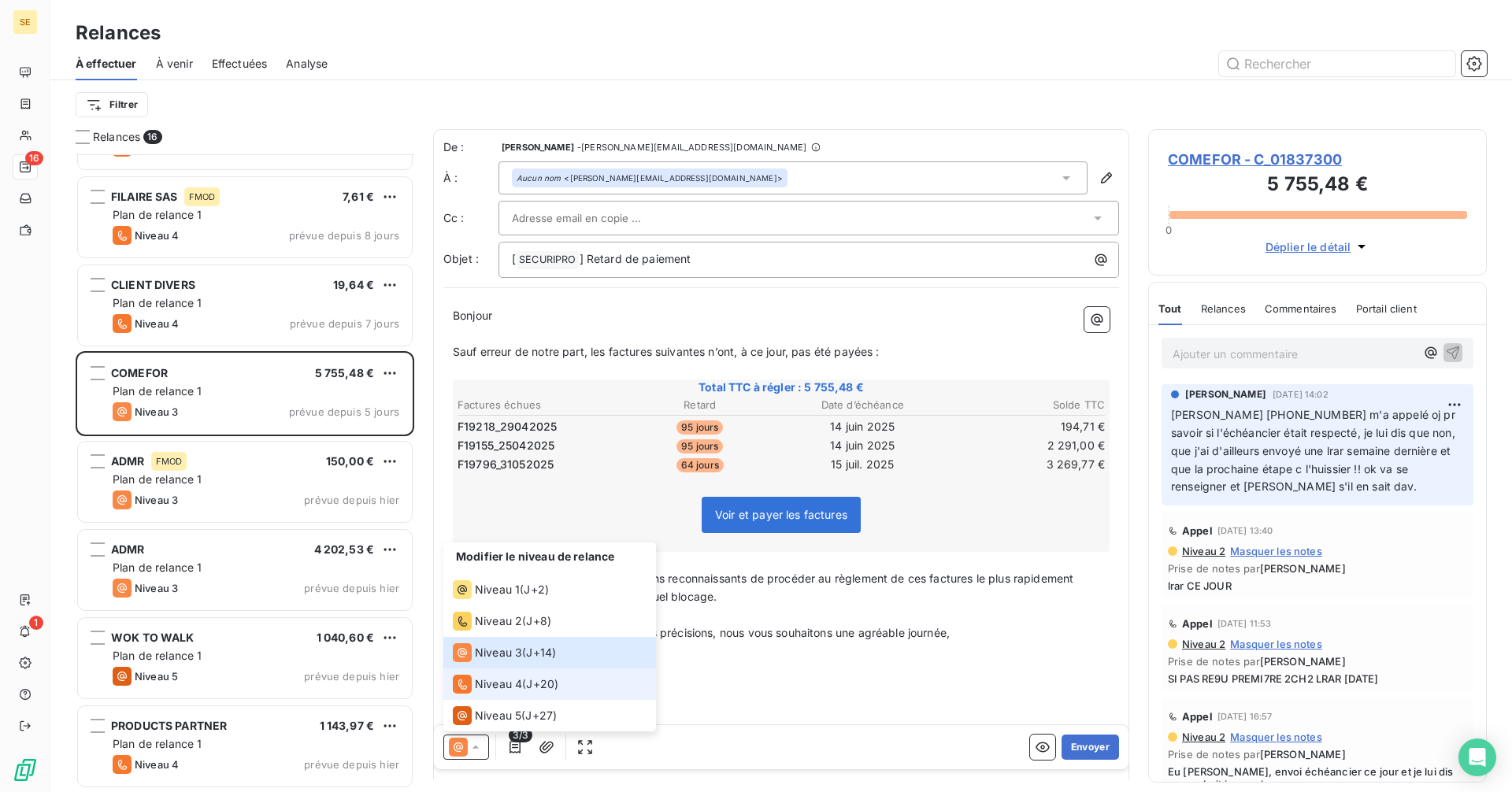
click at [510, 677] on span "Niveau 4" at bounding box center [499, 684] width 48 height 16
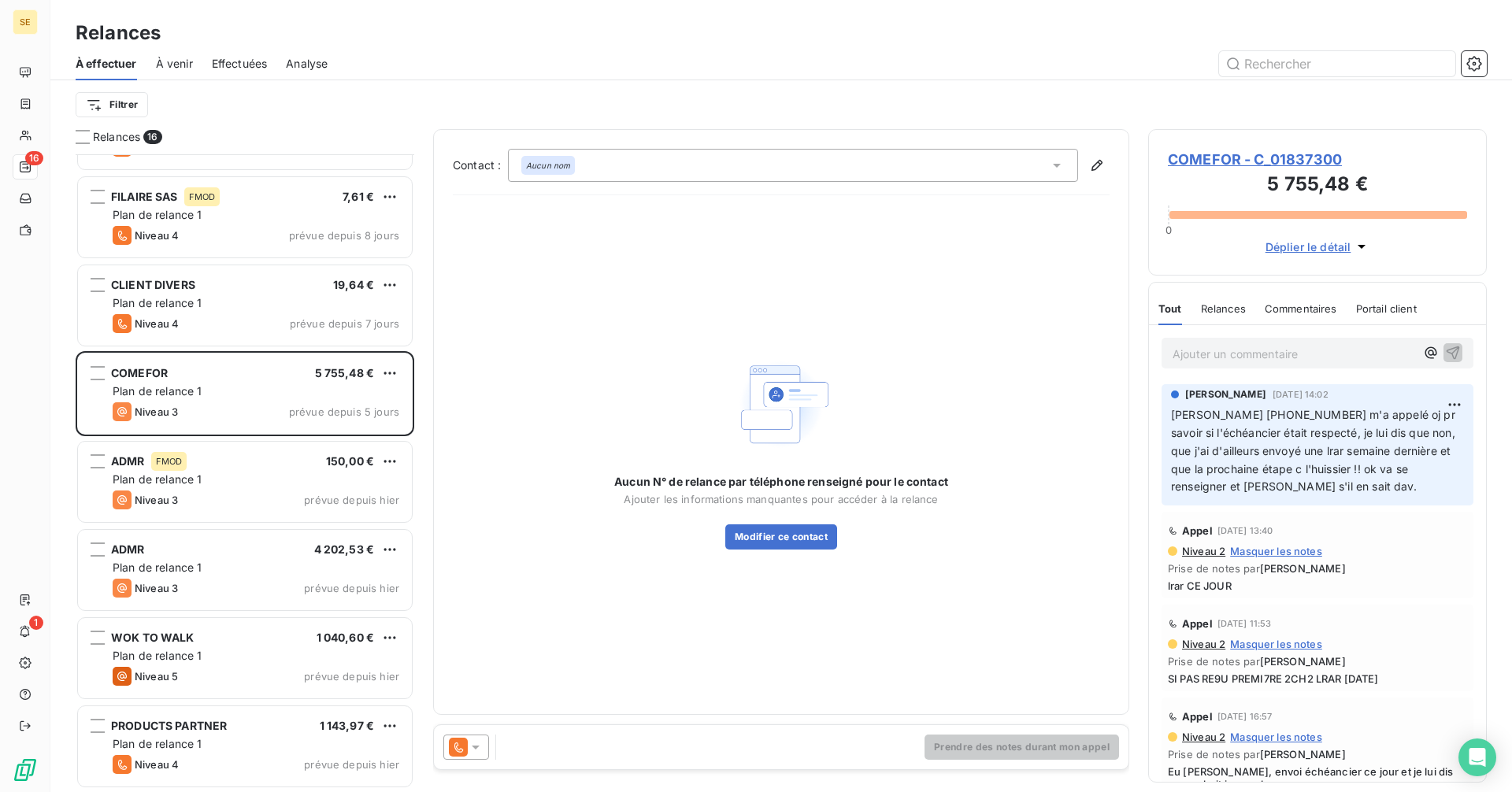
click at [553, 169] on em "Aucun nom" at bounding box center [548, 165] width 44 height 11
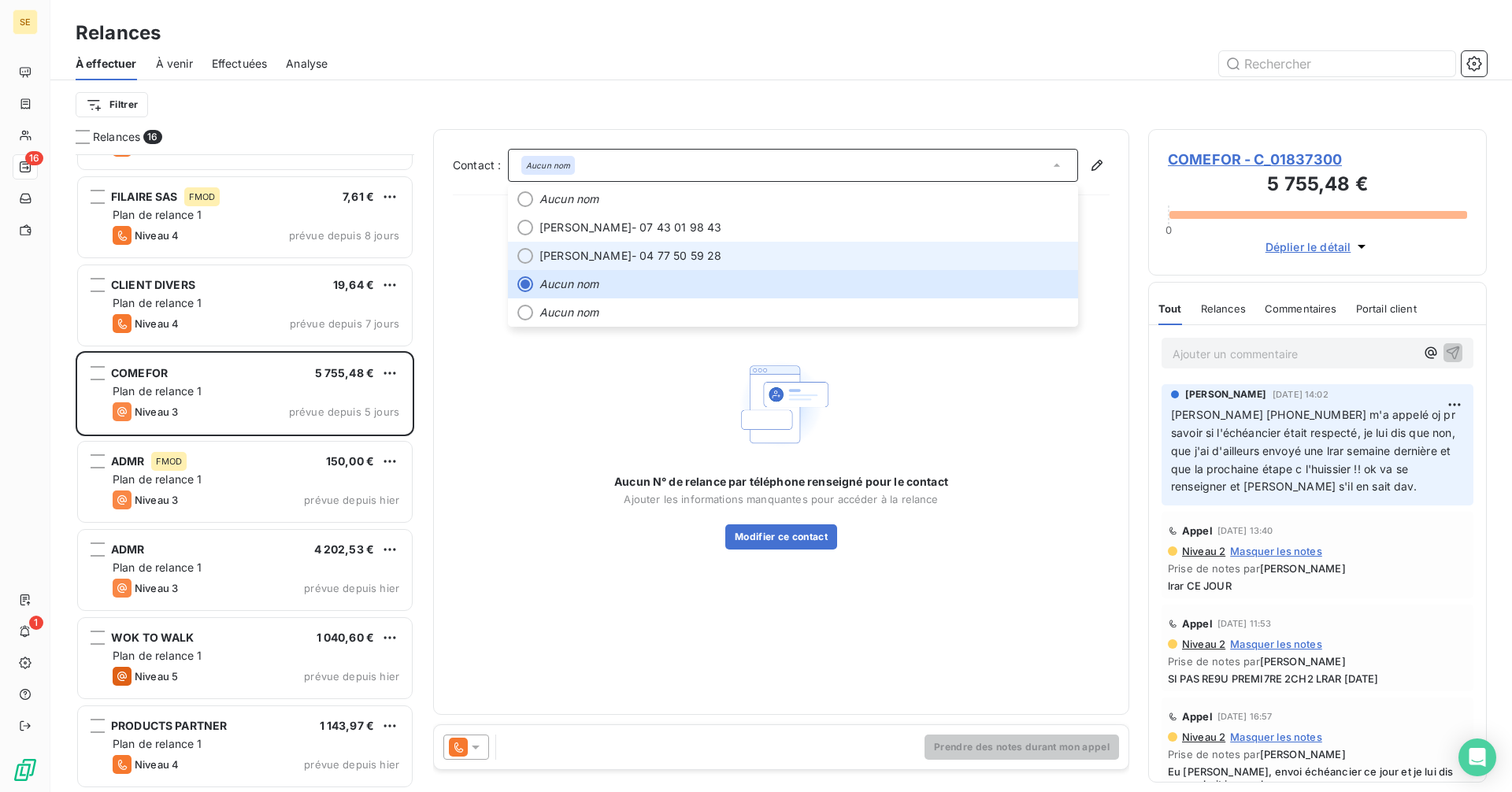
click at [606, 248] on span "Damien BERNARD" at bounding box center [585, 256] width 93 height 16
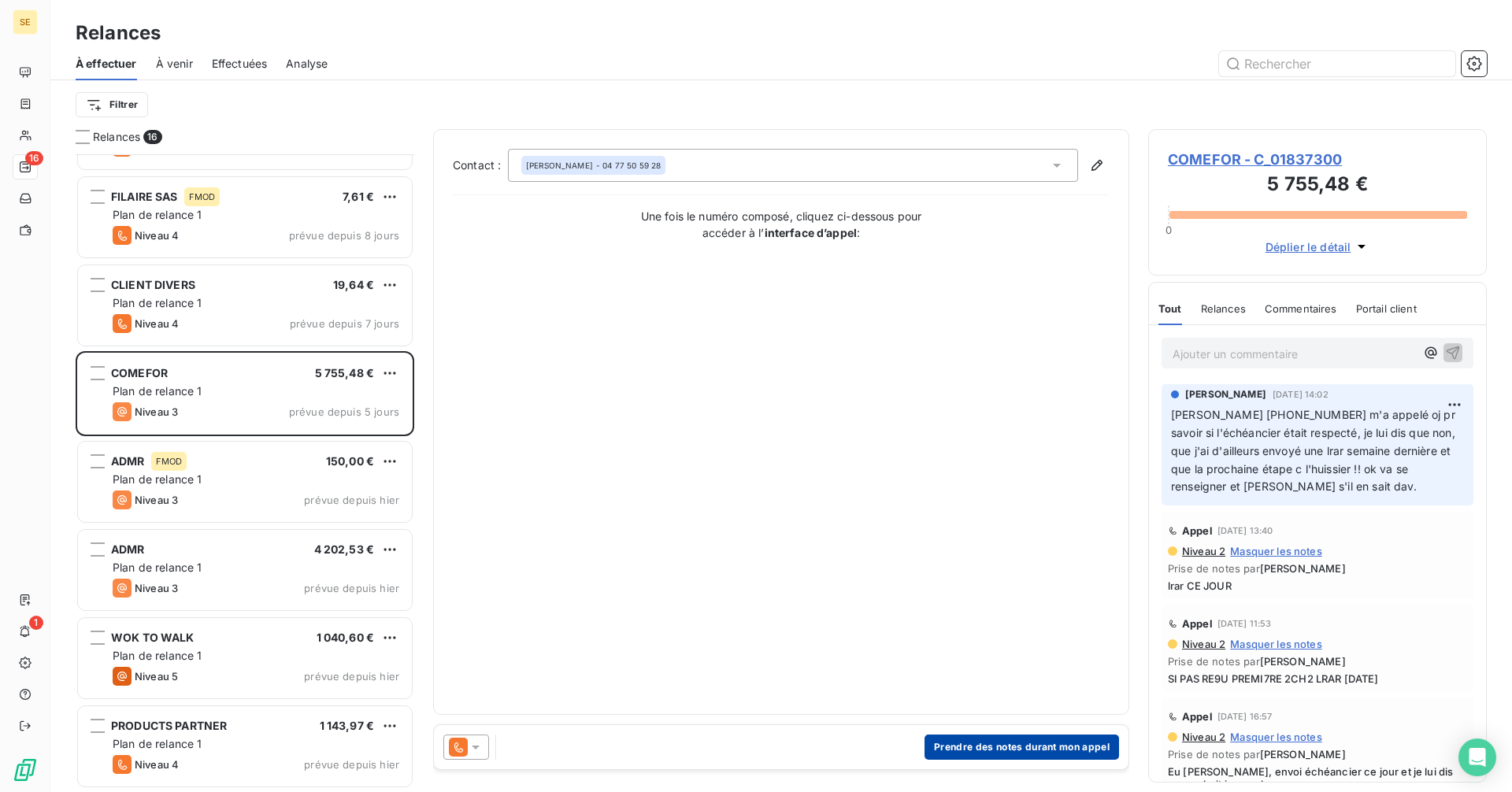
click at [973, 750] on button "Prendre des notes durant mon appel" at bounding box center [1021, 747] width 195 height 25
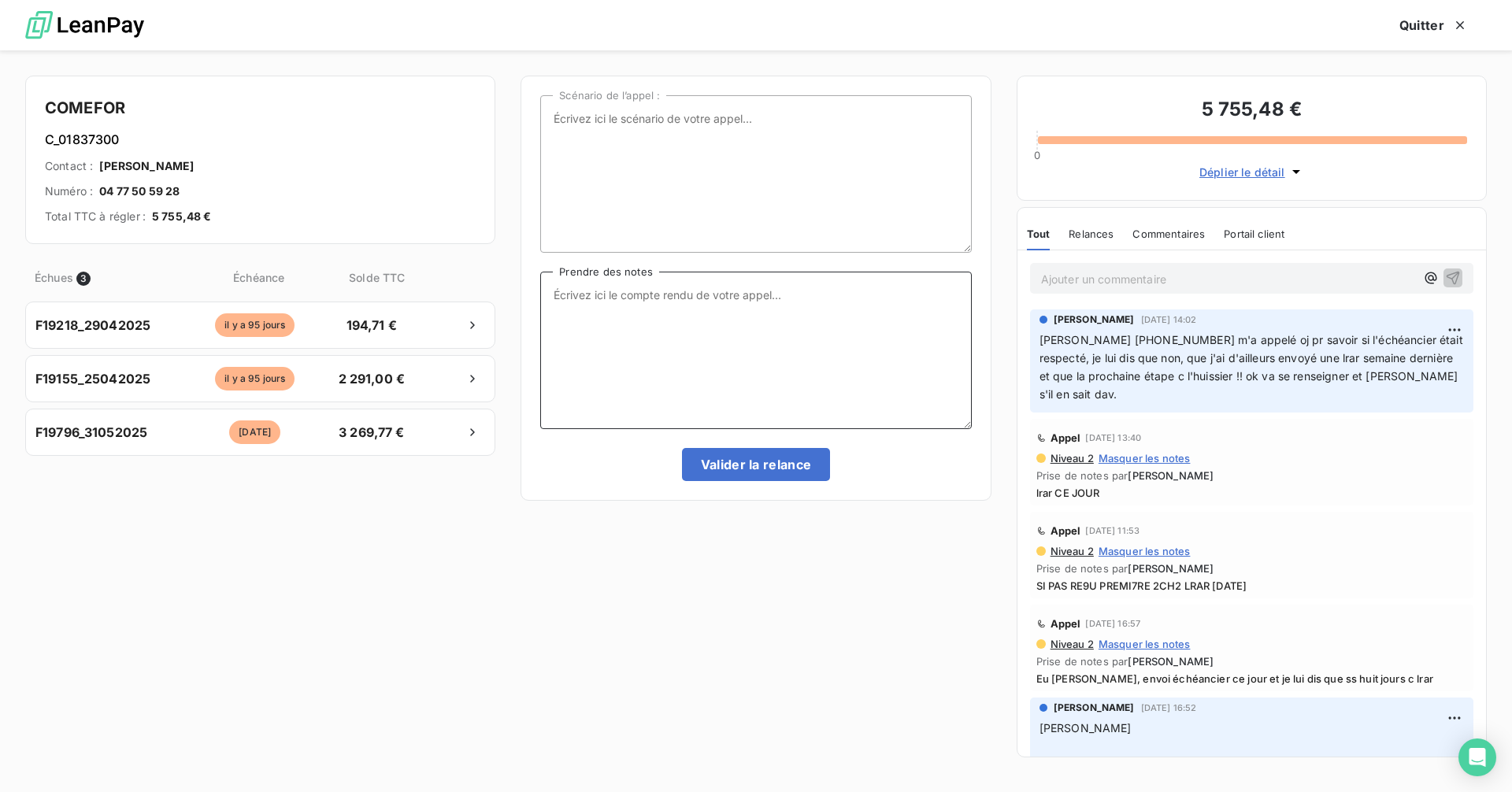
click at [753, 316] on textarea "Prendre des notes" at bounding box center [756, 349] width 431 height 157
click at [641, 314] on textarea "M. GIROUS m'a rapp auj pr savoir si ça a avancé car sa resp dit qu'elle n'a pas…" at bounding box center [756, 349] width 431 height 157
type textarea "M. GIROUS m'a rapp auj pr savoir si ça a avancé car sa resp dit qu'elle n'a pas…"
click at [755, 472] on button "Valider la relance" at bounding box center [756, 464] width 149 height 33
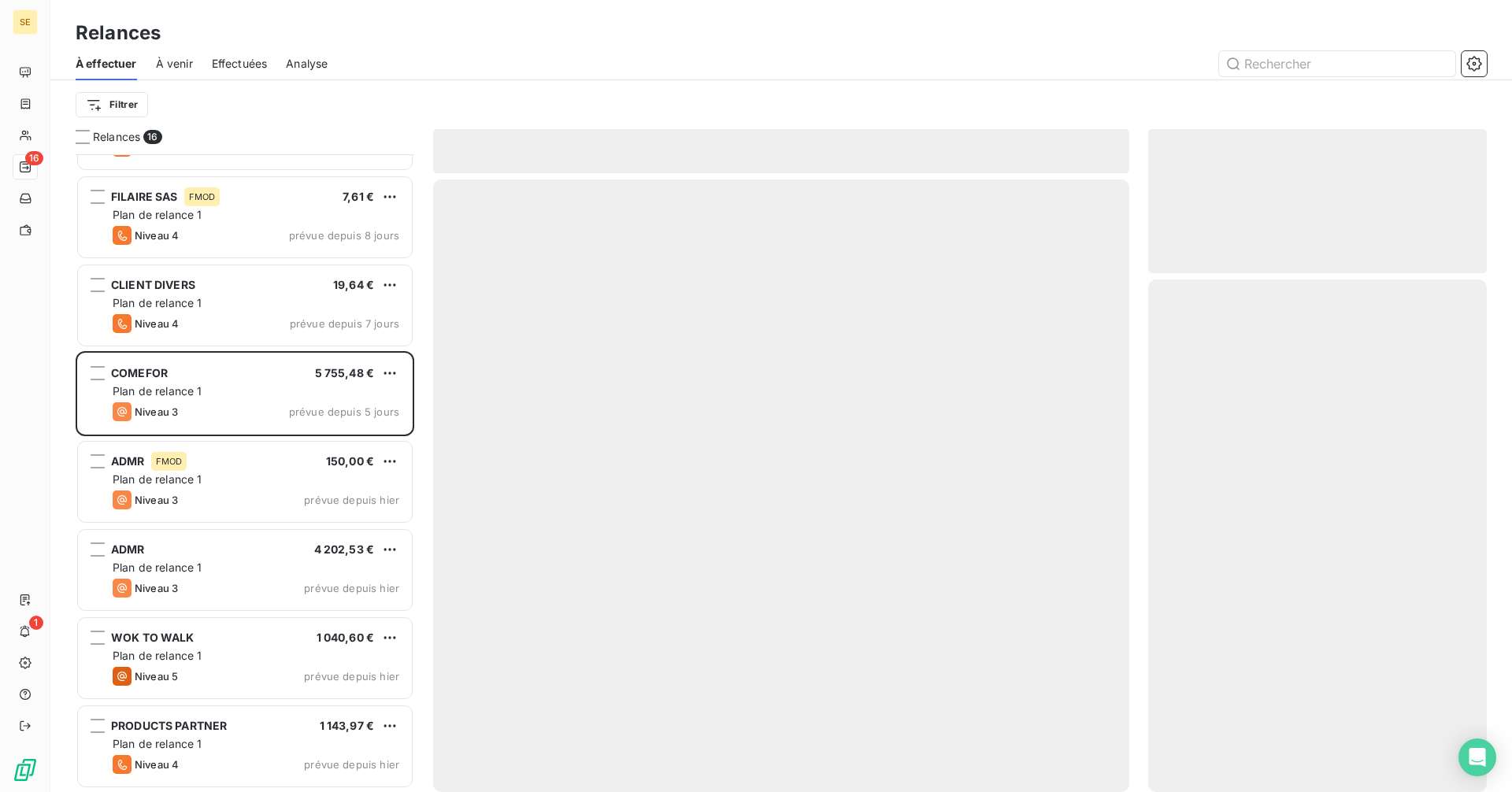
scroll to position [685, 0]
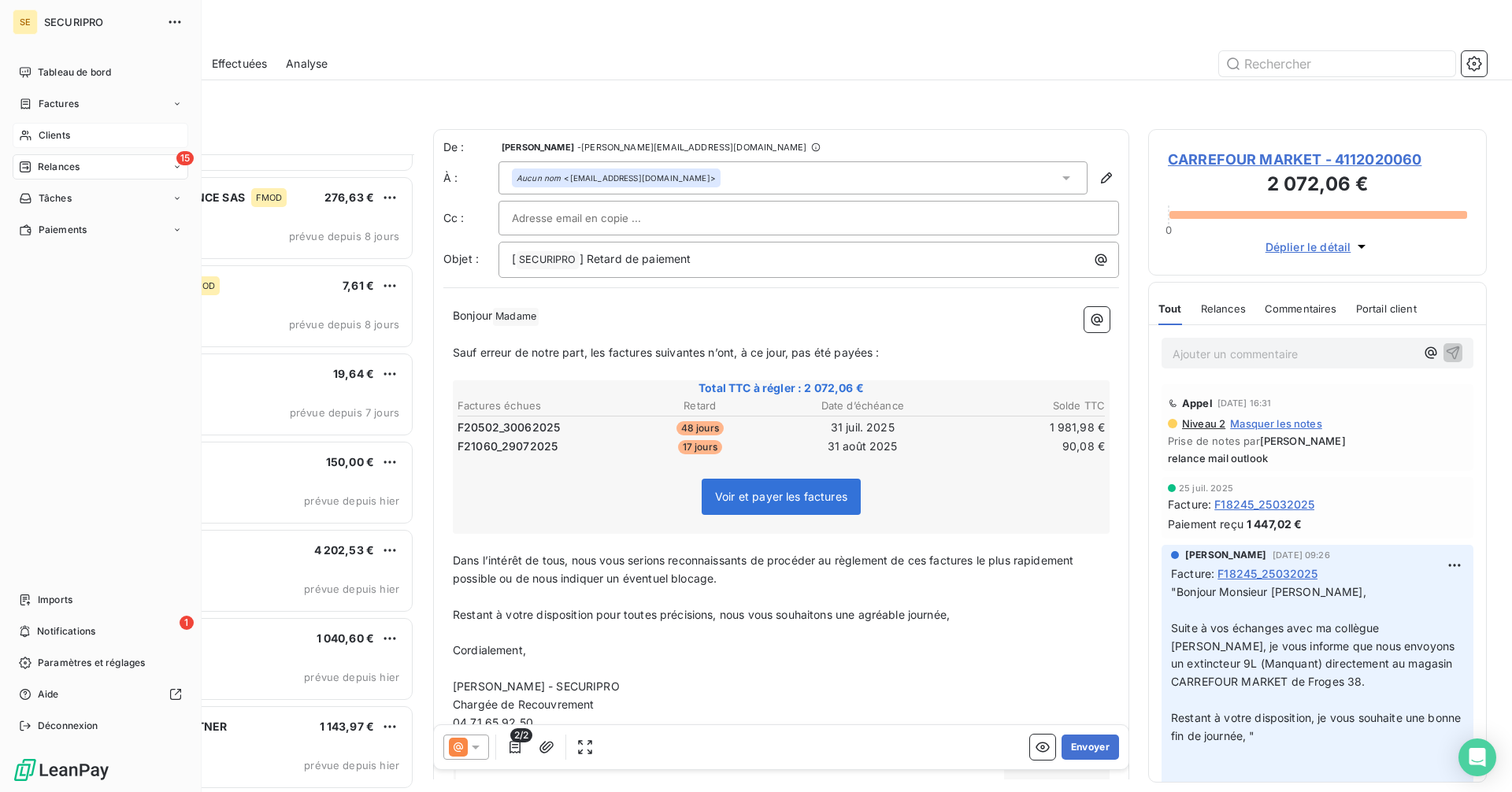
click at [70, 141] on span "Clients" at bounding box center [54, 136] width 31 height 14
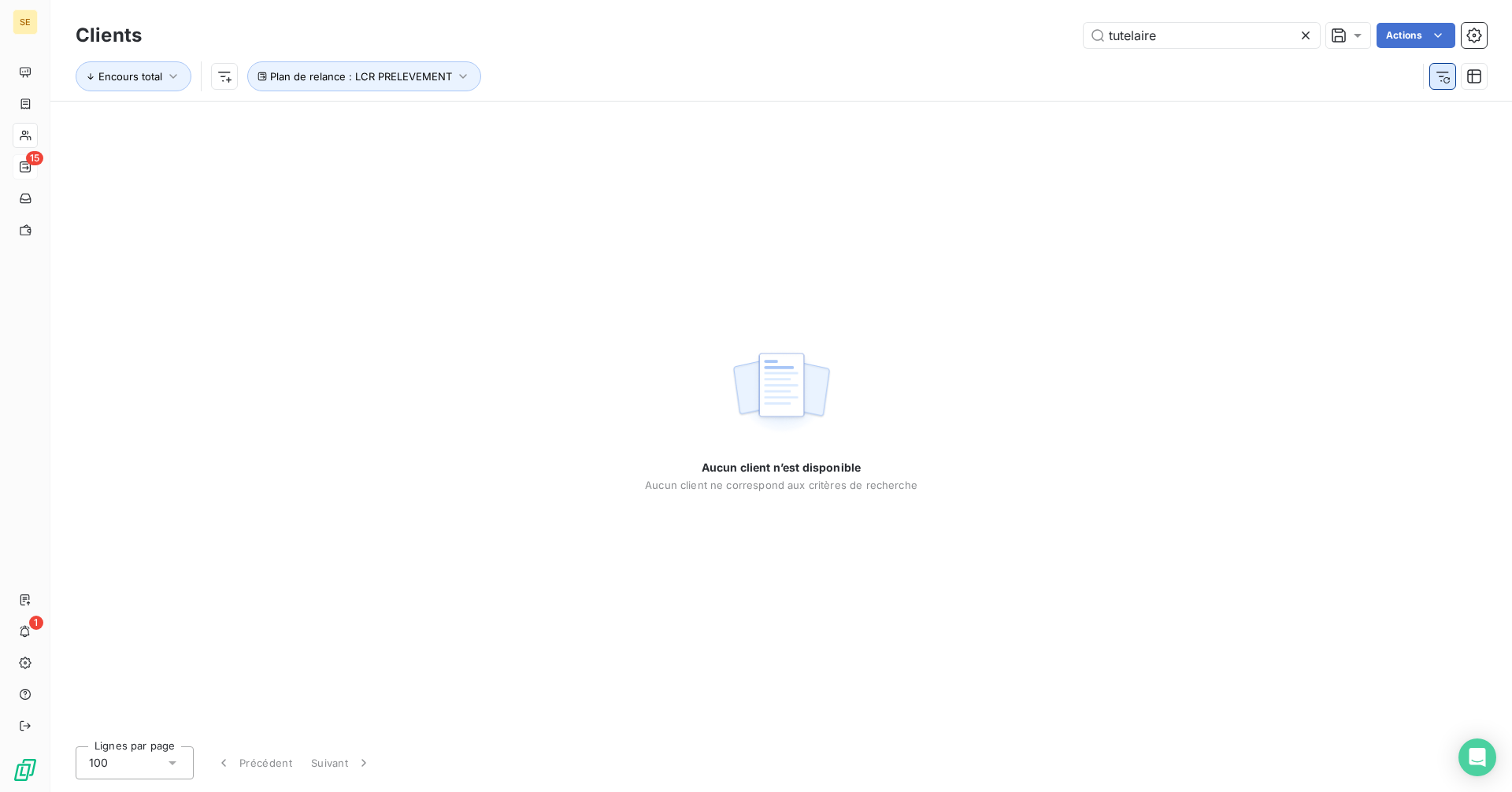
type input "tutelaire"
click at [1441, 75] on icon "button" at bounding box center [1443, 76] width 16 height 16
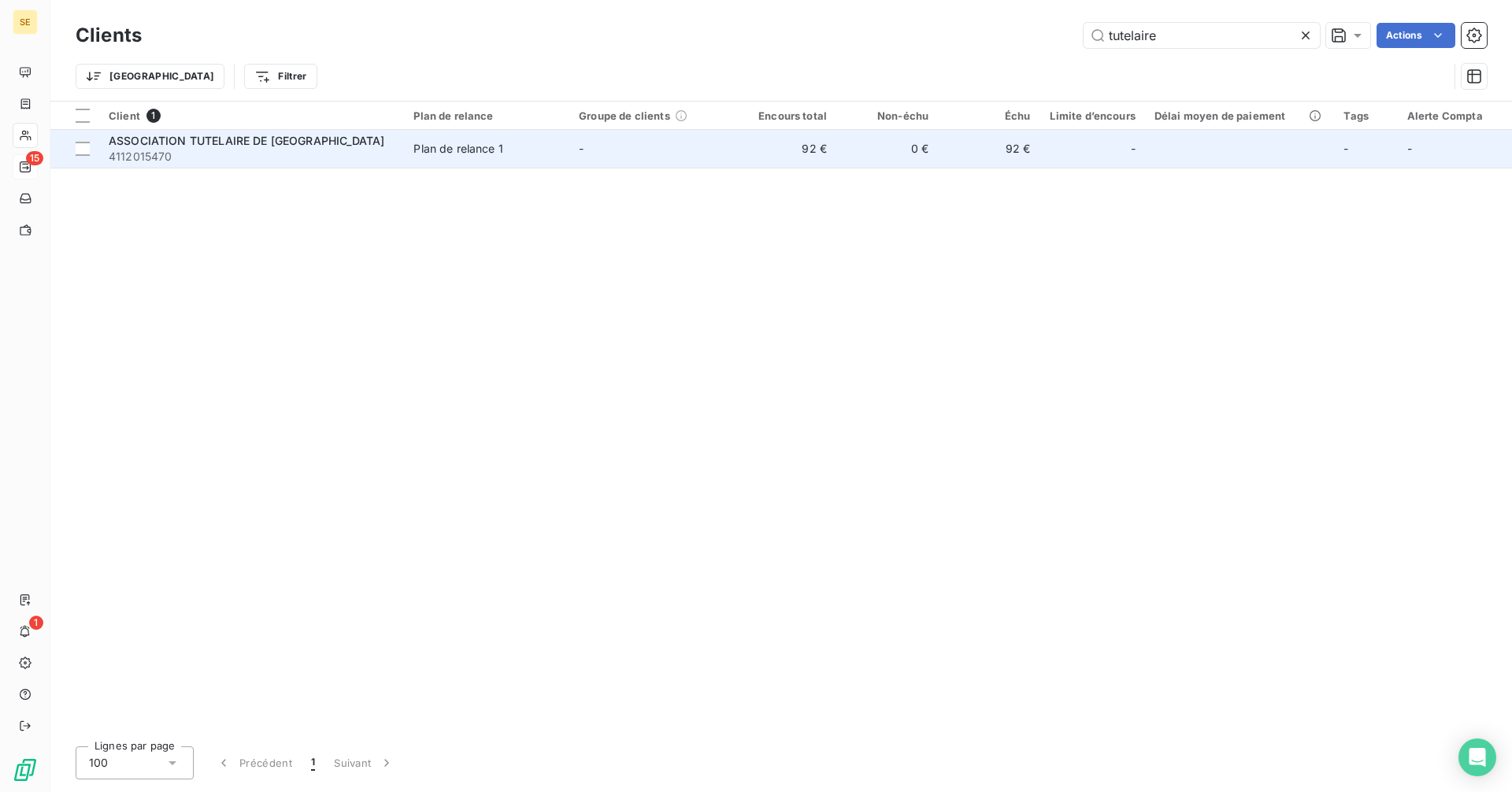
click at [217, 142] on span "ASSOCIATION TUTELAIRE DE [GEOGRAPHIC_DATA]" at bounding box center [246, 140] width 276 height 13
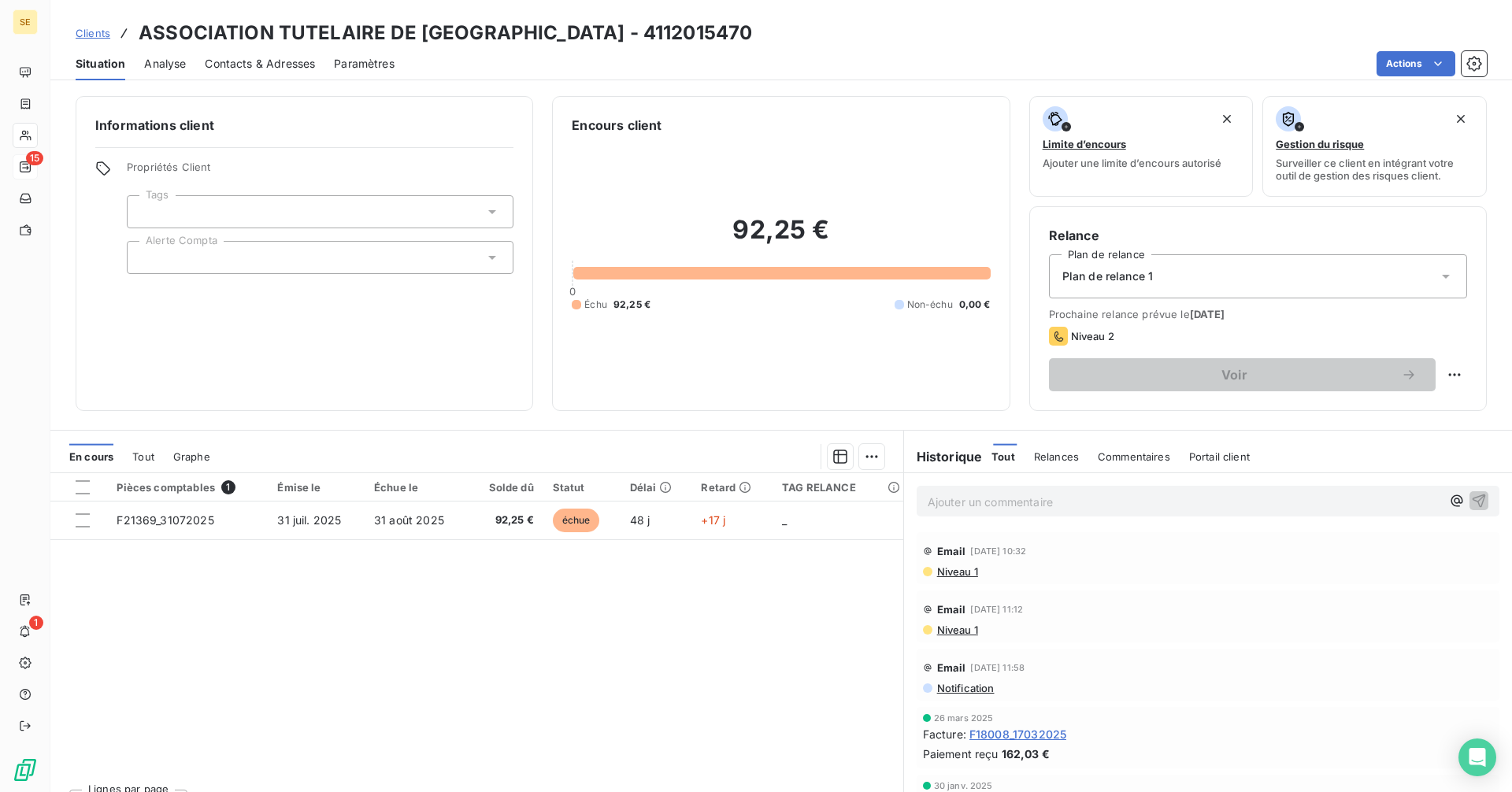
click at [260, 63] on span "Contacts & Adresses" at bounding box center [260, 64] width 111 height 16
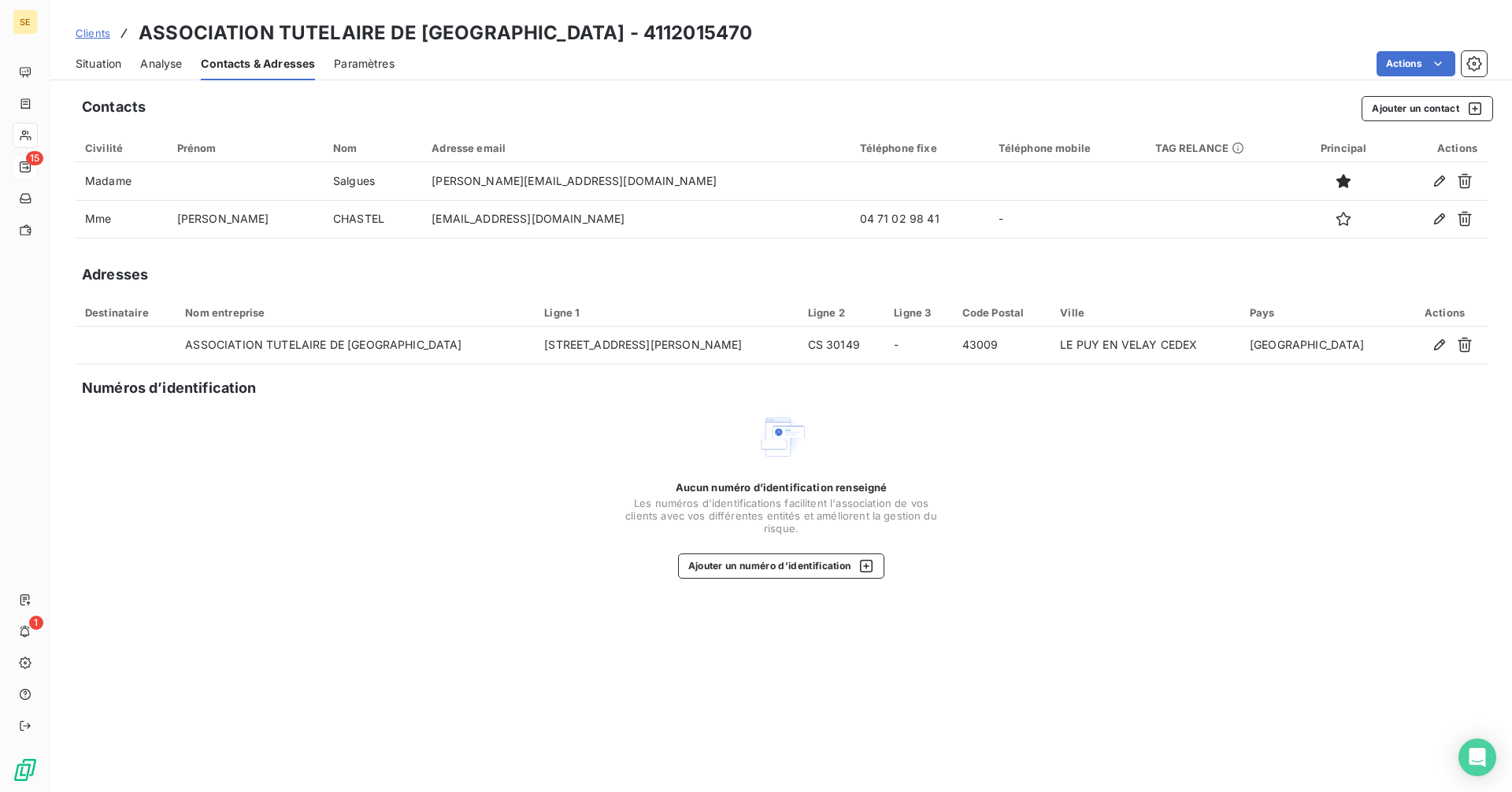
click at [84, 59] on span "Situation" at bounding box center [98, 64] width 46 height 16
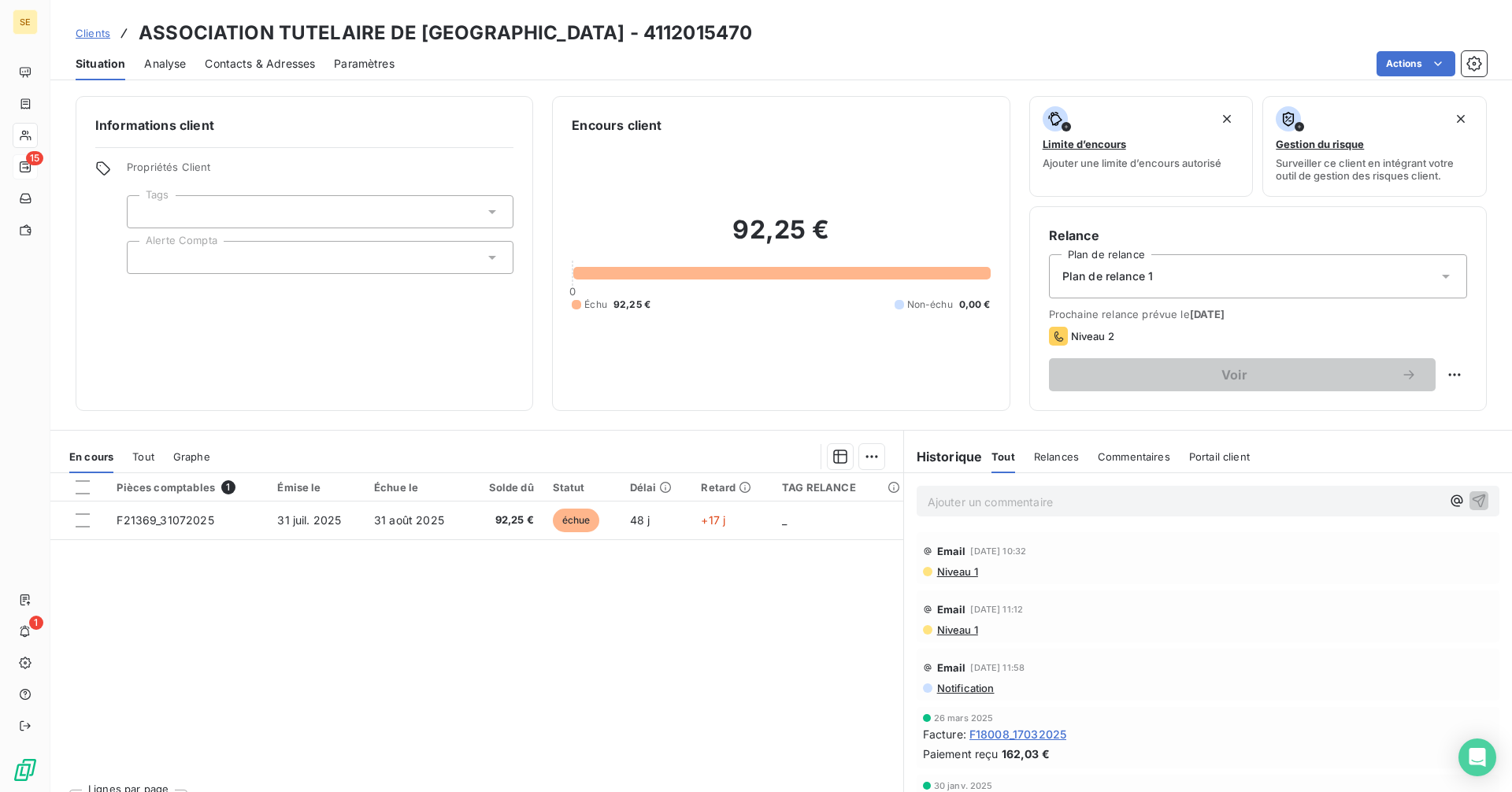
click at [259, 62] on span "Contacts & Adresses" at bounding box center [260, 64] width 111 height 16
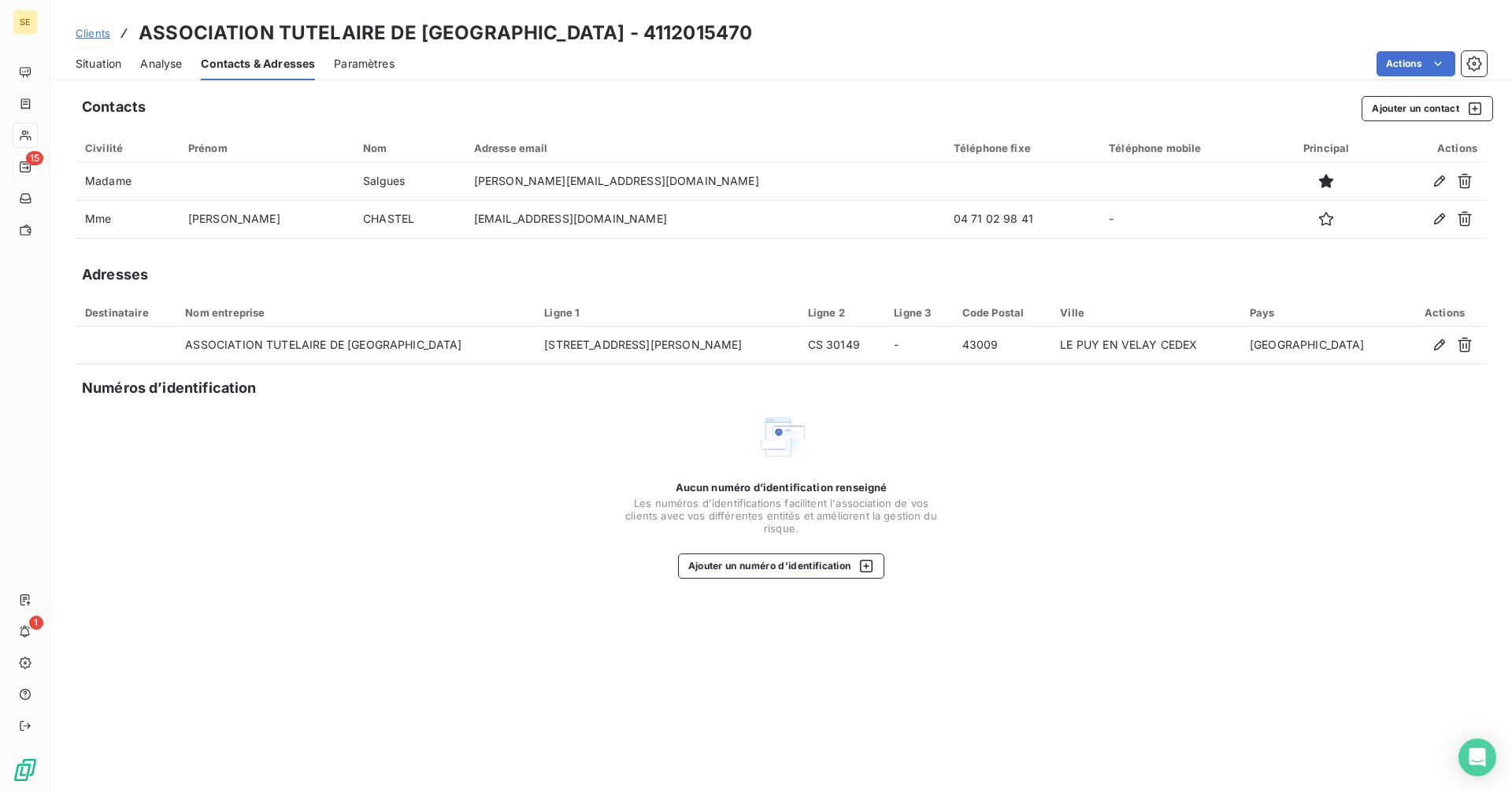
click at [102, 71] on span "Situation" at bounding box center [98, 64] width 46 height 16
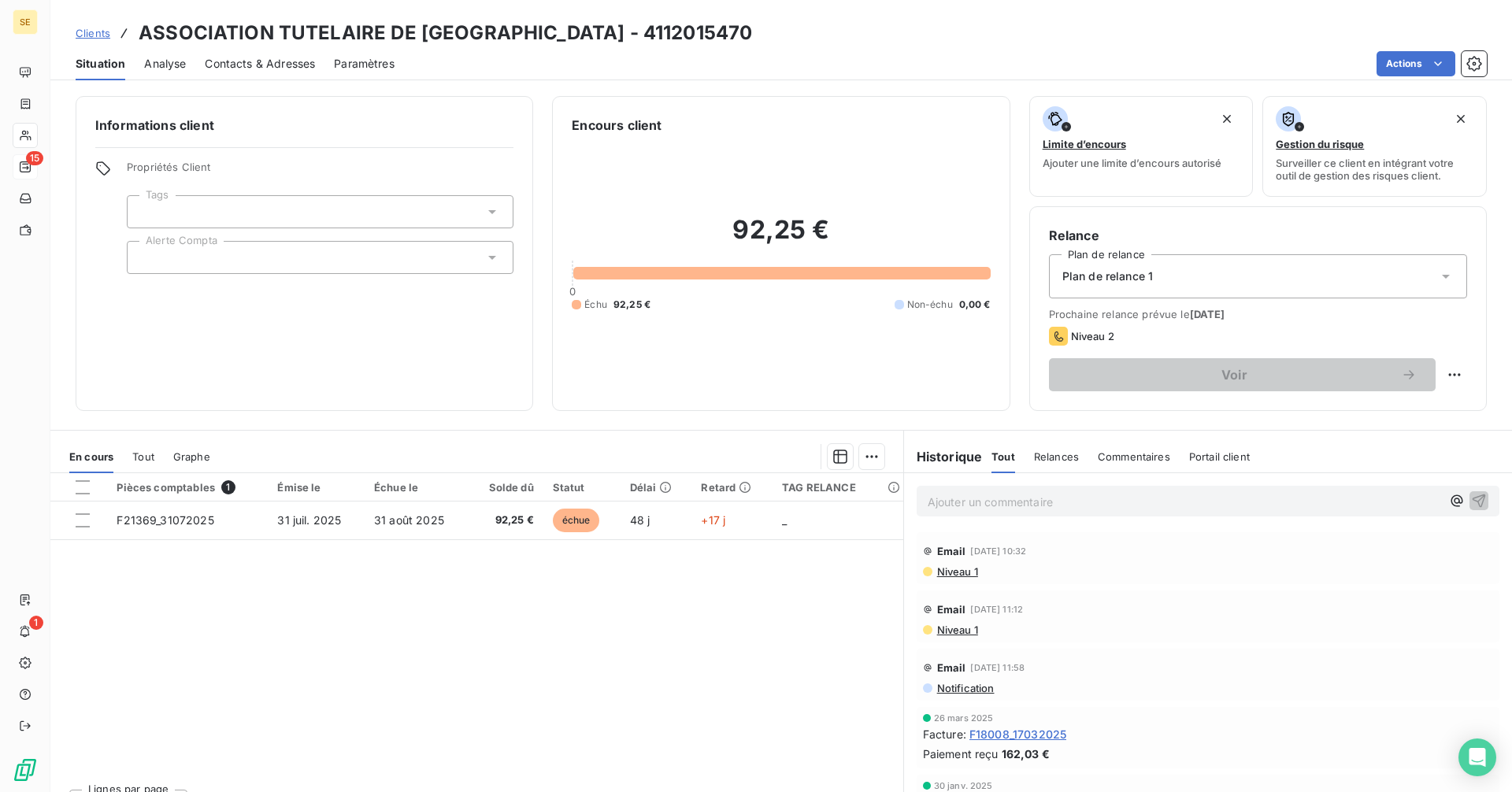
click at [226, 66] on span "Contacts & Adresses" at bounding box center [260, 64] width 111 height 16
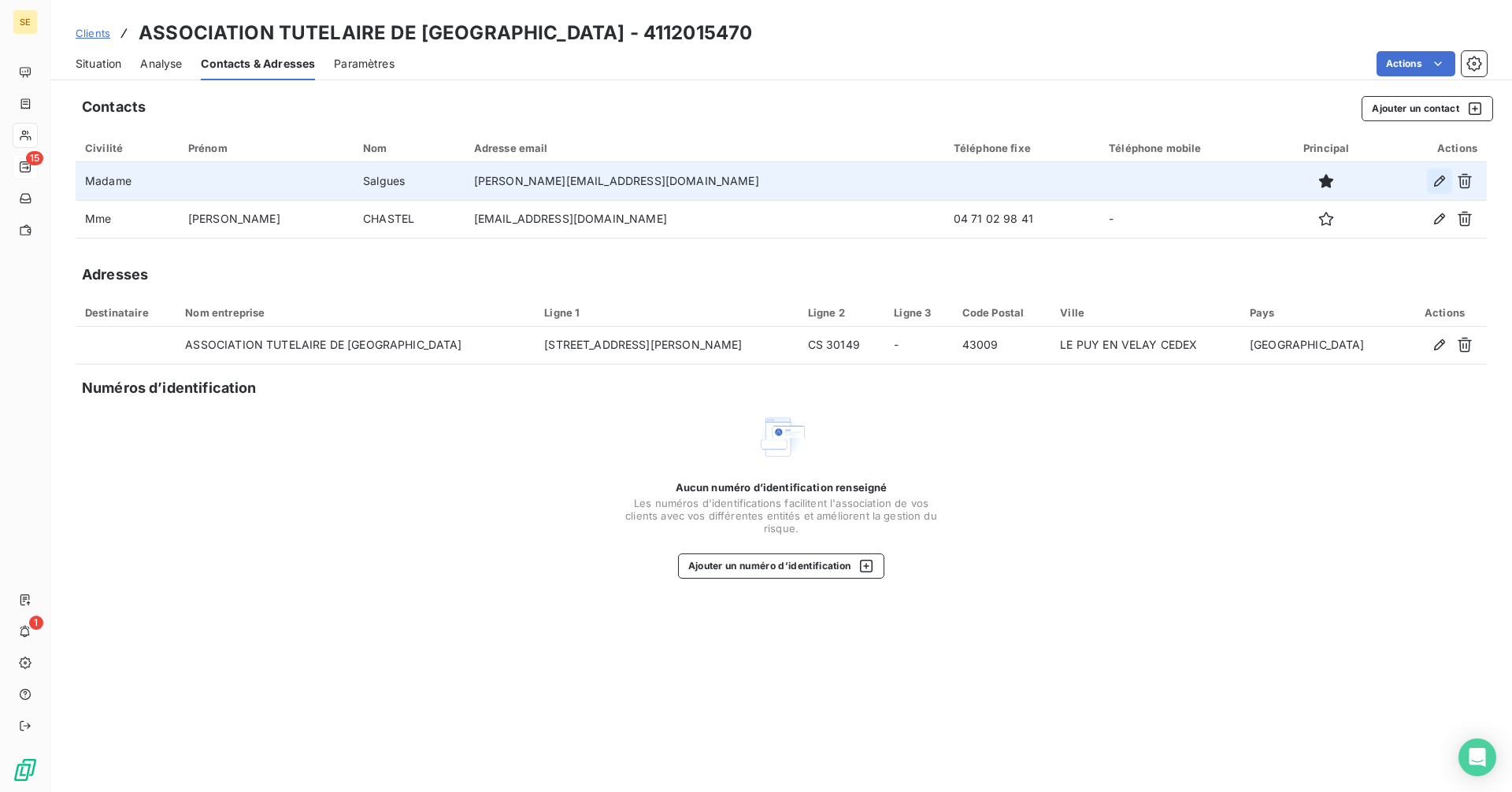
click at [1438, 182] on icon "button" at bounding box center [1440, 181] width 16 height 16
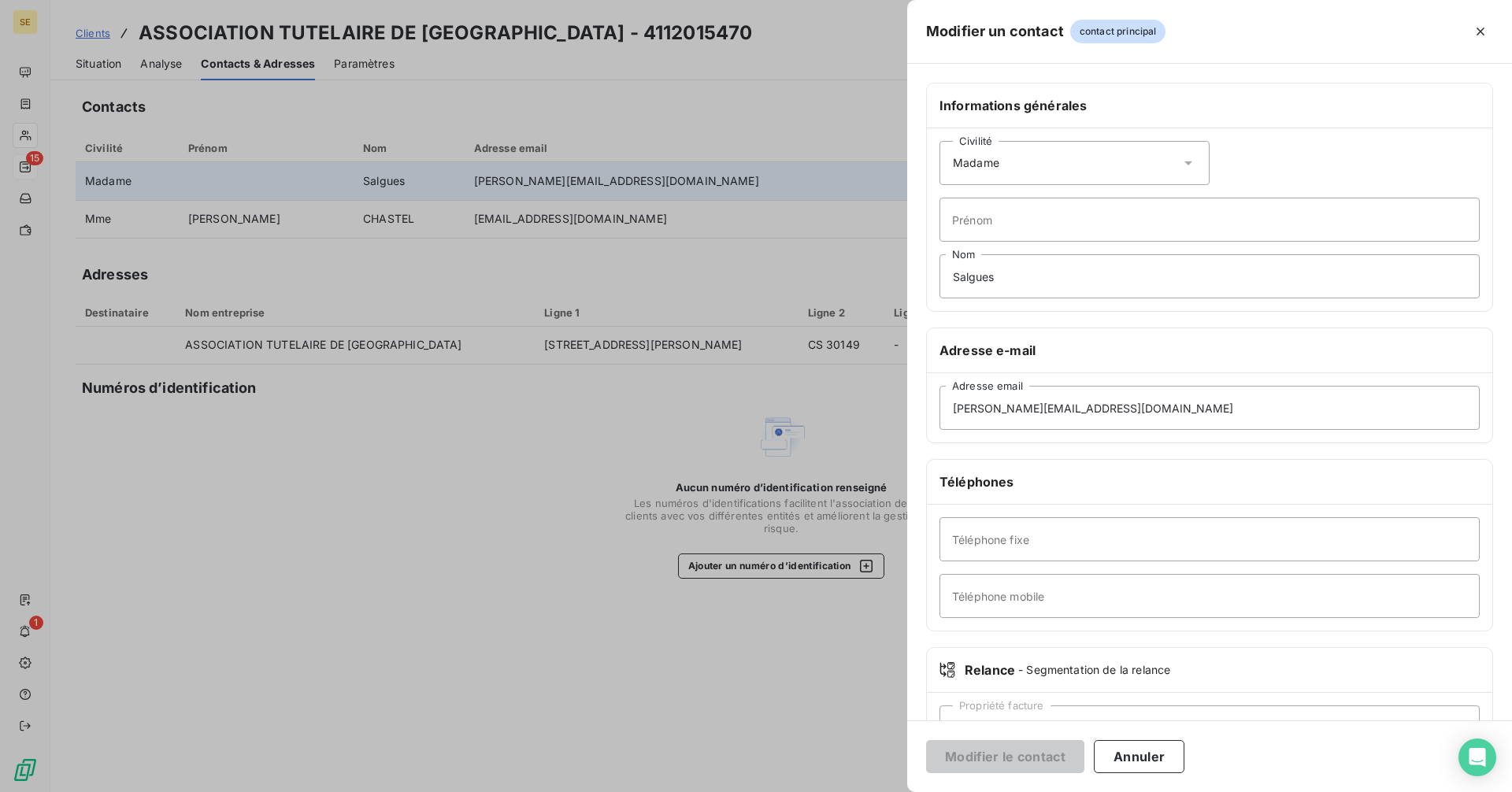
click at [553, 251] on div at bounding box center [756, 396] width 1512 height 792
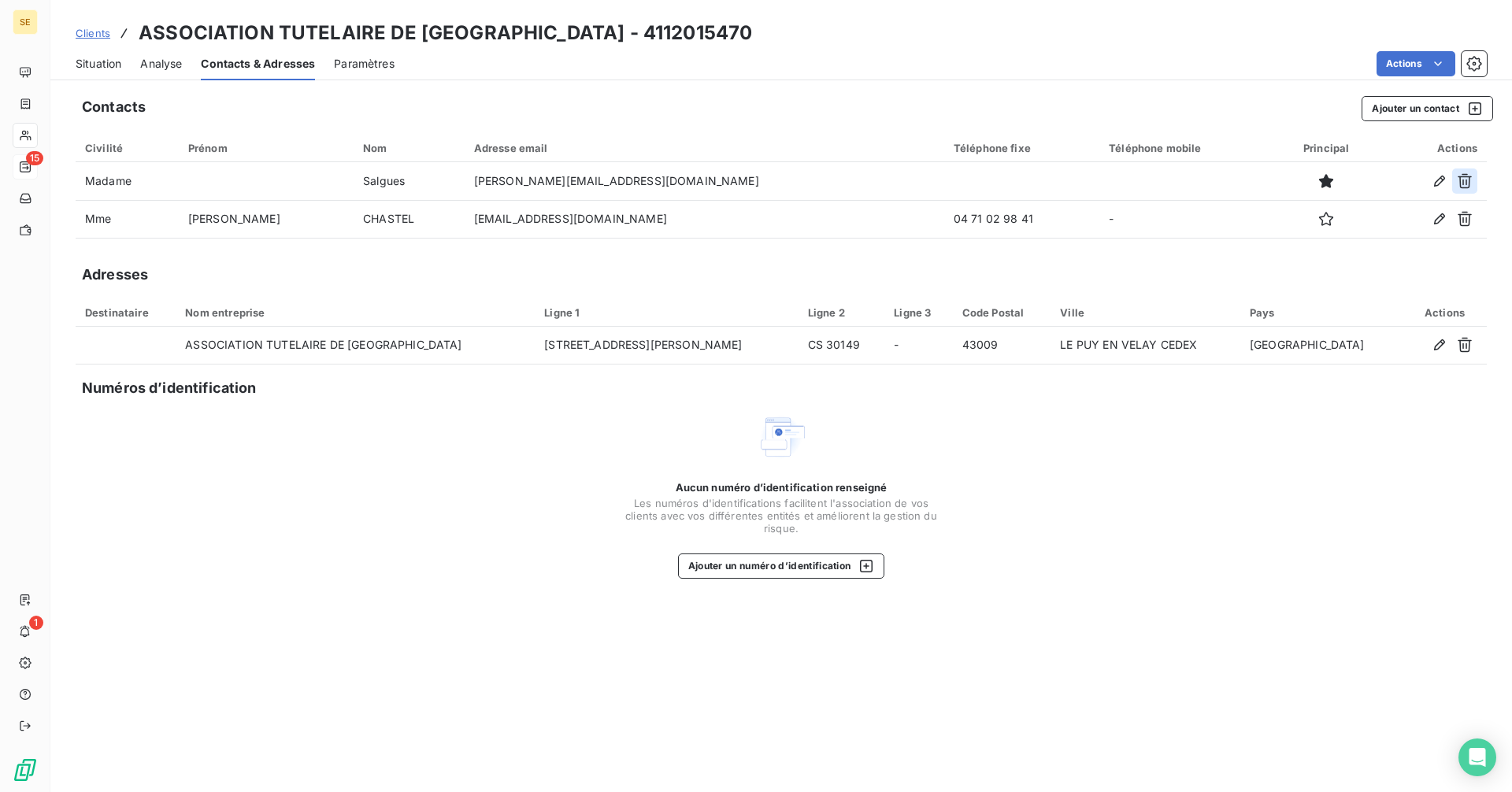
click at [1464, 178] on icon "button" at bounding box center [1465, 181] width 16 height 16
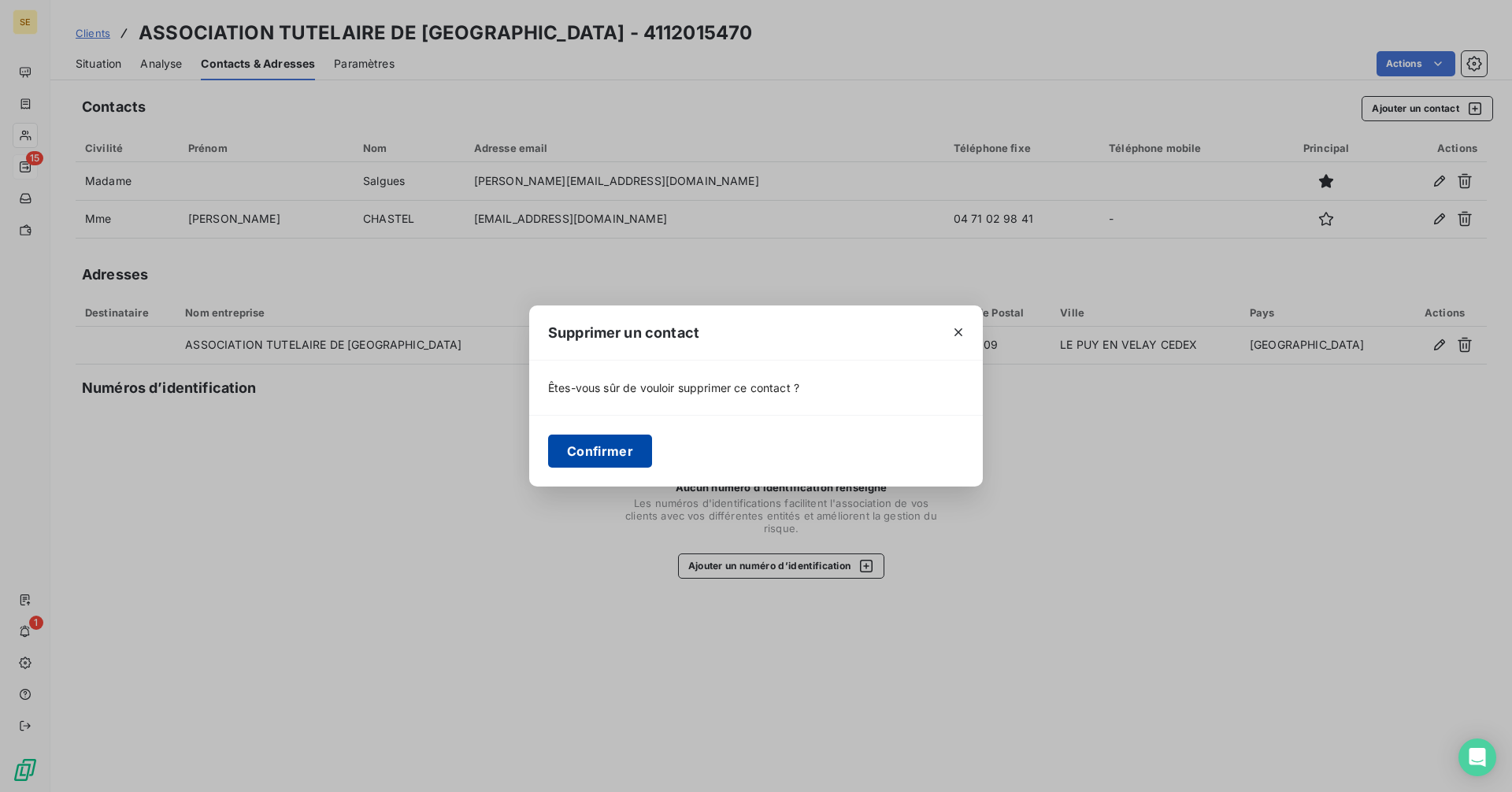
click at [606, 457] on button "Confirmer" at bounding box center [600, 451] width 104 height 33
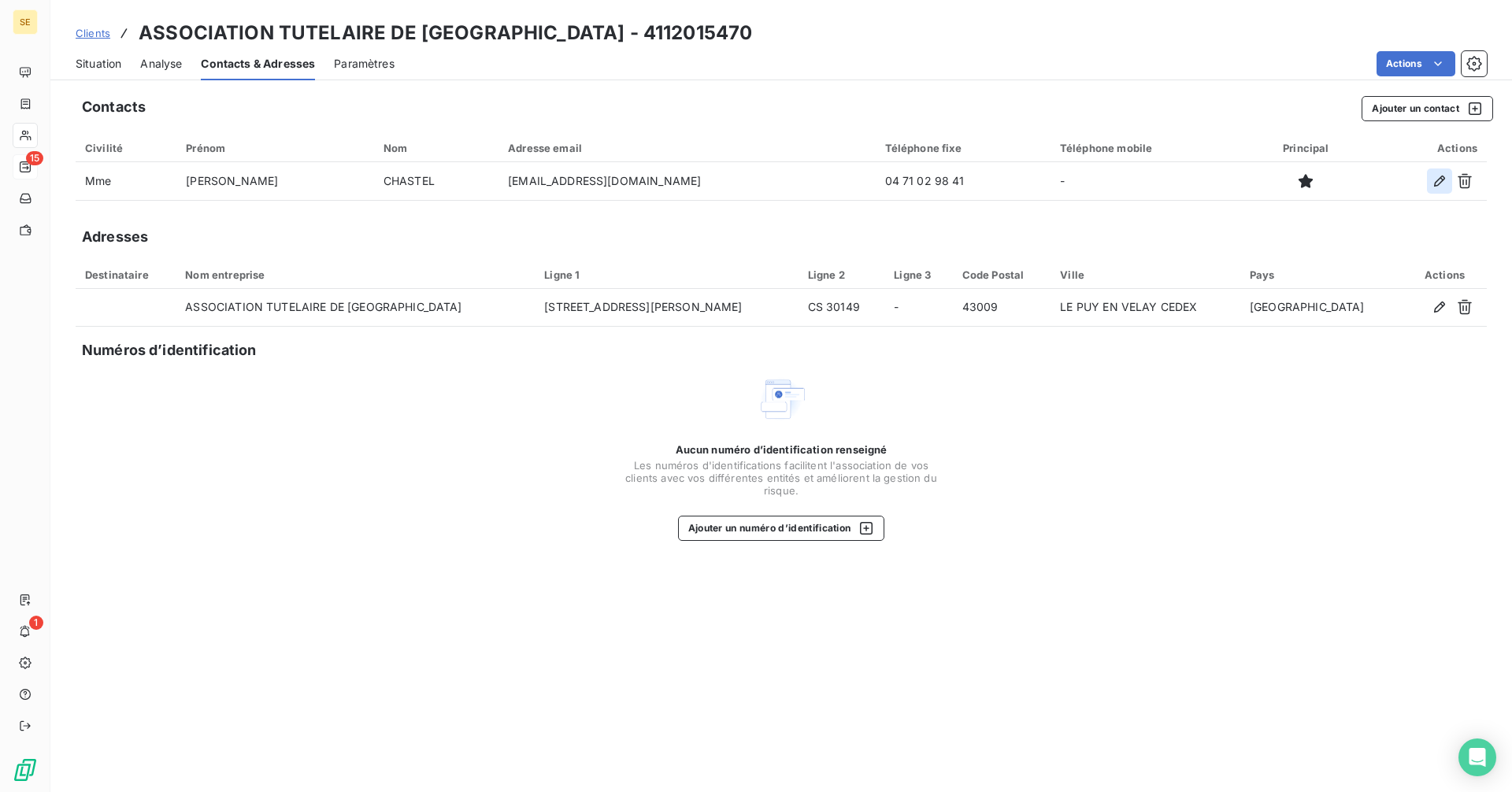
click at [1431, 185] on button "button" at bounding box center [1439, 181] width 25 height 25
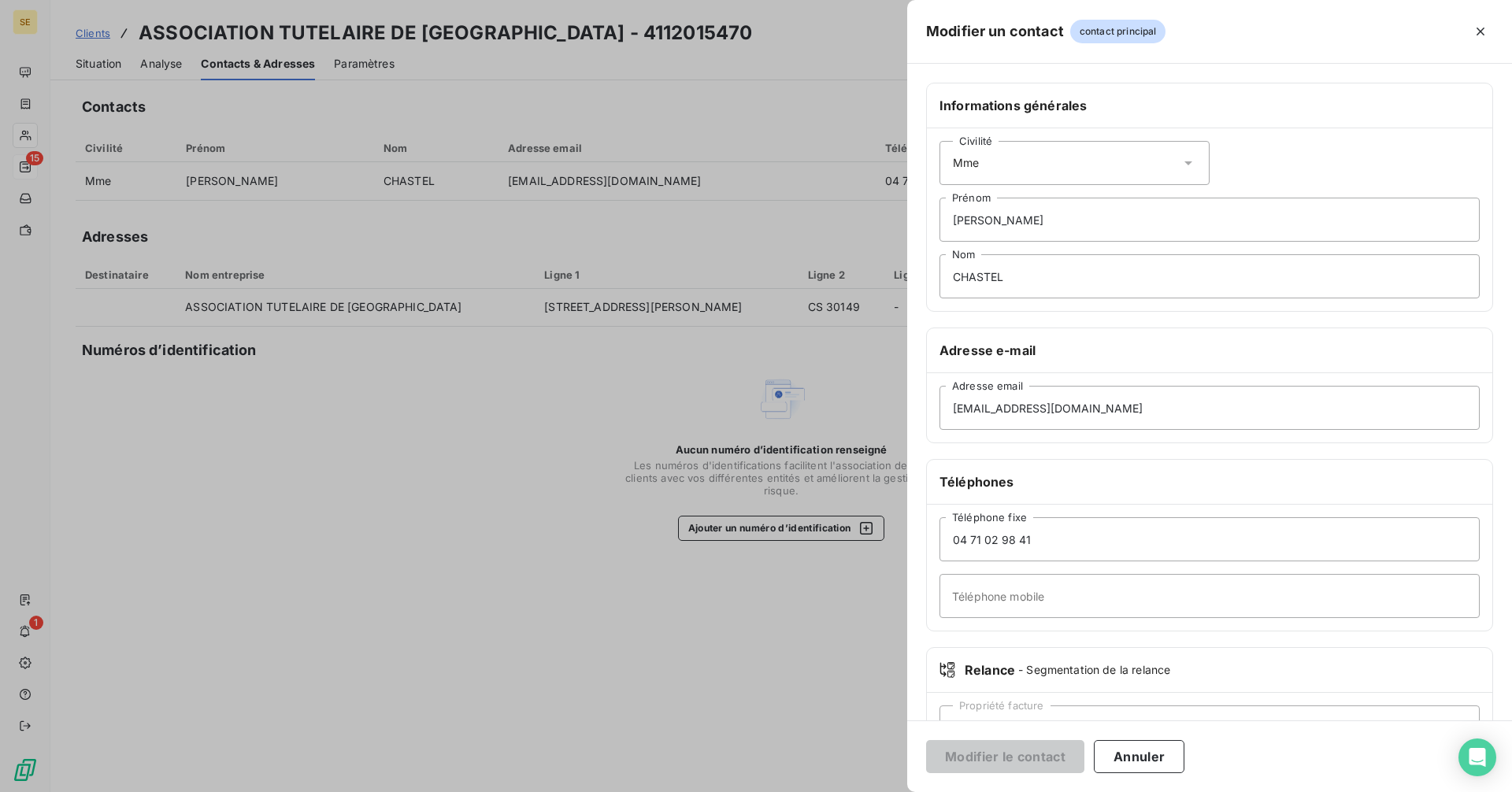
click at [1018, 163] on div "Civilité Mme" at bounding box center [1074, 163] width 270 height 44
click at [1001, 230] on span "Monsieur" at bounding box center [995, 231] width 48 height 15
drag, startPoint x: 986, startPoint y: 226, endPoint x: 940, endPoint y: 220, distance: 46.4
click at [940, 220] on input "Sylvie" at bounding box center [1209, 219] width 540 height 44
type input "Olivier"
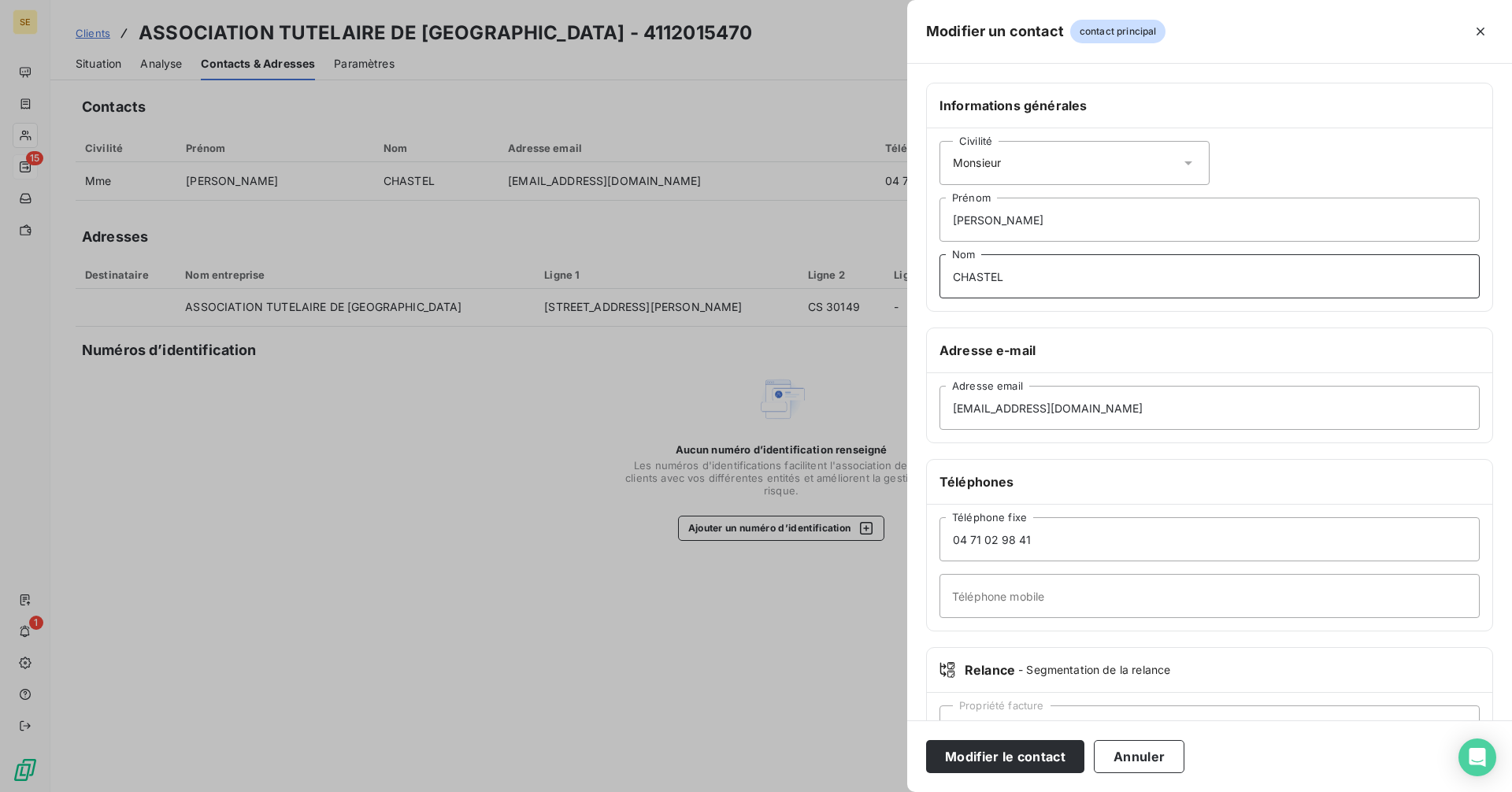
drag, startPoint x: 1033, startPoint y: 280, endPoint x: 855, endPoint y: 266, distance: 178.5
click at [855, 791] on div "Modifier un contact contact principal Informations générales Civilité Monsieur …" at bounding box center [756, 792] width 1512 height 0
type input "PEYRACHE"
drag, startPoint x: 1024, startPoint y: 405, endPoint x: 871, endPoint y: 390, distance: 153.7
click at [871, 791] on div "Modifier un contact contact principal Informations générales Civilité Monsieur …" at bounding box center [756, 792] width 1512 height 0
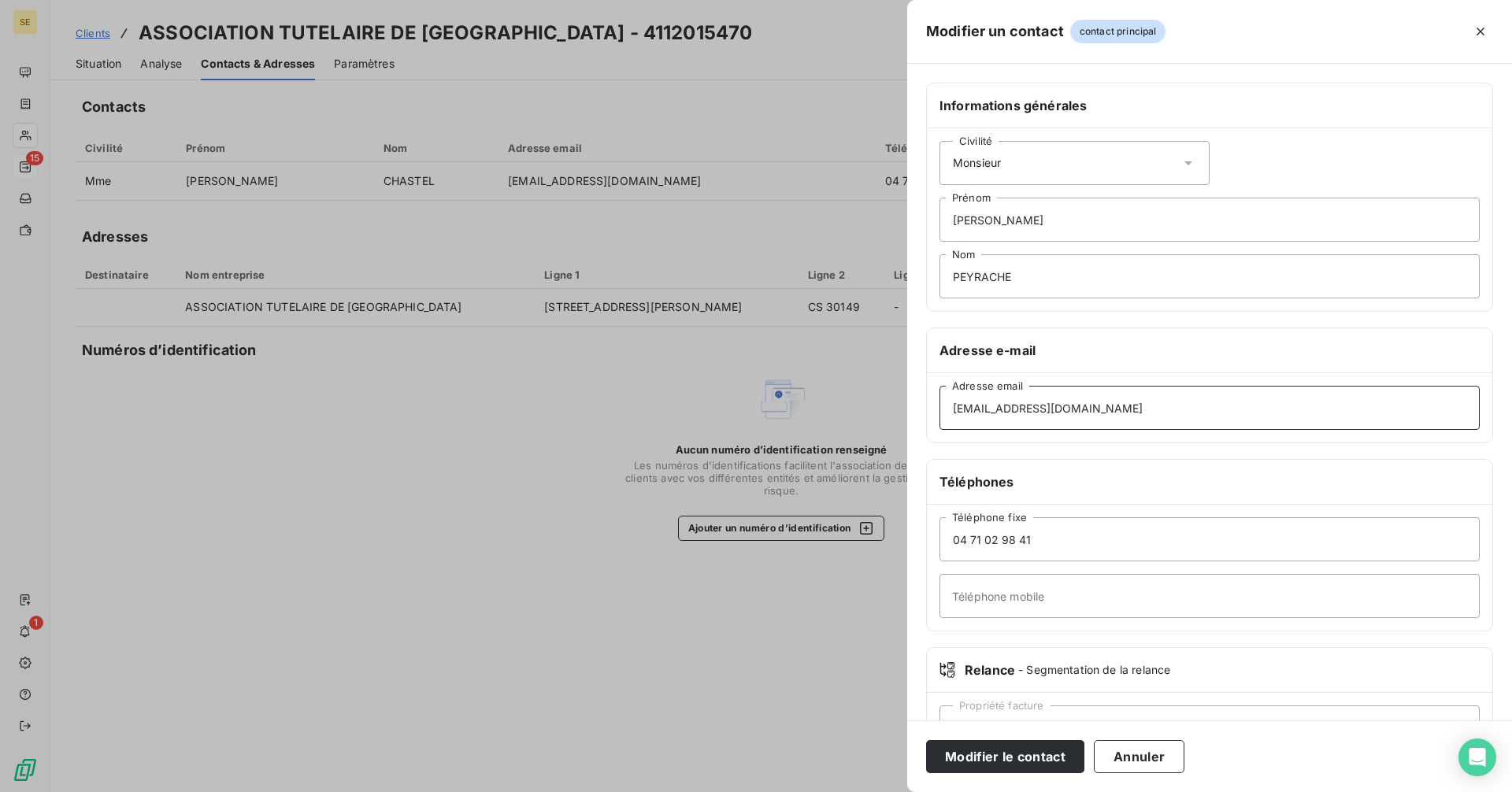
type input "olivier.peyrache@at43.asso.fr"
click at [1082, 524] on input "04 71 02 98 41" at bounding box center [1209, 539] width 540 height 44
drag, startPoint x: 991, startPoint y: 548, endPoint x: 919, endPoint y: 547, distance: 72.0
click at [919, 547] on div "Informations générales Civilité Monsieur Olivier Prénom PEYRACHE Nom Adresse e-…" at bounding box center [1209, 432] width 605 height 699
click at [1007, 603] on input "Téléphone mobile" at bounding box center [1209, 595] width 540 height 44
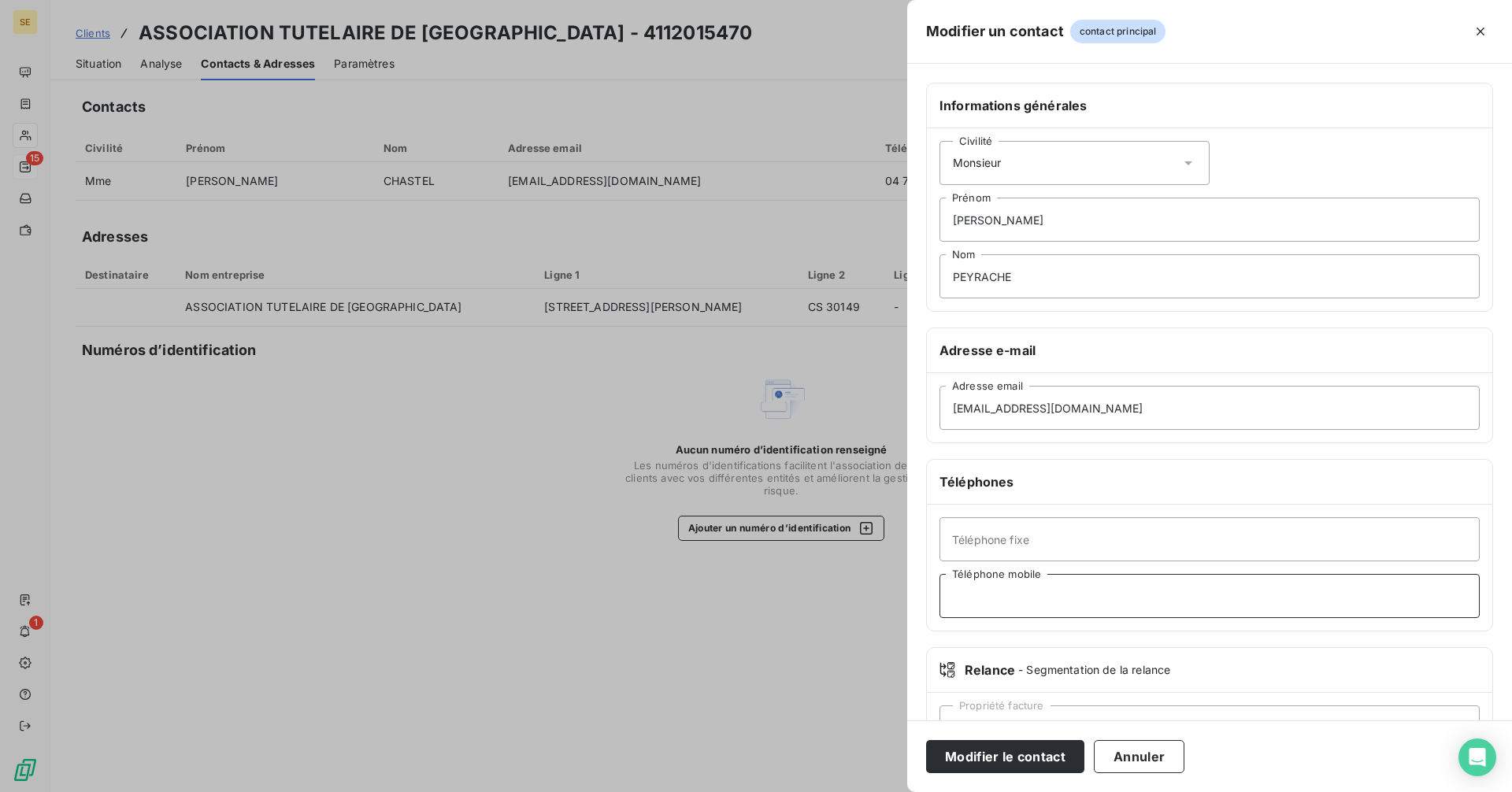
paste input "04 71 02 98 41"
type input "04 71 02 98 41"
click at [1012, 547] on input "Téléphone fixe" at bounding box center [1209, 539] width 540 height 44
type input "04 71 56 19 36"
click at [1029, 760] on button "Modifier le contact" at bounding box center [1005, 756] width 158 height 33
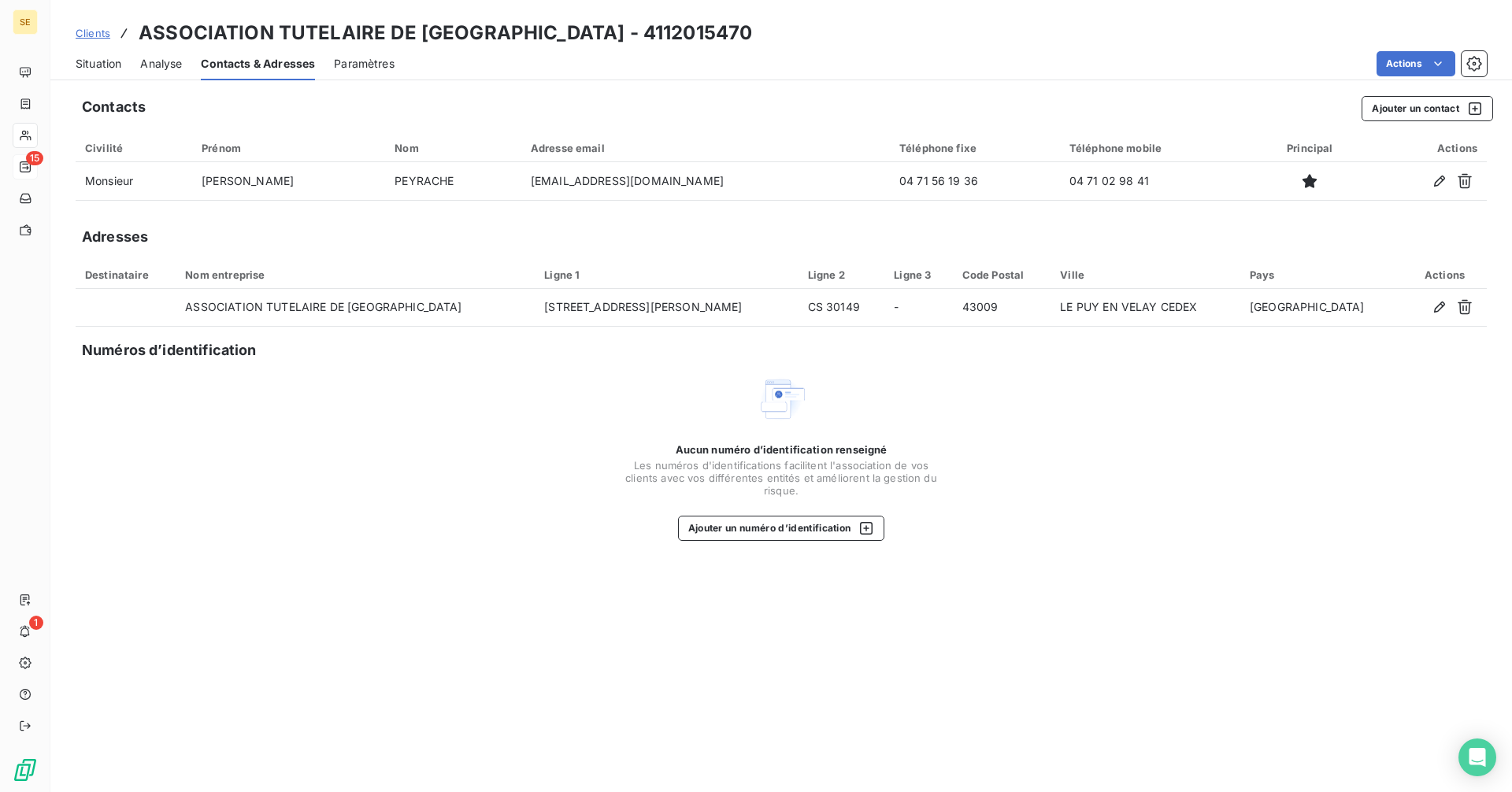
click at [93, 37] on span "Clients" at bounding box center [93, 33] width 35 height 13
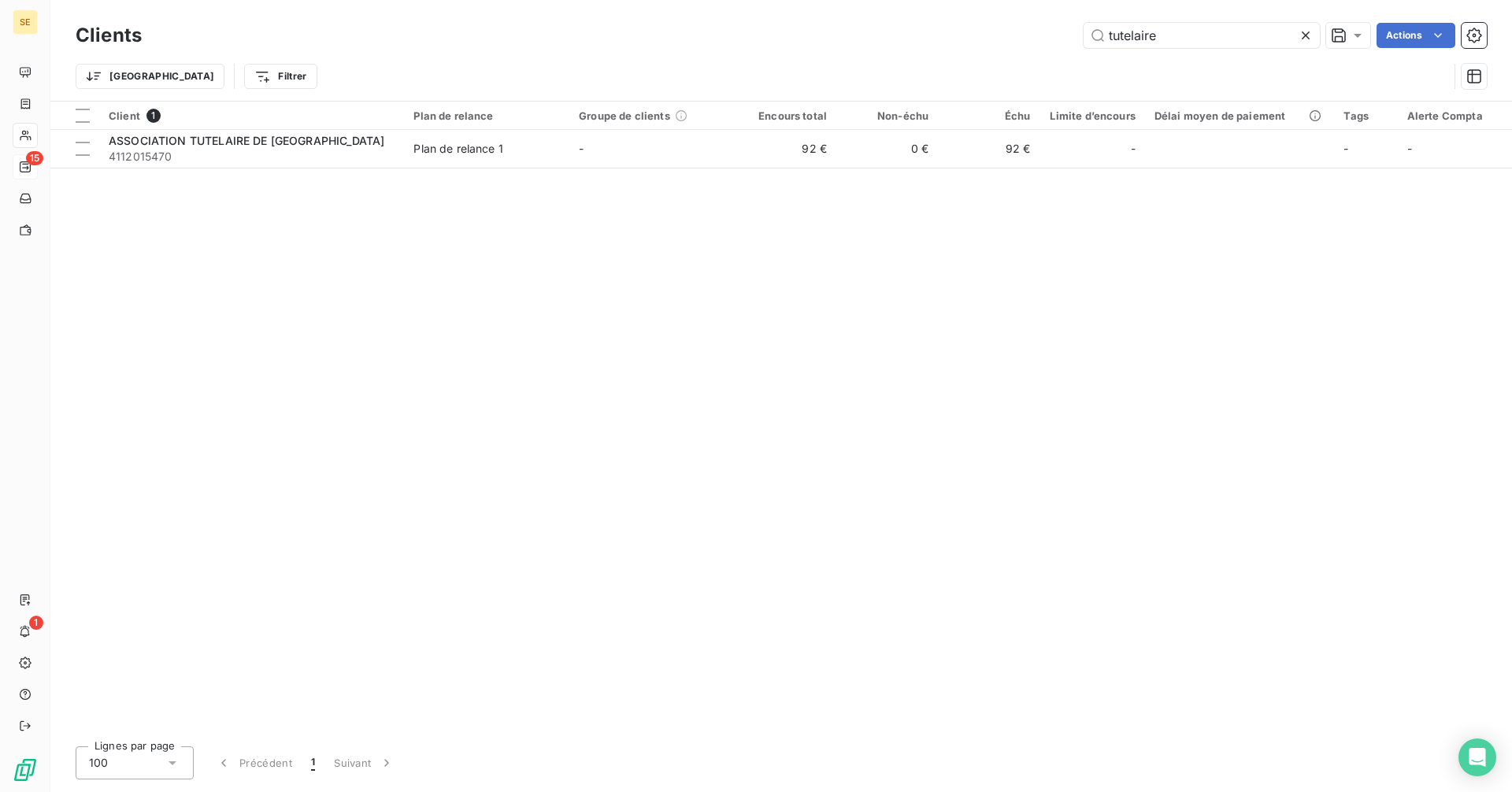
drag, startPoint x: 1173, startPoint y: 37, endPoint x: 1048, endPoint y: 29, distance: 125.3
click at [1048, 29] on div "tutelaire Actions" at bounding box center [824, 35] width 1326 height 25
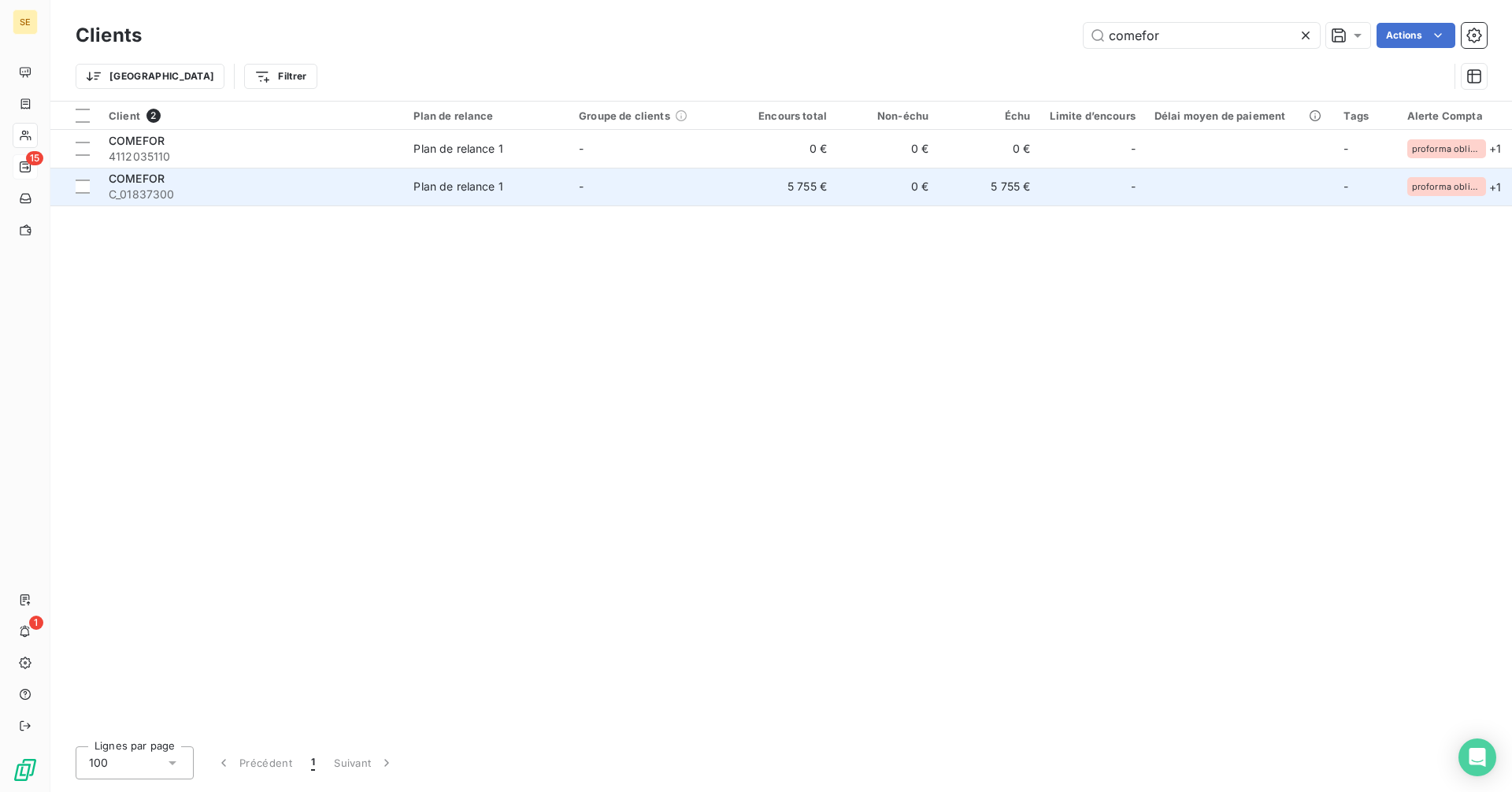
type input "comefor"
click at [891, 195] on td "0 €" at bounding box center [887, 187] width 102 height 38
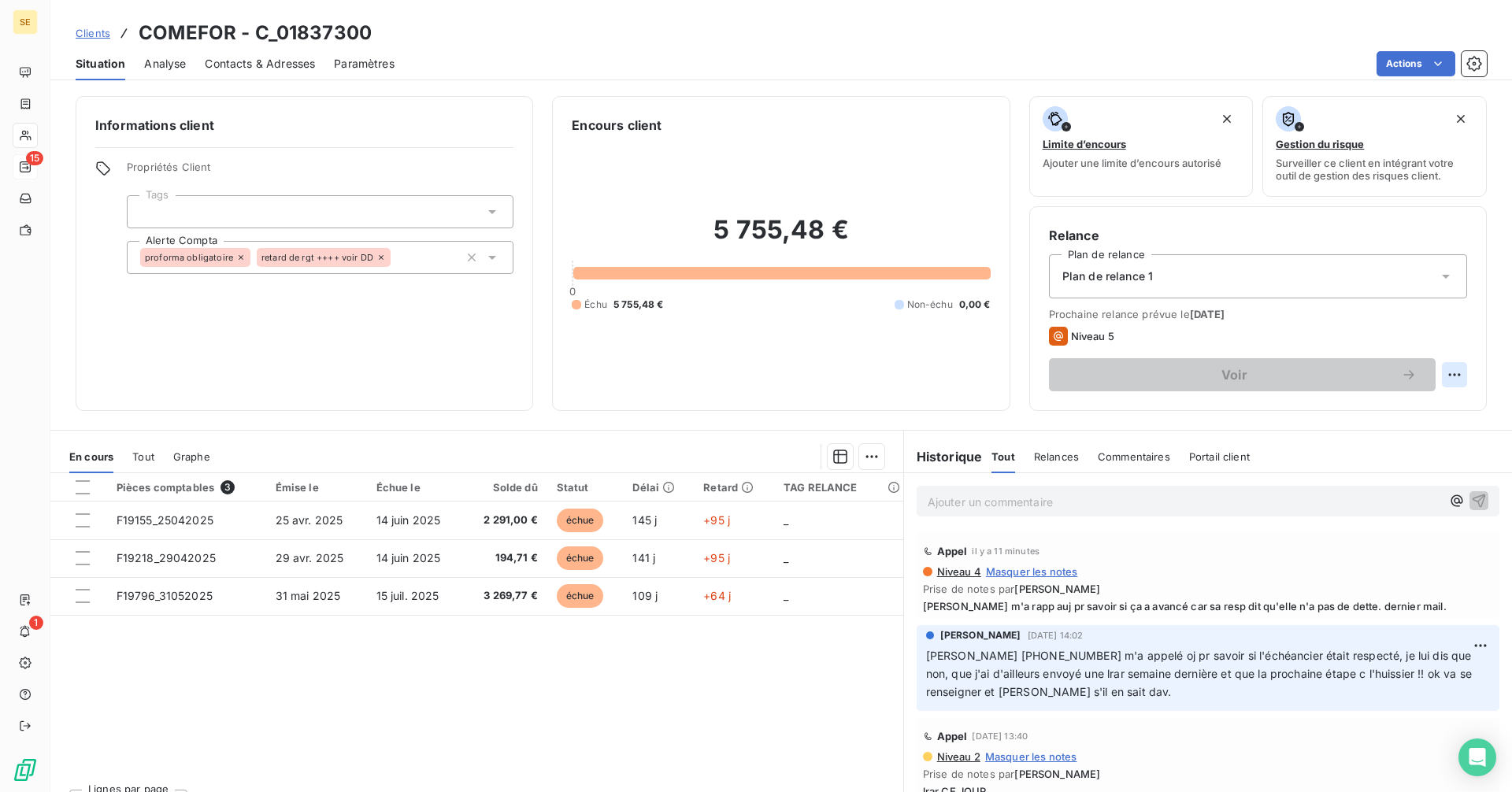
click at [1442, 377] on html "SE 15 1 Clients COMEFOR - C_01837300 Situation Analyse Contacts & Adresses Para…" at bounding box center [756, 396] width 1512 height 792
click at [1420, 403] on div "Replanifier cette action" at bounding box center [1377, 409] width 141 height 25
select select "8"
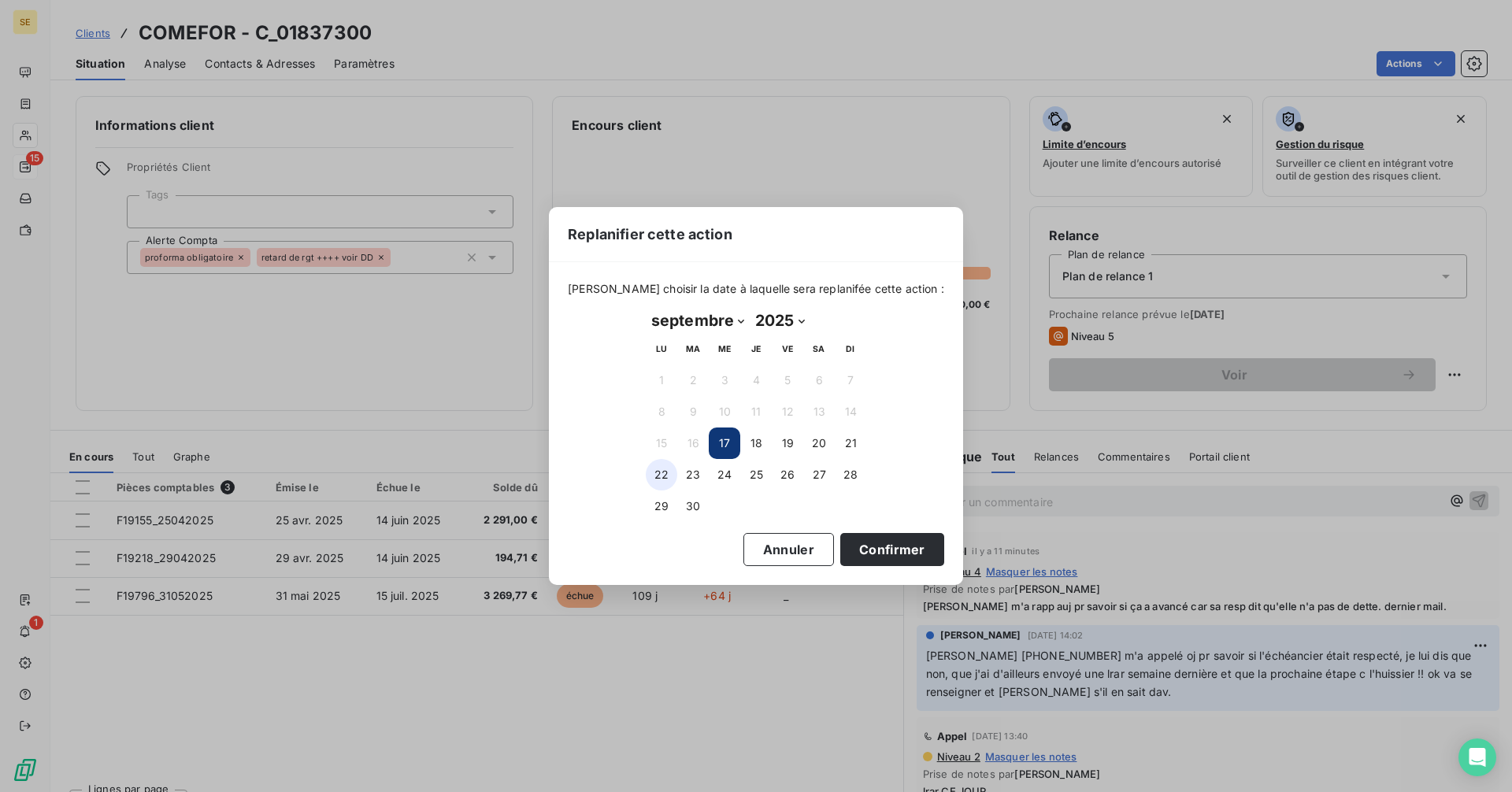
click at [656, 475] on button "22" at bounding box center [661, 474] width 31 height 31
click at [854, 546] on button "Confirmer" at bounding box center [892, 549] width 104 height 33
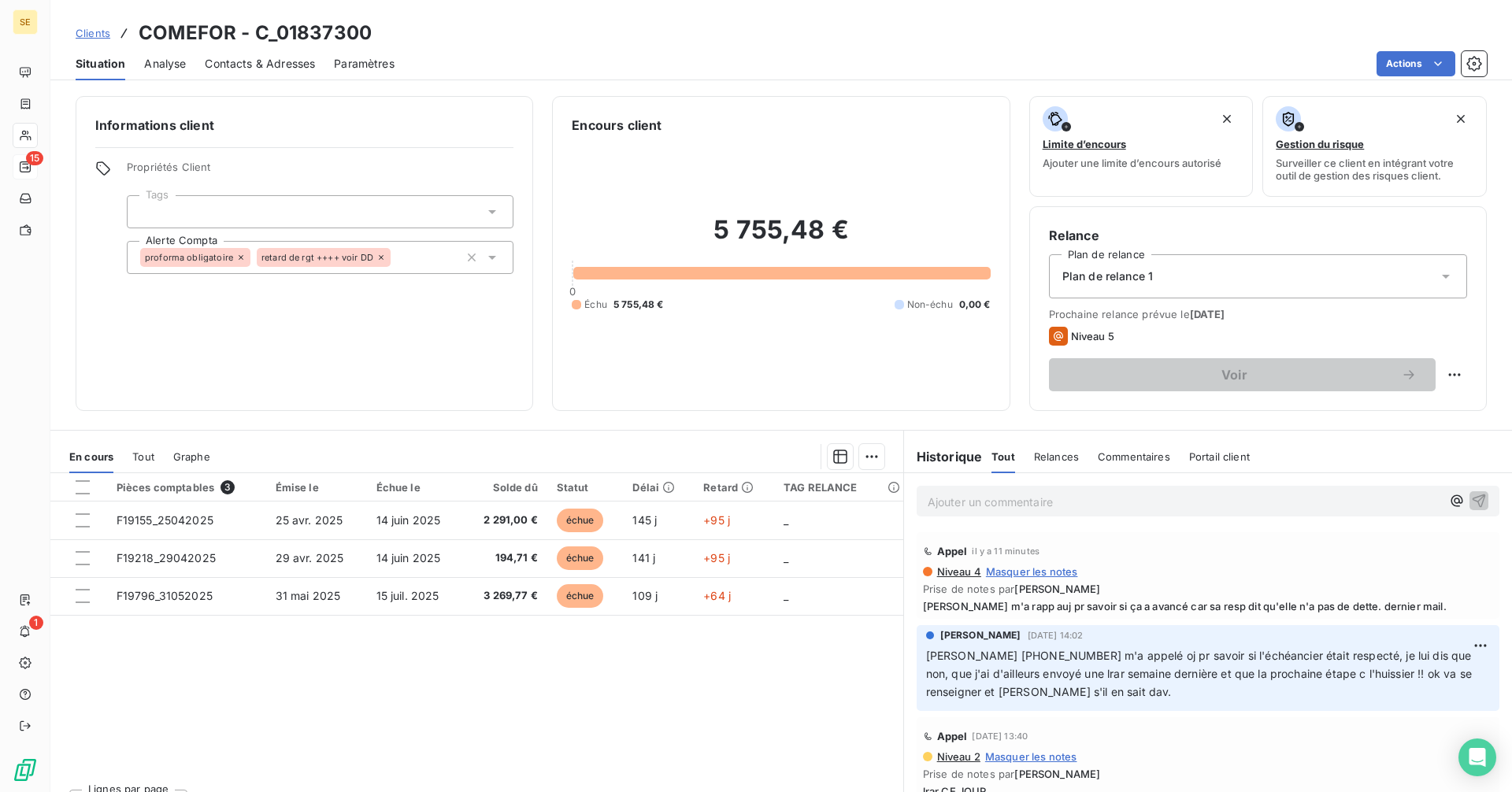
click at [1010, 505] on p "Ajouter un commentaire ﻿" at bounding box center [1185, 502] width 514 height 20
click at [1472, 499] on icon "button" at bounding box center [1480, 500] width 16 height 16
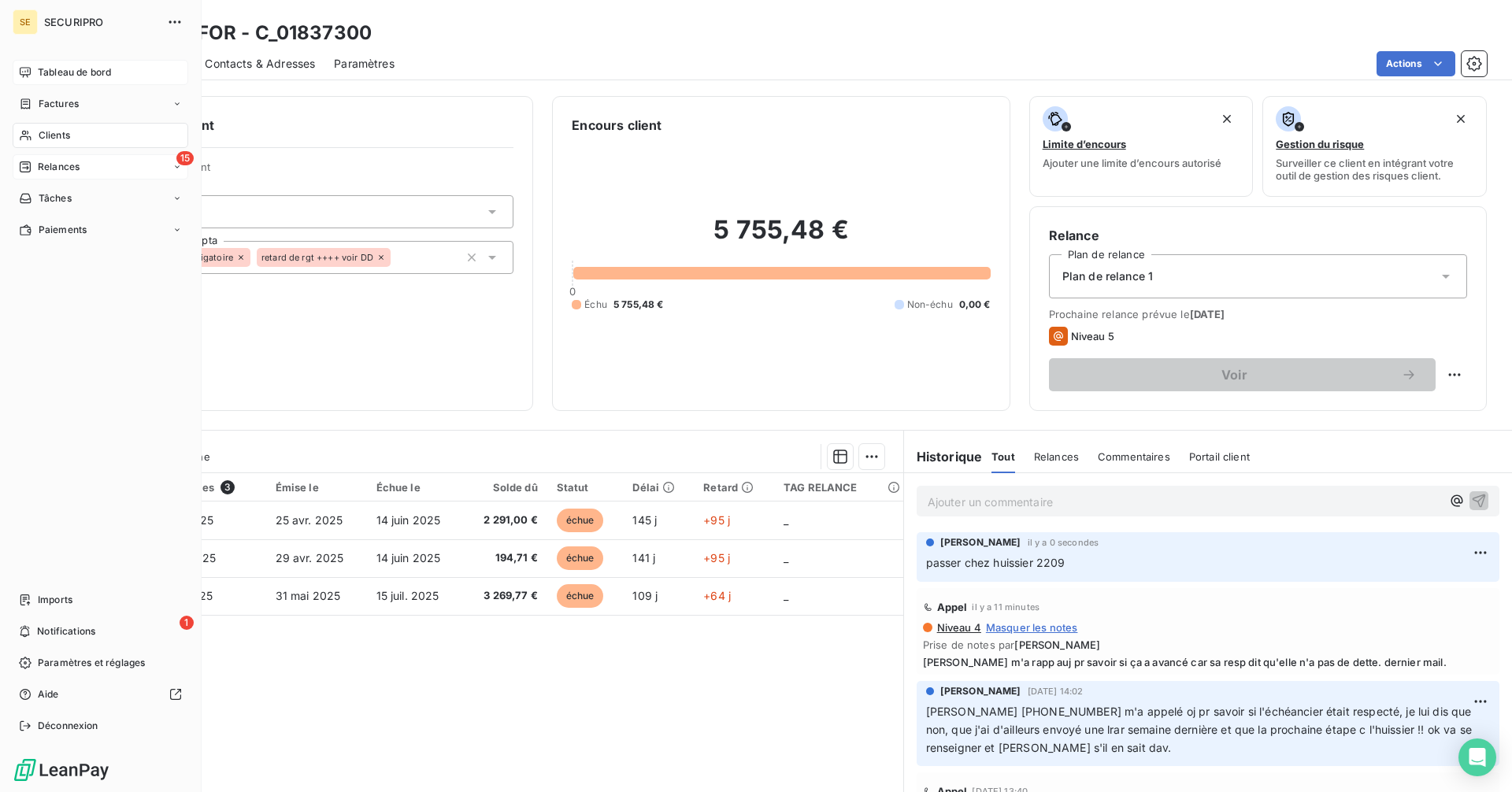
click at [58, 77] on span "Tableau de bord" at bounding box center [75, 73] width 74 height 14
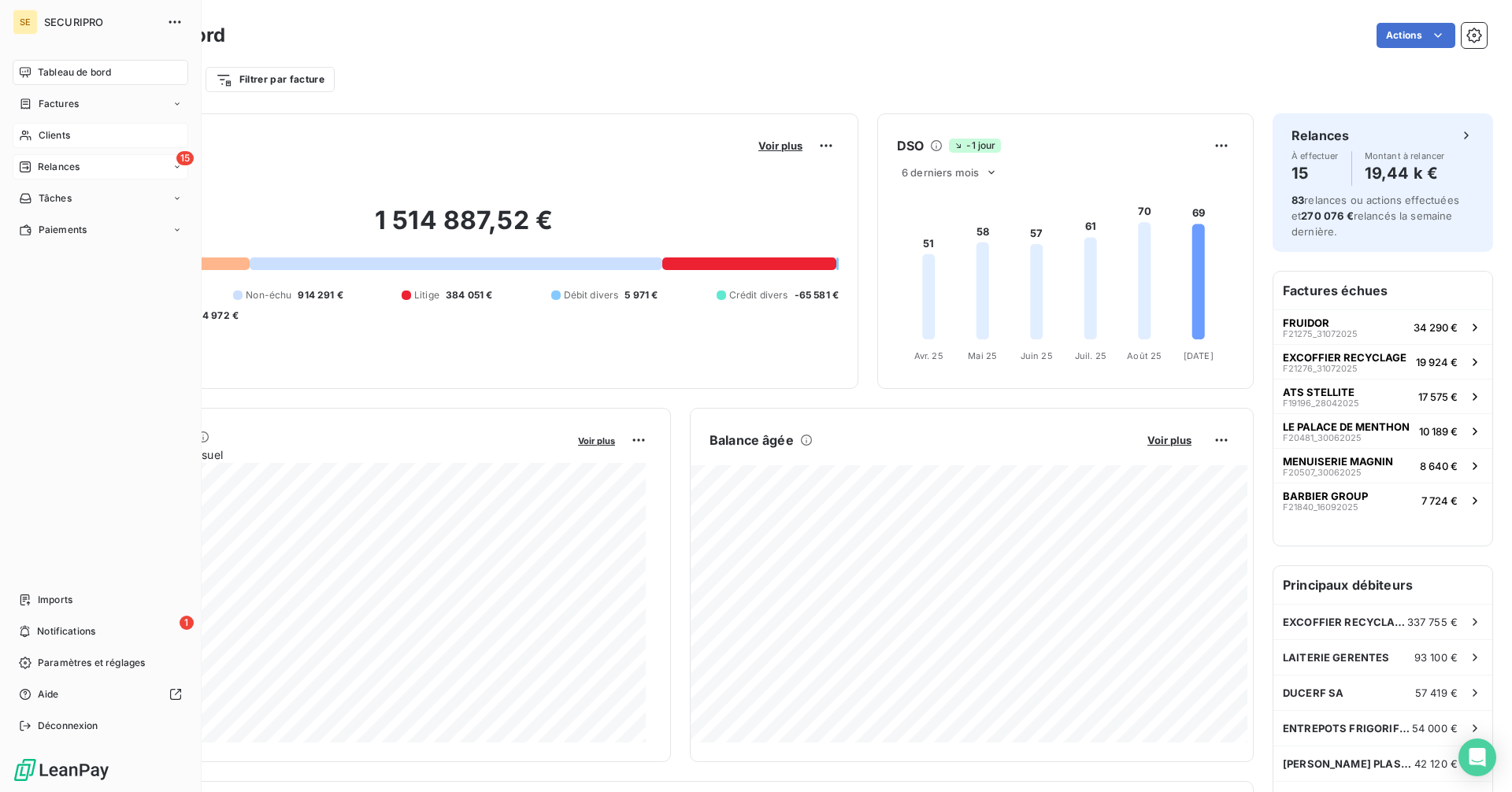
click at [34, 168] on div "Relances" at bounding box center [49, 167] width 61 height 14
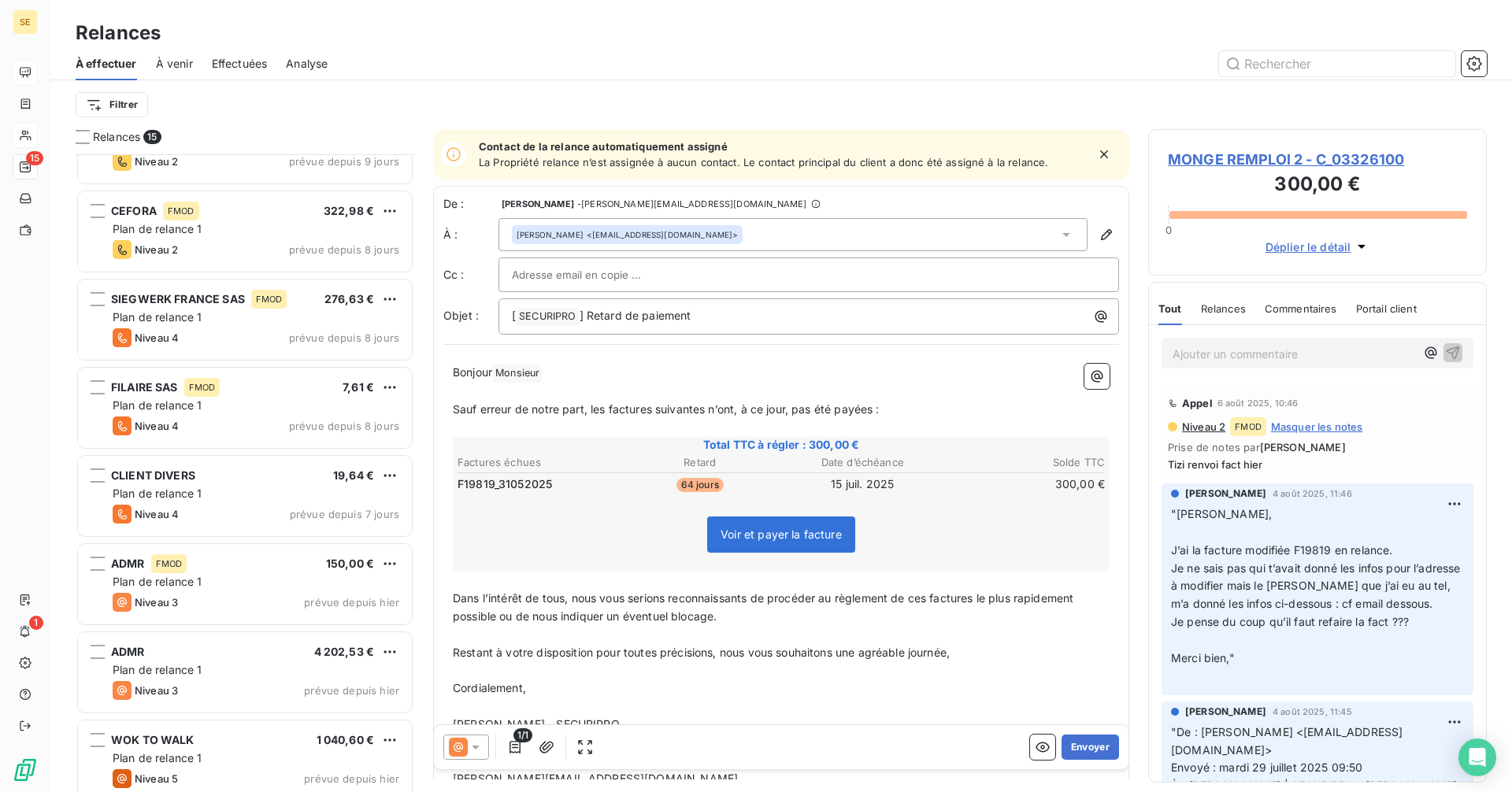
scroll to position [686, 0]
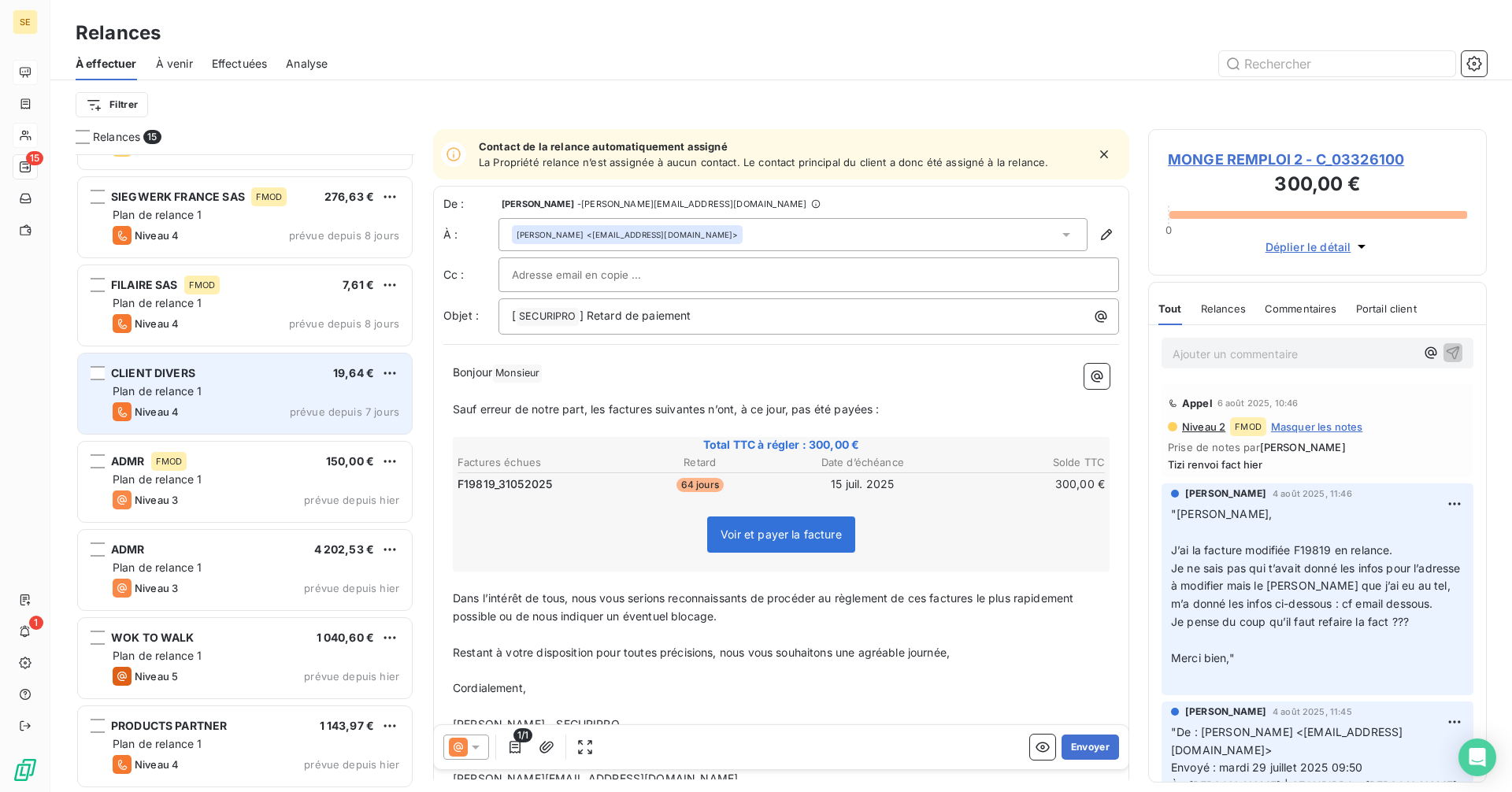
click at [211, 400] on div "CLIENT DIVERS 19,64 € Plan de relance 1 Niveau 4 prévue depuis 7 jours" at bounding box center [245, 393] width 334 height 80
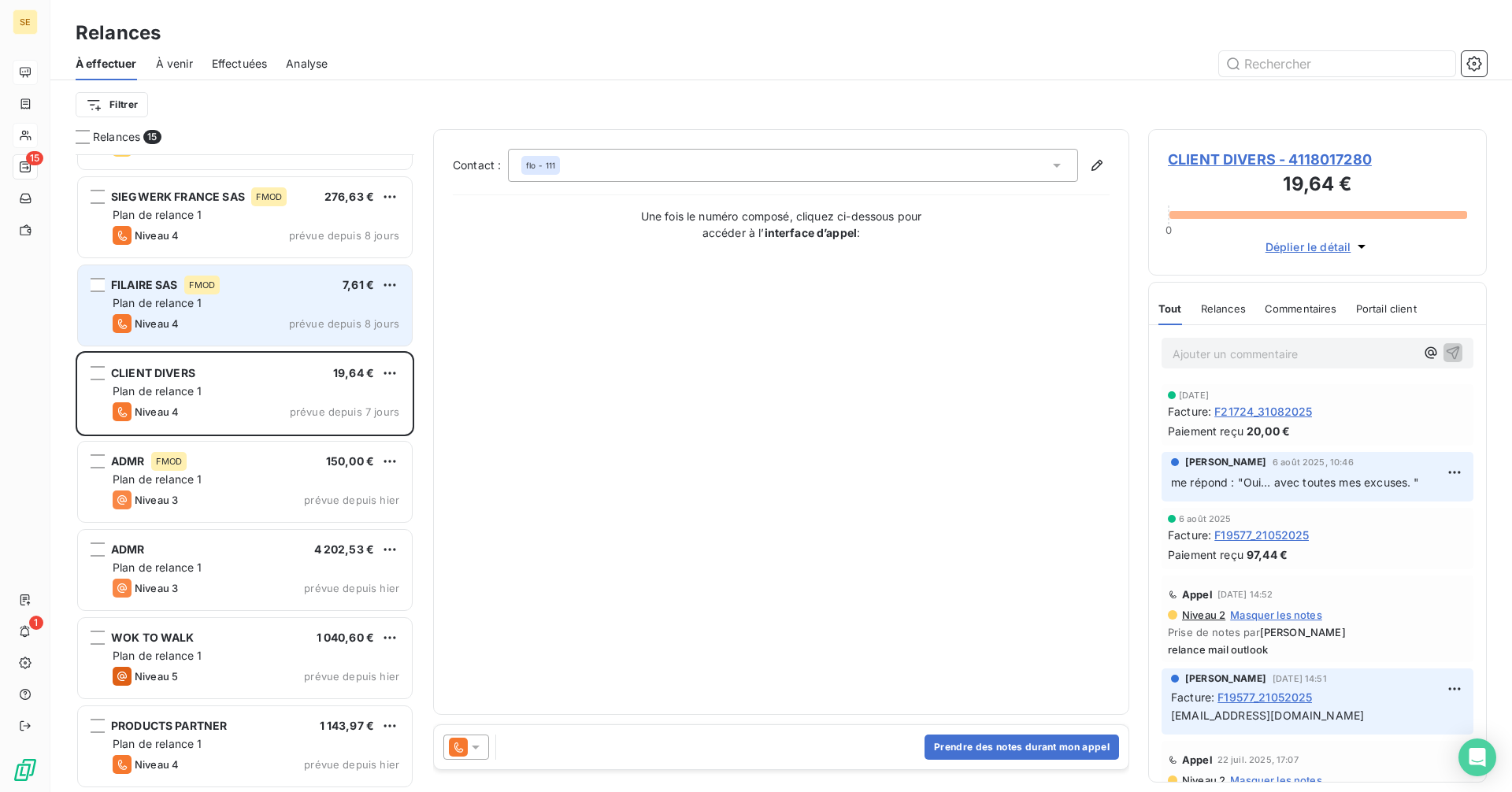
click at [201, 290] on div "FMOD" at bounding box center [202, 285] width 36 height 19
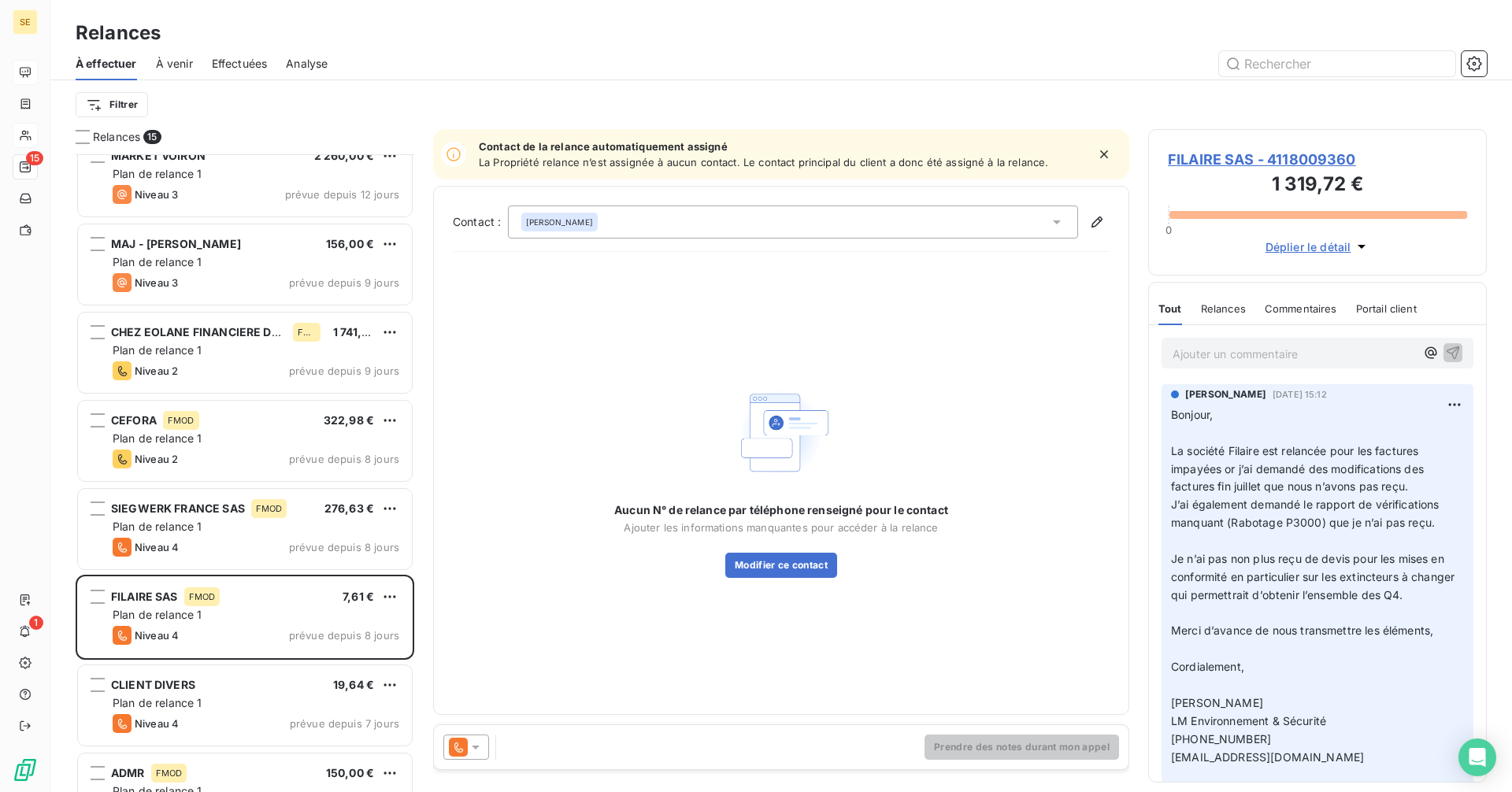
scroll to position [371, 0]
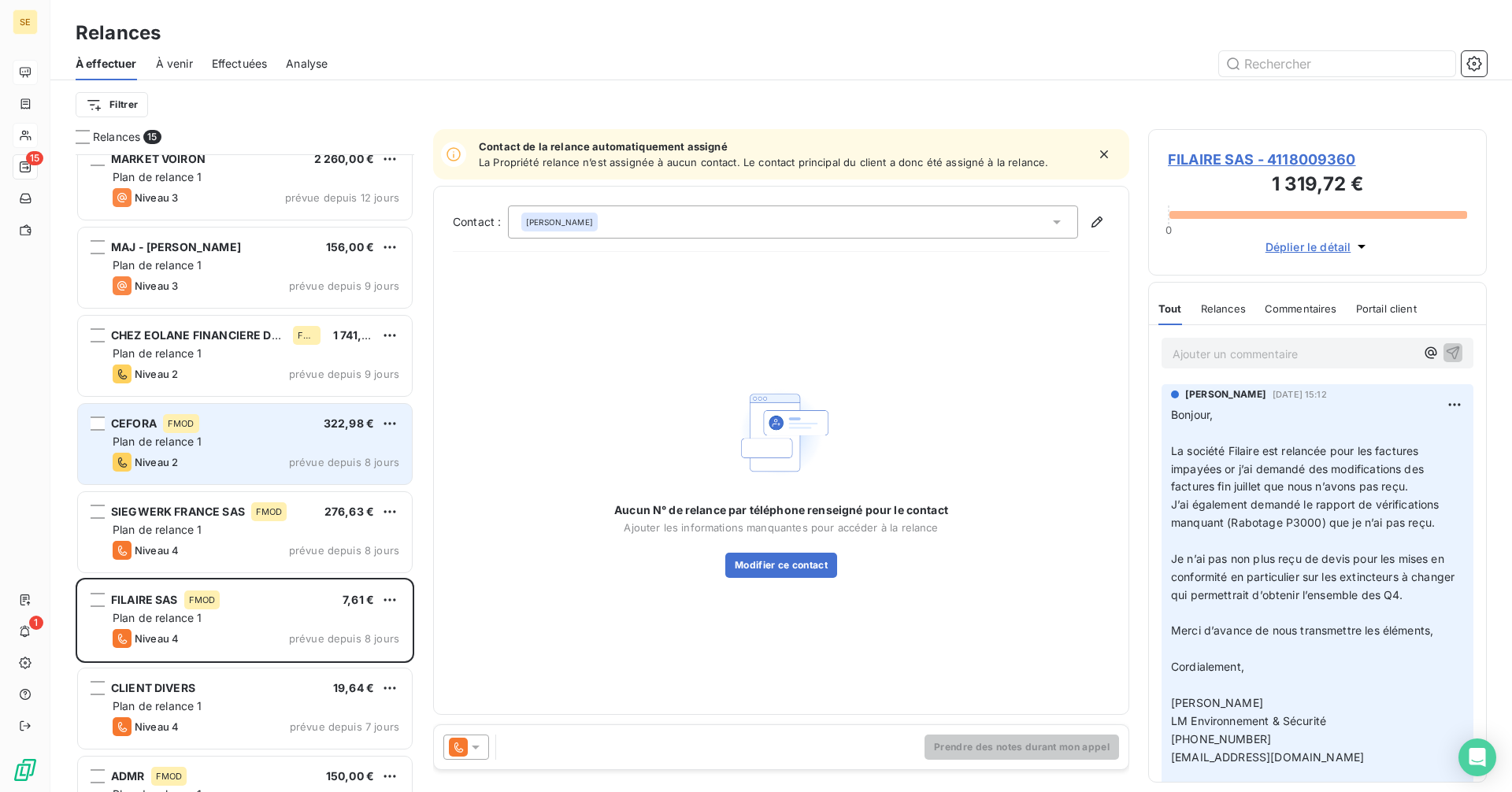
click at [233, 444] on div "Plan de relance 1" at bounding box center [255, 442] width 287 height 16
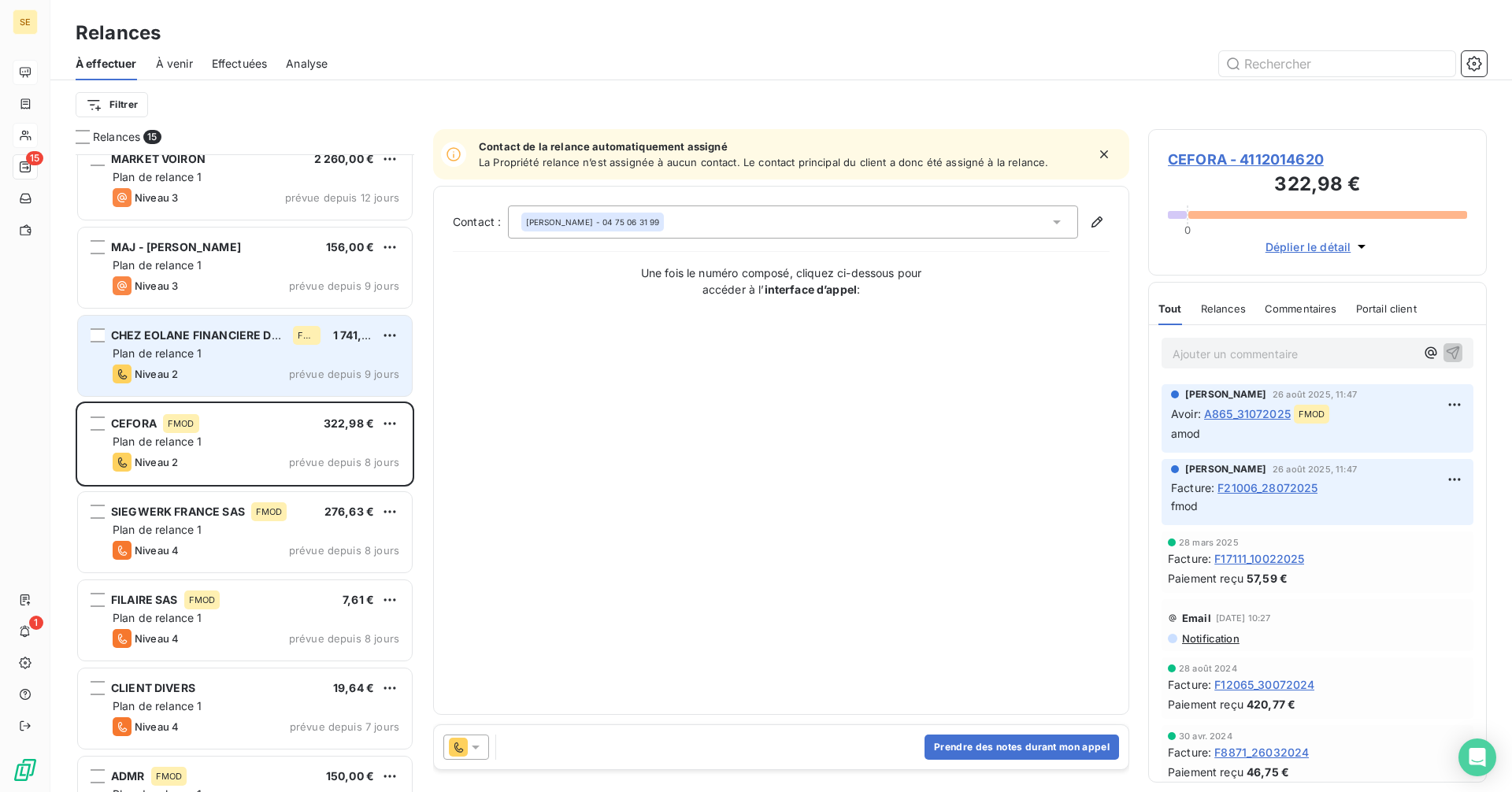
click at [213, 358] on div "Plan de relance 1" at bounding box center [255, 354] width 287 height 16
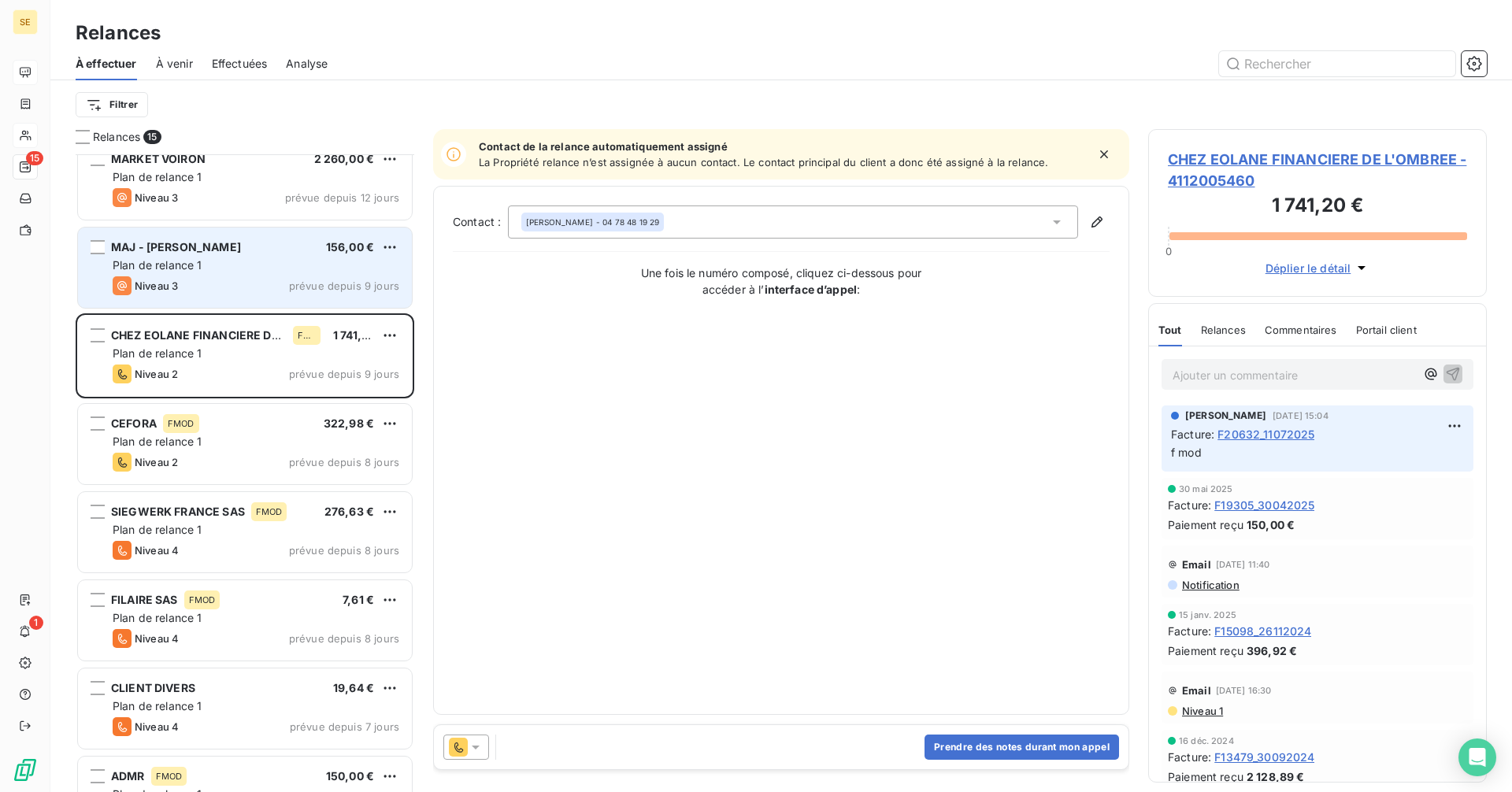
click at [208, 265] on div "Plan de relance 1" at bounding box center [255, 266] width 287 height 16
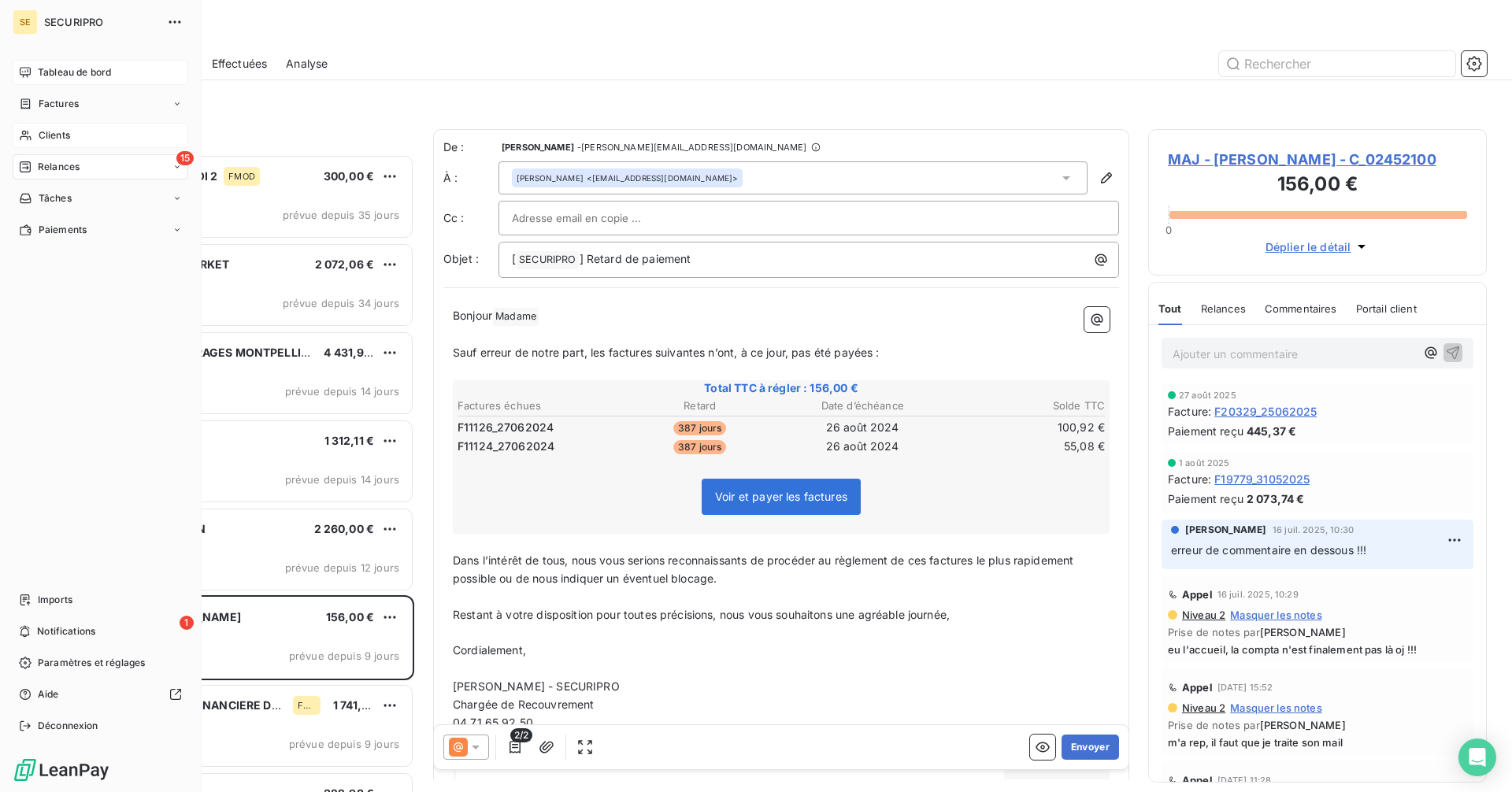
click at [40, 68] on span "Tableau de bord" at bounding box center [75, 73] width 74 height 14
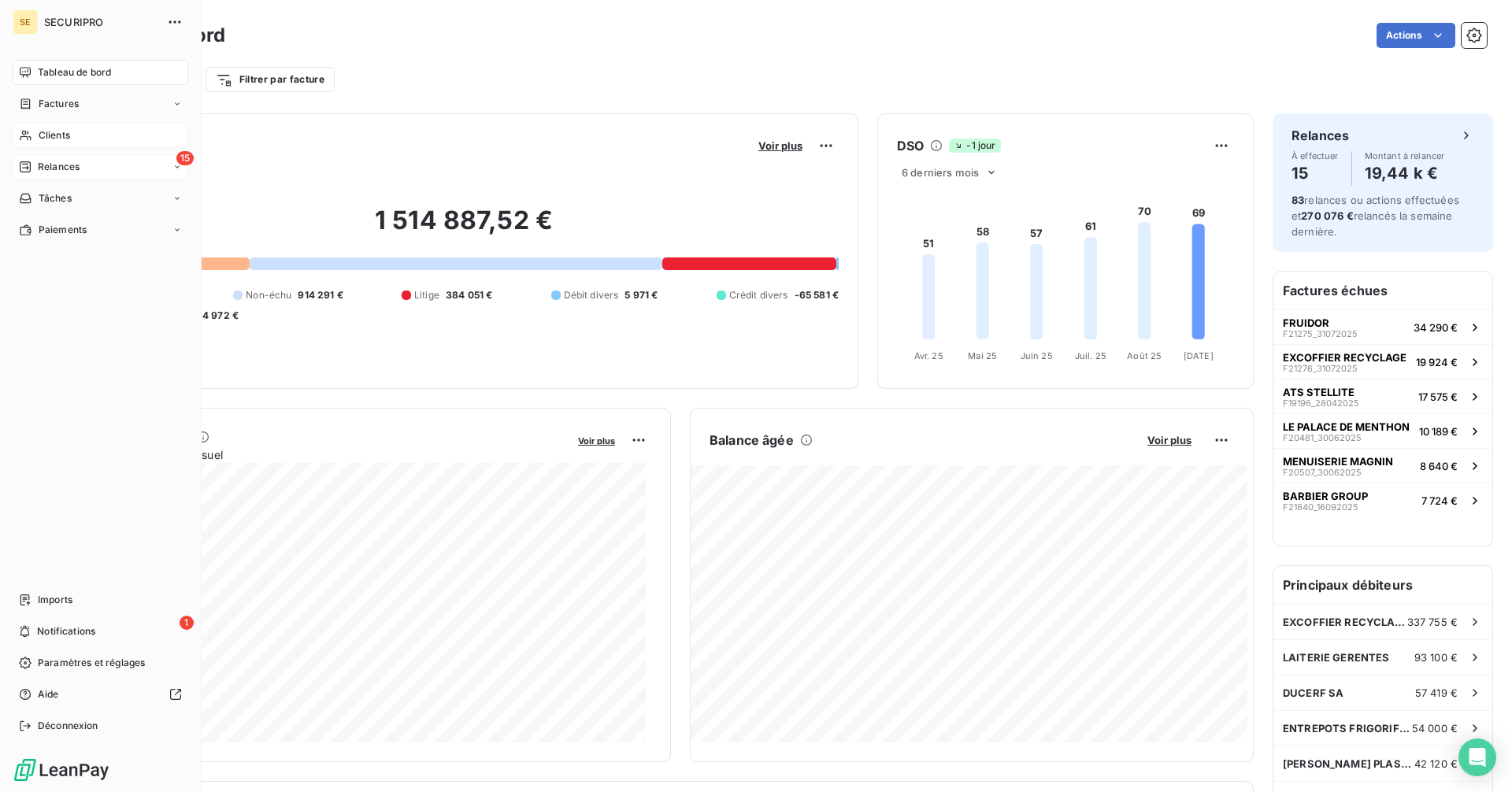
click at [31, 170] on icon at bounding box center [25, 167] width 11 height 11
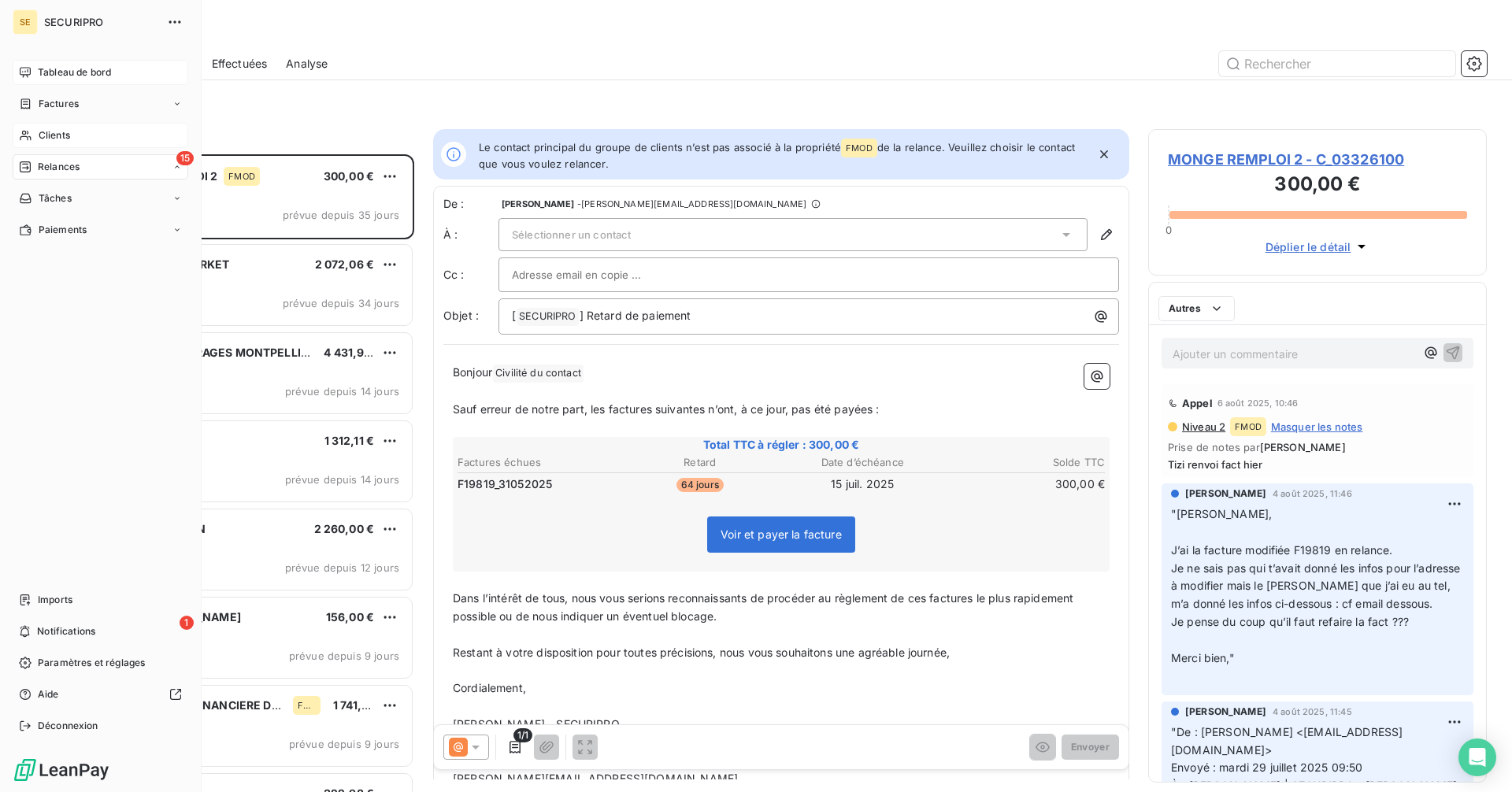
scroll to position [626, 327]
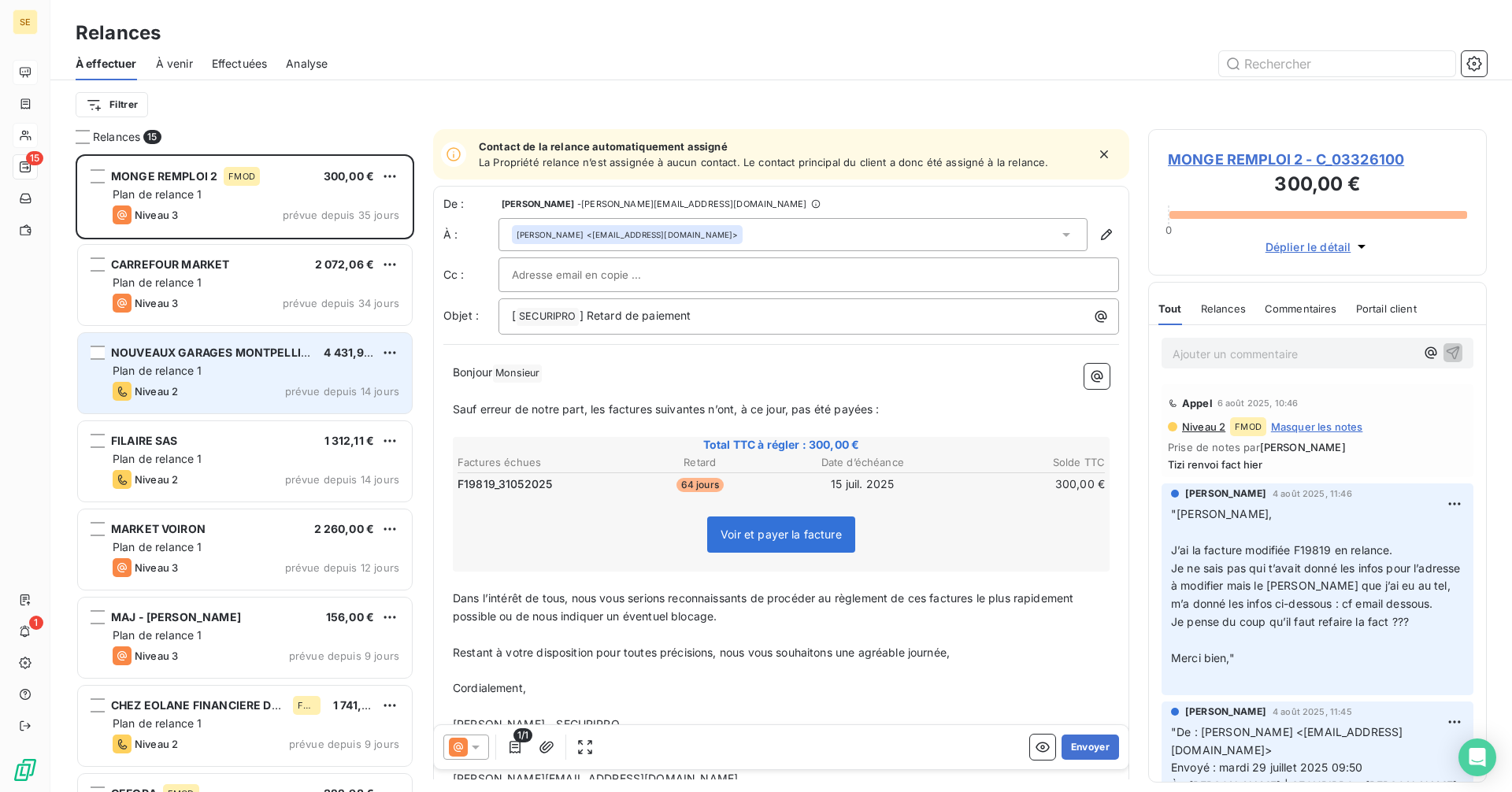
click at [297, 398] on div "Niveau 2 prévue depuis 14 jours" at bounding box center [255, 391] width 287 height 19
